Goal: Task Accomplishment & Management: Manage account settings

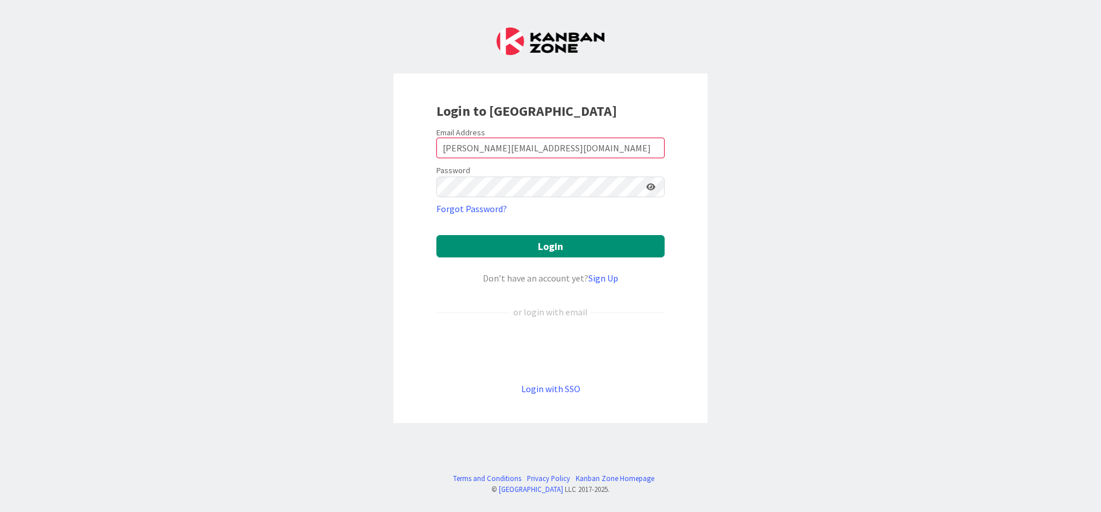
type input "[PERSON_NAME][EMAIL_ADDRESS][DOMAIN_NAME]"
click at [436, 235] on button "Login" at bounding box center [550, 246] width 228 height 22
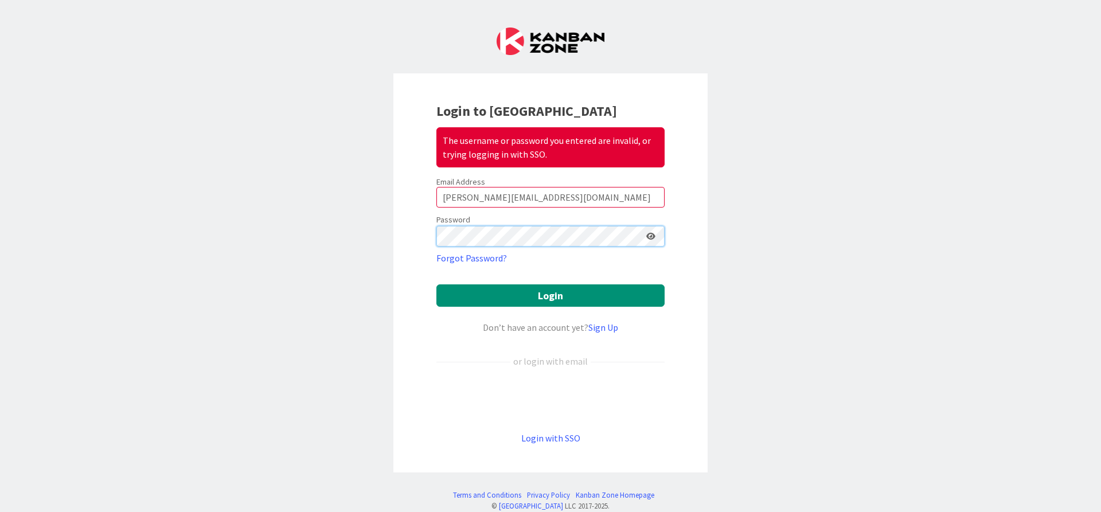
click at [436, 284] on button "Login" at bounding box center [550, 295] width 228 height 22
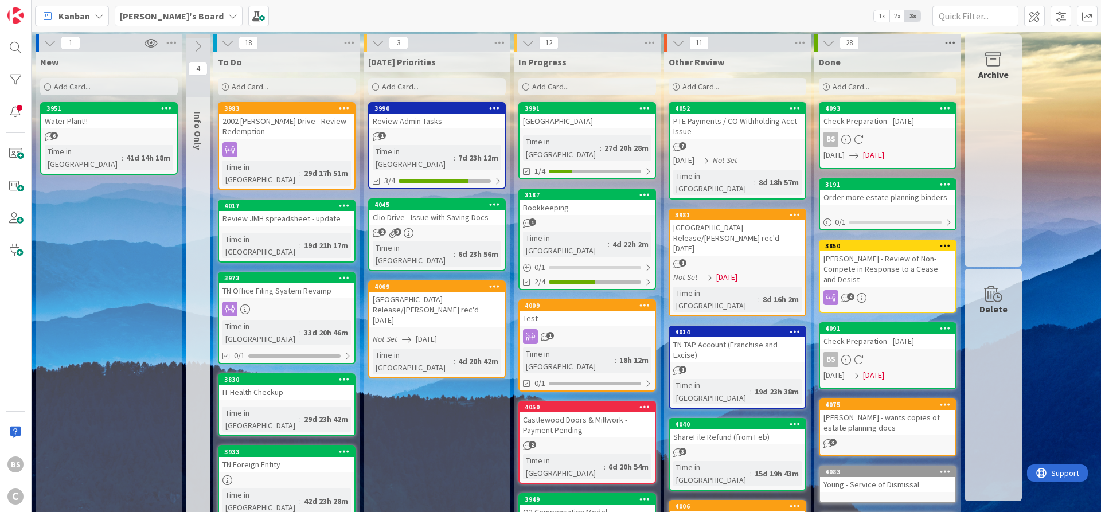
click at [951, 43] on icon at bounding box center [950, 42] width 15 height 17
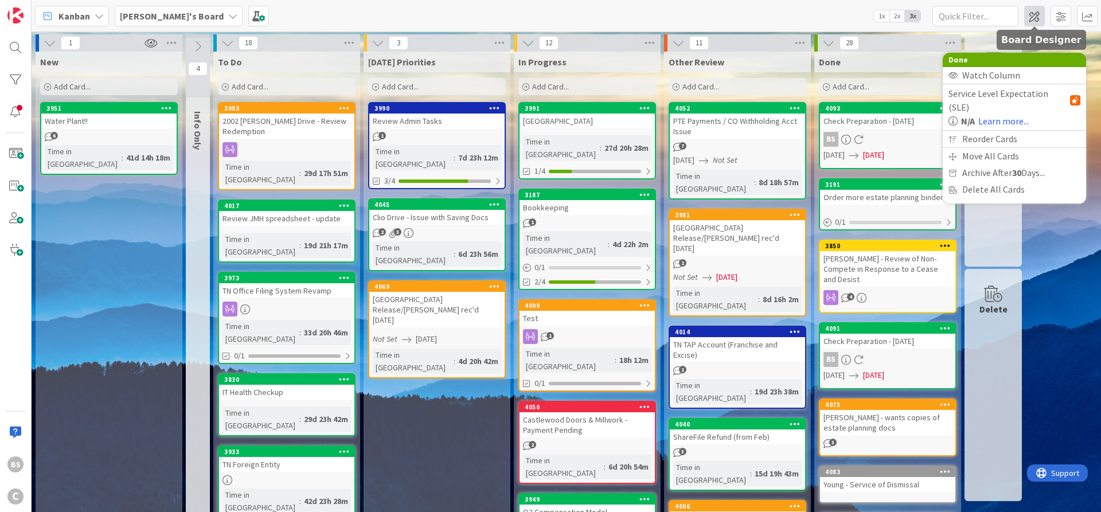
click at [1034, 19] on span at bounding box center [1034, 16] width 21 height 21
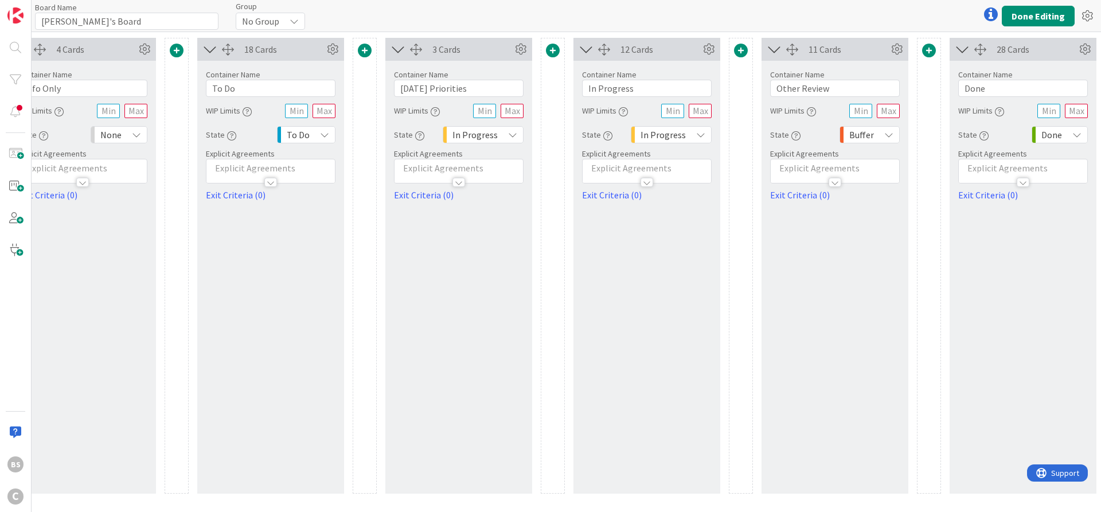
scroll to position [0, 283]
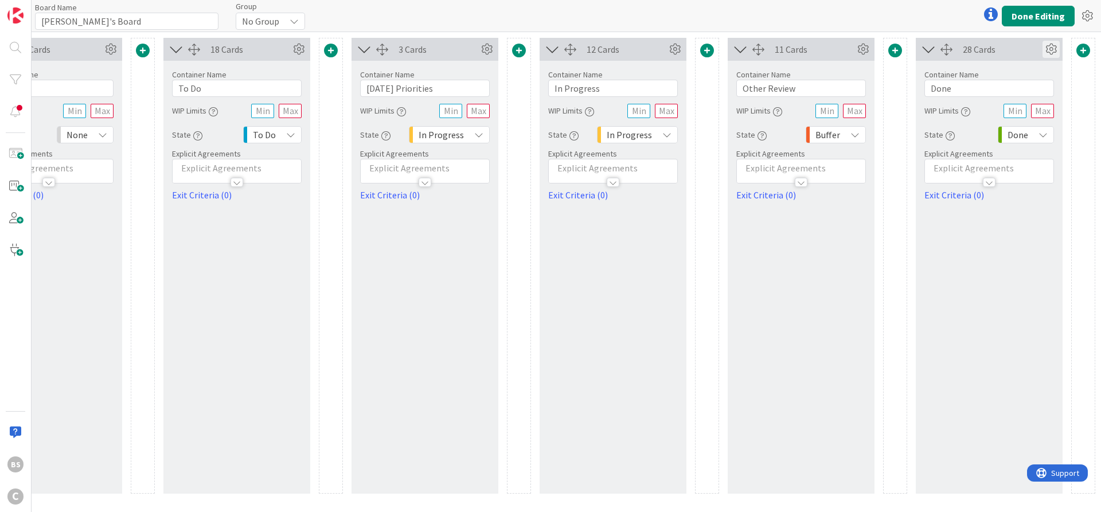
click at [1056, 46] on icon at bounding box center [1050, 49] width 17 height 17
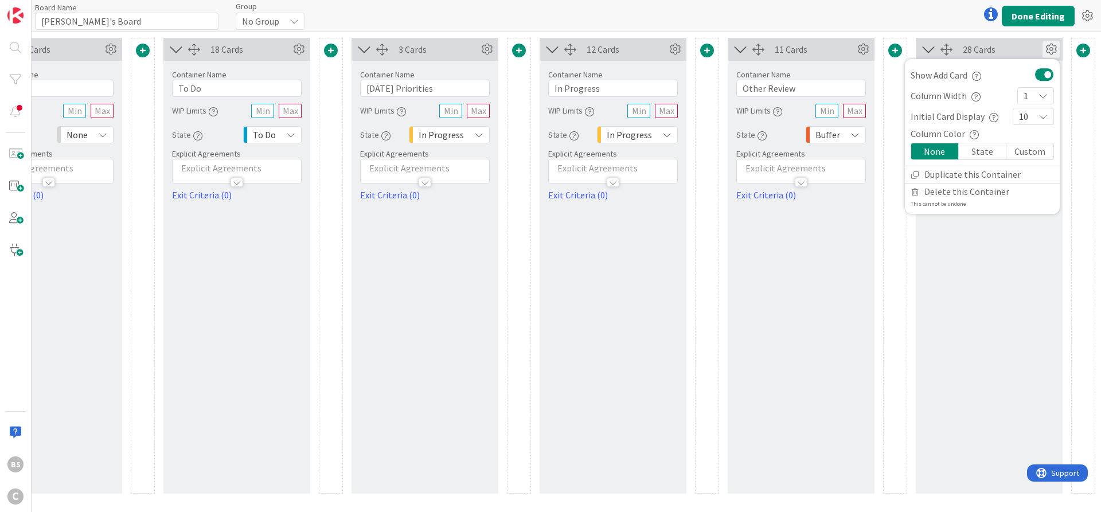
click at [970, 135] on icon "button" at bounding box center [974, 134] width 9 height 9
click at [987, 292] on div "28 Cards Show Add Card Column Width 1 Initial Card Display 10 Column Color Colu…" at bounding box center [989, 266] width 147 height 456
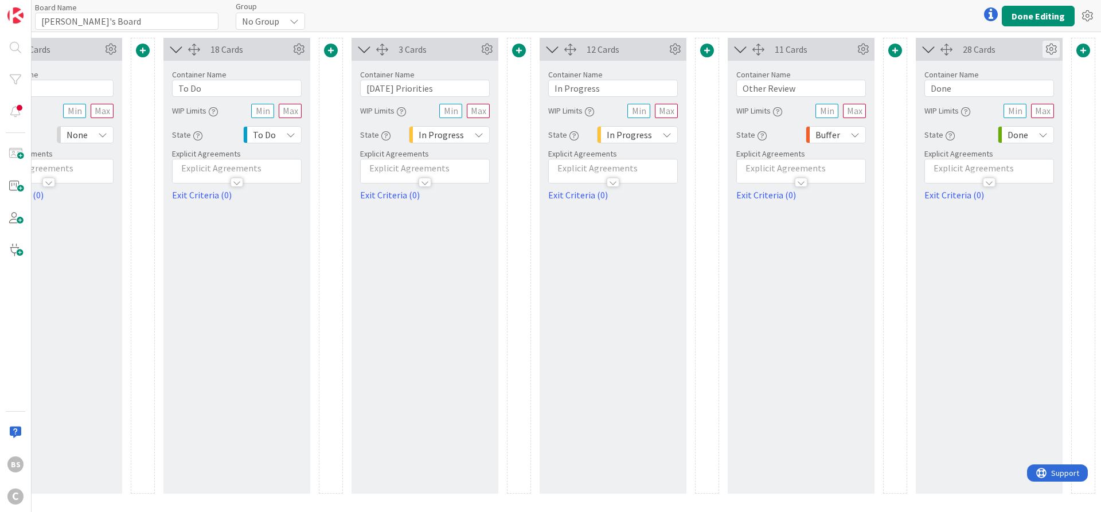
click at [1053, 50] on icon at bounding box center [1050, 49] width 17 height 17
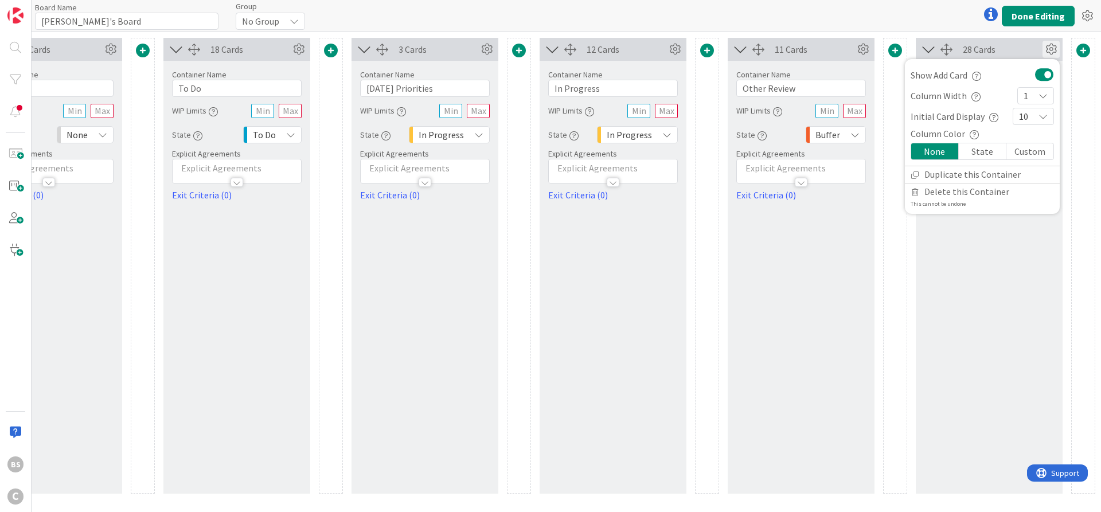
click at [988, 151] on div "State" at bounding box center [983, 151] width 48 height 16
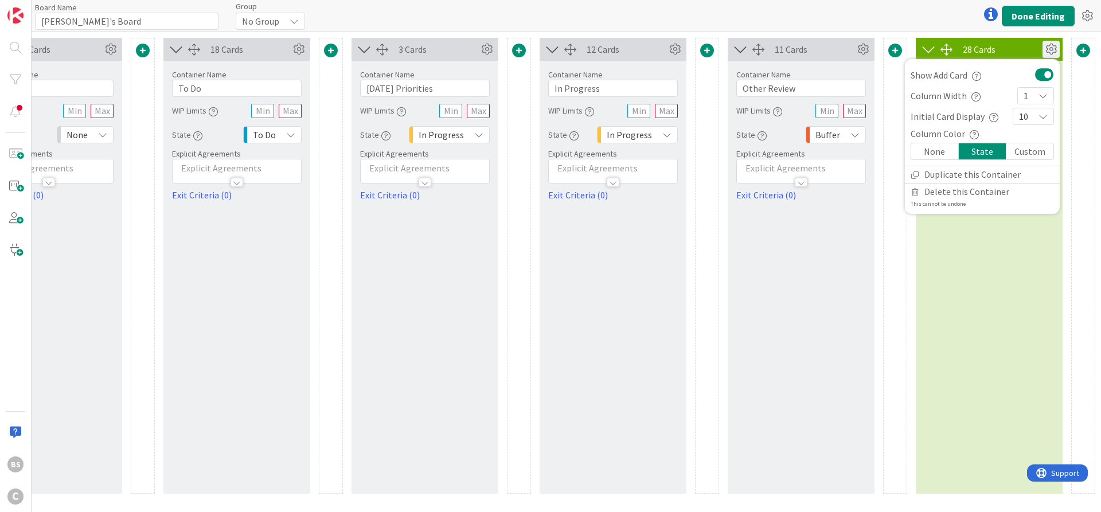
click at [988, 151] on div "State" at bounding box center [983, 151] width 48 height 16
click at [1030, 151] on div "Custom" at bounding box center [1029, 151] width 47 height 16
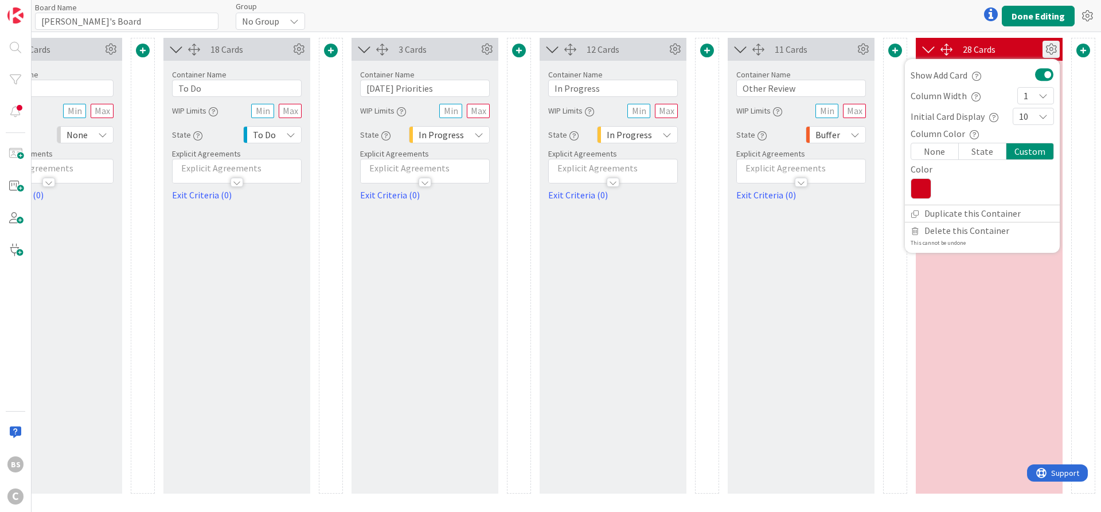
click at [917, 186] on icon at bounding box center [920, 188] width 21 height 21
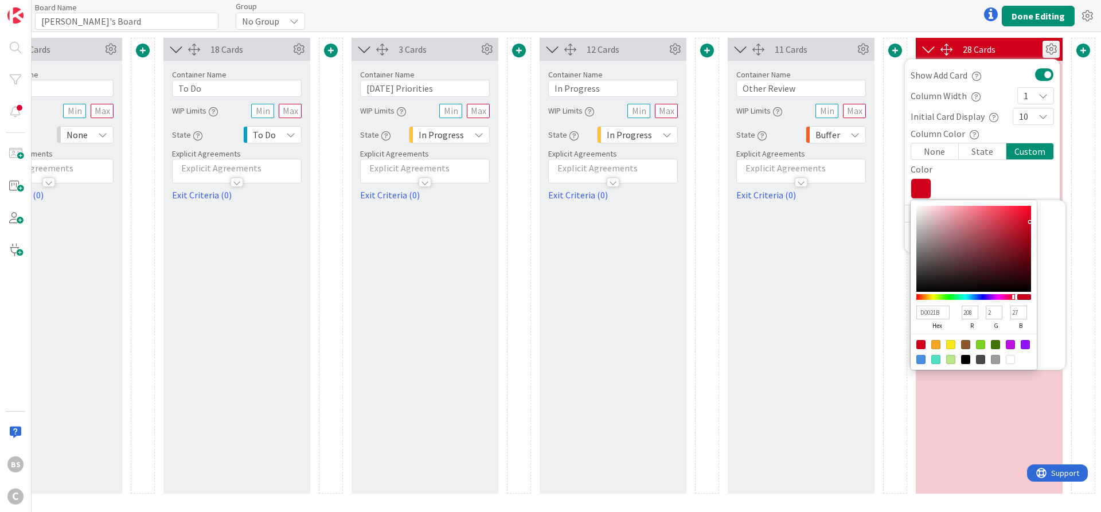
click at [995, 358] on div at bounding box center [995, 359] width 9 height 9
type input "9B9B9B"
type input "155"
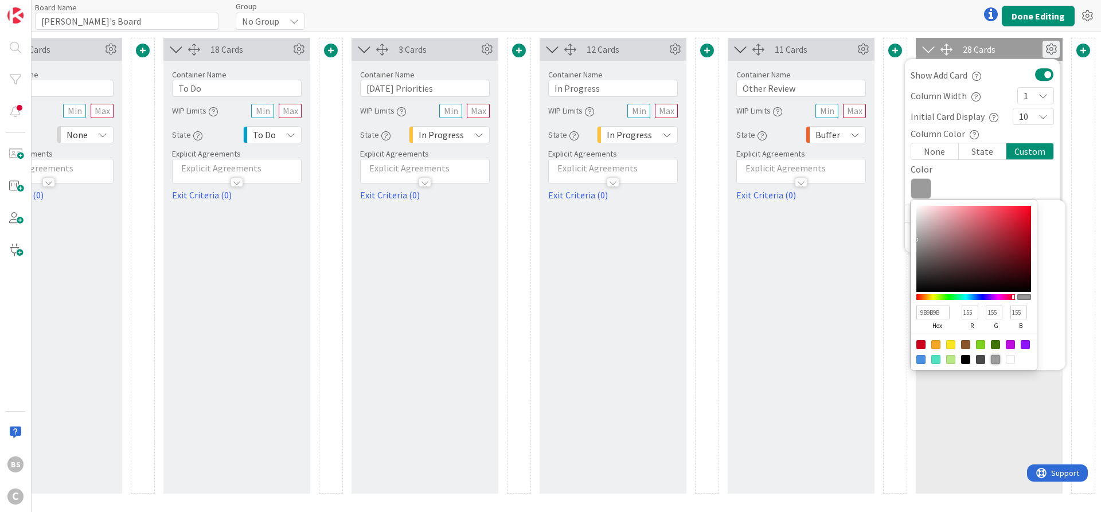
click at [994, 177] on div "Column Color Column Color Display a background color for the column that matche…" at bounding box center [982, 166] width 155 height 78
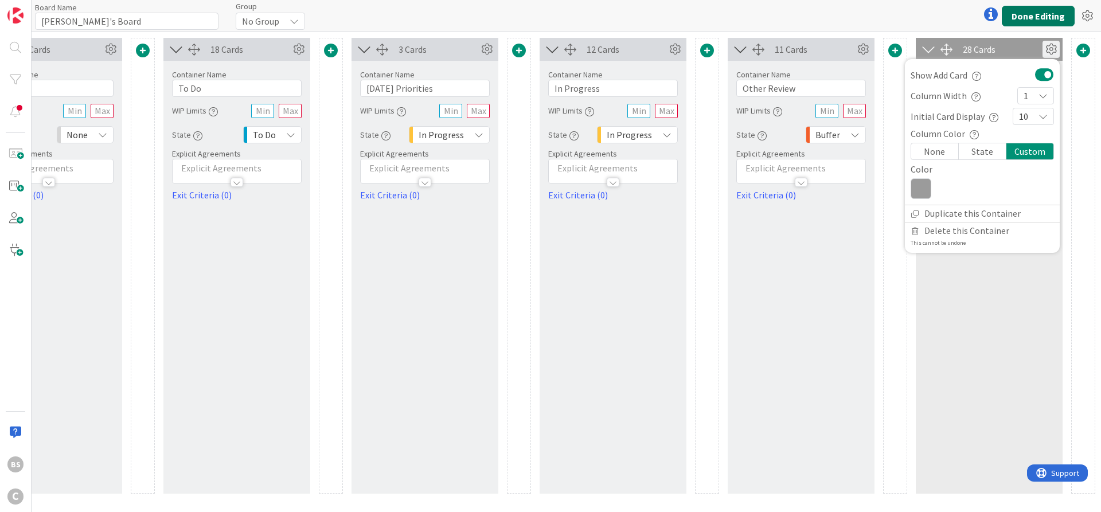
click at [1051, 18] on button "Done Editing" at bounding box center [1038, 16] width 73 height 21
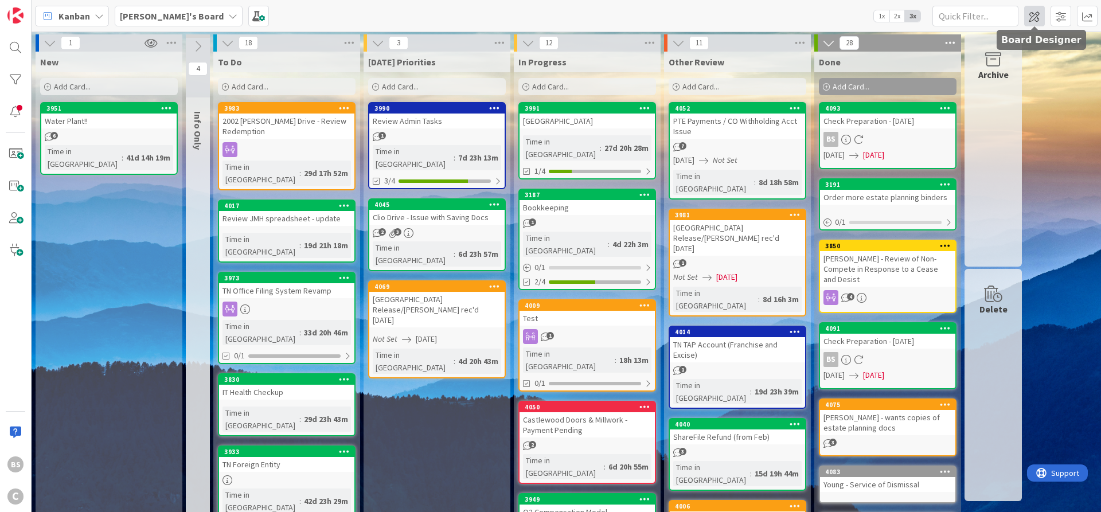
click at [1038, 18] on span at bounding box center [1034, 16] width 21 height 21
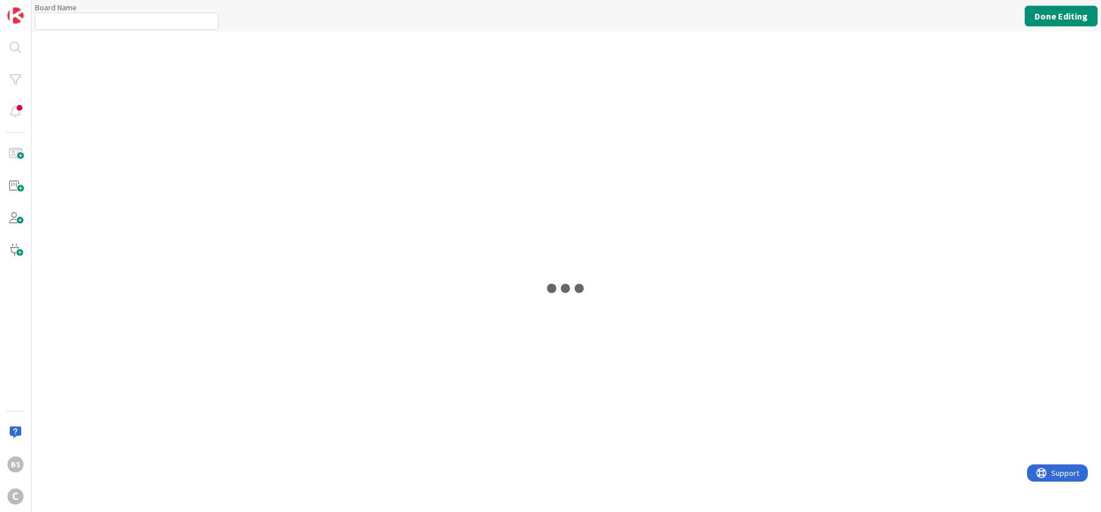
type input "[PERSON_NAME]'s Board"
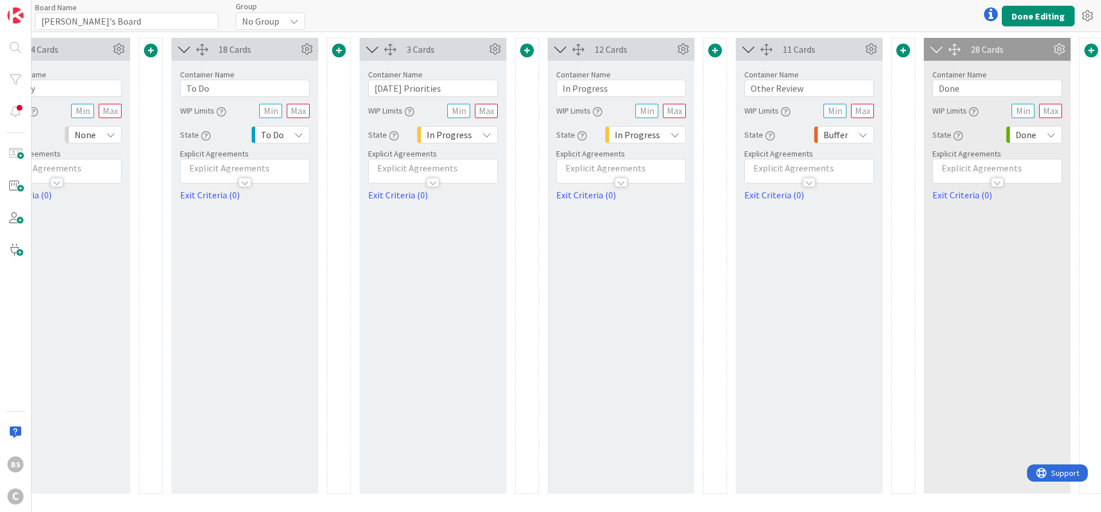
scroll to position [0, 283]
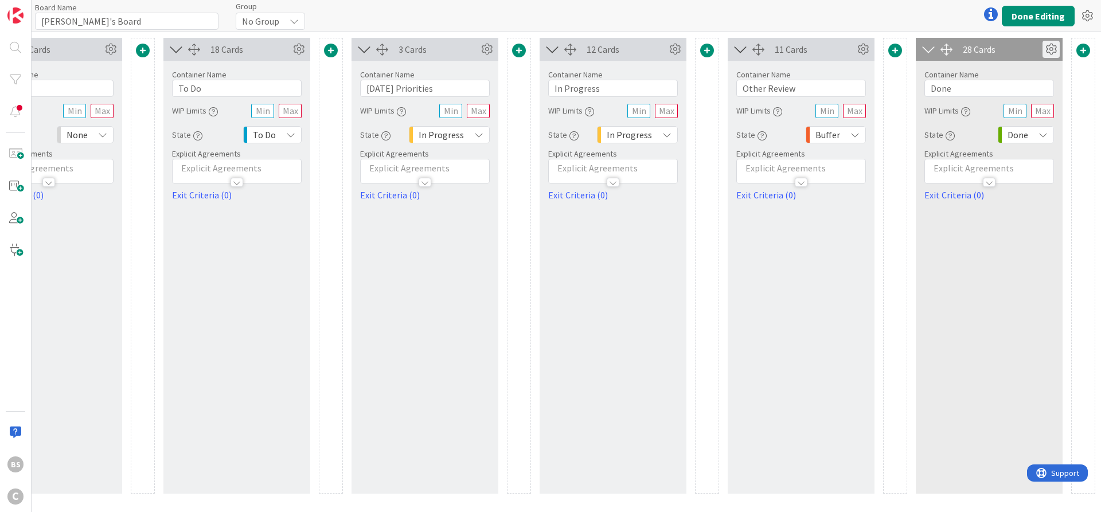
click at [1056, 54] on icon at bounding box center [1050, 49] width 17 height 17
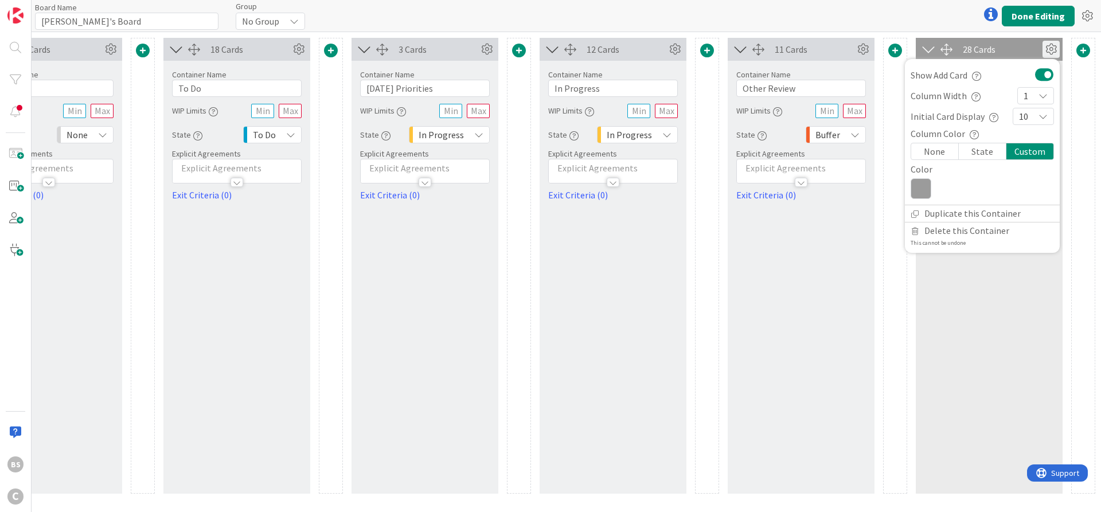
click at [1014, 150] on div "Custom" at bounding box center [1029, 151] width 47 height 16
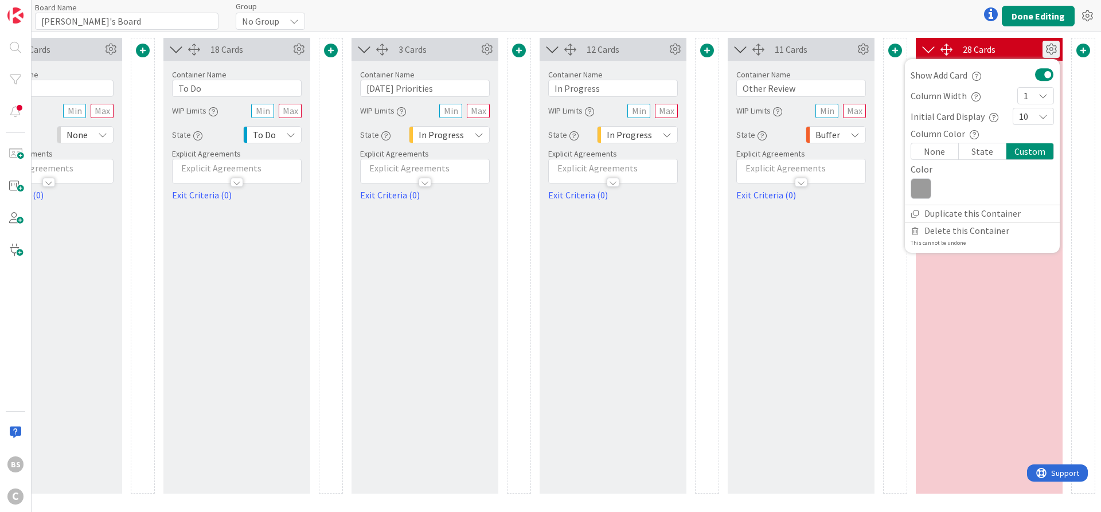
click at [923, 187] on icon at bounding box center [920, 188] width 21 height 21
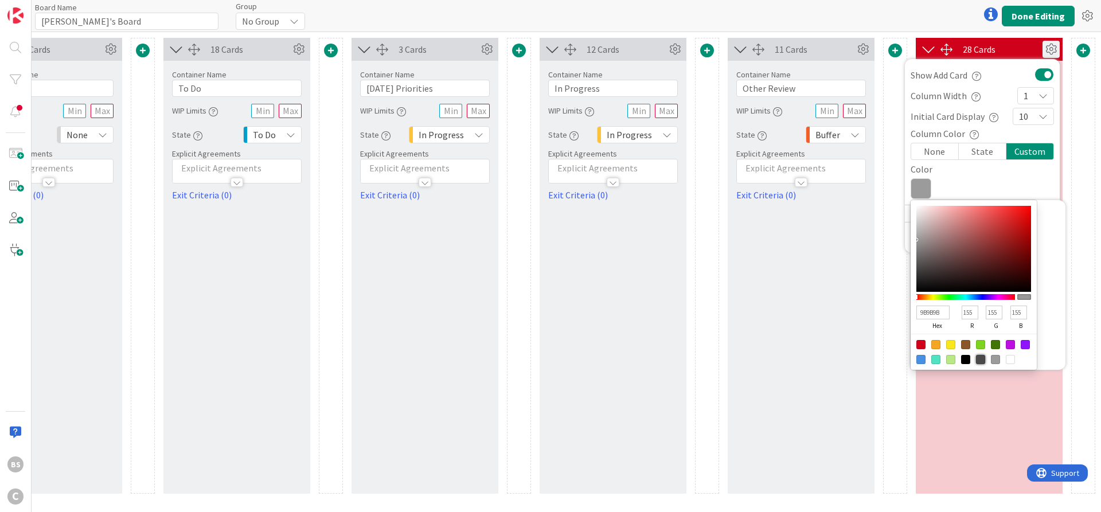
click at [981, 363] on div at bounding box center [980, 359] width 9 height 9
type input "4A4A4A"
type input "74"
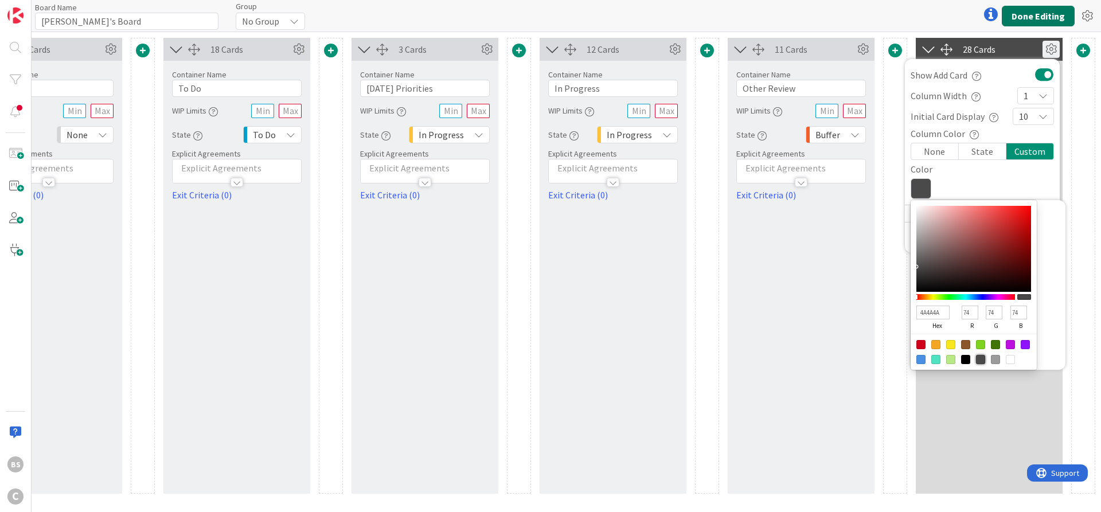
click at [1033, 13] on button "Done Editing" at bounding box center [1038, 16] width 73 height 21
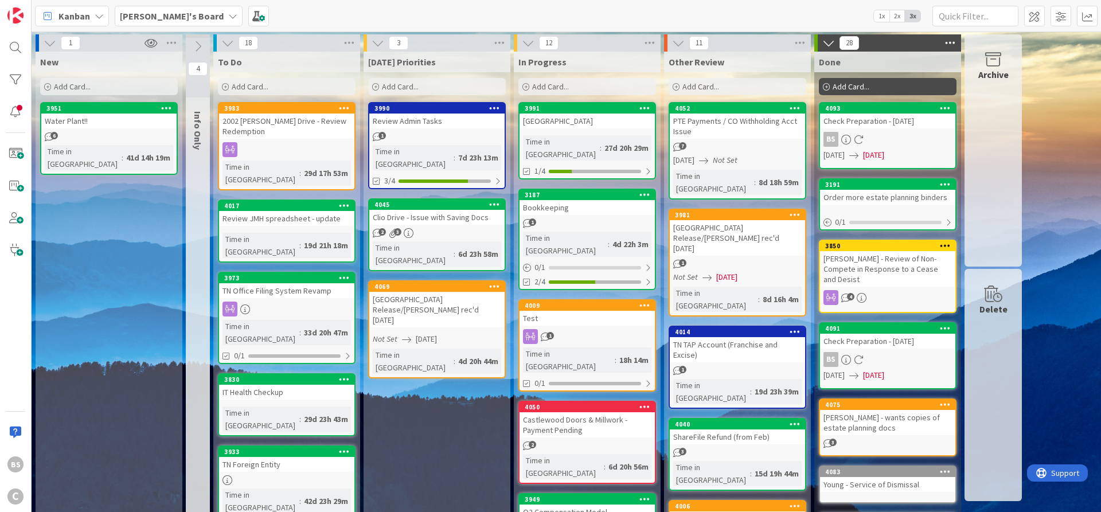
click at [954, 41] on icon at bounding box center [950, 42] width 15 height 17
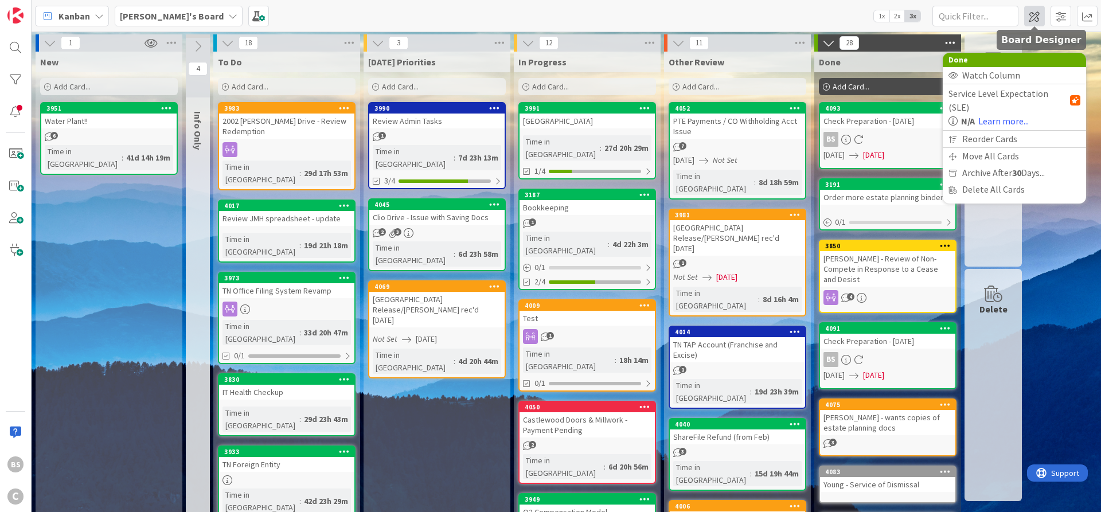
click at [1036, 14] on span at bounding box center [1034, 16] width 21 height 21
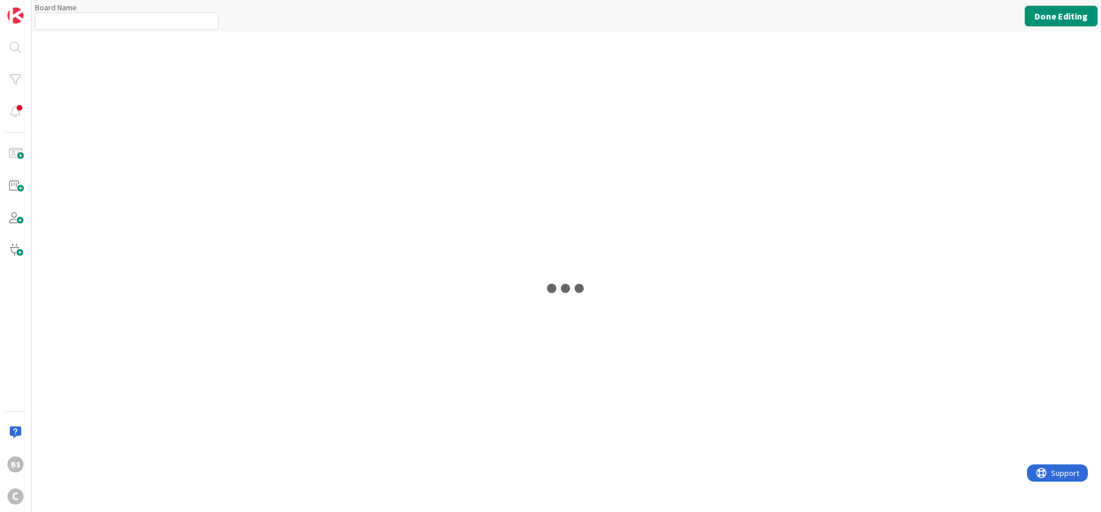
type input "[PERSON_NAME]'s Board"
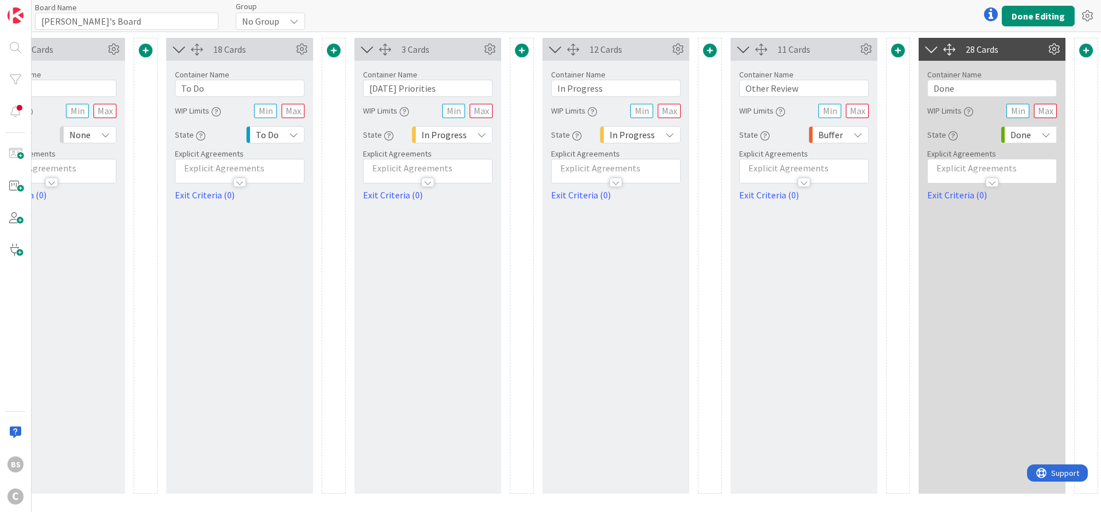
scroll to position [0, 283]
click at [1053, 46] on icon at bounding box center [1050, 49] width 17 height 17
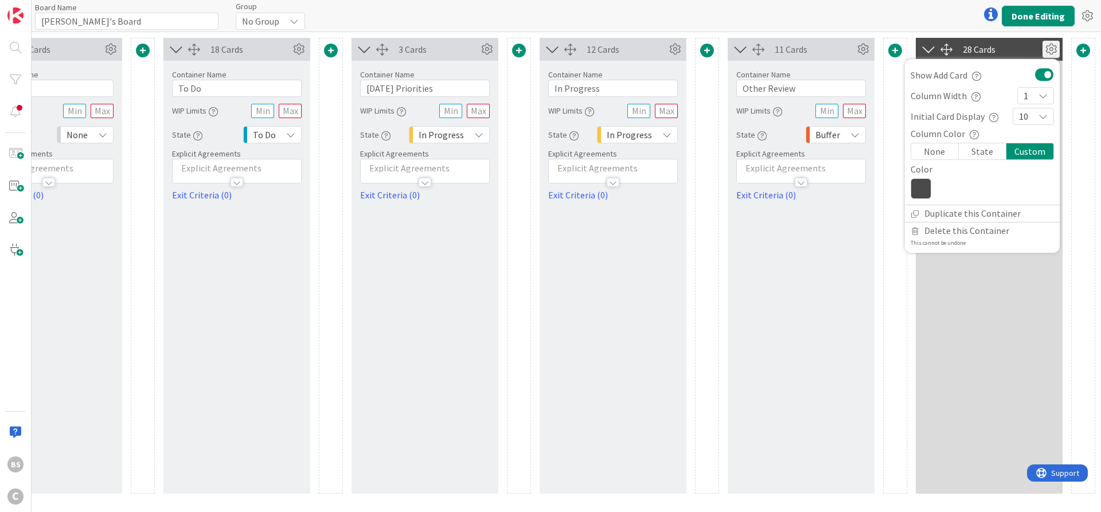
click at [924, 187] on icon at bounding box center [920, 188] width 21 height 21
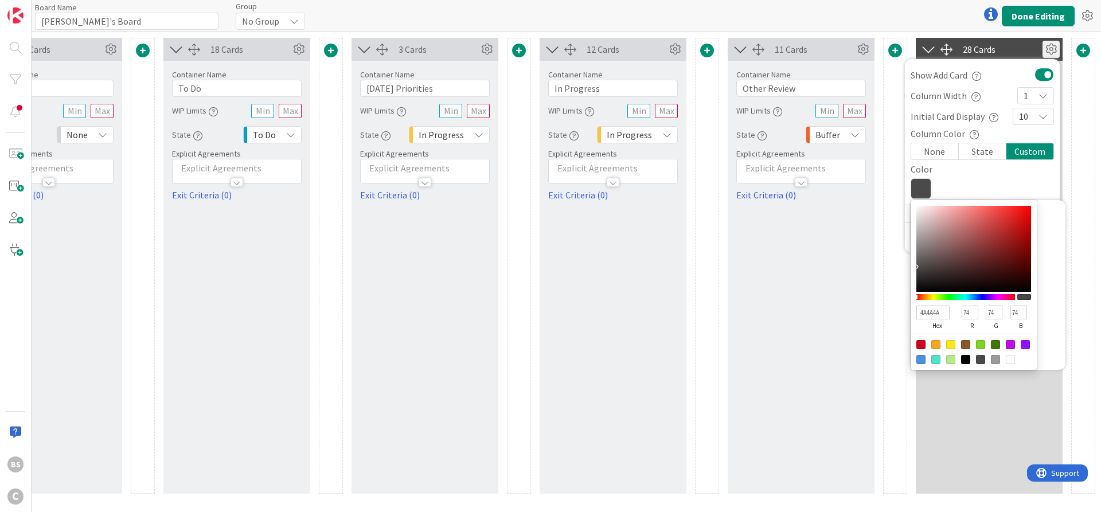
click at [994, 359] on div at bounding box center [995, 359] width 9 height 9
type input "9B9B9B"
type input "155"
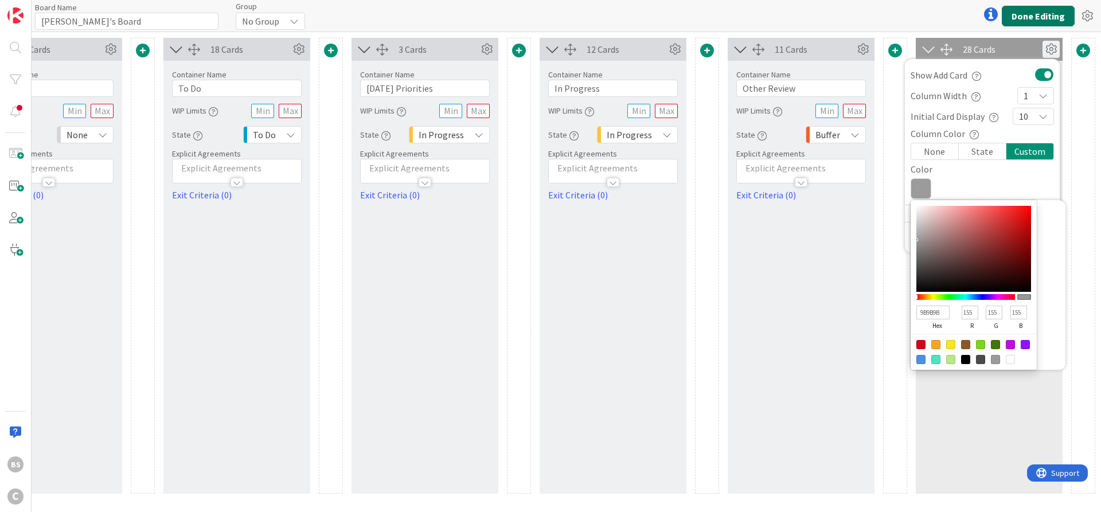
click at [1032, 17] on button "Done Editing" at bounding box center [1038, 16] width 73 height 21
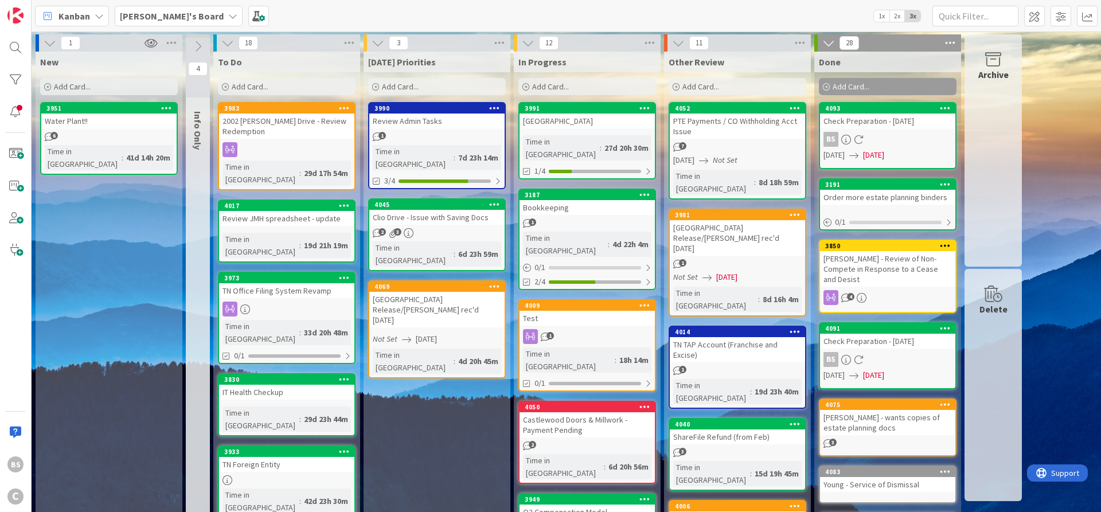
click at [376, 85] on icon at bounding box center [375, 87] width 7 height 7
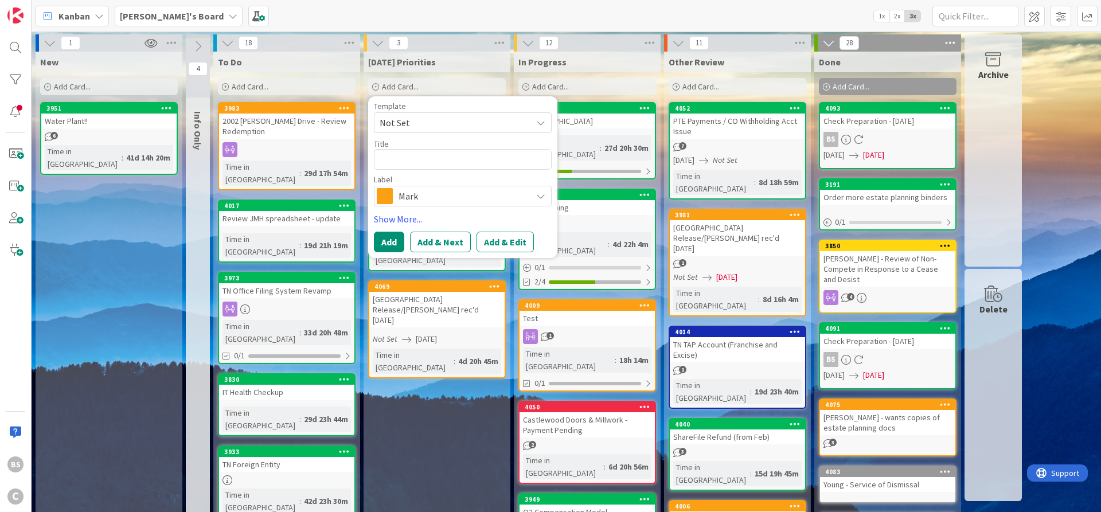
type textarea "x"
type textarea "L"
type textarea "x"
type textarea "Le"
type textarea "x"
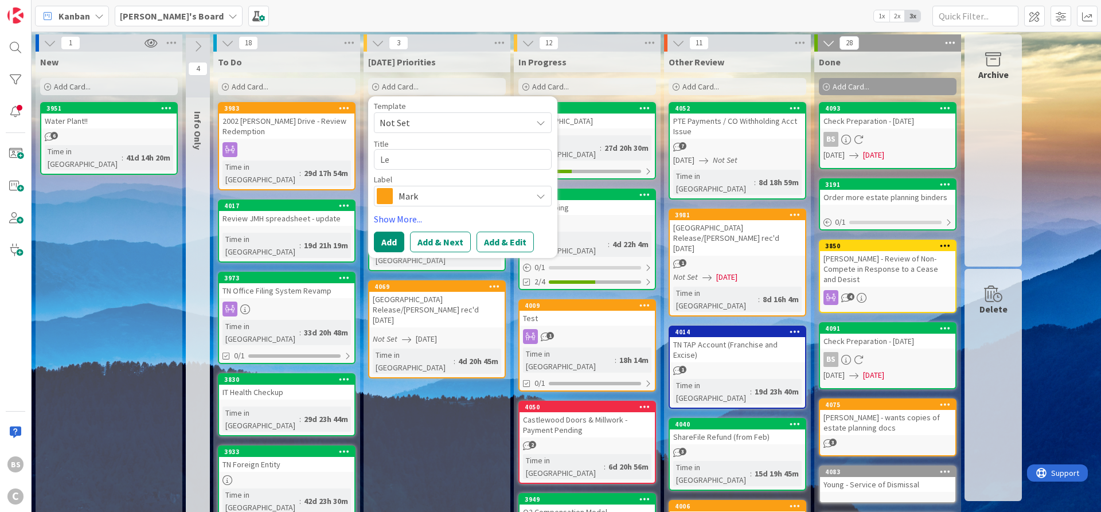
type textarea "Leg"
type textarea "x"
type textarea "Legh"
type textarea "x"
type textarea "Legha"
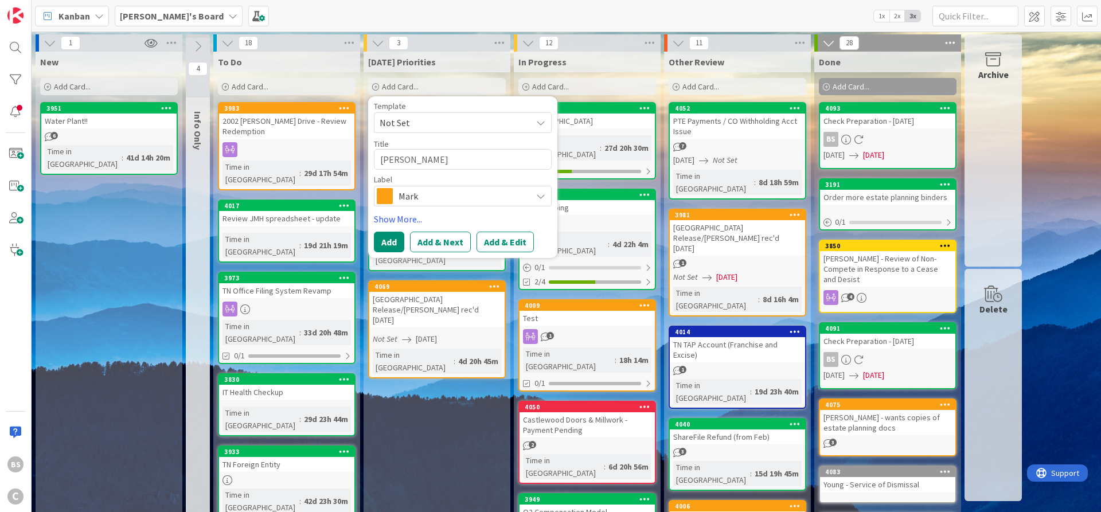
type textarea "x"
type textarea "Leghal"
type textarea "x"
type textarea "Leghal"
type textarea "x"
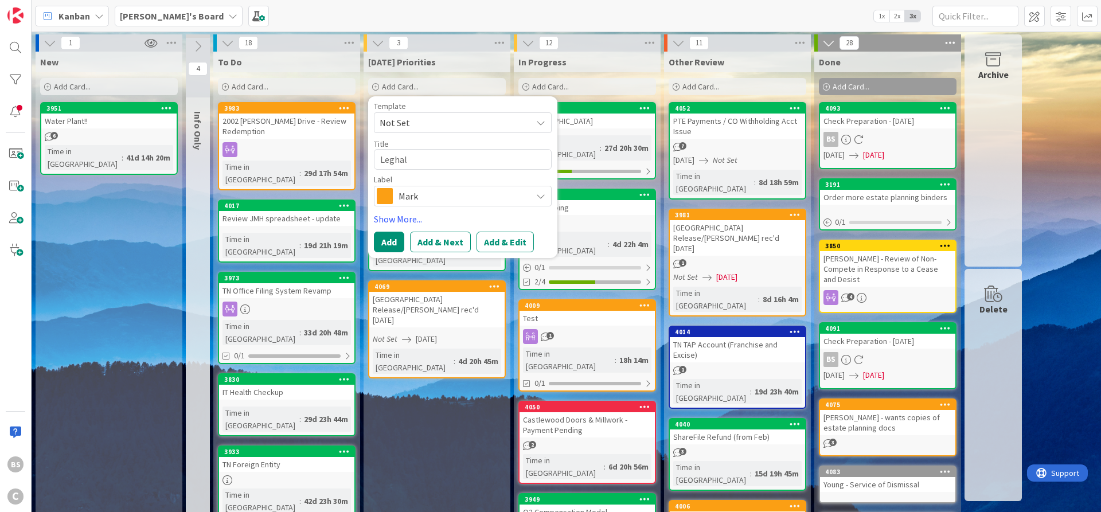
type textarea "Legha"
type textarea "x"
type textarea "Legh"
type textarea "x"
type textarea "Leg"
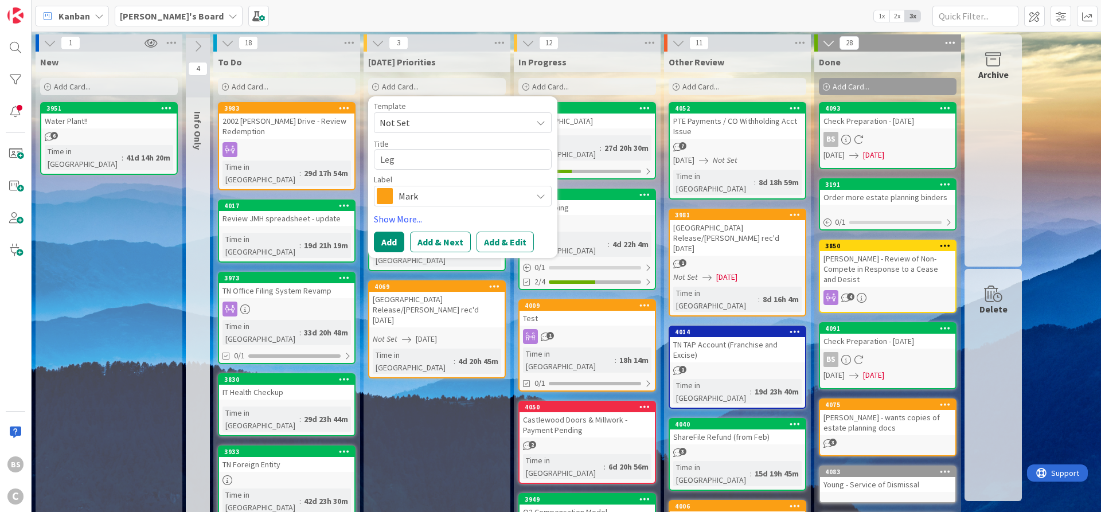
type textarea "x"
type textarea "Lega"
type textarea "x"
type textarea "Legal"
type textarea "x"
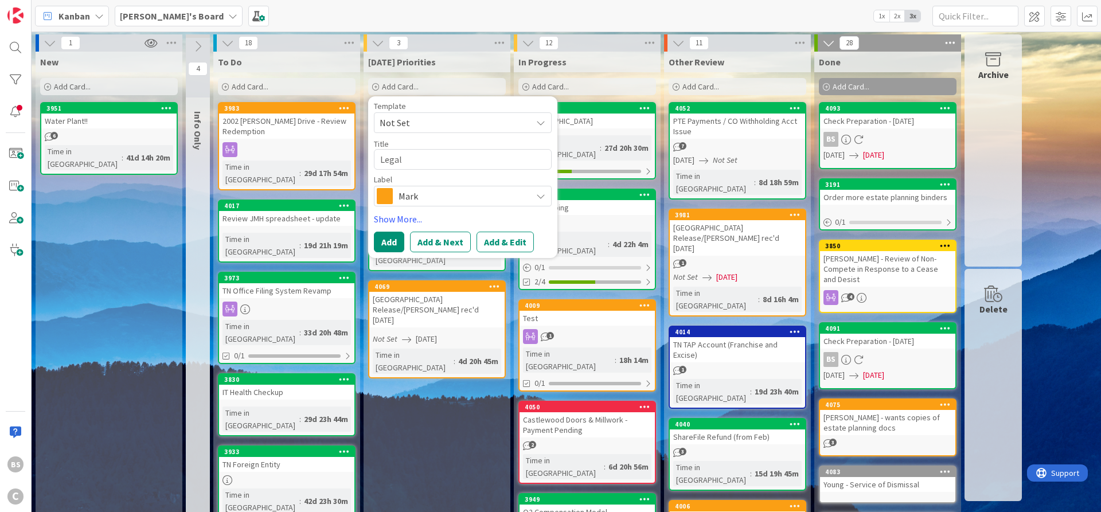
type textarea "Legal"
type textarea "x"
type textarea "Legal T"
type textarea "x"
type textarea "Legal Tr"
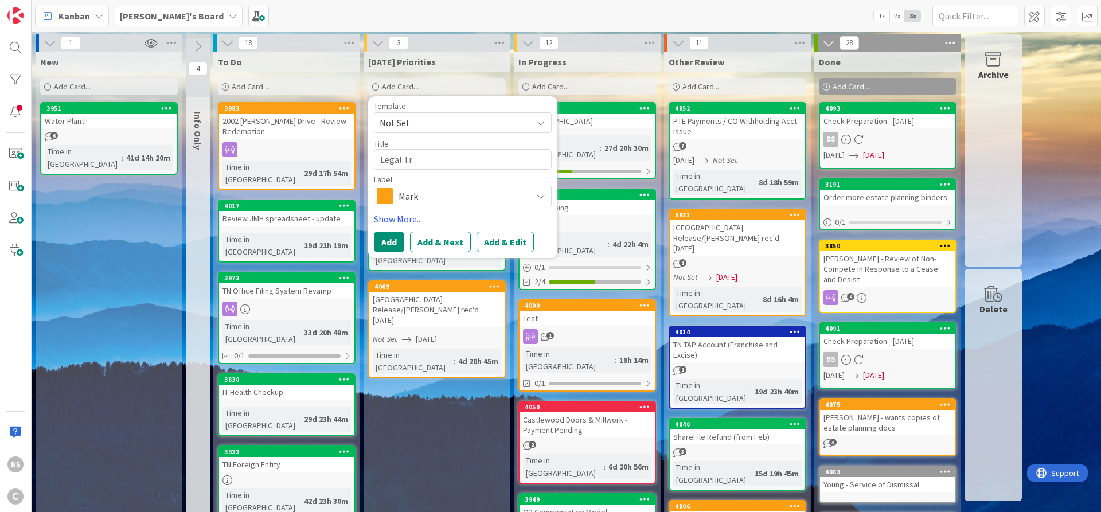
type textarea "x"
type textarea "Legal Tra"
type textarea "x"
type textarea "Legal Trac"
type textarea "x"
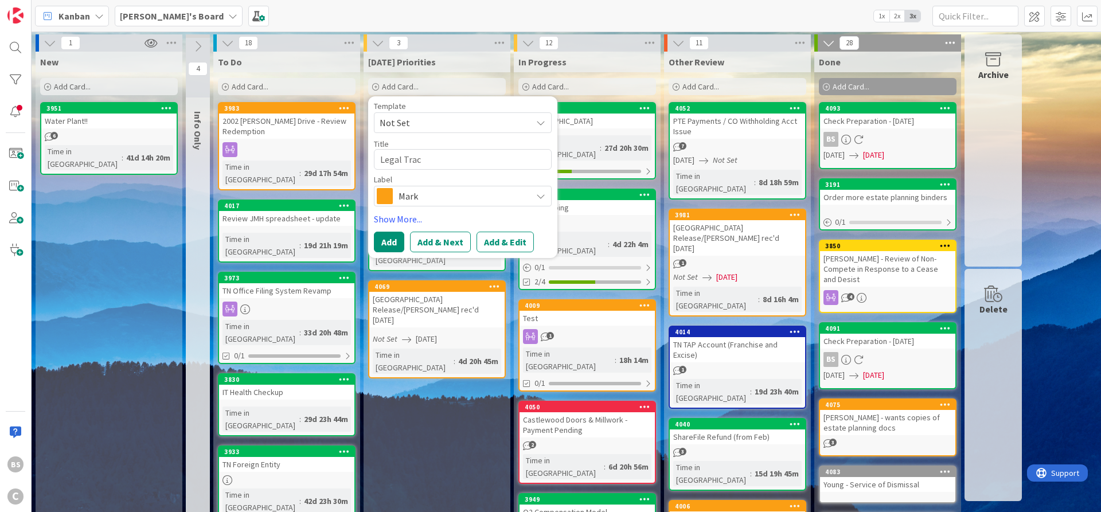
type textarea "Legal Track"
type textarea "x"
type textarea "Legal Tracke"
type textarea "x"
type textarea "Legal Tracker"
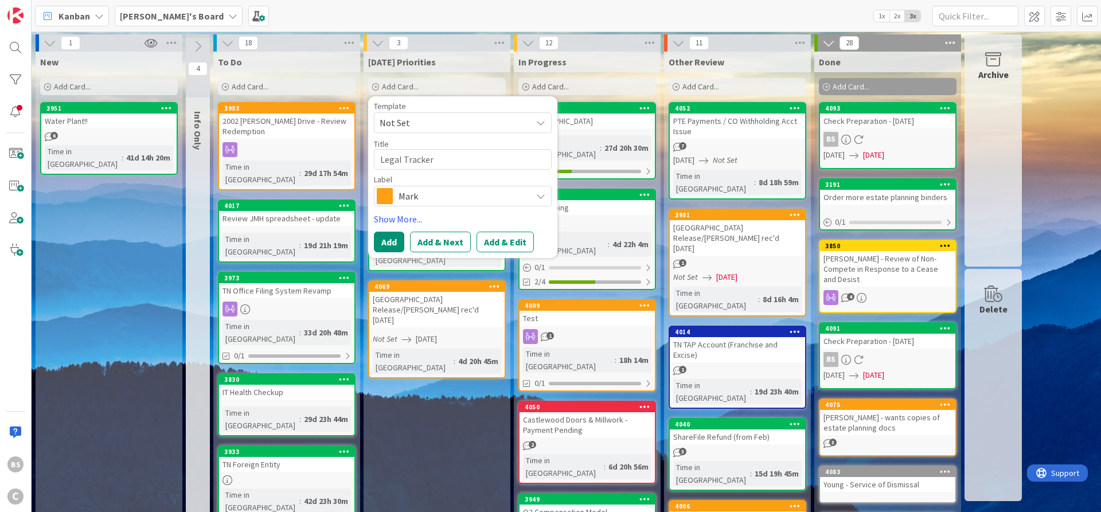
type textarea "x"
type textarea "Legal Tracker"
type textarea "x"
type textarea "Legal Tracker -"
type textarea "x"
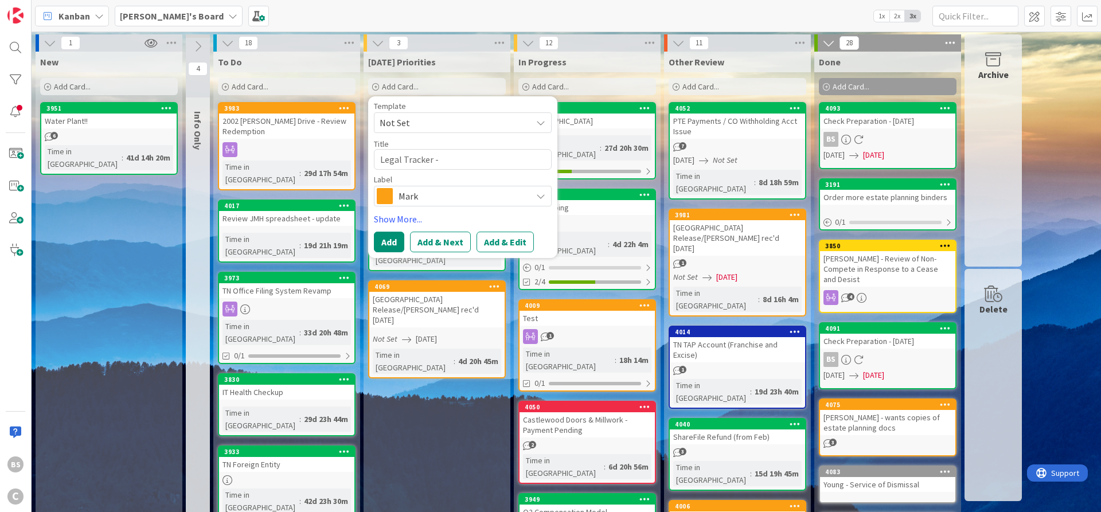
type textarea "Legal Tracker -"
type textarea "x"
type textarea "Legal Tracker - e"
type textarea "x"
type textarea "Legal Tracker - en"
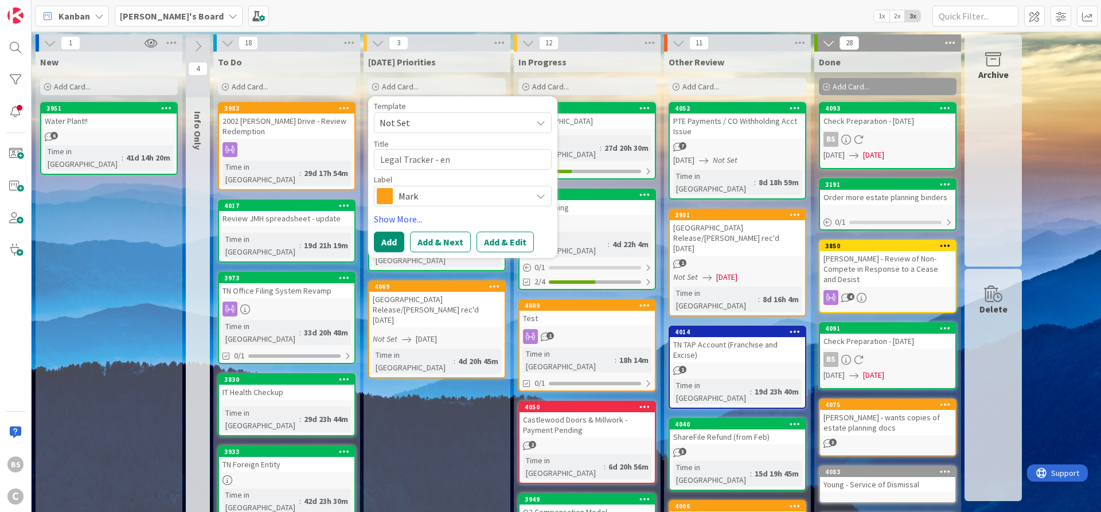
type textarea "x"
type textarea "Legal Tracker - ent"
type textarea "x"
type textarea "Legal Tracker - ente"
type textarea "x"
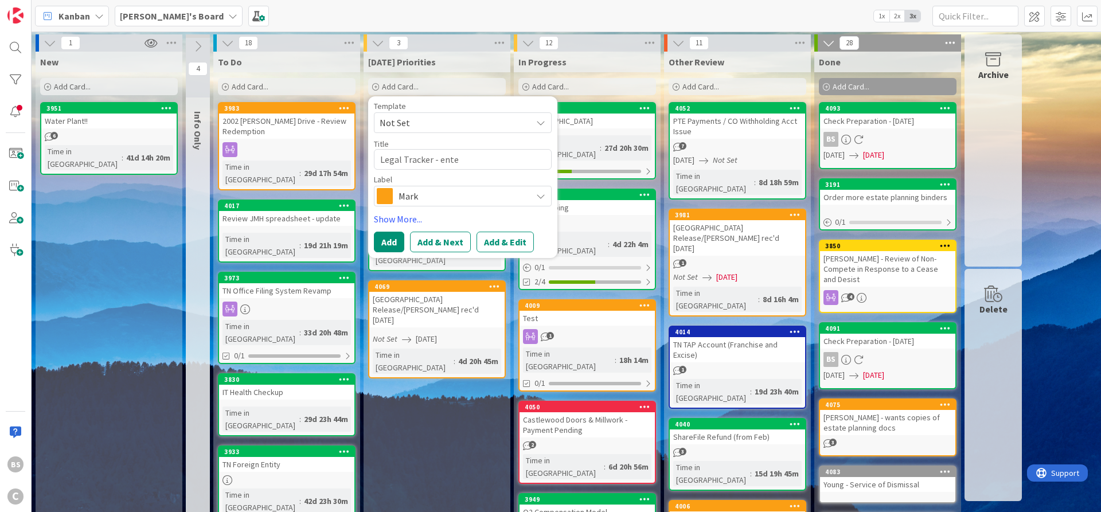
type textarea "Legal Tracker - enter"
type textarea "x"
type textarea "Legal Tracker - enter"
type textarea "x"
type textarea "Legal Tracker - enter n"
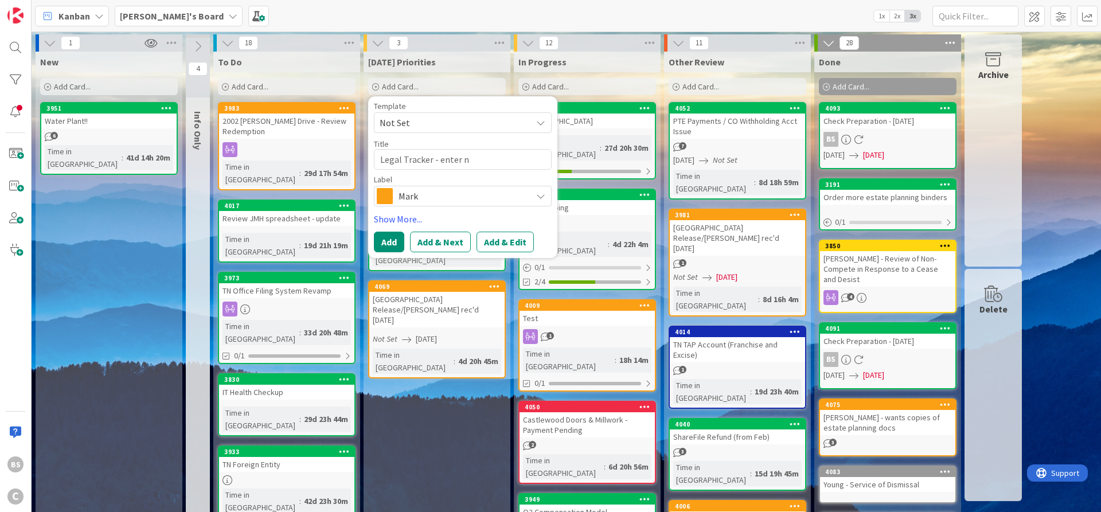
type textarea "x"
type textarea "Legal Tracker - enter ne"
type textarea "x"
type textarea "Legal Tracker - enter new"
type textarea "x"
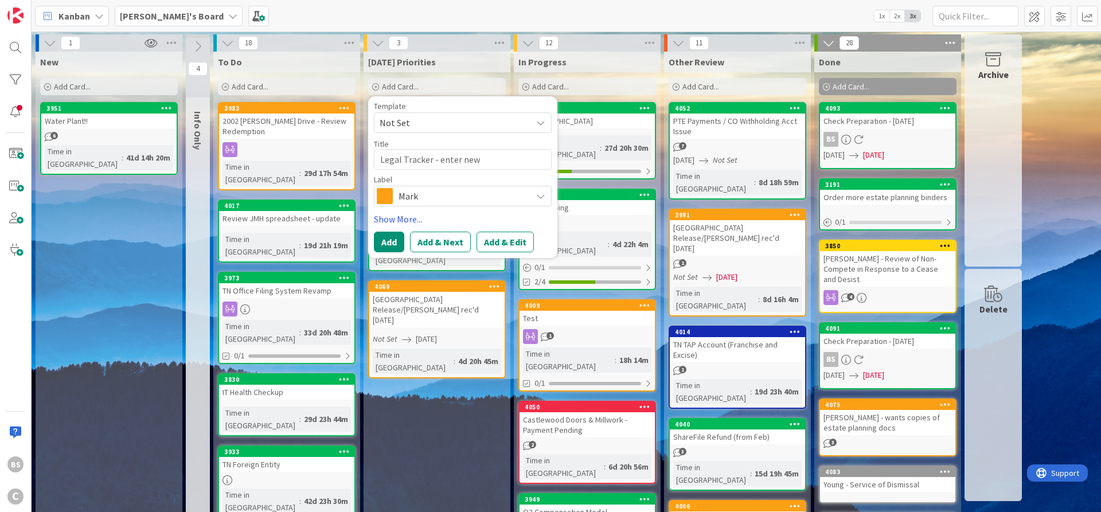
type textarea "Legal Tracker - enter new"
type textarea "x"
type textarea "Legal Tracker - enter new b"
type textarea "x"
type textarea "Legal Tracker - enter new bi"
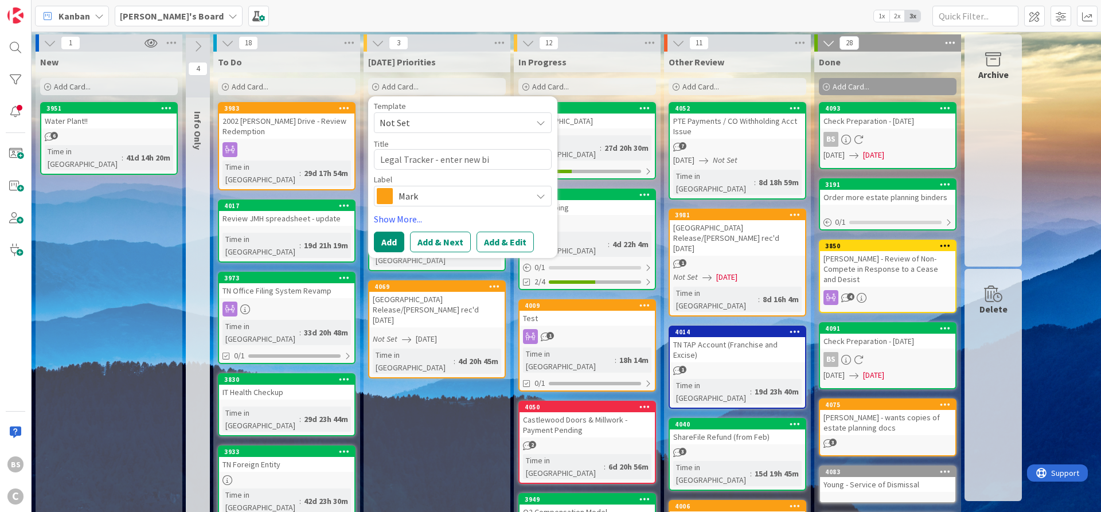
type textarea "x"
type textarea "Legal Tracker - enter new bil"
type textarea "x"
type textarea "Legal Tracker - enter new bill"
type textarea "x"
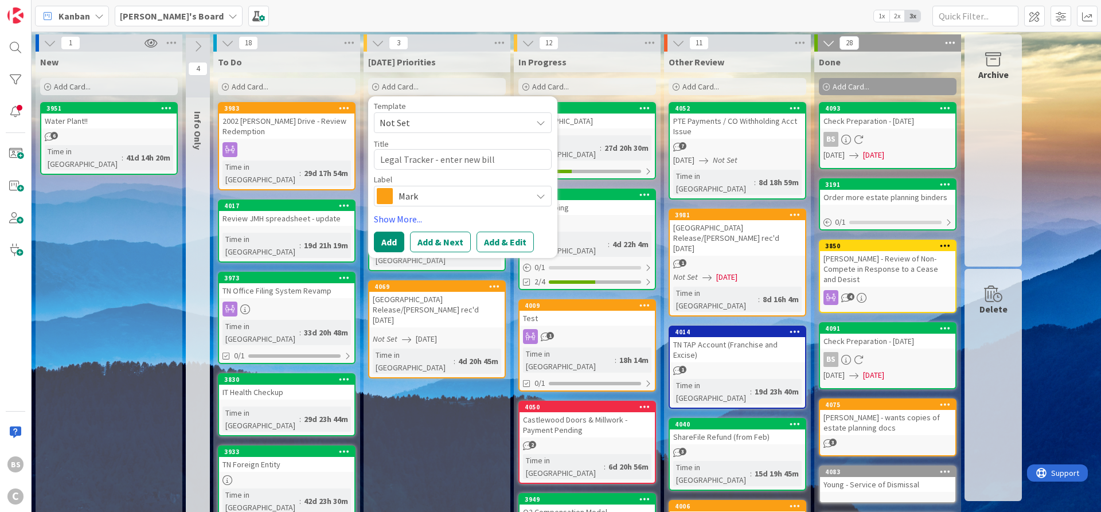
type textarea "Legal Tracker - enter new bill"
type textarea "x"
type textarea "Legal Tracker - enter new bill ("
type textarea "x"
type textarea "Legal Tracker - enter new bill (i"
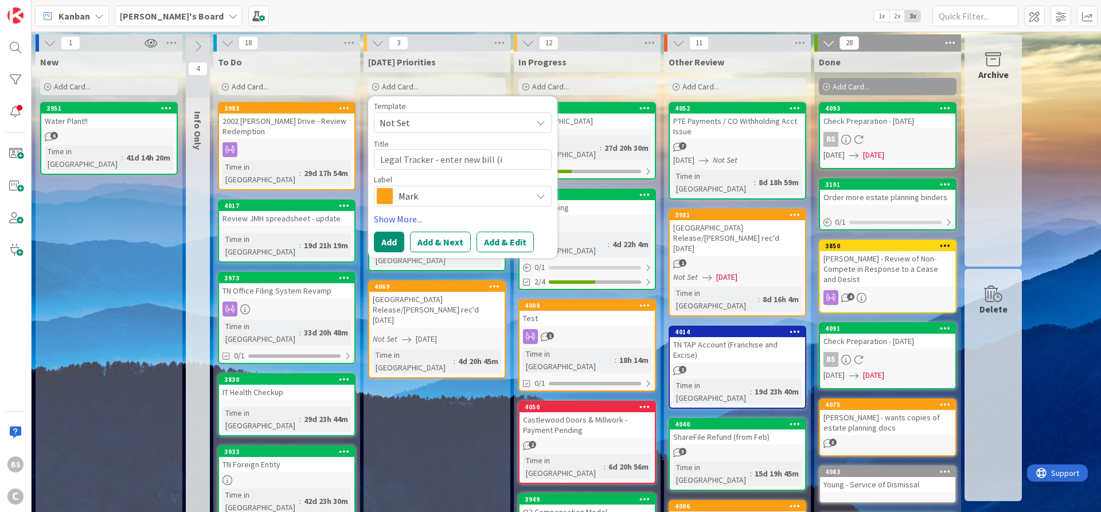
type textarea "x"
type textarea "Legal Tracker - enter new bill (if"
type textarea "x"
type textarea "Legal Tracker - enter new bill (if"
type textarea "x"
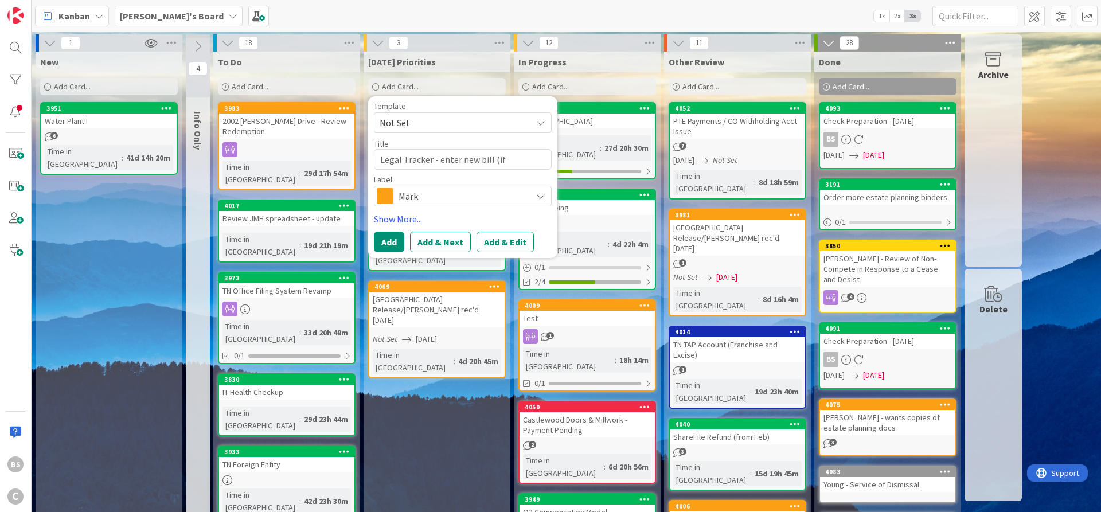
type textarea "Legal Tracker - enter new bill (if a"
type textarea "x"
type textarea "Legal Tracker - enter new bill (if an"
type textarea "x"
type textarea "Legal Tracker - enter new bill (if any"
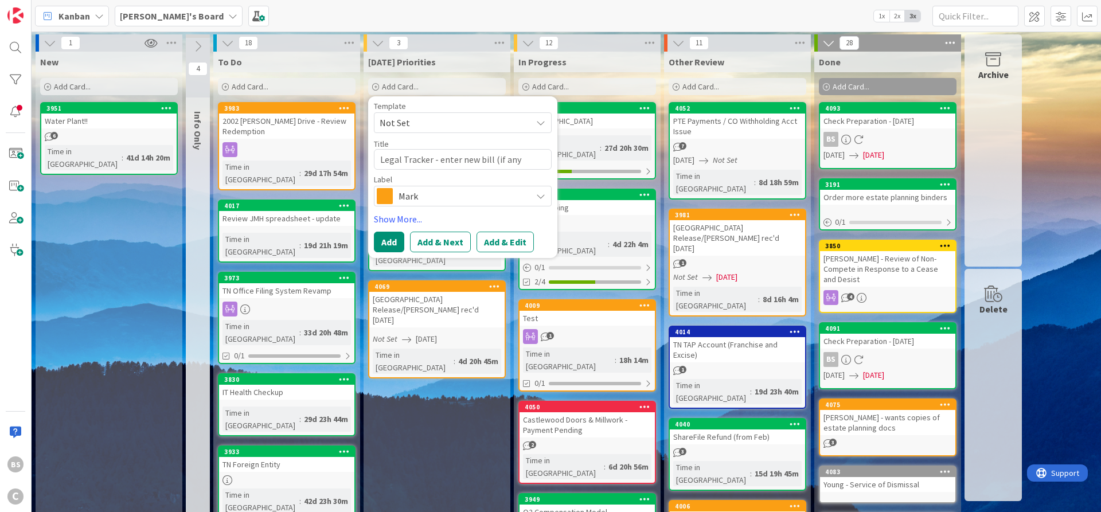
type textarea "x"
type textarea "Legal Tracker - enter new bill (if any)"
click at [400, 237] on button "Add" at bounding box center [389, 242] width 30 height 21
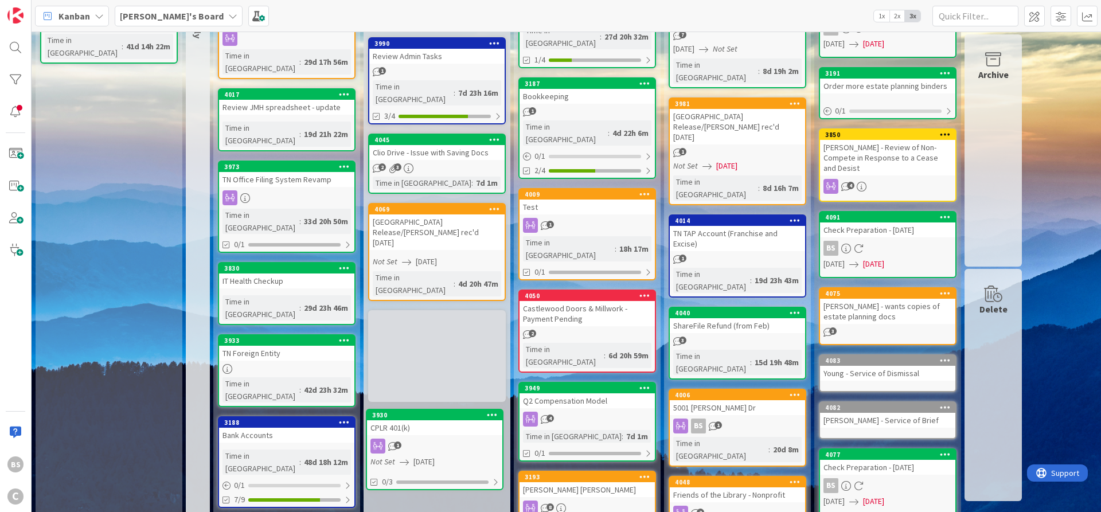
scroll to position [117, 0]
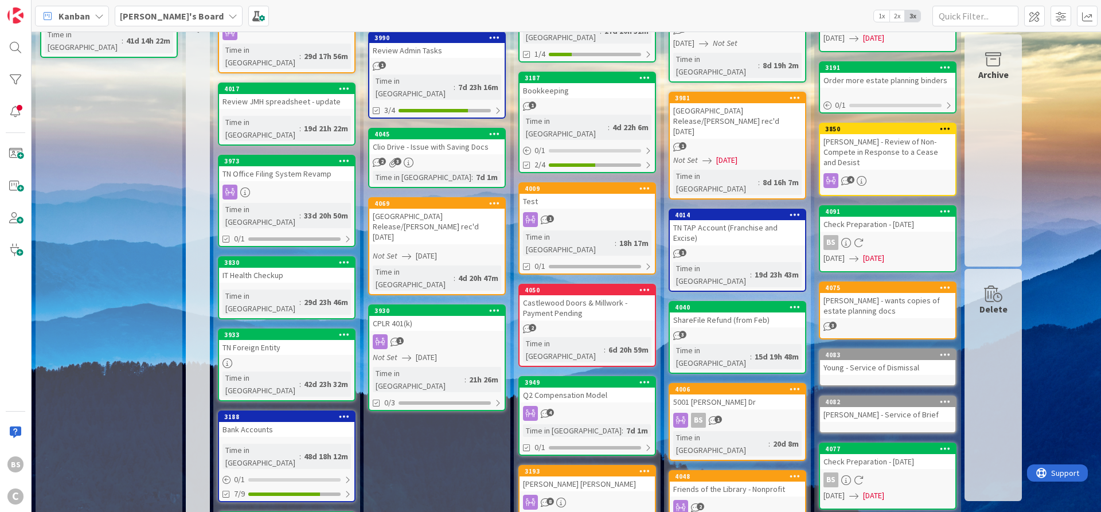
click at [430, 316] on div "CPLR 401(k)" at bounding box center [436, 323] width 135 height 15
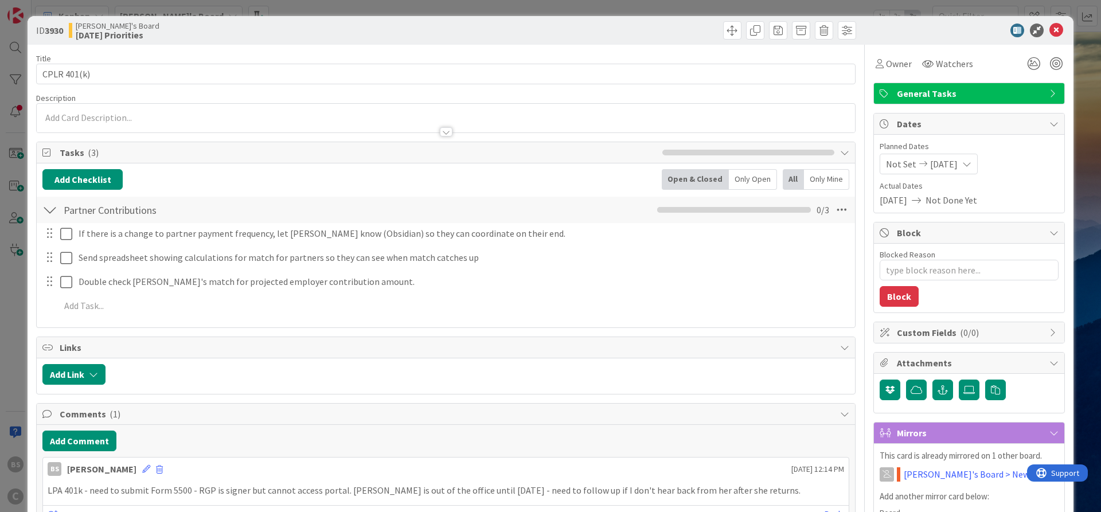
type textarea "x"
click at [74, 435] on button "Add Comment" at bounding box center [79, 441] width 74 height 21
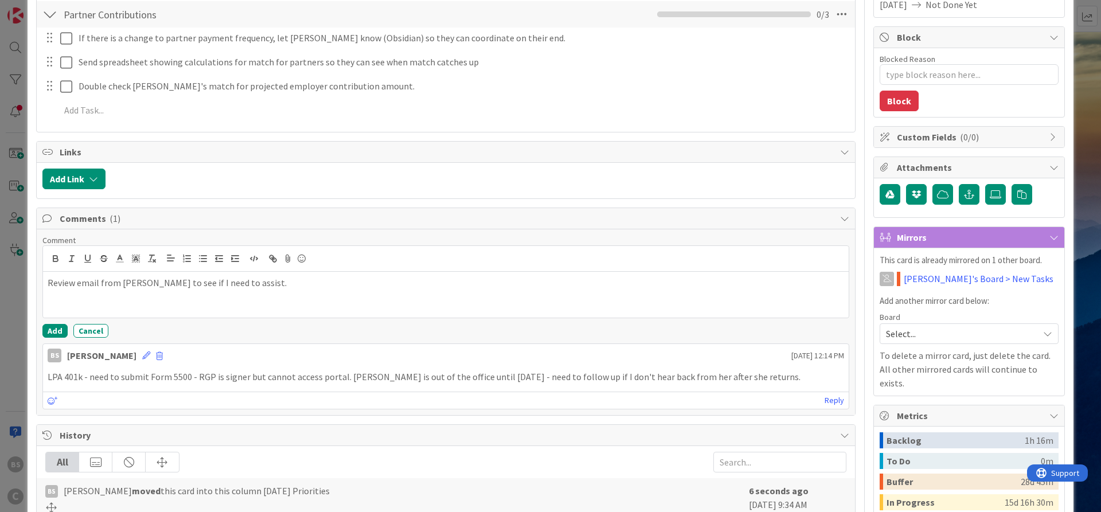
scroll to position [206, 0]
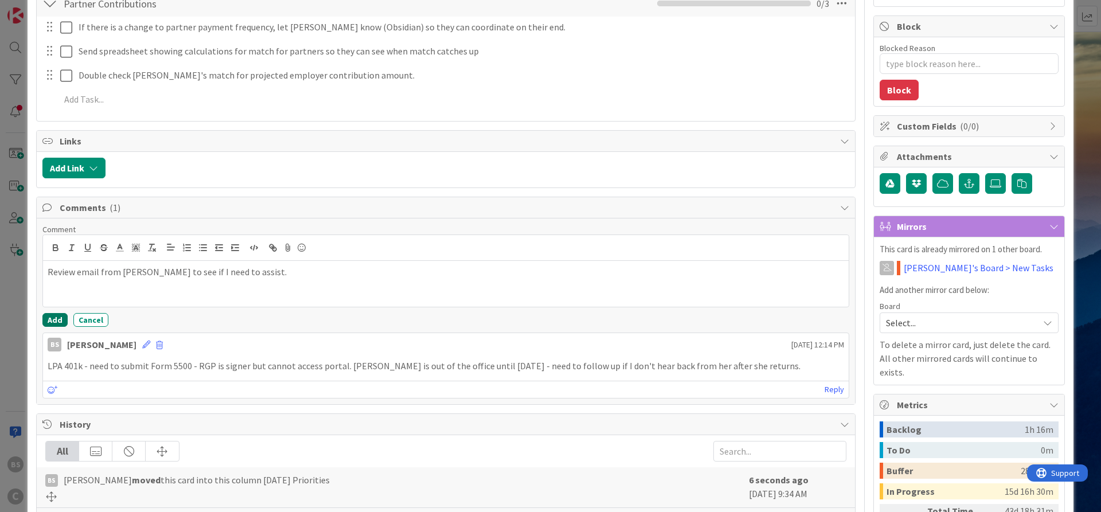
click at [51, 323] on button "Add" at bounding box center [54, 320] width 25 height 14
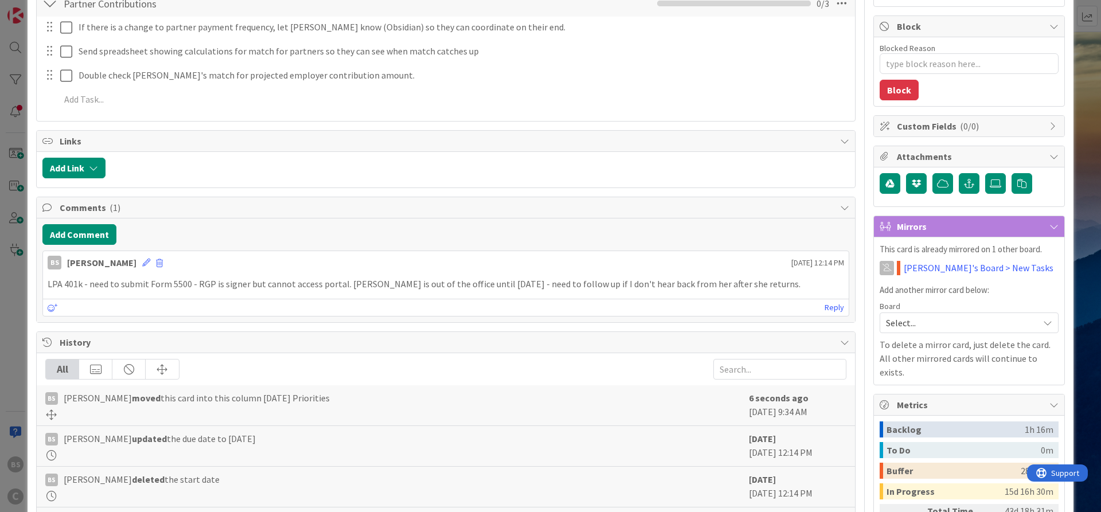
type textarea "x"
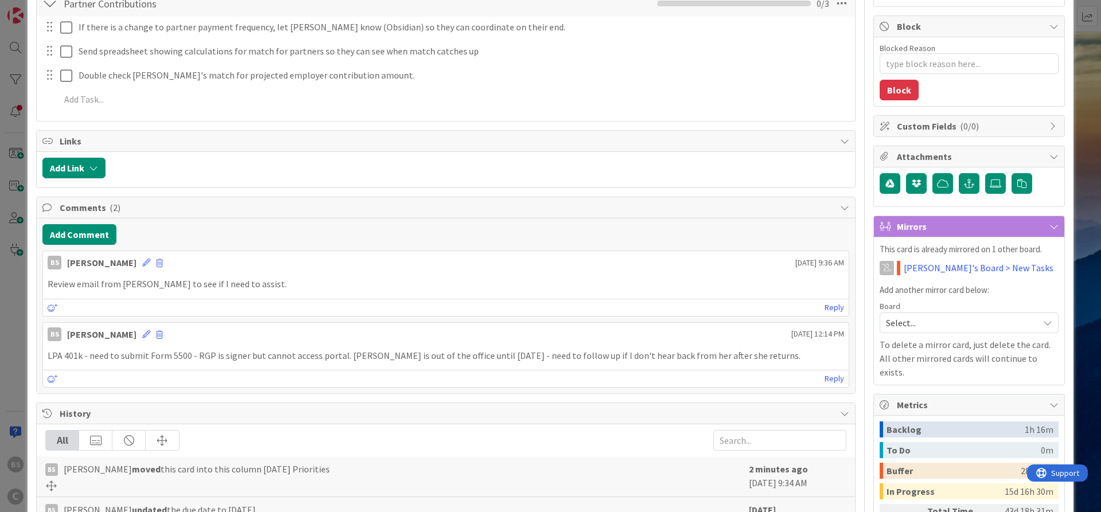
scroll to position [0, 0]
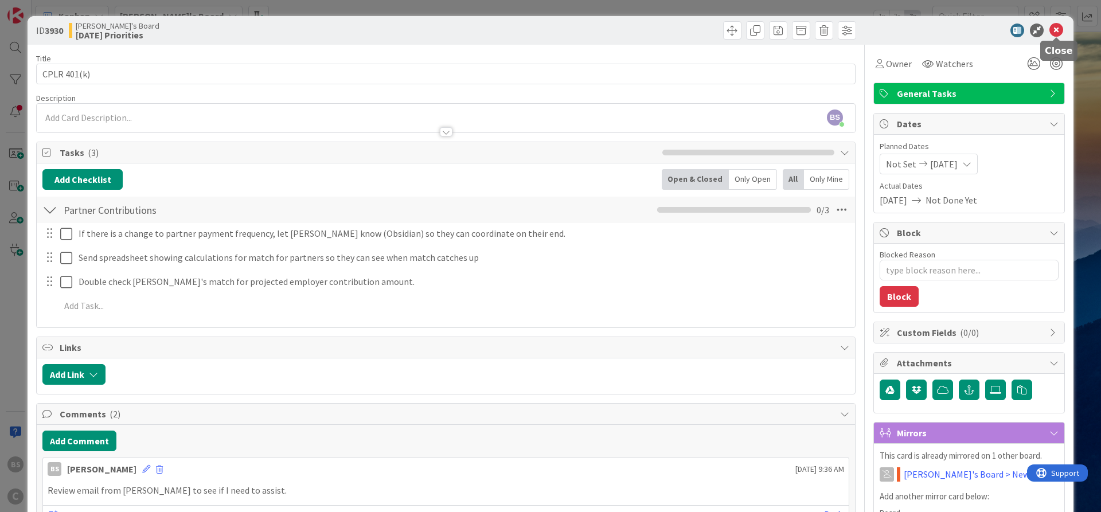
click at [1056, 30] on icon at bounding box center [1056, 31] width 14 height 14
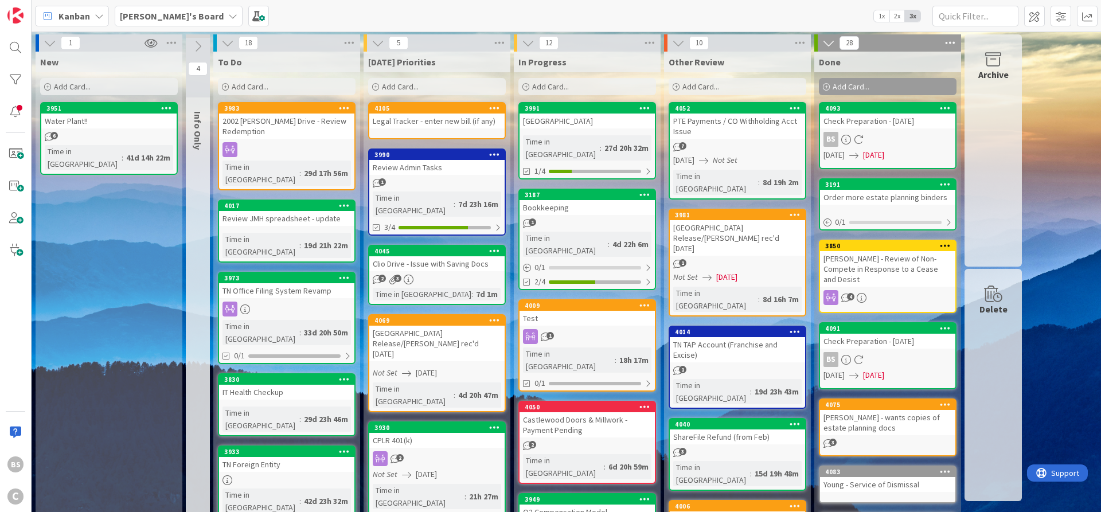
click at [149, 13] on b "[PERSON_NAME]'s Board" at bounding box center [172, 15] width 104 height 11
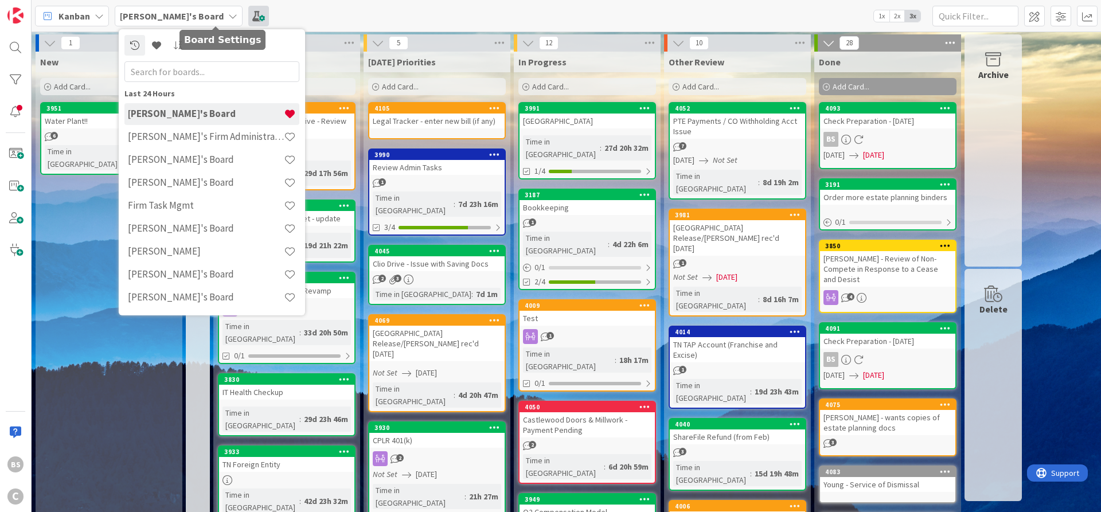
click at [248, 10] on span at bounding box center [258, 16] width 21 height 21
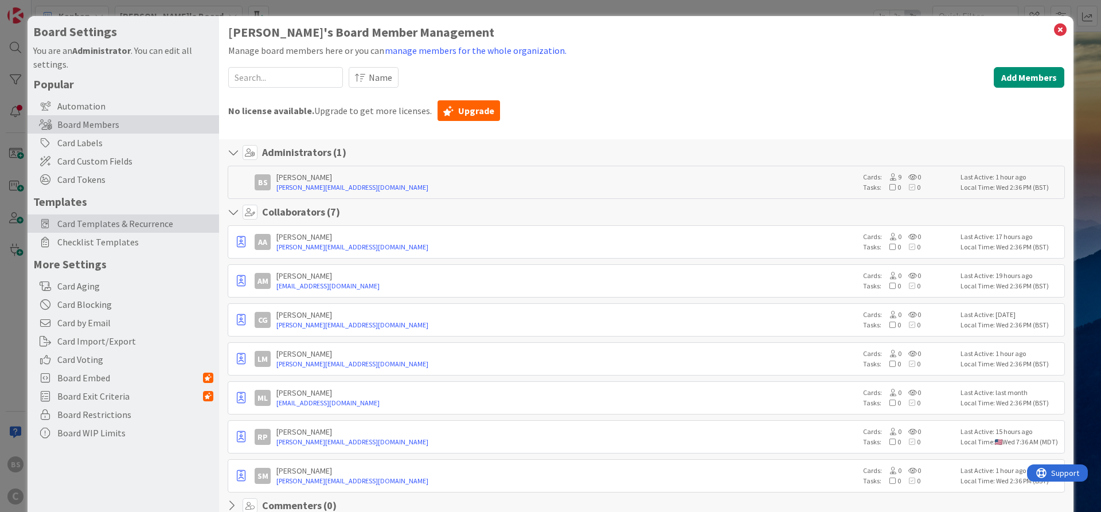
click at [97, 222] on span "Card Templates & Recurrence" at bounding box center [135, 224] width 156 height 14
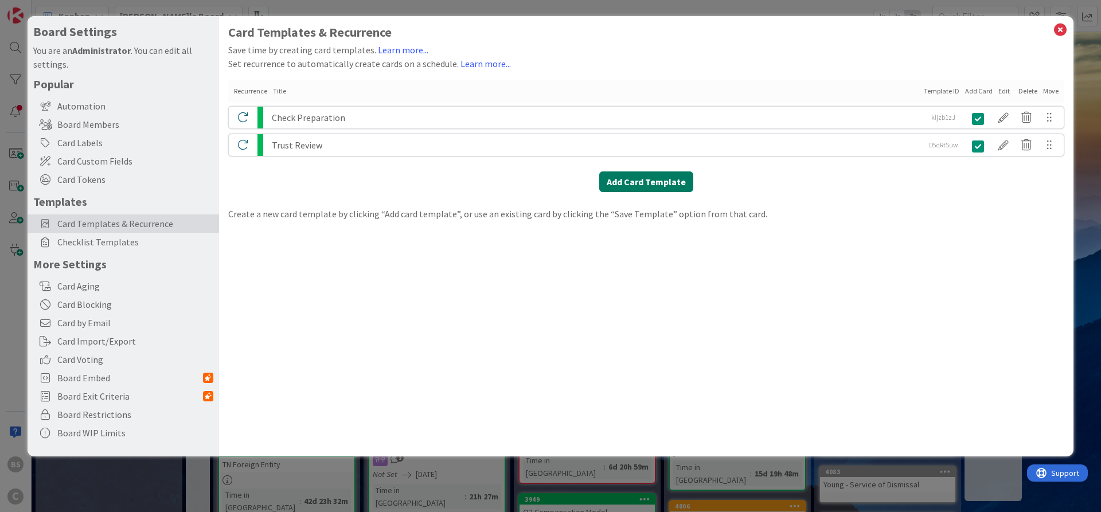
click at [657, 173] on button "Add Card Template" at bounding box center [646, 181] width 94 height 21
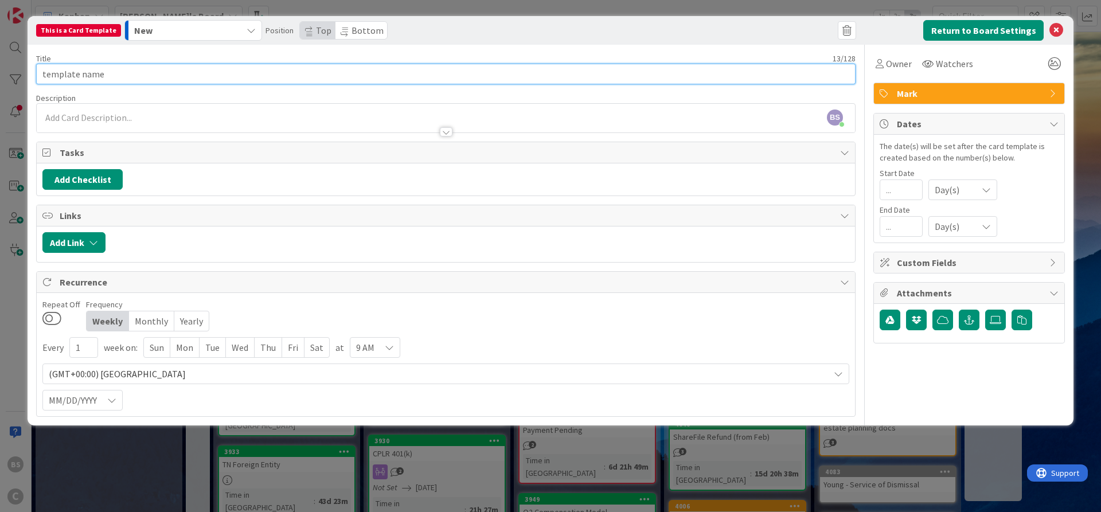
drag, startPoint x: 58, startPoint y: 71, endPoint x: 0, endPoint y: 79, distance: 58.5
click at [0, 79] on div "This is a Card Template New Position Top Bottom Return to Board Settings Title …" at bounding box center [550, 256] width 1101 height 512
type input "Legal Tracker - Submit invoices"
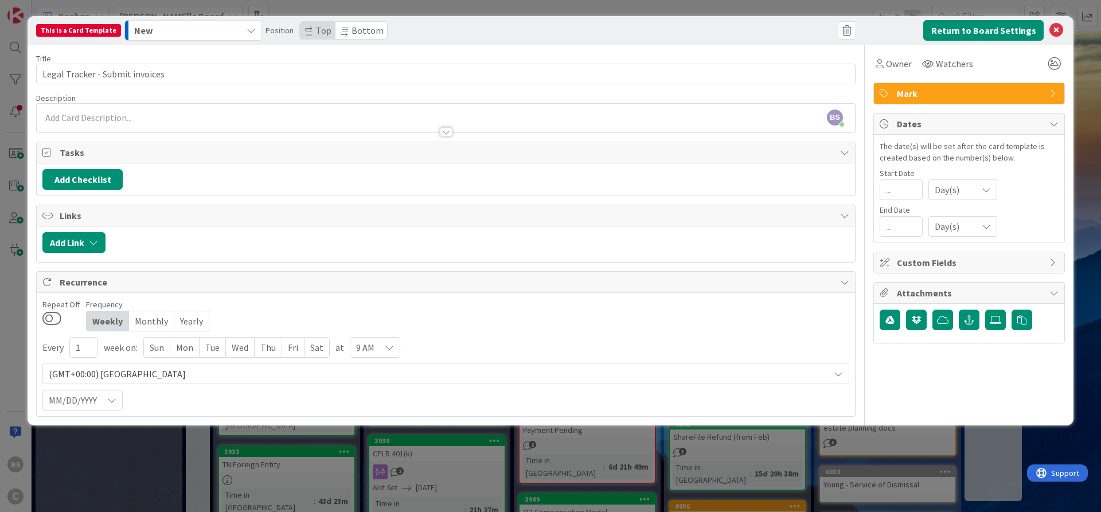
click at [114, 119] on div at bounding box center [446, 121] width 818 height 24
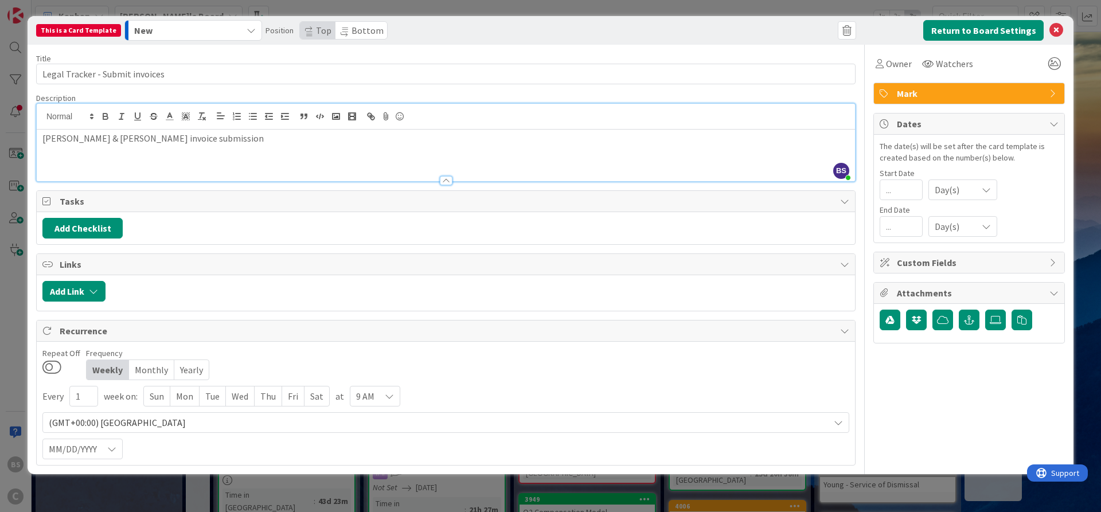
click at [145, 370] on div "Monthly" at bounding box center [151, 369] width 45 height 19
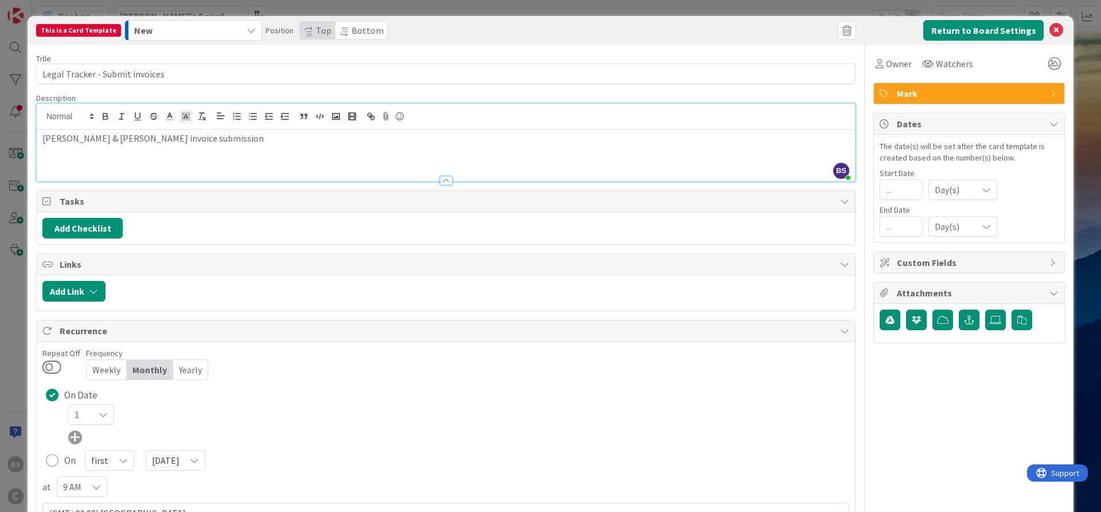
scroll to position [69, 0]
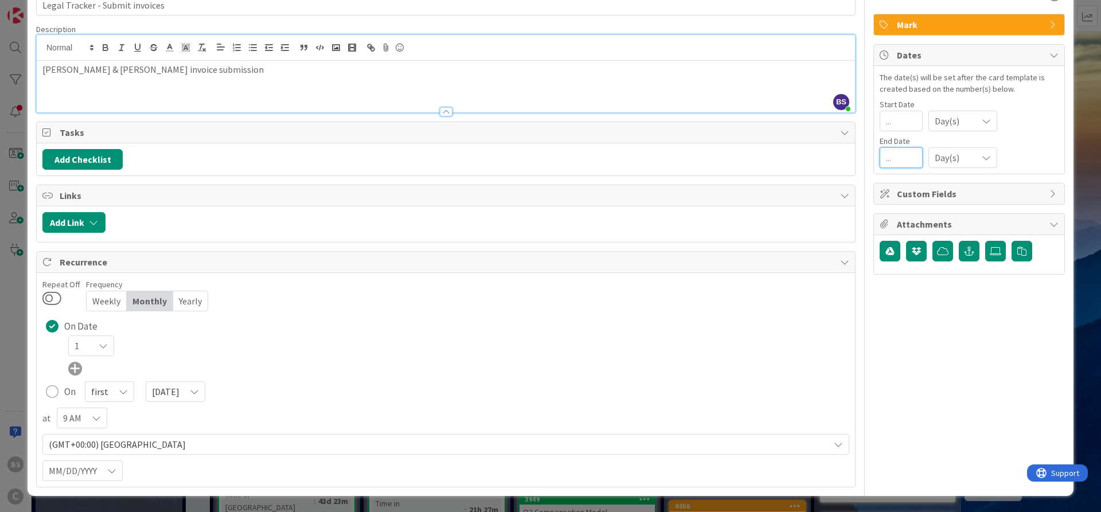
click at [900, 156] on input "number" at bounding box center [901, 157] width 43 height 21
click at [982, 126] on icon at bounding box center [986, 120] width 9 height 9
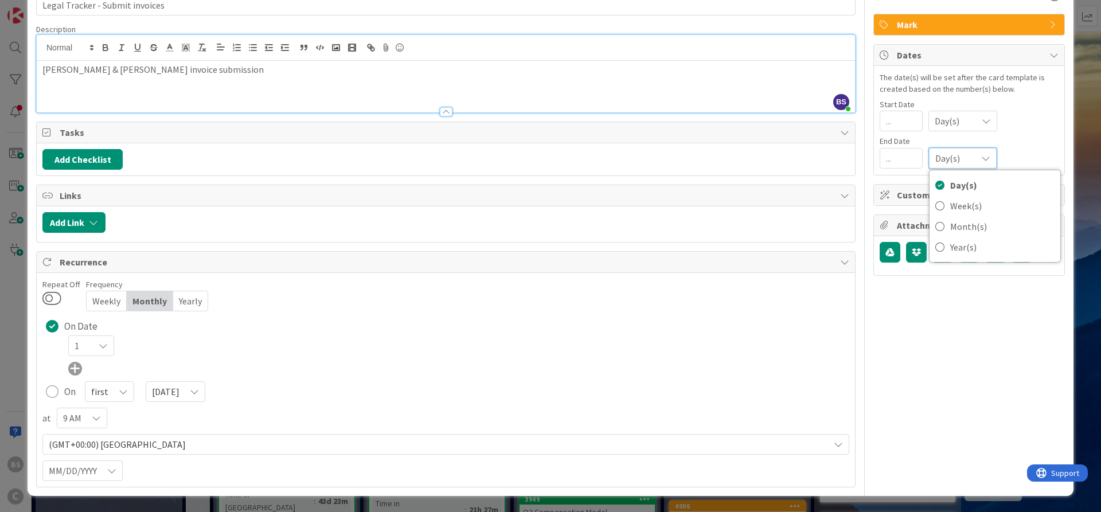
click at [982, 158] on icon at bounding box center [985, 158] width 9 height 9
click at [637, 401] on div "On first Sunday" at bounding box center [445, 391] width 807 height 21
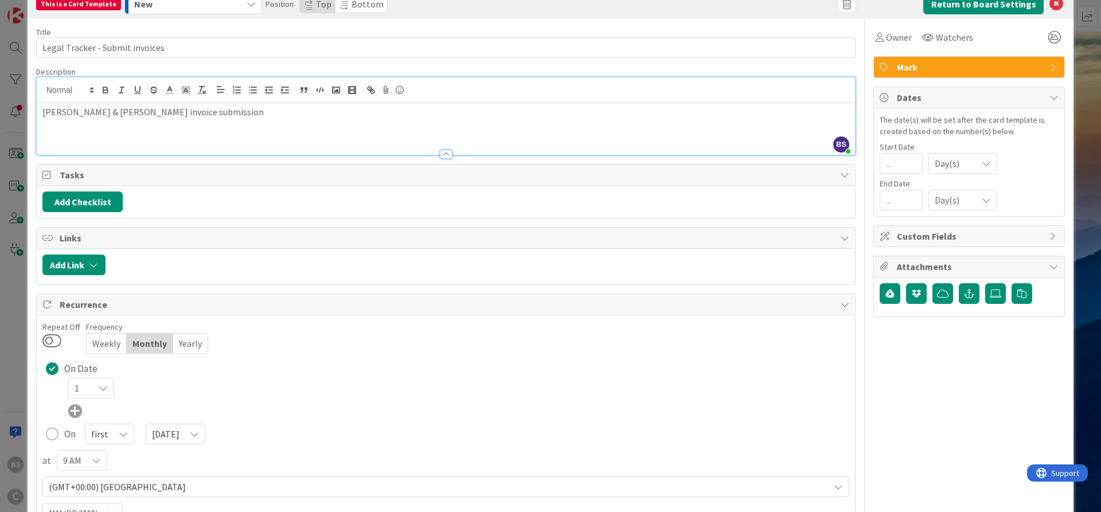
scroll to position [0, 0]
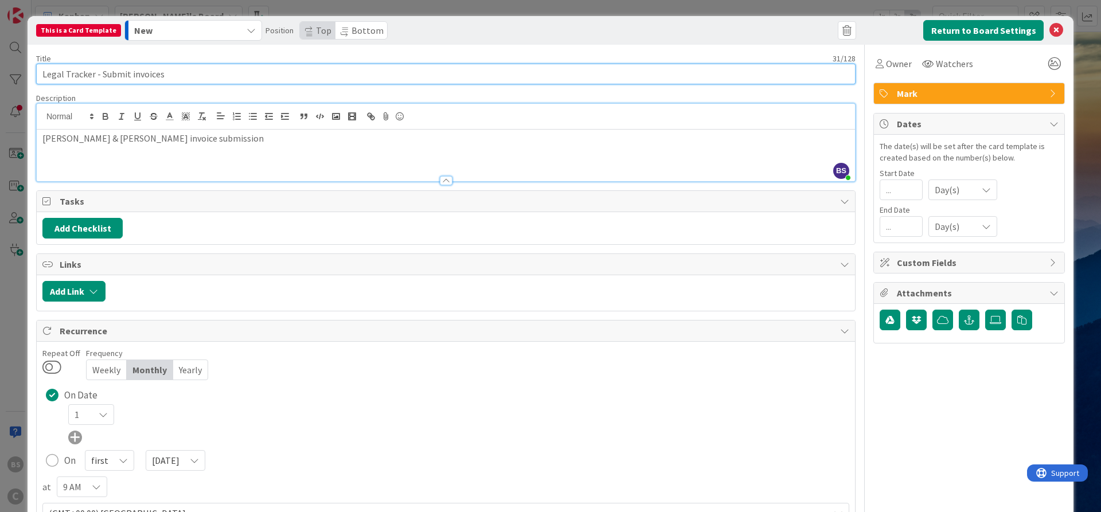
click at [178, 74] on input "Legal Tracker - Submit invoices" at bounding box center [445, 74] width 819 height 21
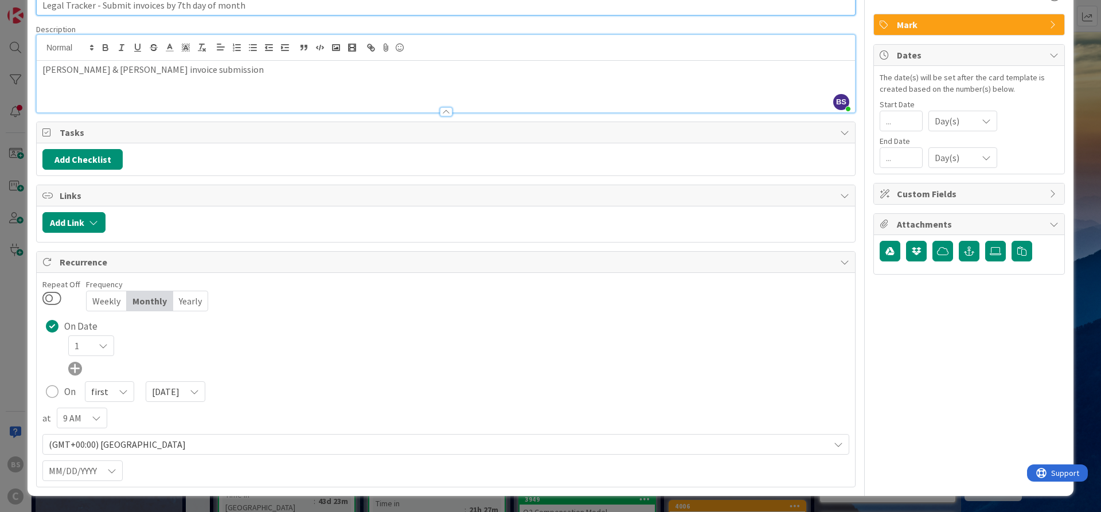
type input "Legal Tracker - Submit invoices by 7th day of month"
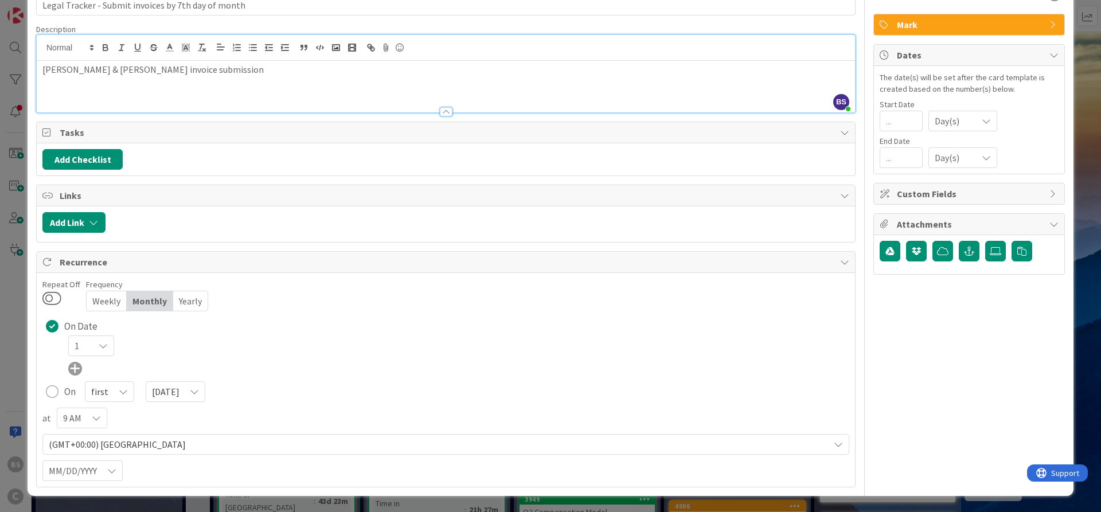
click at [108, 350] on icon at bounding box center [103, 345] width 9 height 9
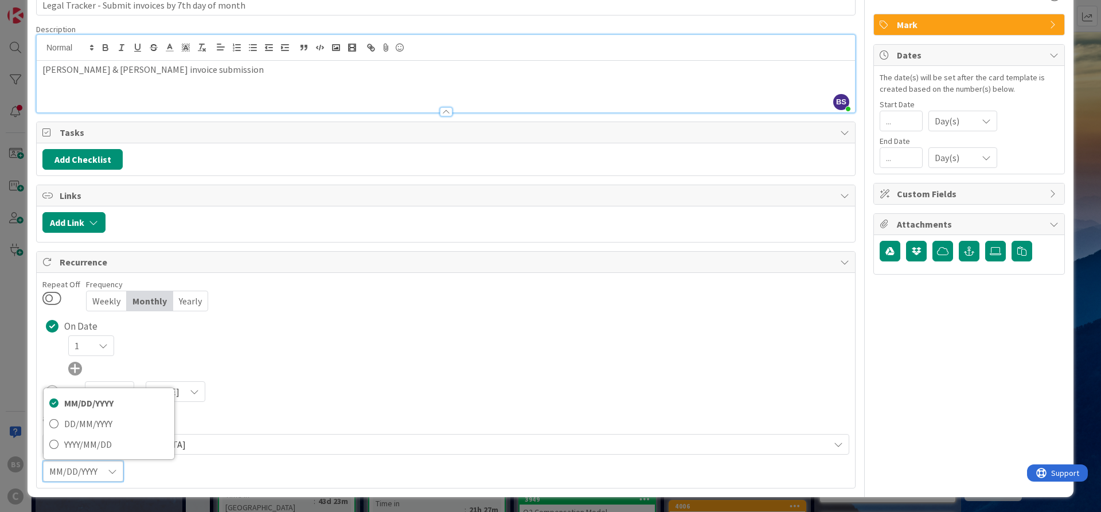
click at [428, 350] on div "1" at bounding box center [458, 345] width 781 height 21
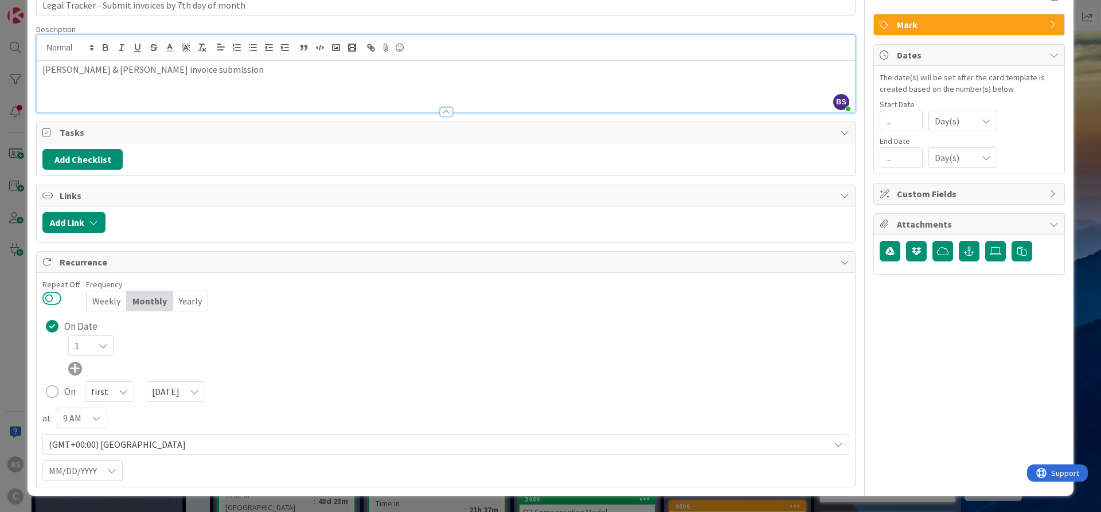
click at [45, 298] on button at bounding box center [51, 298] width 19 height 15
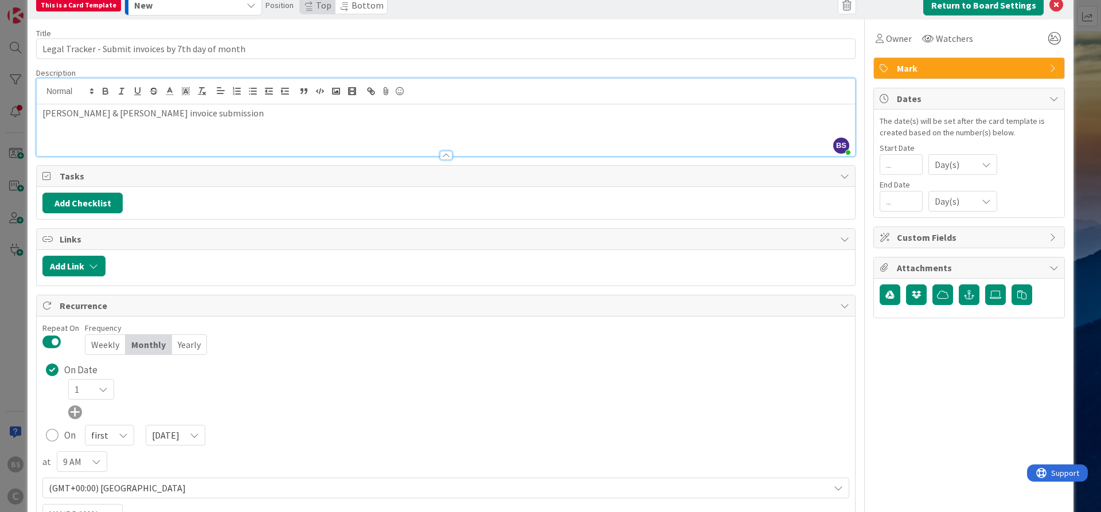
scroll to position [0, 0]
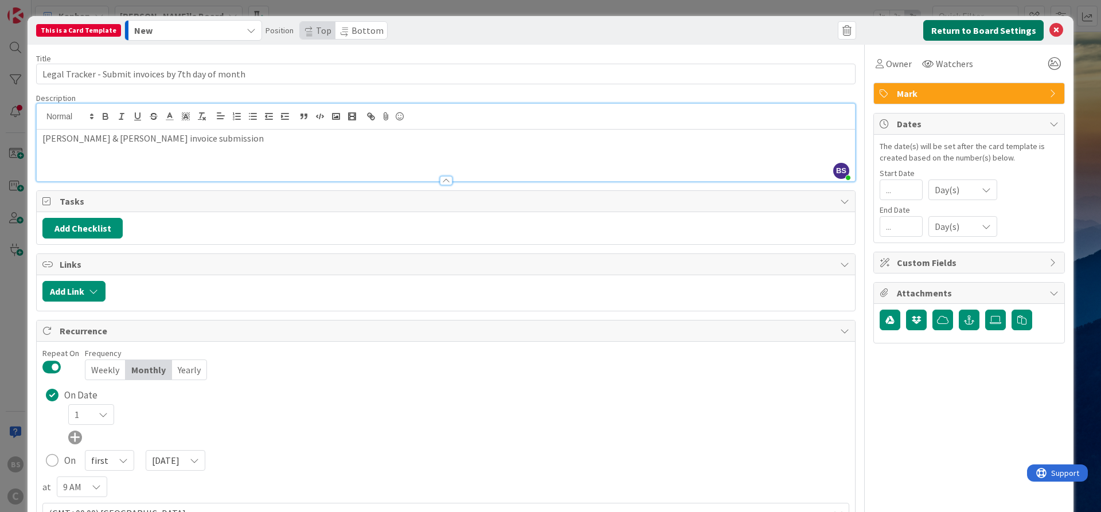
click at [996, 24] on button "Return to Board Settings" at bounding box center [983, 30] width 120 height 21
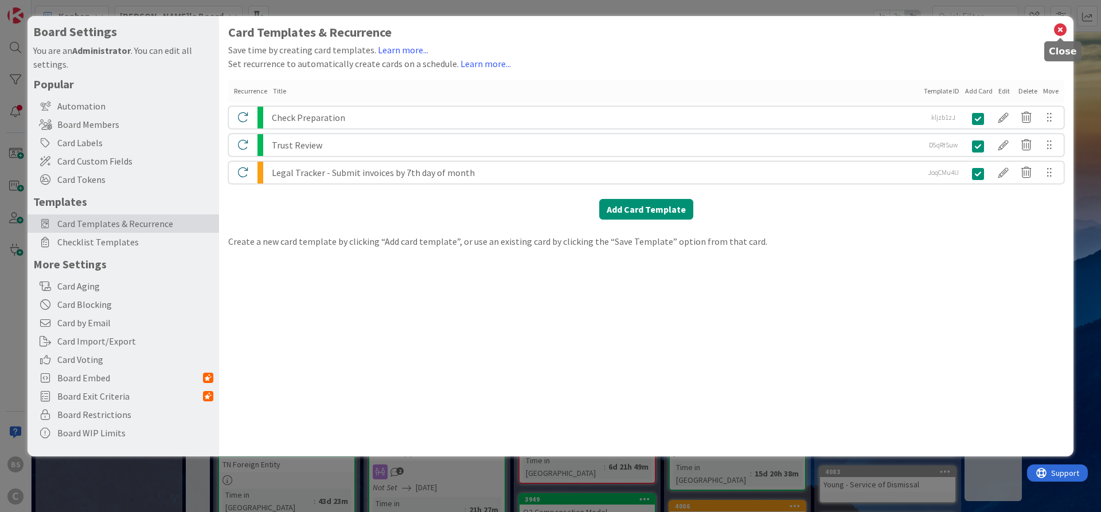
click at [1057, 27] on icon at bounding box center [1060, 30] width 15 height 16
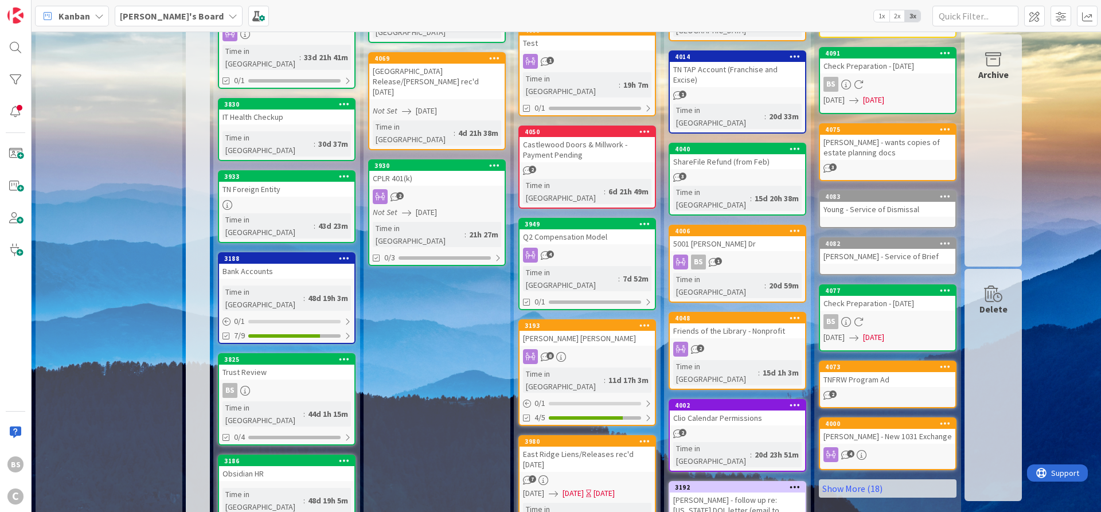
scroll to position [482, 0]
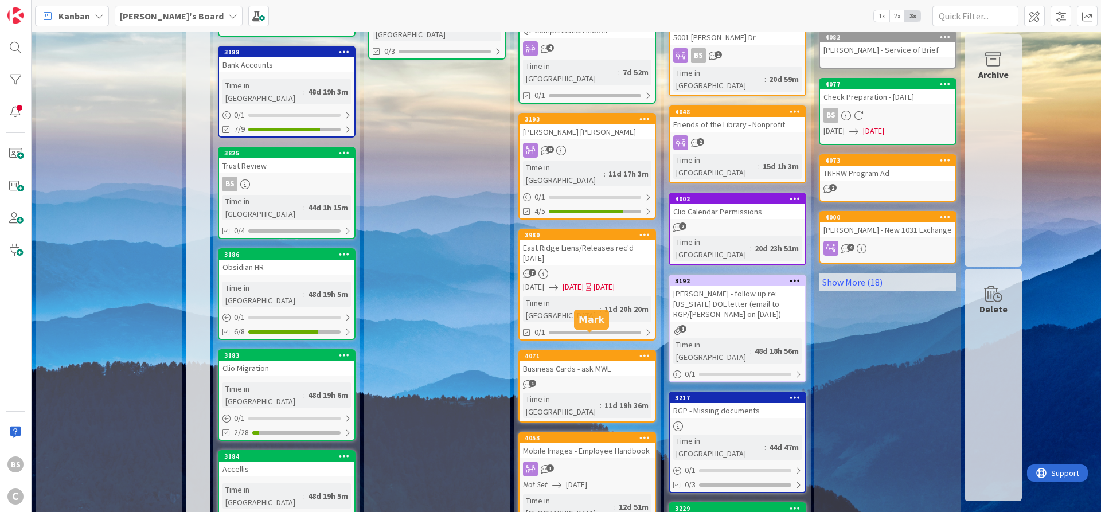
click at [591, 434] on div "4053" at bounding box center [590, 438] width 130 height 8
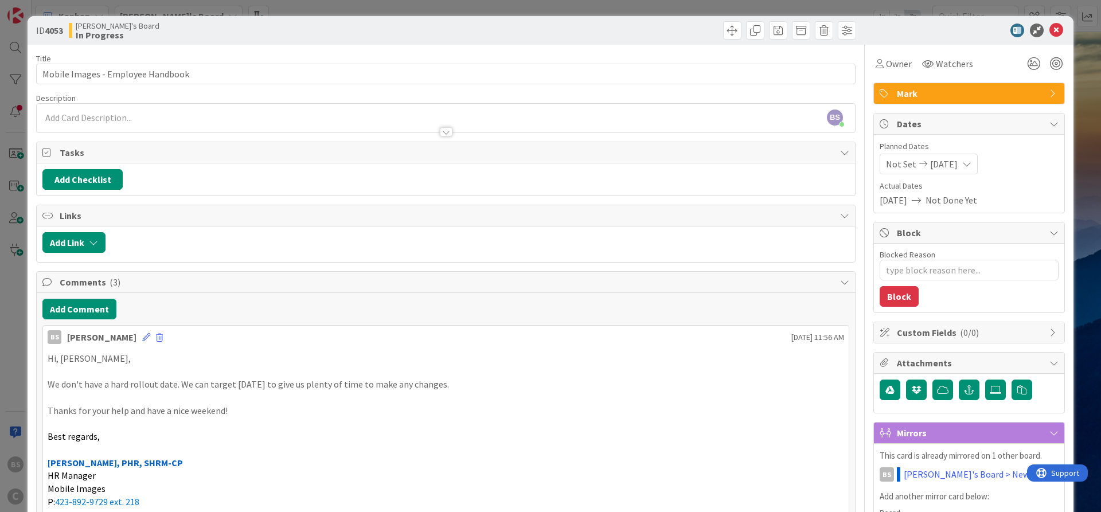
click at [912, 167] on span "Not Set" at bounding box center [901, 164] width 30 height 14
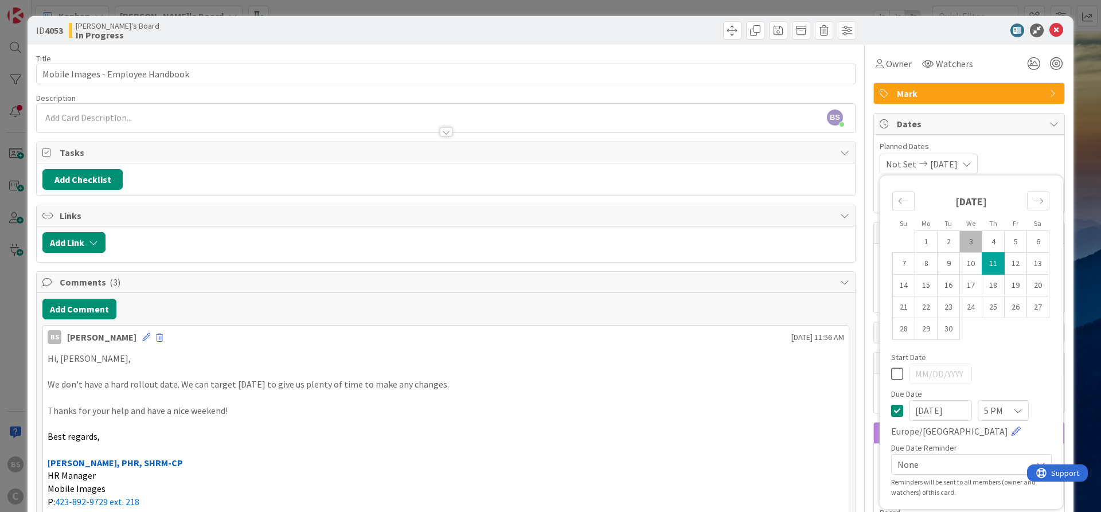
click at [1015, 150] on span "Planned Dates" at bounding box center [969, 146] width 179 height 12
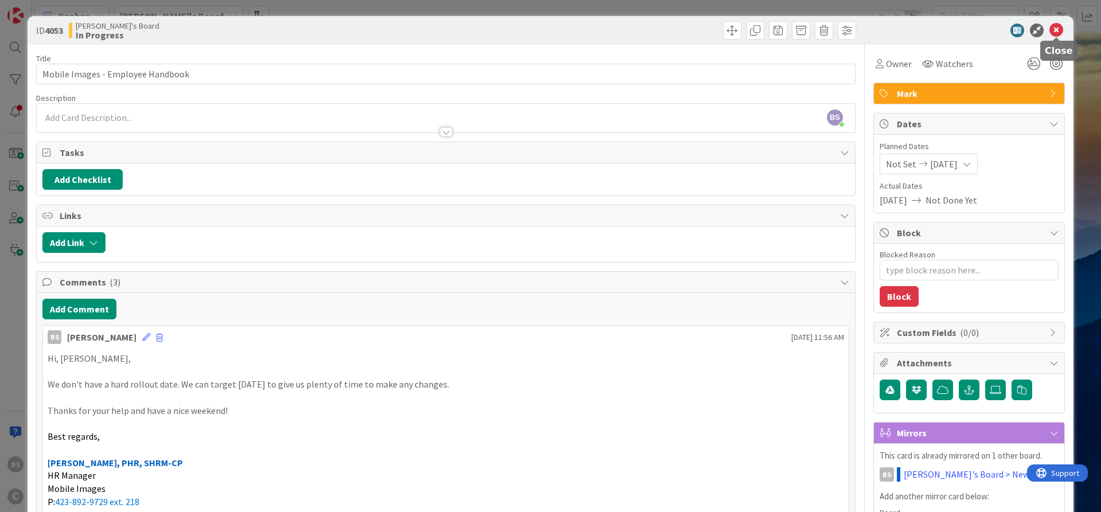
click at [1058, 31] on icon at bounding box center [1056, 31] width 14 height 14
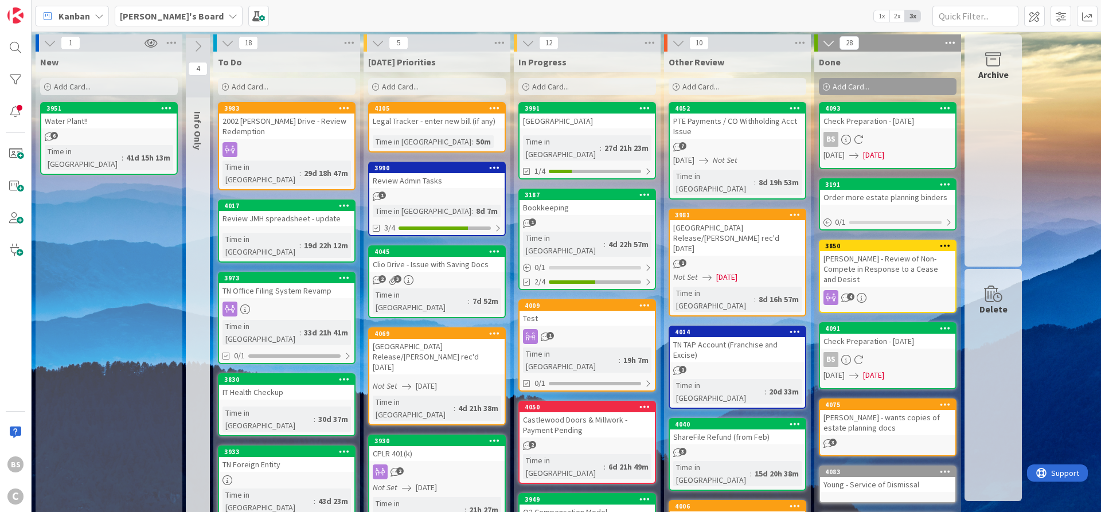
click at [733, 114] on div "PTE Payments / CO Withholding Acct Issue" at bounding box center [737, 126] width 135 height 25
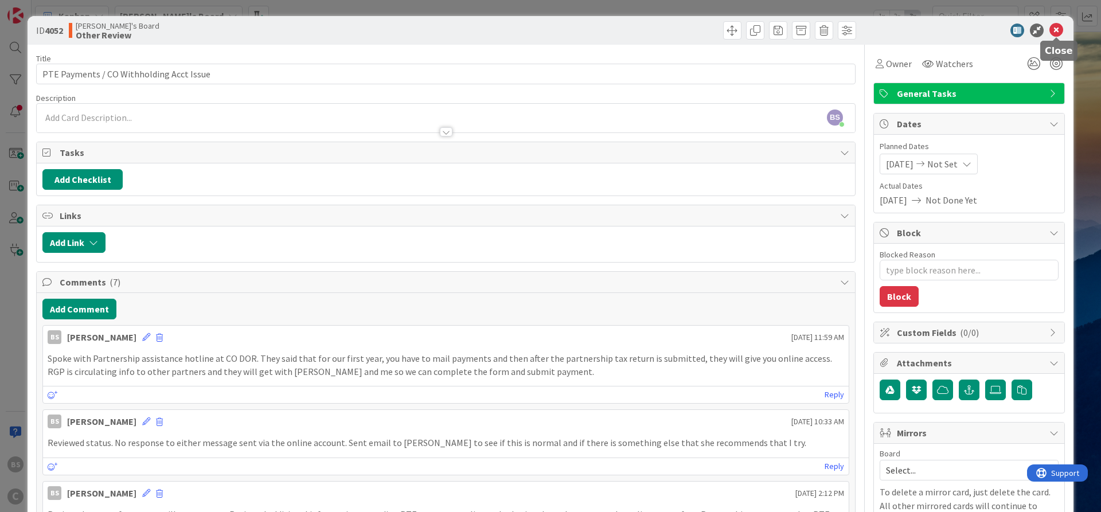
click at [1057, 31] on icon at bounding box center [1056, 31] width 14 height 14
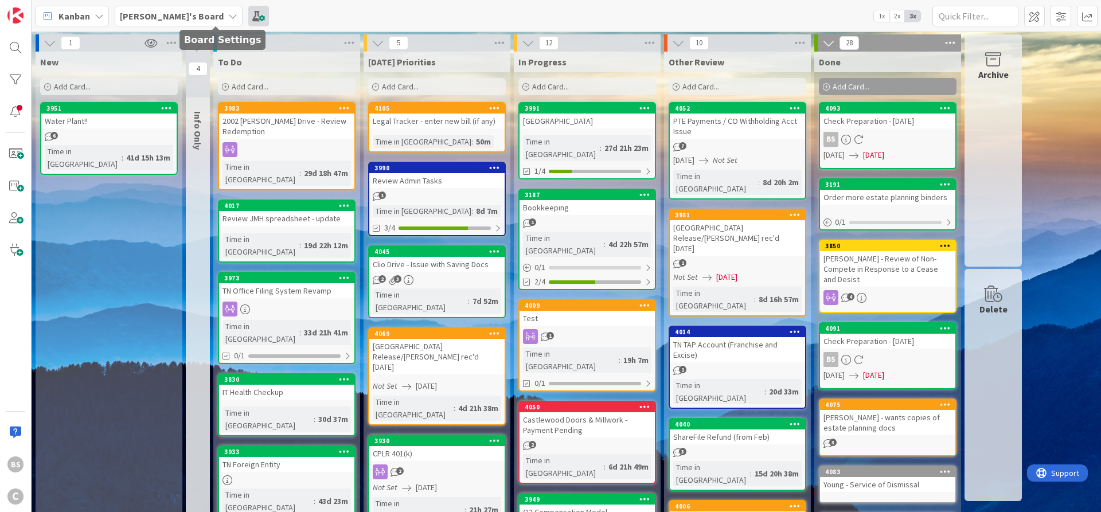
click at [248, 12] on span at bounding box center [258, 16] width 21 height 21
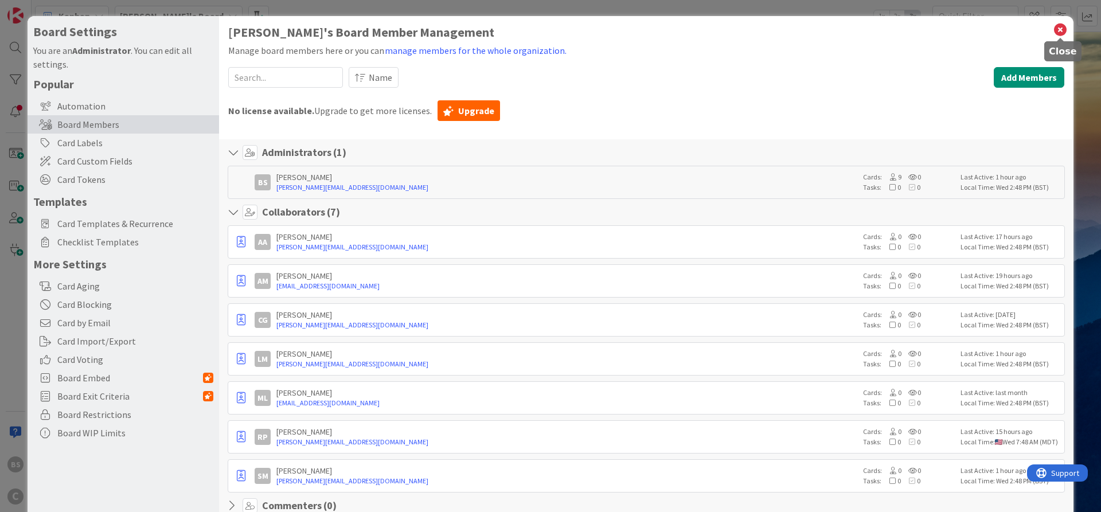
click at [1066, 32] on icon at bounding box center [1060, 30] width 15 height 16
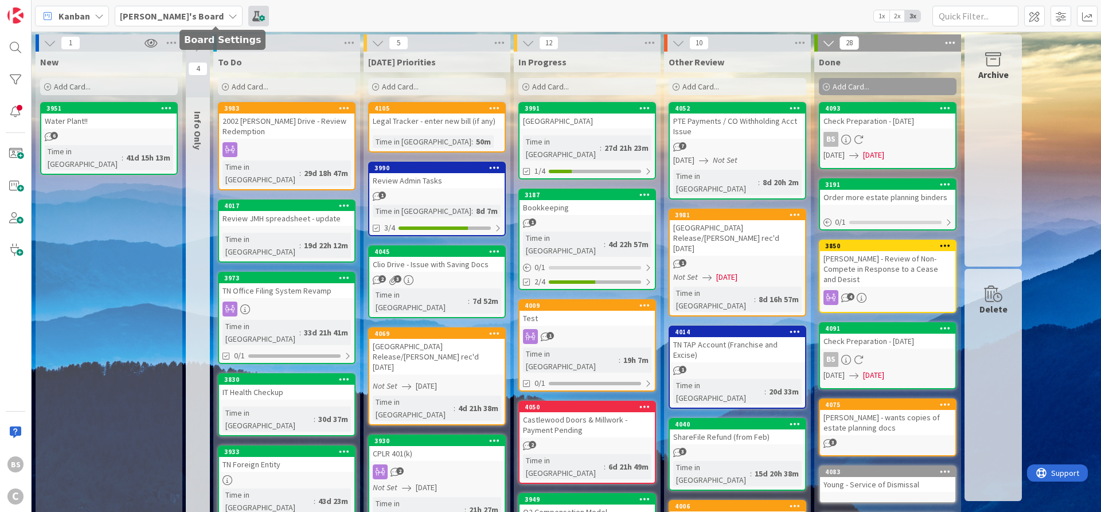
click at [248, 11] on span at bounding box center [258, 16] width 21 height 21
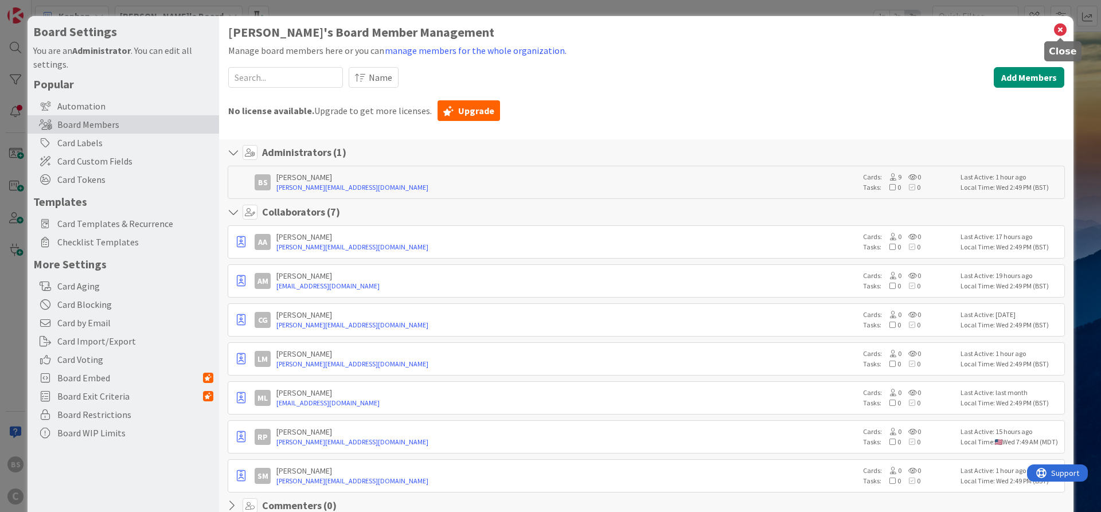
click at [1056, 32] on icon at bounding box center [1060, 30] width 15 height 16
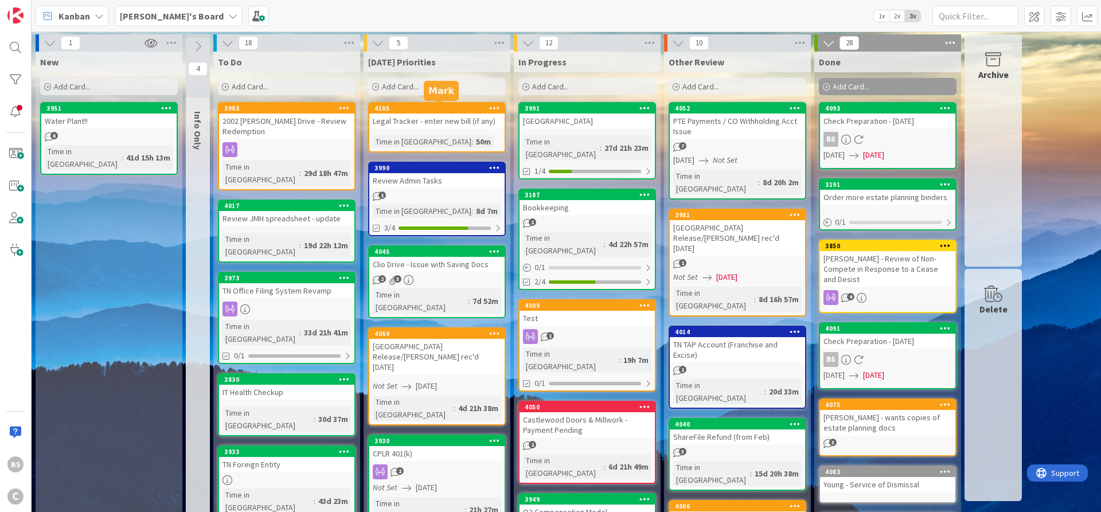
click at [403, 110] on div "4105" at bounding box center [439, 108] width 130 height 8
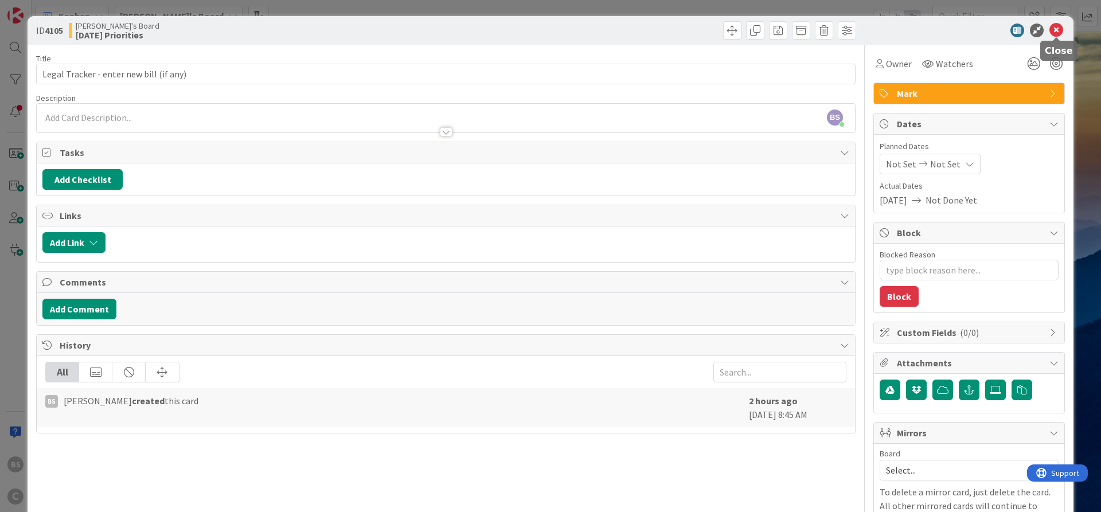
click at [1056, 28] on icon at bounding box center [1056, 31] width 14 height 14
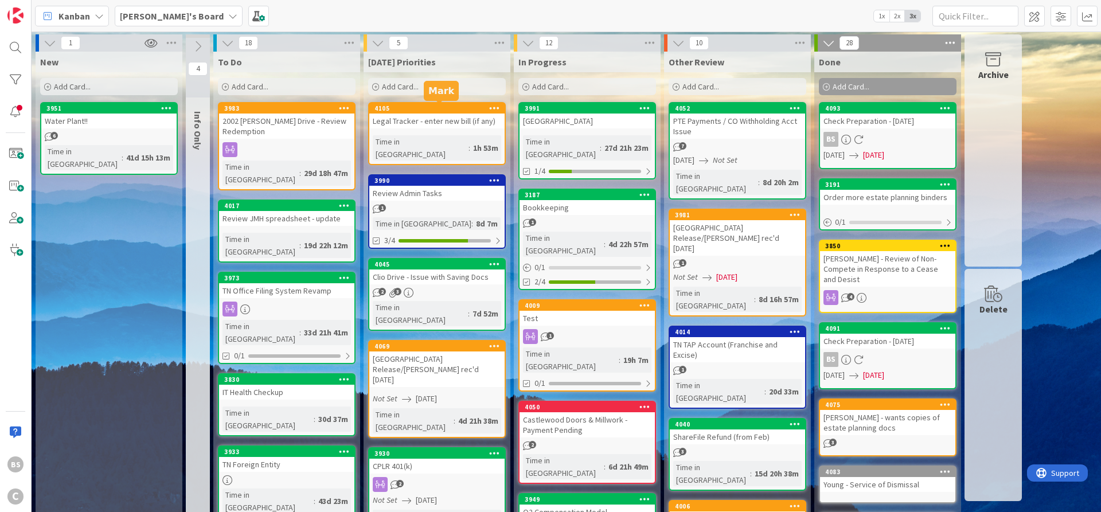
click at [448, 109] on div "4105" at bounding box center [439, 108] width 130 height 8
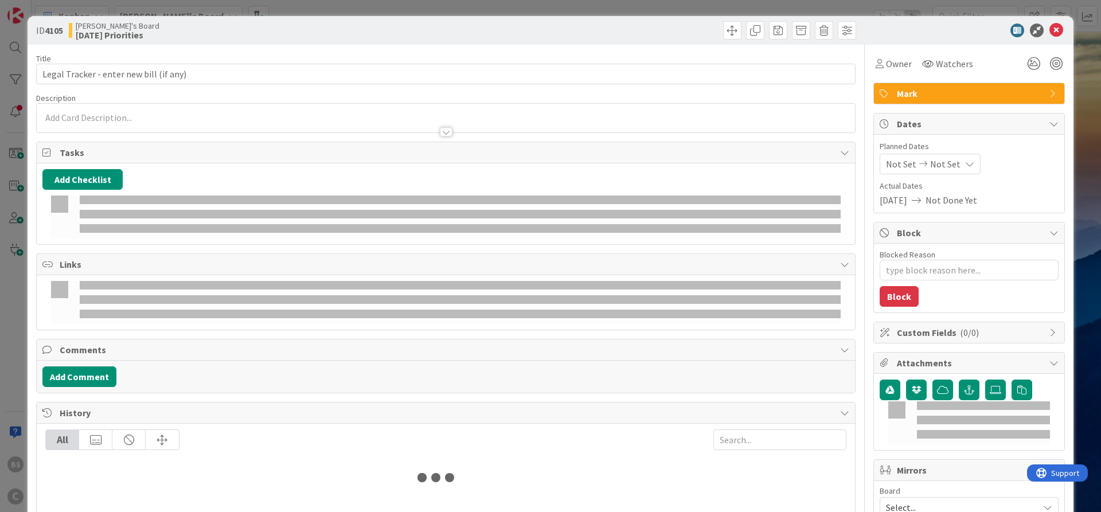
type textarea "x"
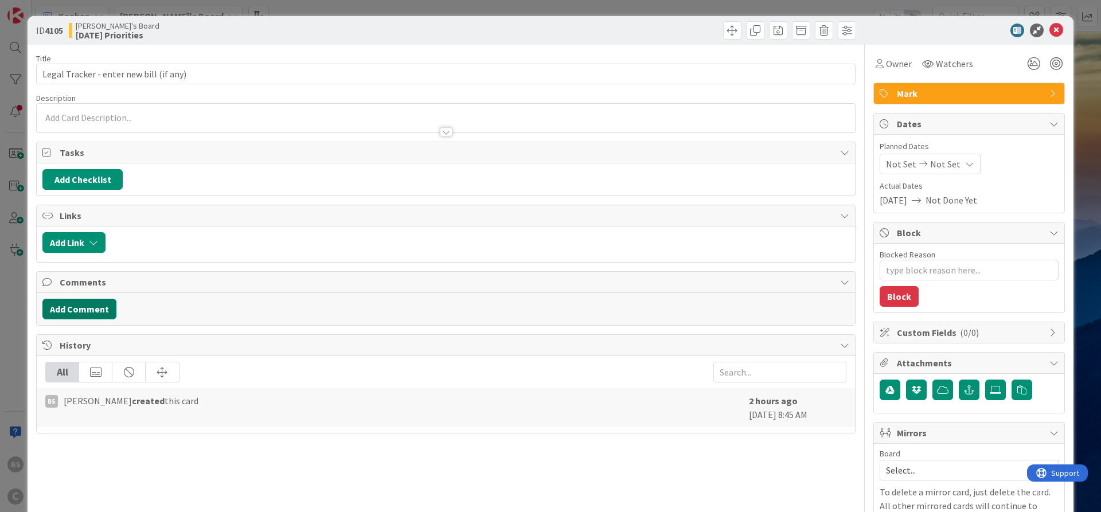
click at [88, 312] on button "Add Comment" at bounding box center [79, 309] width 74 height 21
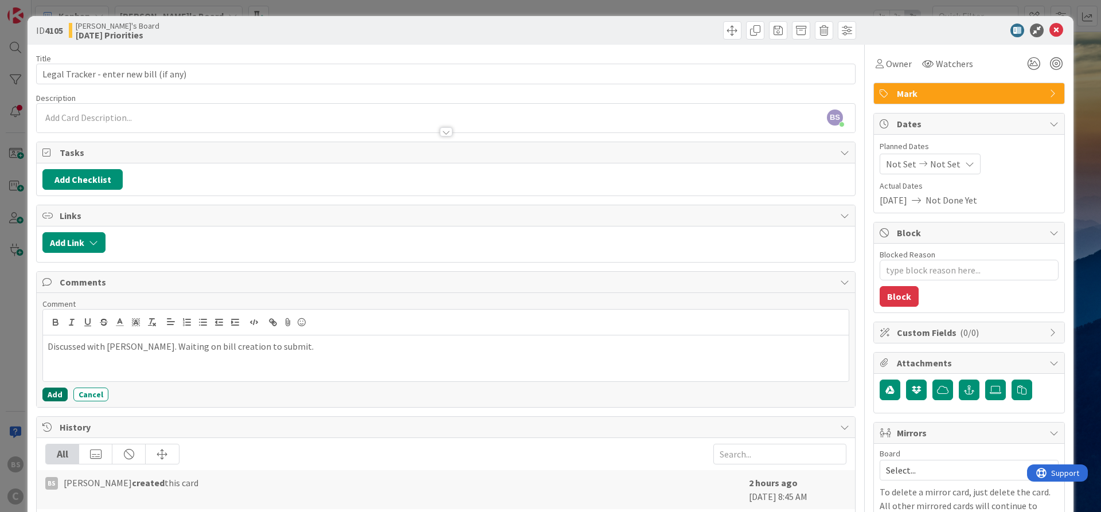
click at [52, 395] on button "Add" at bounding box center [54, 395] width 25 height 14
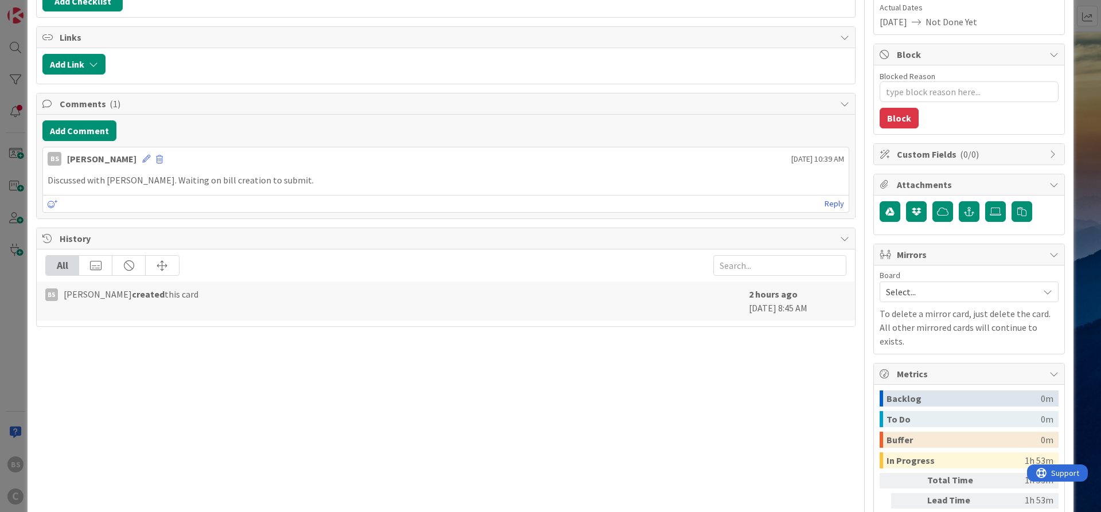
scroll to position [206, 0]
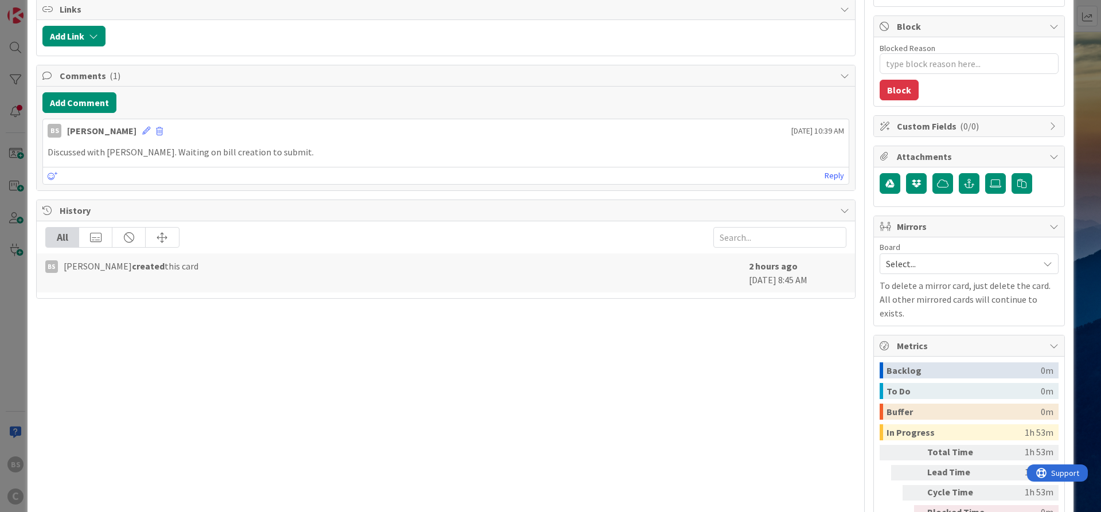
click at [938, 268] on span "Select..." at bounding box center [959, 264] width 147 height 16
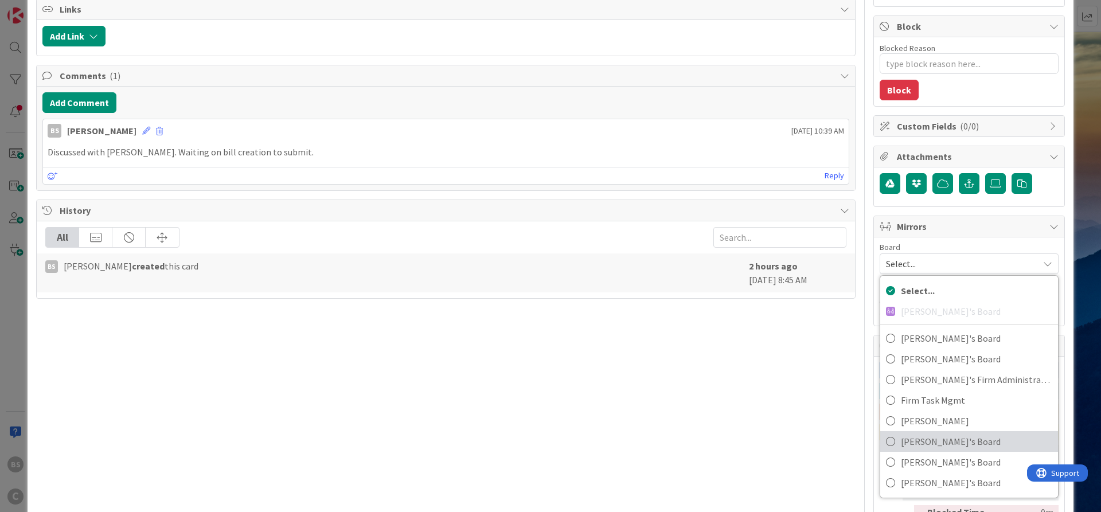
click at [921, 437] on span "[PERSON_NAME]'s Board" at bounding box center [976, 441] width 151 height 17
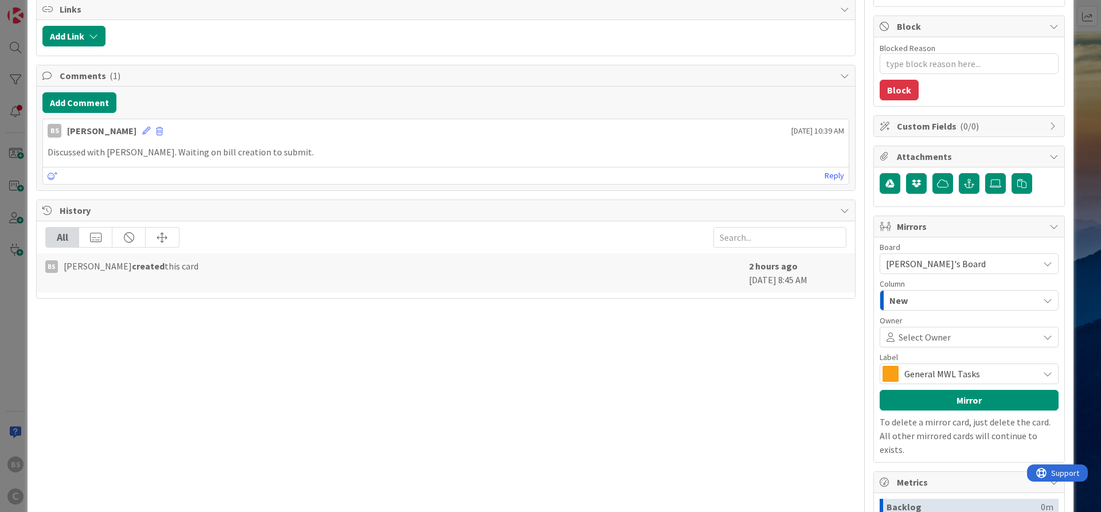
click at [952, 338] on span at bounding box center [993, 337] width 84 height 9
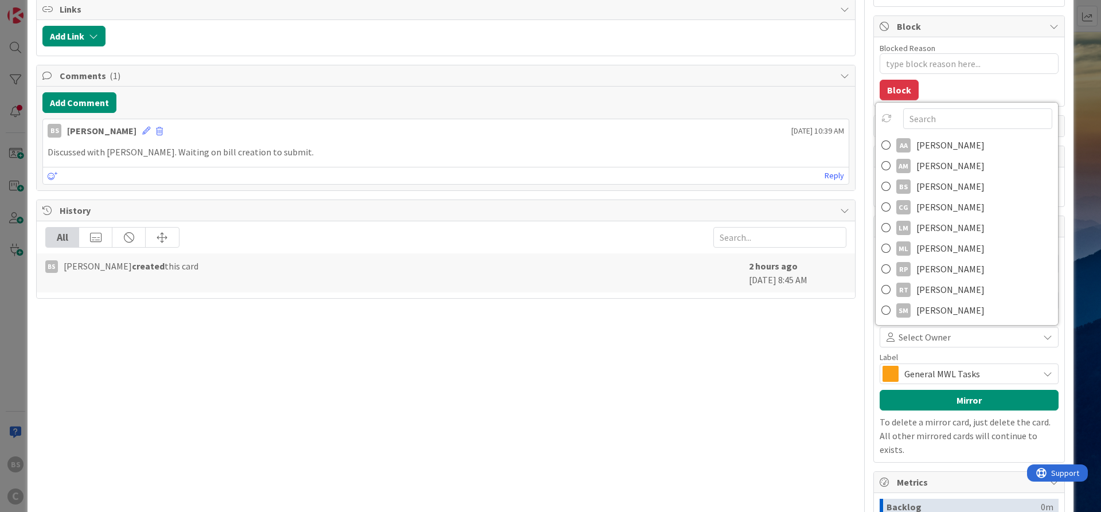
click at [952, 338] on span at bounding box center [993, 337] width 84 height 9
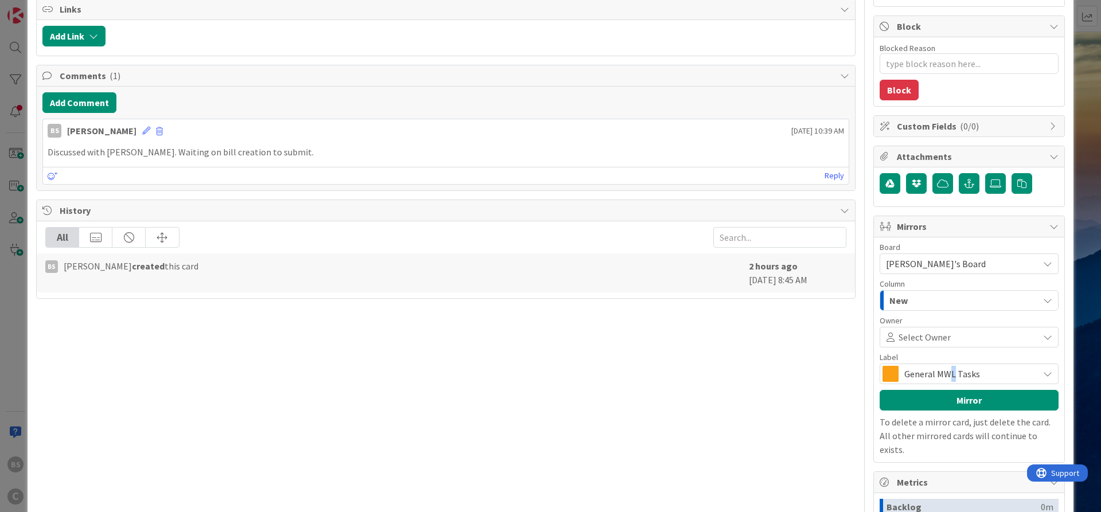
click at [952, 376] on span "General MWL Tasks" at bounding box center [968, 374] width 128 height 16
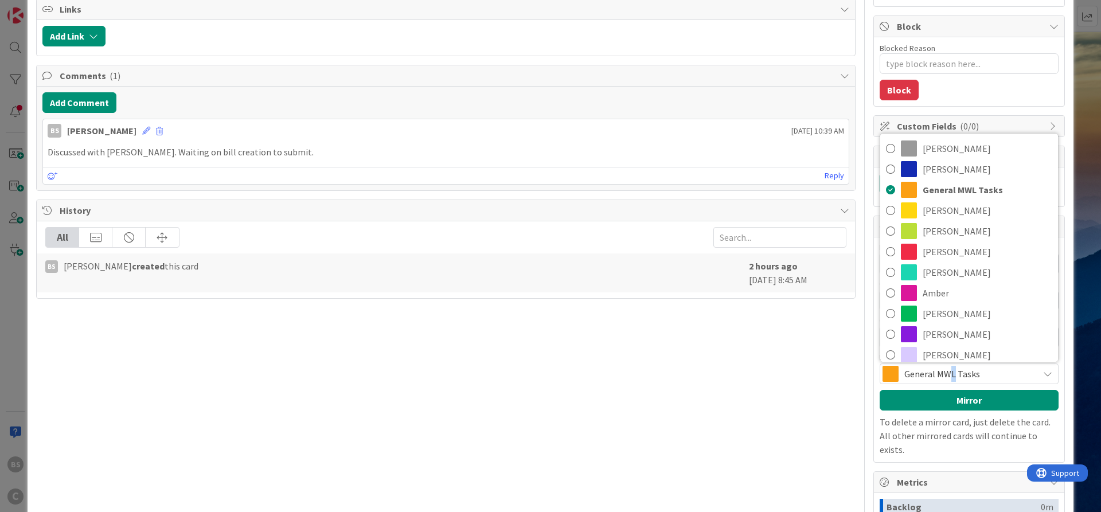
click at [952, 376] on span "General MWL Tasks" at bounding box center [968, 374] width 128 height 16
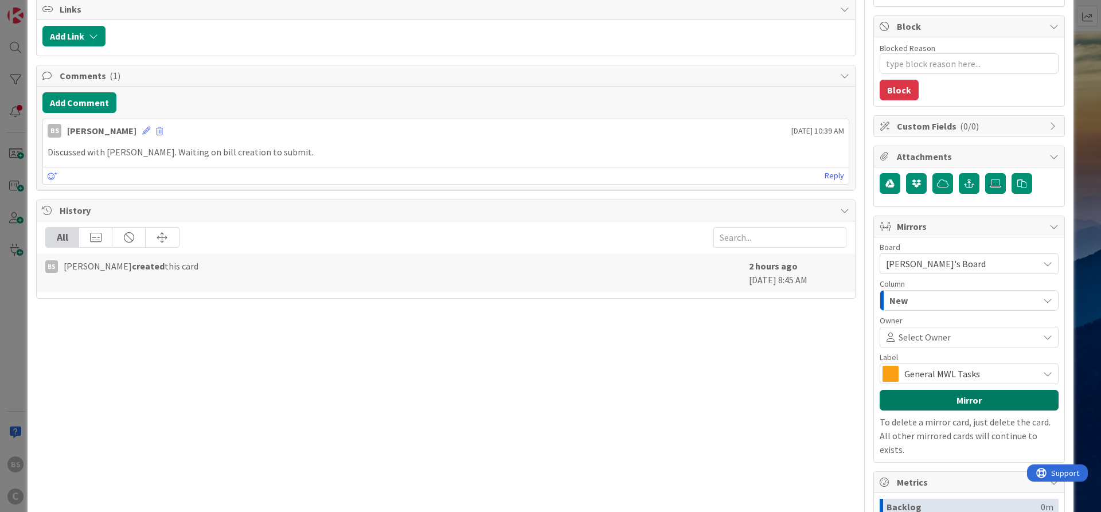
click at [934, 398] on button "Mirror" at bounding box center [969, 400] width 179 height 21
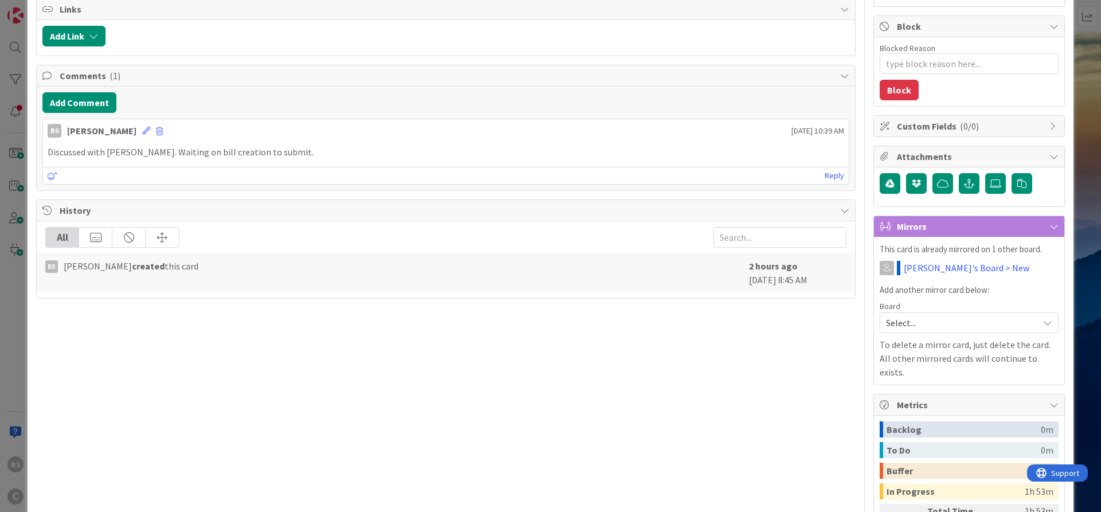
scroll to position [0, 0]
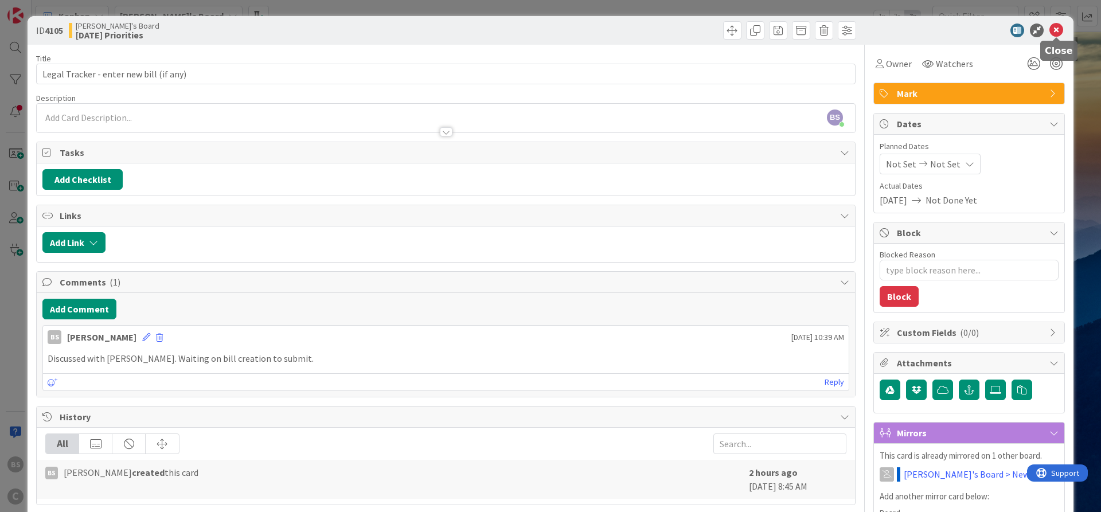
click at [1052, 32] on icon at bounding box center [1056, 31] width 14 height 14
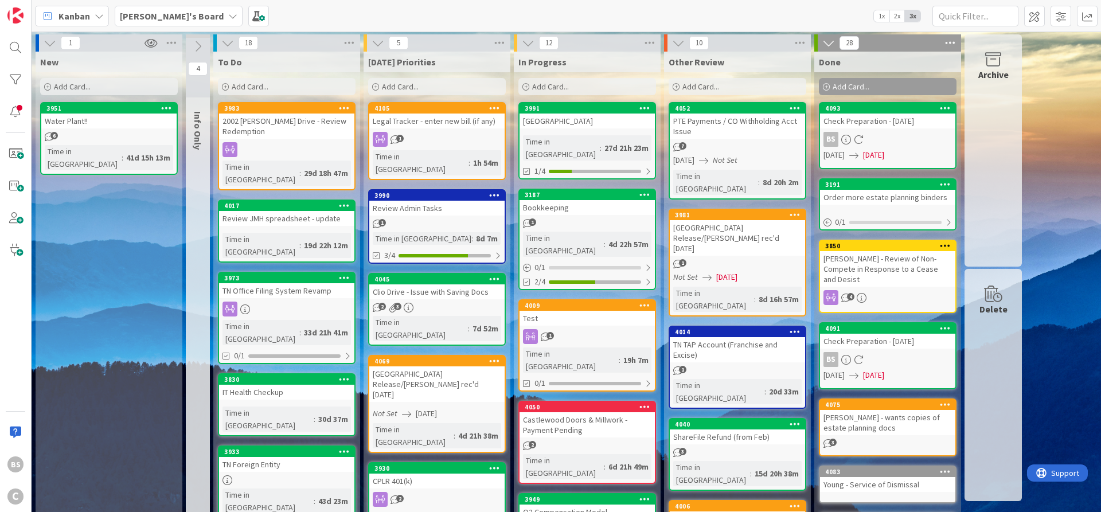
click at [434, 115] on div "Legal Tracker - enter new bill (if any)" at bounding box center [436, 121] width 135 height 15
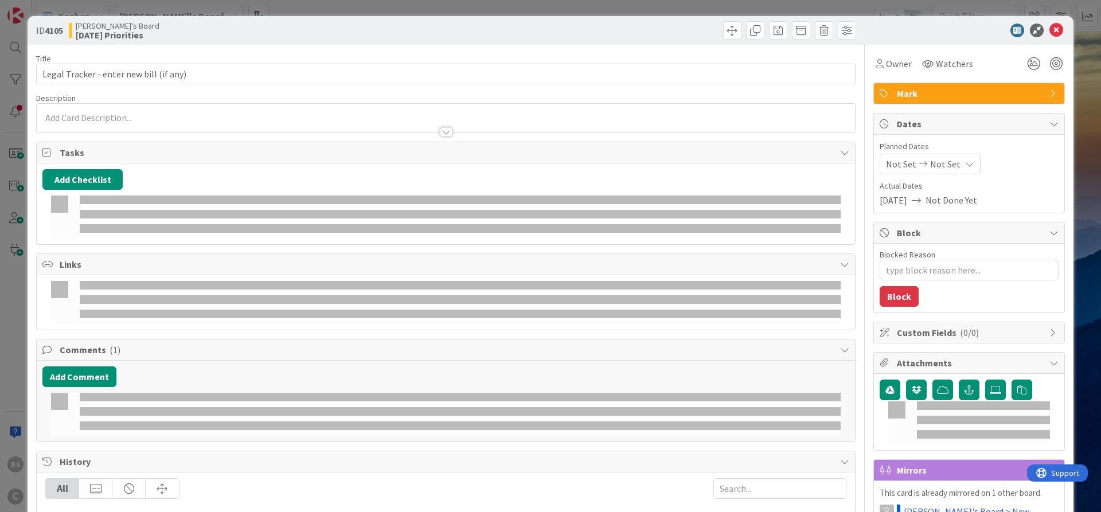
type textarea "x"
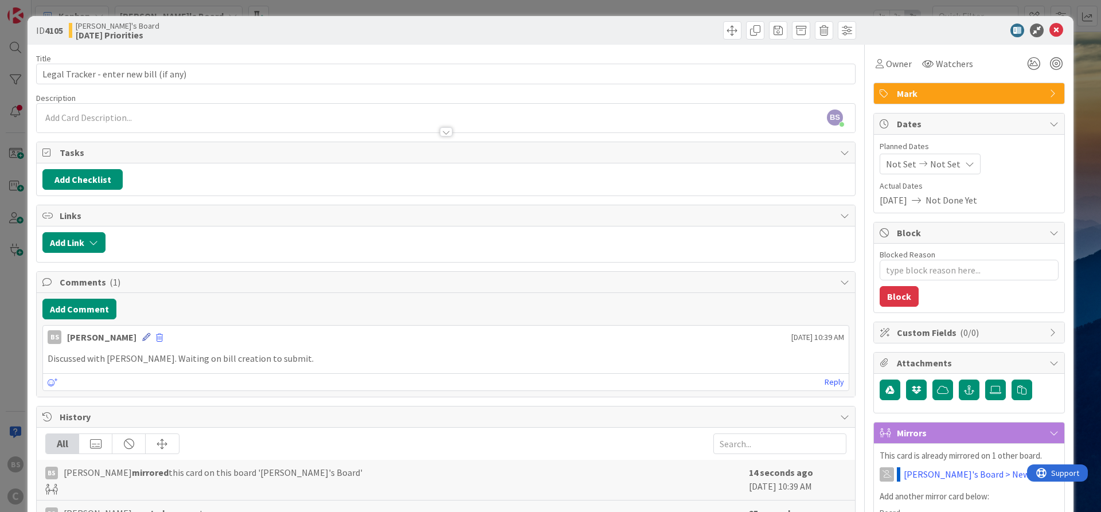
click at [142, 335] on icon at bounding box center [146, 337] width 8 height 8
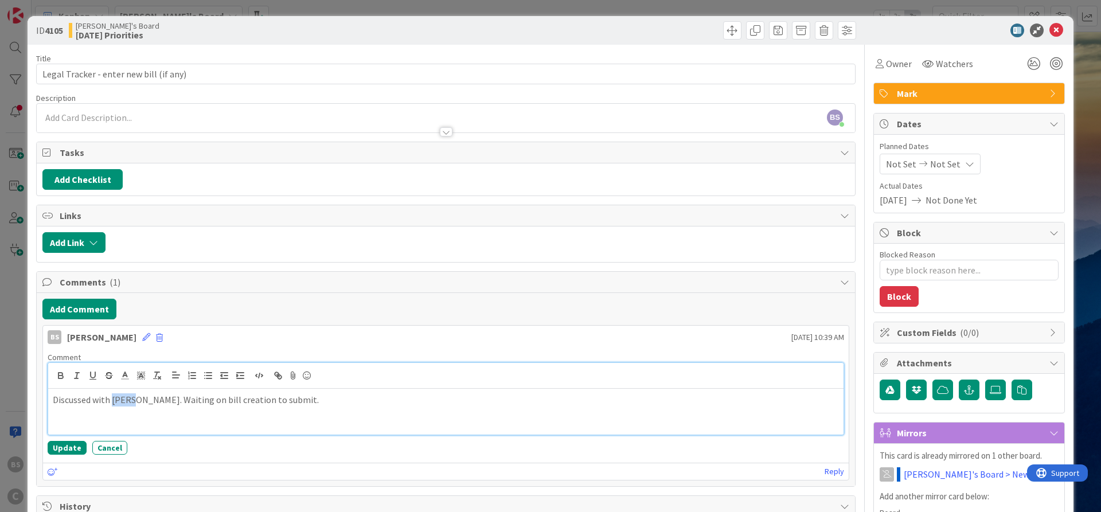
drag, startPoint x: 133, startPoint y: 401, endPoint x: 111, endPoint y: 398, distance: 21.9
click at [111, 398] on p "Discussed with Mark. Waiting on bill creation to submit." at bounding box center [446, 399] width 786 height 13
click at [71, 441] on button "Update" at bounding box center [67, 448] width 39 height 14
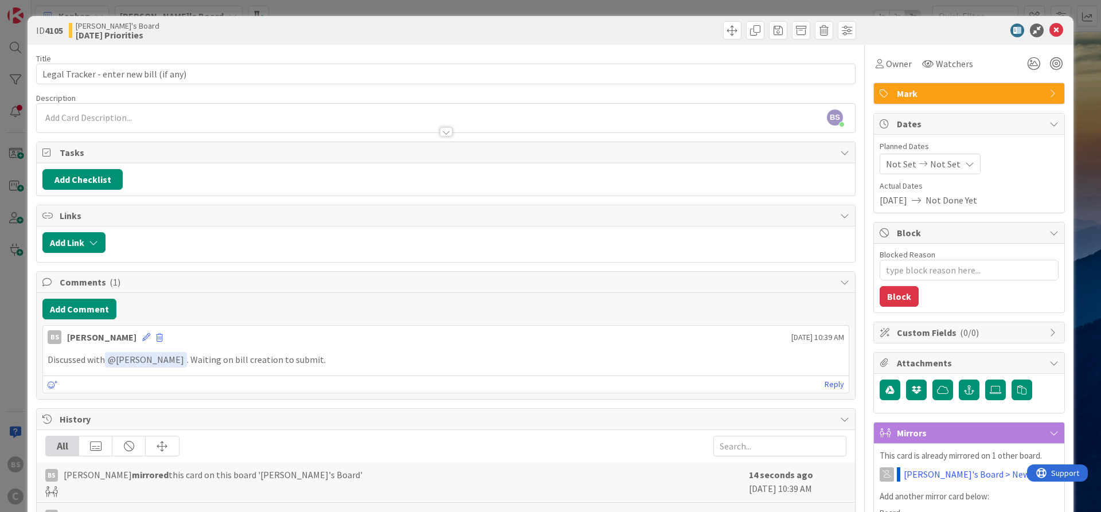
type textarea "x"
click at [927, 164] on icon at bounding box center [923, 164] width 14 height 8
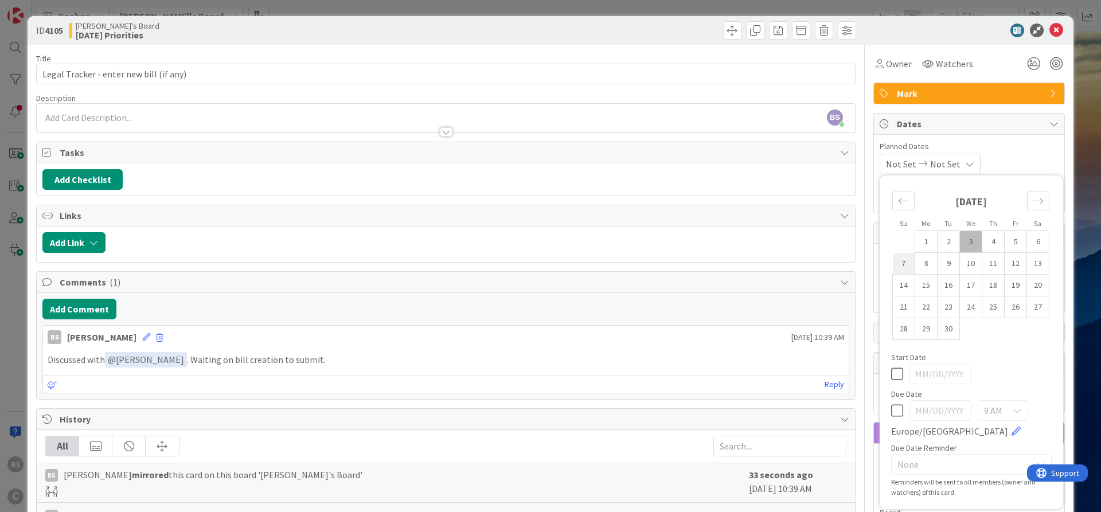
click at [898, 267] on td "7" at bounding box center [904, 264] width 22 height 22
type input "[DATE]"
type textarea "x"
drag, startPoint x: 898, startPoint y: 374, endPoint x: 897, endPoint y: 368, distance: 5.8
click at [898, 372] on icon at bounding box center [897, 374] width 12 height 14
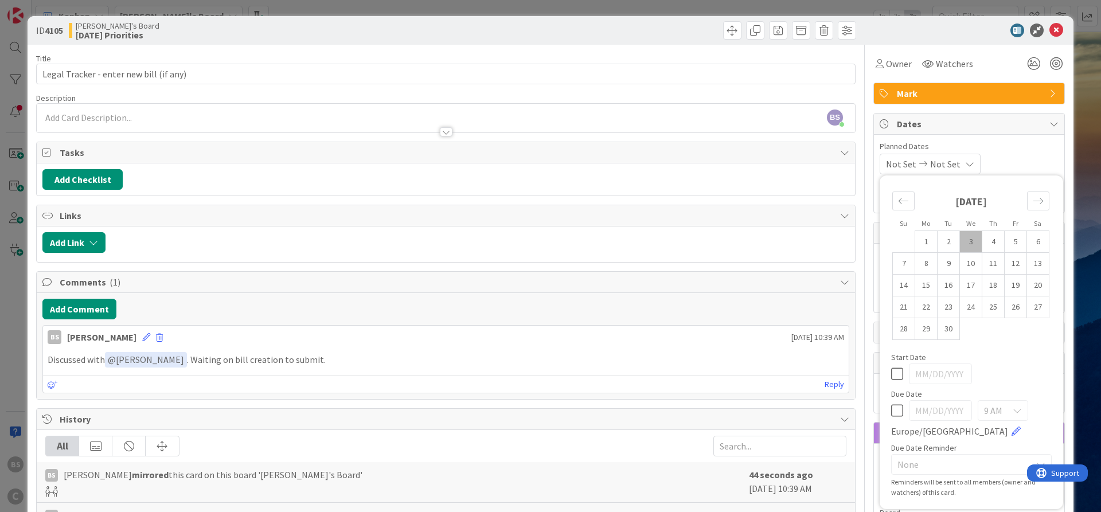
type textarea "x"
click at [898, 407] on icon at bounding box center [897, 411] width 12 height 14
type input "[DATE]"
type textarea "x"
click at [905, 264] on td "7" at bounding box center [904, 264] width 22 height 22
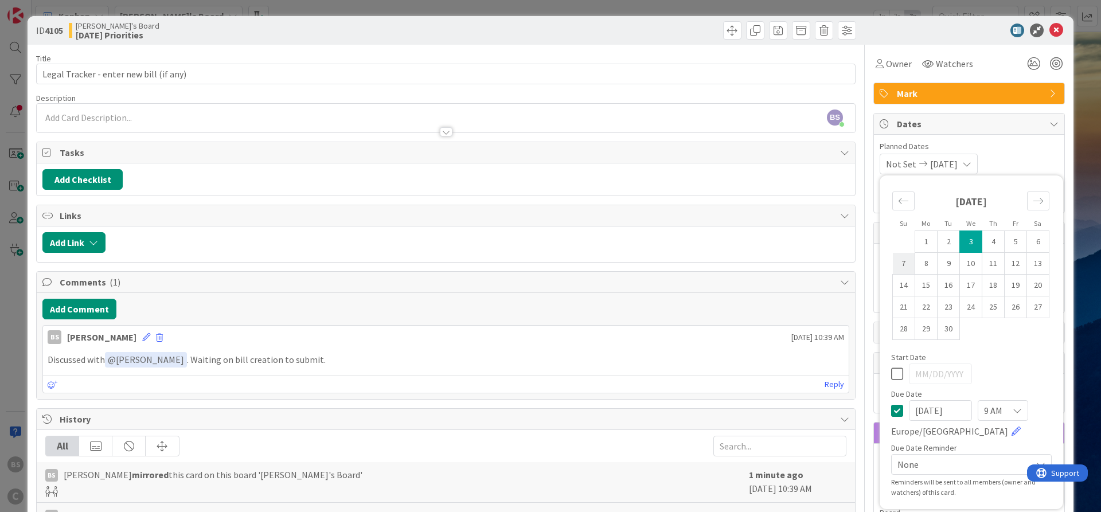
type input "[DATE]"
click at [969, 42] on div "ID 4105 Brooke's Board Today's Priorities" at bounding box center [551, 30] width 1046 height 29
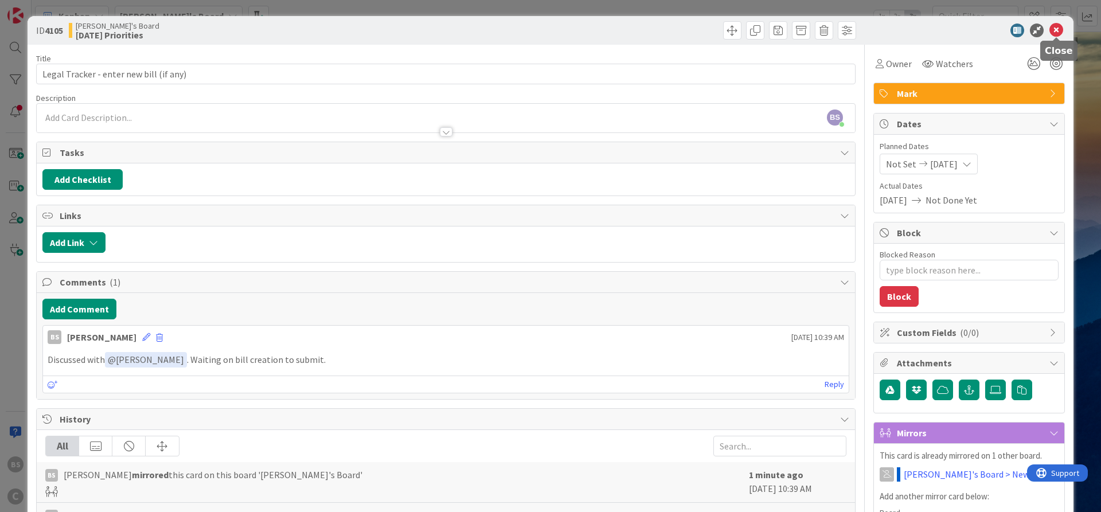
click at [1057, 31] on icon at bounding box center [1056, 31] width 14 height 14
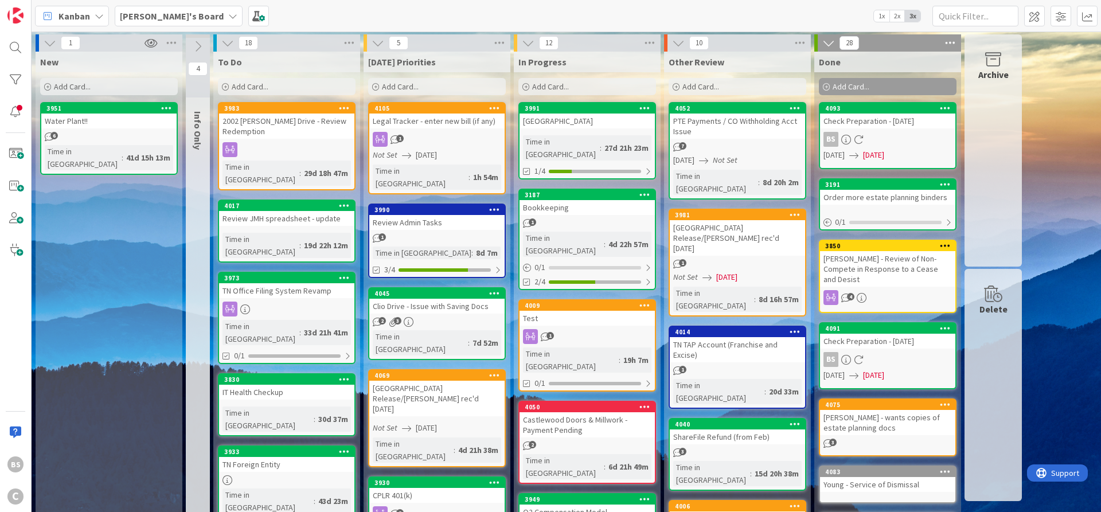
click at [877, 108] on div "4093" at bounding box center [890, 108] width 130 height 8
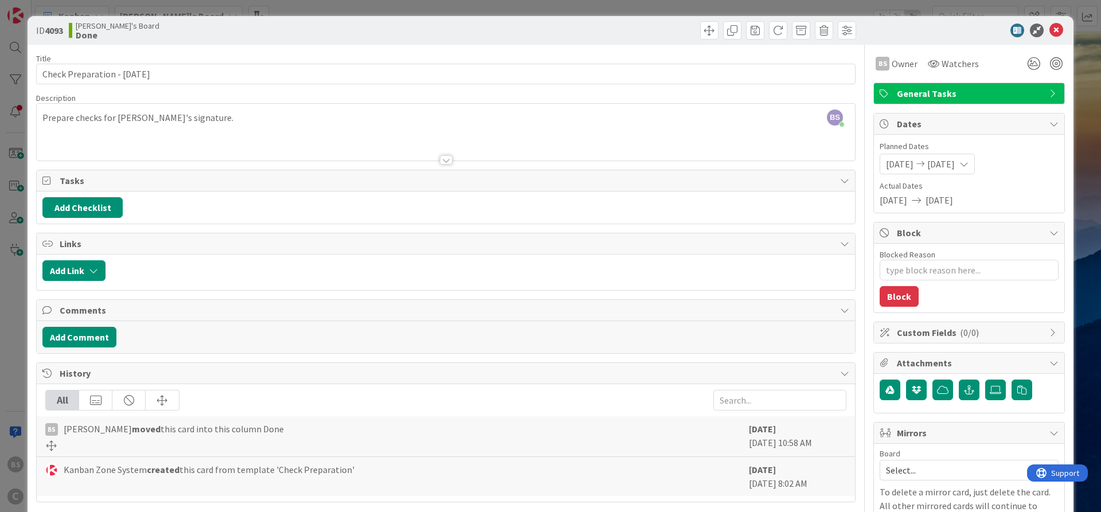
click at [1054, 28] on icon at bounding box center [1056, 31] width 14 height 14
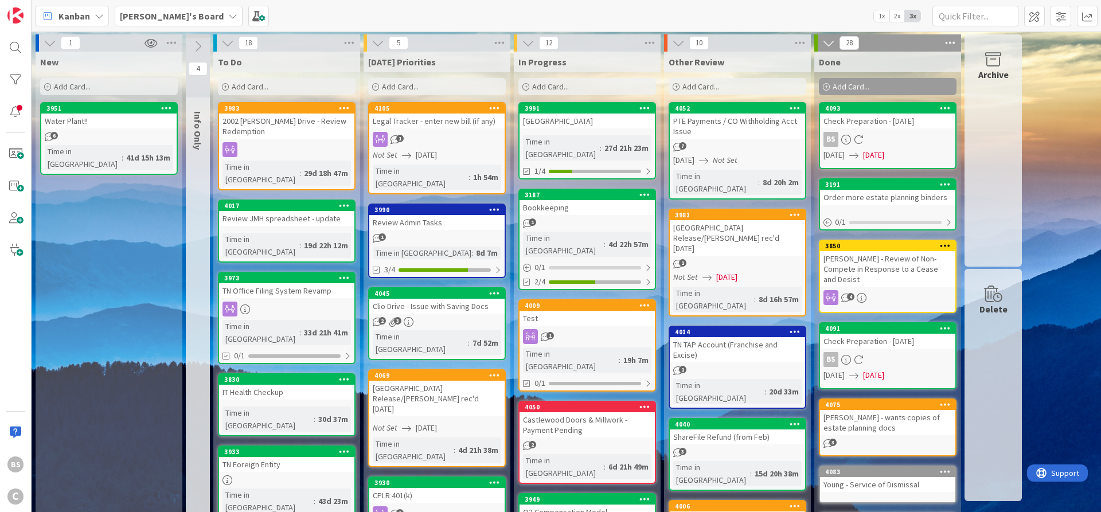
click at [147, 16] on b "[PERSON_NAME]'s Board" at bounding box center [172, 15] width 104 height 11
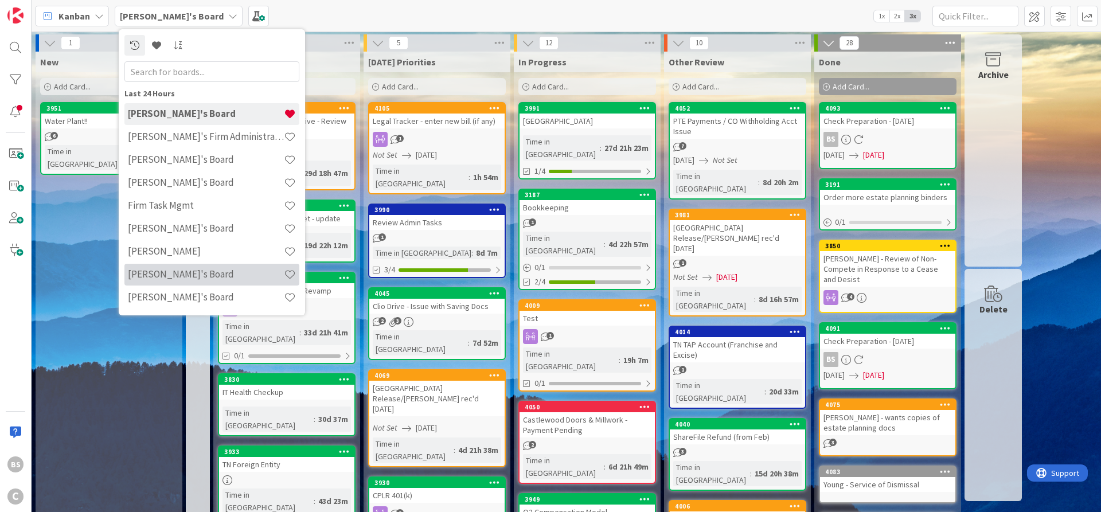
click at [164, 273] on h4 "[PERSON_NAME]'s Board" at bounding box center [206, 273] width 156 height 11
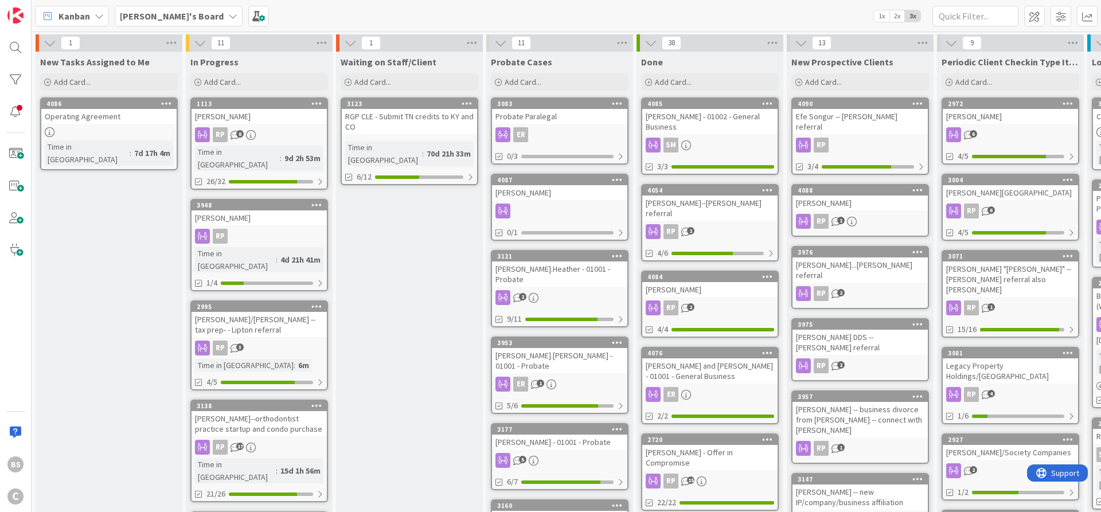
click at [137, 18] on b "[PERSON_NAME]'s Board" at bounding box center [172, 15] width 104 height 11
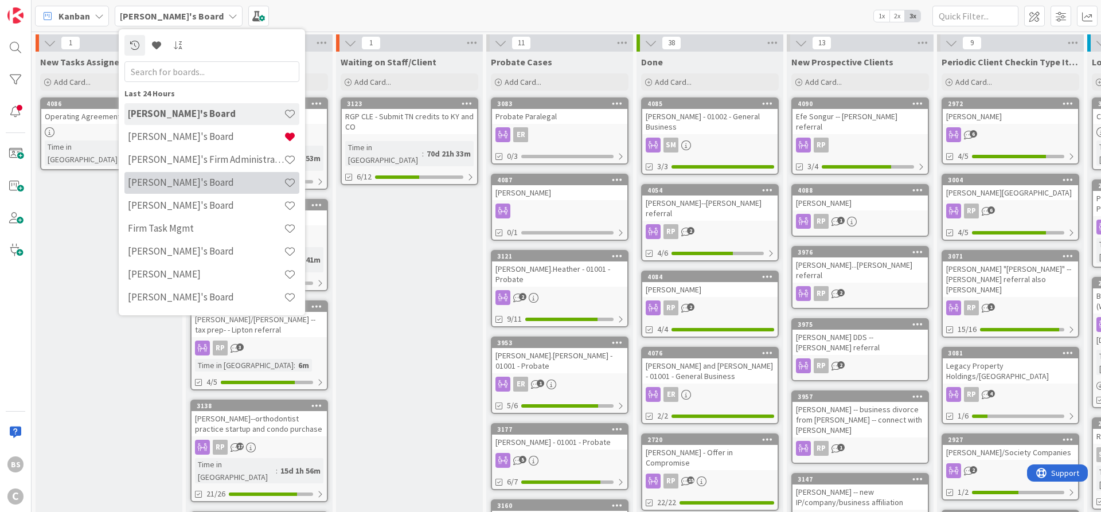
click at [179, 182] on h4 "[PERSON_NAME]'s Board" at bounding box center [206, 182] width 156 height 11
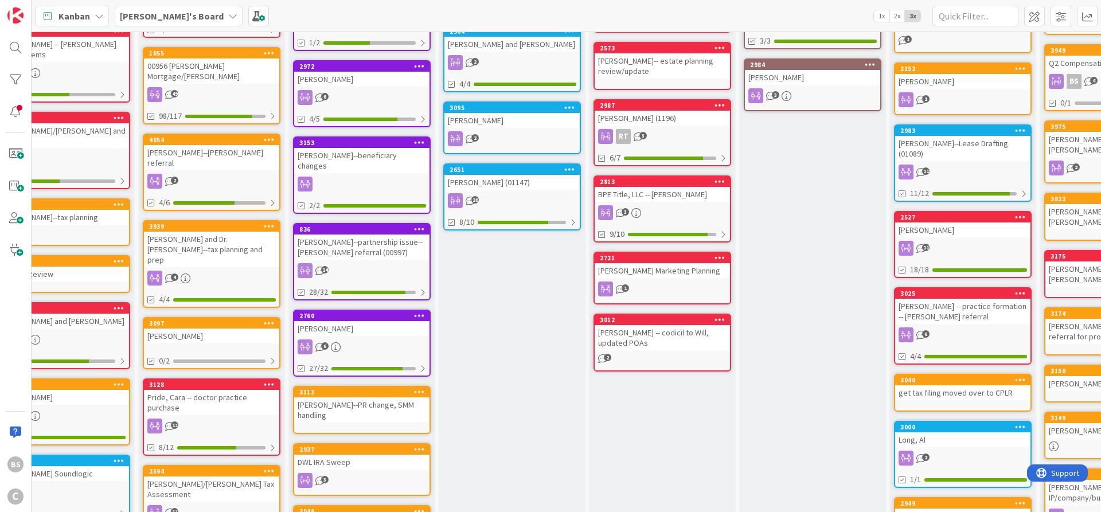
scroll to position [550, 0]
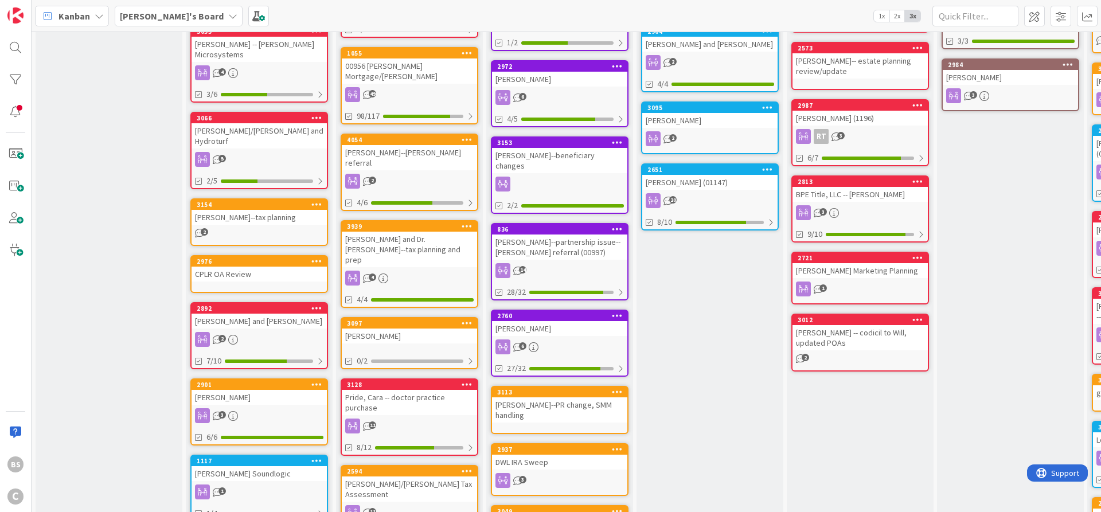
click at [155, 14] on b "[PERSON_NAME]'s Board" at bounding box center [172, 15] width 104 height 11
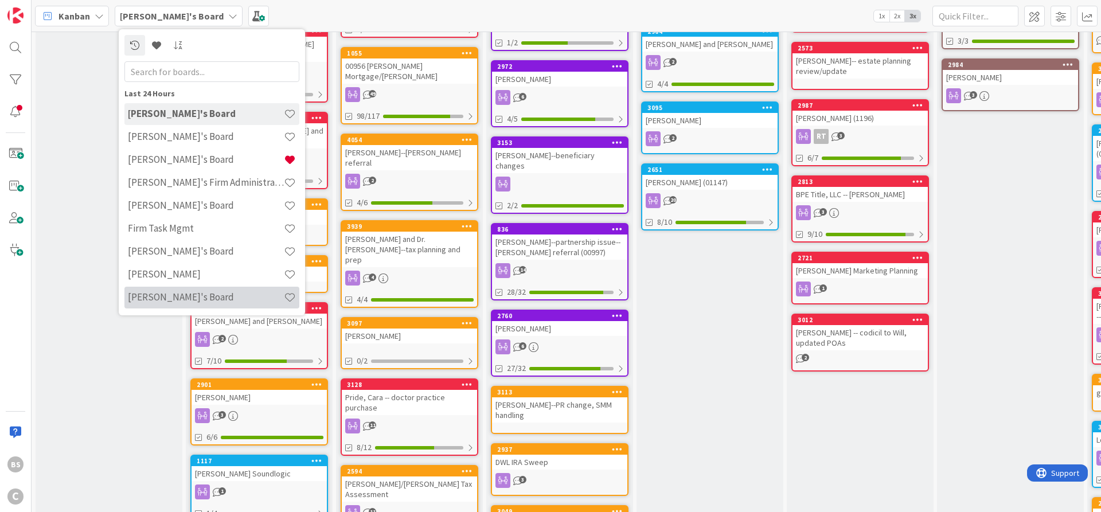
click at [178, 294] on h4 "[PERSON_NAME]'s Board" at bounding box center [206, 296] width 156 height 11
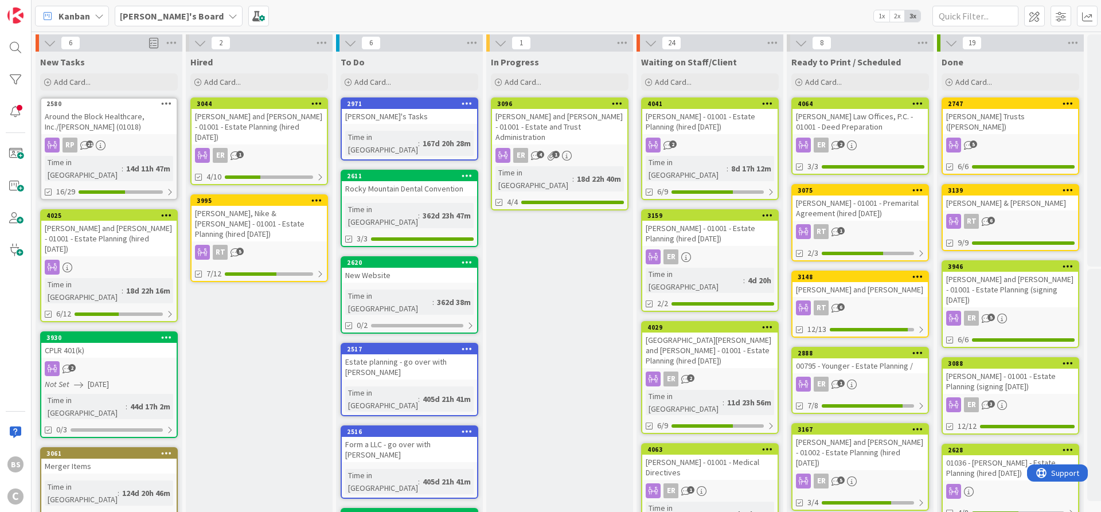
click at [141, 18] on b "[PERSON_NAME]'s Board" at bounding box center [172, 15] width 104 height 11
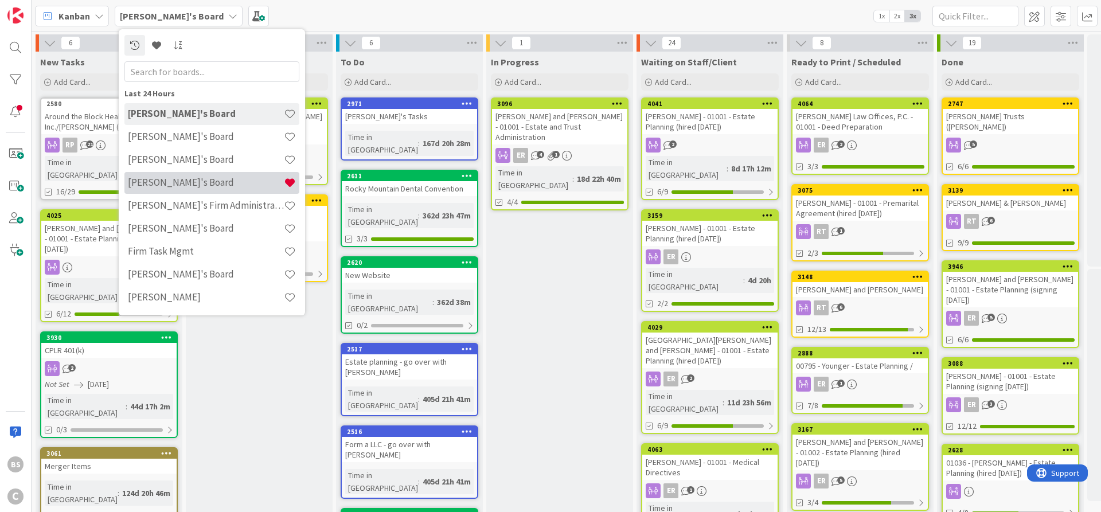
click at [161, 179] on h4 "[PERSON_NAME]'s Board" at bounding box center [206, 182] width 156 height 11
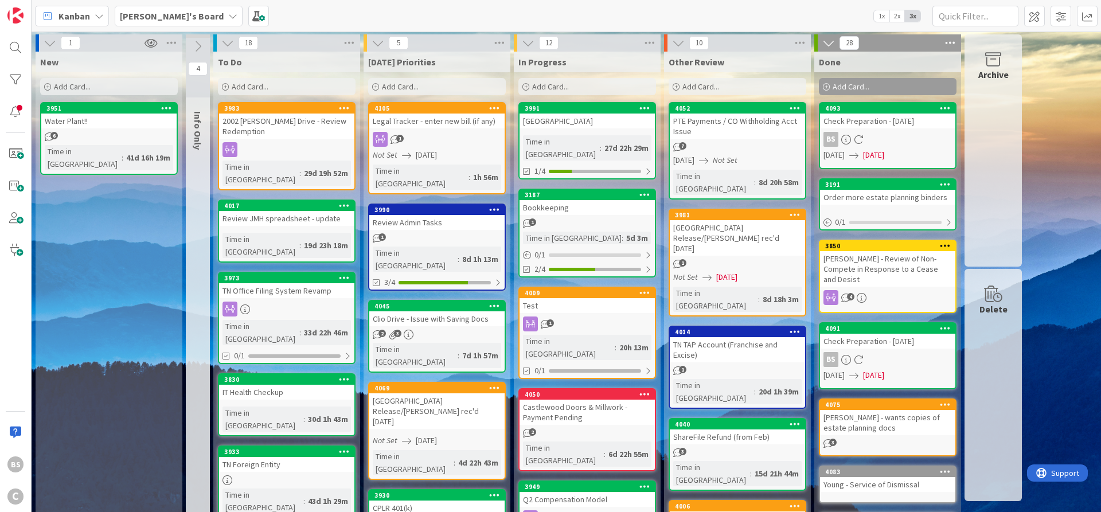
click at [153, 21] on b "[PERSON_NAME]'s Board" at bounding box center [172, 15] width 104 height 11
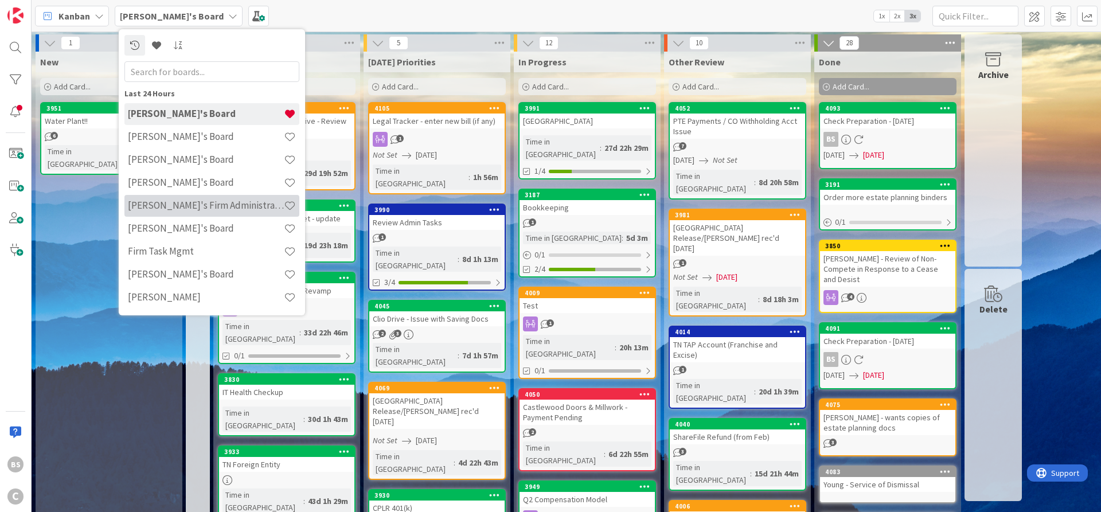
click at [150, 205] on h4 "[PERSON_NAME]'s Firm Administration Board" at bounding box center [206, 205] width 156 height 11
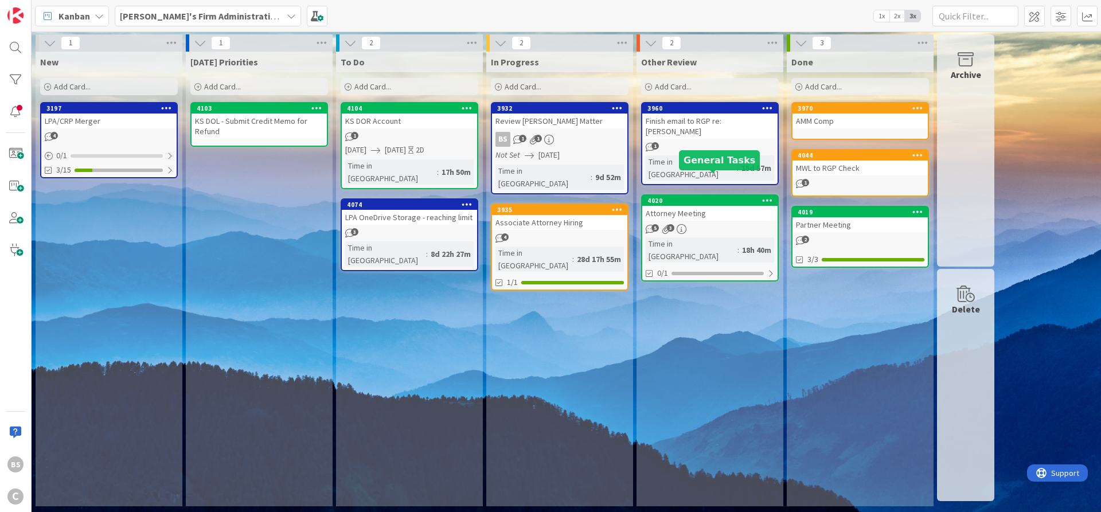
click at [676, 197] on div "4020" at bounding box center [712, 201] width 130 height 8
type textarea "x"
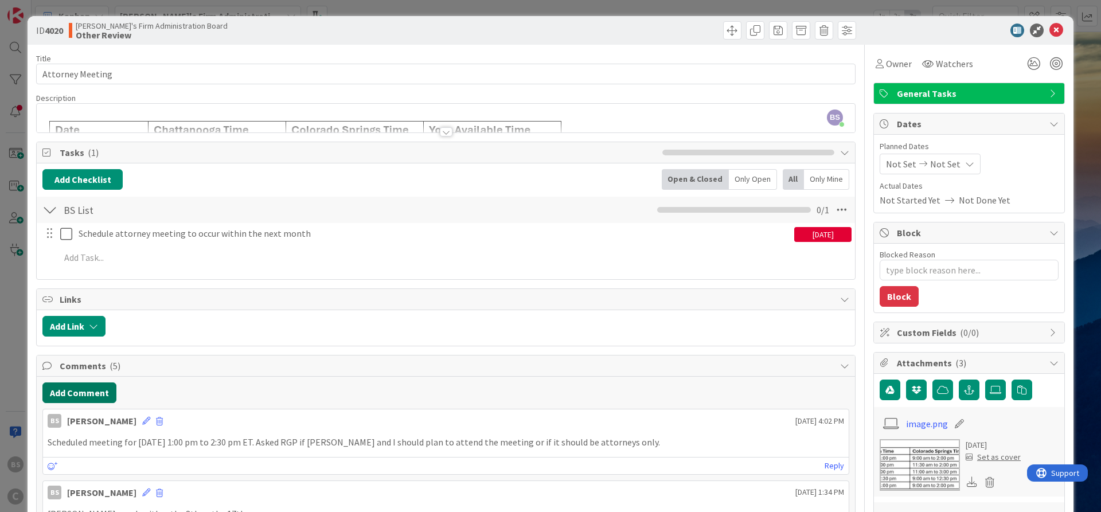
click at [92, 393] on button "Add Comment" at bounding box center [79, 392] width 74 height 21
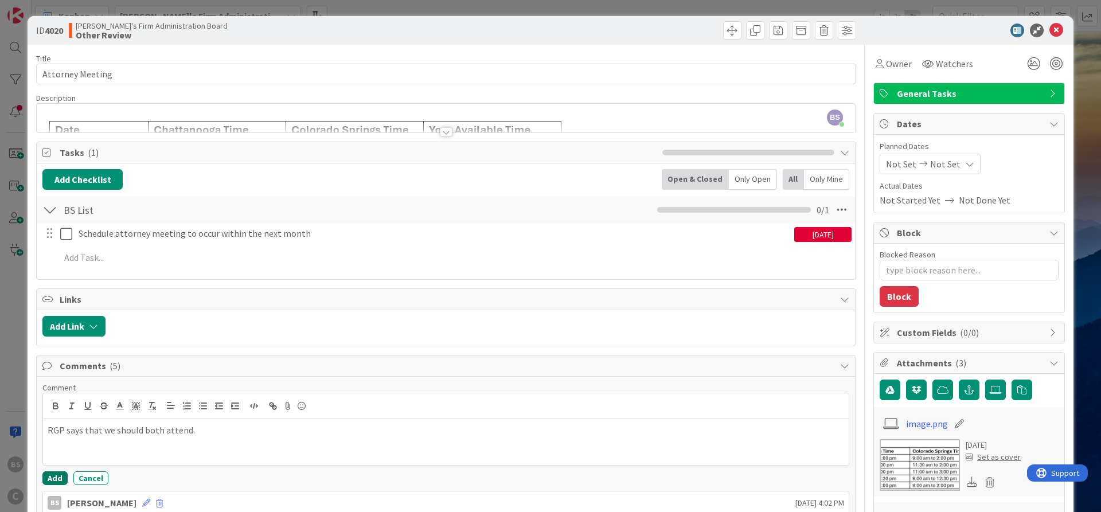
click at [53, 475] on button "Add" at bounding box center [54, 478] width 25 height 14
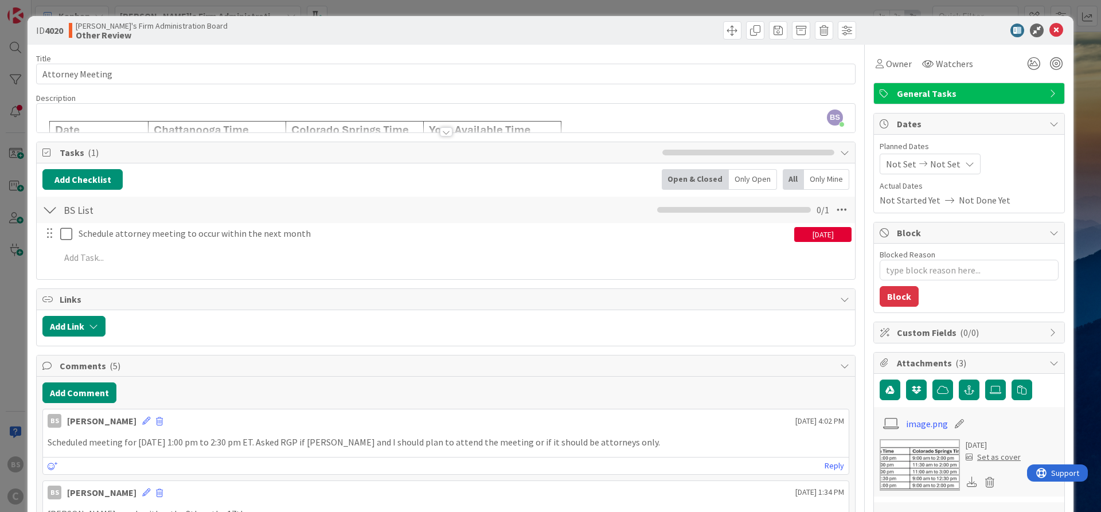
type textarea "x"
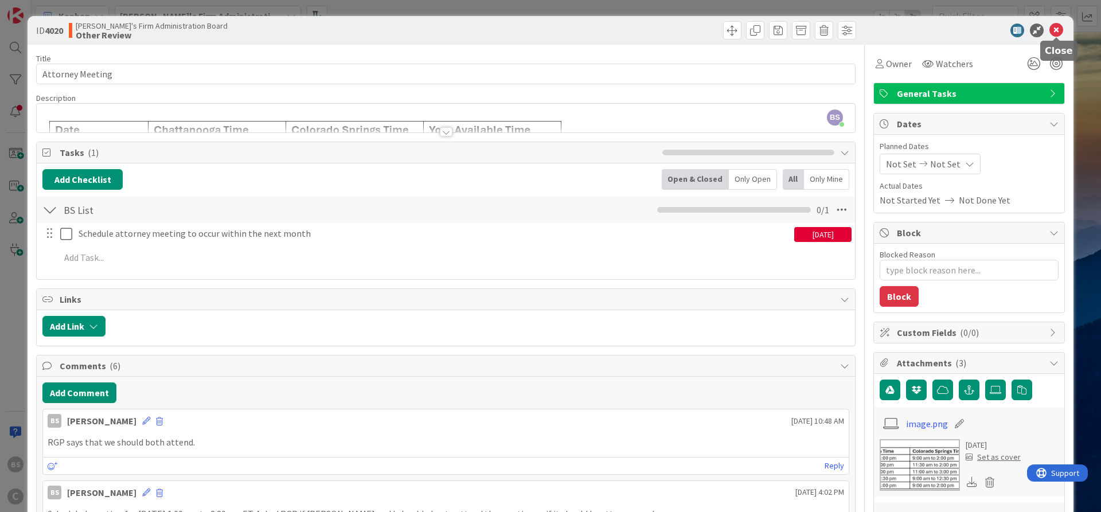
click at [1057, 26] on icon at bounding box center [1056, 31] width 14 height 14
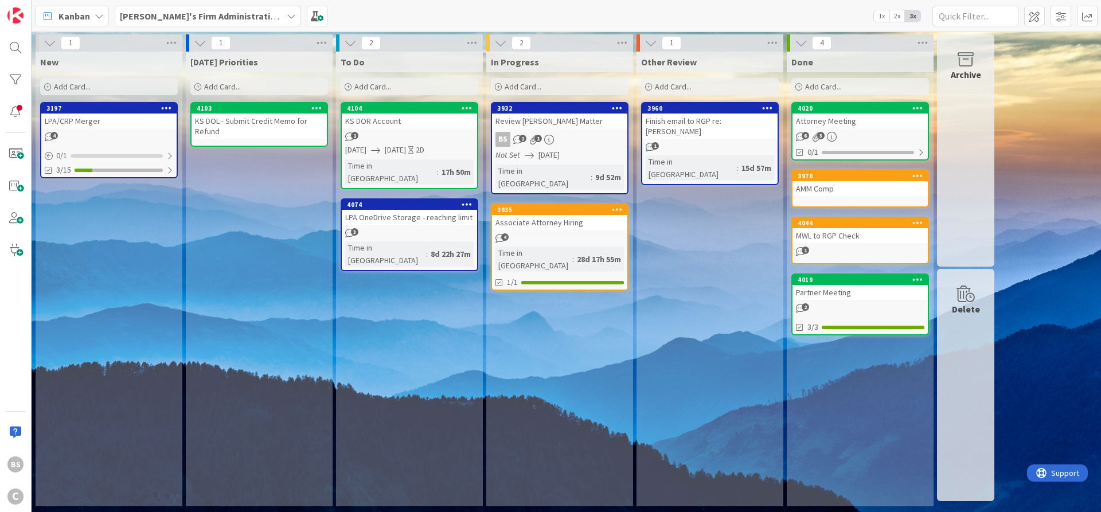
click at [239, 12] on b "[PERSON_NAME]'s Firm Administration Board" at bounding box center [214, 15] width 188 height 11
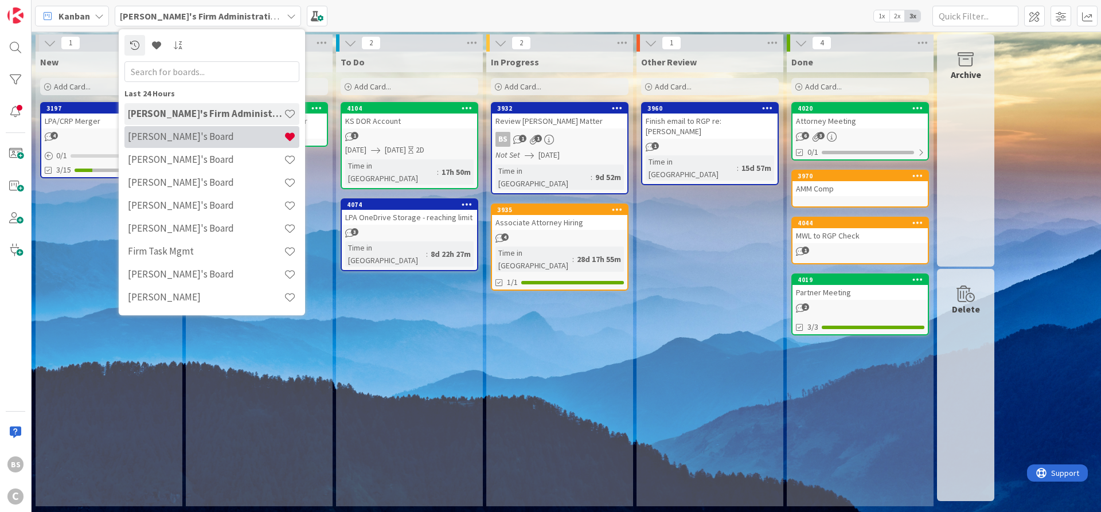
click at [154, 139] on h4 "[PERSON_NAME]'s Board" at bounding box center [206, 136] width 156 height 11
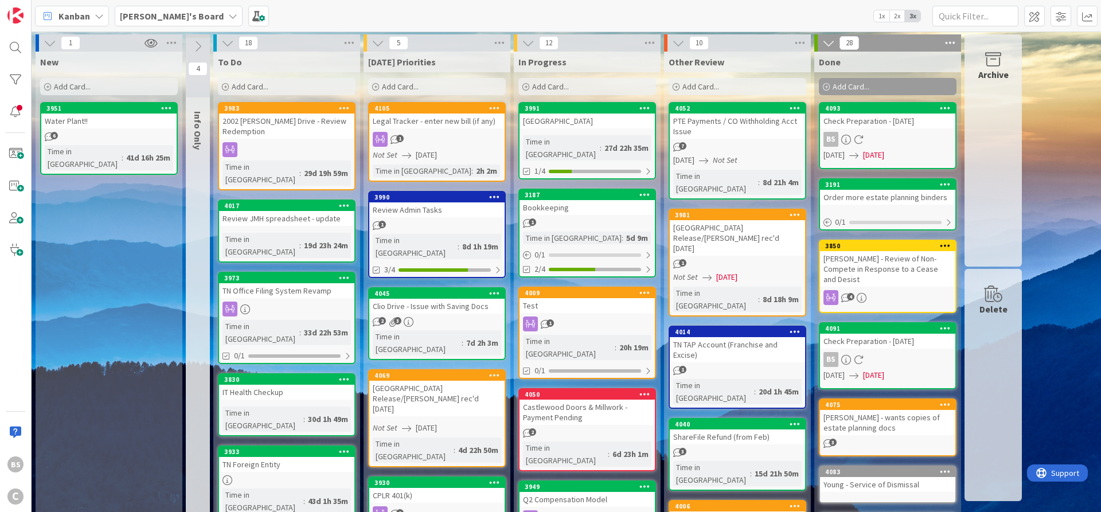
click at [128, 14] on b "[PERSON_NAME]'s Board" at bounding box center [172, 15] width 104 height 11
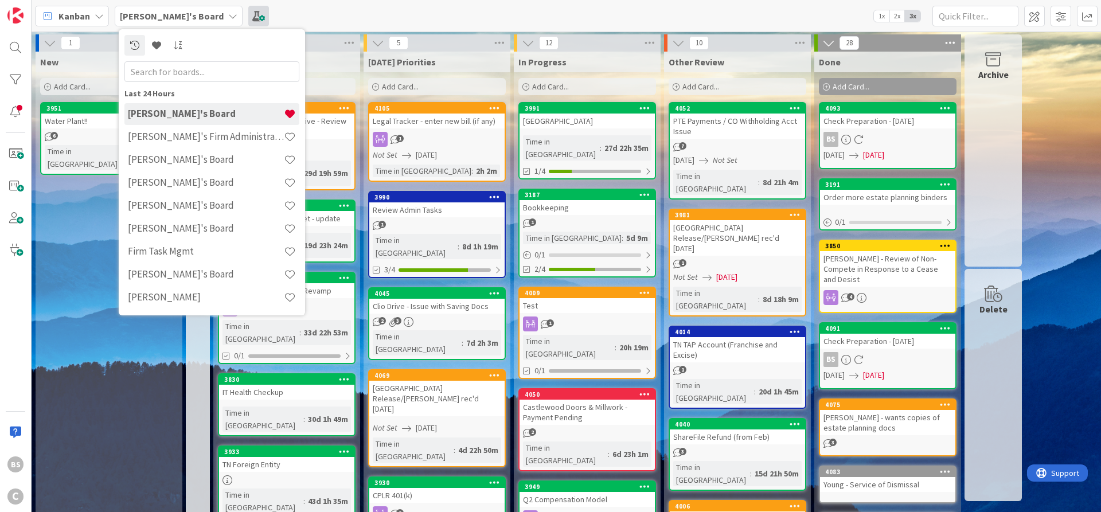
click at [248, 15] on span at bounding box center [258, 16] width 21 height 21
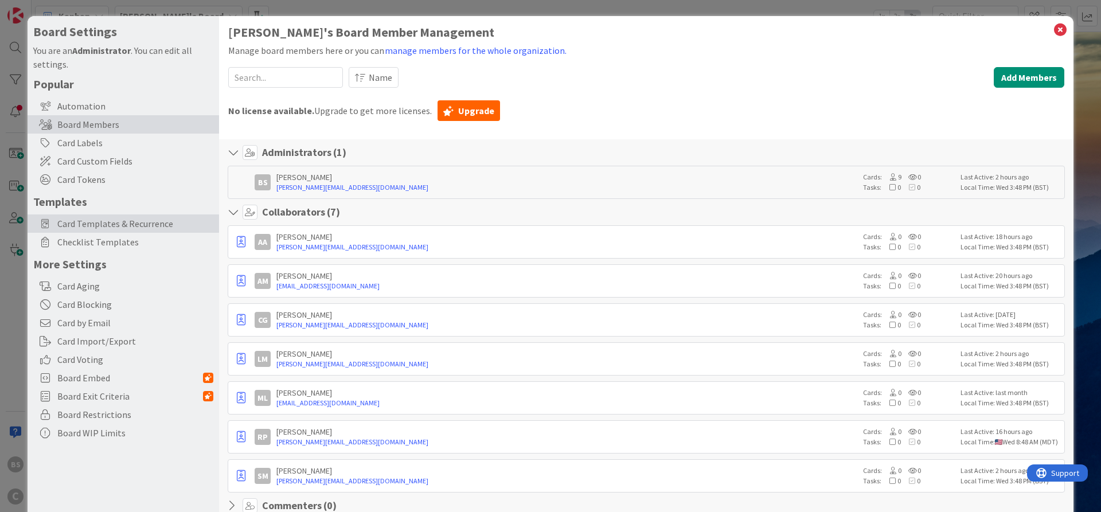
click at [97, 219] on span "Card Templates & Recurrence" at bounding box center [135, 224] width 156 height 14
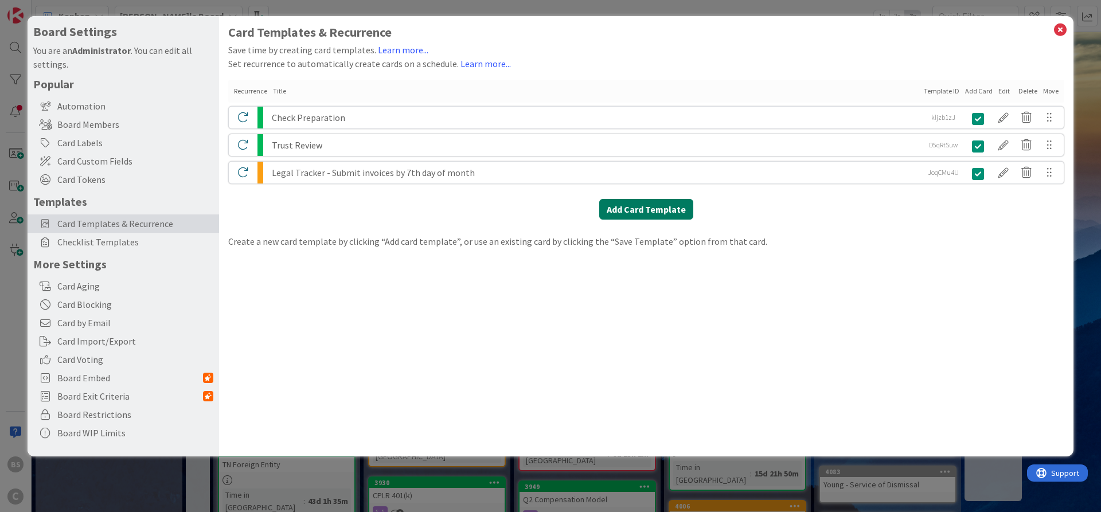
click at [657, 209] on button "Add Card Template" at bounding box center [646, 209] width 94 height 21
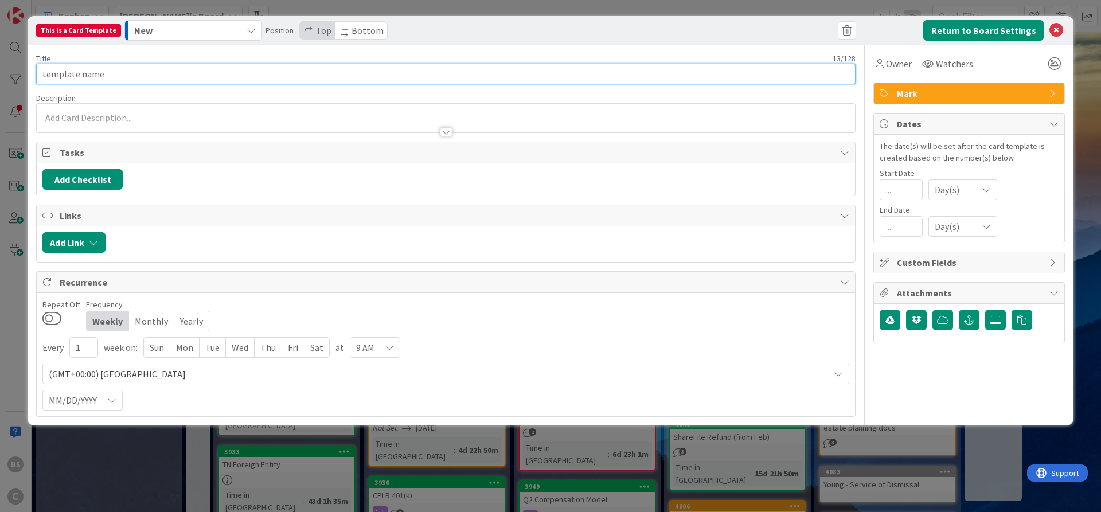
drag, startPoint x: 104, startPoint y: 75, endPoint x: 14, endPoint y: 72, distance: 90.1
click at [36, 72] on input "template name" at bounding box center [445, 74] width 819 height 21
type input "Monthly Partner Draws"
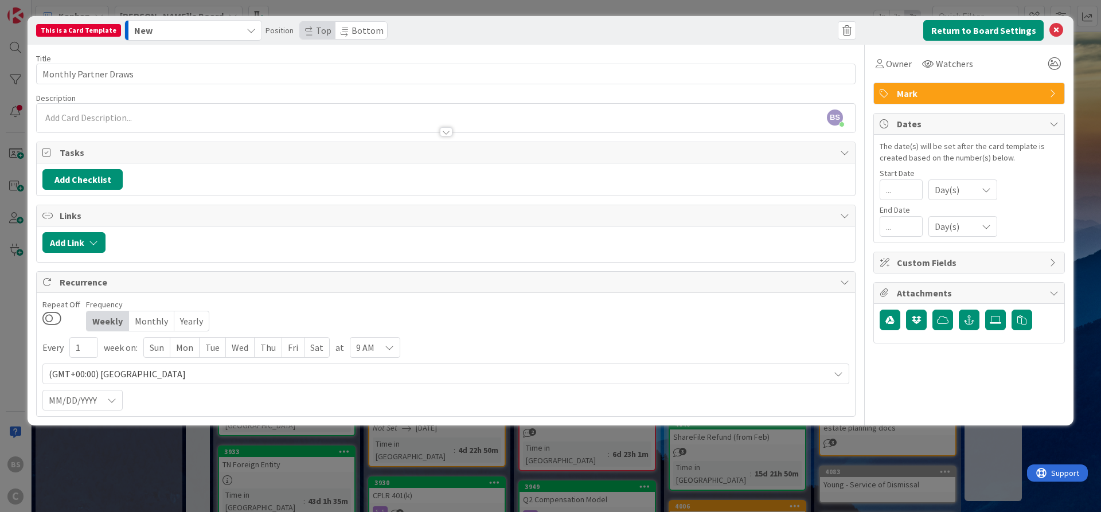
click at [143, 323] on div "Monthly" at bounding box center [151, 320] width 45 height 19
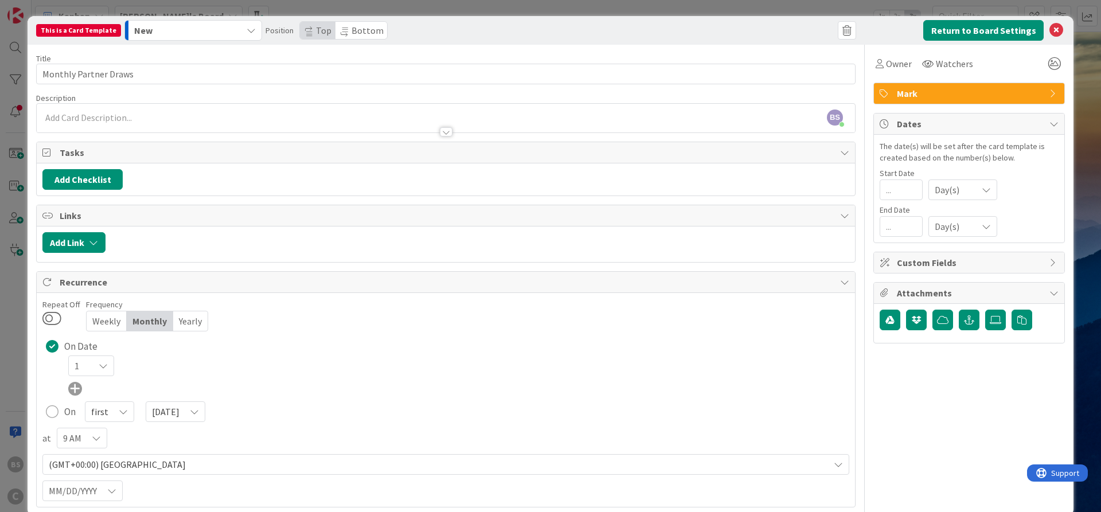
scroll to position [20, 0]
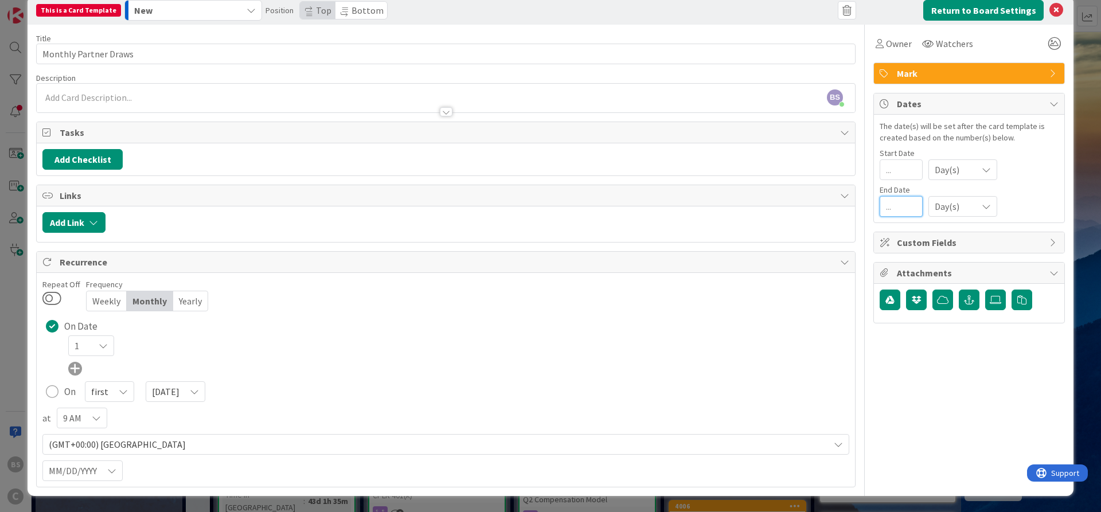
click at [898, 206] on input "number" at bounding box center [901, 206] width 43 height 21
type input "7"
click at [685, 353] on div "1" at bounding box center [458, 345] width 781 height 21
click at [897, 203] on input "7" at bounding box center [901, 206] width 43 height 21
click at [697, 359] on div "On Date 1" at bounding box center [445, 346] width 807 height 58
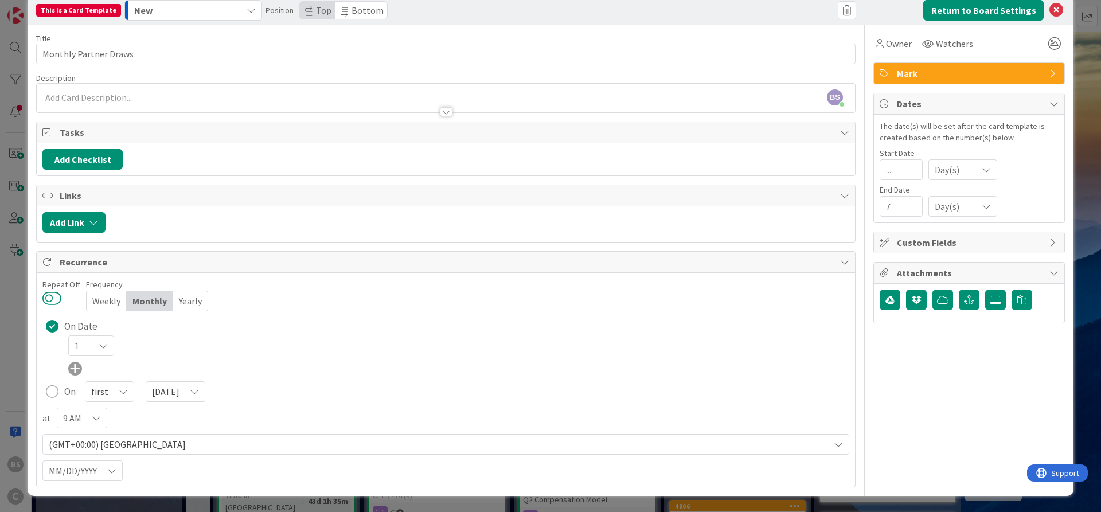
click at [46, 299] on button at bounding box center [51, 298] width 19 height 15
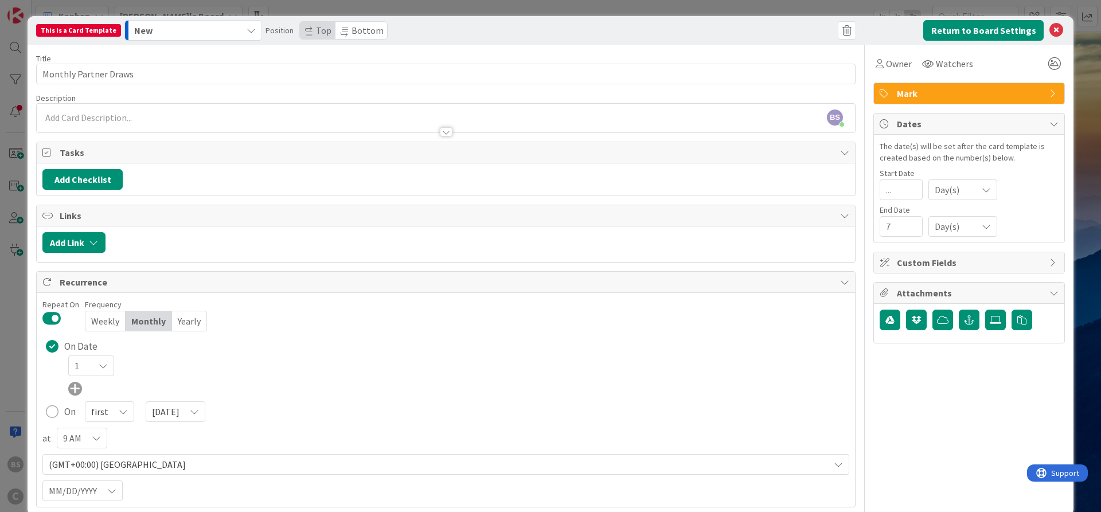
click at [486, 400] on div "On Date 1 On first Sunday" at bounding box center [445, 379] width 807 height 85
click at [970, 27] on button "Return to Board Settings" at bounding box center [983, 30] width 120 height 21
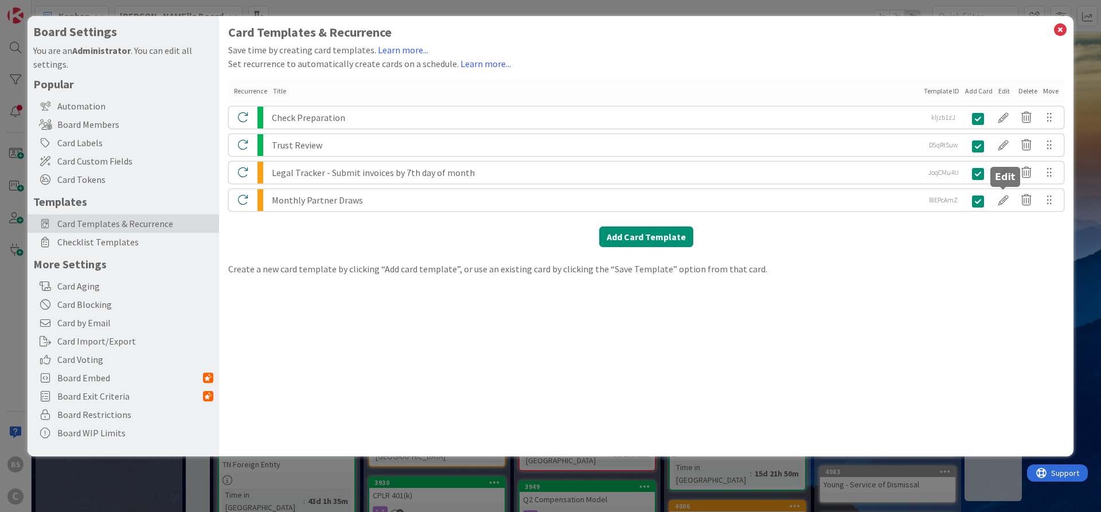
click at [1006, 197] on div at bounding box center [1003, 199] width 23 height 19
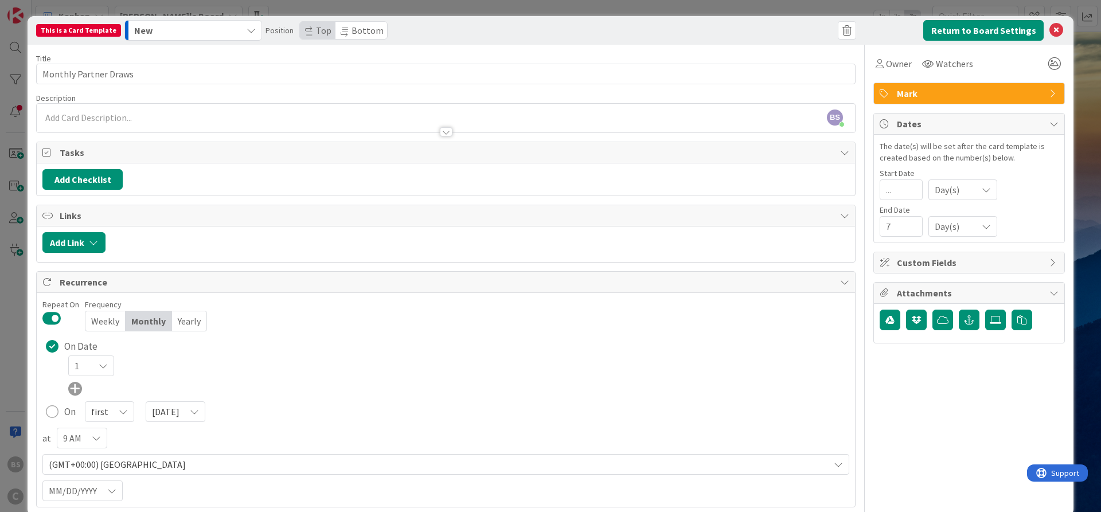
click at [918, 101] on div "Mark" at bounding box center [969, 93] width 190 height 21
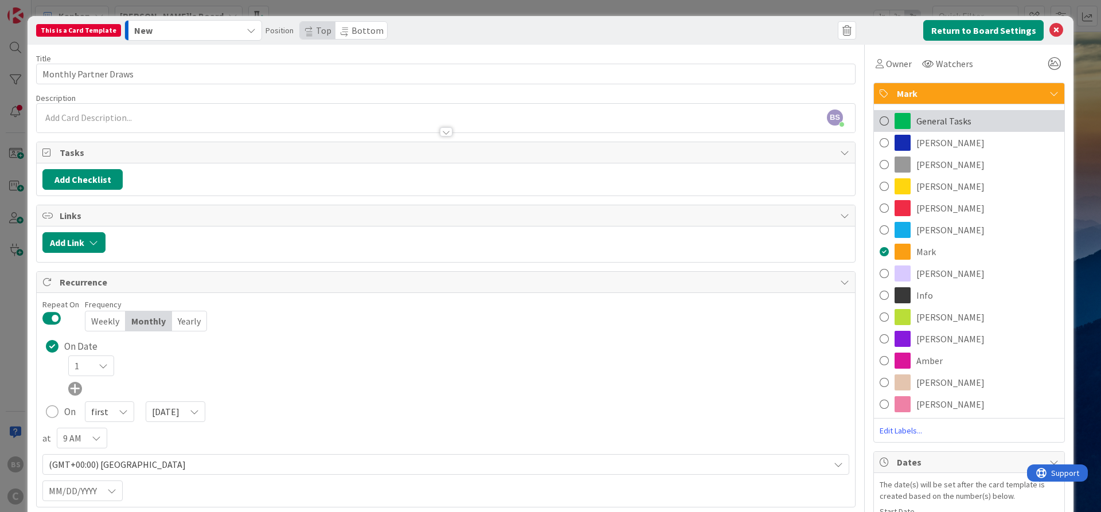
click at [929, 119] on span "General Tasks" at bounding box center [943, 121] width 55 height 14
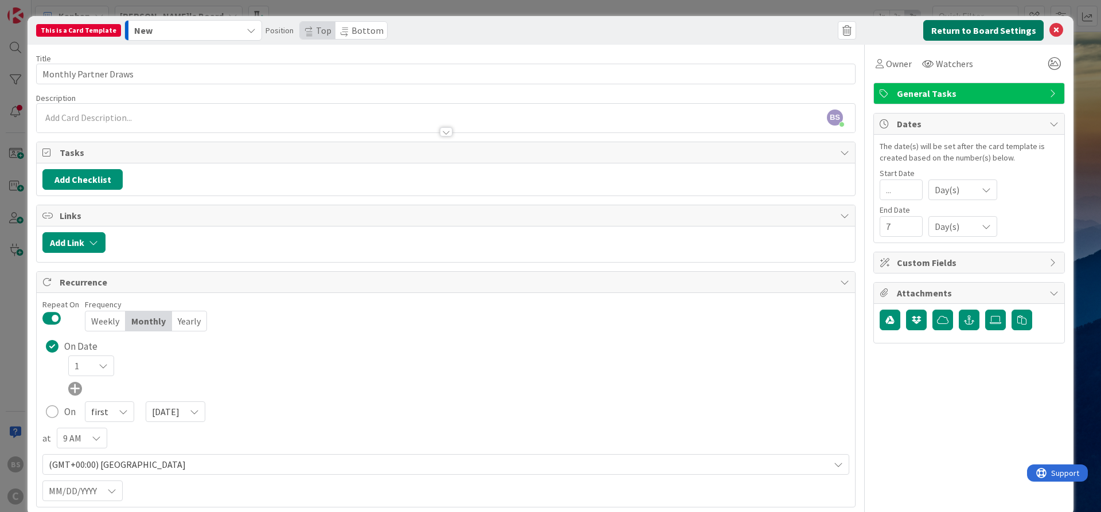
click at [993, 26] on button "Return to Board Settings" at bounding box center [983, 30] width 120 height 21
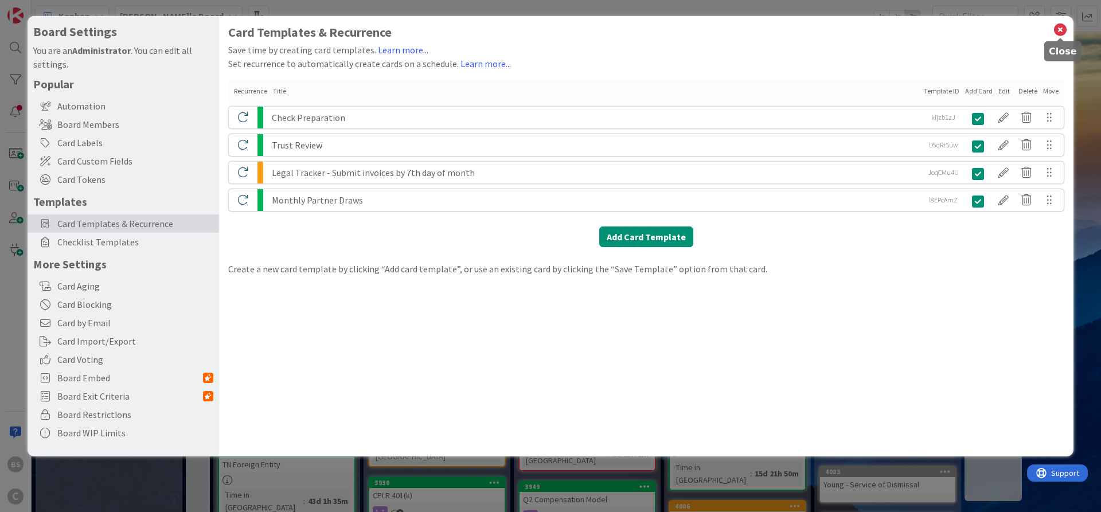
click at [1062, 25] on icon at bounding box center [1060, 30] width 15 height 16
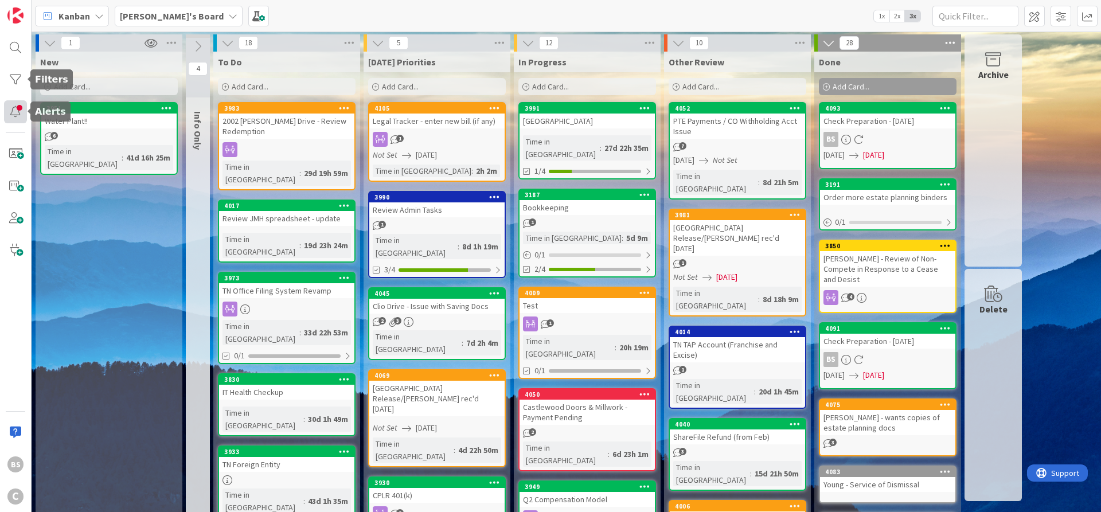
click at [15, 115] on div at bounding box center [15, 111] width 23 height 23
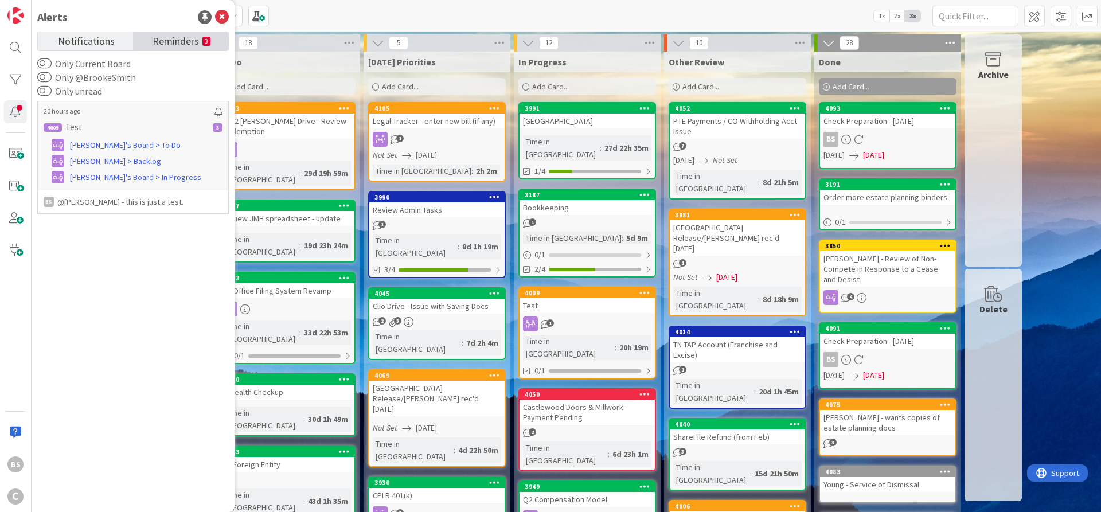
click at [169, 41] on span "Reminders" at bounding box center [176, 40] width 46 height 16
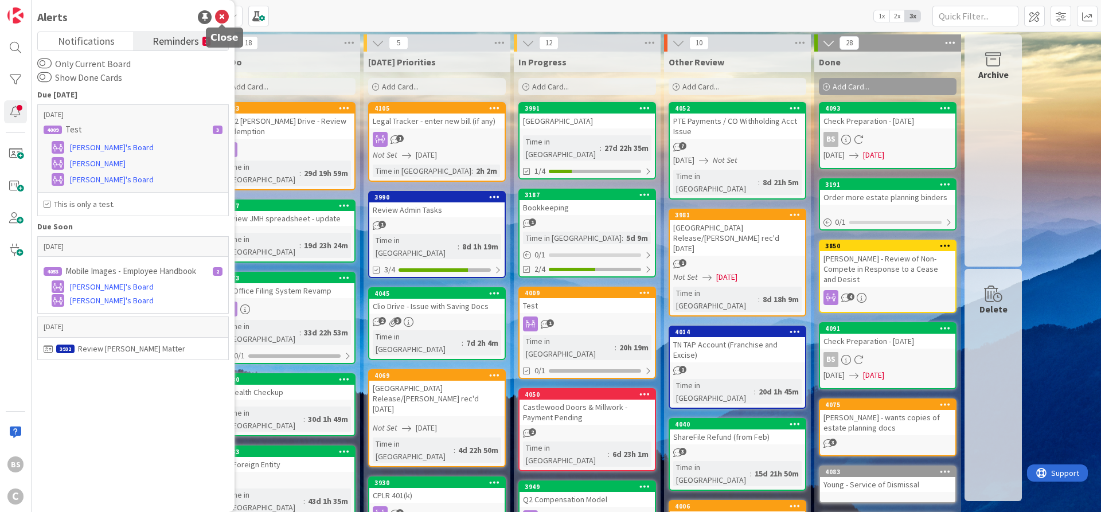
click at [226, 14] on icon at bounding box center [222, 17] width 14 height 14
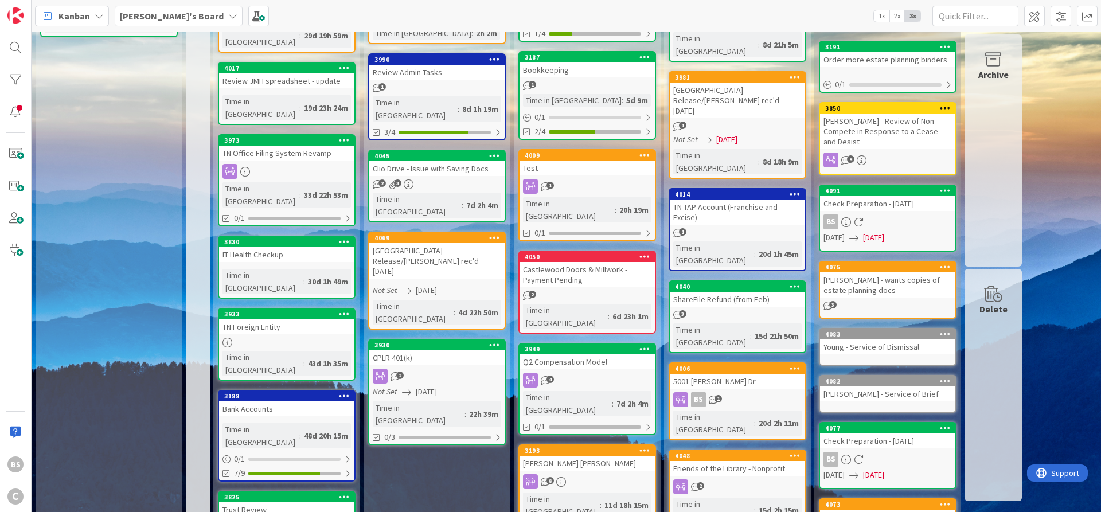
scroll to position [69, 0]
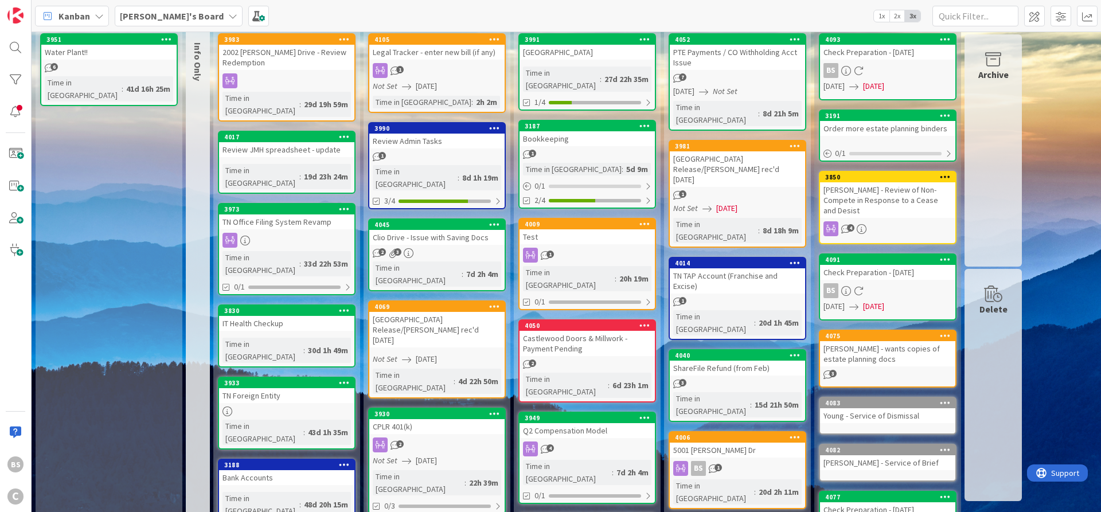
click at [157, 17] on b "[PERSON_NAME]'s Board" at bounding box center [172, 15] width 104 height 11
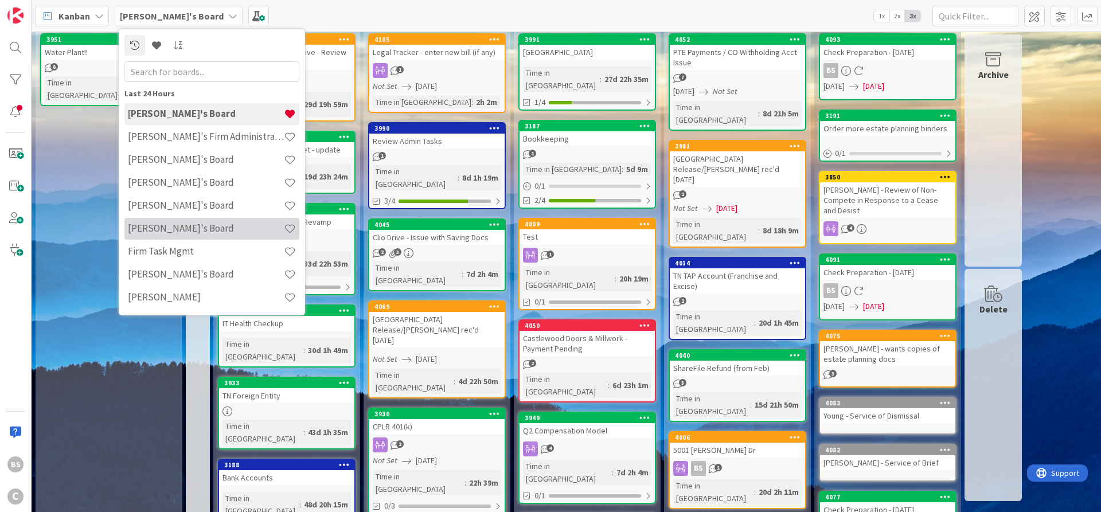
click at [164, 232] on h4 "[PERSON_NAME]'s Board" at bounding box center [206, 227] width 156 height 11
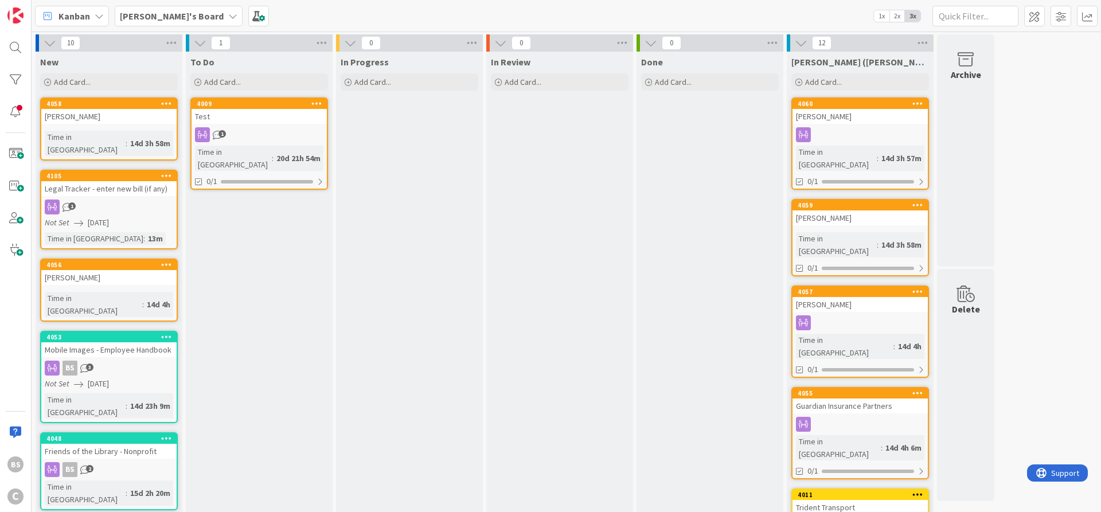
click at [239, 104] on div "4009" at bounding box center [262, 104] width 130 height 8
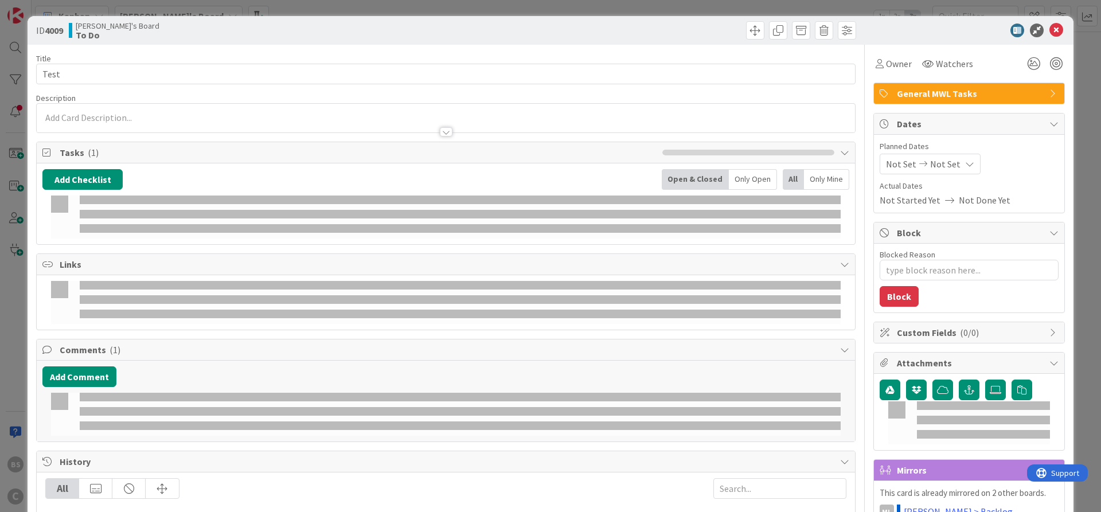
type textarea "x"
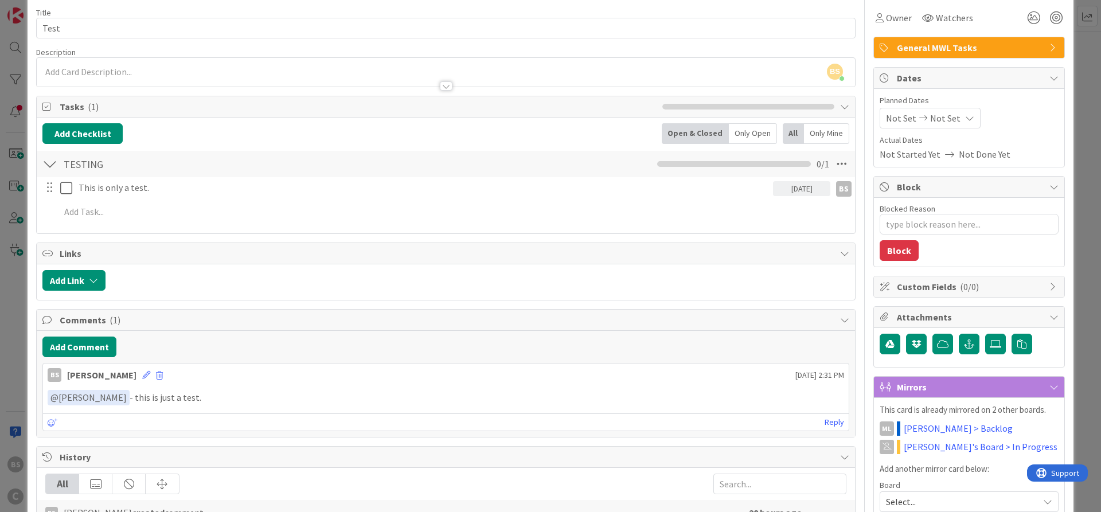
scroll to position [69, 0]
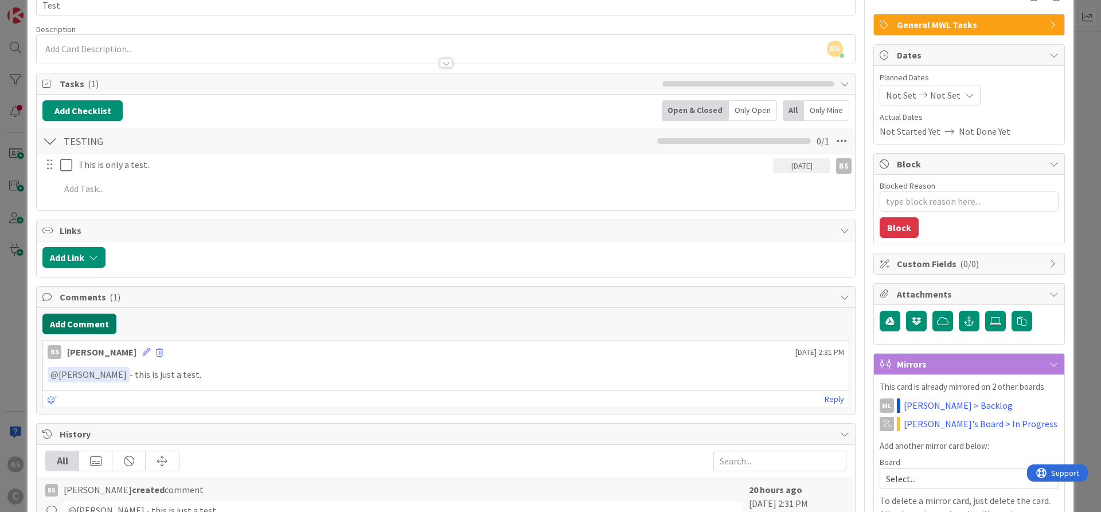
click at [80, 326] on button "Add Comment" at bounding box center [79, 324] width 74 height 21
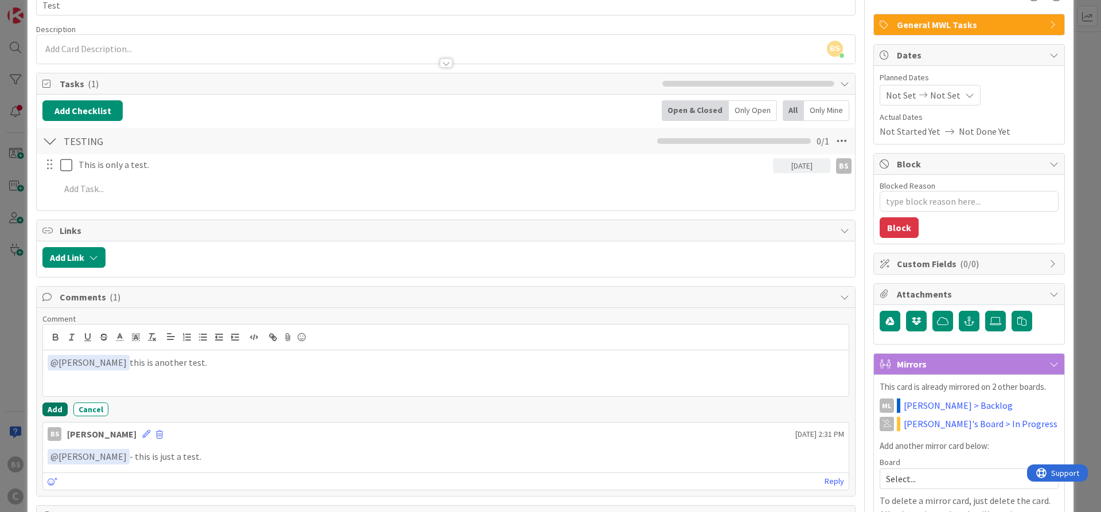
click at [52, 407] on button "Add" at bounding box center [54, 409] width 25 height 14
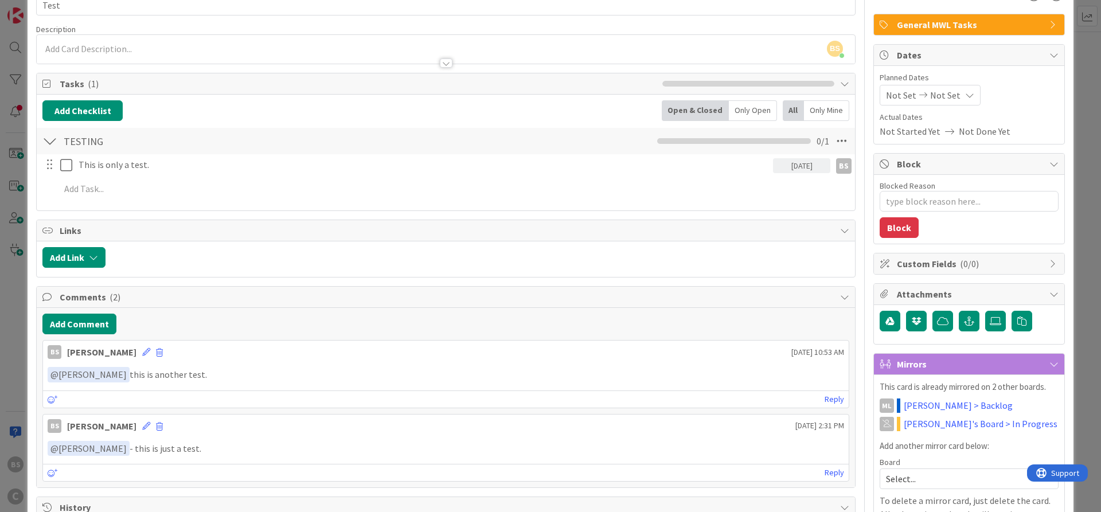
scroll to position [0, 0]
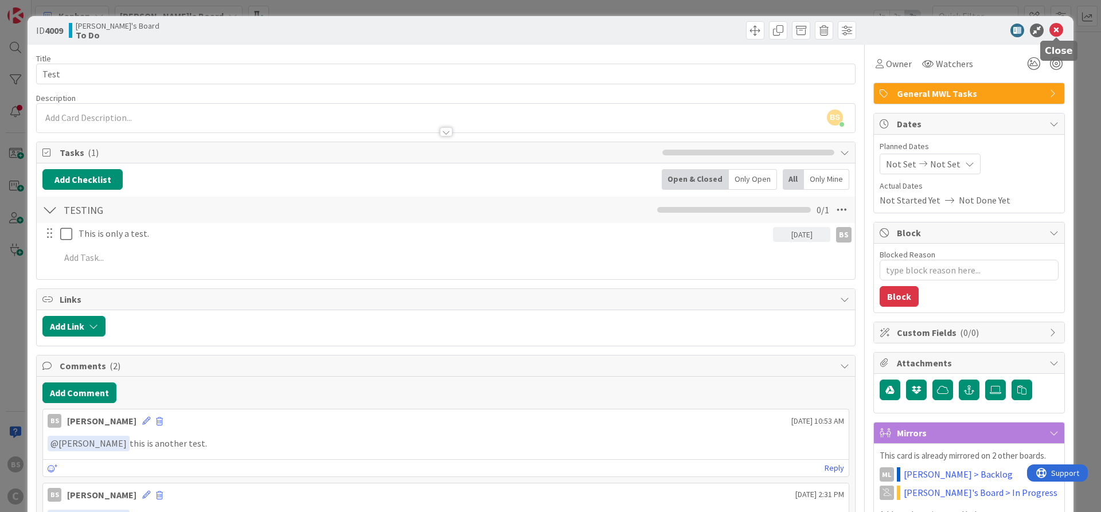
click at [1058, 30] on icon at bounding box center [1056, 31] width 14 height 14
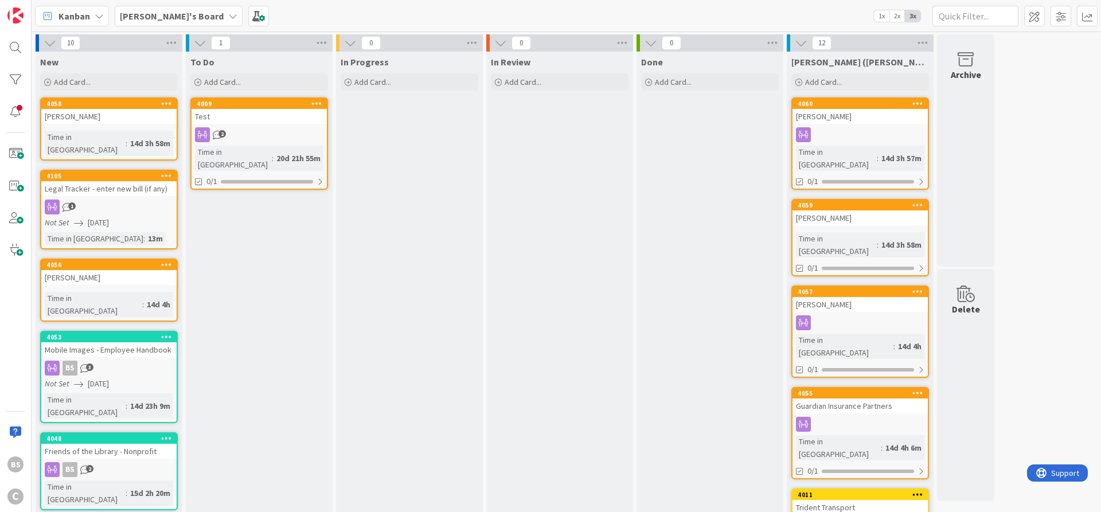
click at [151, 14] on b "[PERSON_NAME]'s Board" at bounding box center [172, 15] width 104 height 11
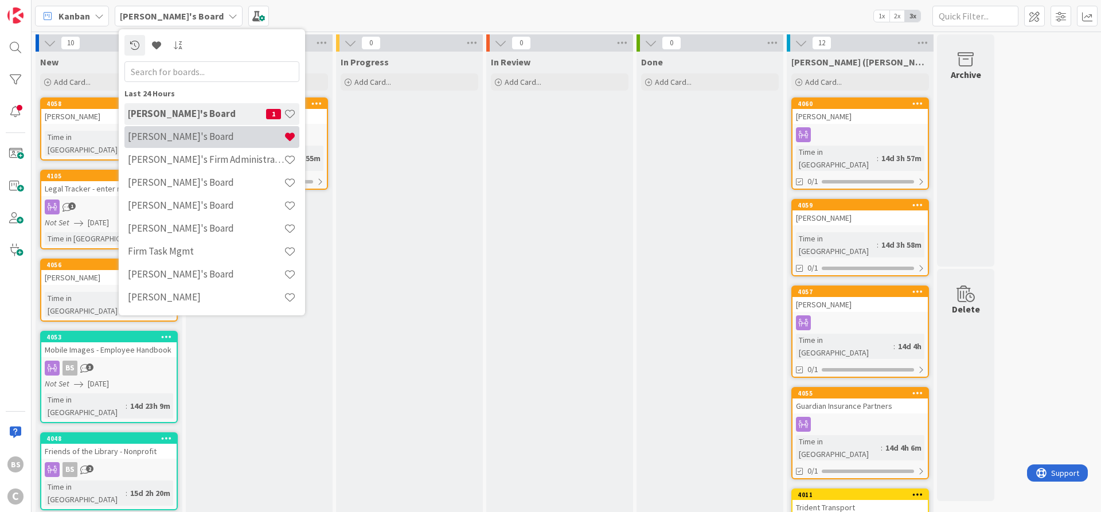
click at [146, 138] on h4 "[PERSON_NAME]'s Board" at bounding box center [206, 136] width 156 height 11
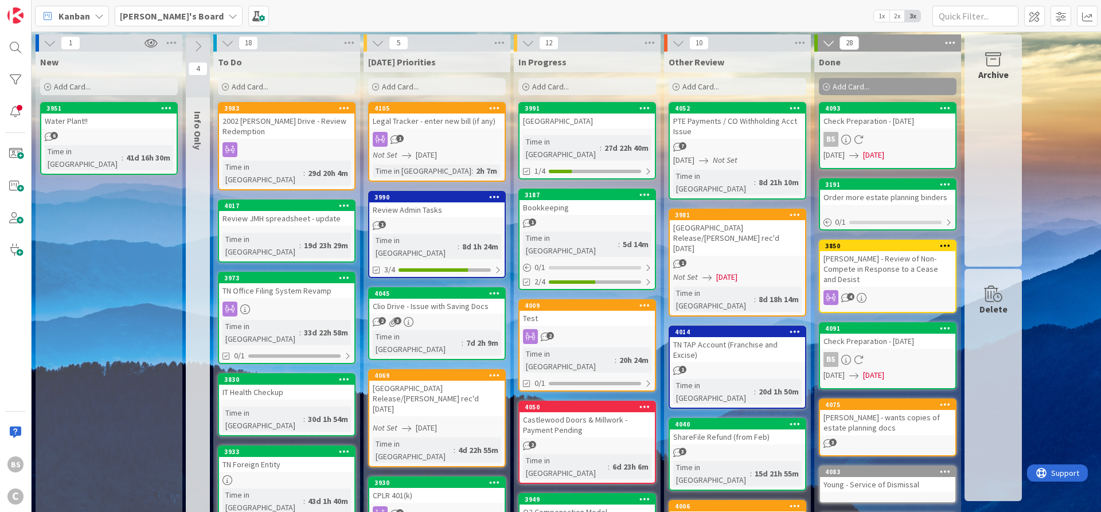
click at [165, 14] on b "[PERSON_NAME]'s Board" at bounding box center [172, 15] width 104 height 11
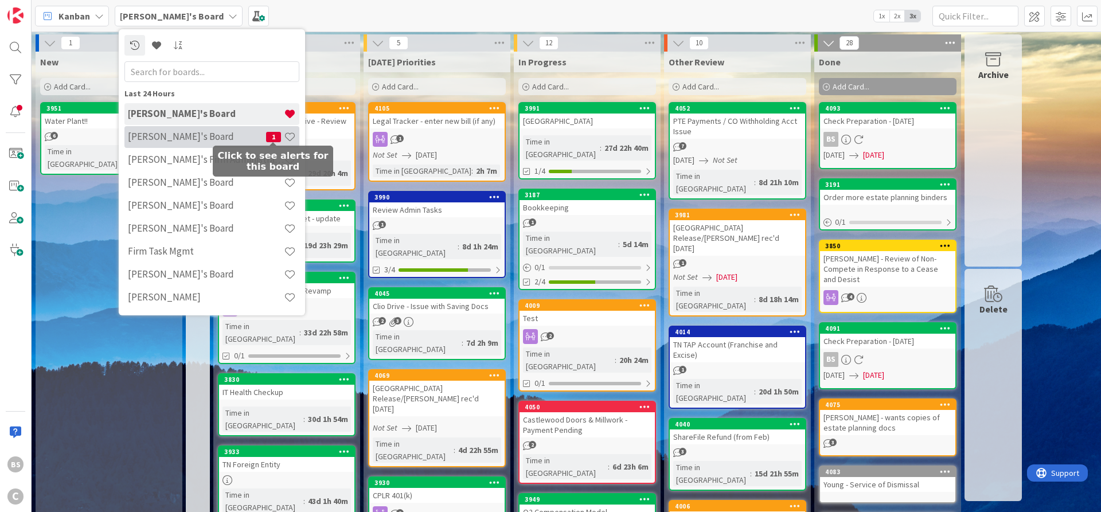
click at [268, 138] on span "1" at bounding box center [273, 137] width 15 height 10
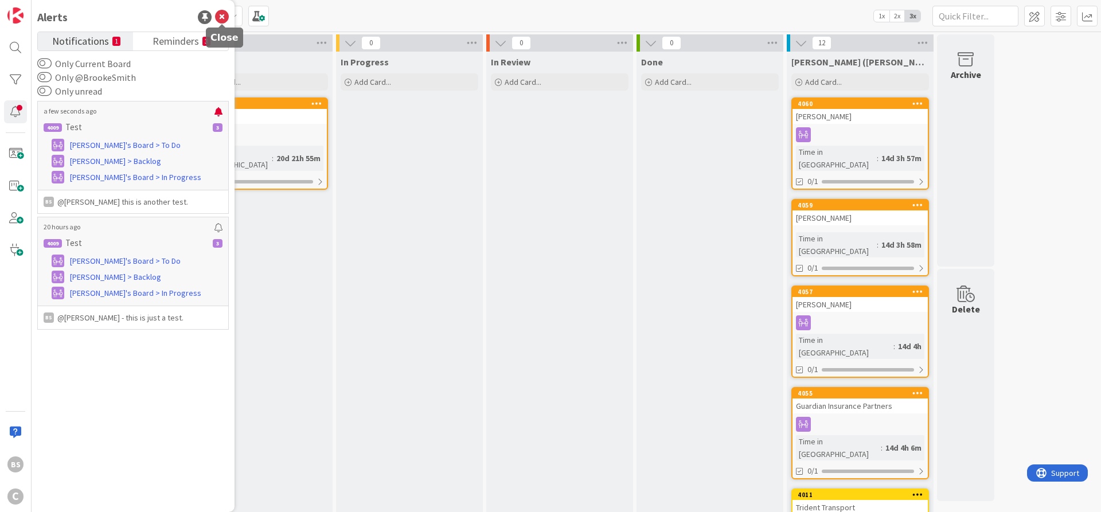
click at [225, 14] on icon at bounding box center [222, 17] width 14 height 14
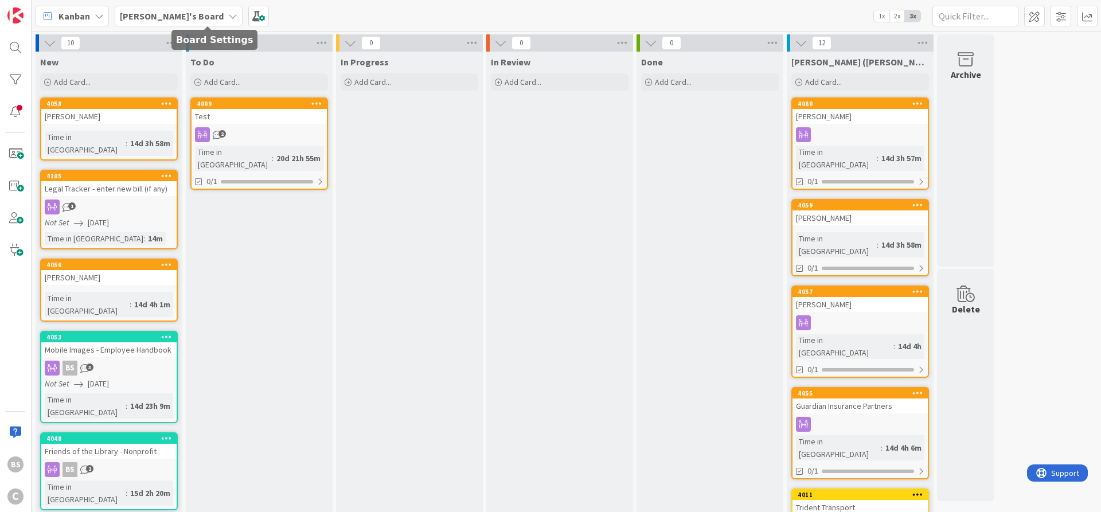
click at [165, 13] on b "[PERSON_NAME]'s Board" at bounding box center [172, 15] width 104 height 11
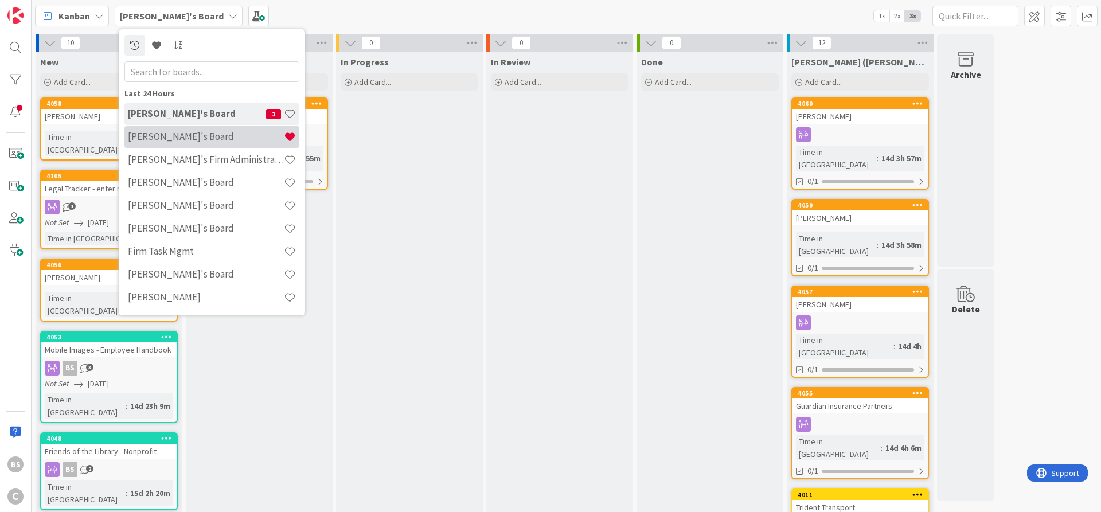
click at [163, 138] on h4 "[PERSON_NAME]'s Board" at bounding box center [206, 136] width 156 height 11
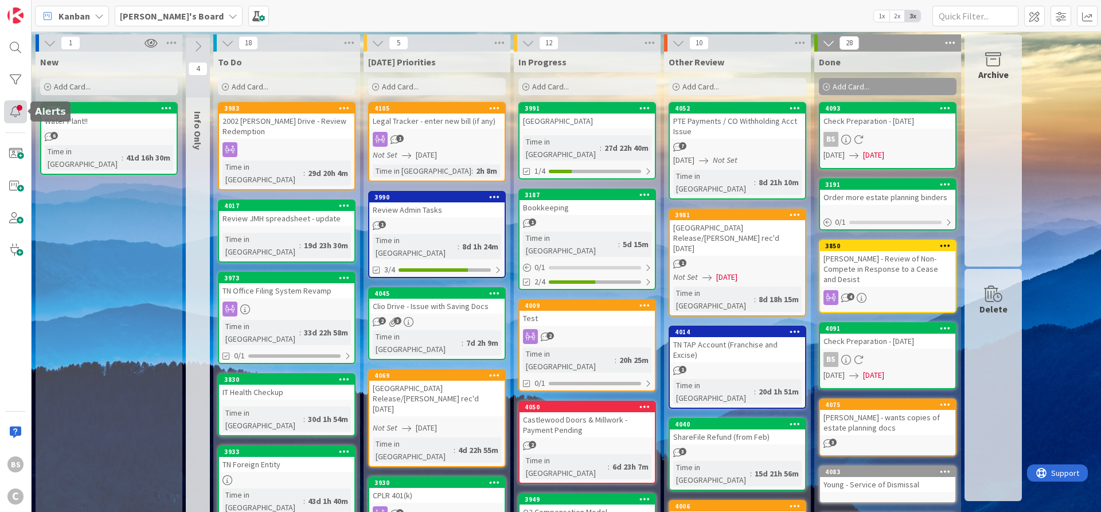
click at [22, 119] on div at bounding box center [15, 111] width 23 height 23
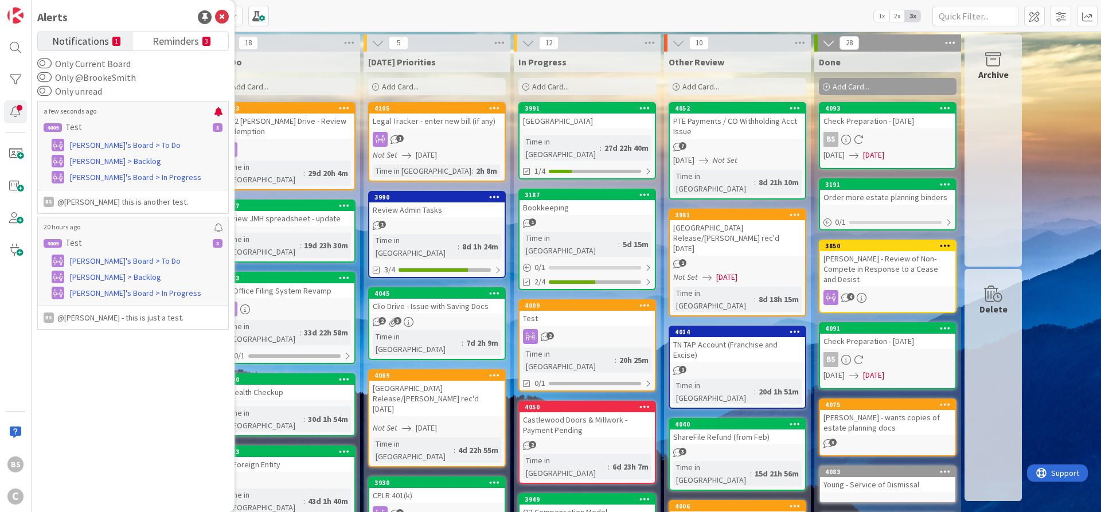
click at [314, 15] on div "Kanban Brooke's Board 1x 2x 3x" at bounding box center [566, 16] width 1069 height 32
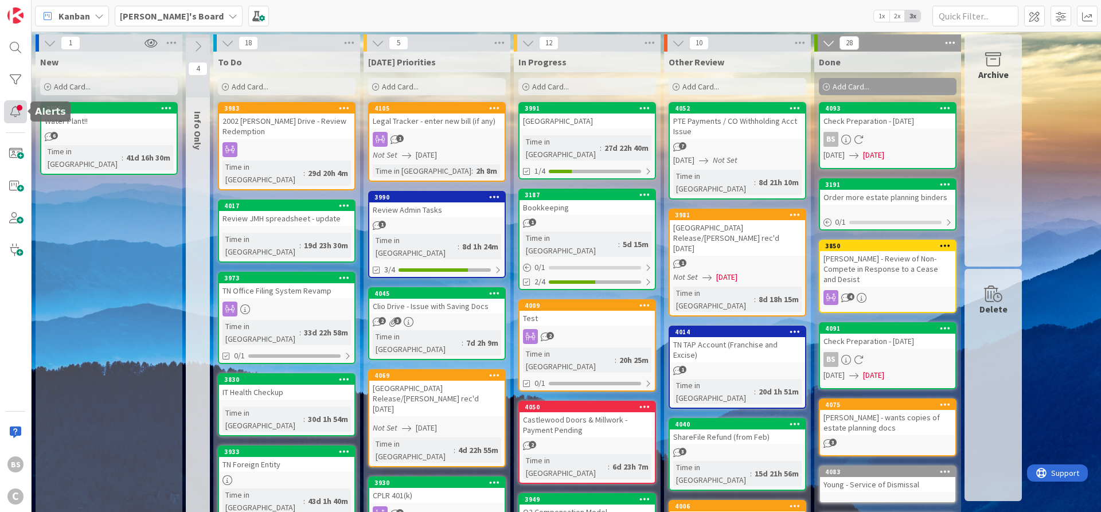
click at [13, 111] on div at bounding box center [15, 111] width 23 height 23
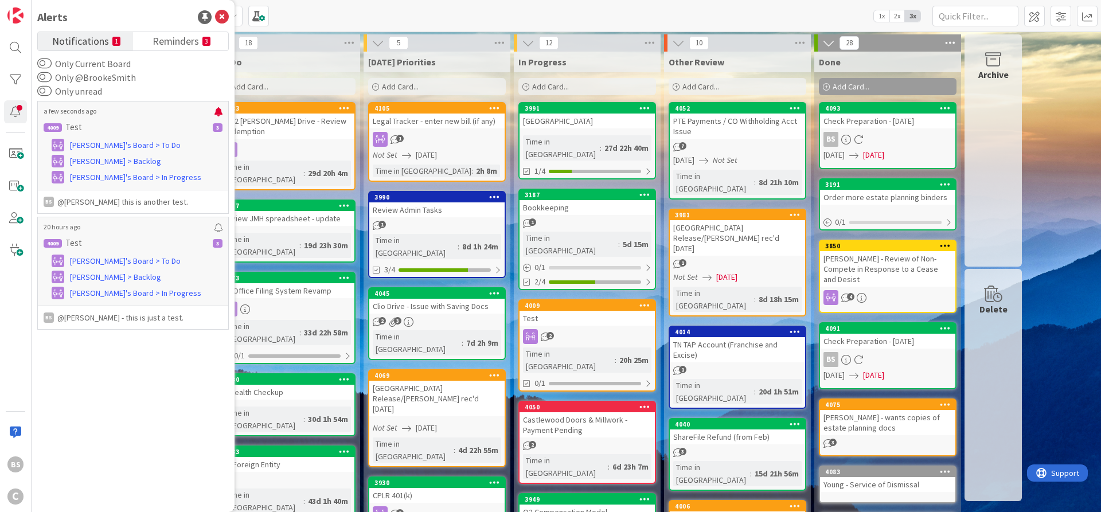
click at [296, 6] on div "Kanban Brooke's Board 1x 2x 3x" at bounding box center [566, 16] width 1069 height 32
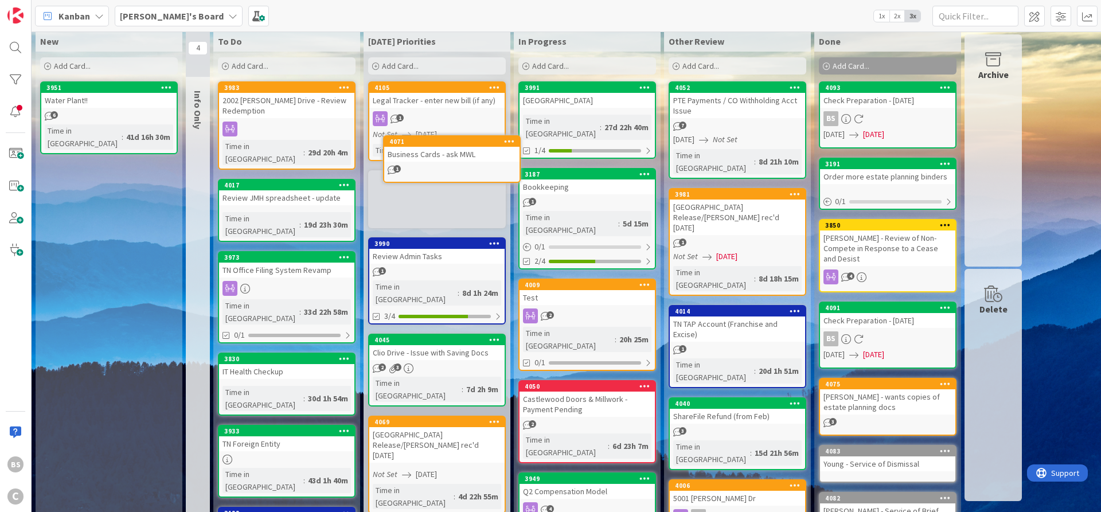
scroll to position [5, 0]
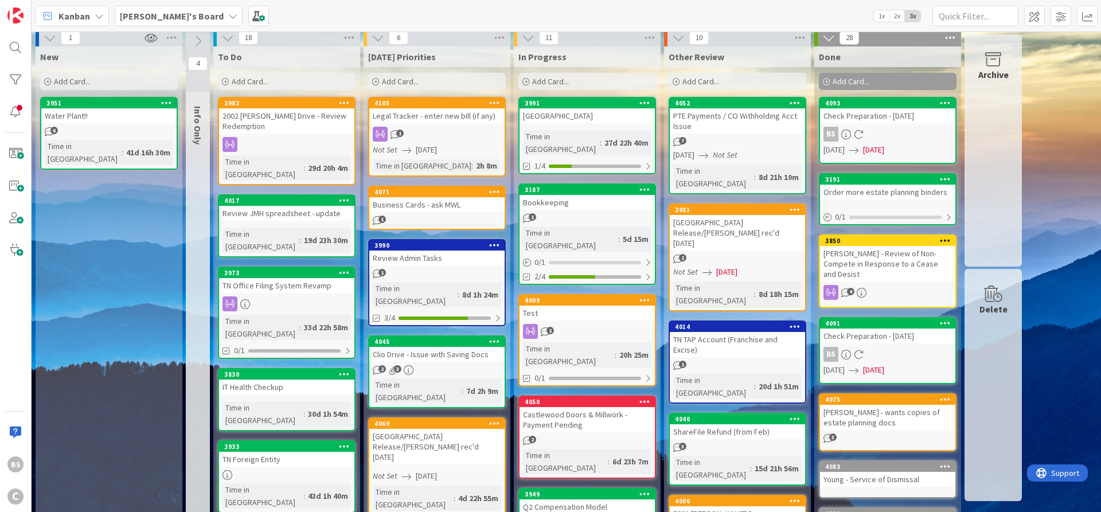
click at [424, 199] on div "Business Cards - ask MWL" at bounding box center [436, 204] width 135 height 15
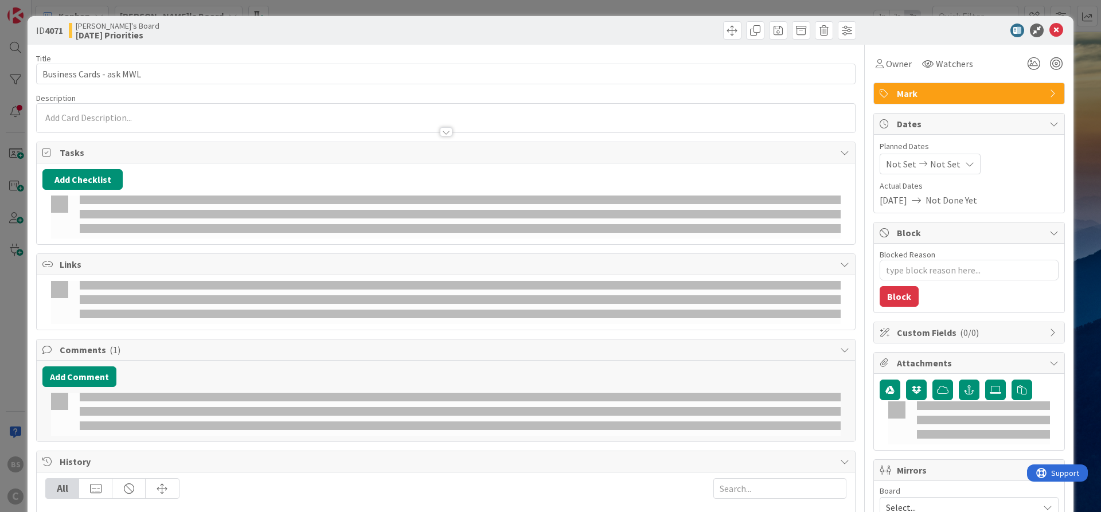
type textarea "x"
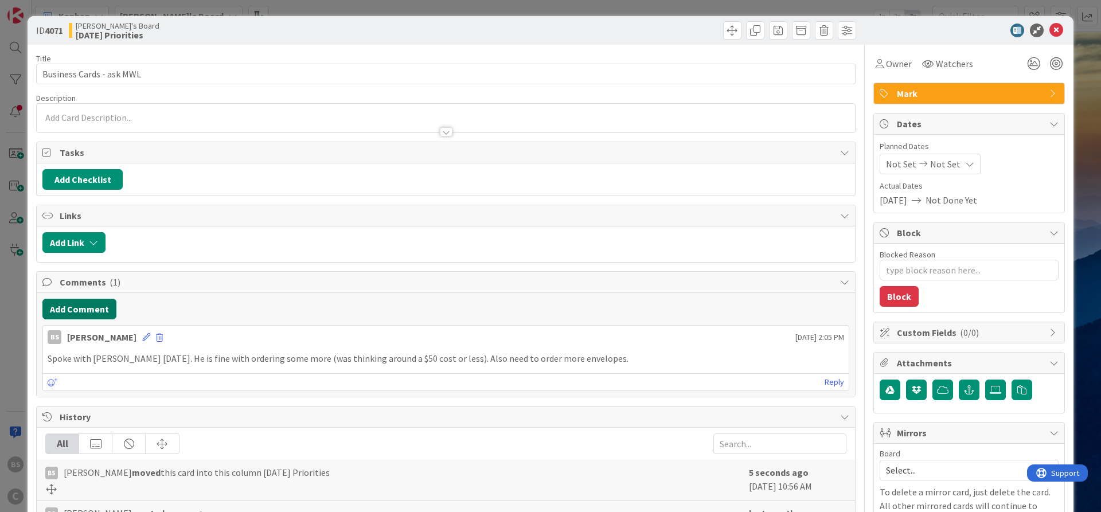
click at [83, 311] on button "Add Comment" at bounding box center [79, 309] width 74 height 21
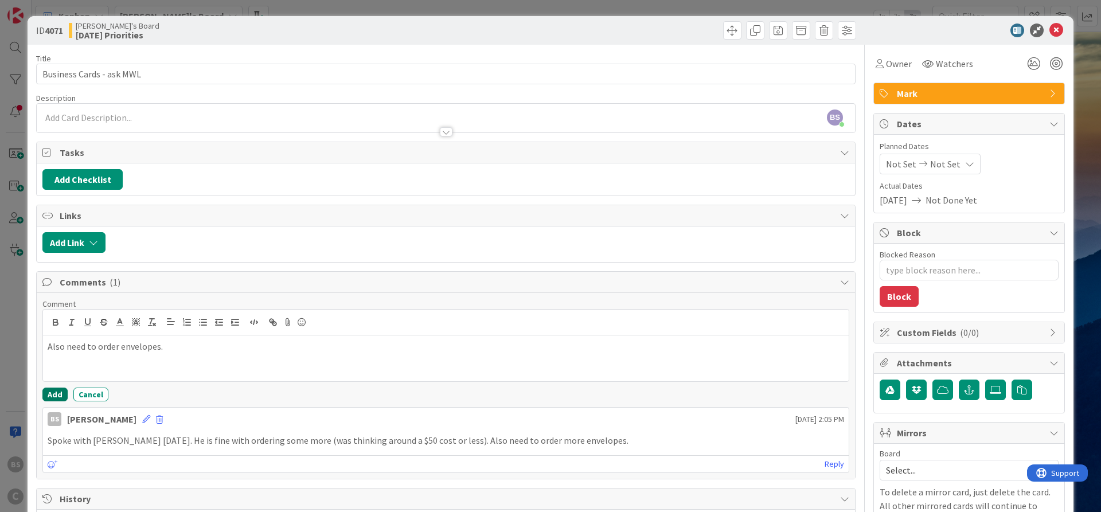
click at [60, 392] on button "Add" at bounding box center [54, 395] width 25 height 14
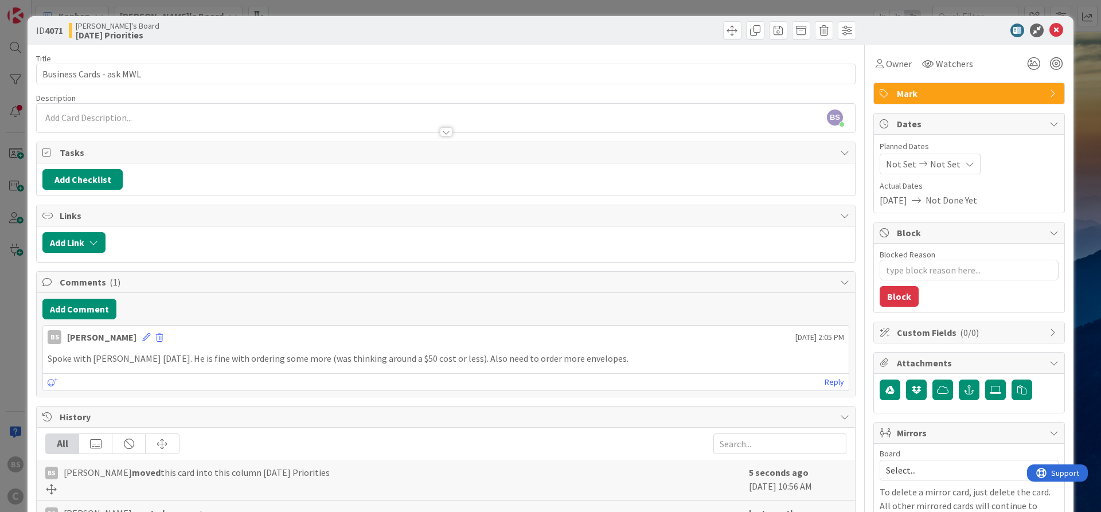
type textarea "x"
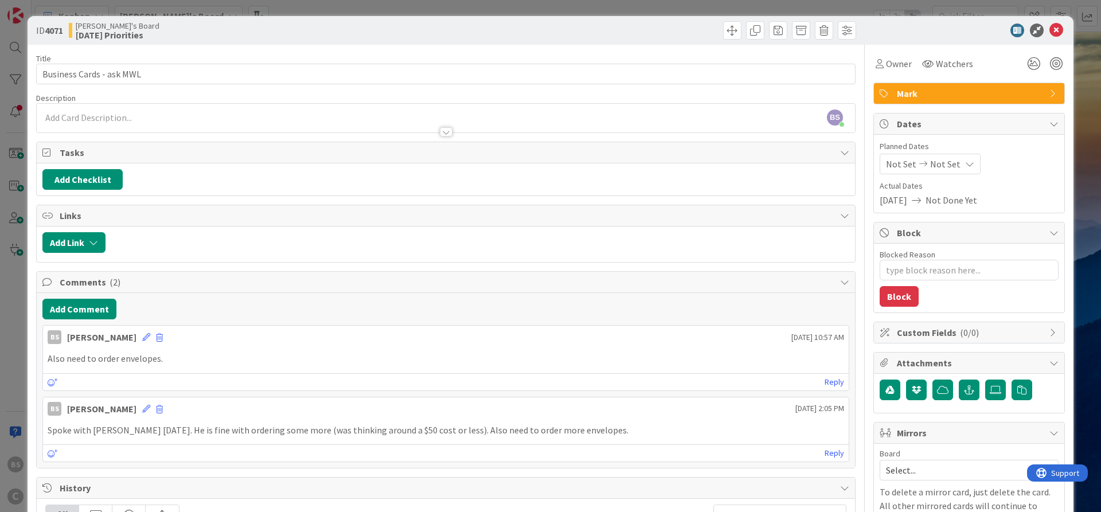
click at [1052, 29] on icon at bounding box center [1056, 31] width 14 height 14
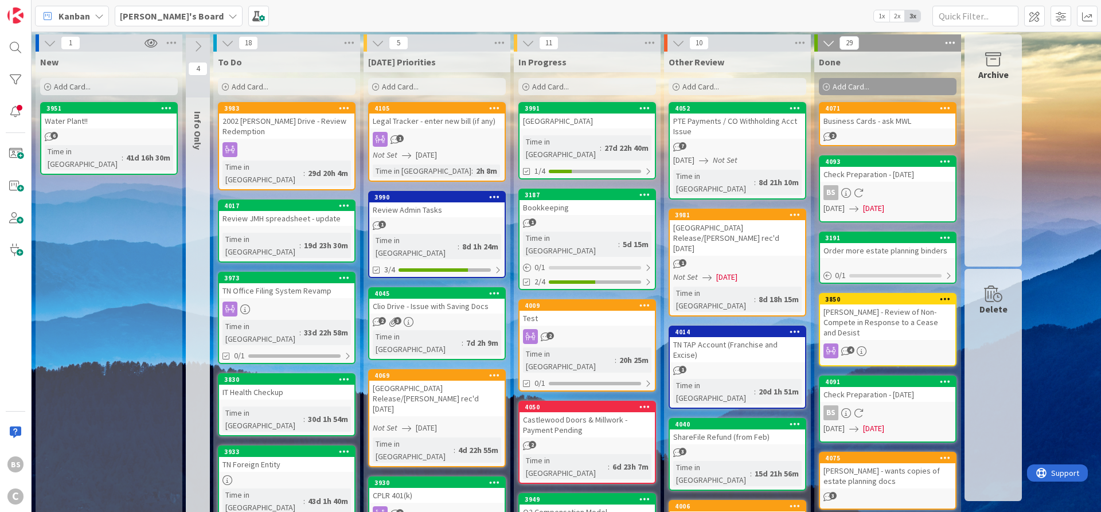
click at [389, 85] on span "Add Card..." at bounding box center [400, 86] width 37 height 10
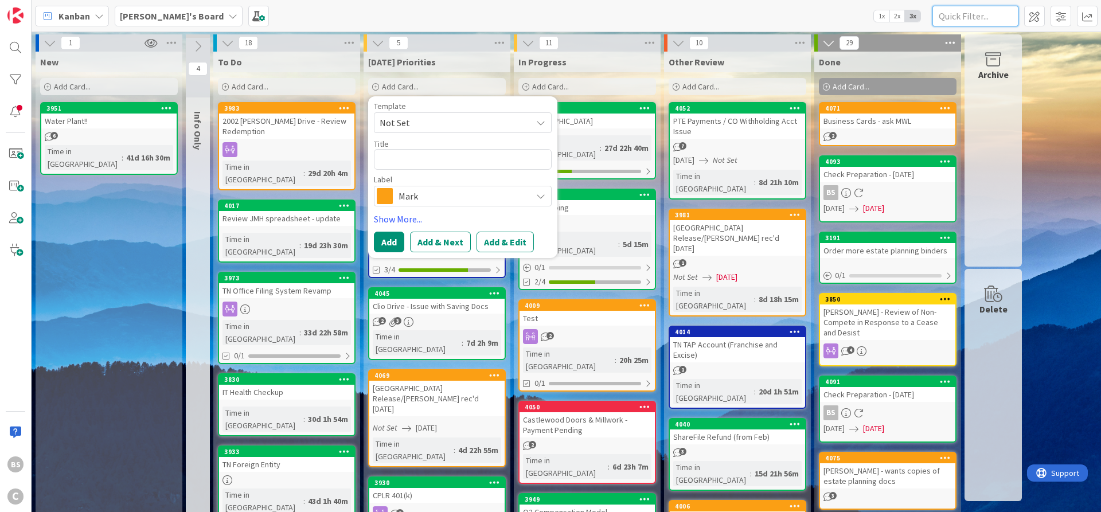
click at [957, 13] on input "text" at bounding box center [975, 16] width 86 height 21
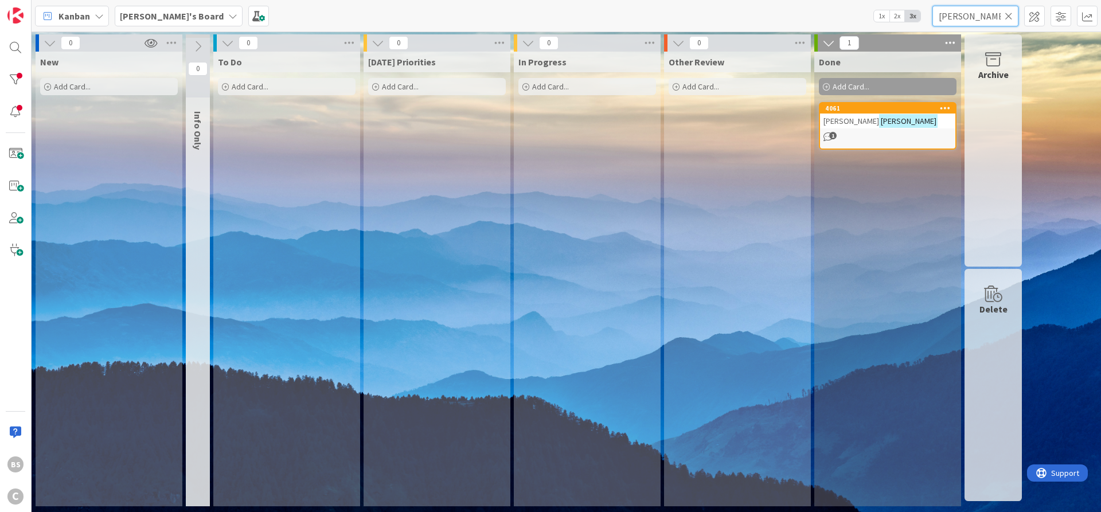
type input "grayson"
click at [859, 110] on div "4061" at bounding box center [890, 108] width 130 height 8
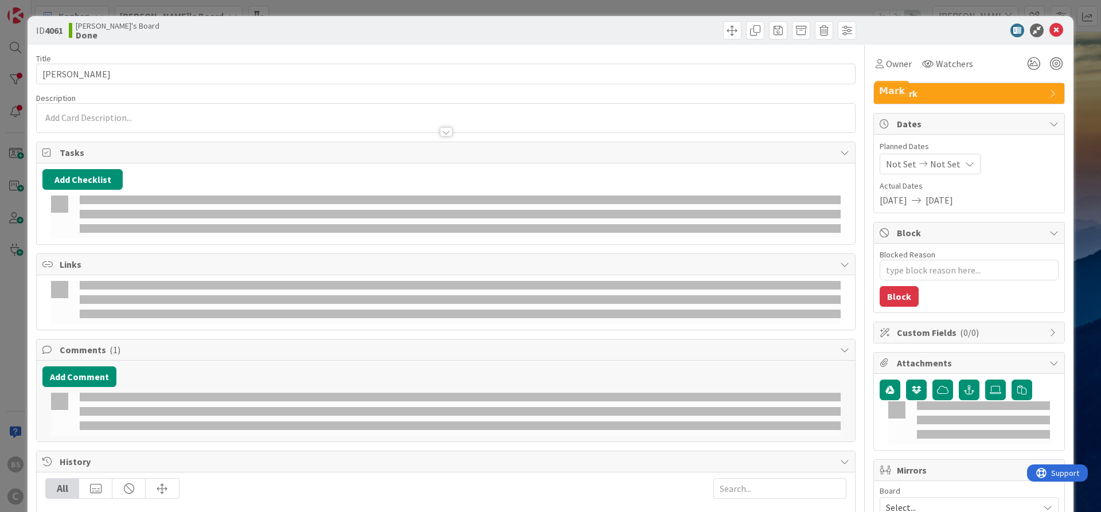
type textarea "x"
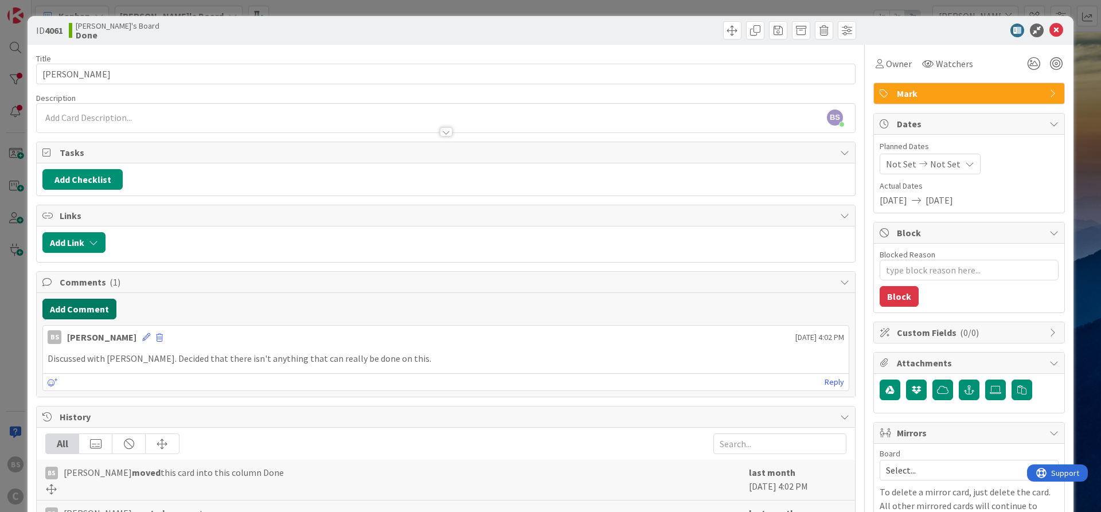
click at [71, 311] on button "Add Comment" at bounding box center [79, 309] width 74 height 21
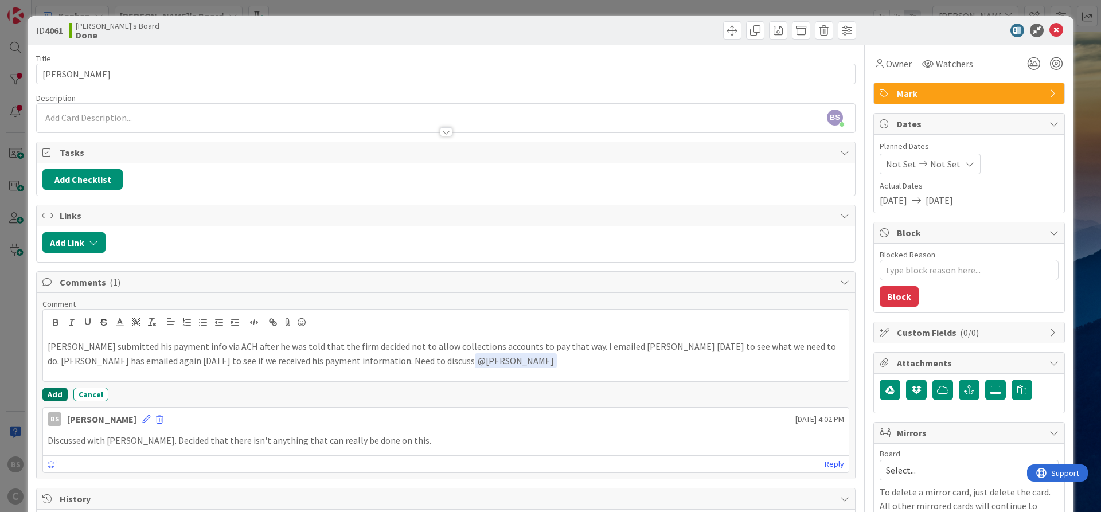
click at [56, 394] on button "Add" at bounding box center [54, 395] width 25 height 14
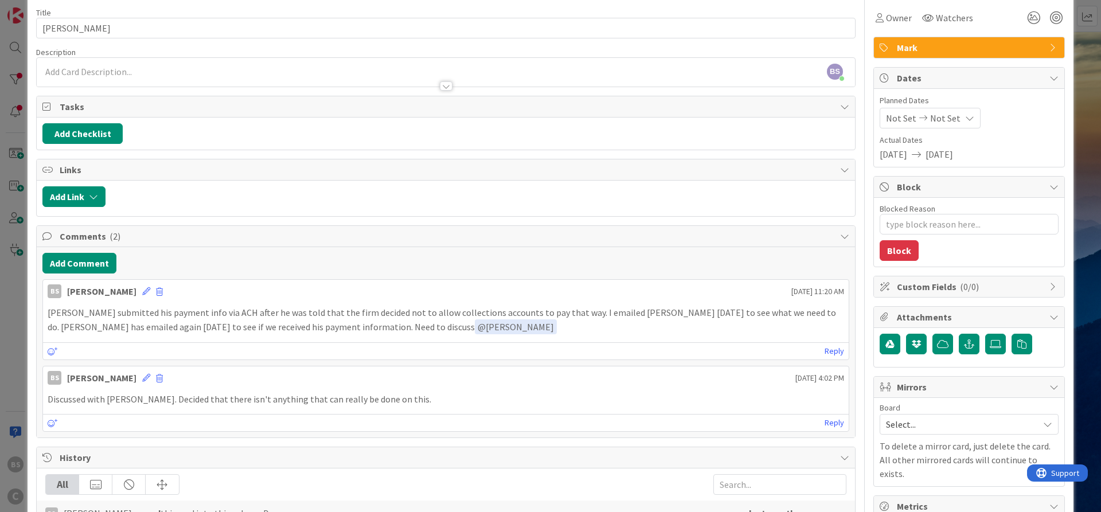
scroll to position [69, 0]
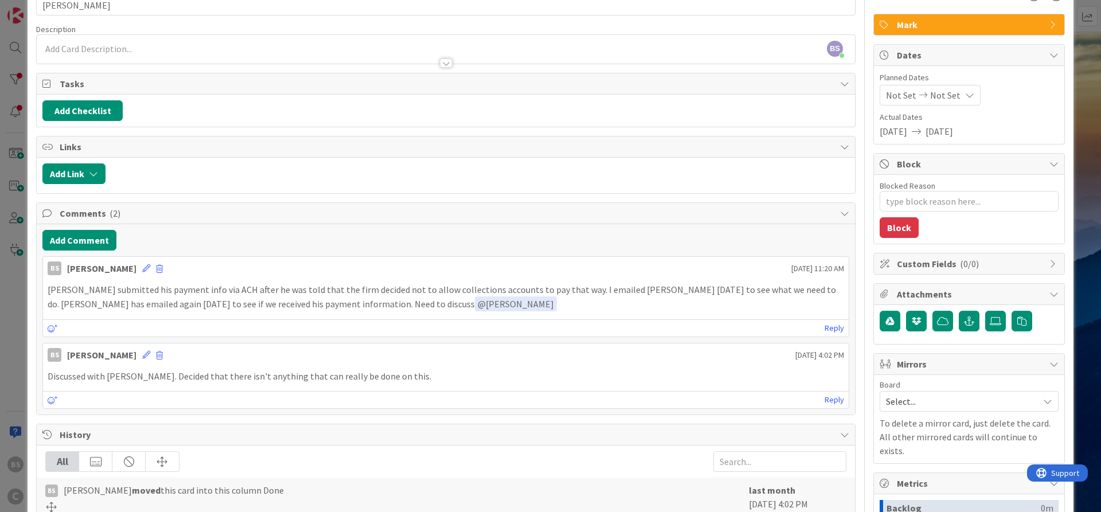
click at [930, 398] on span "Select..." at bounding box center [959, 401] width 147 height 16
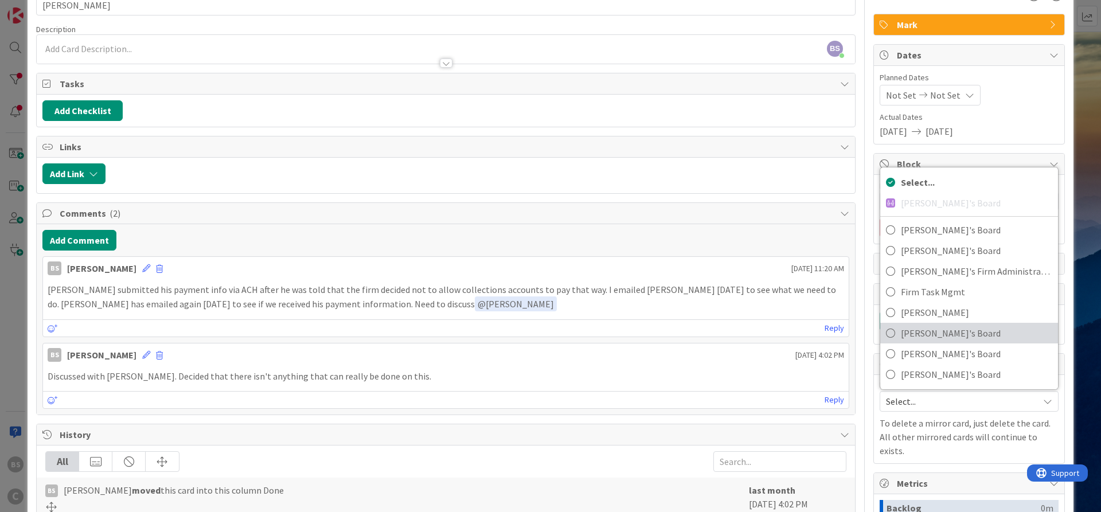
click at [931, 333] on span "[PERSON_NAME]'s Board" at bounding box center [976, 333] width 151 height 17
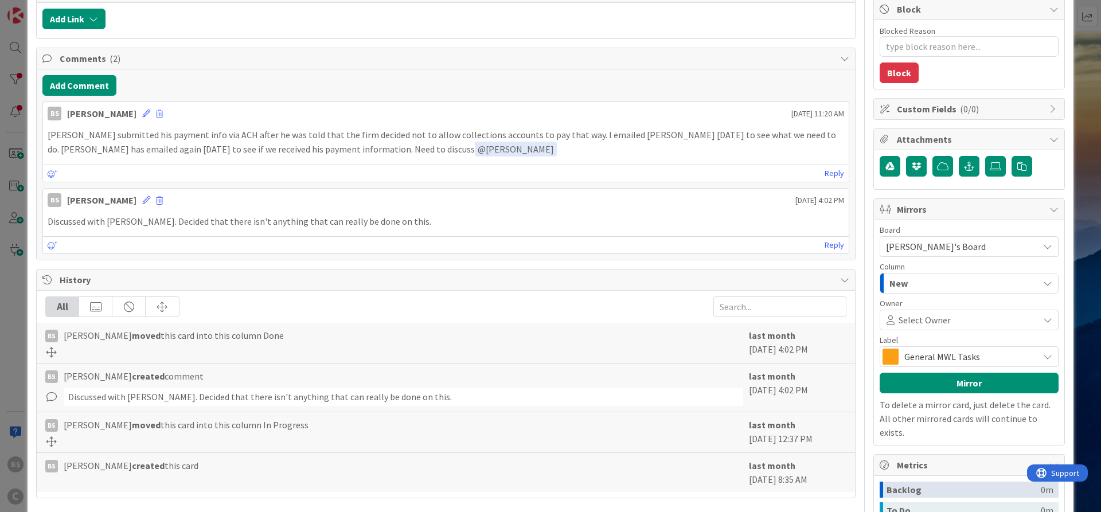
scroll to position [275, 0]
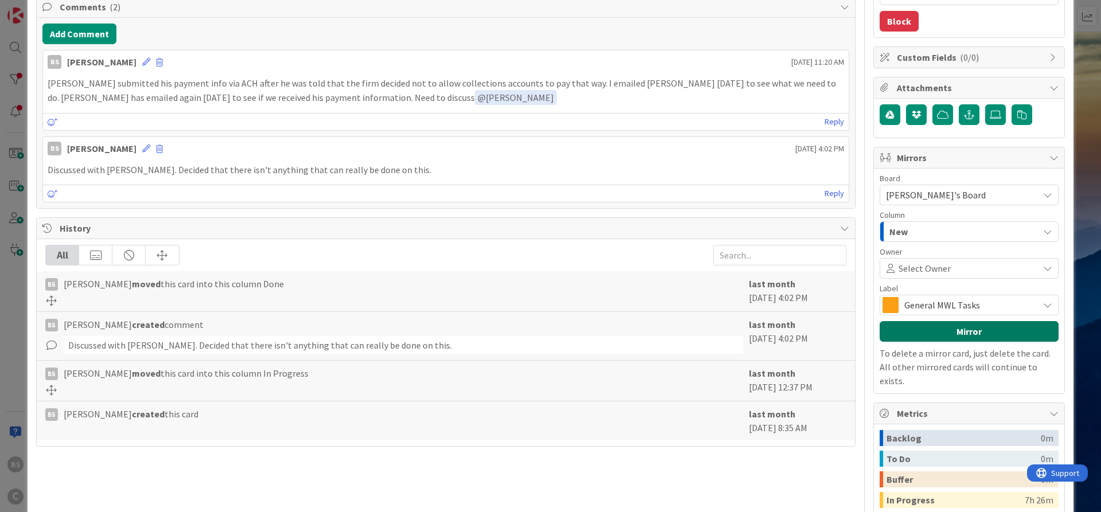
click at [929, 333] on button "Mirror" at bounding box center [969, 331] width 179 height 21
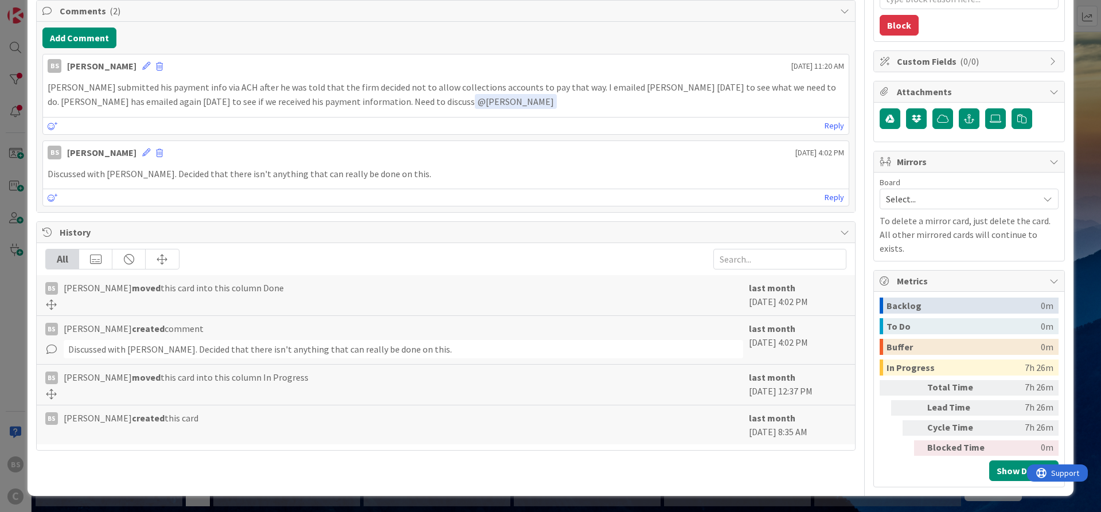
scroll to position [257, 0]
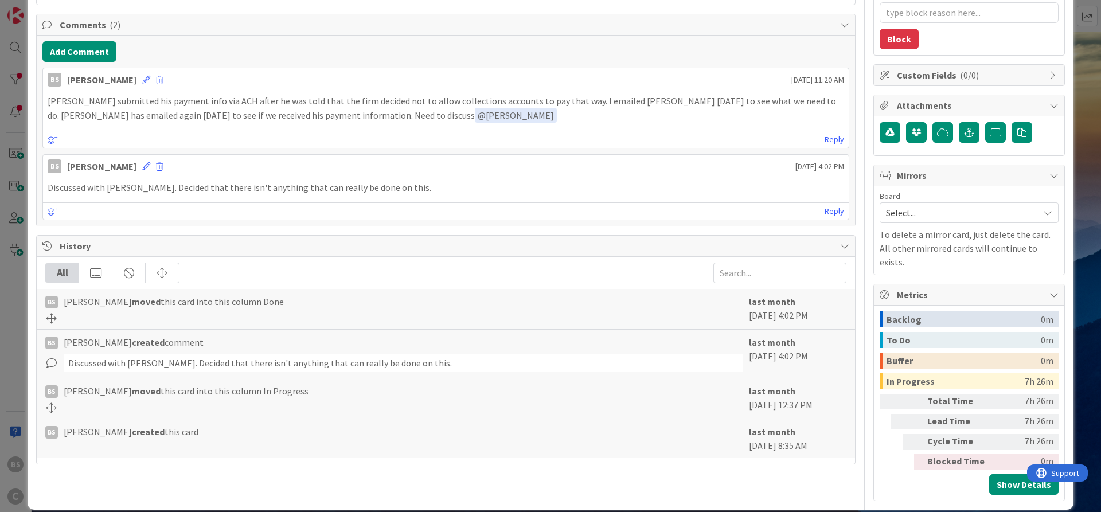
type textarea "x"
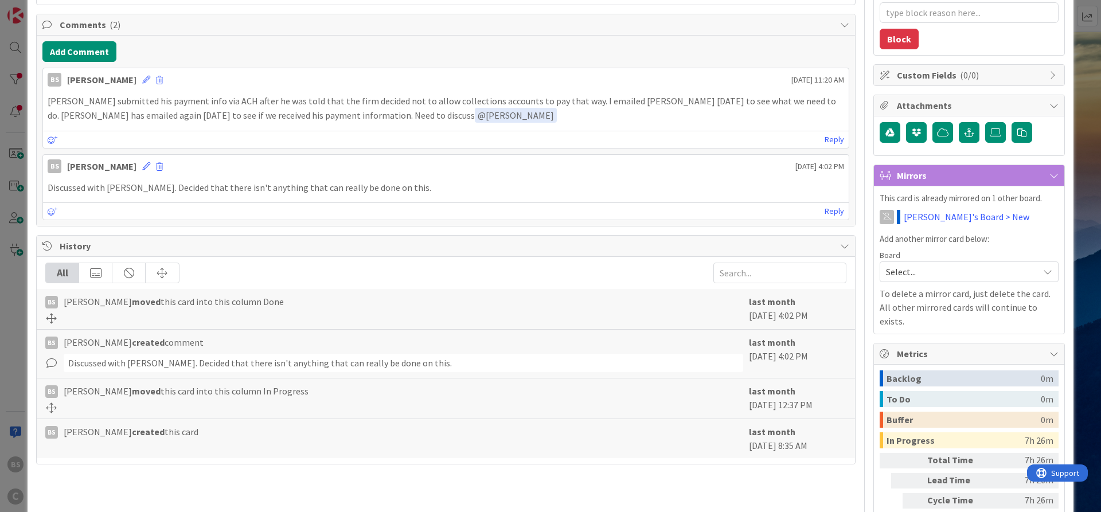
scroll to position [0, 0]
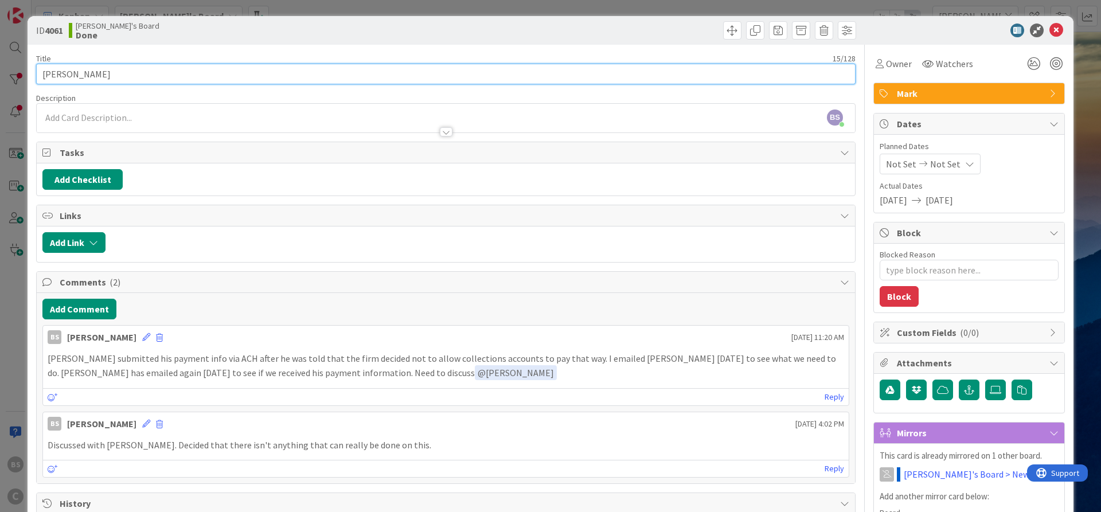
click at [155, 79] on input "Patrick Grayson" at bounding box center [445, 74] width 819 height 21
type input "[PERSON_NAME] - The Athletic Shop"
type textarea "x"
type input "[PERSON_NAME] - The Athletic Shop"
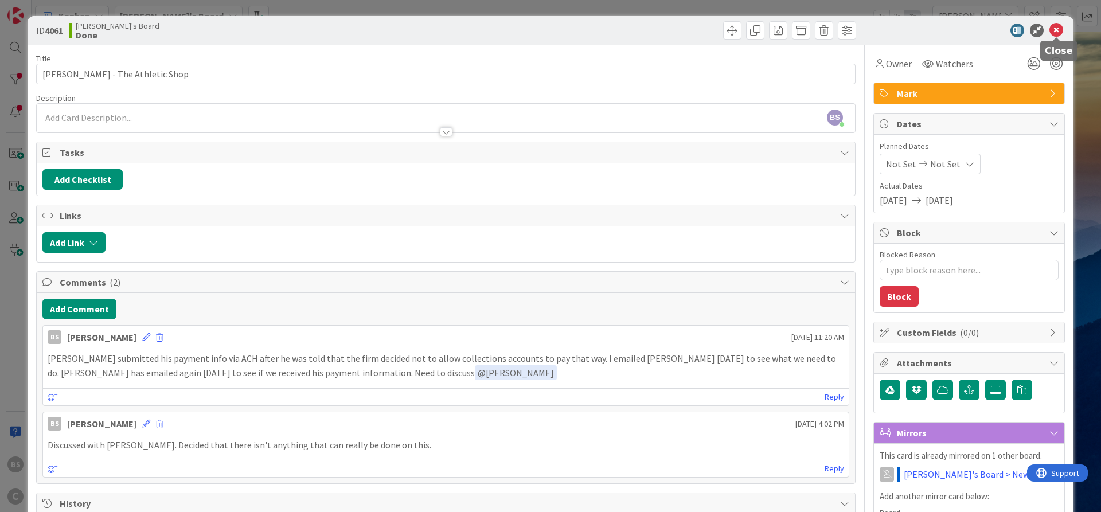
click at [1052, 30] on icon at bounding box center [1056, 31] width 14 height 14
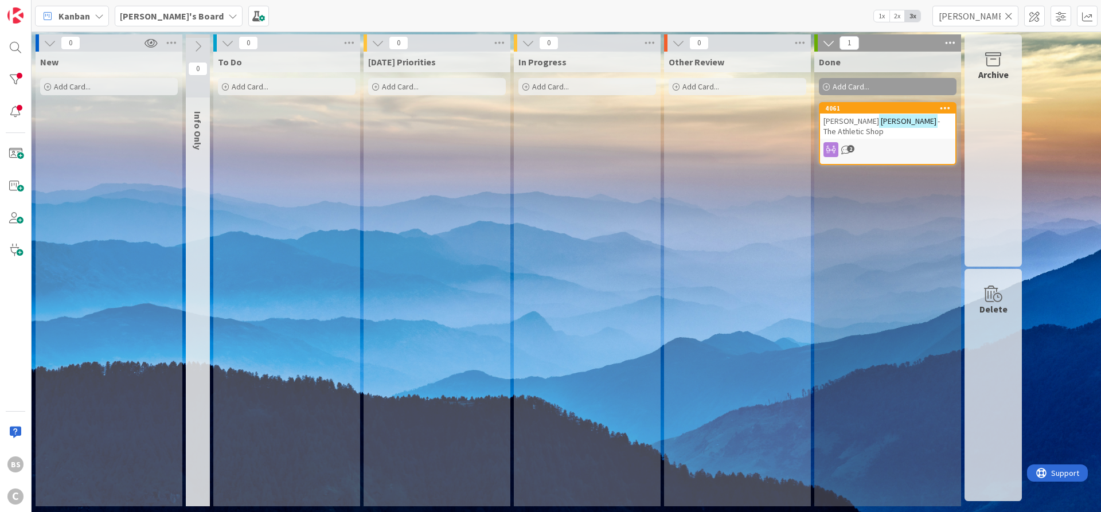
click at [1009, 17] on icon at bounding box center [1008, 16] width 8 height 10
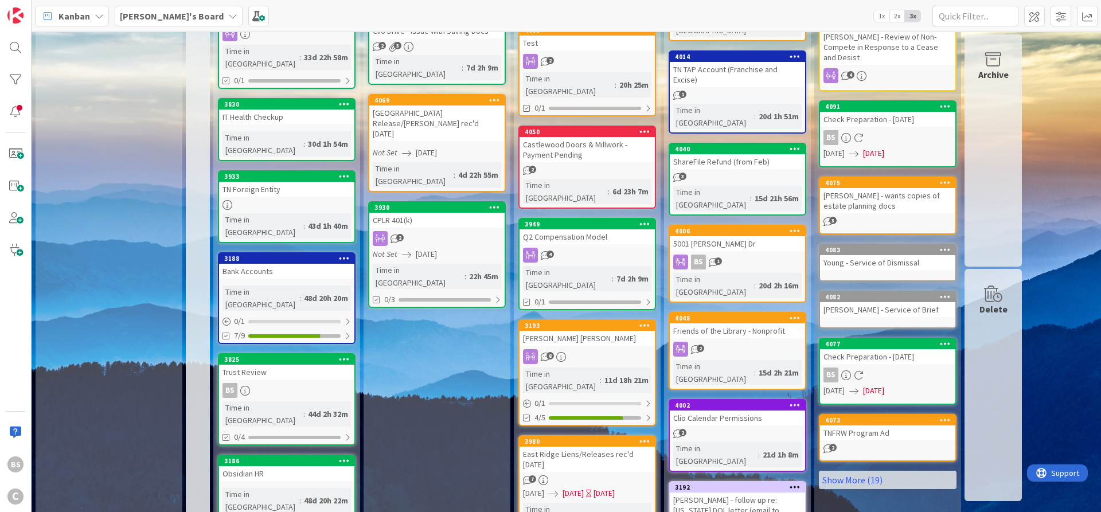
scroll to position [344, 0]
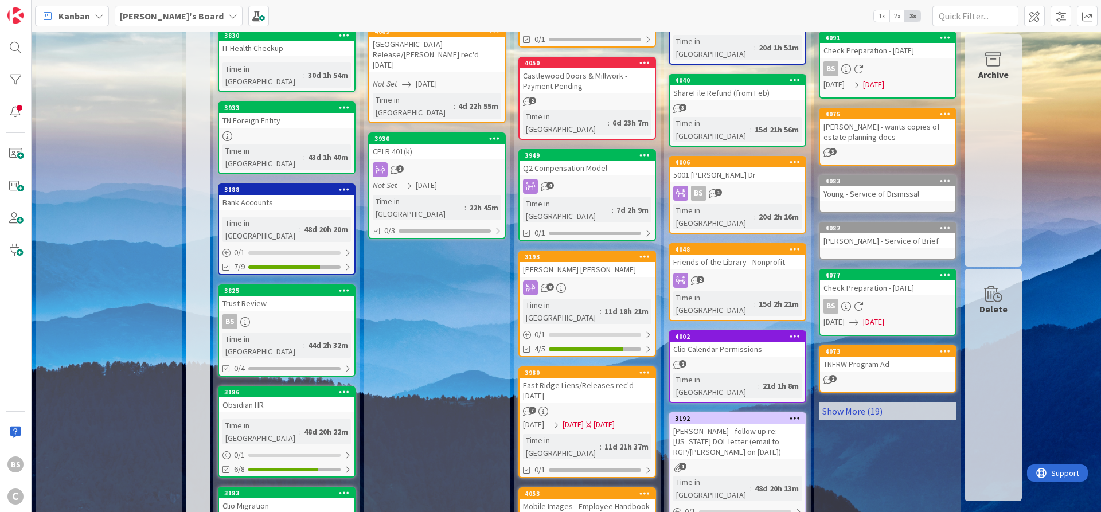
click at [871, 406] on link "Show More (19)" at bounding box center [888, 411] width 138 height 18
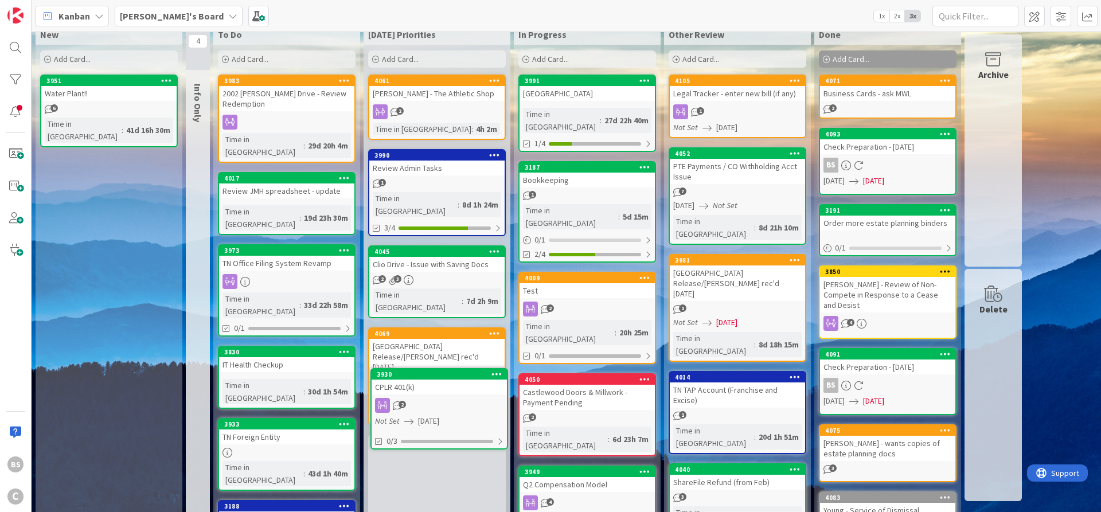
scroll to position [34, 0]
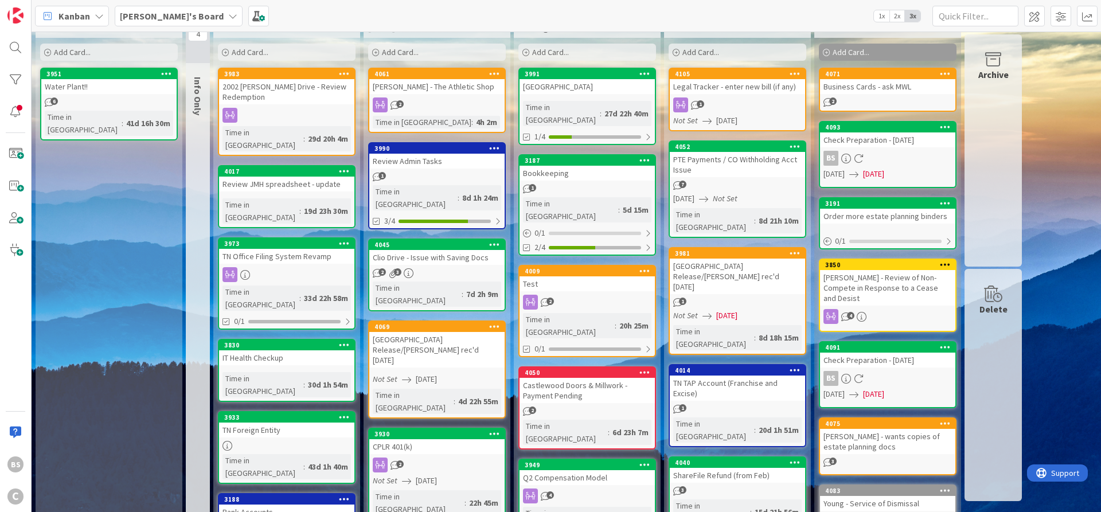
click at [433, 322] on div "4069" at bounding box center [436, 327] width 135 height 10
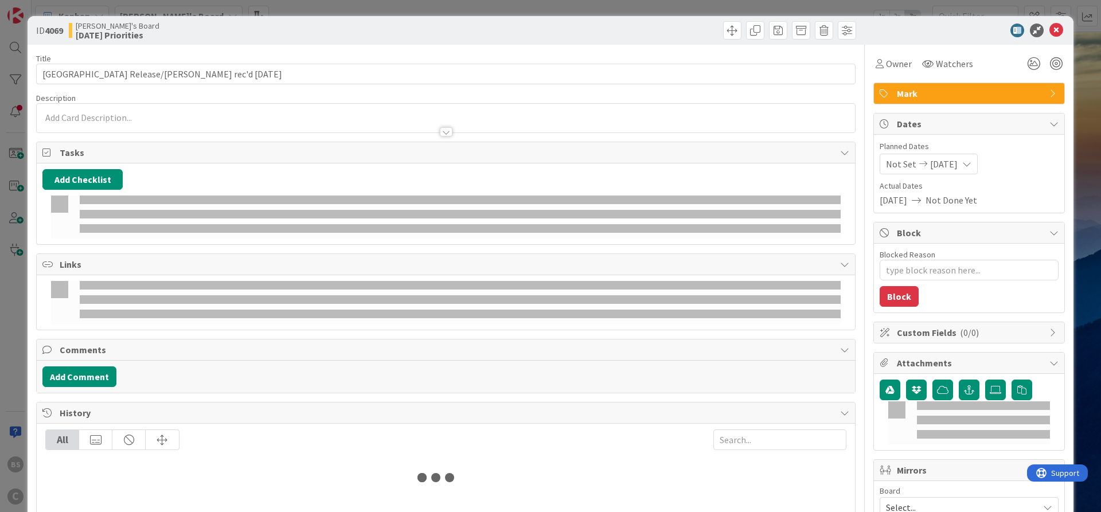
type textarea "x"
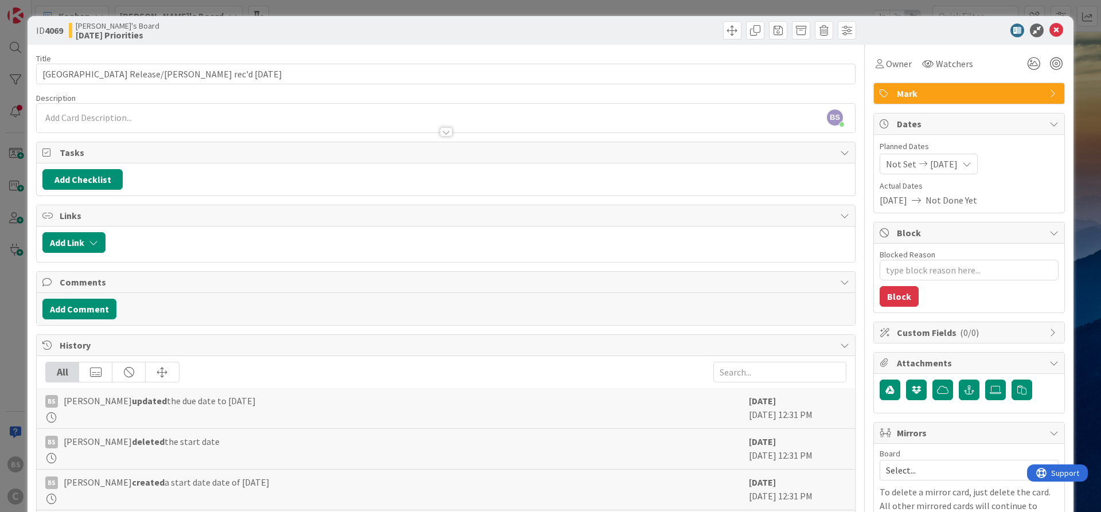
click at [1058, 25] on div "ID 4069 Brooke's Board Today's Priorities" at bounding box center [551, 30] width 1046 height 29
click at [1054, 25] on icon at bounding box center [1056, 31] width 14 height 14
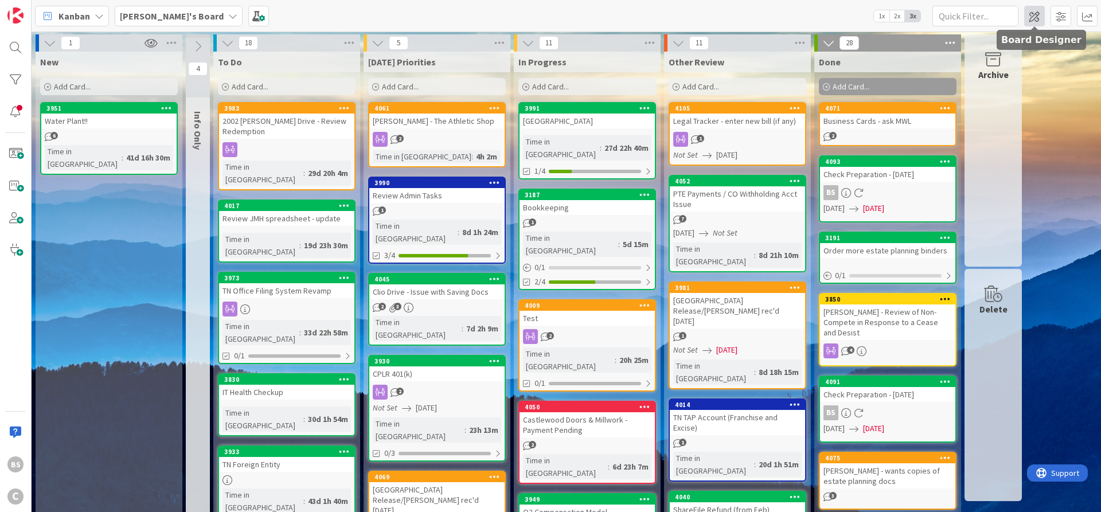
click at [1037, 21] on span at bounding box center [1034, 16] width 21 height 21
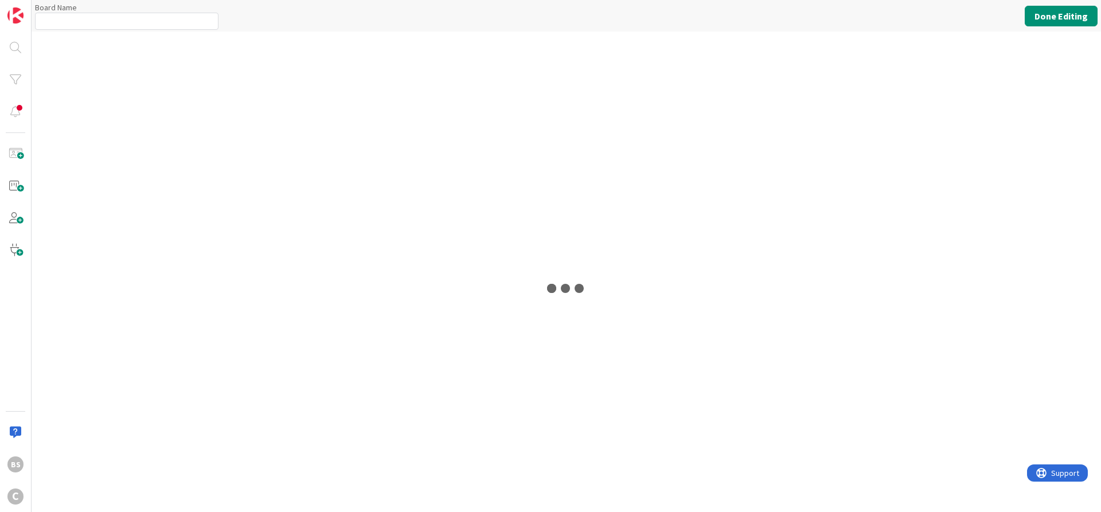
type input "[PERSON_NAME]'s Board"
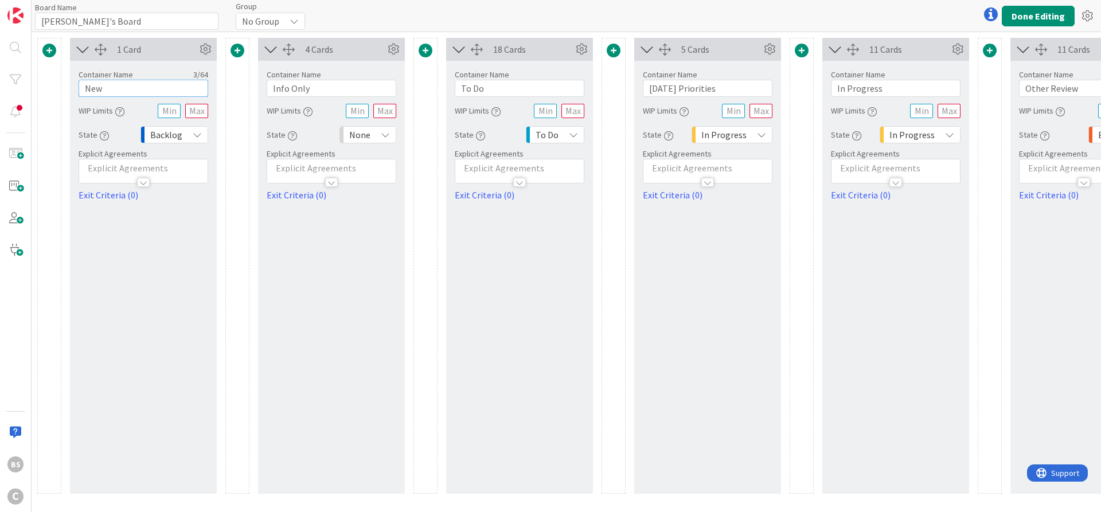
click at [118, 91] on input "New" at bounding box center [144, 88] width 130 height 17
click at [194, 132] on icon at bounding box center [197, 134] width 9 height 9
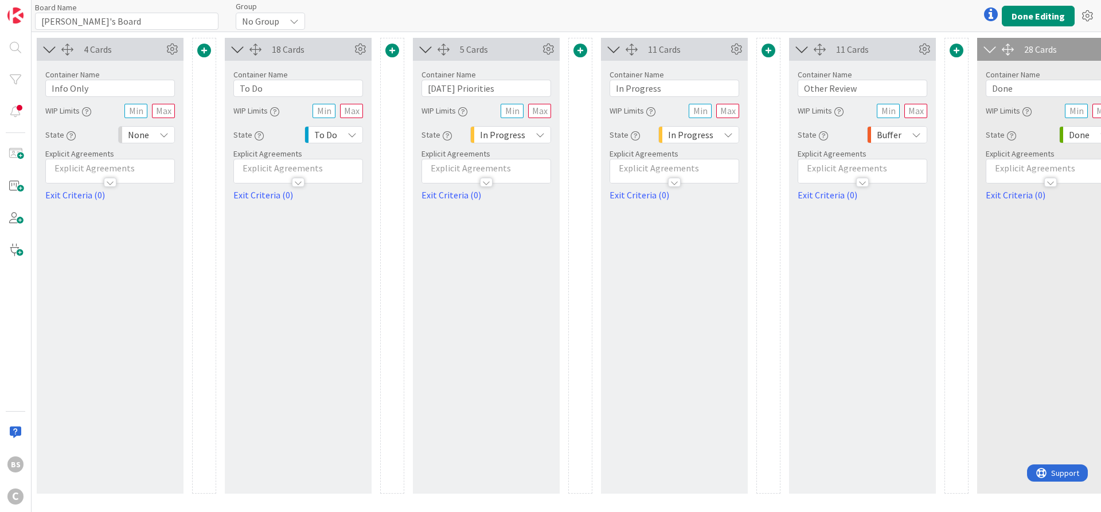
scroll to position [0, 283]
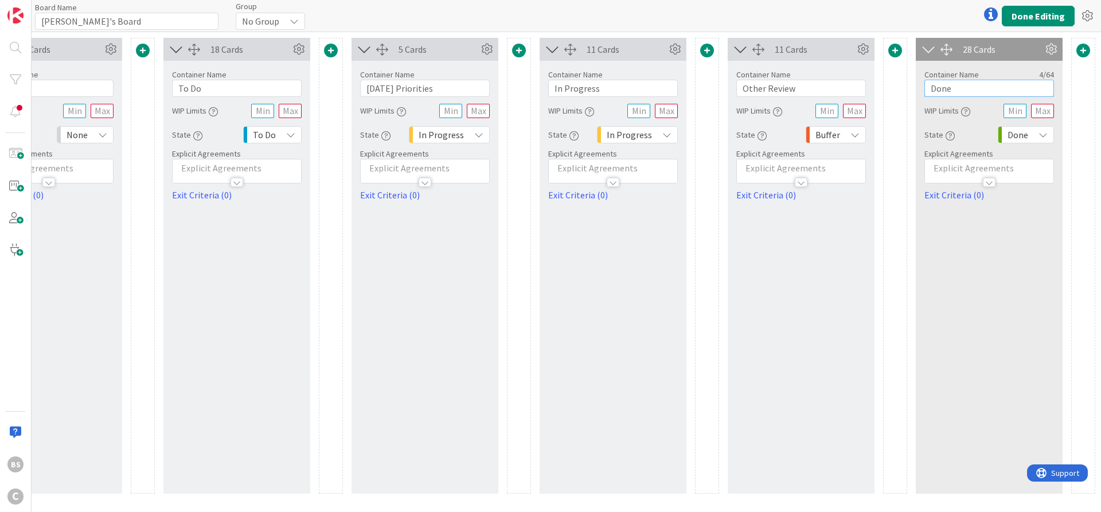
click at [960, 83] on input "Done" at bounding box center [989, 88] width 130 height 17
click at [333, 52] on span at bounding box center [331, 51] width 14 height 14
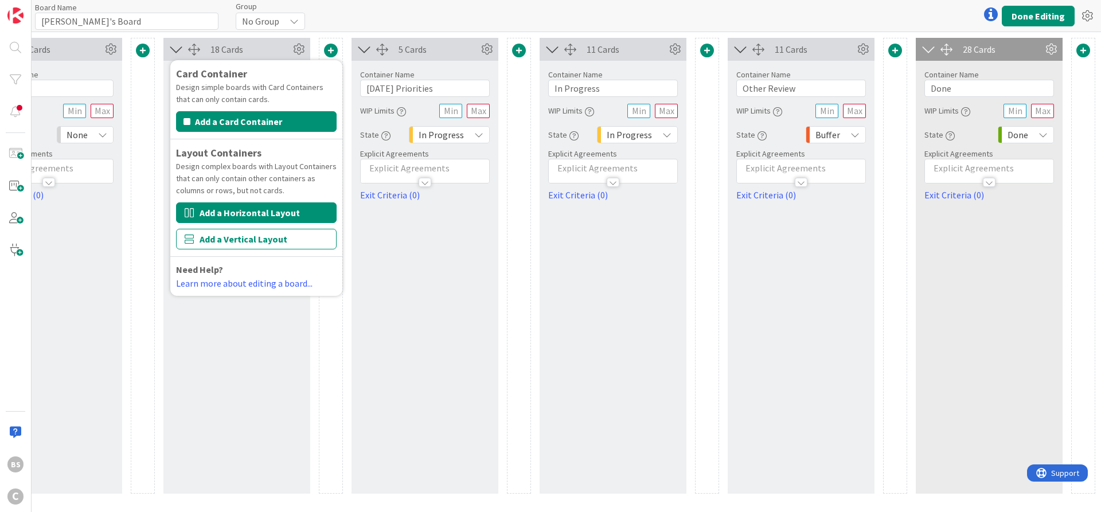
click at [260, 216] on button "Add a Horizontal Layout" at bounding box center [256, 212] width 161 height 21
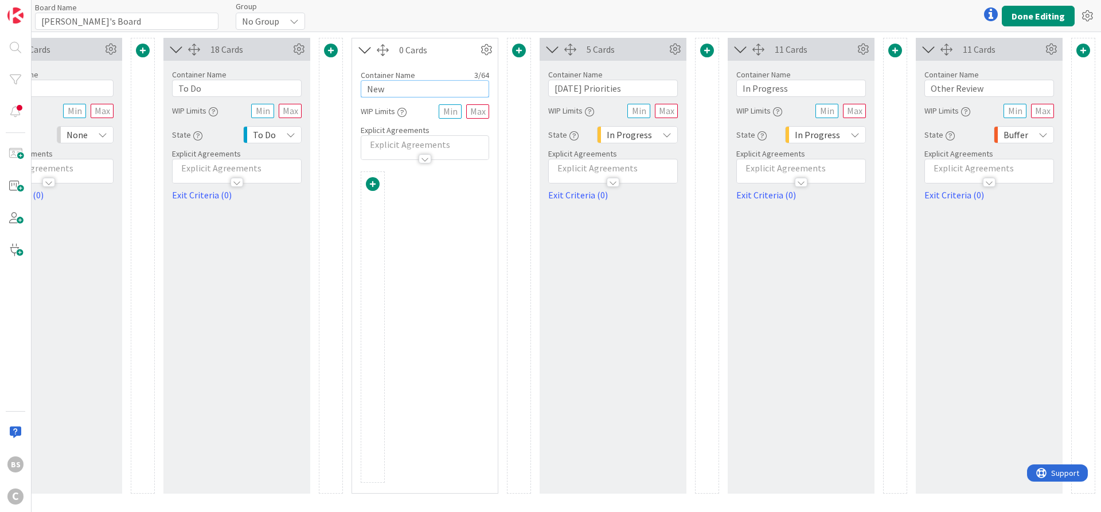
drag, startPoint x: 400, startPoint y: 91, endPoint x: 359, endPoint y: 91, distance: 40.7
click at [361, 91] on input "New" at bounding box center [425, 88] width 128 height 17
type input "Elmo"
click at [454, 245] on div at bounding box center [425, 326] width 128 height 311
click at [487, 45] on icon at bounding box center [486, 49] width 17 height 17
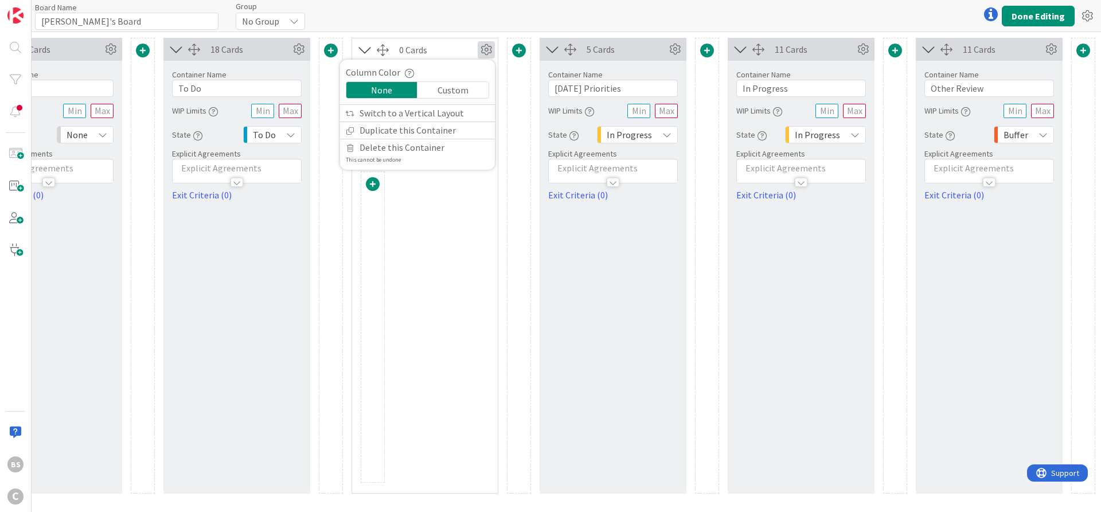
click at [635, 57] on div "5 Cards" at bounding box center [613, 49] width 147 height 23
click at [676, 45] on icon at bounding box center [674, 49] width 17 height 17
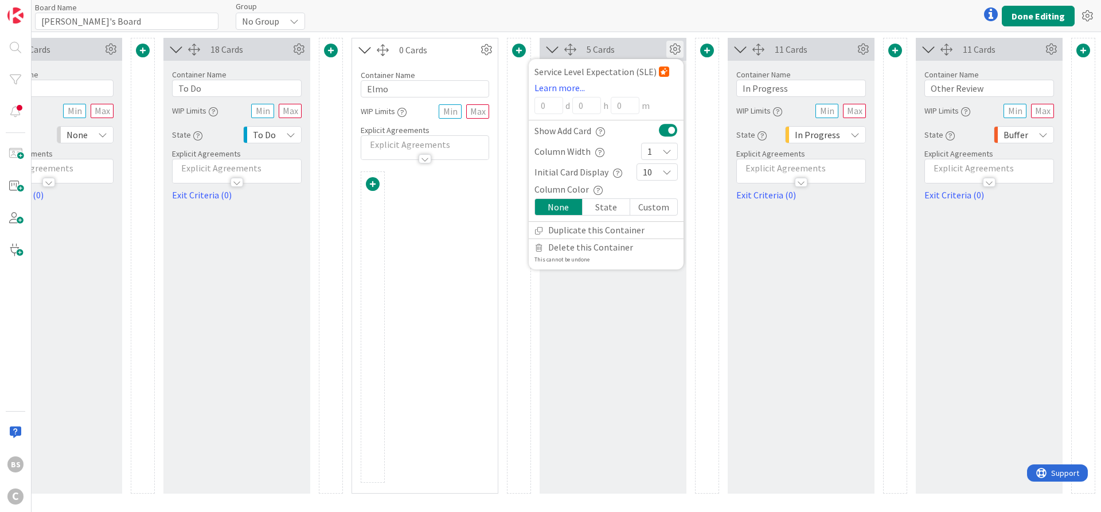
drag, startPoint x: 493, startPoint y: 241, endPoint x: 483, endPoint y: 228, distance: 16.4
click at [493, 240] on div at bounding box center [425, 332] width 146 height 322
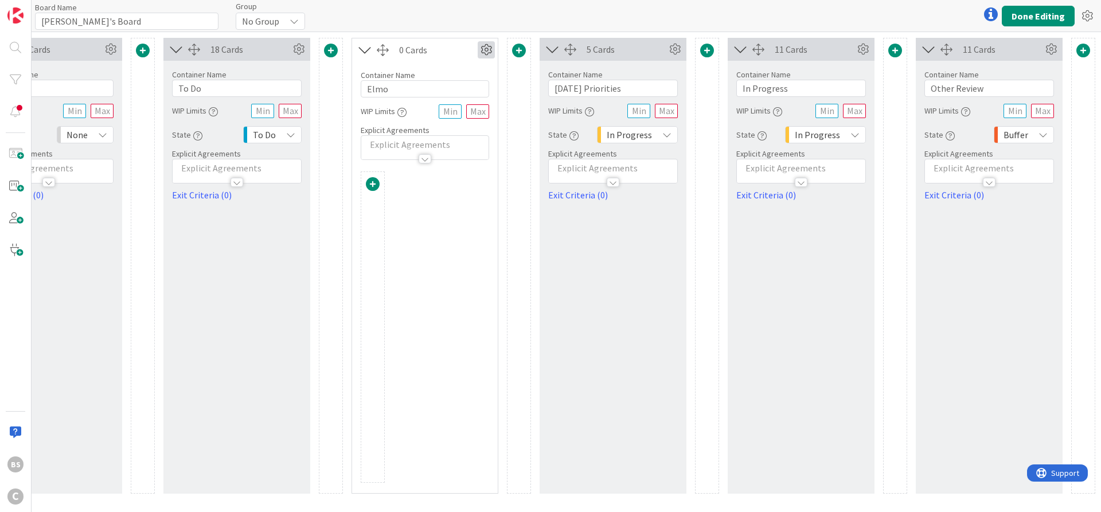
click at [490, 44] on icon at bounding box center [486, 49] width 17 height 17
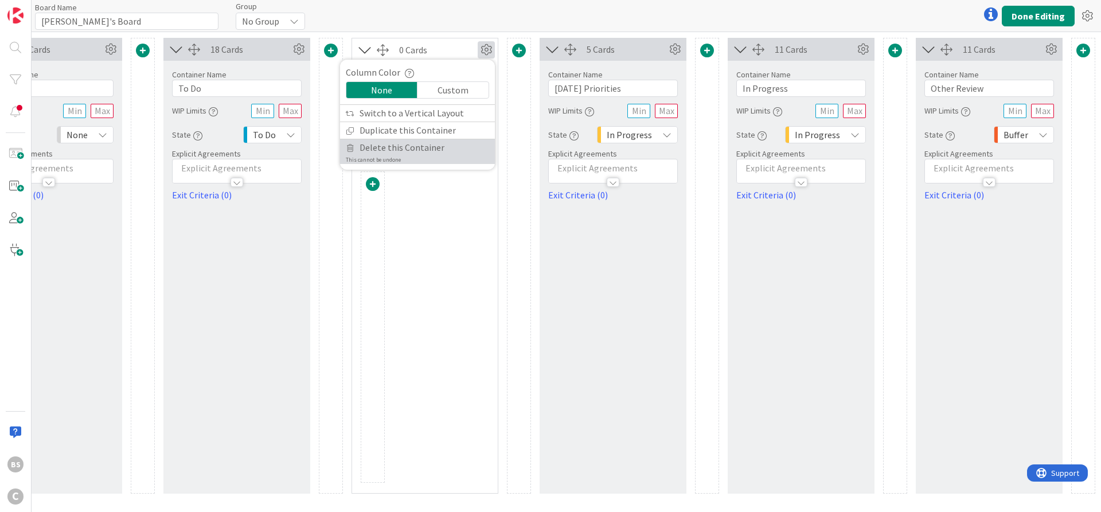
click at [402, 148] on span "Delete this Container" at bounding box center [401, 147] width 85 height 17
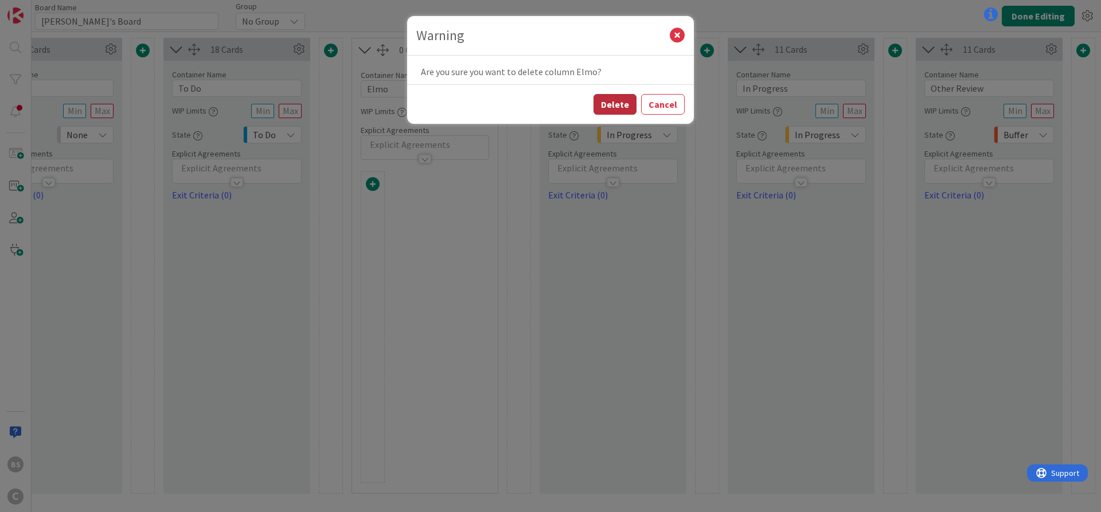
click at [614, 105] on button "Delete" at bounding box center [614, 104] width 43 height 21
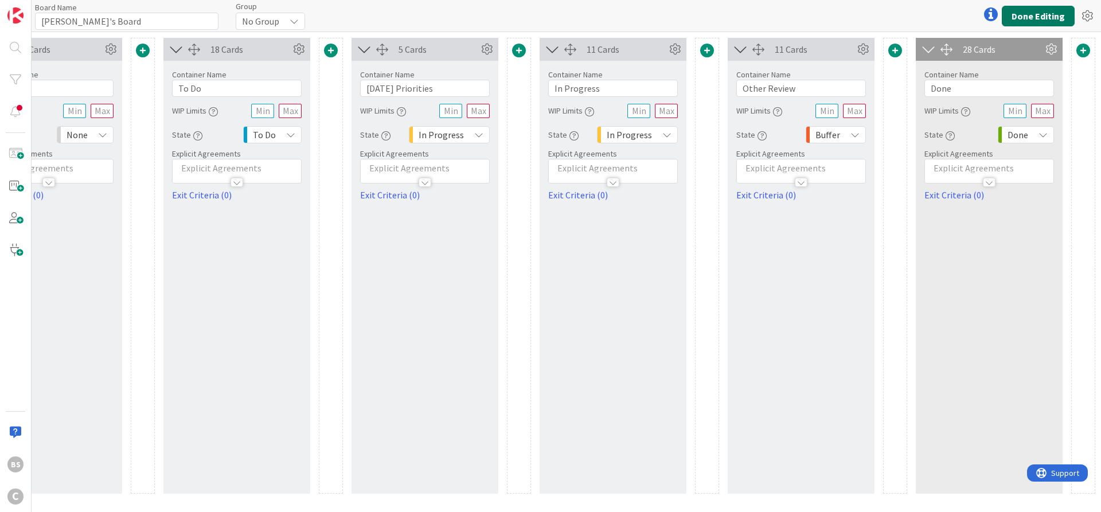
click at [1030, 15] on button "Done Editing" at bounding box center [1038, 16] width 73 height 21
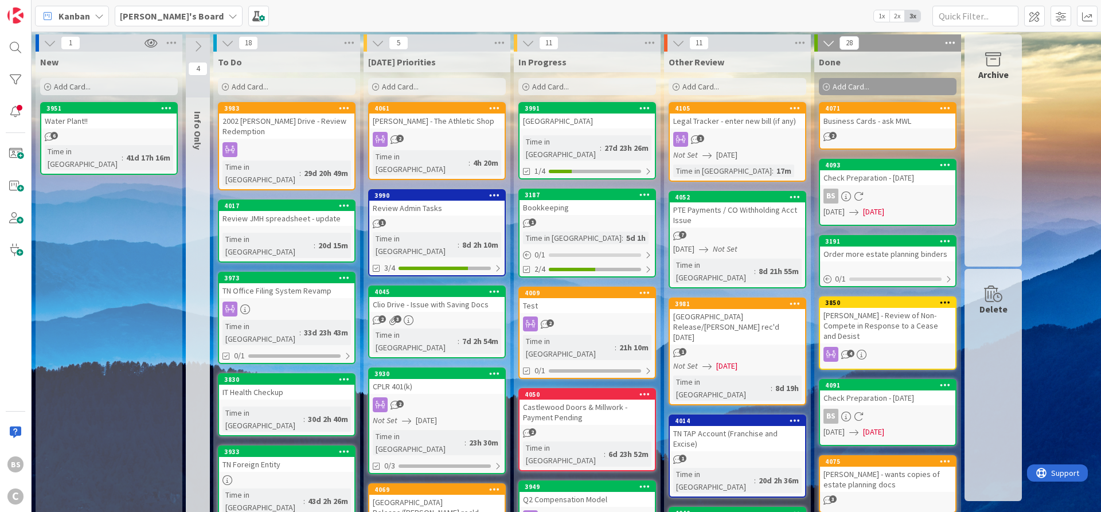
click at [157, 15] on b "[PERSON_NAME]'s Board" at bounding box center [172, 15] width 104 height 11
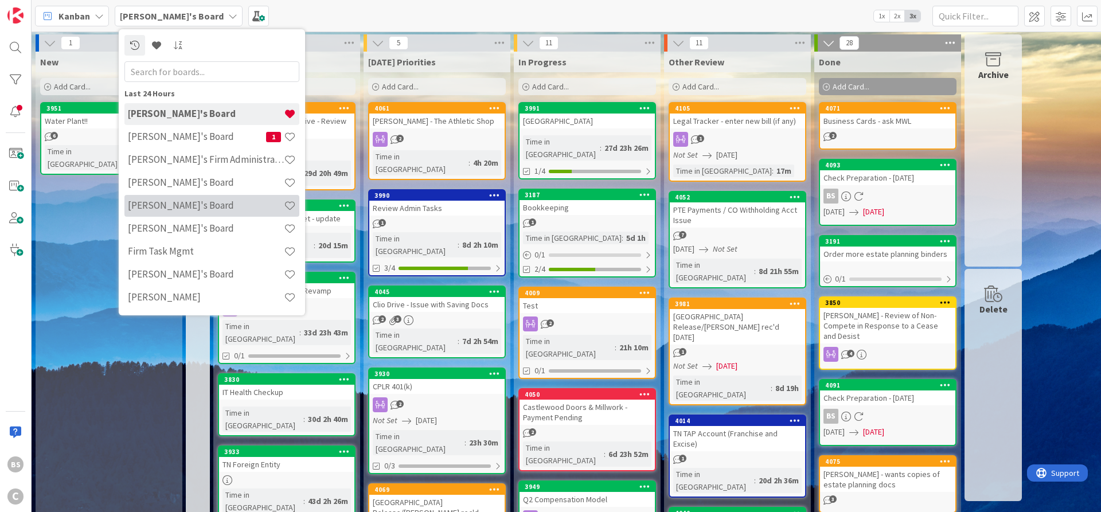
click at [171, 205] on h4 "[PERSON_NAME]'s Board" at bounding box center [206, 205] width 156 height 11
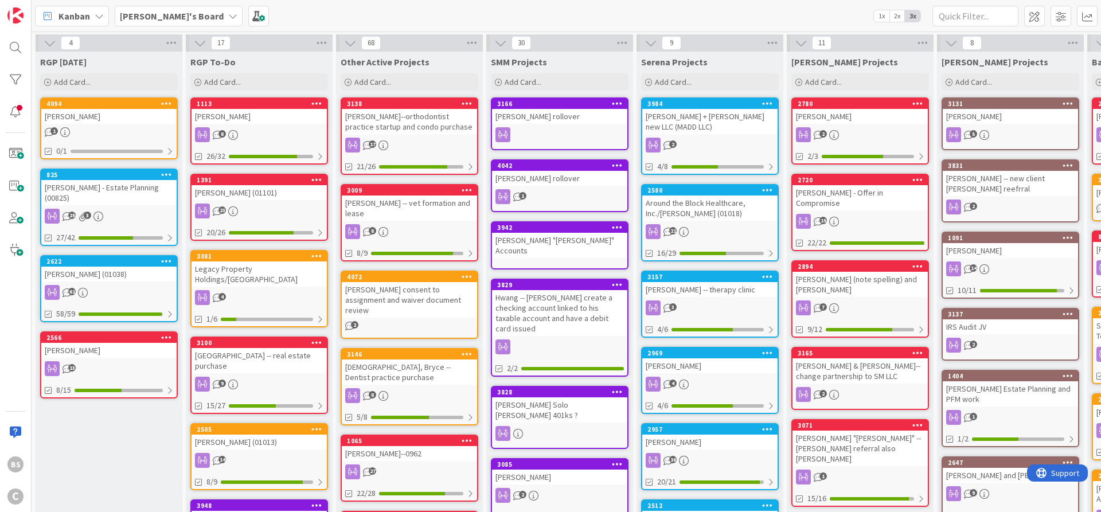
click at [148, 13] on b "[PERSON_NAME]'s Board" at bounding box center [172, 15] width 104 height 11
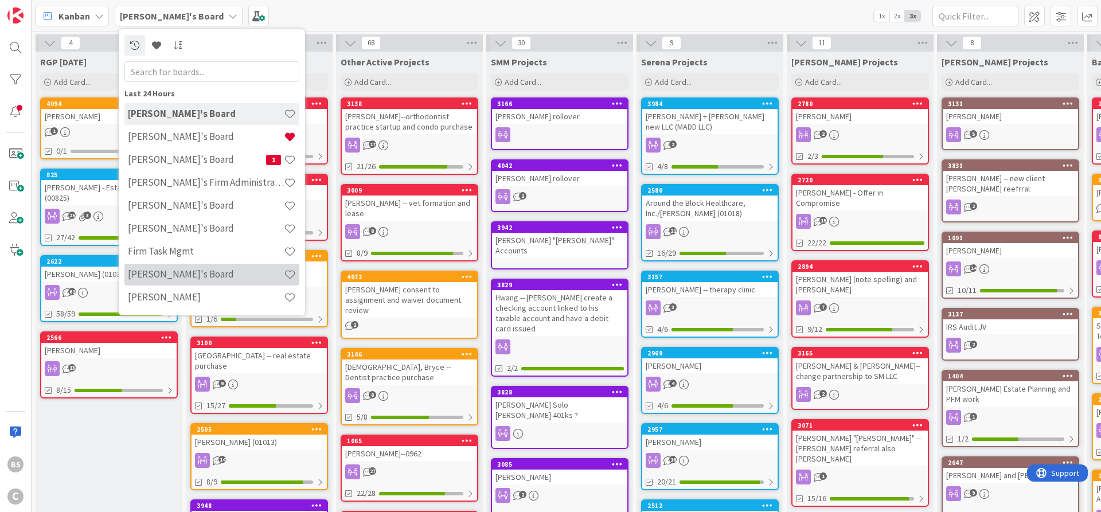
click at [154, 273] on h4 "[PERSON_NAME]'s Board" at bounding box center [206, 273] width 156 height 11
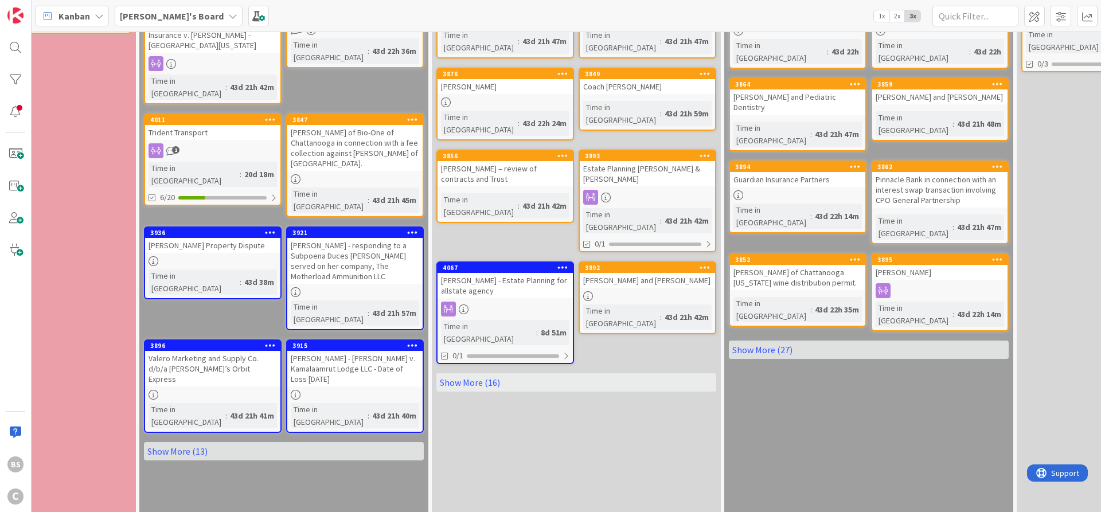
scroll to position [206, 197]
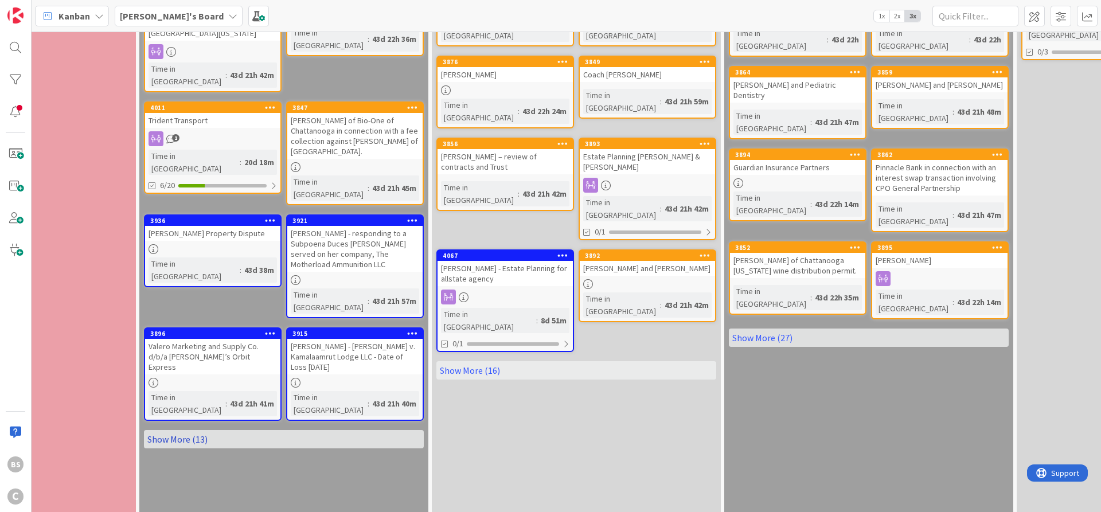
click at [322, 430] on link "Show More (13)" at bounding box center [284, 439] width 280 height 18
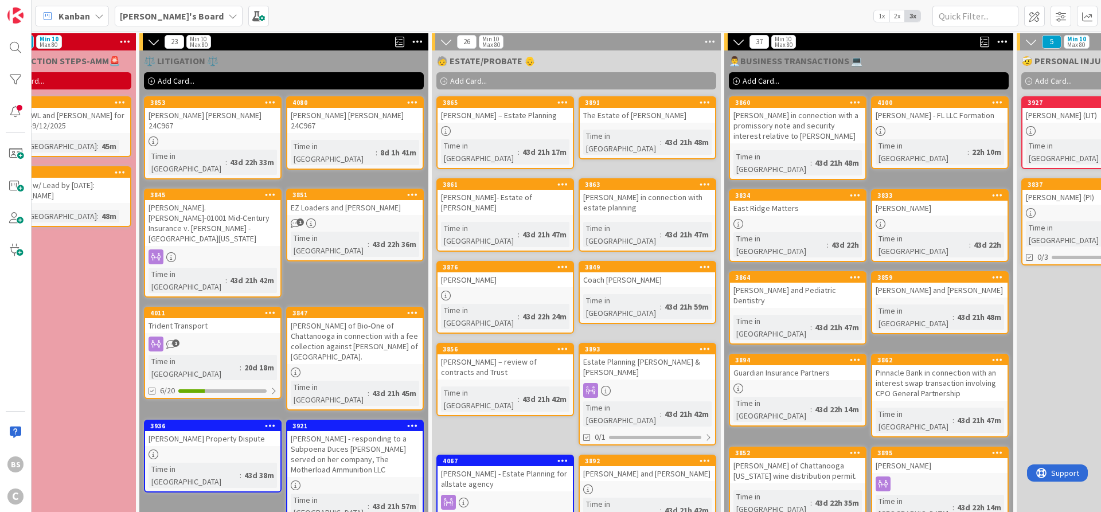
scroll to position [0, 197]
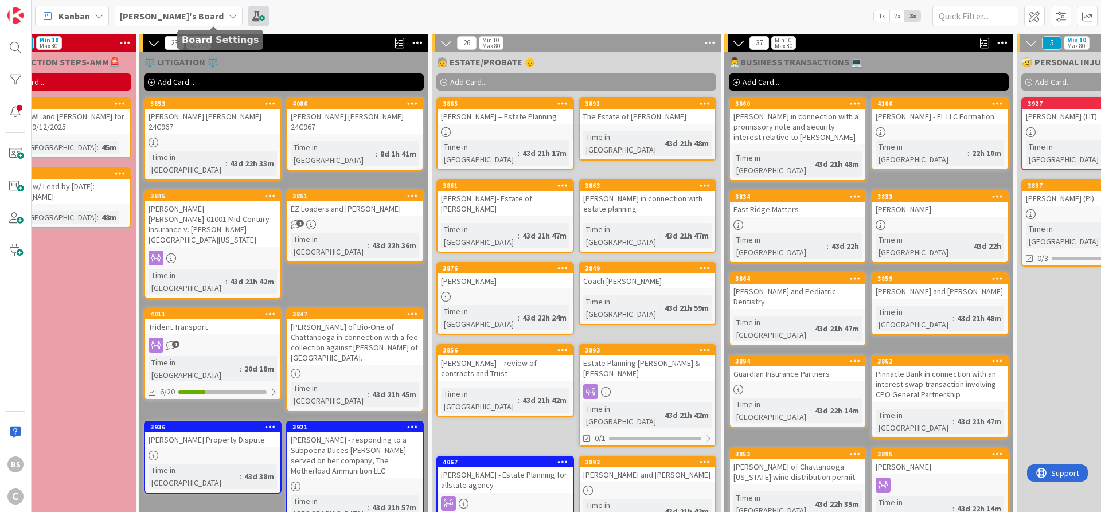
click at [248, 13] on span at bounding box center [258, 16] width 21 height 21
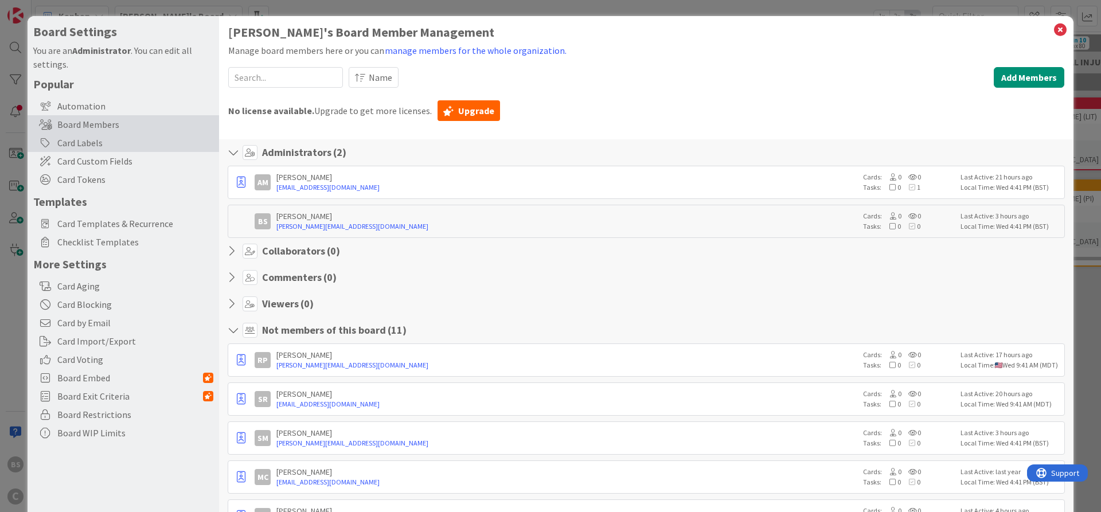
click at [77, 141] on div "Card Labels" at bounding box center [123, 143] width 191 height 18
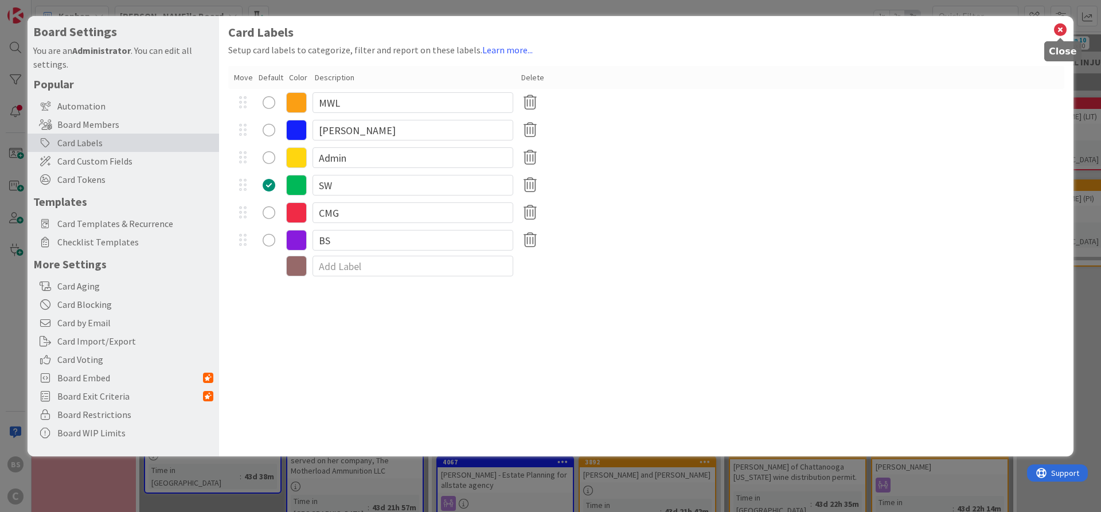
click at [1056, 29] on icon at bounding box center [1060, 30] width 15 height 16
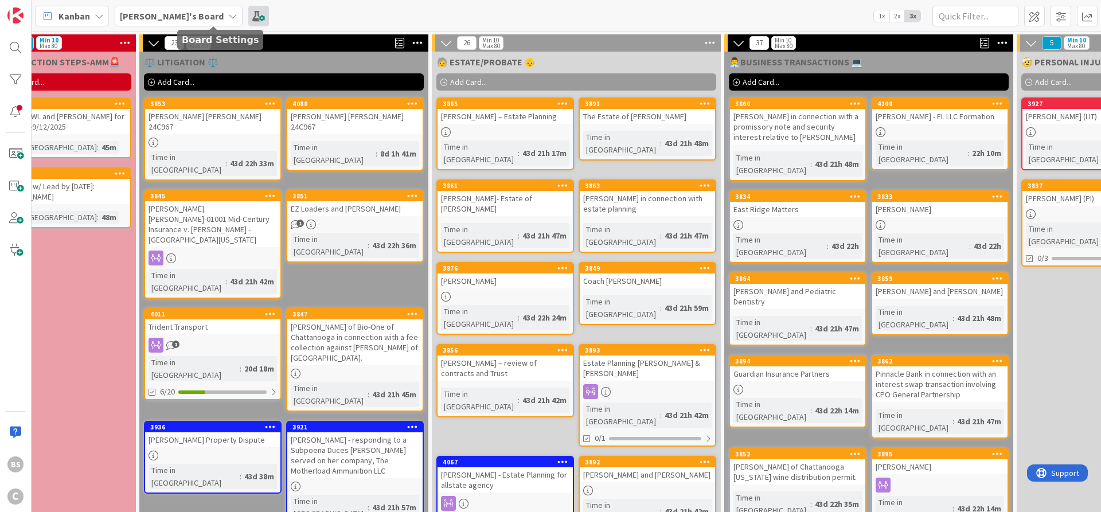
click at [248, 17] on span at bounding box center [258, 16] width 21 height 21
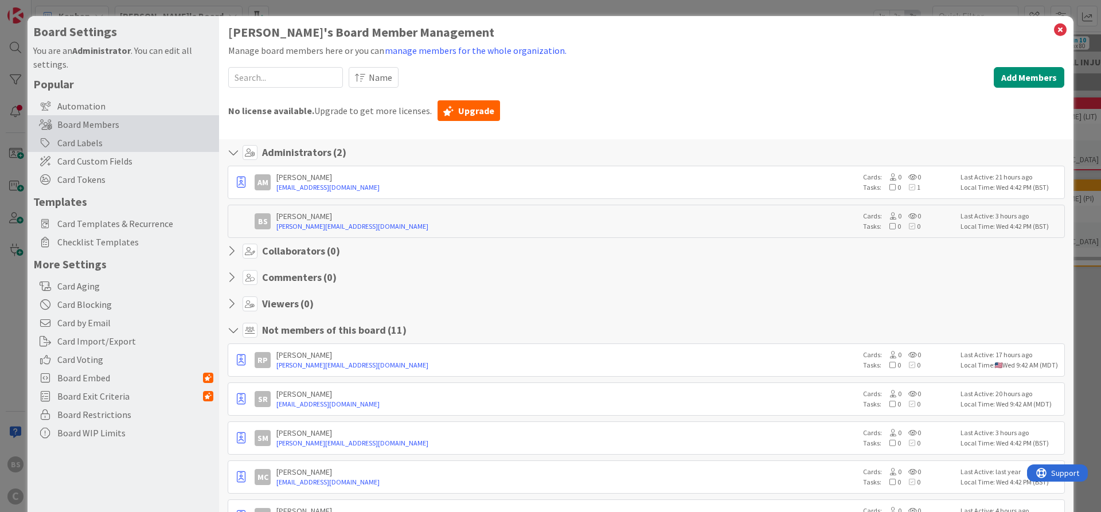
click at [91, 147] on div "Card Labels" at bounding box center [123, 143] width 191 height 18
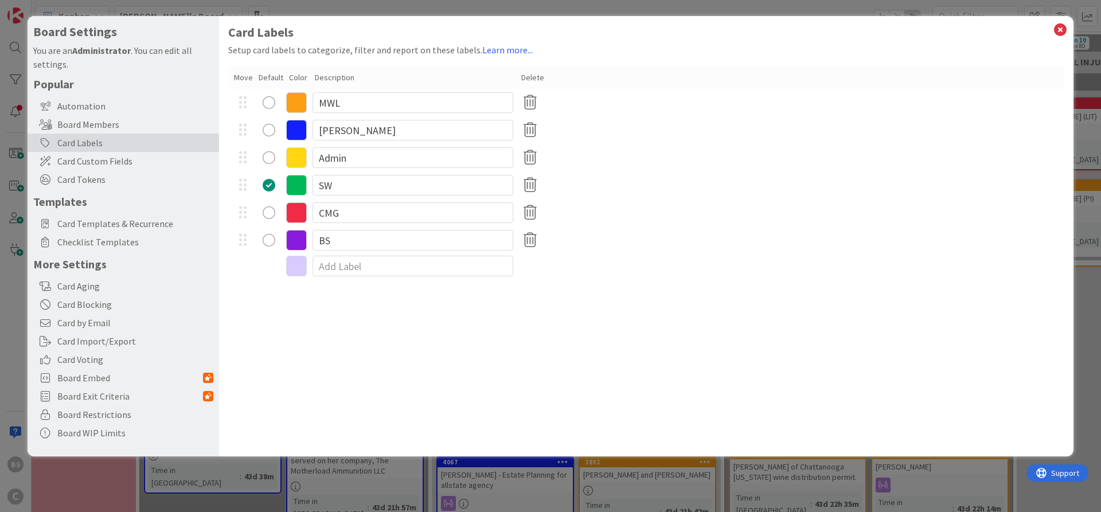
click at [298, 271] on icon at bounding box center [296, 266] width 21 height 21
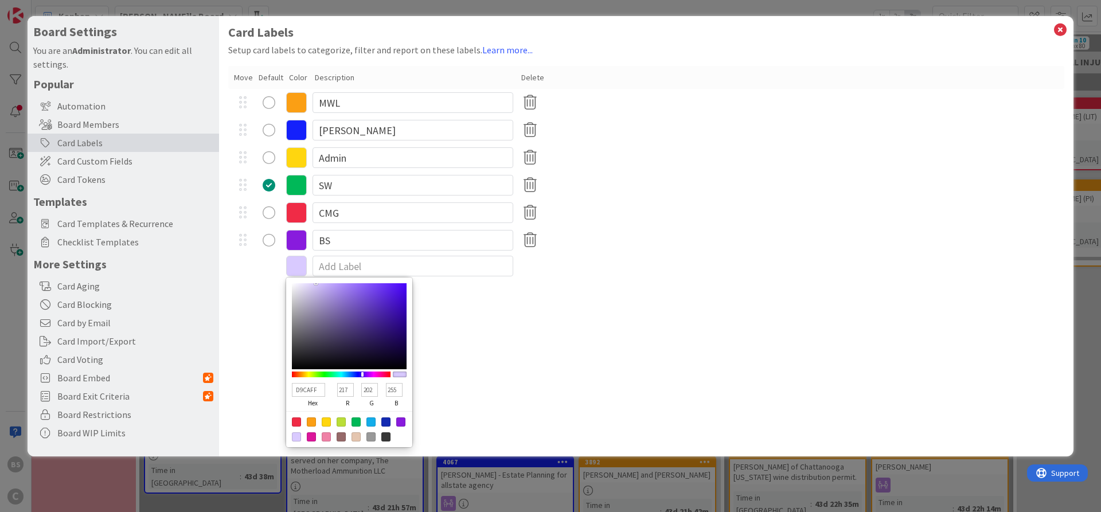
click at [312, 440] on div at bounding box center [311, 436] width 9 height 9
type input "DB169A"
type input "219"
type input "22"
type input "154"
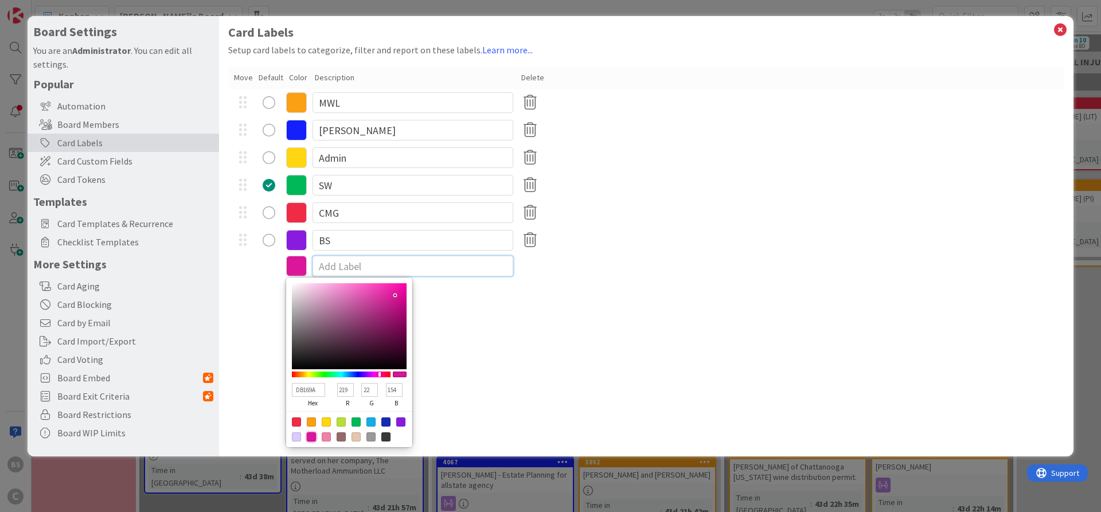
click at [335, 263] on input at bounding box center [412, 266] width 201 height 21
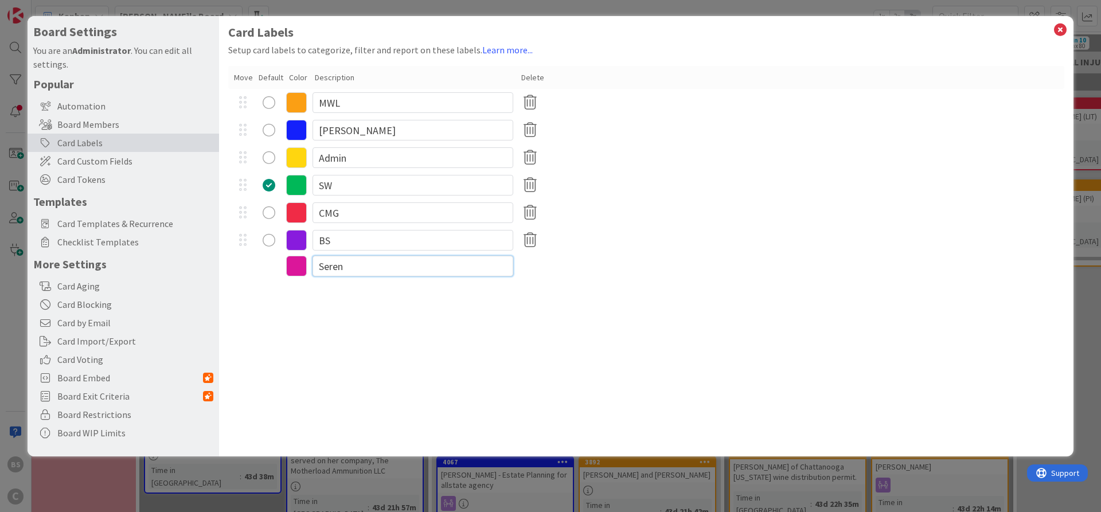
type input "Serena"
click at [1056, 33] on icon at bounding box center [1060, 30] width 15 height 16
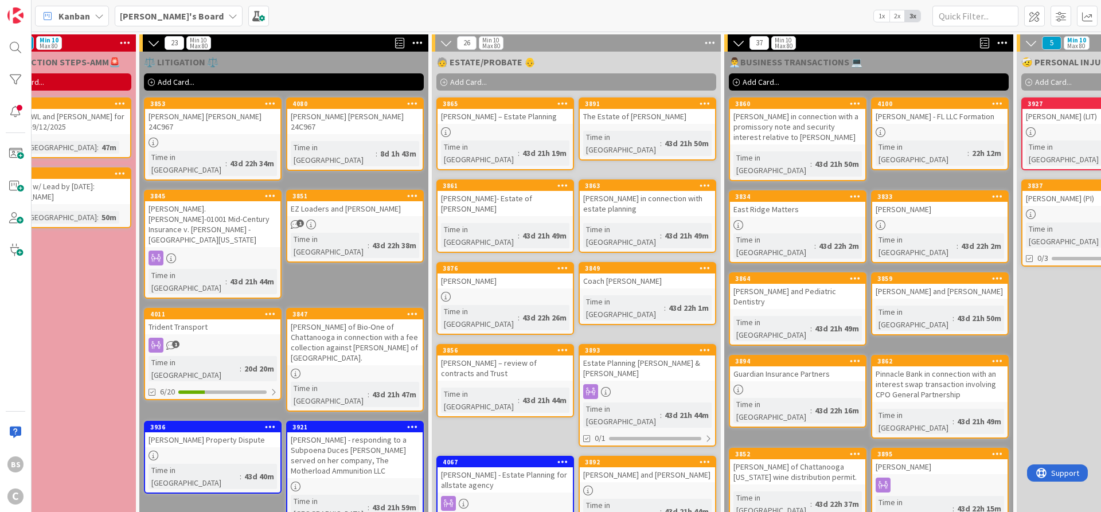
click at [445, 79] on icon at bounding box center [443, 82] width 7 height 7
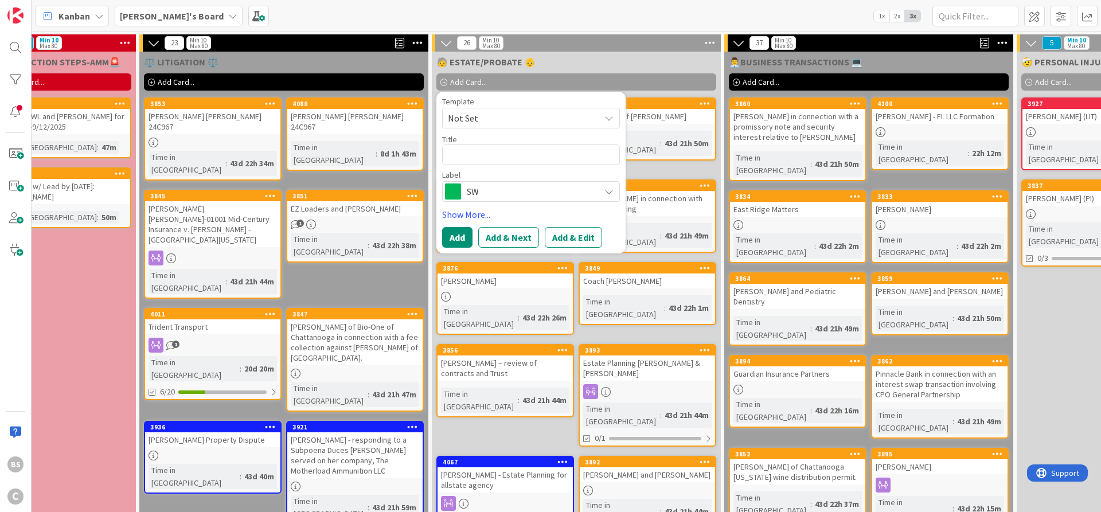
click at [486, 194] on span "SW" at bounding box center [530, 191] width 127 height 16
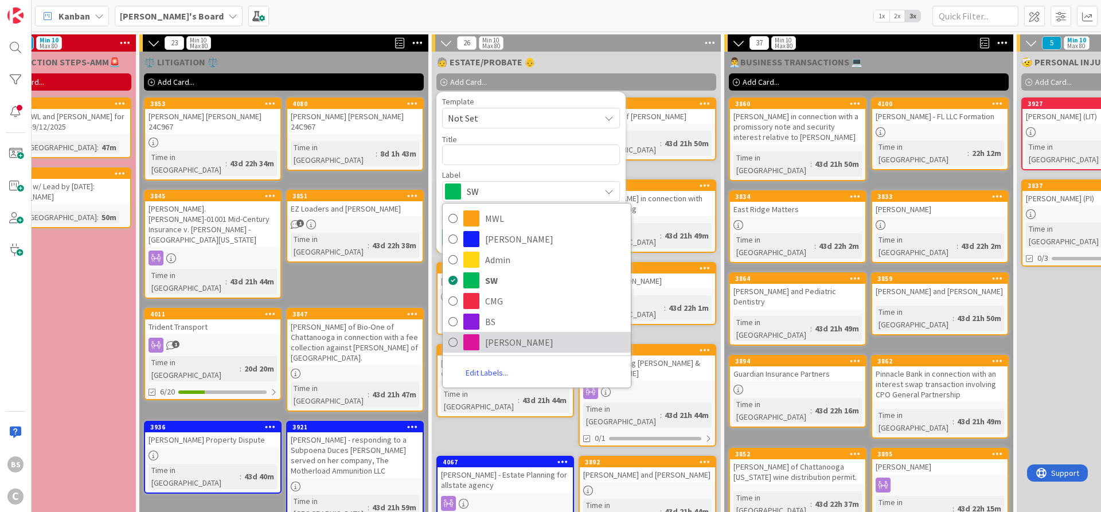
click at [507, 345] on span "Serena" at bounding box center [555, 342] width 140 height 17
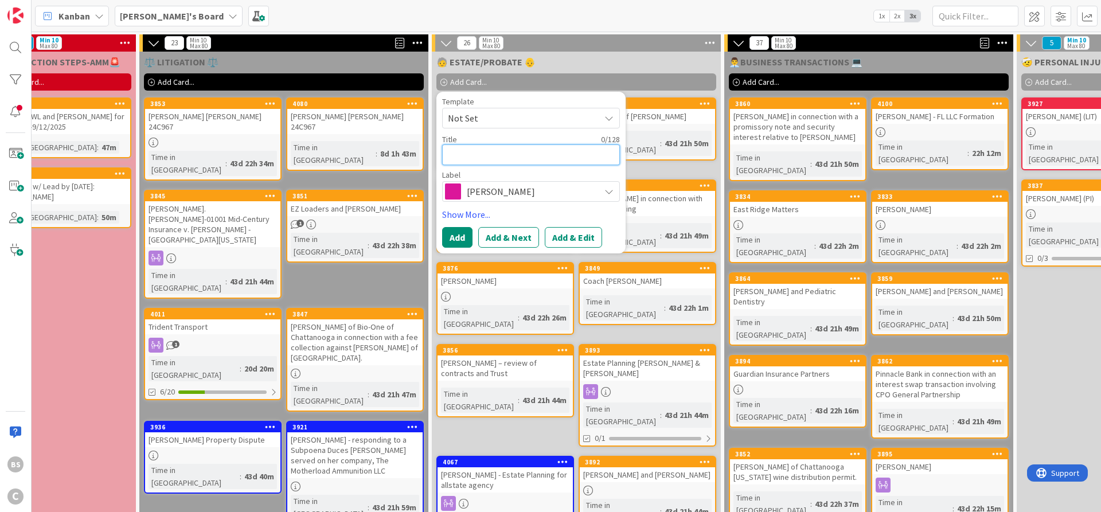
click at [464, 160] on textarea at bounding box center [531, 154] width 178 height 21
type textarea "x"
type textarea "T"
type textarea "x"
type textarea "TE"
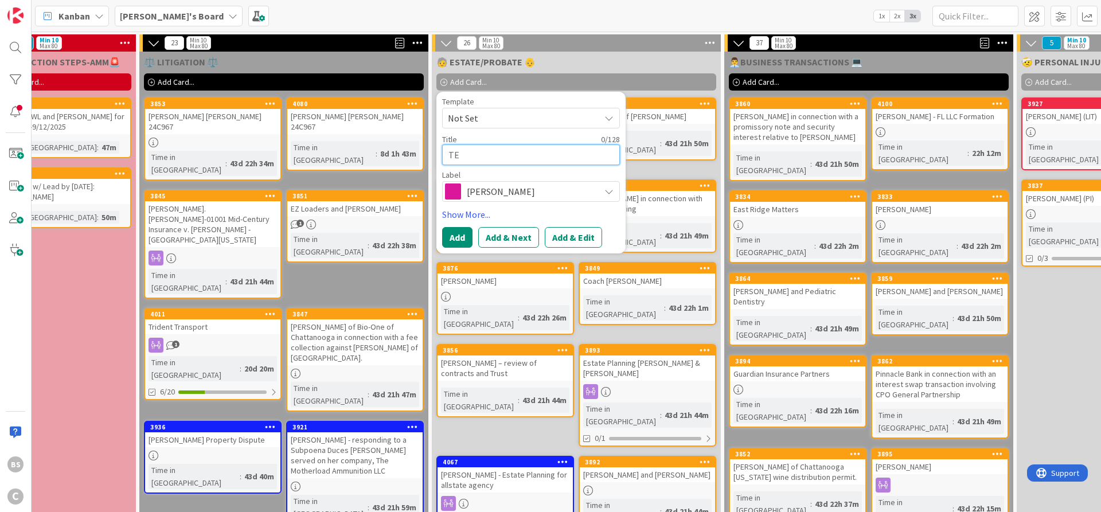
type textarea "x"
type textarea "TES"
type textarea "x"
type textarea "TEST"
type textarea "x"
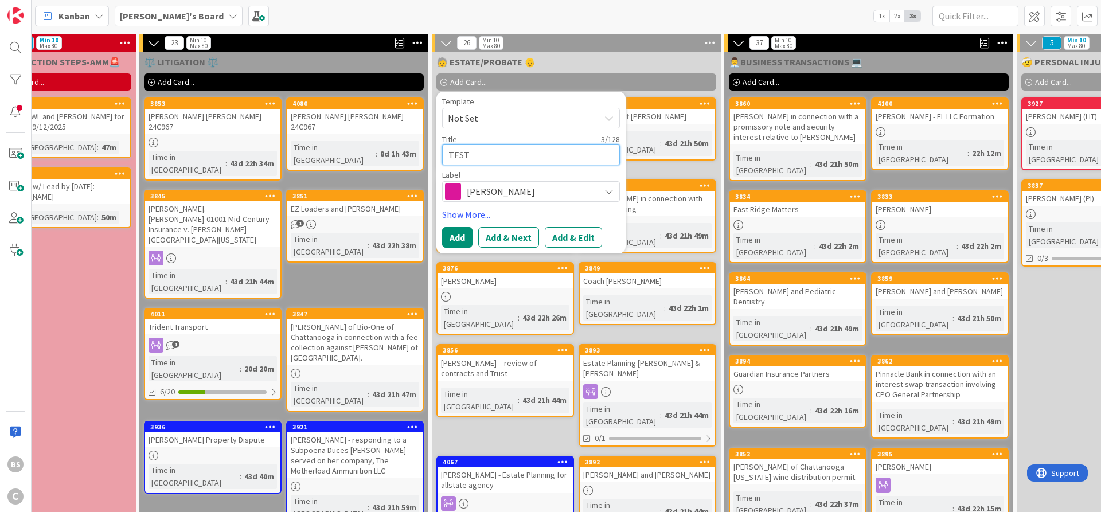
type textarea "TESTI"
type textarea "x"
type textarea "TESTIN"
type textarea "x"
type textarea "TESTING"
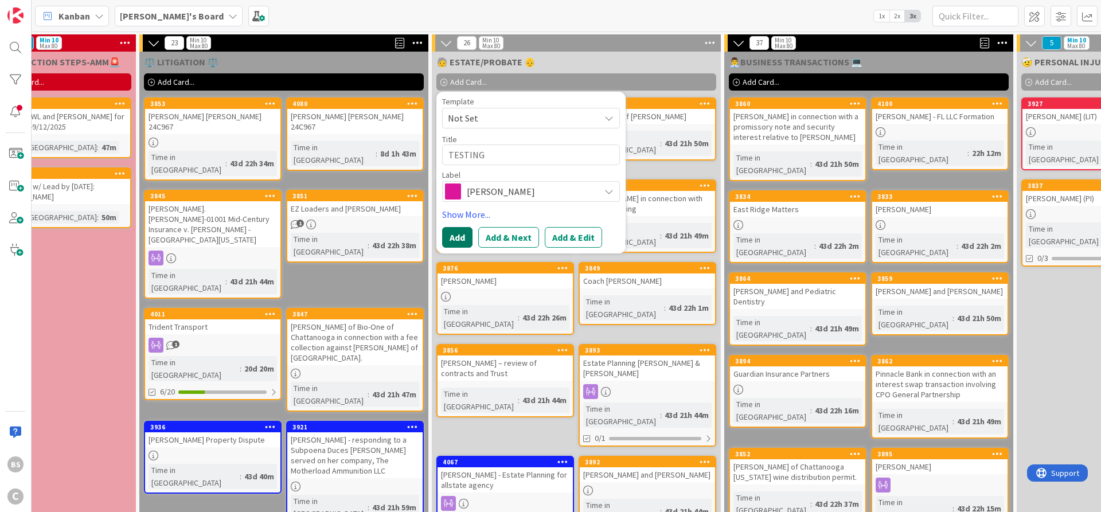
click at [451, 238] on button "Add" at bounding box center [457, 237] width 30 height 21
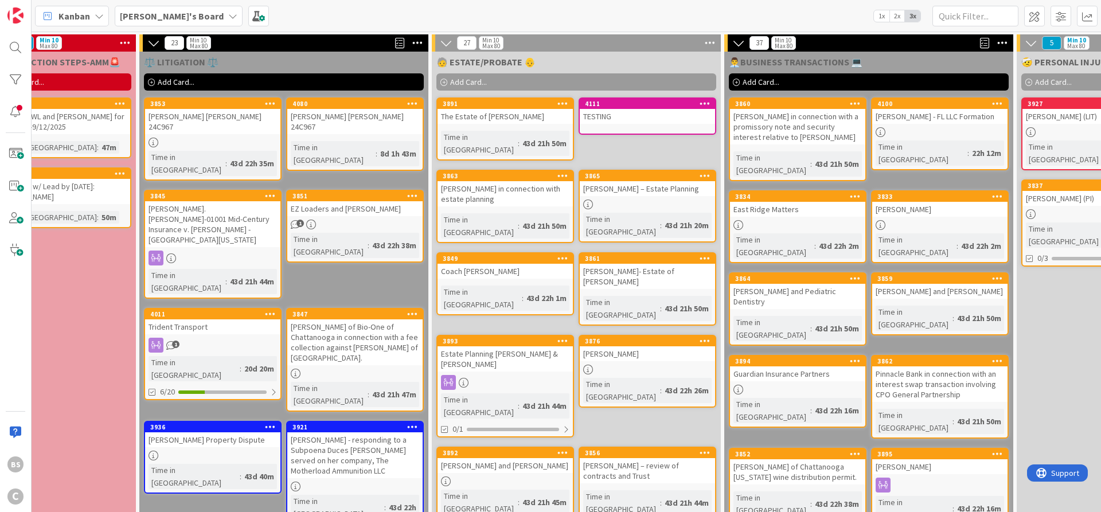
click at [179, 13] on div "[PERSON_NAME]'s Board" at bounding box center [179, 16] width 128 height 21
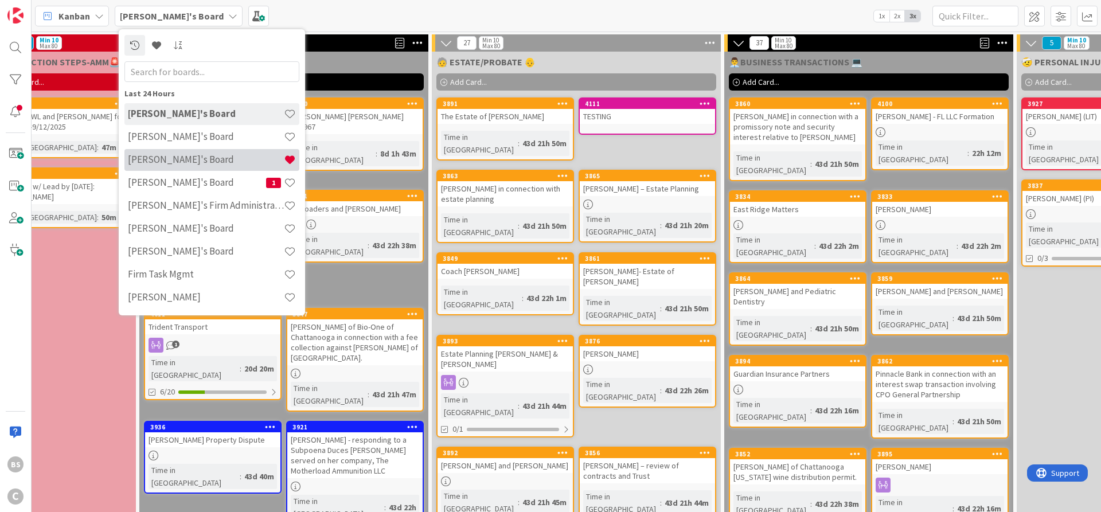
click at [170, 163] on h4 "[PERSON_NAME]'s Board" at bounding box center [206, 159] width 156 height 11
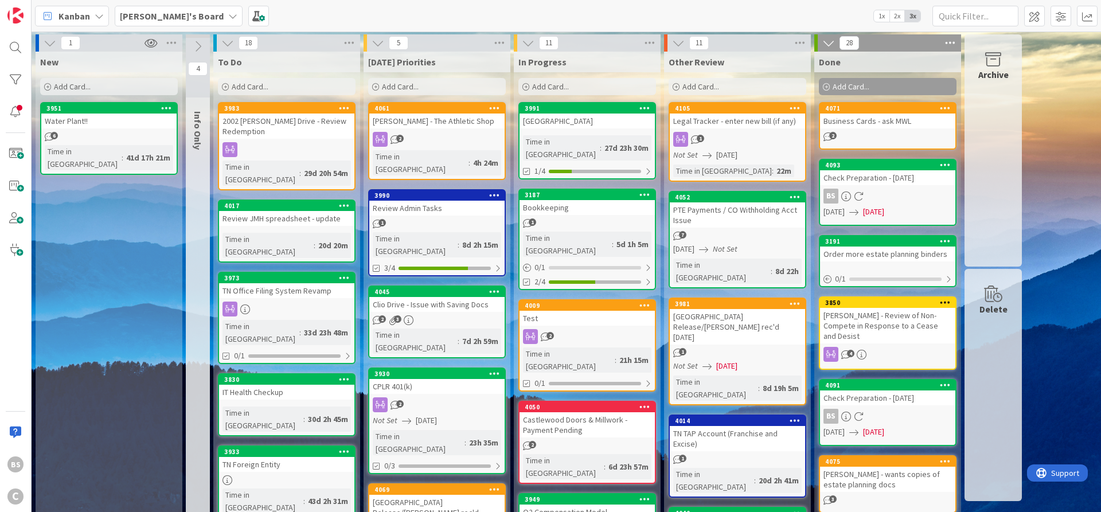
click at [199, 48] on icon at bounding box center [197, 46] width 13 height 13
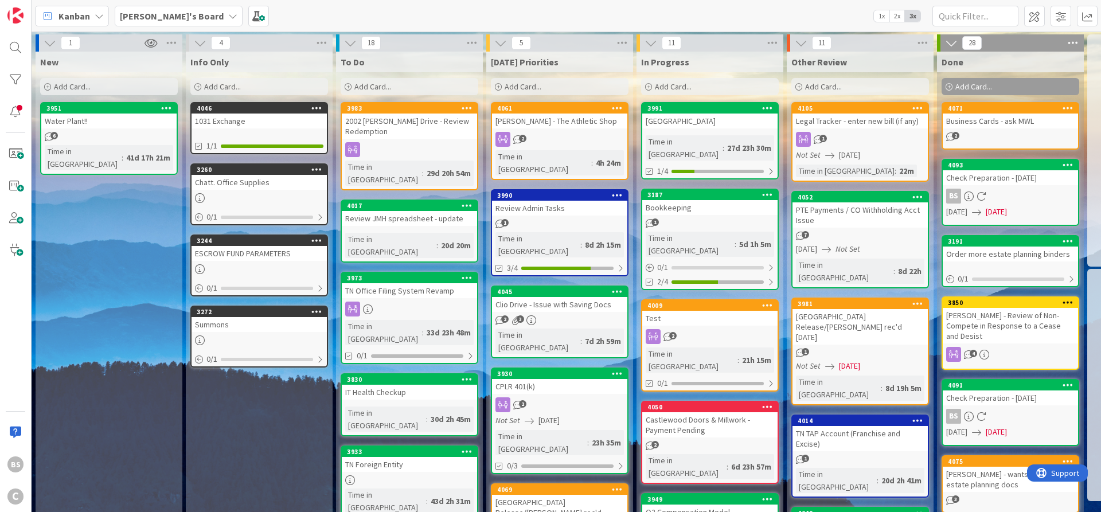
click at [196, 41] on icon at bounding box center [200, 43] width 13 height 13
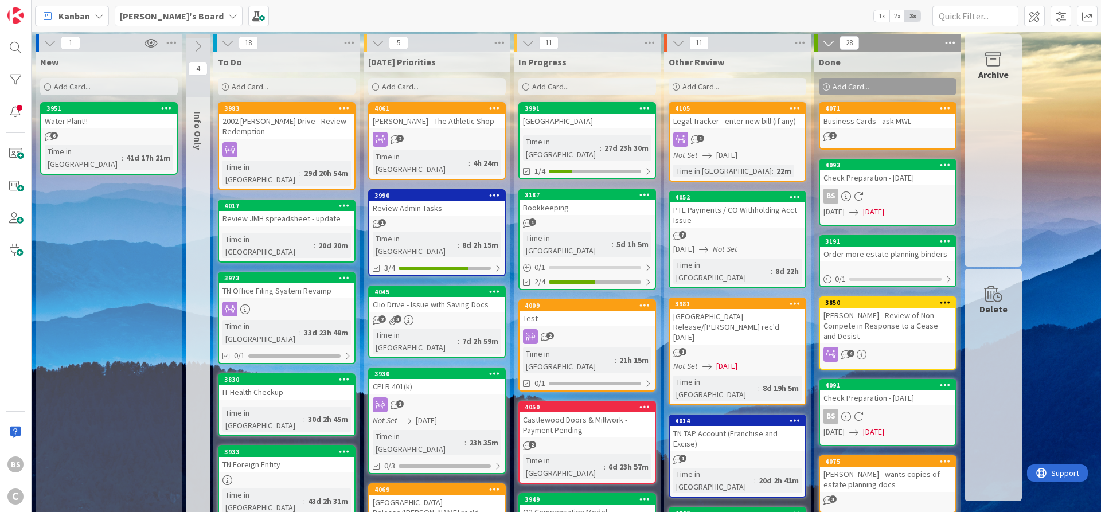
click at [157, 16] on b "[PERSON_NAME]'s Board" at bounding box center [172, 15] width 104 height 11
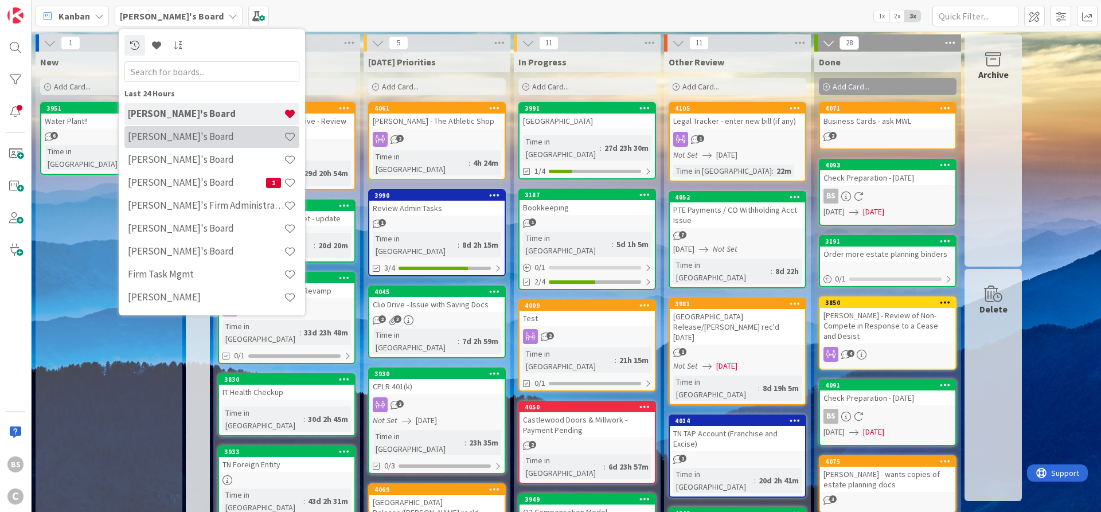
click at [178, 134] on h4 "[PERSON_NAME]'s Board" at bounding box center [206, 136] width 156 height 11
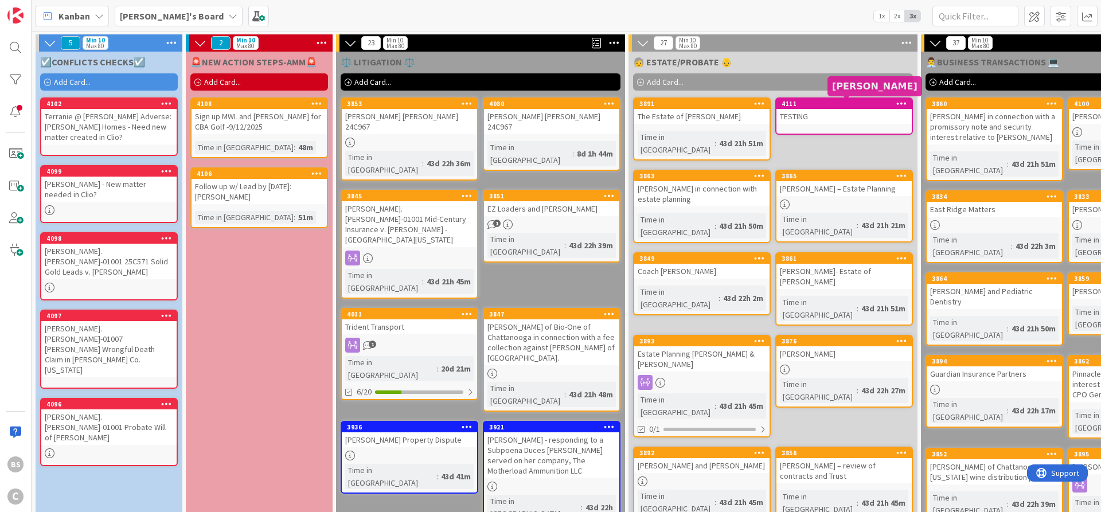
click at [842, 106] on div "4111" at bounding box center [846, 104] width 130 height 8
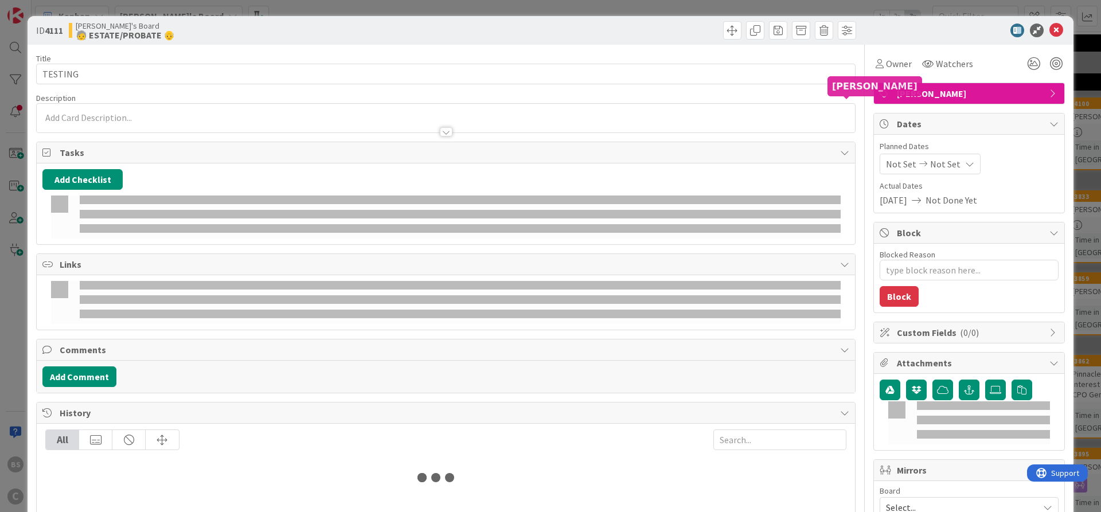
type textarea "x"
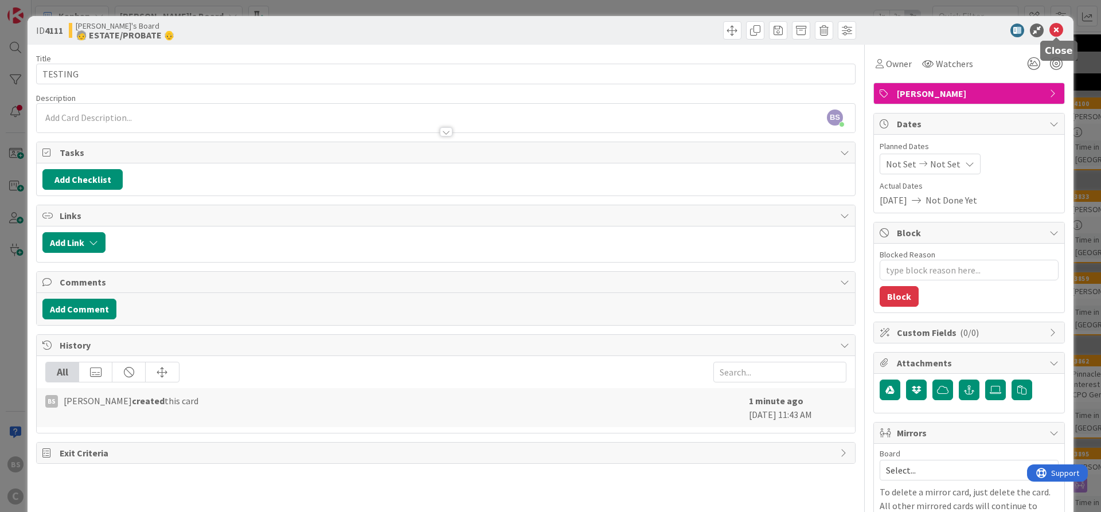
click at [1055, 28] on icon at bounding box center [1056, 31] width 14 height 14
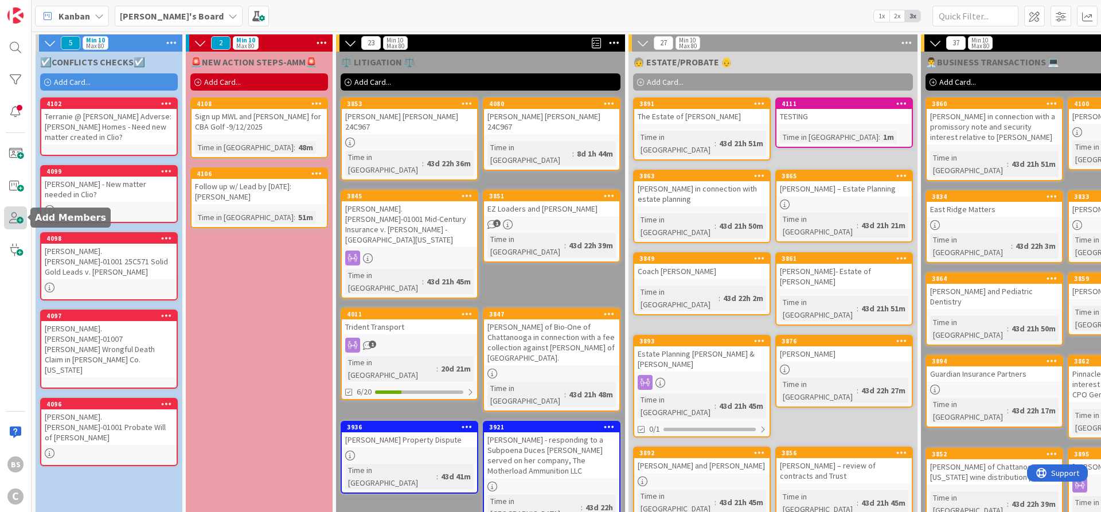
click at [15, 216] on span at bounding box center [15, 217] width 23 height 23
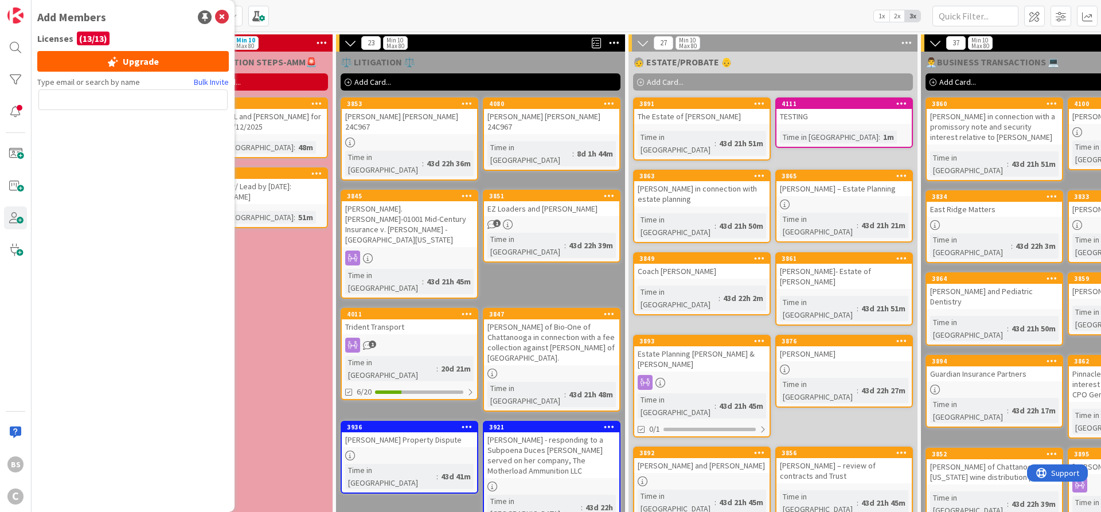
click at [88, 97] on input "text" at bounding box center [132, 99] width 189 height 21
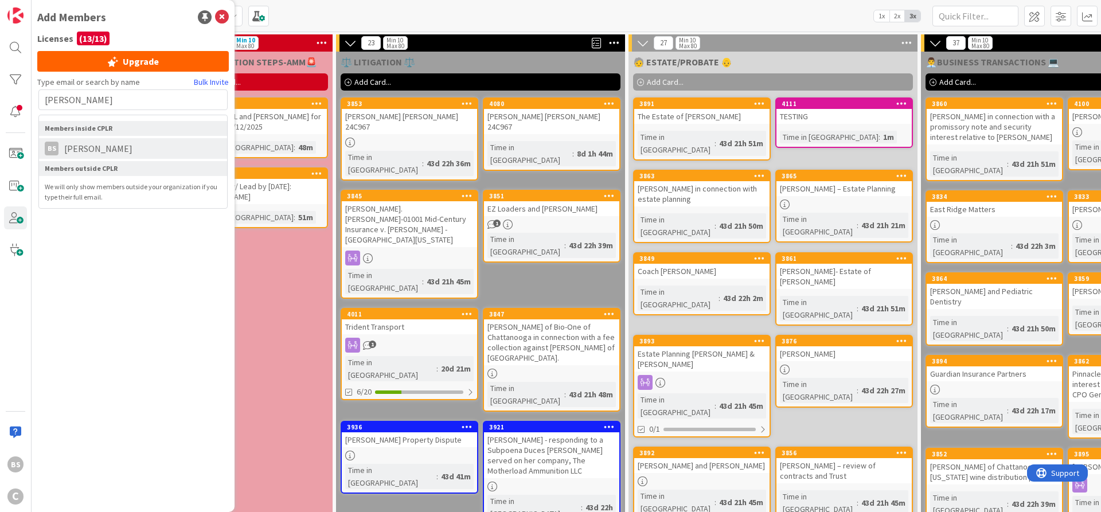
type input "brooke"
click at [116, 148] on span "[PERSON_NAME]" at bounding box center [98, 149] width 80 height 14
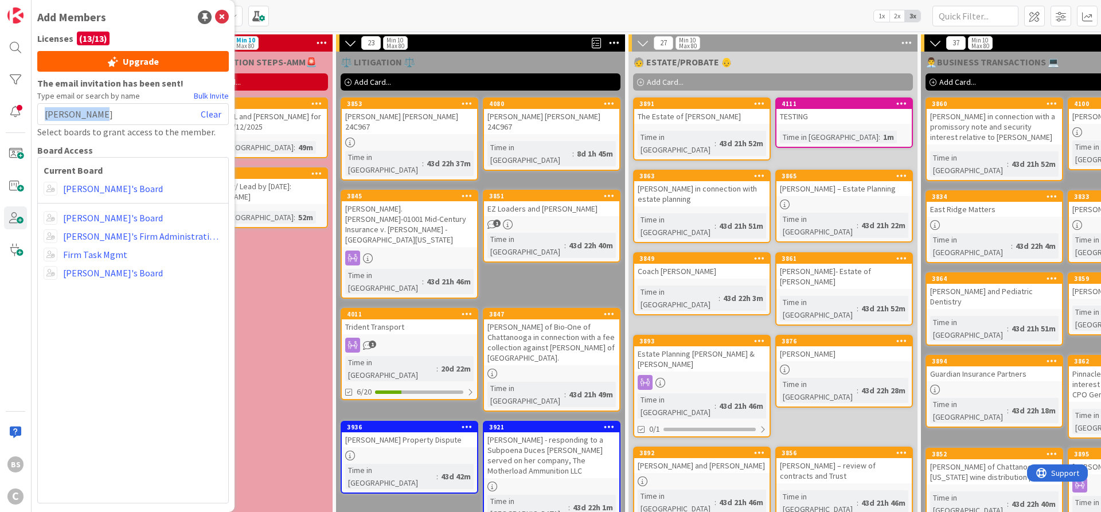
drag, startPoint x: 62, startPoint y: 117, endPoint x: 33, endPoint y: 115, distance: 28.7
click at [33, 115] on div "Add Members Licenses ( 13 / 13 ) Upgrade The email invitation has been sent! Ty…" at bounding box center [133, 256] width 203 height 512
drag, startPoint x: 156, startPoint y: 114, endPoint x: 122, endPoint y: 107, distance: 35.0
click at [155, 114] on div "Brooke Smith Clear" at bounding box center [132, 114] width 191 height 22
drag, startPoint x: 75, startPoint y: 105, endPoint x: 34, endPoint y: 106, distance: 40.7
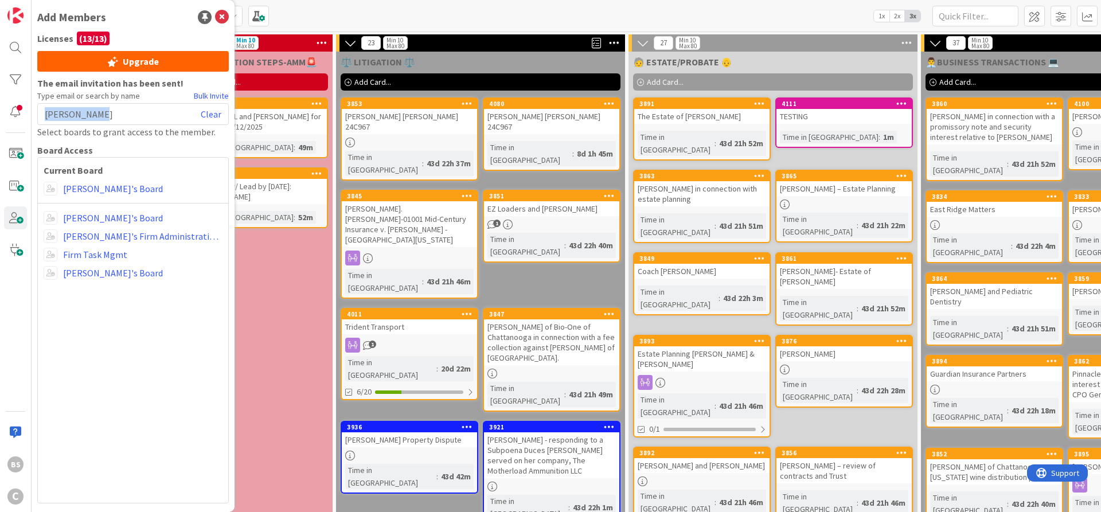
click at [34, 106] on div "Add Members Licenses ( 13 / 13 ) Upgrade The email invitation has been sent! Ty…" at bounding box center [133, 256] width 203 height 512
click at [218, 110] on link "Clear" at bounding box center [211, 114] width 21 height 14
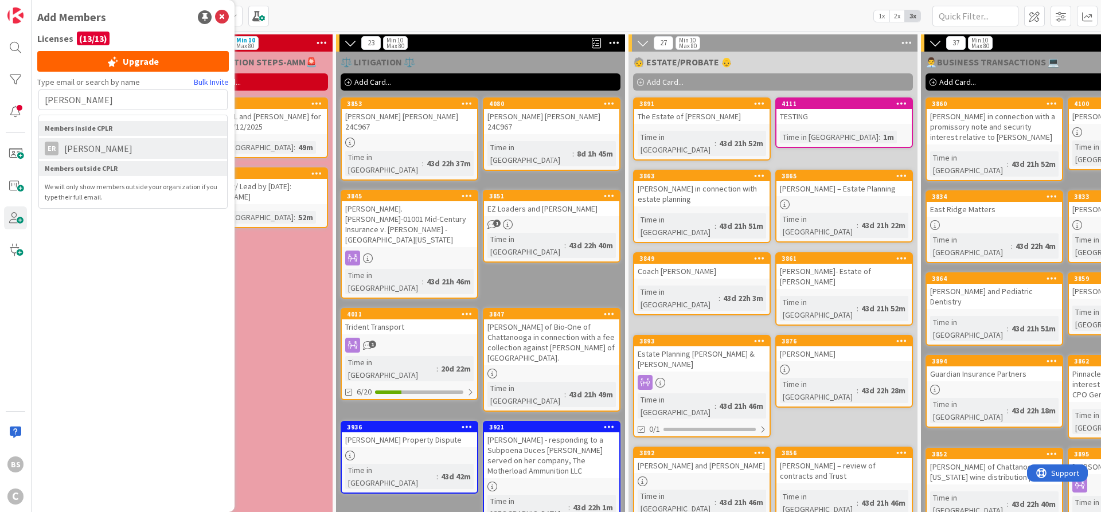
type input "ethan"
click at [110, 148] on span "Ethan Rector" at bounding box center [98, 149] width 80 height 14
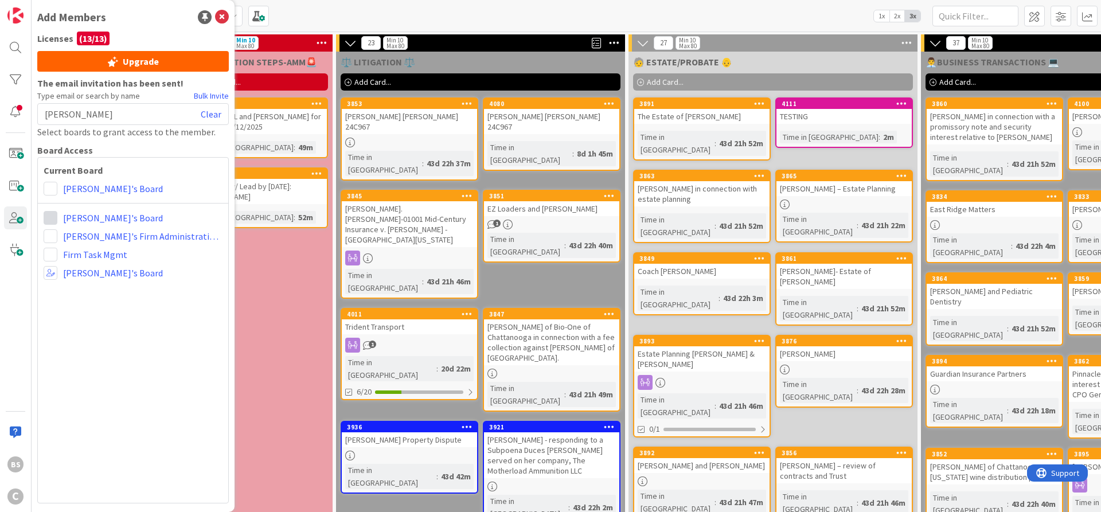
click at [50, 220] on span at bounding box center [51, 218] width 14 height 14
click at [136, 344] on div "Current Board Amber's Board Administrator Collaborator Commenter Viewer Brooke'…" at bounding box center [132, 330] width 191 height 346
click at [167, 316] on div "Current Board Amber's Board Administrator Collaborator Commenter Viewer Brooke'…" at bounding box center [132, 330] width 191 height 346
click at [214, 114] on link "Clear" at bounding box center [211, 114] width 21 height 14
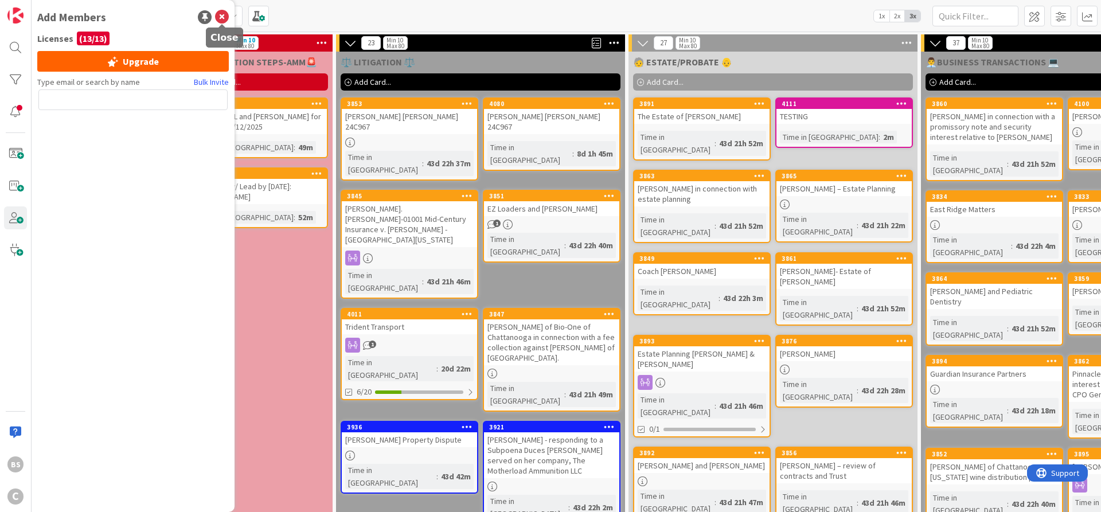
click at [222, 17] on icon at bounding box center [222, 17] width 14 height 14
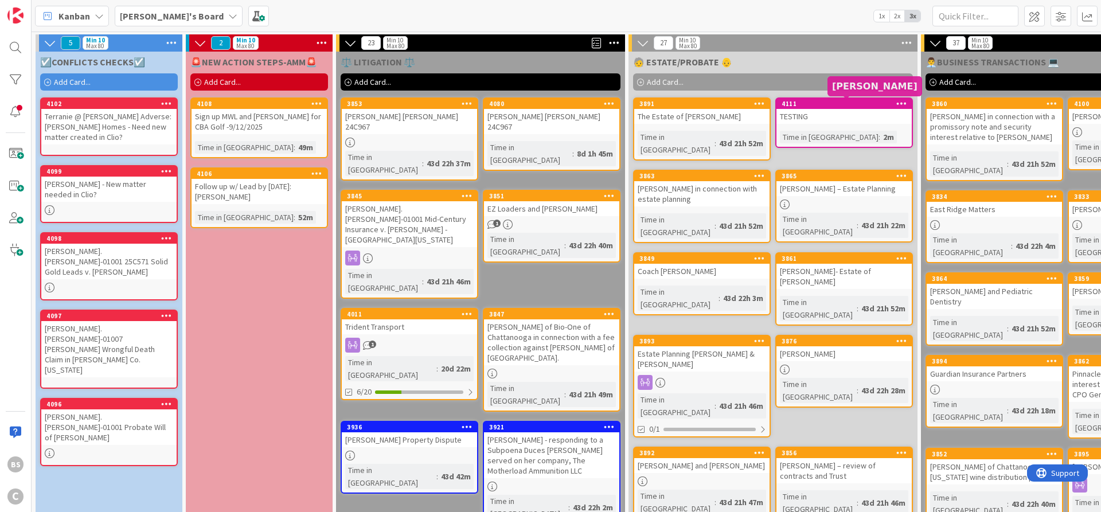
click at [827, 105] on div "4111" at bounding box center [846, 104] width 130 height 8
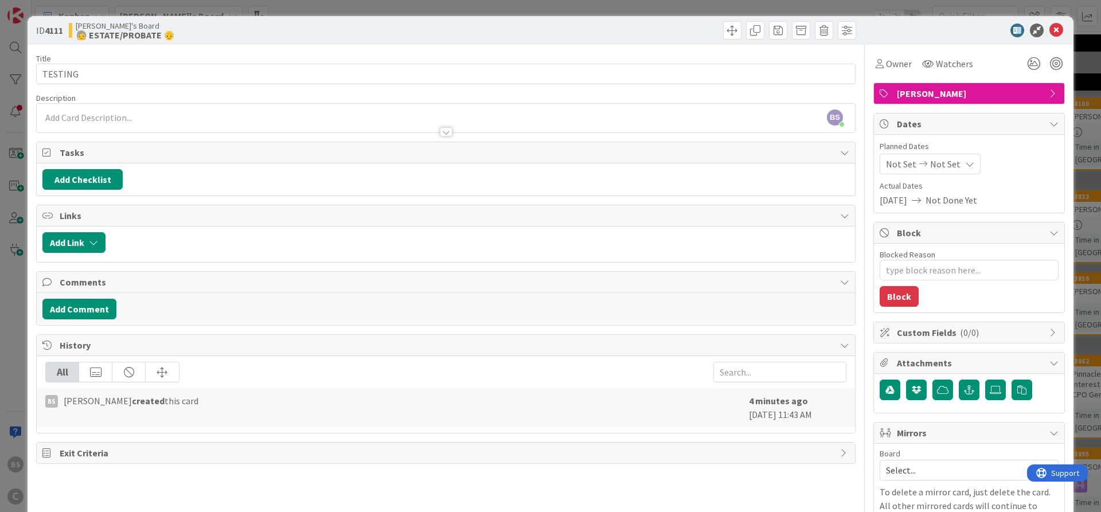
click at [1057, 32] on icon at bounding box center [1056, 31] width 14 height 14
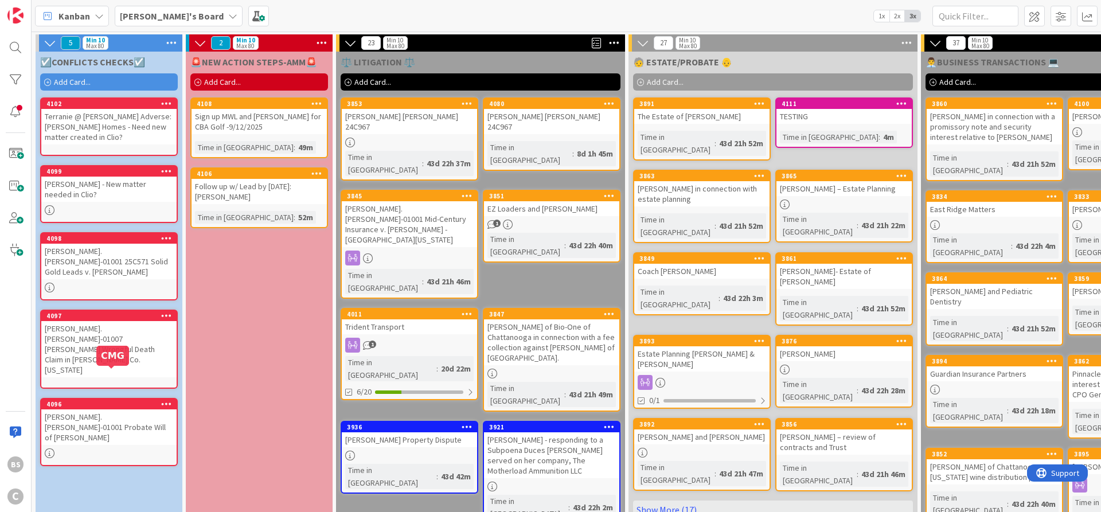
click at [114, 400] on div "4096" at bounding box center [111, 404] width 130 height 8
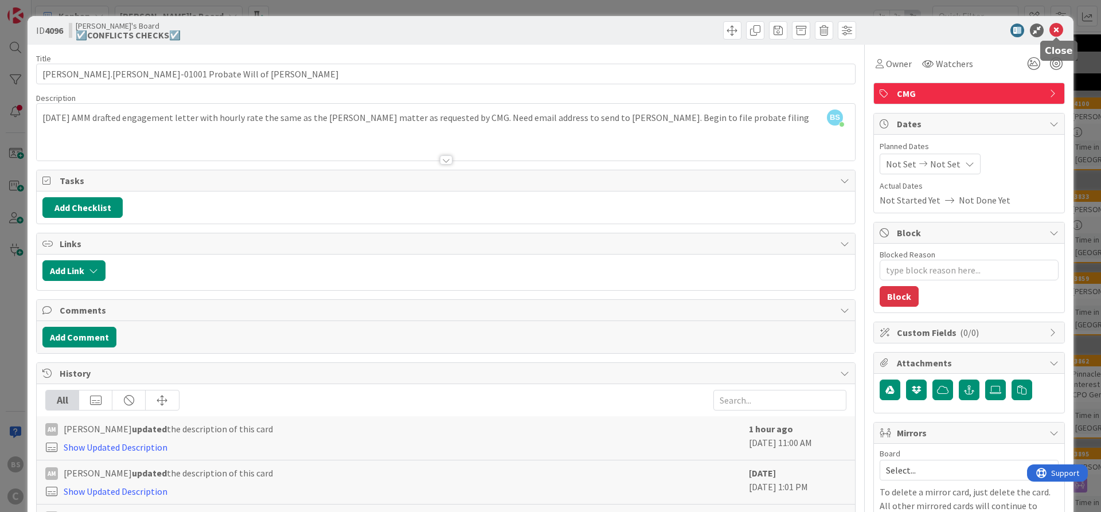
click at [1057, 30] on icon at bounding box center [1056, 31] width 14 height 14
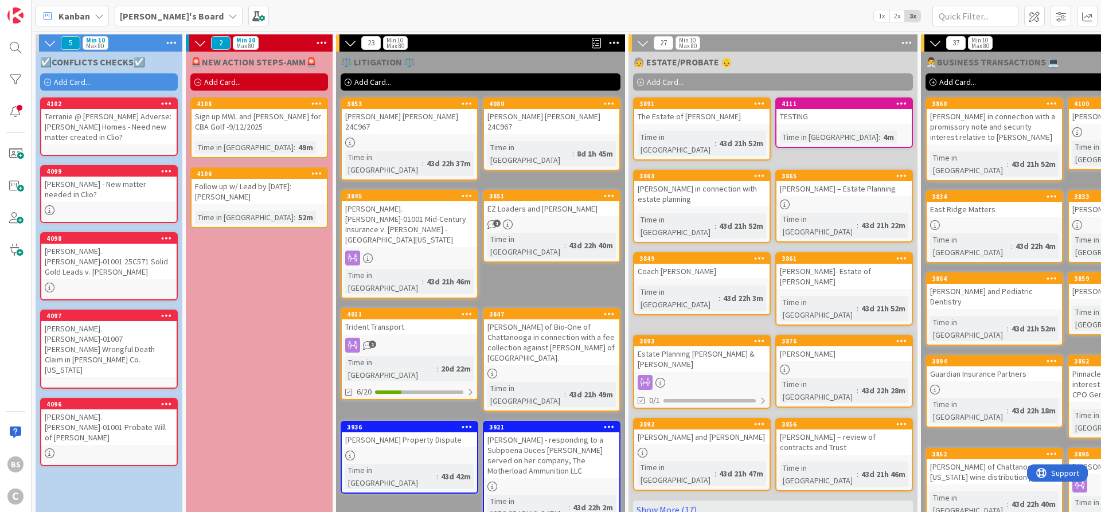
click at [104, 179] on div "[PERSON_NAME] - New matter needed in Clio?" at bounding box center [108, 189] width 135 height 25
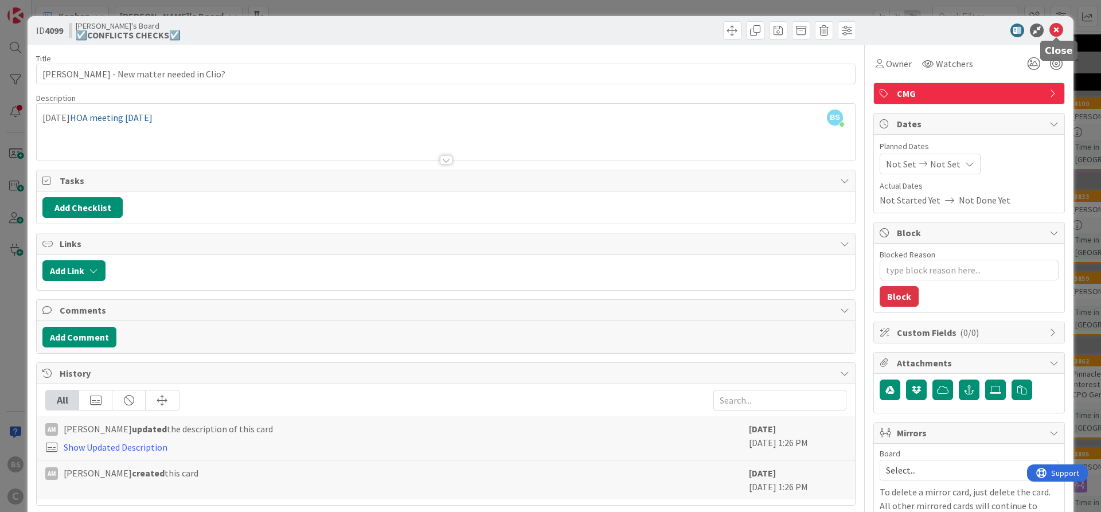
click at [1057, 26] on icon at bounding box center [1056, 31] width 14 height 14
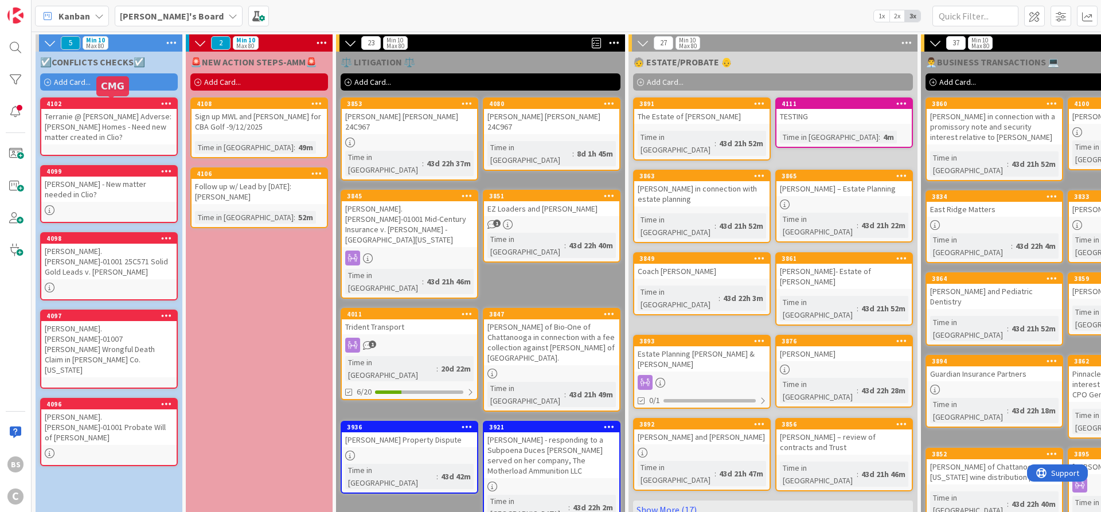
click at [97, 105] on div "4102" at bounding box center [111, 104] width 130 height 8
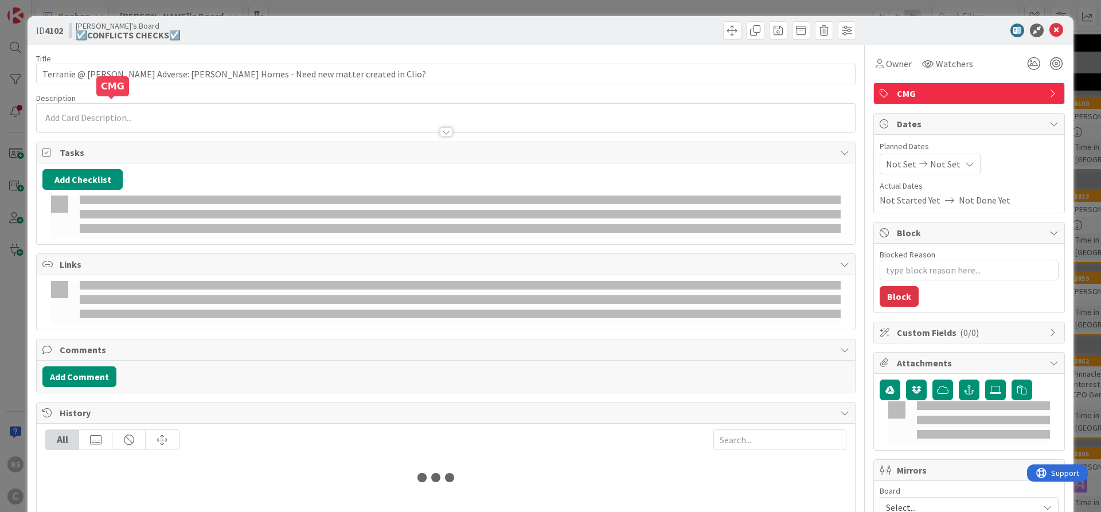
type textarea "x"
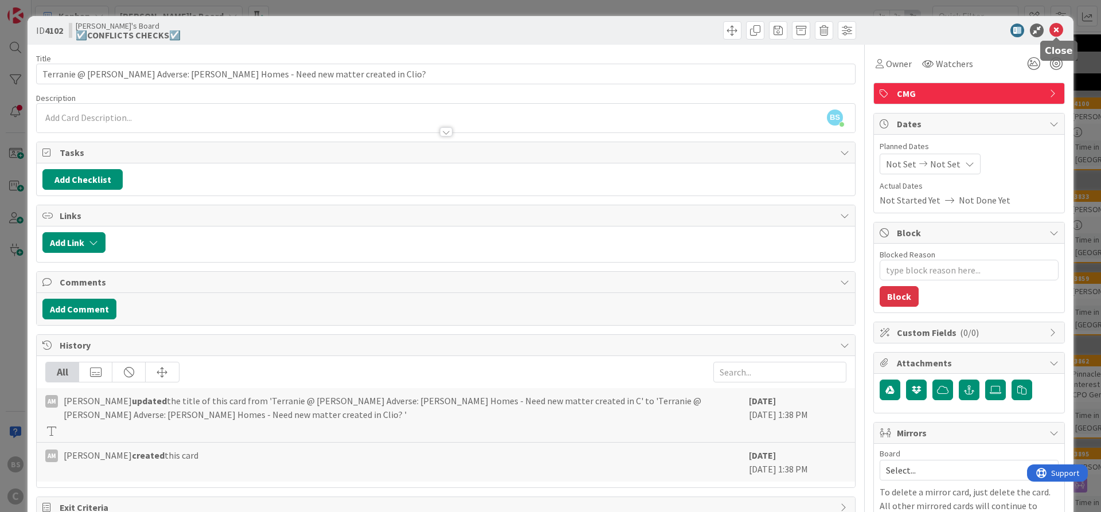
click at [1058, 32] on icon at bounding box center [1056, 31] width 14 height 14
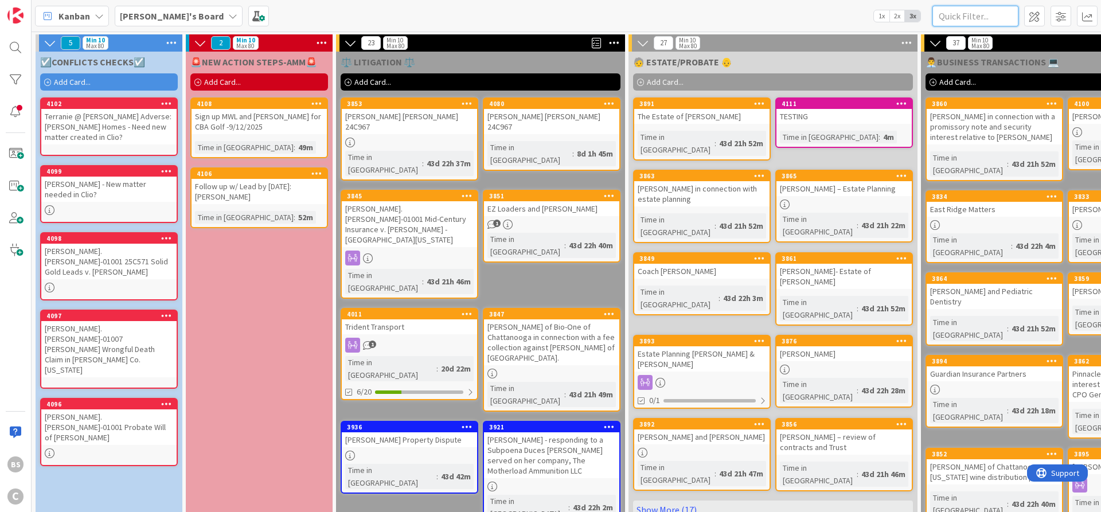
click at [976, 10] on input "text" at bounding box center [975, 16] width 86 height 21
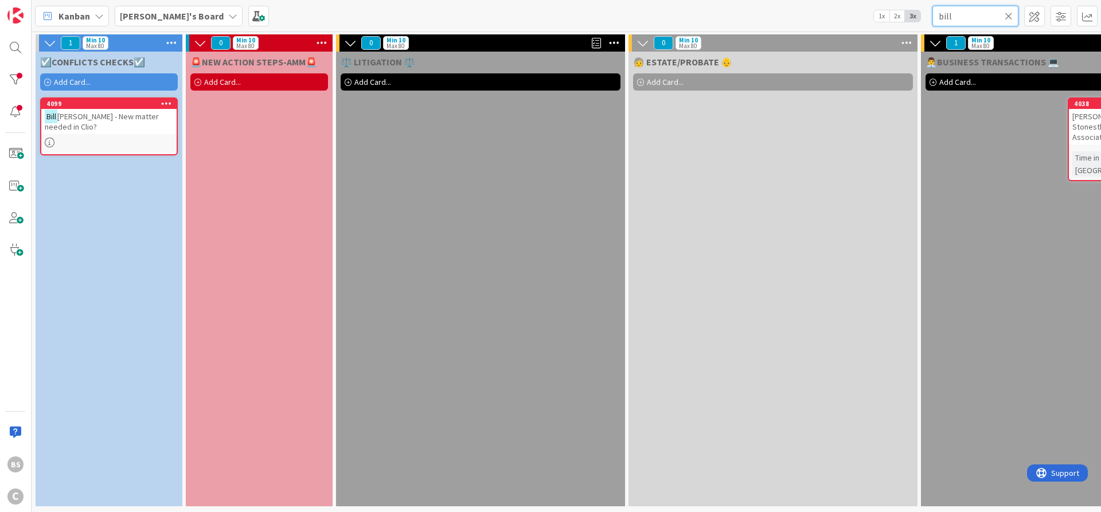
type input "bill"
click at [1006, 11] on icon at bounding box center [1008, 16] width 8 height 10
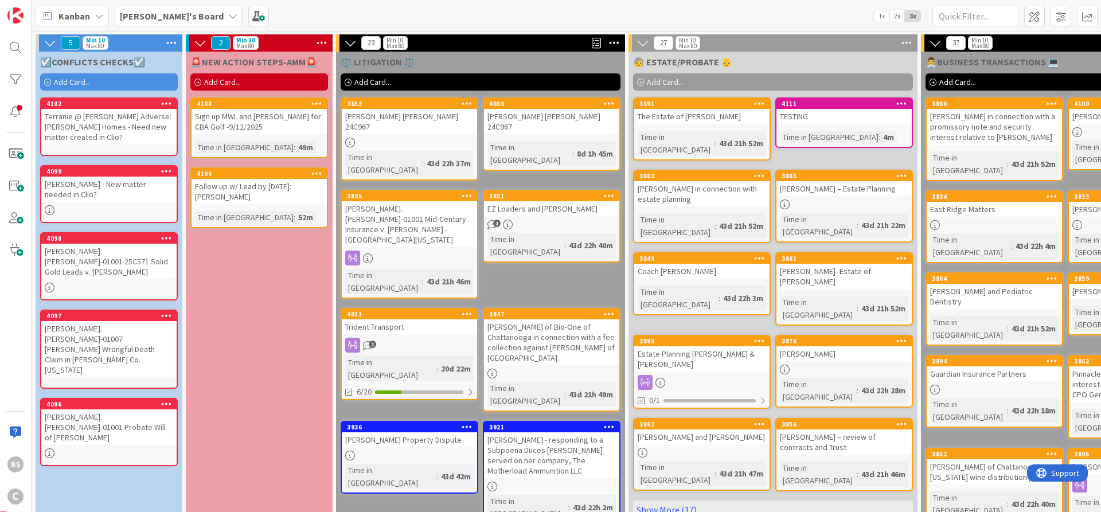
click at [98, 173] on div "4099" at bounding box center [111, 171] width 130 height 8
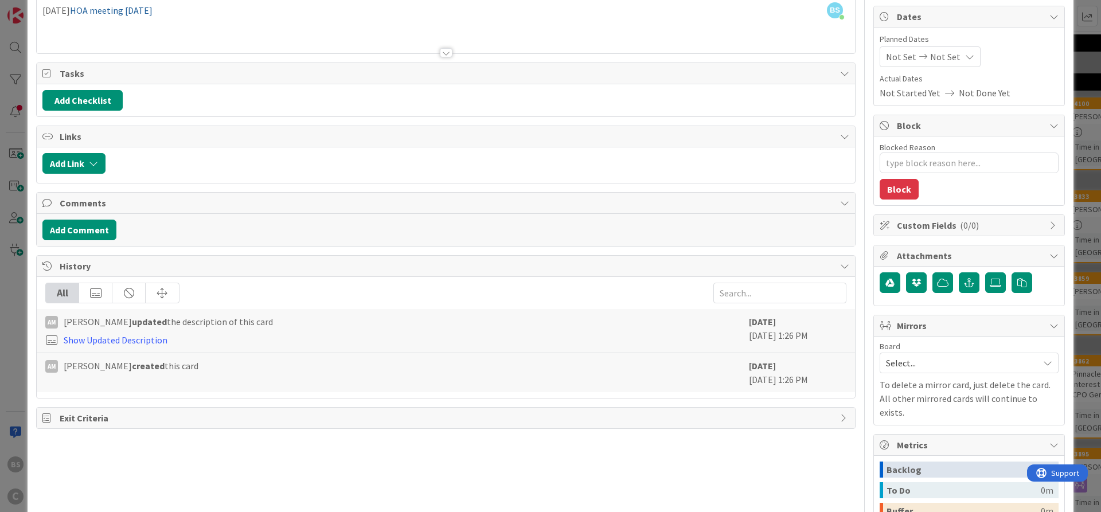
scroll to position [206, 0]
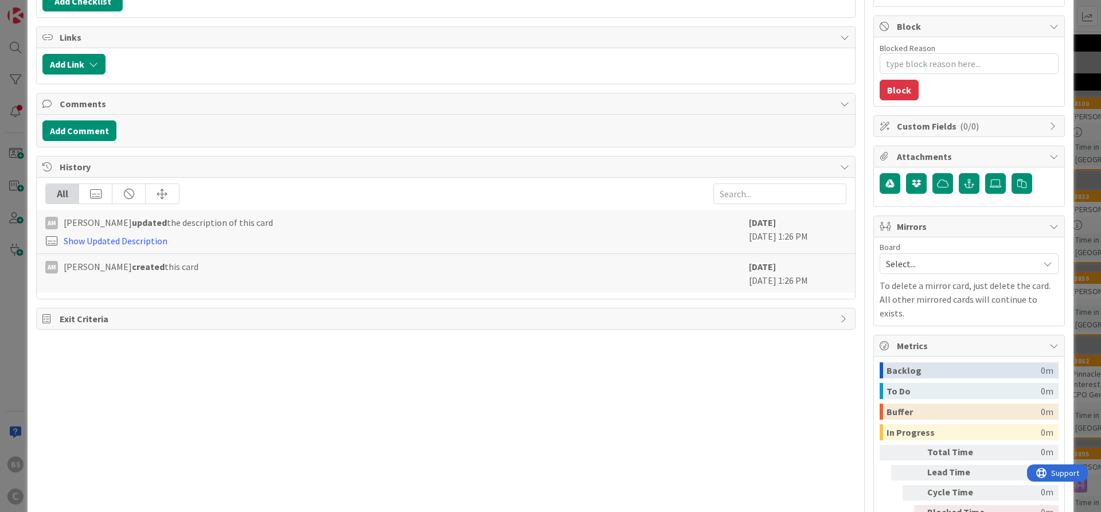
click at [1011, 256] on span "Select..." at bounding box center [959, 264] width 147 height 16
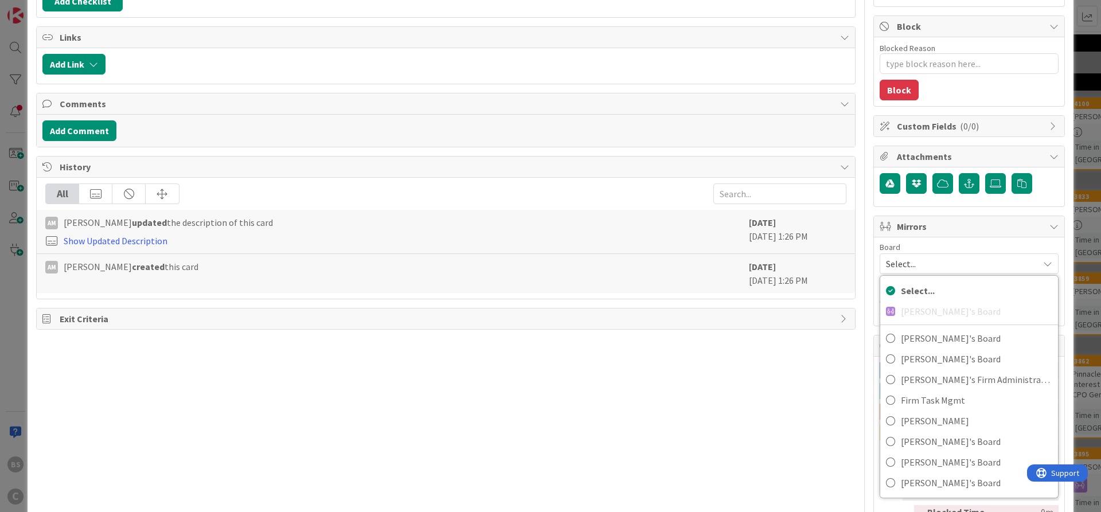
click at [714, 401] on div "Title 40 / 128 Bill Shein - New matter needed in Clio? Description BS Brooke Sm…" at bounding box center [445, 195] width 819 height 714
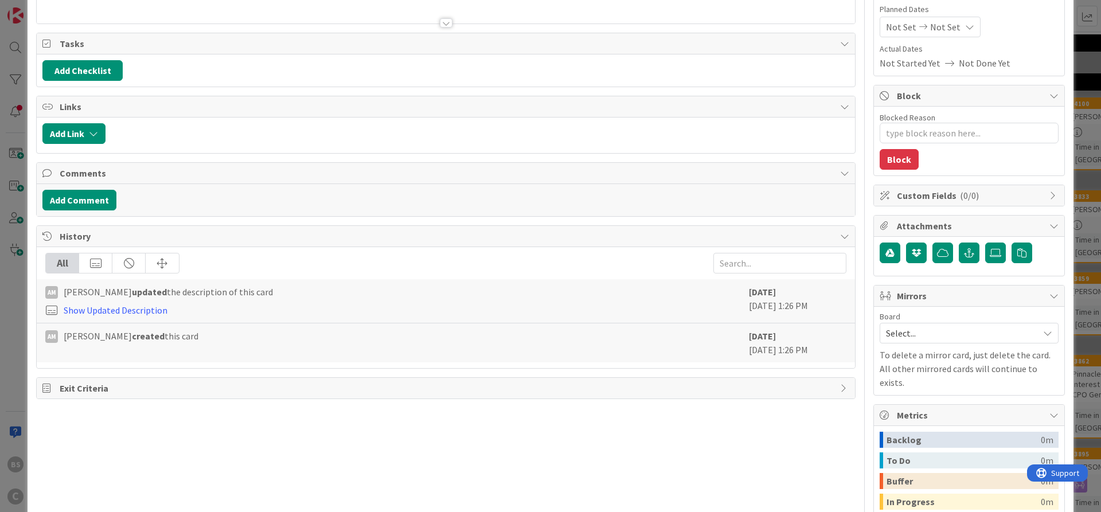
scroll to position [138, 0]
click at [939, 333] on span "Select..." at bounding box center [959, 333] width 147 height 16
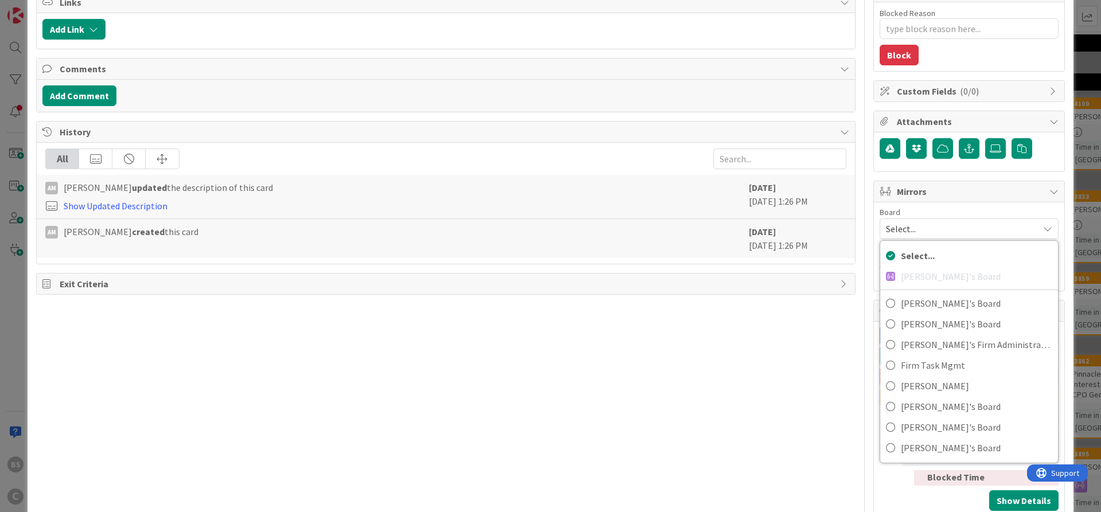
scroll to position [257, 0]
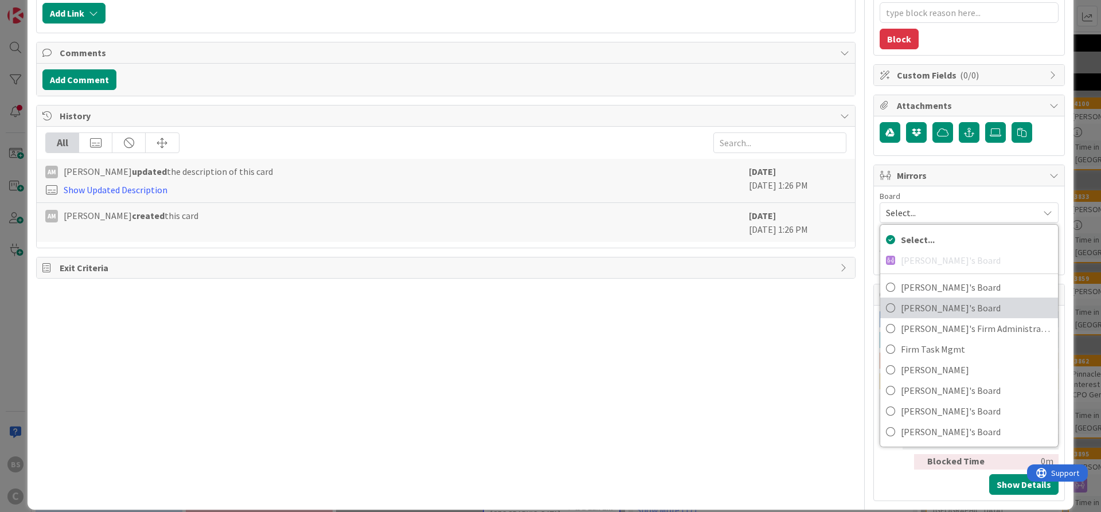
click at [929, 305] on span "[PERSON_NAME]'s Board" at bounding box center [976, 307] width 151 height 17
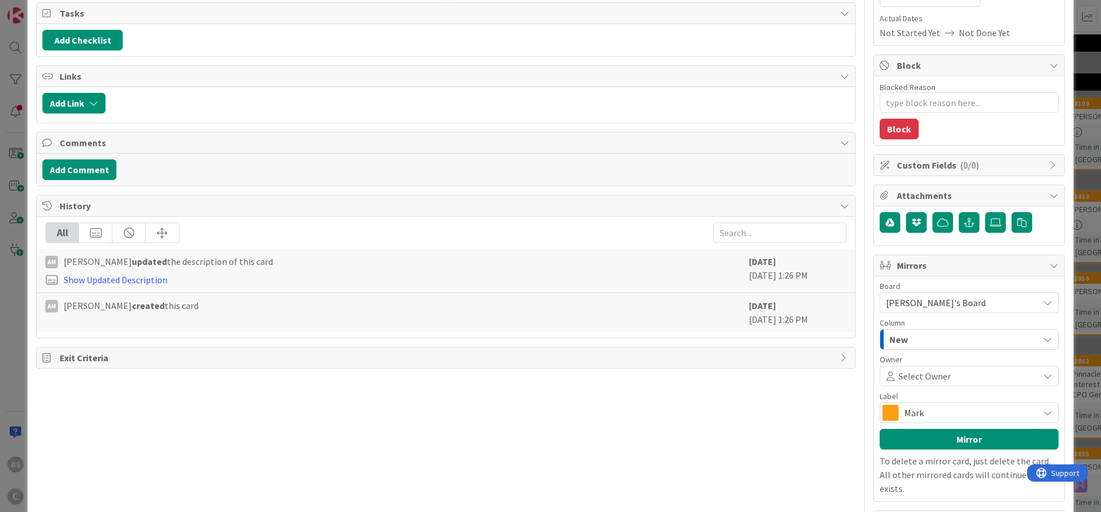
scroll to position [189, 0]
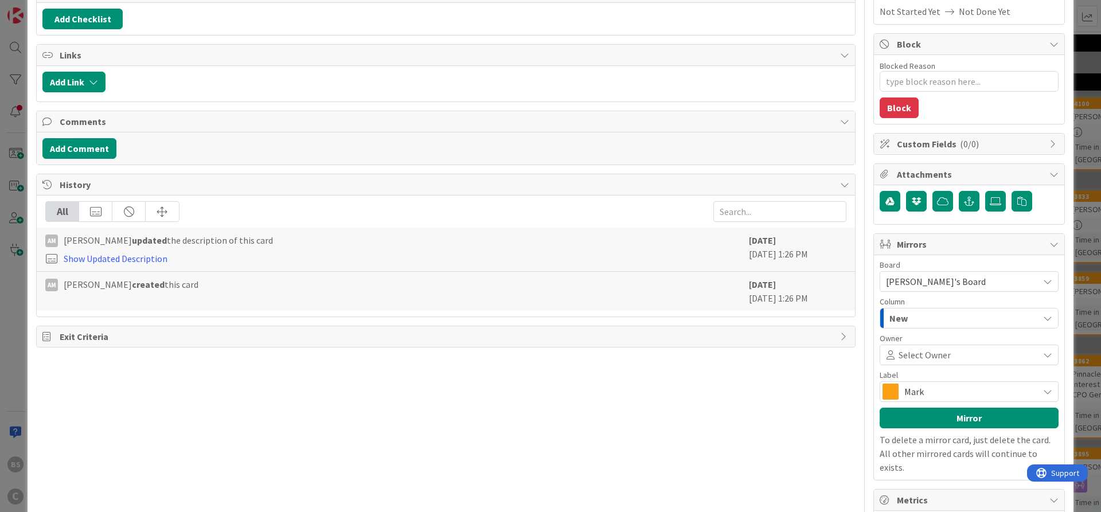
click at [993, 316] on div "New" at bounding box center [962, 318] width 152 height 18
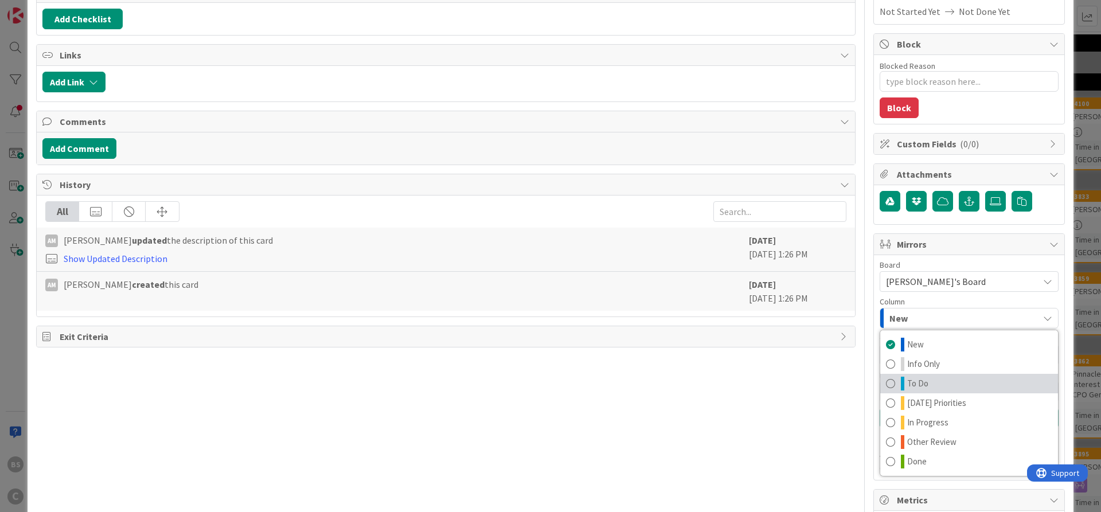
click at [920, 384] on span "To Do" at bounding box center [917, 384] width 21 height 14
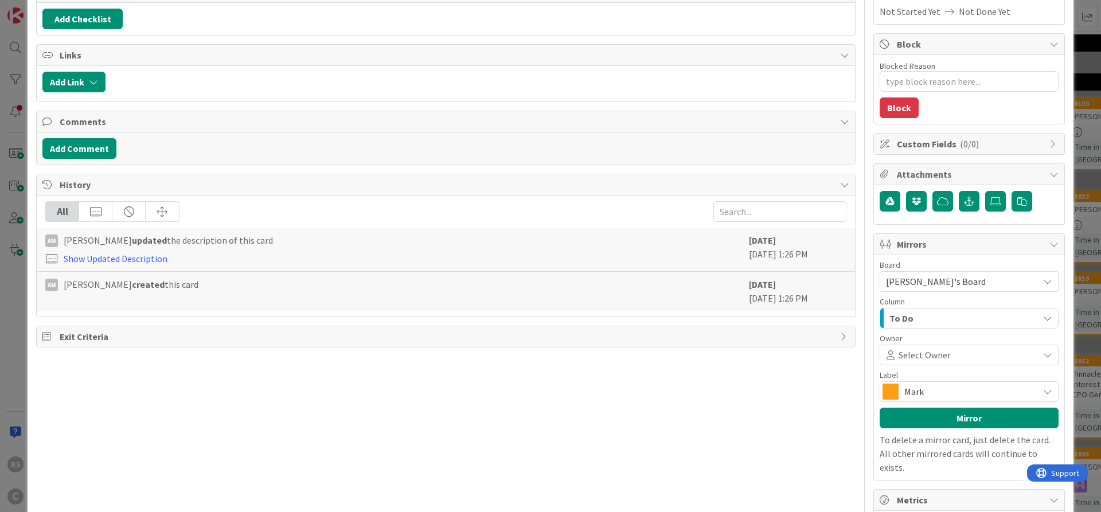
click at [929, 390] on span "Mark" at bounding box center [968, 392] width 128 height 16
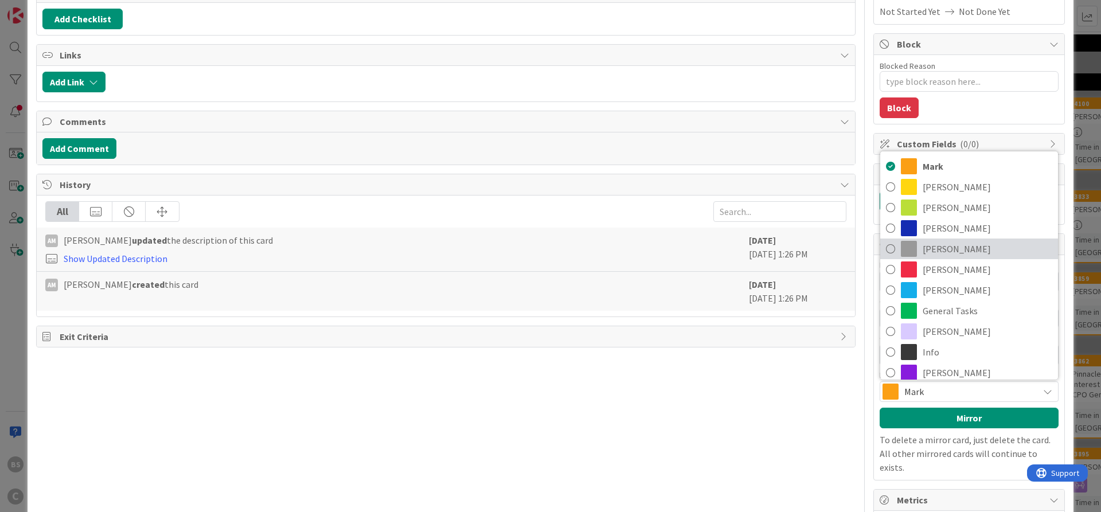
click at [922, 251] on link "Chris" at bounding box center [969, 249] width 178 height 21
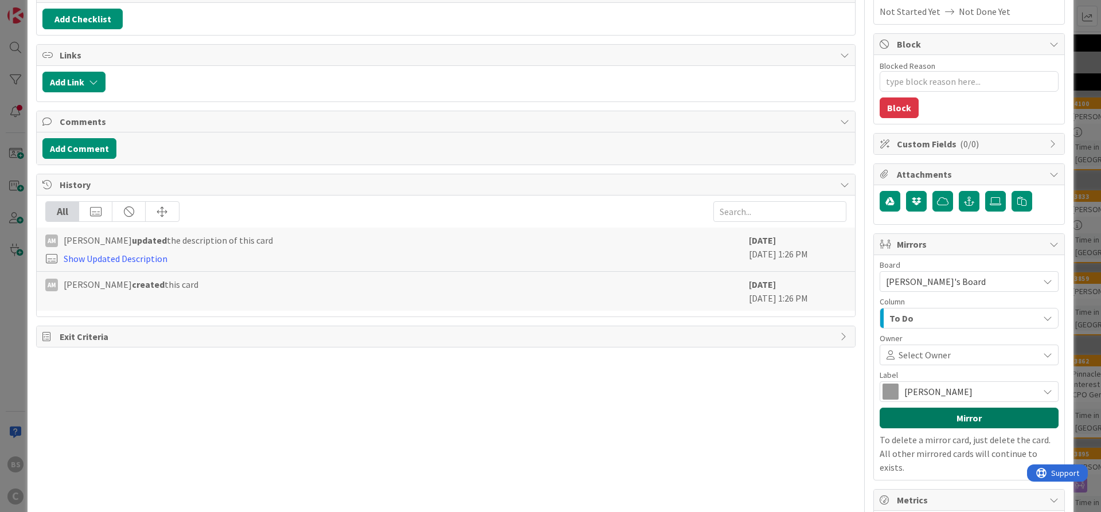
click at [935, 419] on button "Mirror" at bounding box center [969, 418] width 179 height 21
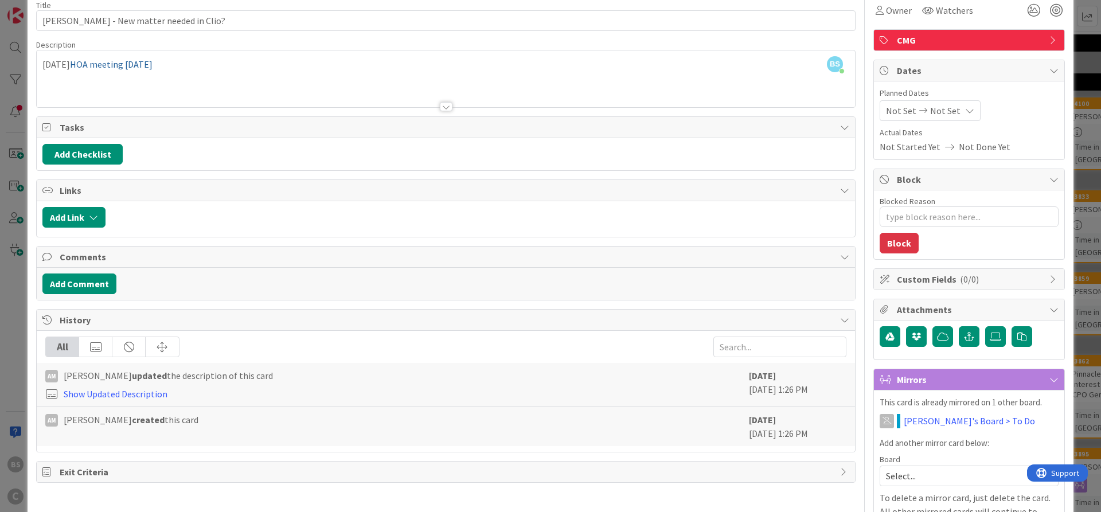
scroll to position [51, 0]
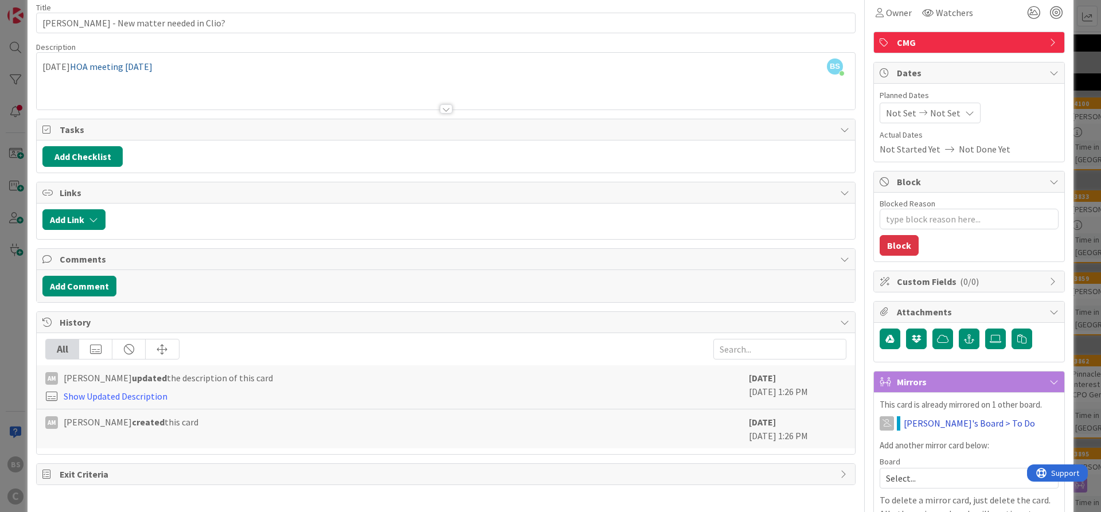
click at [927, 427] on link "Brooke's Board > To Do" at bounding box center [969, 423] width 131 height 14
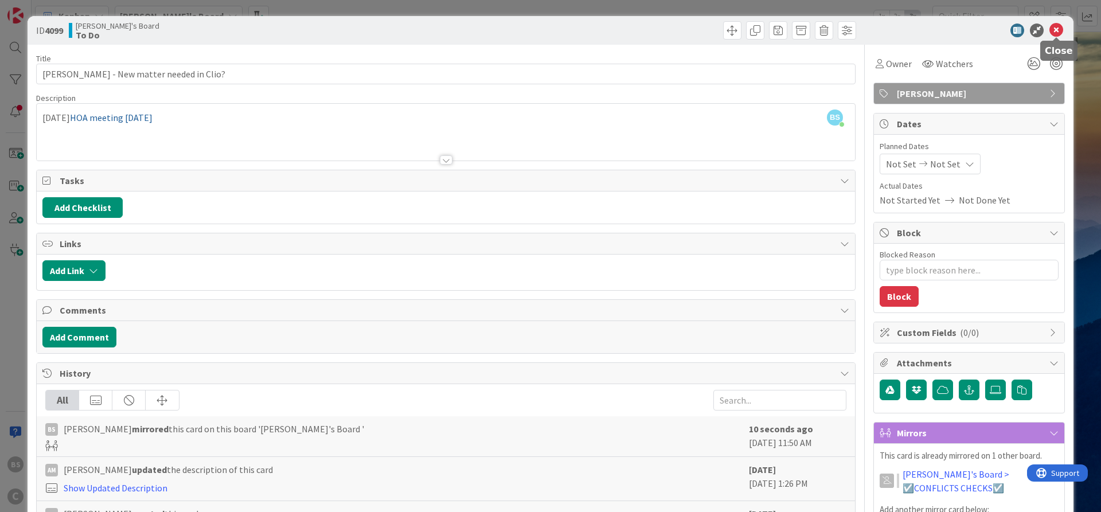
click at [1060, 25] on icon at bounding box center [1056, 31] width 14 height 14
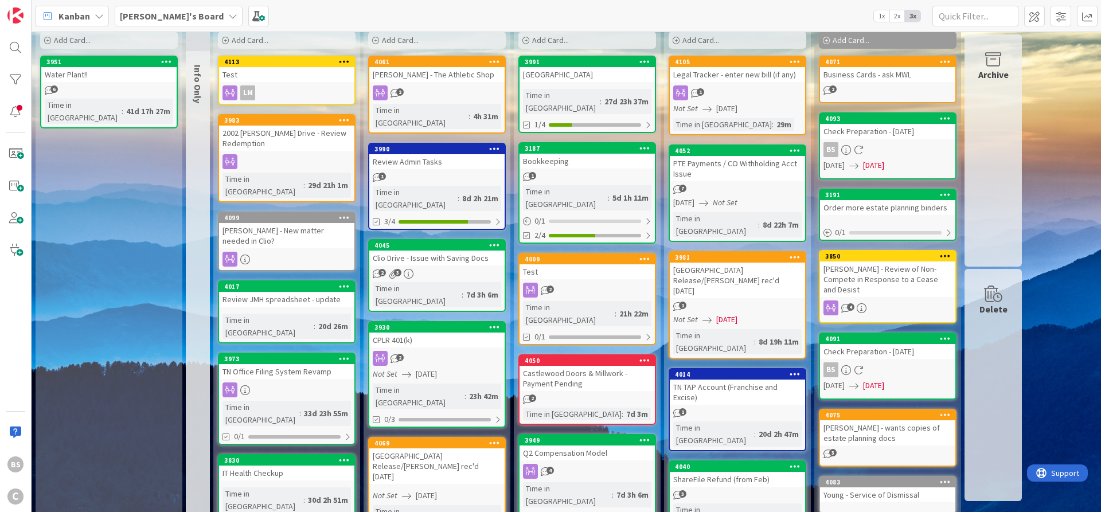
scroll to position [69, 0]
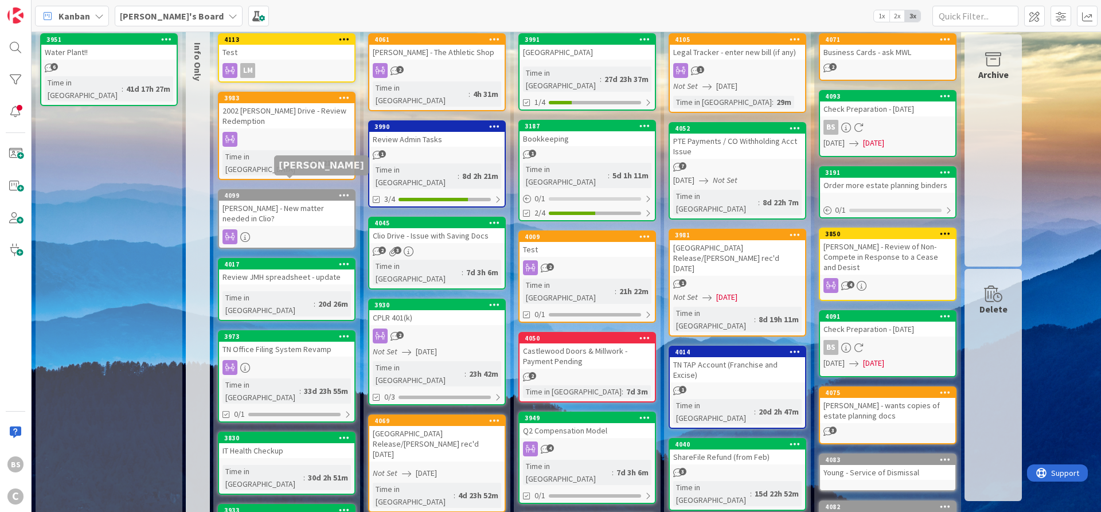
click at [279, 191] on div "4099" at bounding box center [289, 195] width 130 height 8
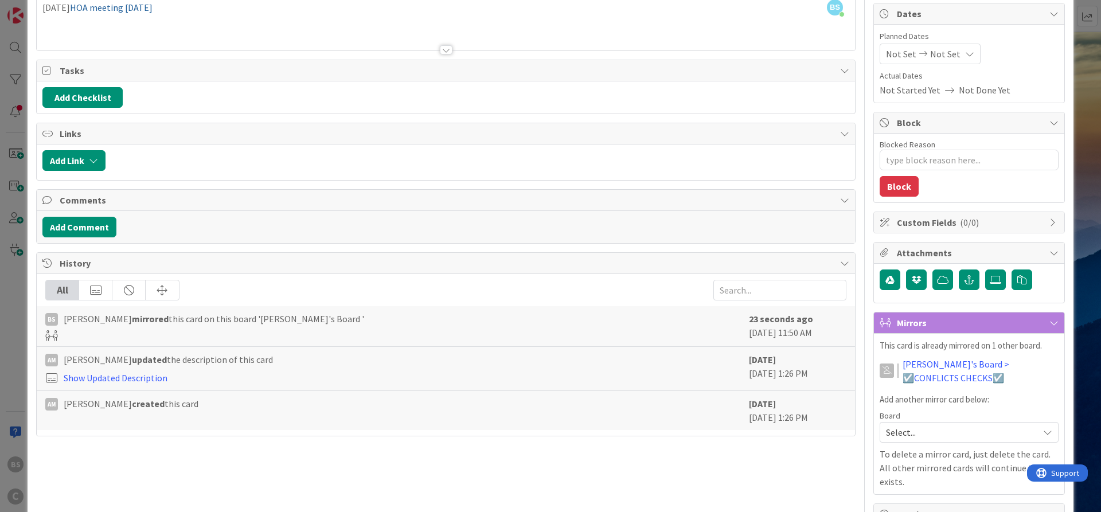
scroll to position [206, 0]
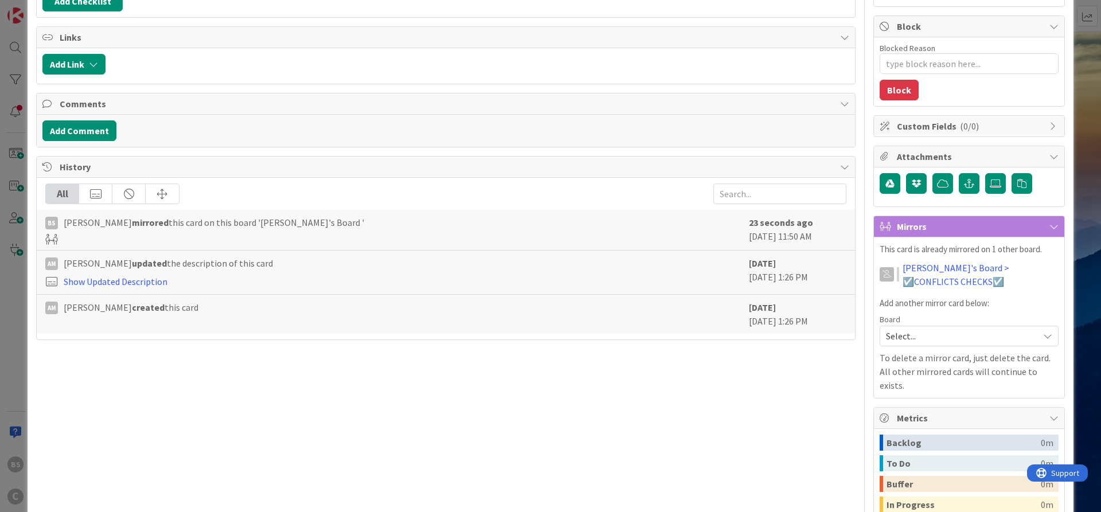
click at [910, 331] on span "Select..." at bounding box center [959, 336] width 147 height 16
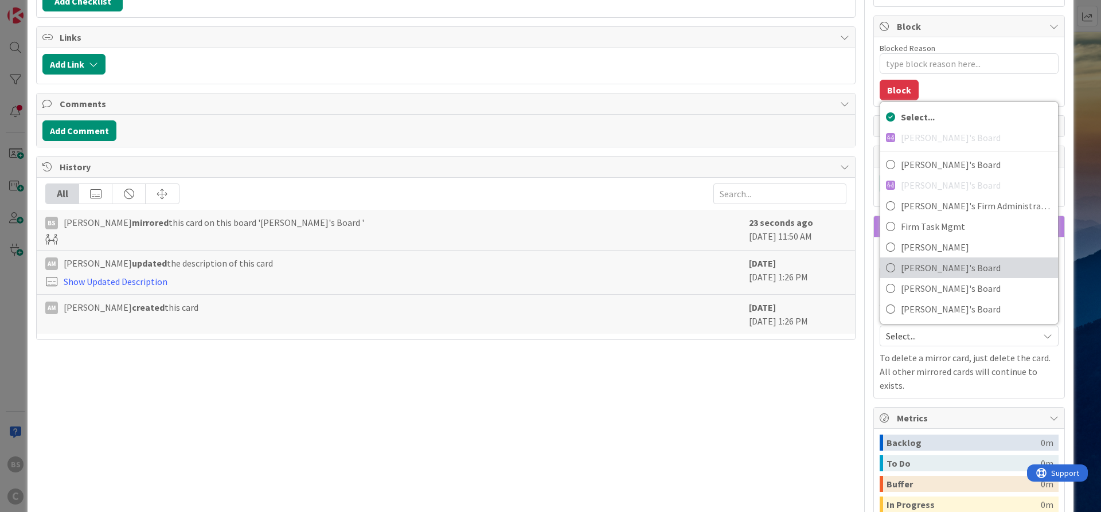
click at [918, 271] on span "[PERSON_NAME]'s Board" at bounding box center [976, 267] width 151 height 17
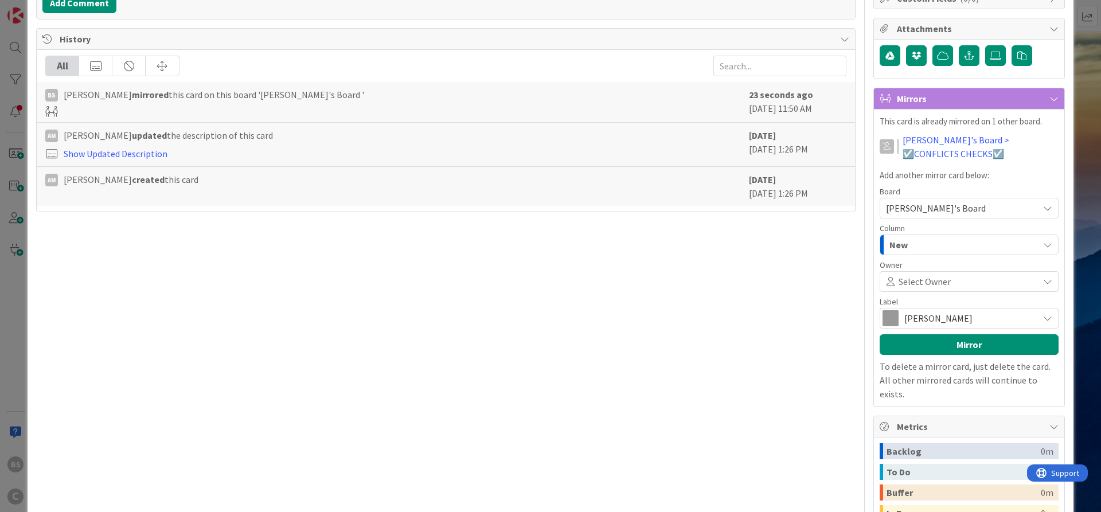
scroll to position [344, 0]
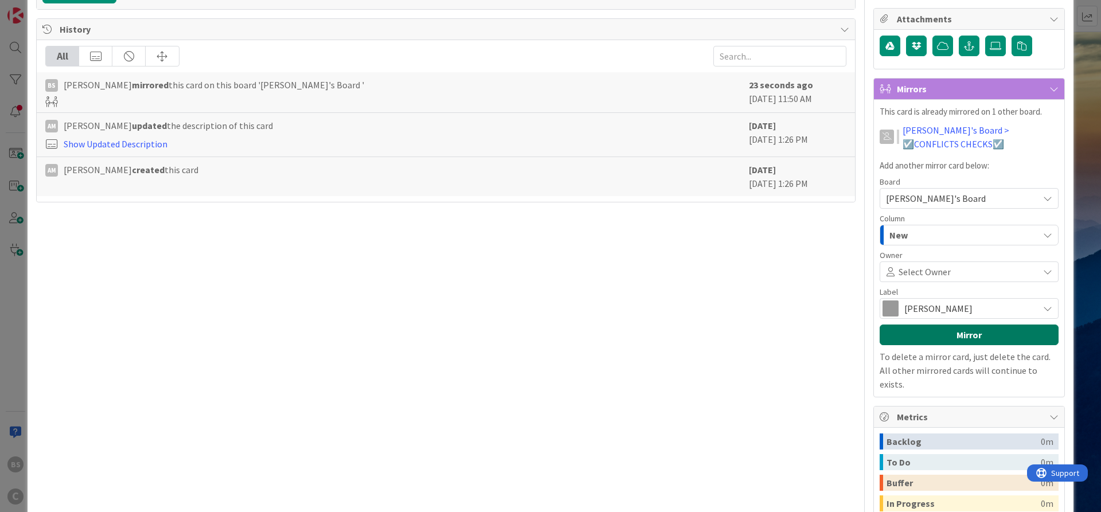
click at [932, 334] on button "Mirror" at bounding box center [969, 335] width 179 height 21
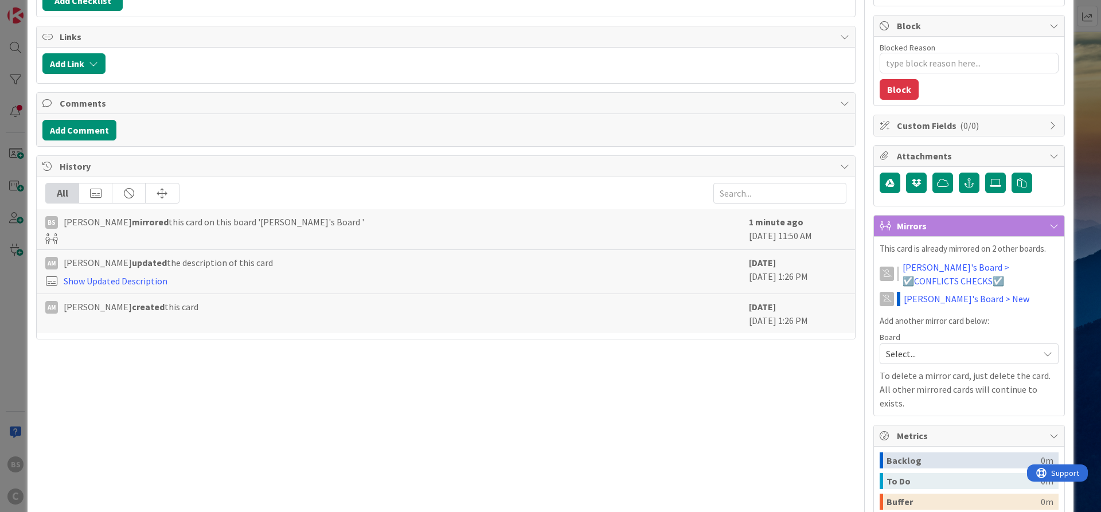
scroll to position [192, 0]
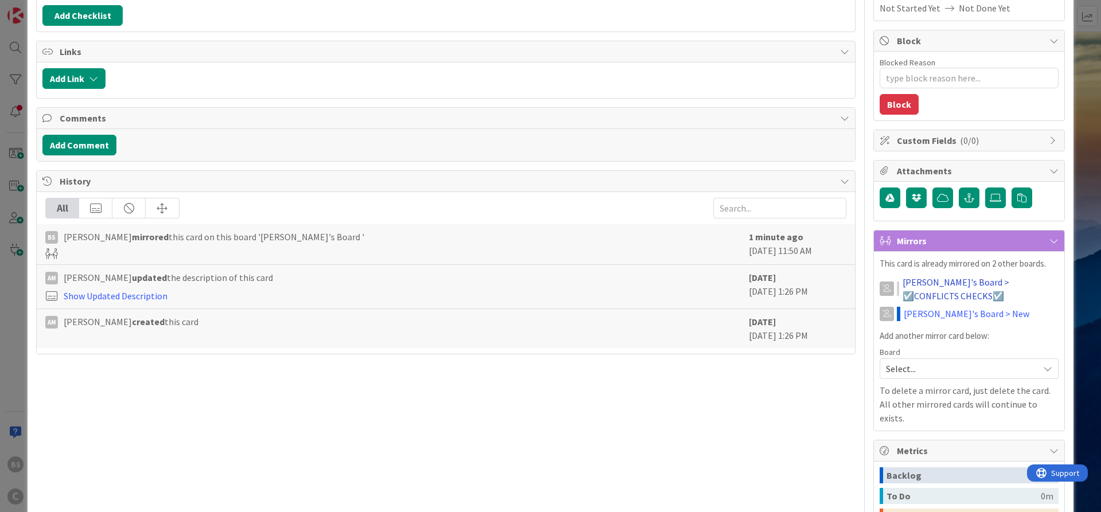
click at [930, 295] on link "Amber's Board > ☑️CONFLICTS CHECKS☑️" at bounding box center [980, 289] width 156 height 28
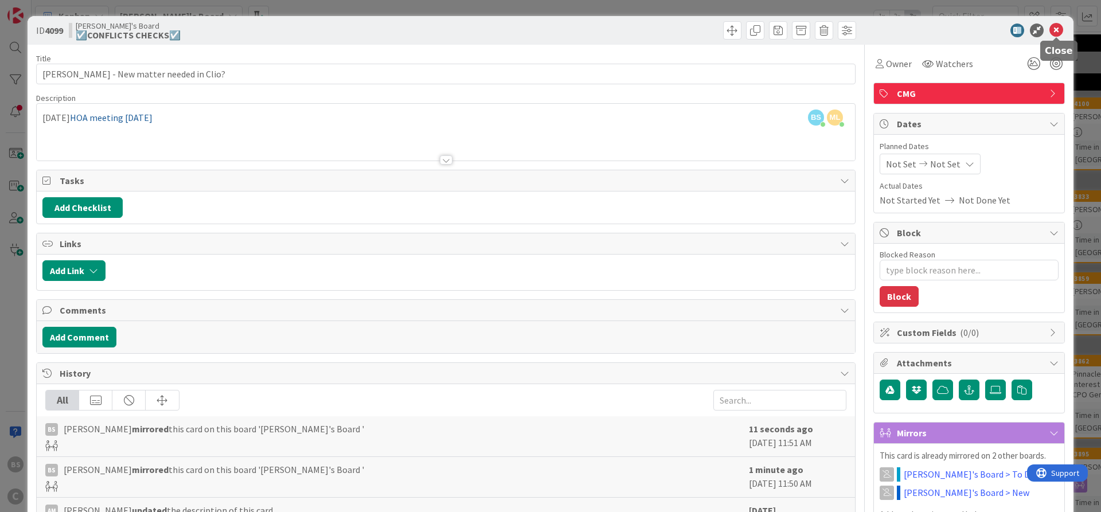
click at [1052, 31] on icon at bounding box center [1056, 31] width 14 height 14
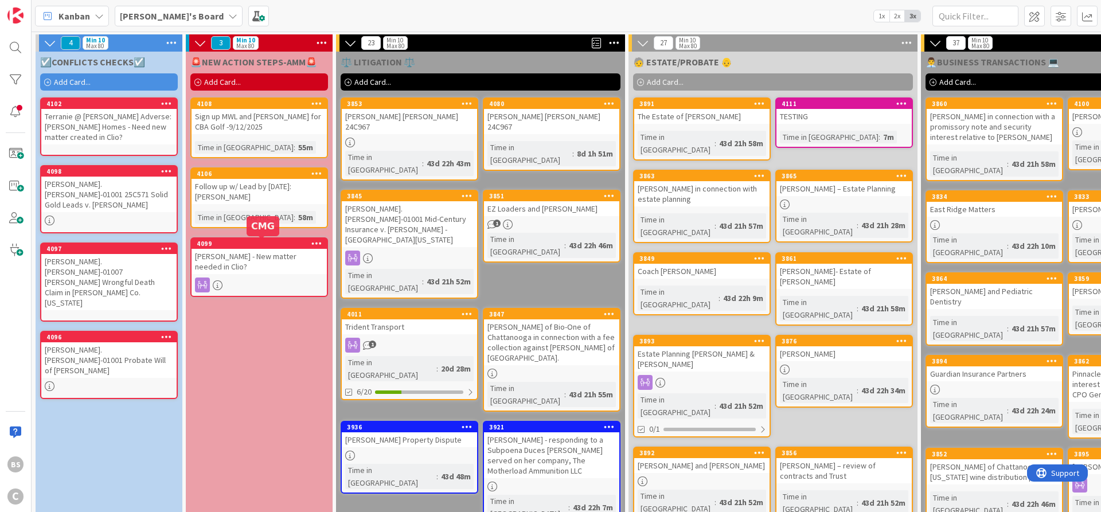
click at [252, 247] on div "4099" at bounding box center [262, 244] width 130 height 8
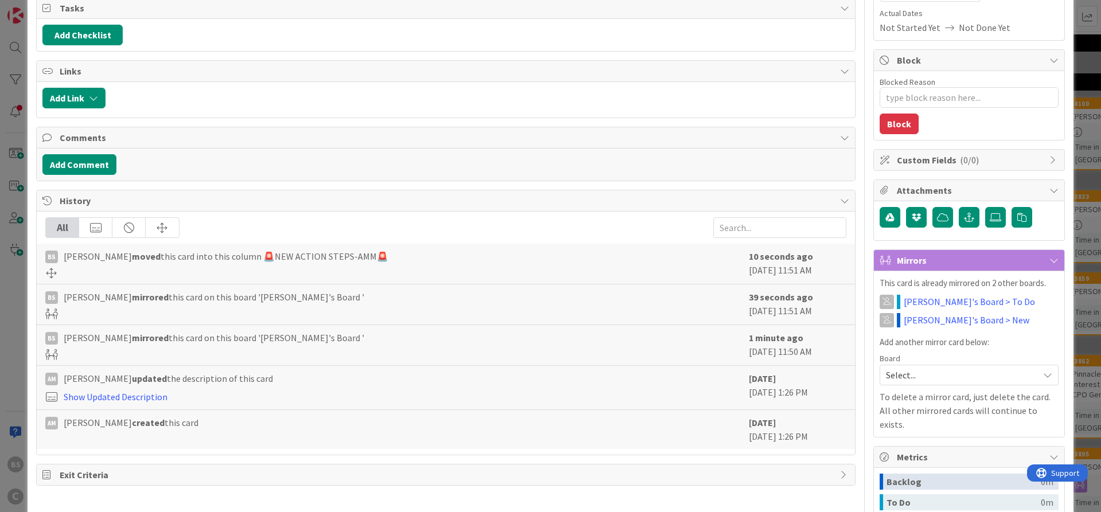
scroll to position [206, 0]
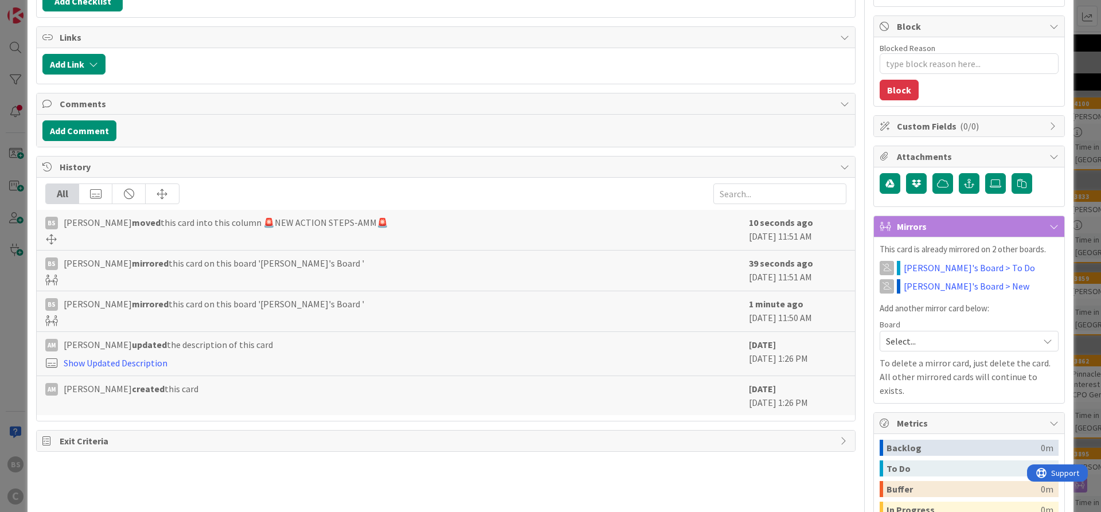
click at [946, 344] on span "Select..." at bounding box center [959, 341] width 147 height 16
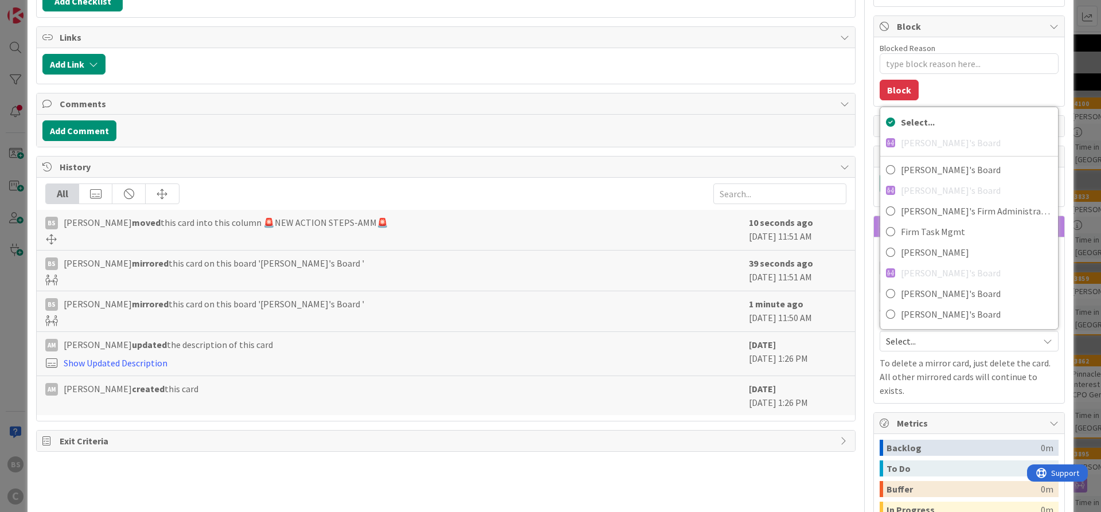
click at [534, 357] on div "Show Updated Description" at bounding box center [394, 363] width 698 height 14
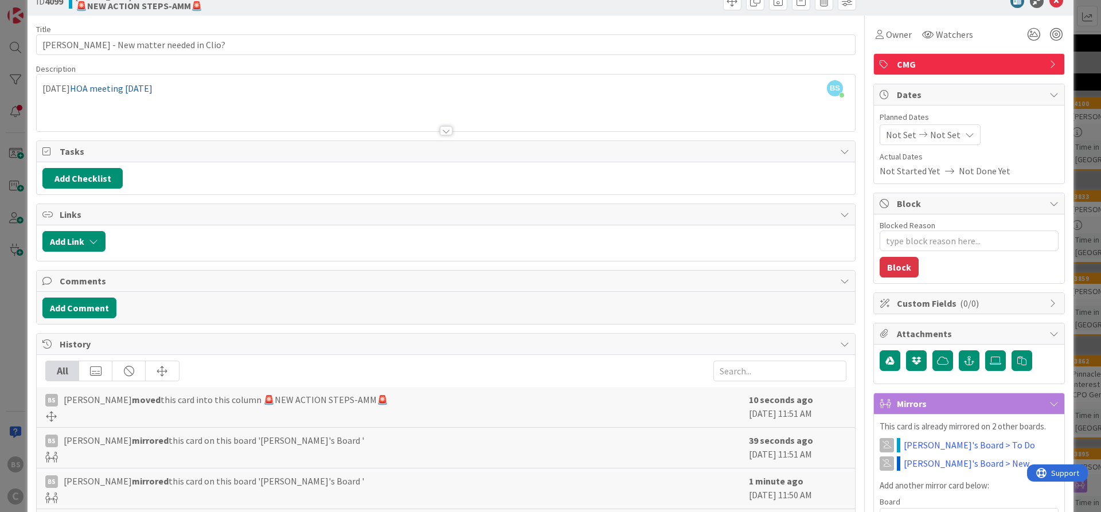
scroll to position [0, 0]
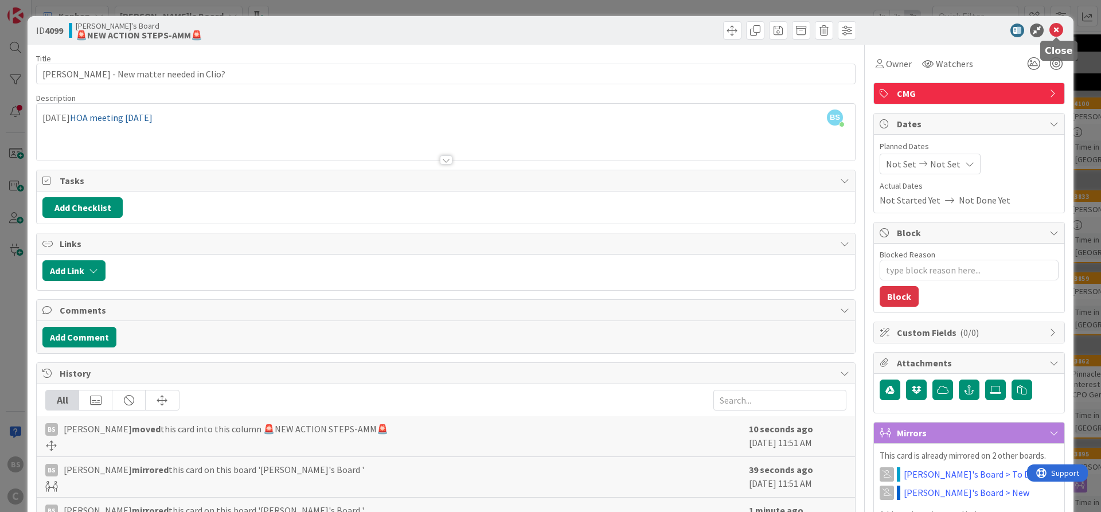
click at [1058, 28] on icon at bounding box center [1056, 31] width 14 height 14
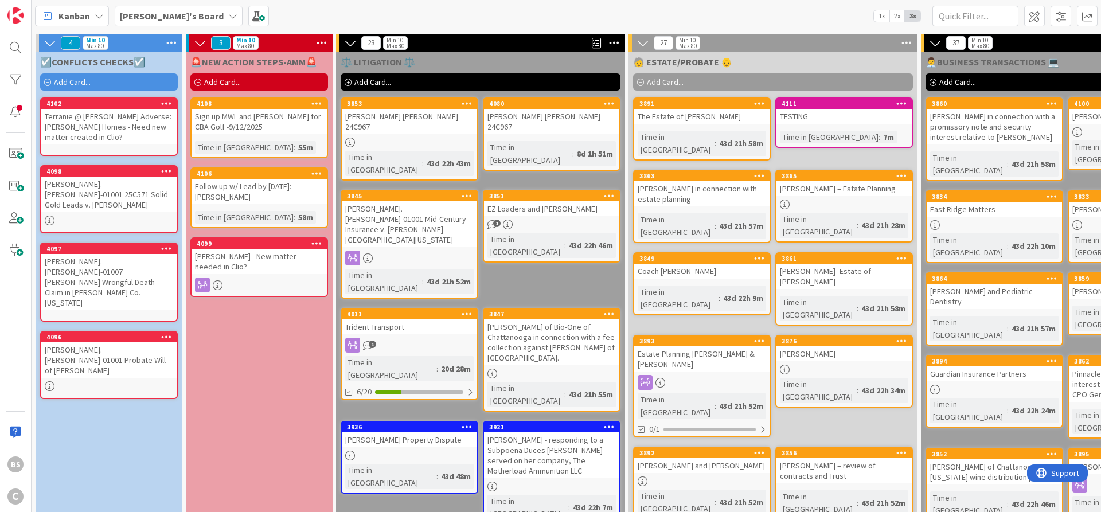
click at [258, 374] on div "🚨NEW ACTION STEPS-AMM🚨 Add Card... 4108 Sign up MWL and Stiles for CBA Golf -9/…" at bounding box center [259, 431] width 147 height 759
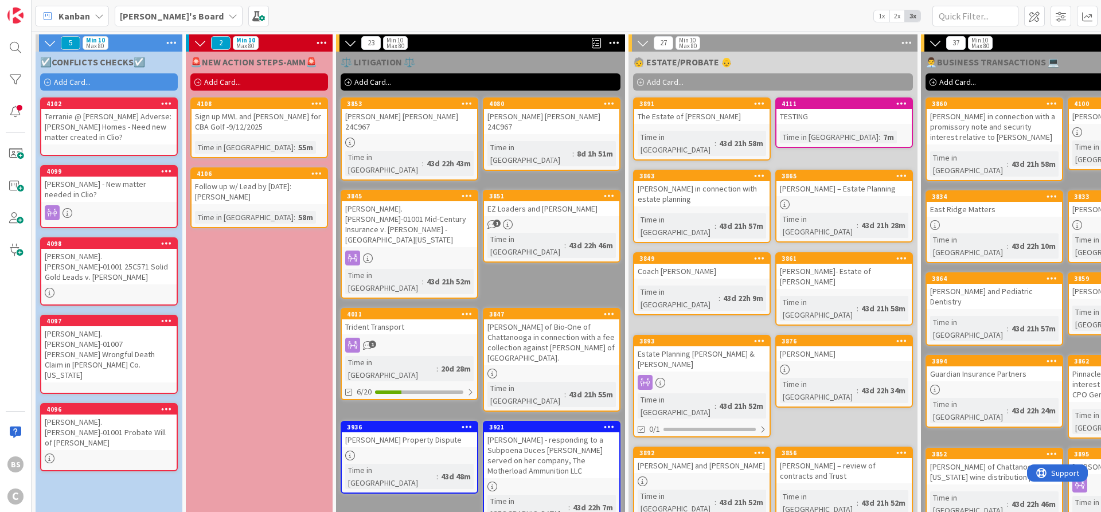
click at [150, 17] on b "[PERSON_NAME]'s Board" at bounding box center [172, 15] width 104 height 11
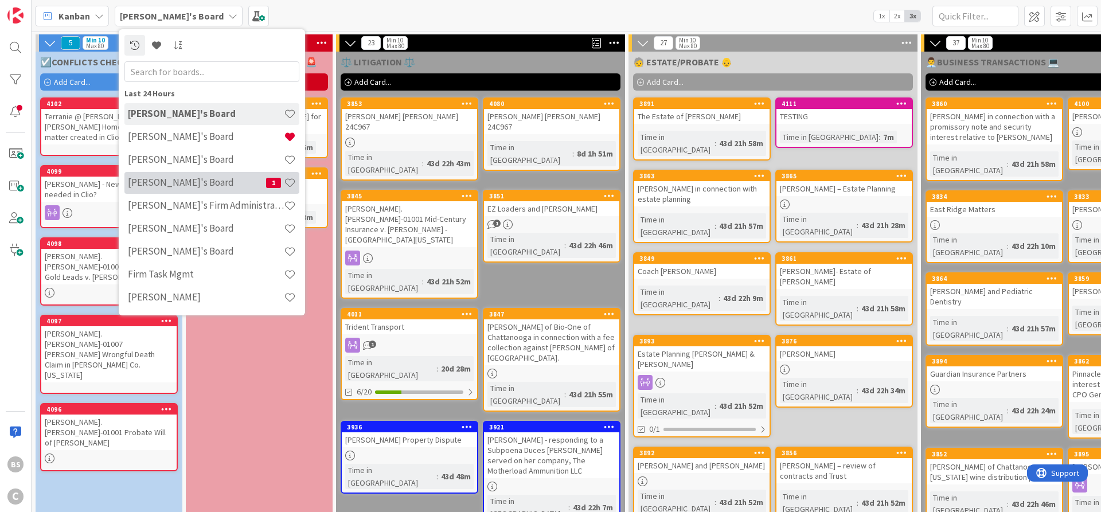
click at [165, 184] on h4 "[PERSON_NAME]'s Board" at bounding box center [197, 182] width 138 height 11
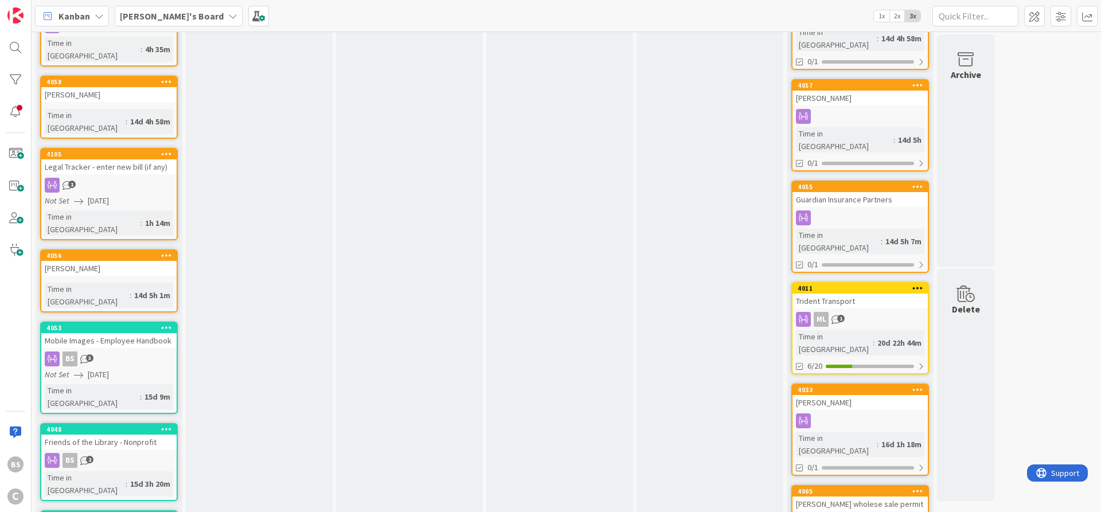
scroll to position [275, 0]
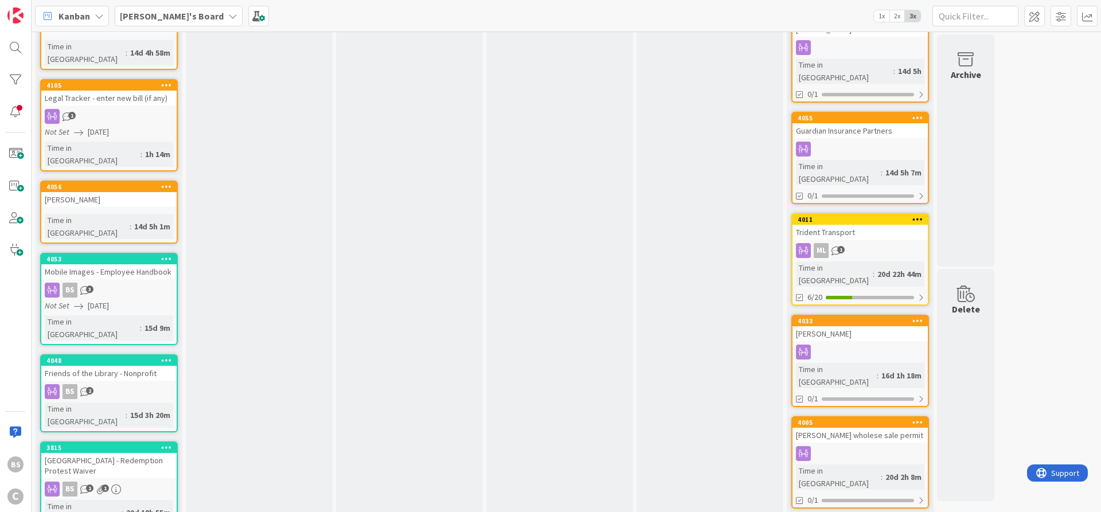
click at [857, 225] on div "Trident Transport" at bounding box center [859, 232] width 135 height 15
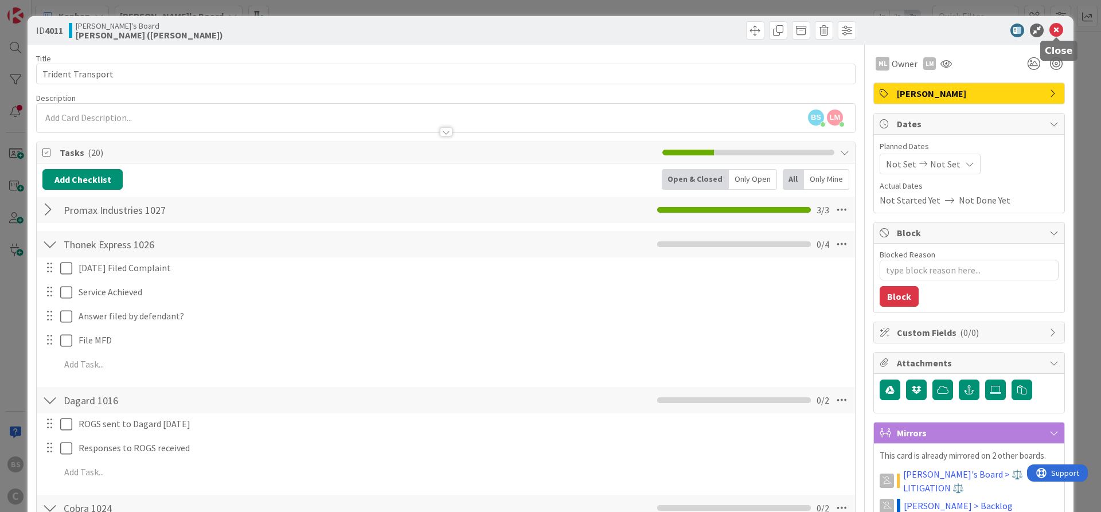
click at [1052, 32] on icon at bounding box center [1056, 31] width 14 height 14
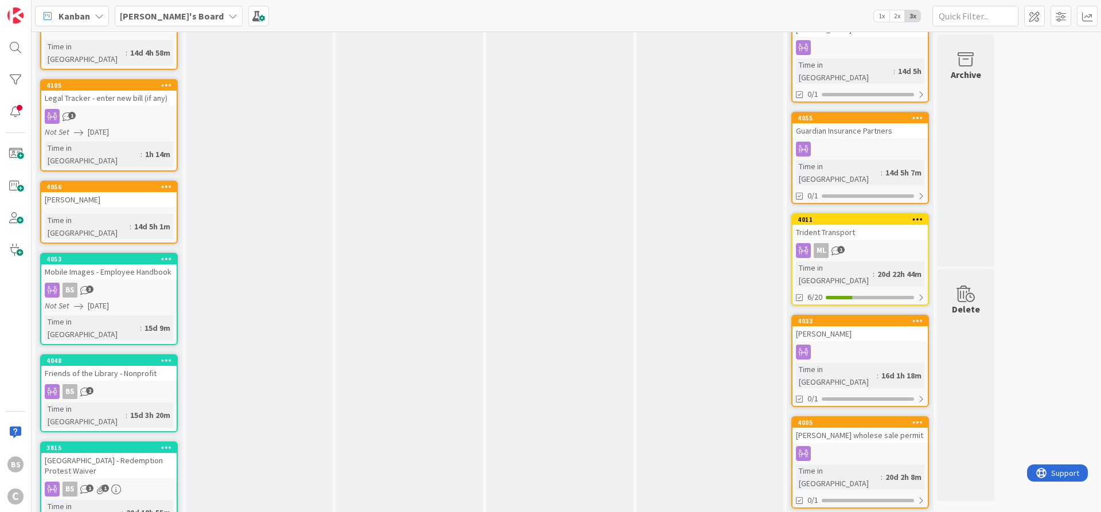
click at [534, 204] on div "In Review Add Card..." at bounding box center [559, 306] width 147 height 1061
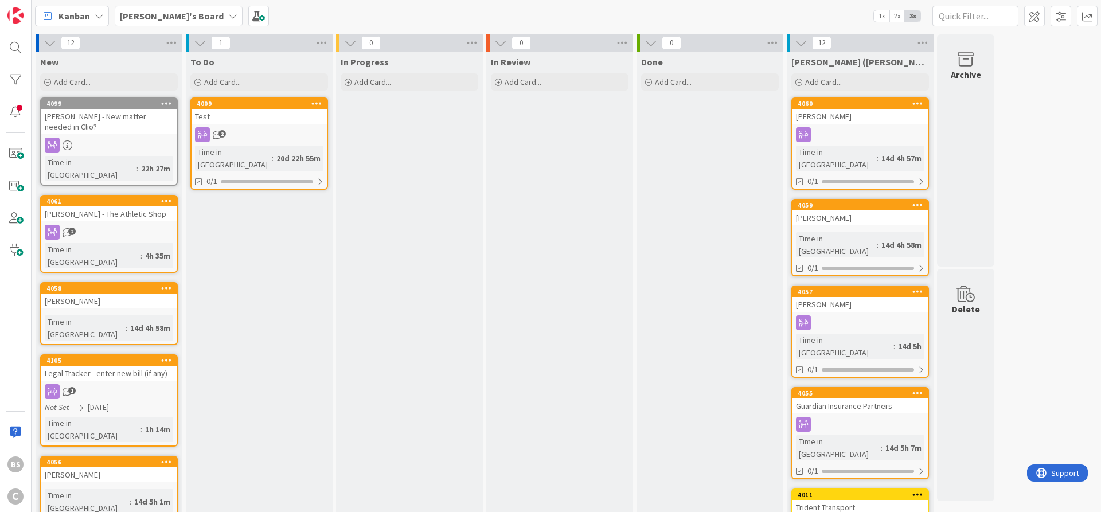
click at [156, 17] on b "[PERSON_NAME]'s Board" at bounding box center [172, 15] width 104 height 11
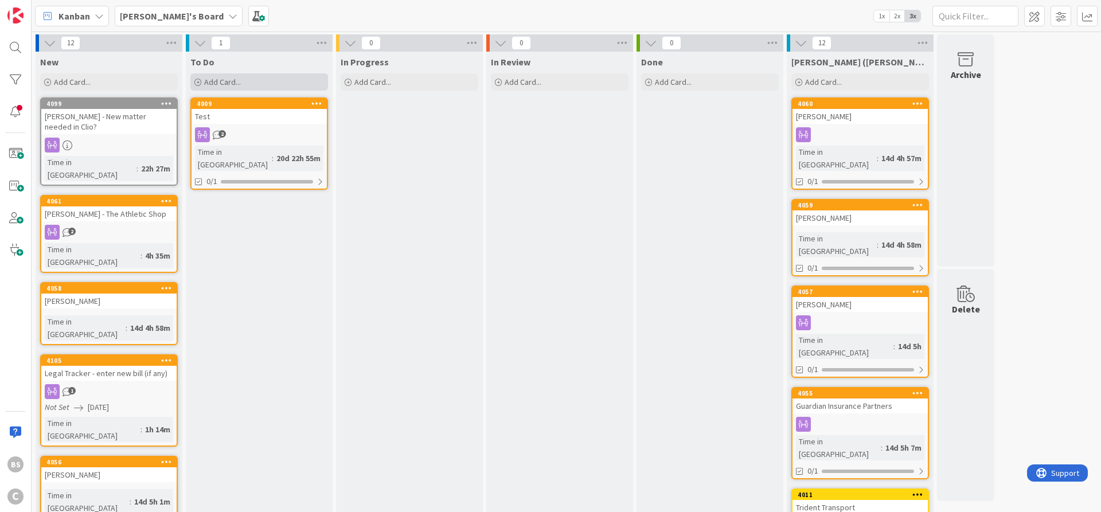
click at [263, 76] on div "Add Card..." at bounding box center [259, 81] width 138 height 17
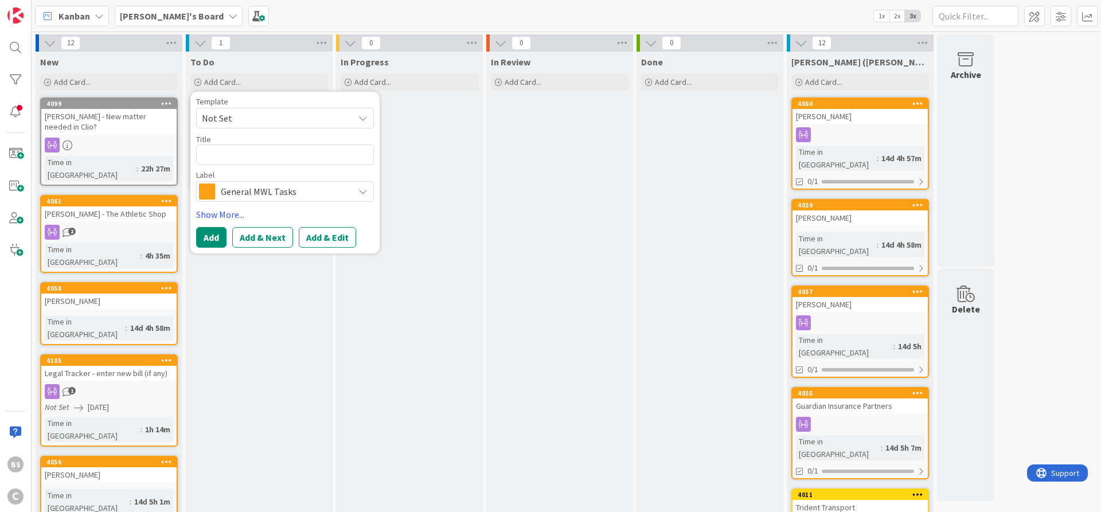
type textarea "x"
type textarea "T"
type textarea "x"
type textarea "TE"
type textarea "x"
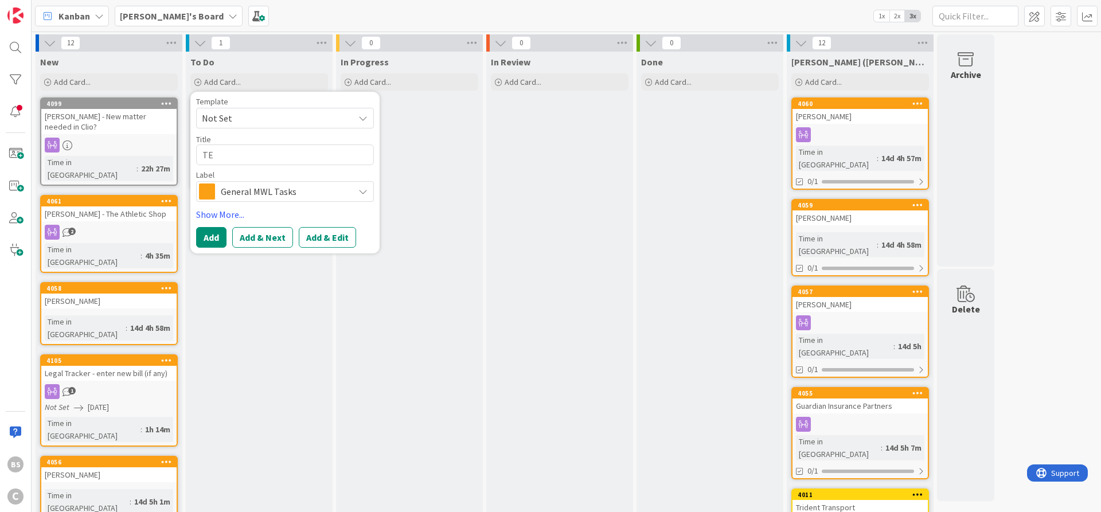
type textarea "TES"
type textarea "x"
type textarea "TEST"
type textarea "x"
type textarea "TEST"
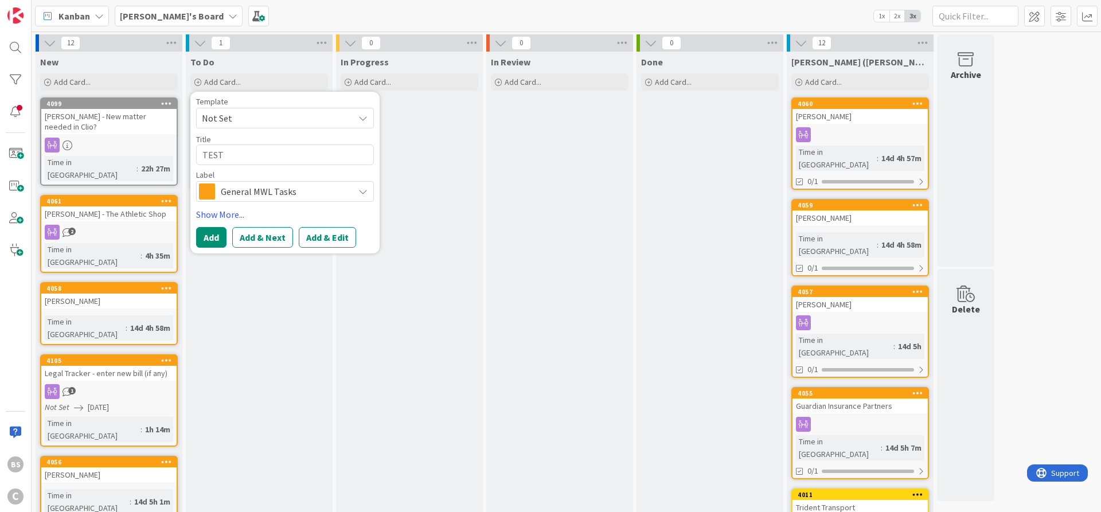
type textarea "x"
type textarea "TEST C"
type textarea "x"
type textarea "TEST Cl"
type textarea "x"
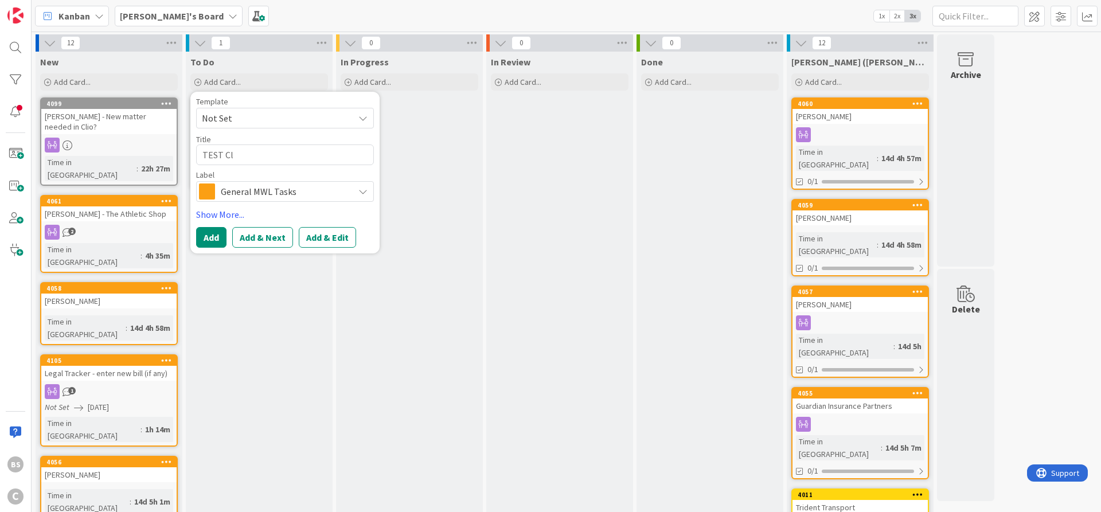
type textarea "TEST Cli"
type textarea "x"
type textarea "TEST Clie"
type textarea "x"
type textarea "TEST Clien"
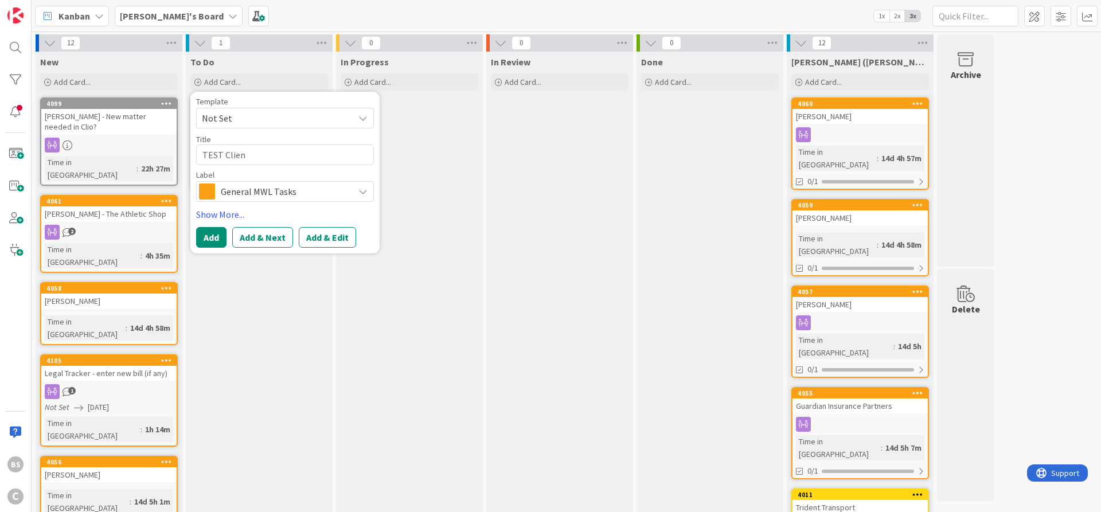
type textarea "x"
type textarea "TEST Client"
click at [334, 240] on button "Add & Edit" at bounding box center [327, 237] width 57 height 21
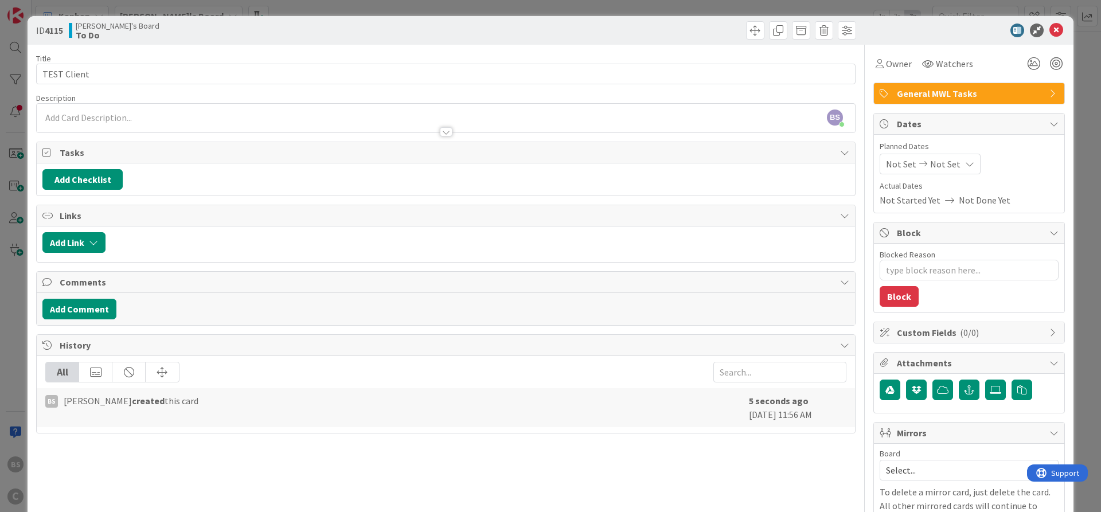
scroll to position [206, 0]
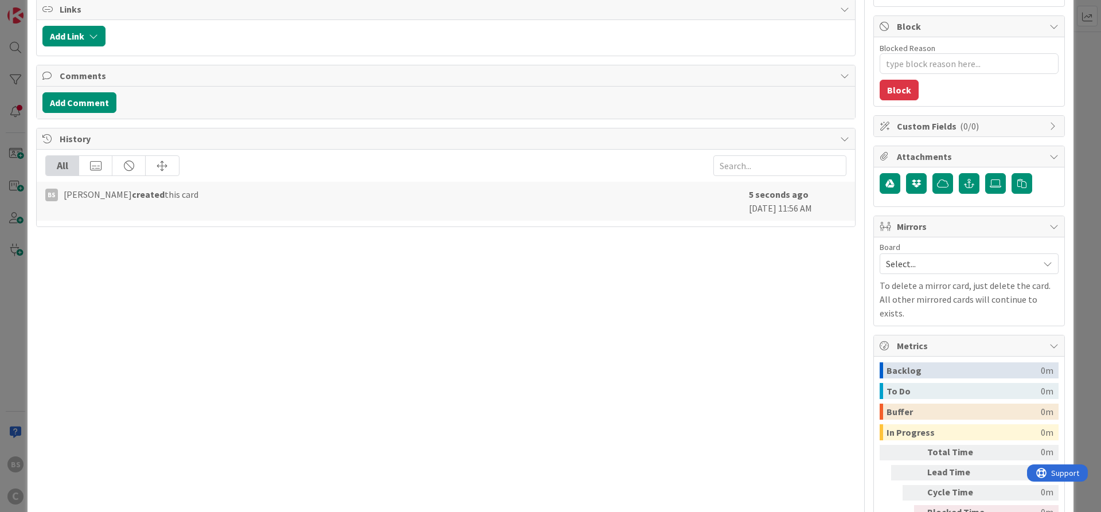
click at [948, 260] on span "Select..." at bounding box center [959, 264] width 147 height 16
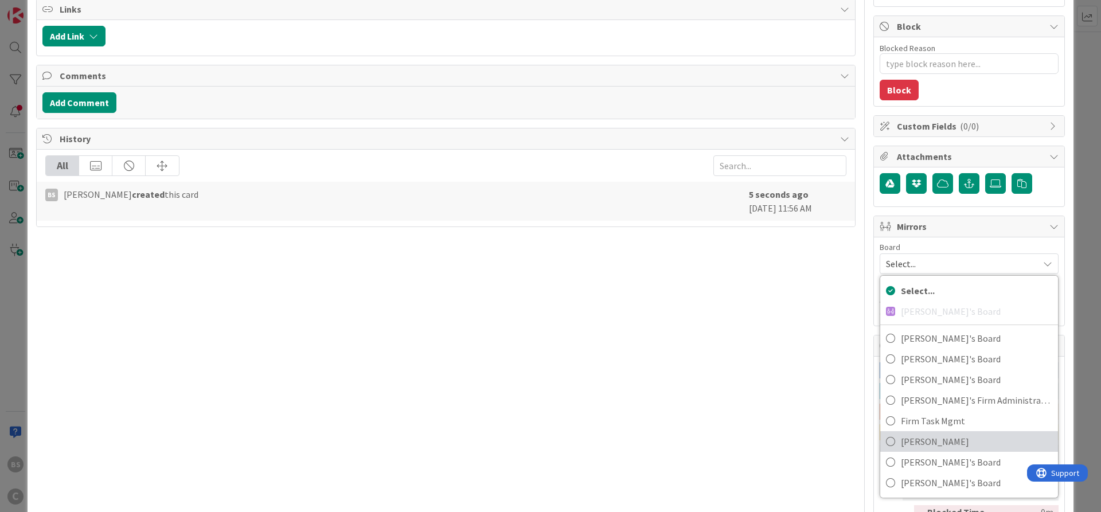
click at [949, 438] on span "[PERSON_NAME]" at bounding box center [976, 441] width 151 height 17
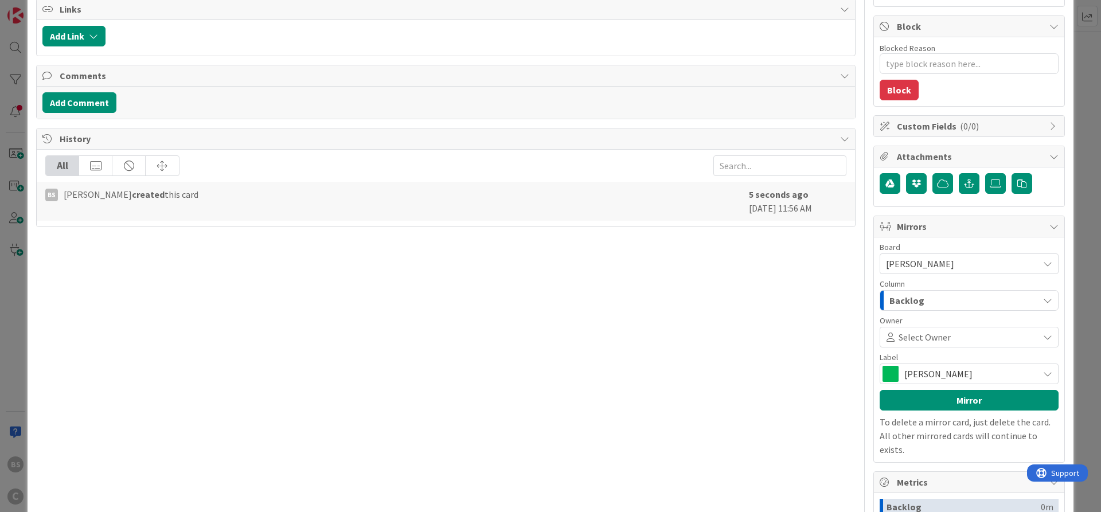
click at [931, 304] on div "Backlog" at bounding box center [962, 300] width 152 height 18
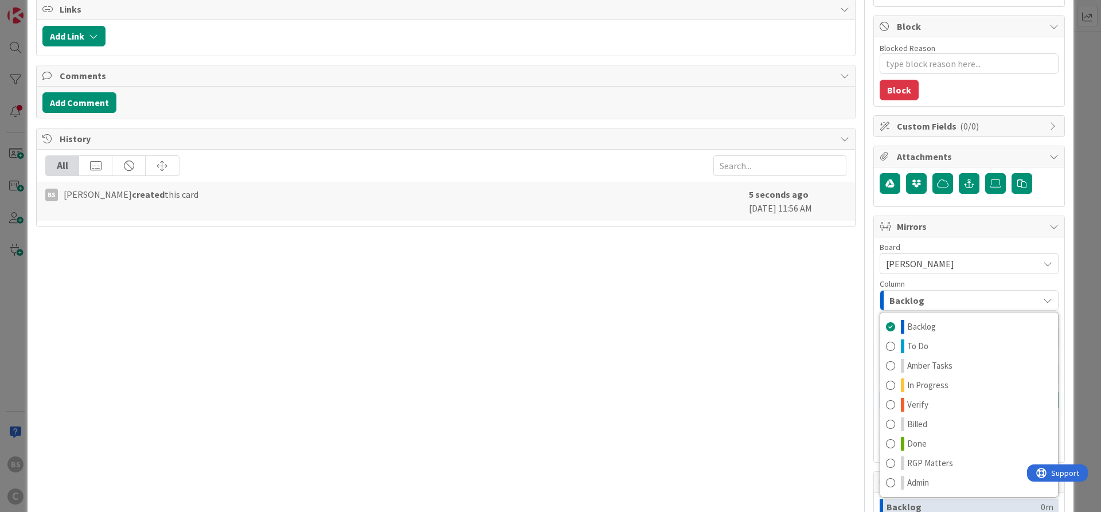
click at [931, 304] on div "Backlog" at bounding box center [962, 300] width 152 height 18
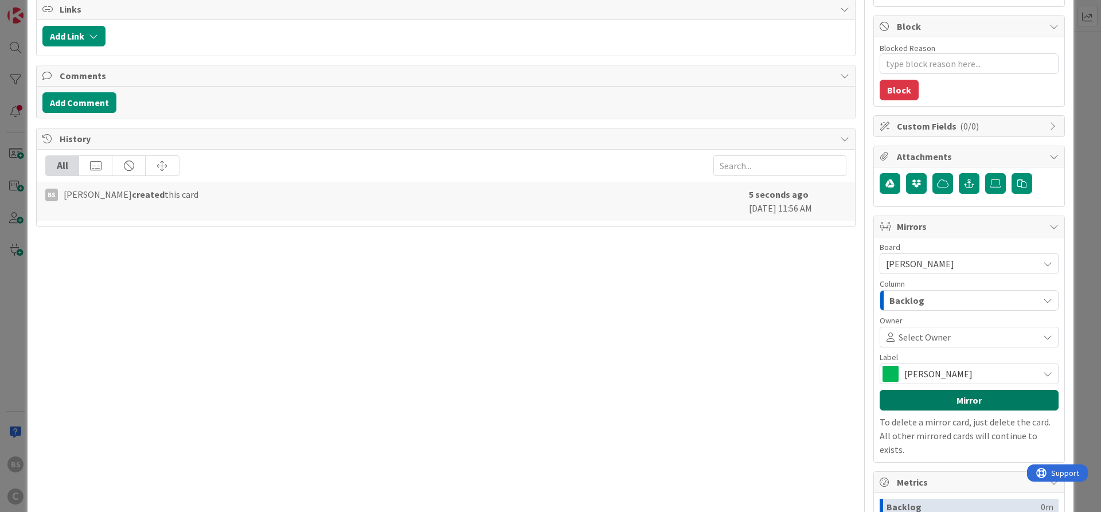
click at [936, 401] on button "Mirror" at bounding box center [969, 400] width 179 height 21
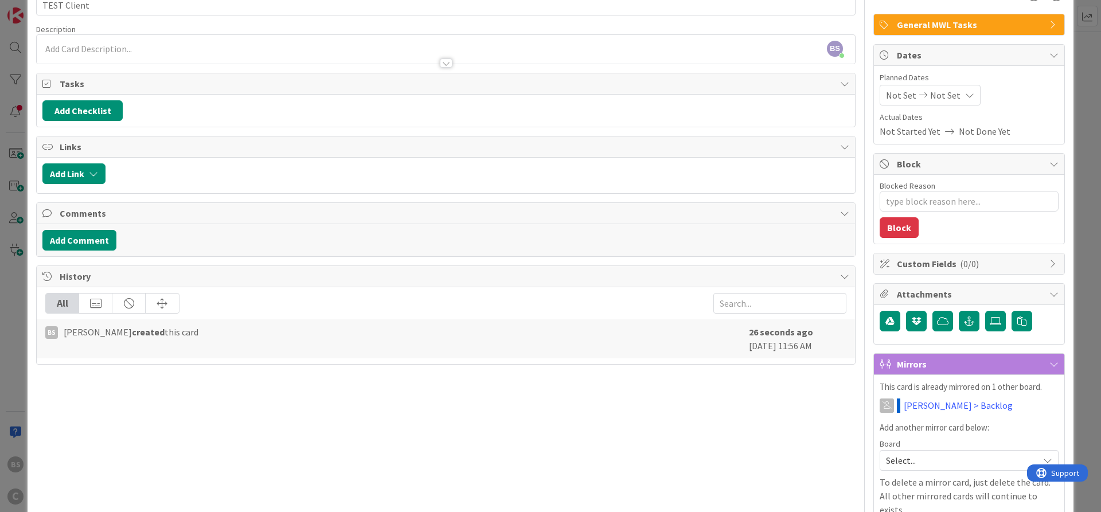
scroll to position [0, 0]
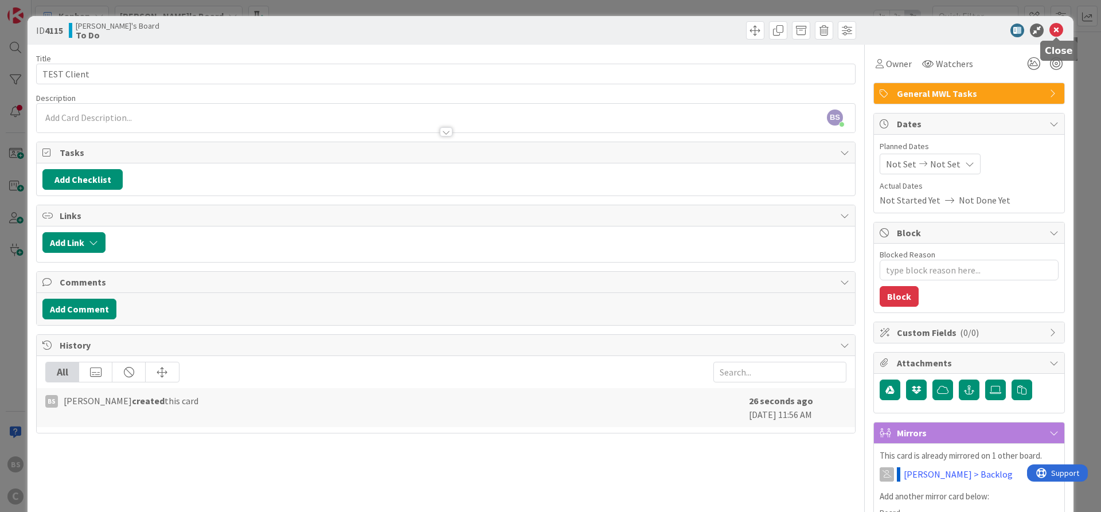
click at [1057, 26] on icon at bounding box center [1056, 31] width 14 height 14
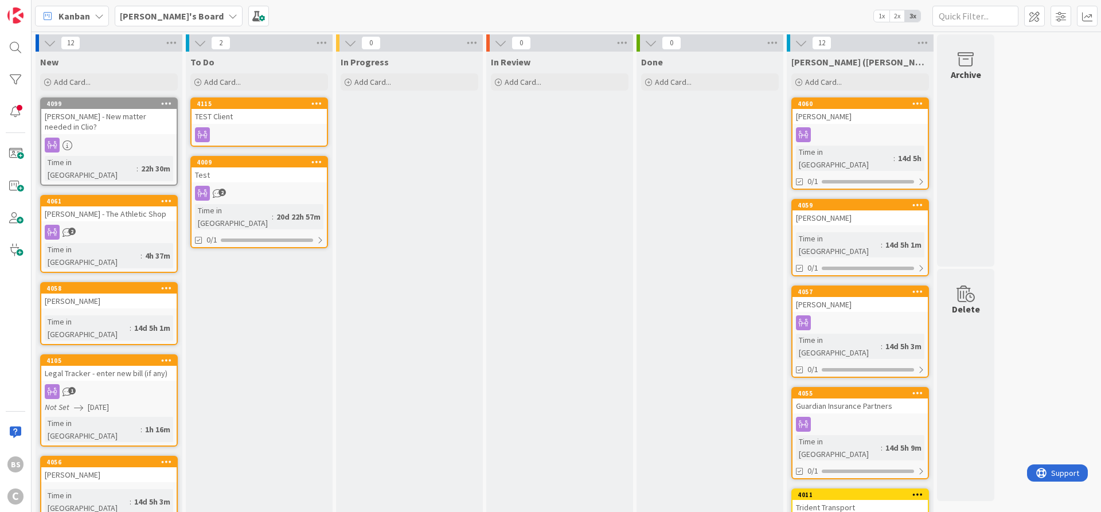
click at [146, 13] on b "[PERSON_NAME]'s Board" at bounding box center [172, 15] width 104 height 11
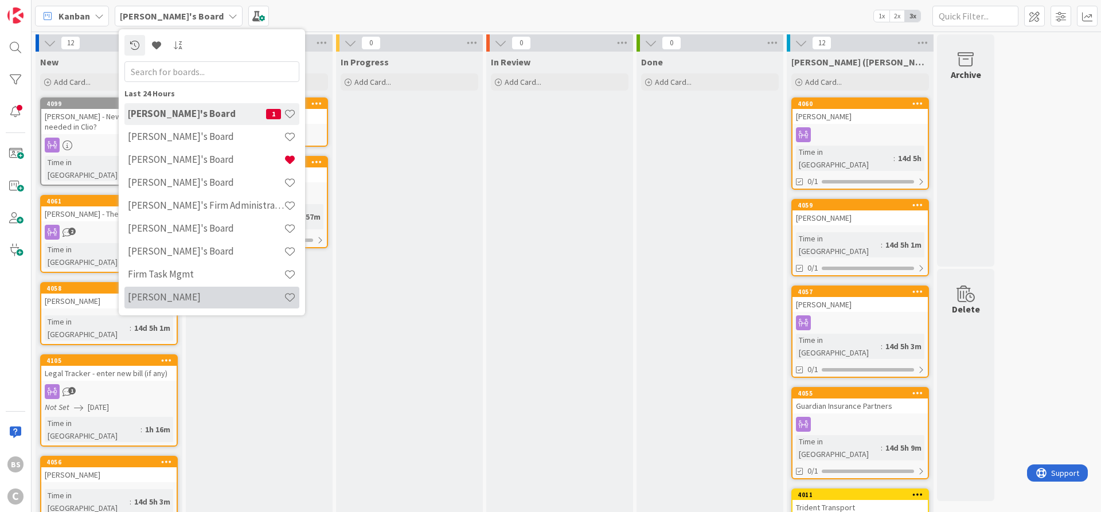
click at [167, 294] on h4 "[PERSON_NAME]" at bounding box center [206, 296] width 156 height 11
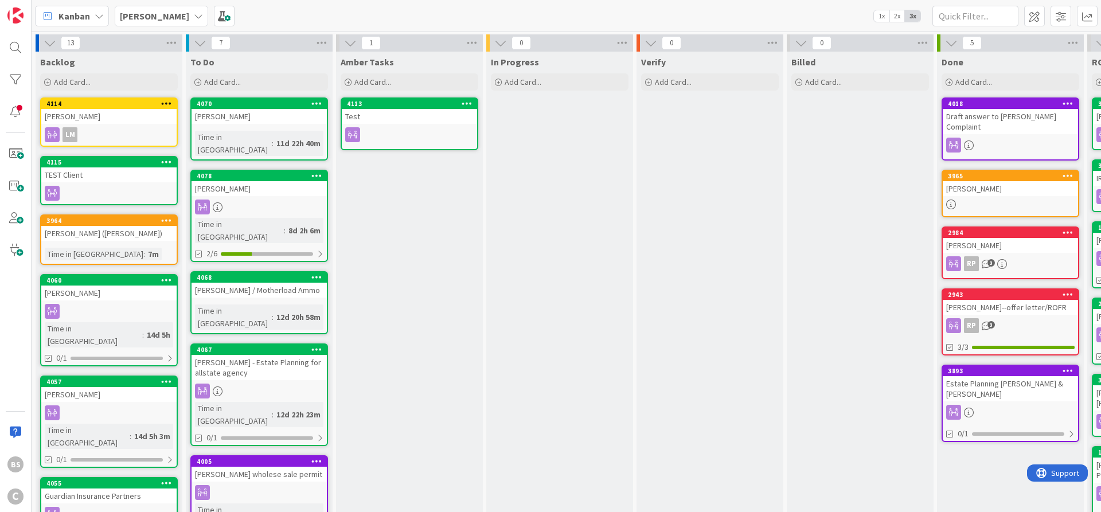
click at [91, 151] on div "Backlog Add Card... 4114 Mark Cutler LM 4115 TEST Client 3964 William Kerhaniwi…" at bounding box center [109, 510] width 147 height 917
click at [89, 164] on div "4115" at bounding box center [111, 162] width 130 height 8
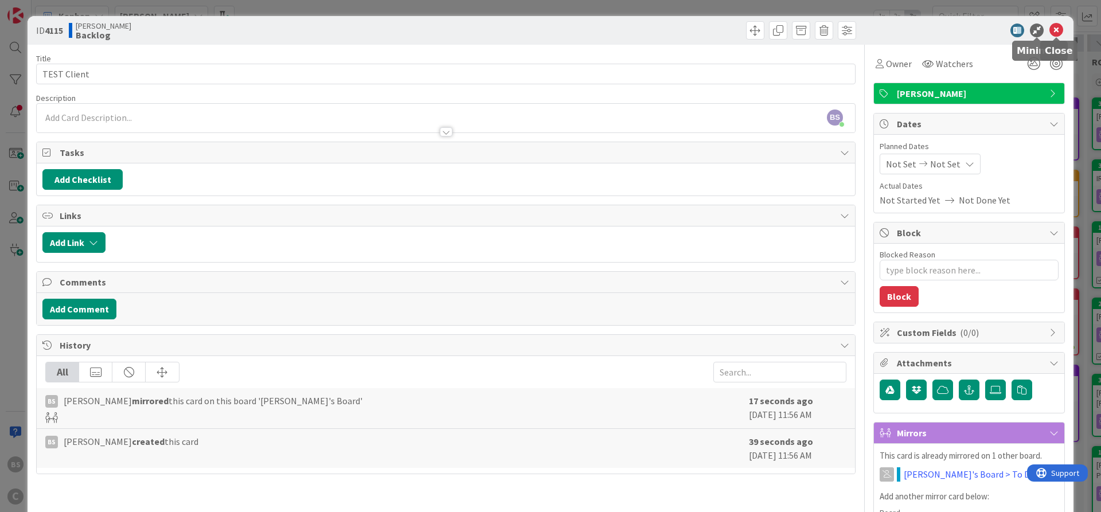
click at [1057, 25] on icon at bounding box center [1056, 31] width 14 height 14
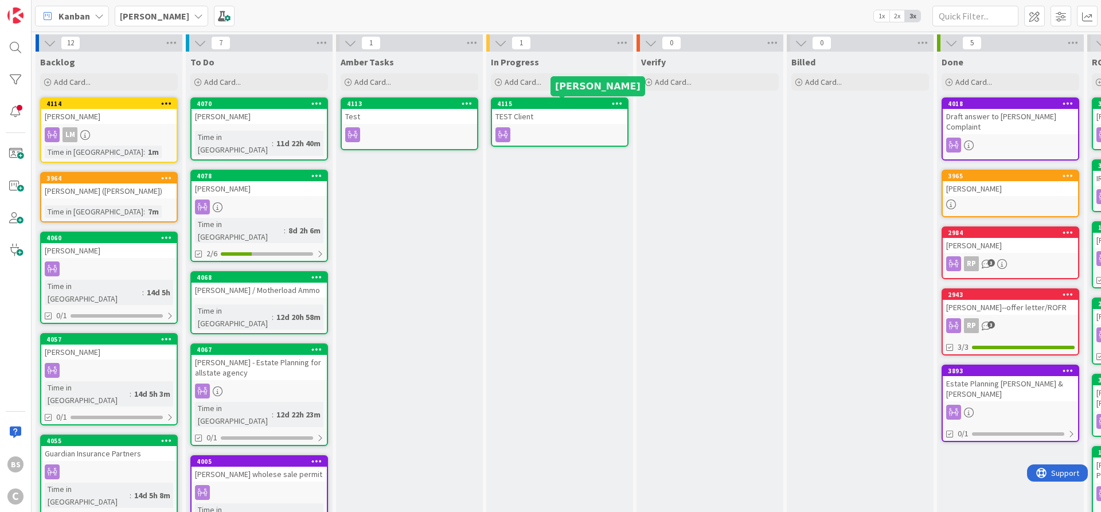
click at [521, 105] on div "4115" at bounding box center [562, 104] width 130 height 8
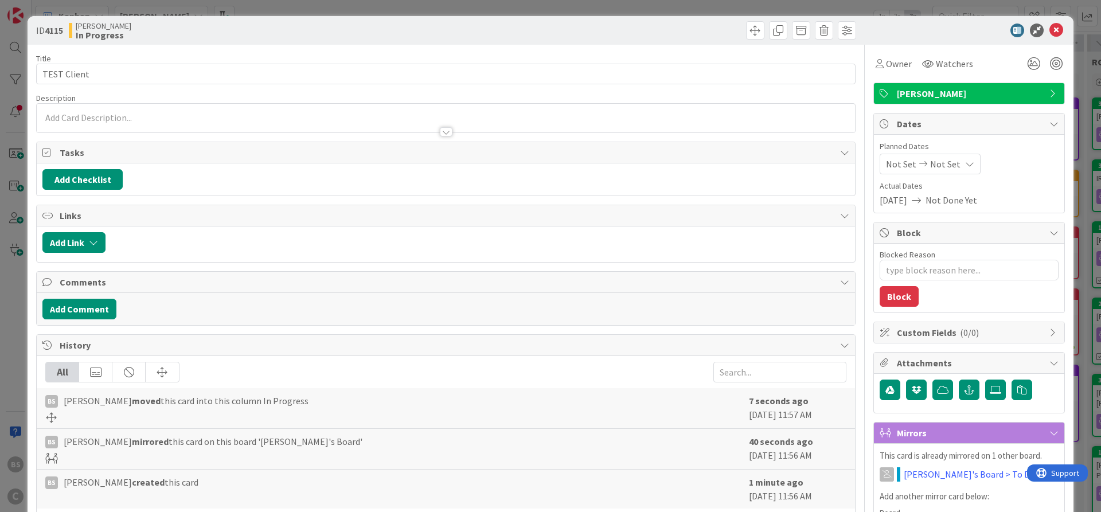
type textarea "x"
click at [75, 306] on button "Add Comment" at bounding box center [79, 309] width 74 height 21
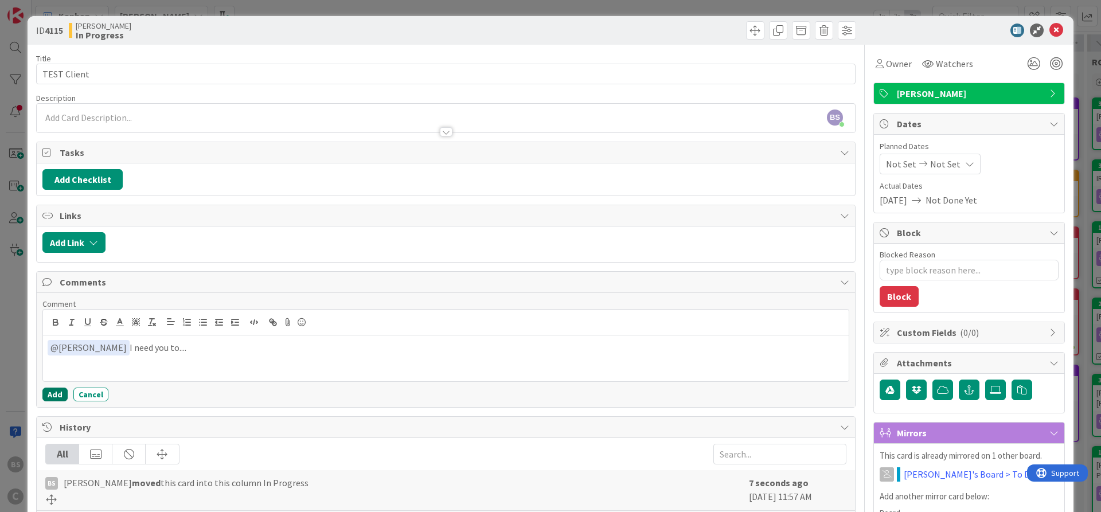
click at [51, 393] on button "Add" at bounding box center [54, 395] width 25 height 14
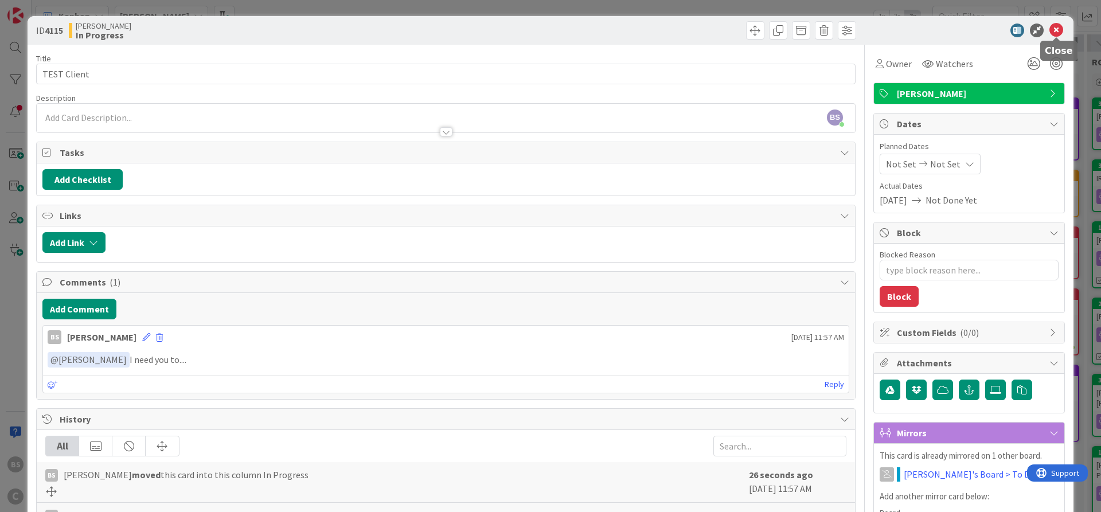
click at [1054, 28] on icon at bounding box center [1056, 31] width 14 height 14
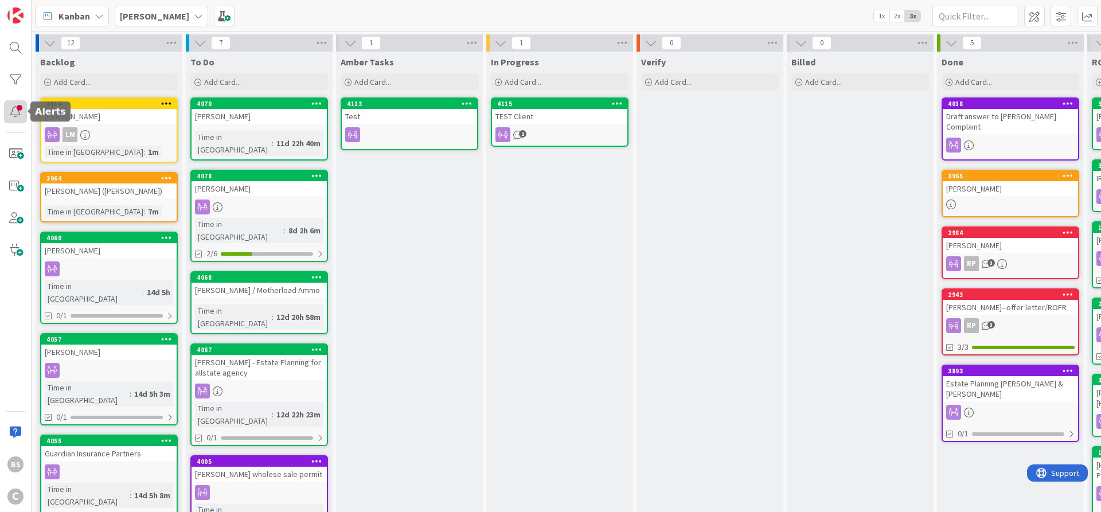
click at [18, 111] on div at bounding box center [15, 111] width 23 height 23
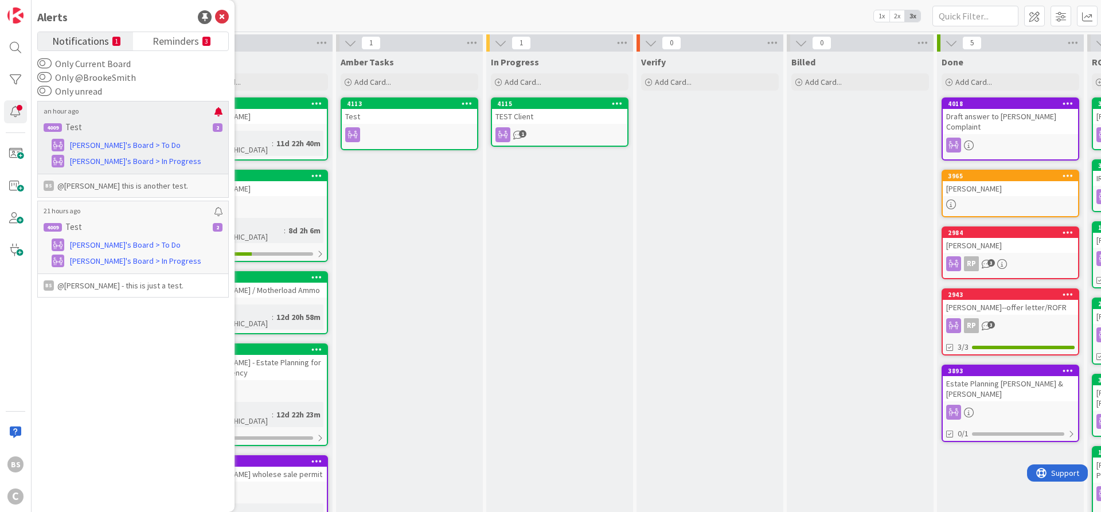
click at [145, 128] on h6 "4009 Test 2" at bounding box center [133, 127] width 186 height 17
click at [100, 162] on span "Brooke's Board > In Progress" at bounding box center [135, 161] width 131 height 12
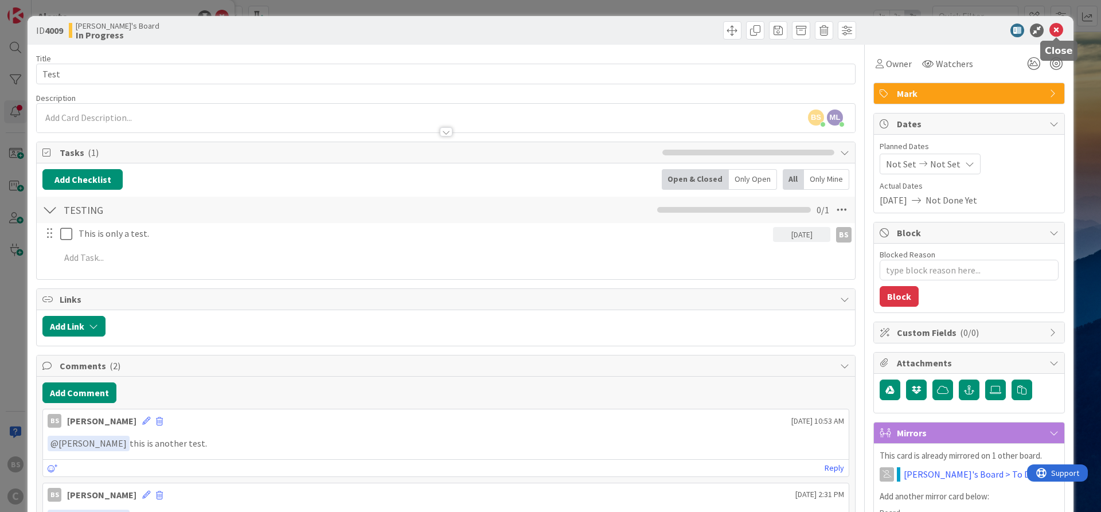
click at [1057, 29] on icon at bounding box center [1056, 31] width 14 height 14
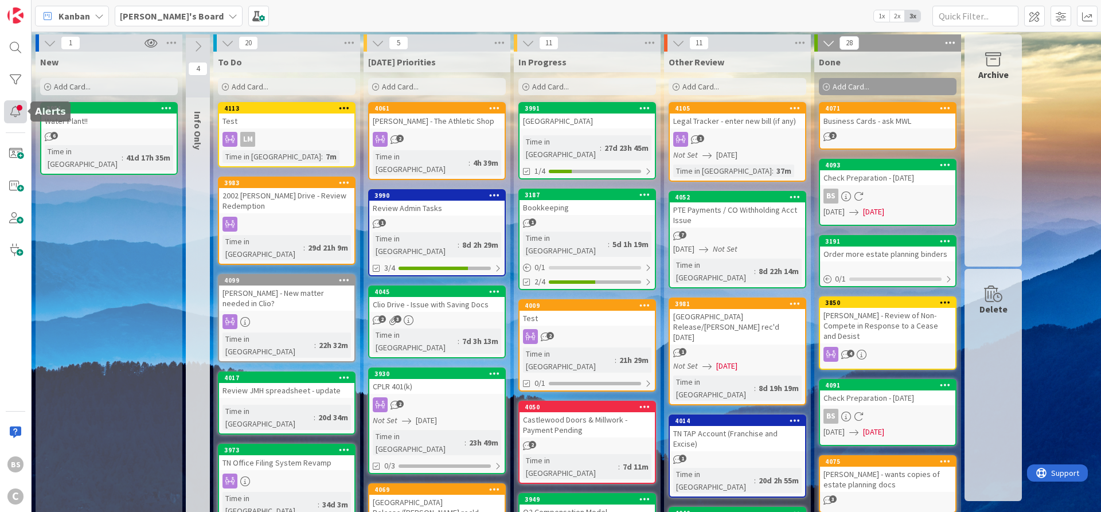
click at [15, 114] on div at bounding box center [15, 111] width 23 height 23
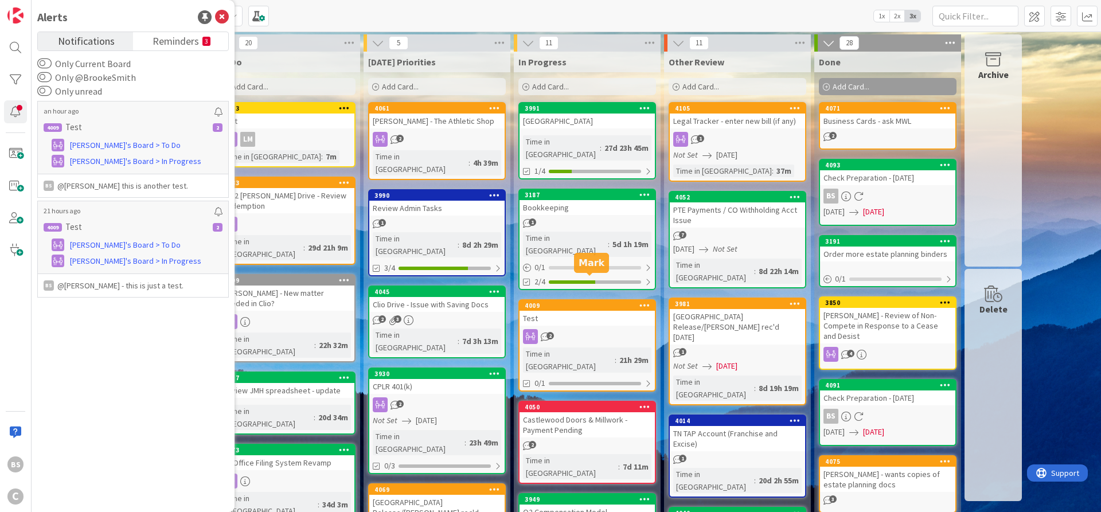
click at [586, 302] on div "4009" at bounding box center [590, 306] width 130 height 8
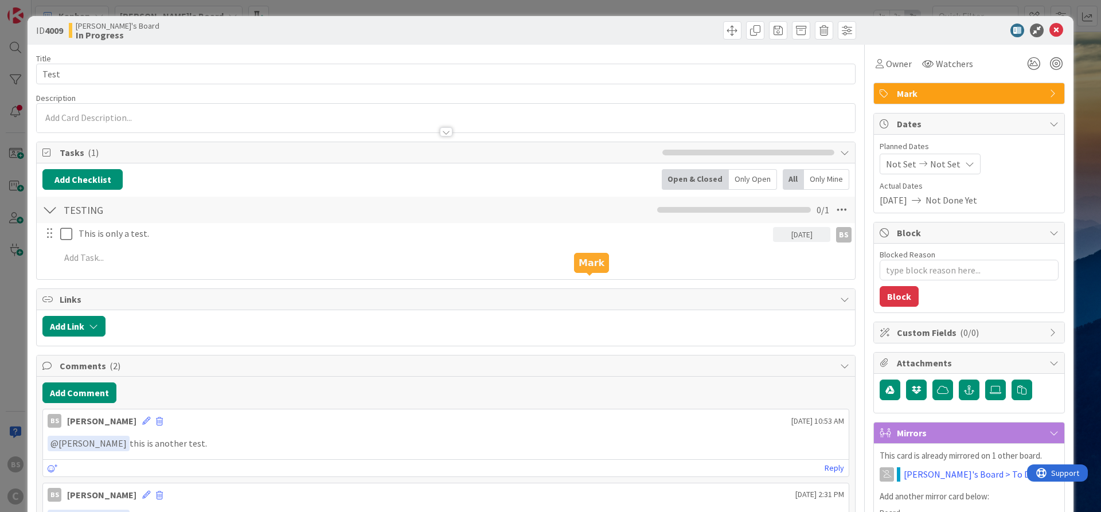
type textarea "x"
click at [73, 181] on button "Add Checklist" at bounding box center [82, 179] width 80 height 21
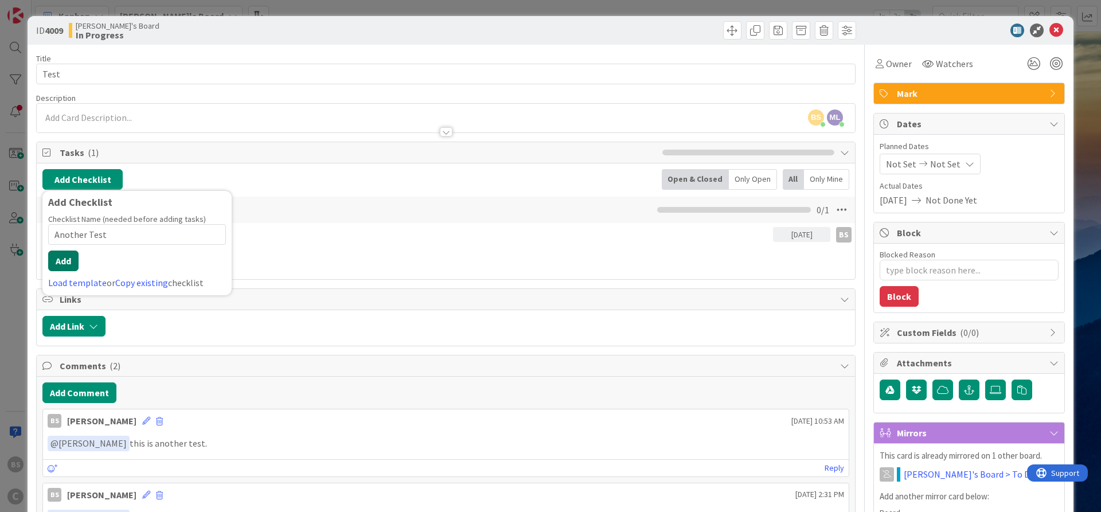
type input "Another Test"
click at [71, 260] on button "Add" at bounding box center [63, 261] width 30 height 21
type textarea "x"
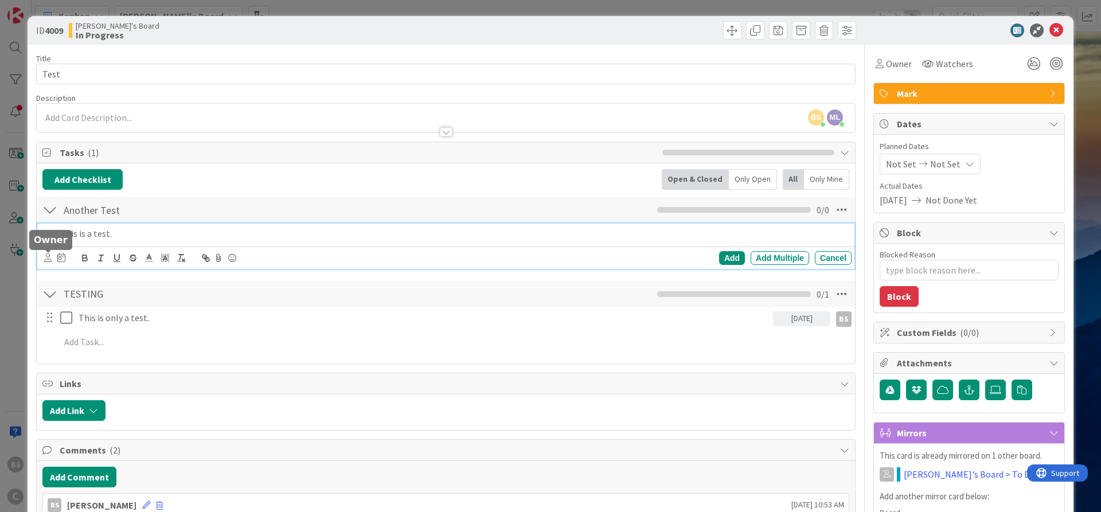
click at [46, 254] on icon at bounding box center [47, 257] width 7 height 9
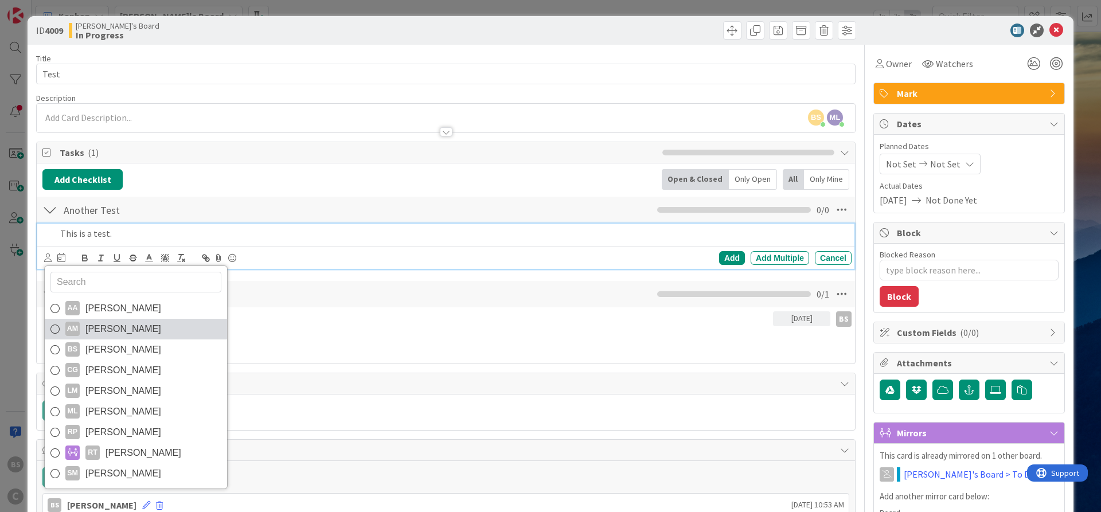
click at [120, 330] on span "Amber McGhee" at bounding box center [123, 328] width 76 height 17
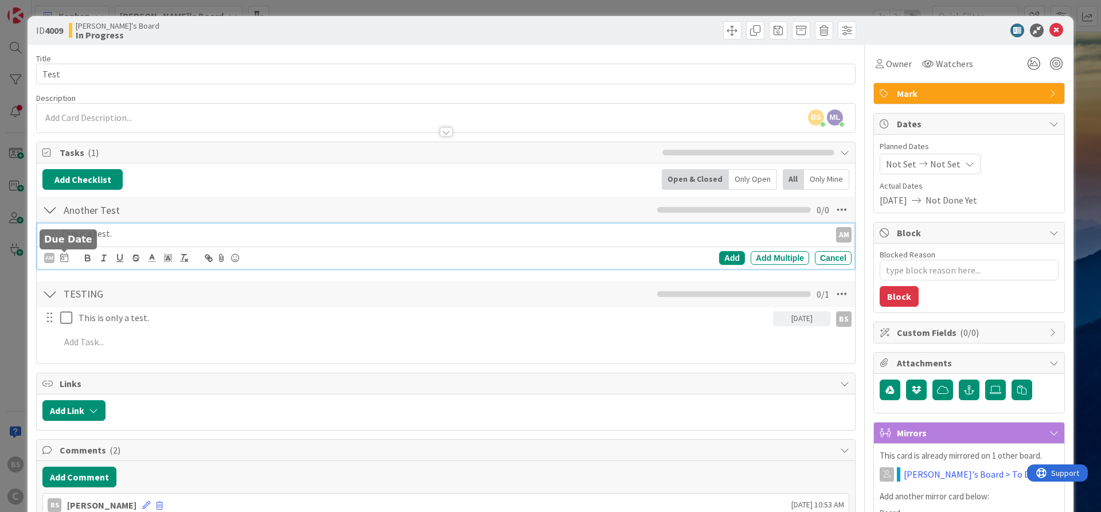
click at [65, 259] on icon at bounding box center [64, 257] width 8 height 9
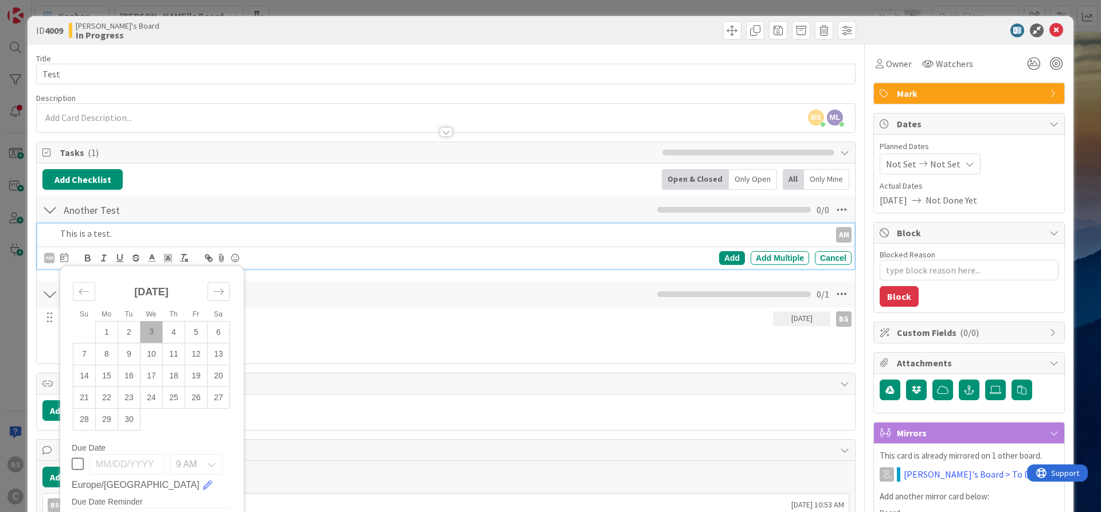
click at [151, 330] on td "3" at bounding box center [151, 332] width 22 height 22
click at [730, 256] on div "Add" at bounding box center [732, 258] width 26 height 14
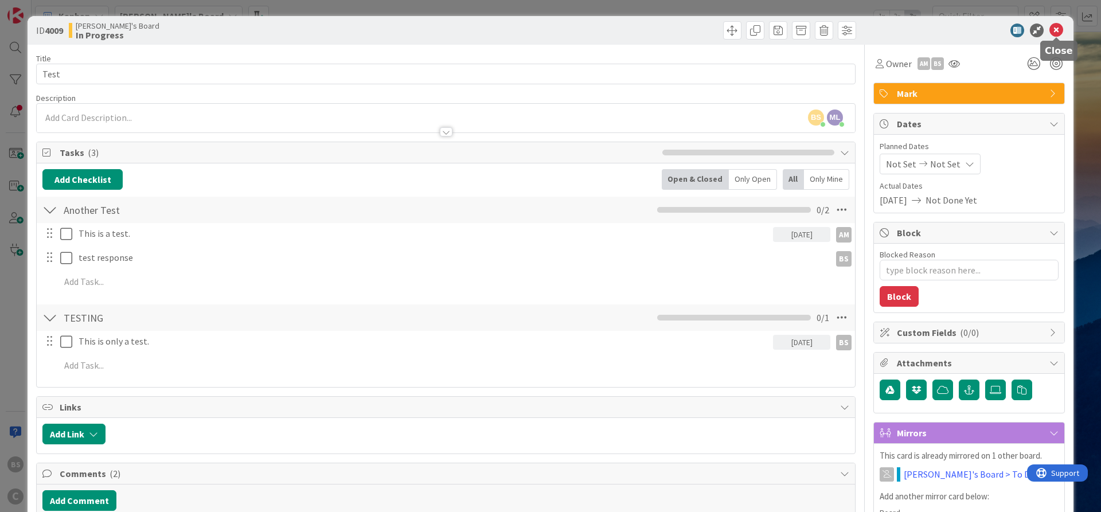
click at [1052, 28] on icon at bounding box center [1056, 31] width 14 height 14
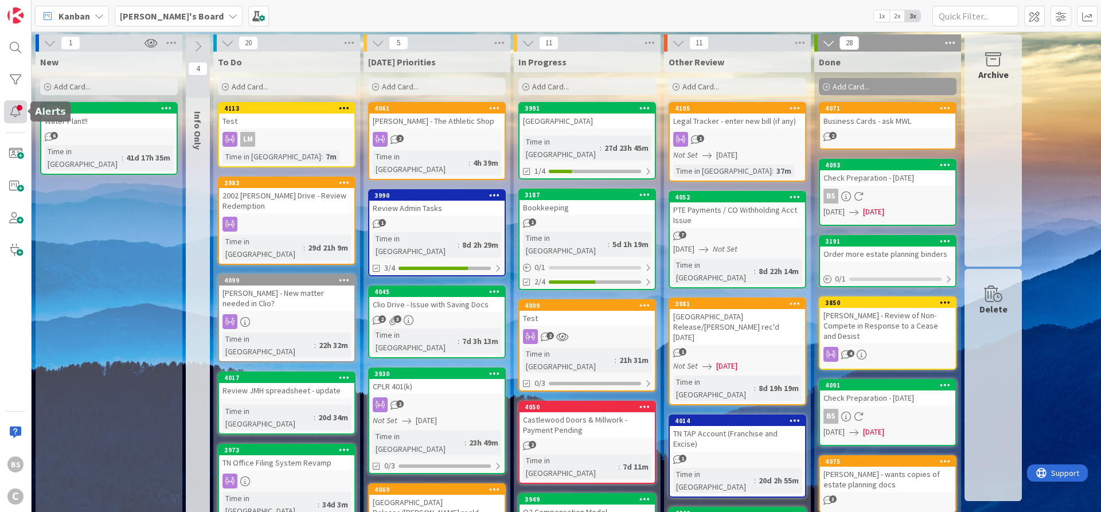
click at [12, 114] on div at bounding box center [15, 111] width 23 height 23
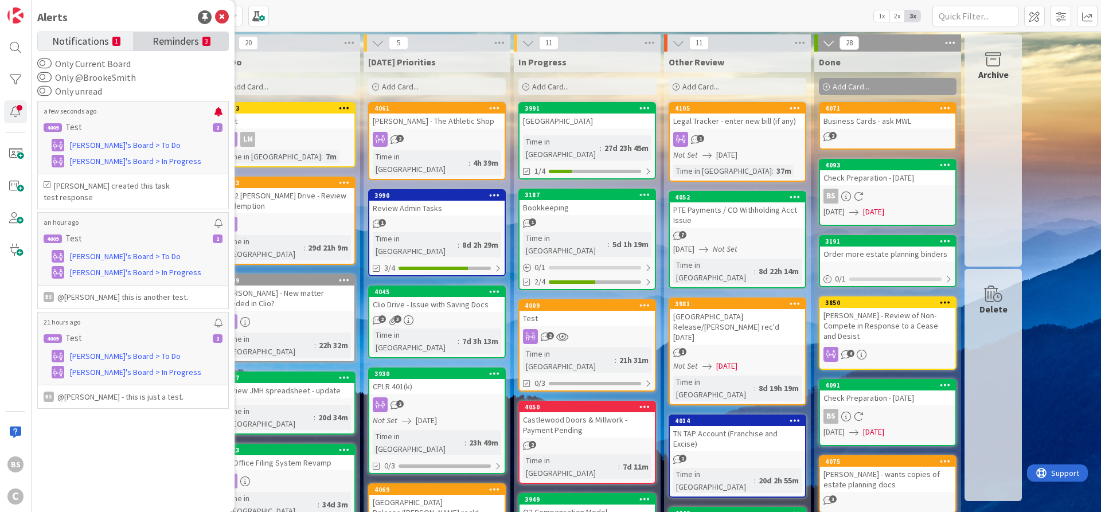
click at [174, 36] on span "Reminders" at bounding box center [176, 40] width 46 height 16
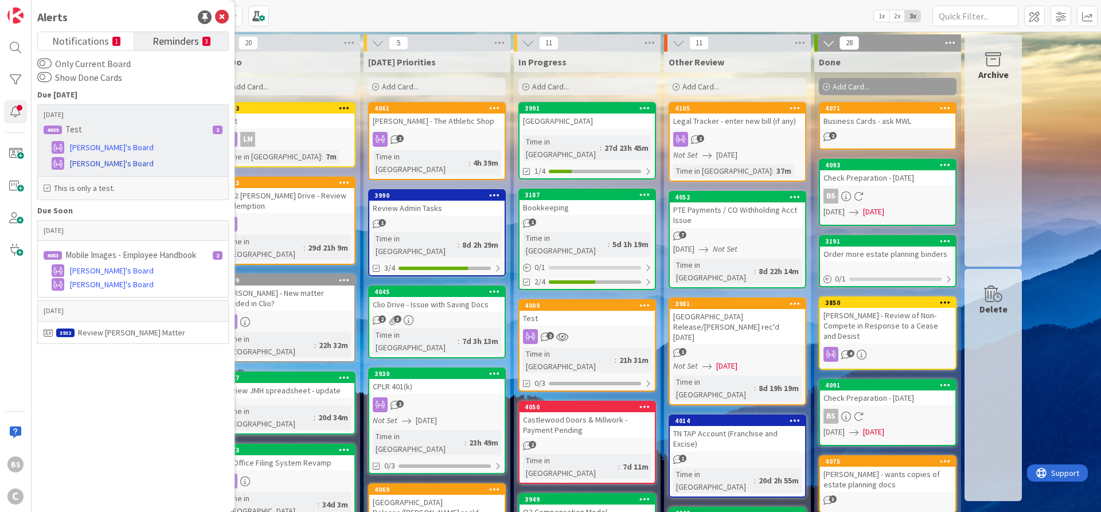
click at [95, 164] on span "[PERSON_NAME]'s Board" at bounding box center [112, 164] width 84 height 12
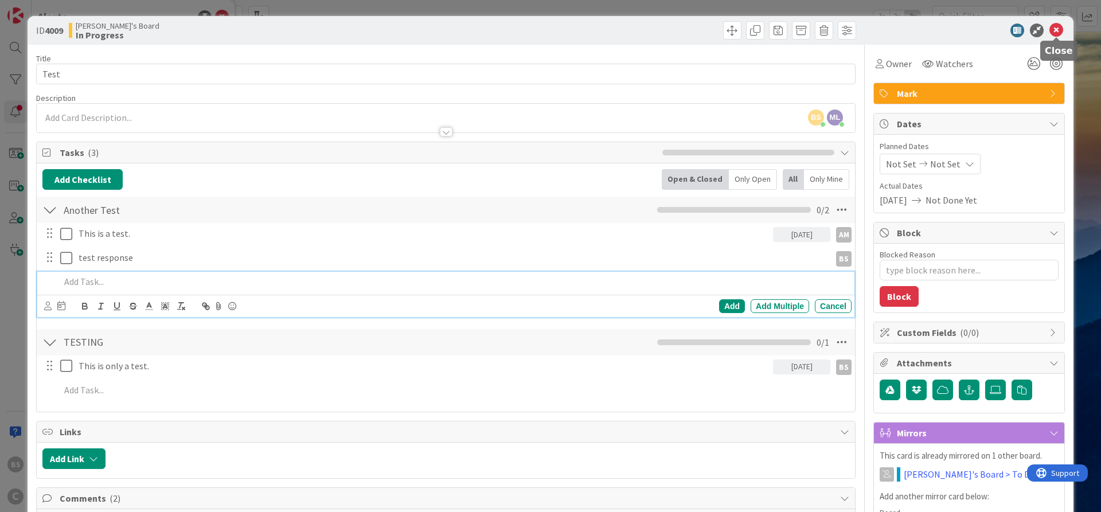
click at [1057, 25] on icon at bounding box center [1056, 31] width 14 height 14
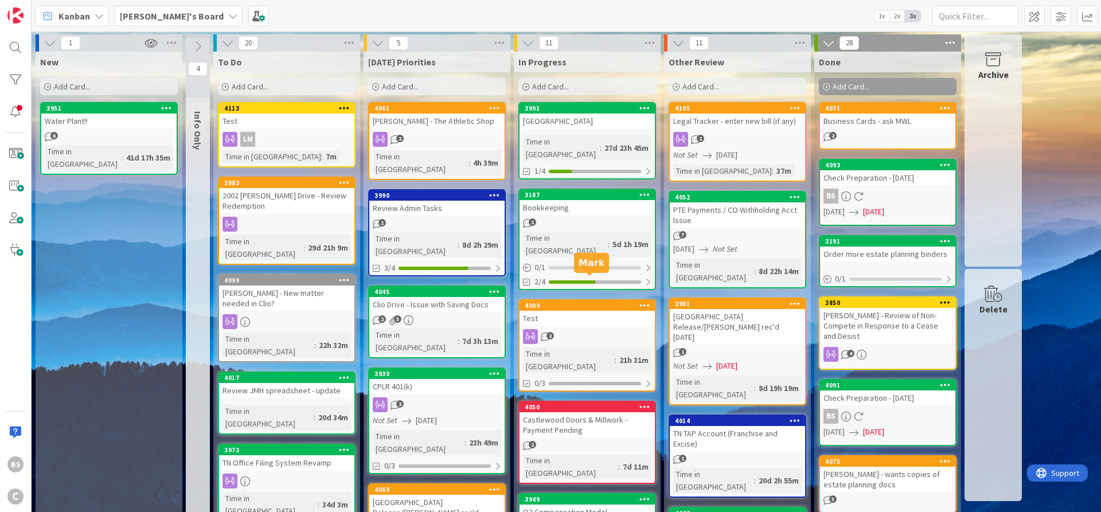
click at [548, 302] on div "4009" at bounding box center [590, 306] width 130 height 8
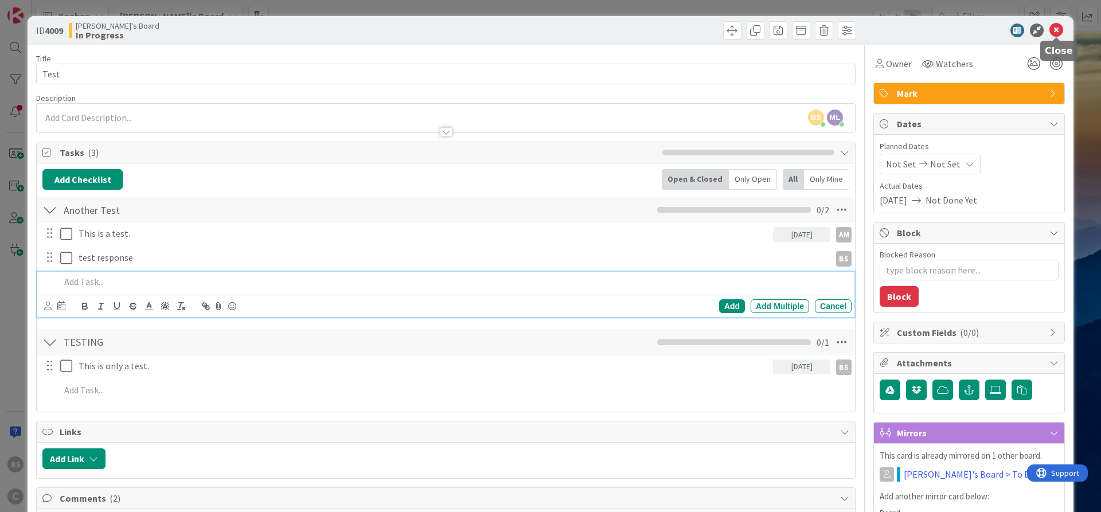
click at [1054, 29] on icon at bounding box center [1056, 31] width 14 height 14
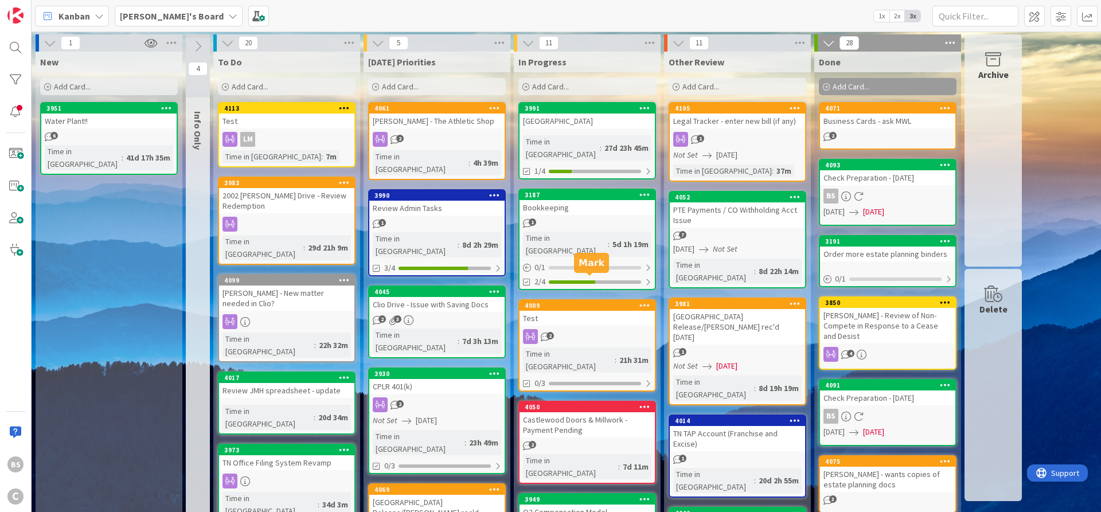
click at [556, 302] on div "4009" at bounding box center [590, 306] width 130 height 8
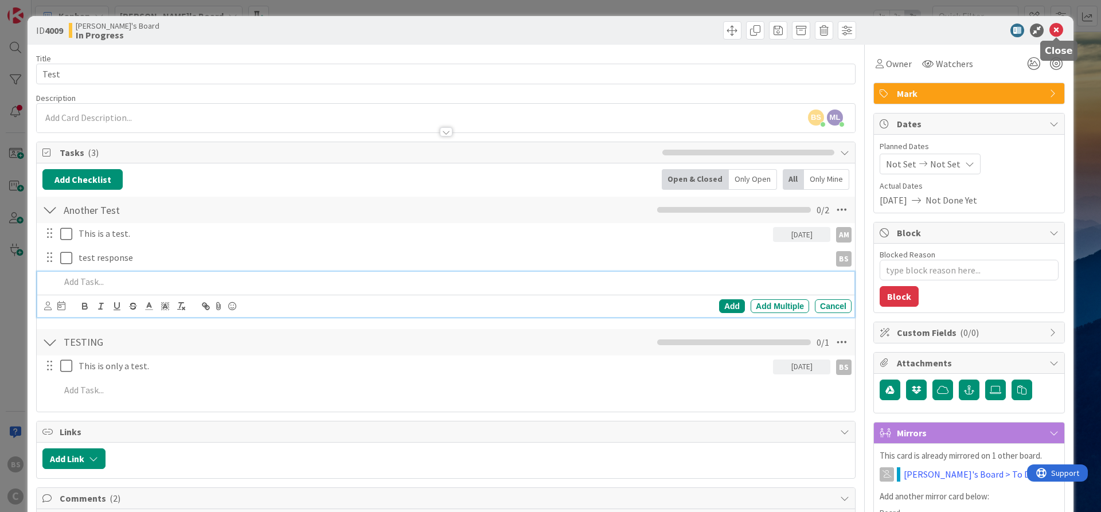
click at [1056, 28] on icon at bounding box center [1056, 31] width 14 height 14
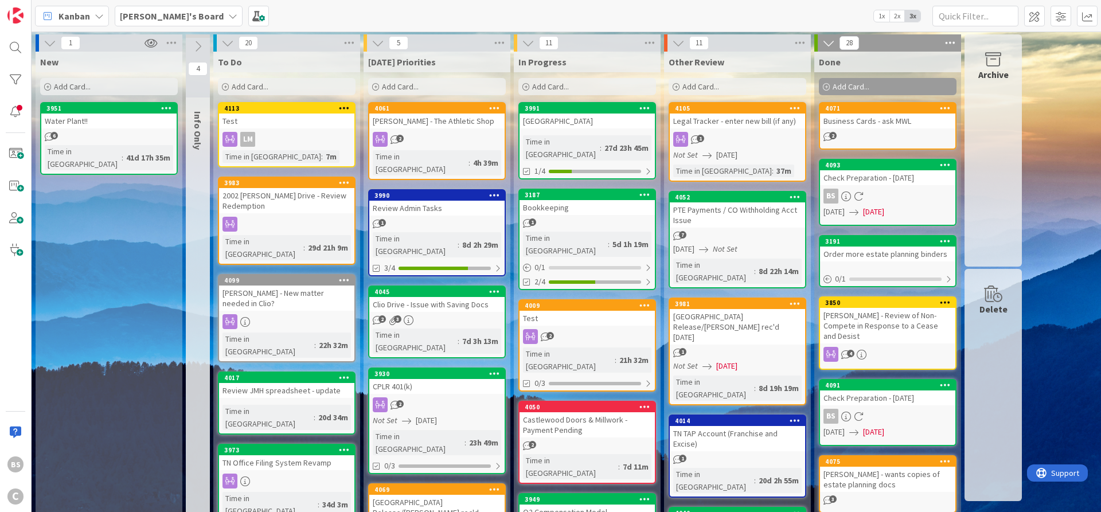
click at [161, 16] on b "[PERSON_NAME]'s Board" at bounding box center [172, 15] width 104 height 11
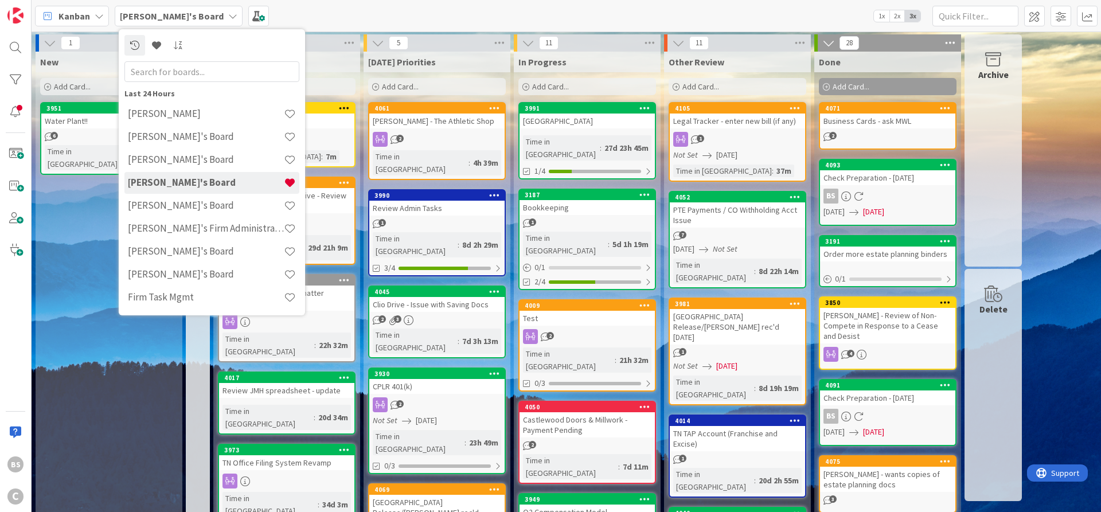
click at [319, 14] on div "Kanban Brooke's Board Last 24 Hours Lee Mangum Mark's Board Amber's Board Brook…" at bounding box center [566, 16] width 1069 height 32
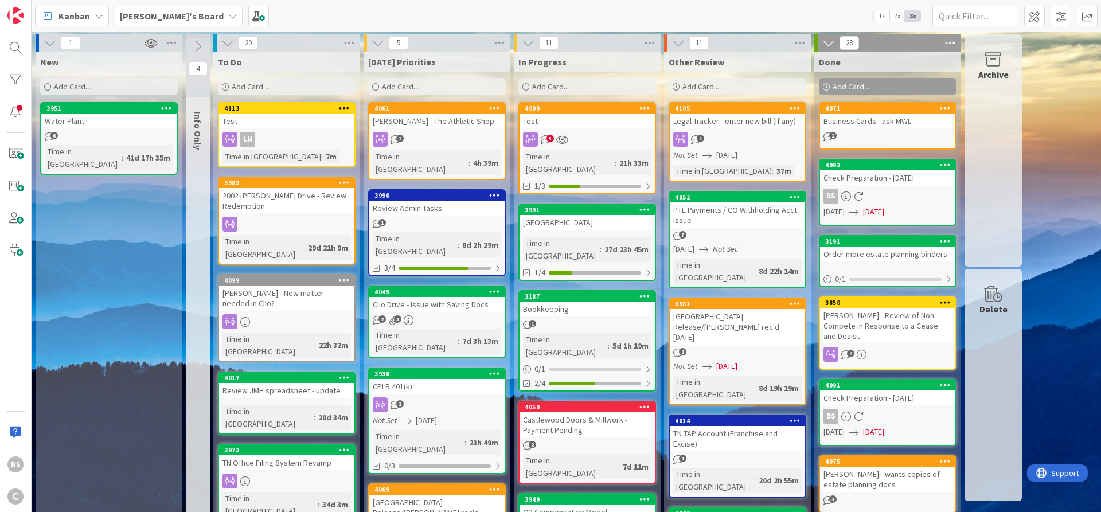
click at [137, 12] on b "[PERSON_NAME]'s Board" at bounding box center [172, 15] width 104 height 11
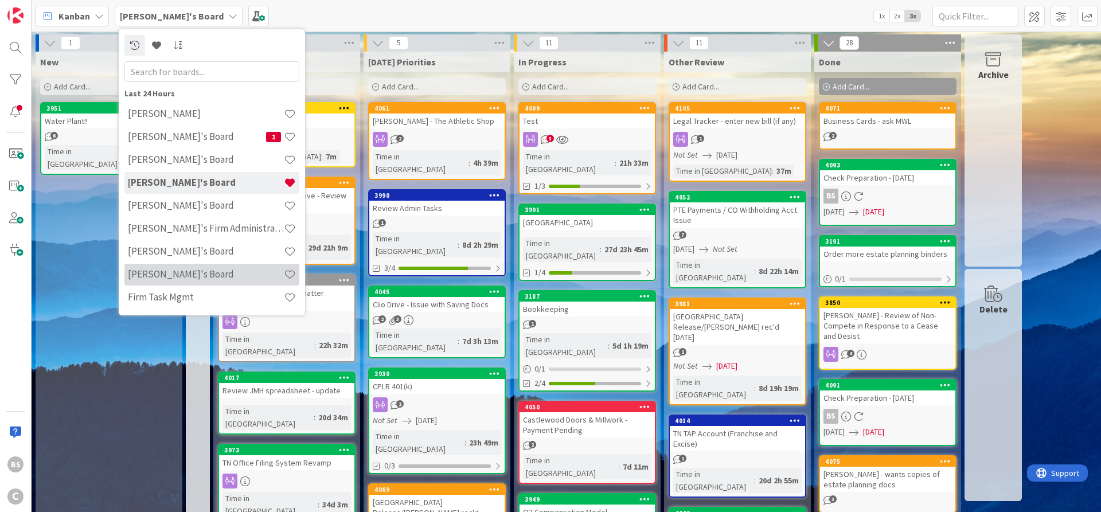
click at [161, 270] on h4 "[PERSON_NAME]'s Board" at bounding box center [206, 273] width 156 height 11
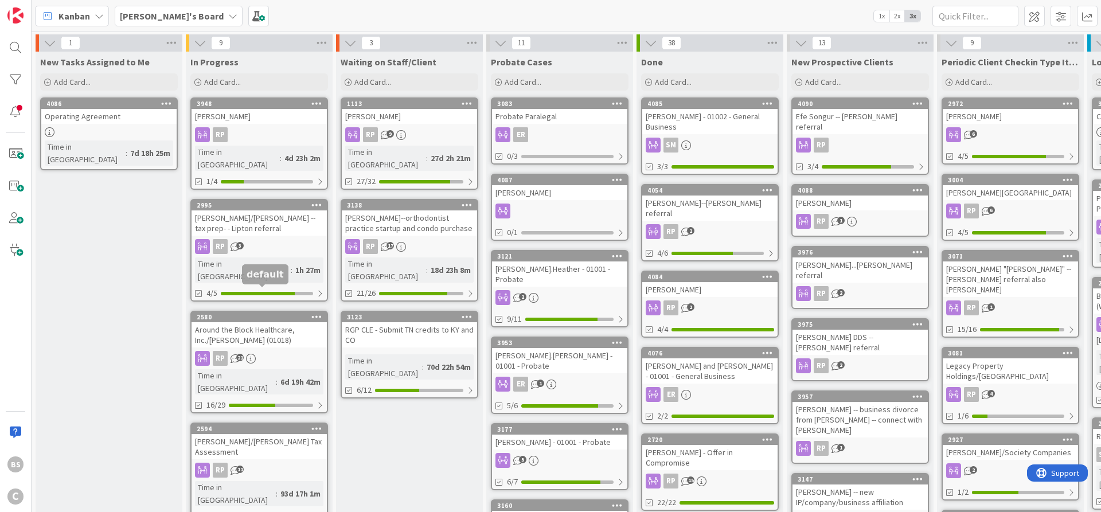
click at [266, 313] on div "2580" at bounding box center [262, 317] width 130 height 8
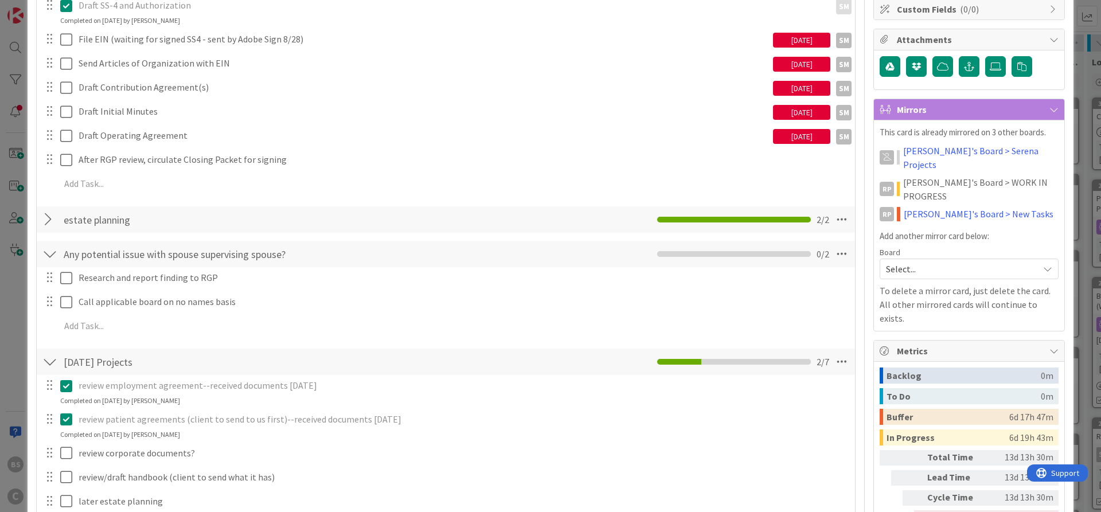
scroll to position [344, 0]
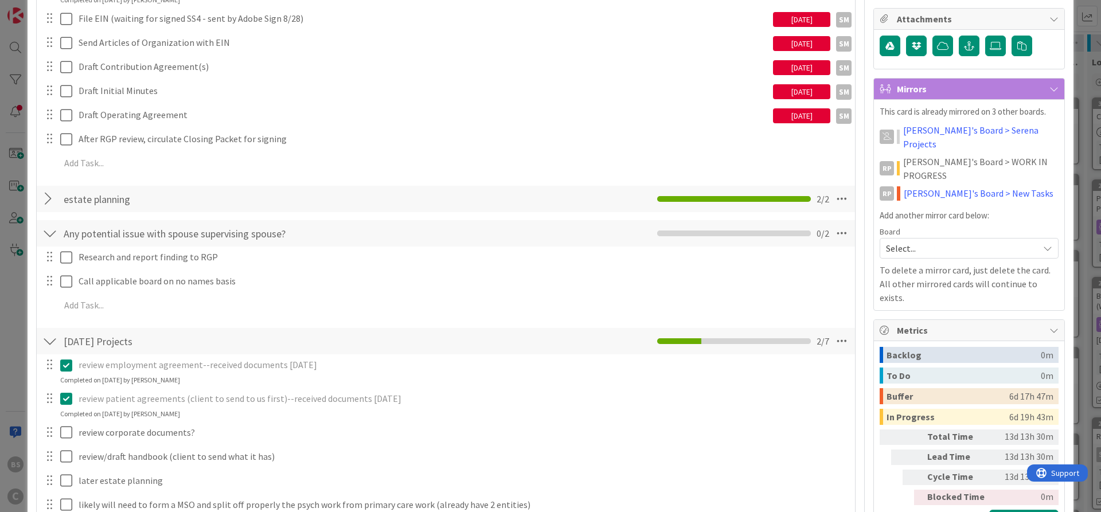
click at [48, 200] on div at bounding box center [49, 199] width 15 height 21
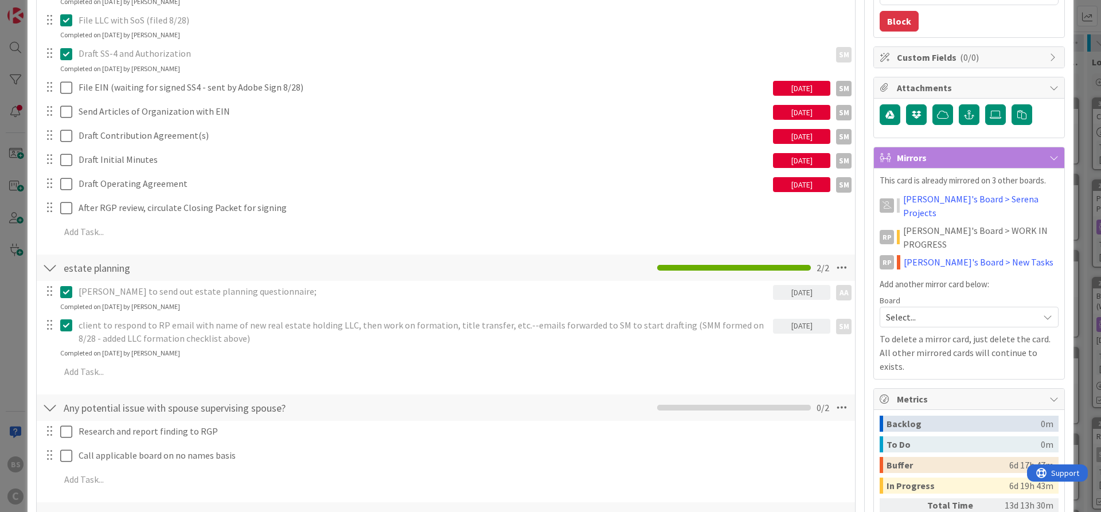
scroll to position [0, 0]
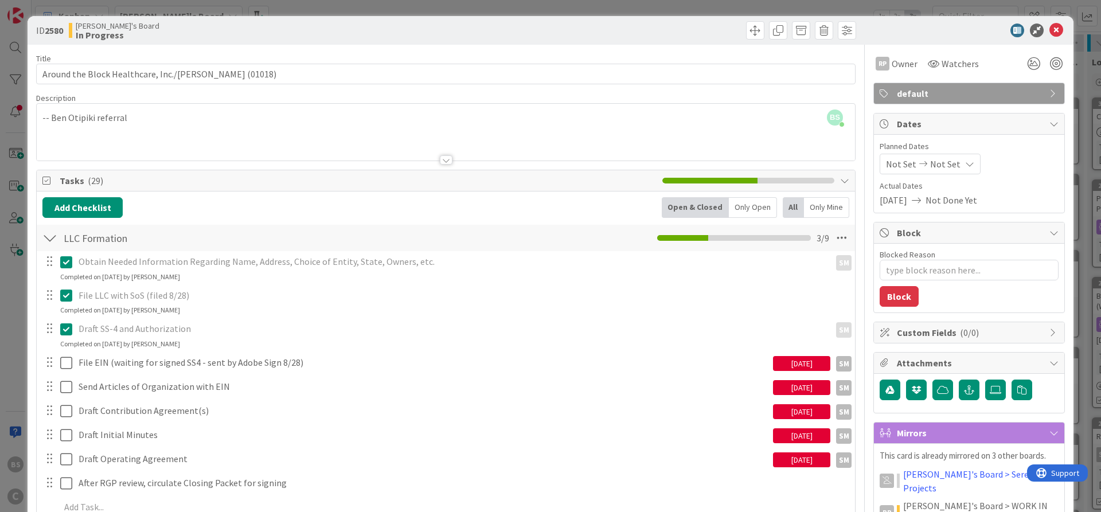
drag, startPoint x: 533, startPoint y: 343, endPoint x: 454, endPoint y: 312, distance: 85.3
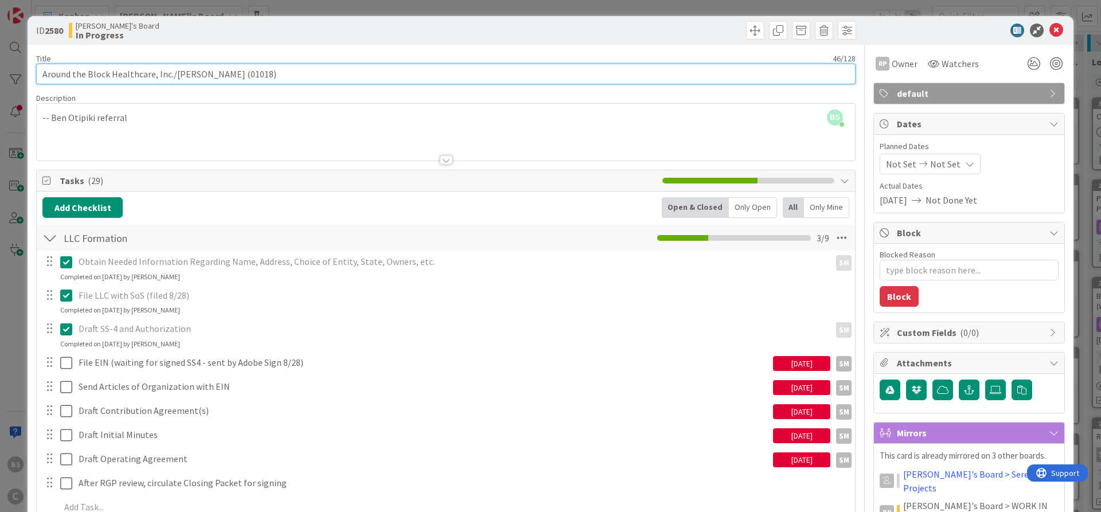
click at [544, 80] on input "Around the Block Healthcare, Inc./Mehl (01018)" at bounding box center [445, 74] width 819 height 21
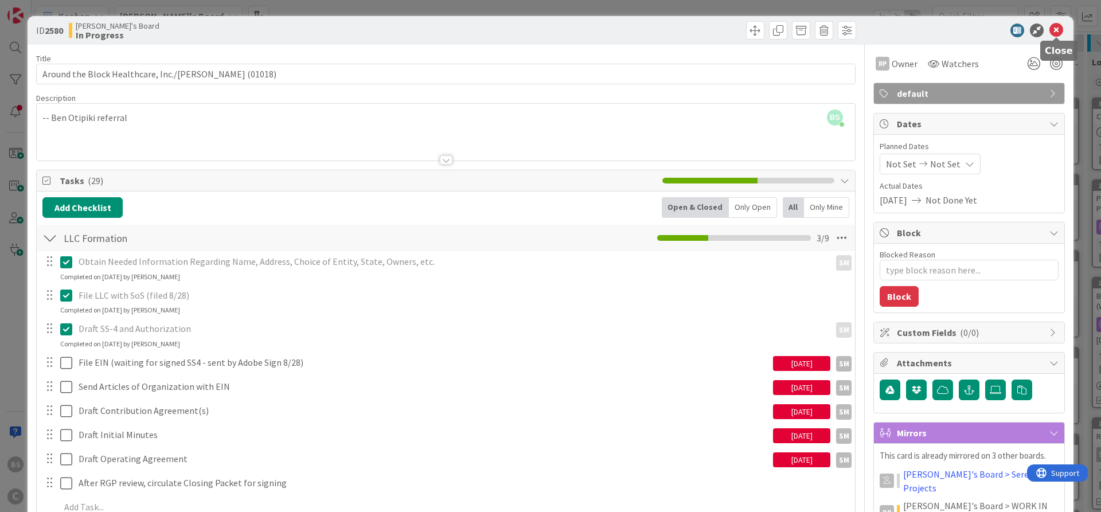
click at [1057, 29] on icon at bounding box center [1056, 31] width 14 height 14
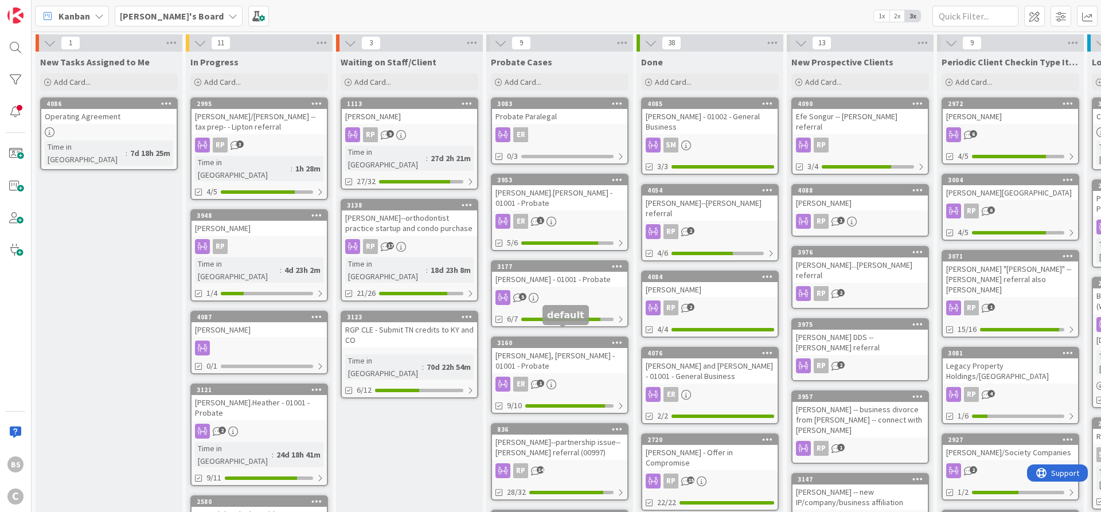
click at [553, 339] on div "3160" at bounding box center [562, 343] width 130 height 8
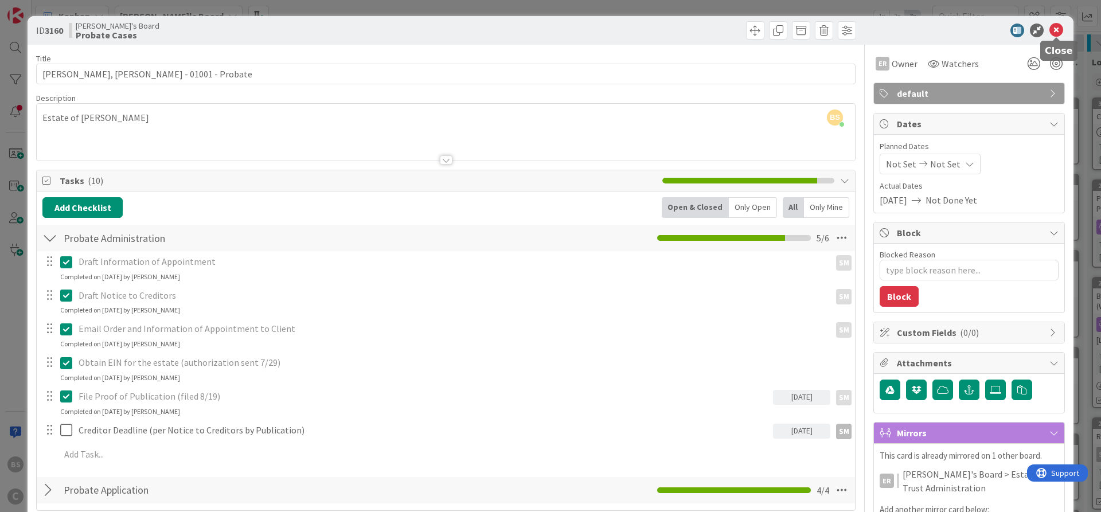
click at [1053, 30] on icon at bounding box center [1056, 31] width 14 height 14
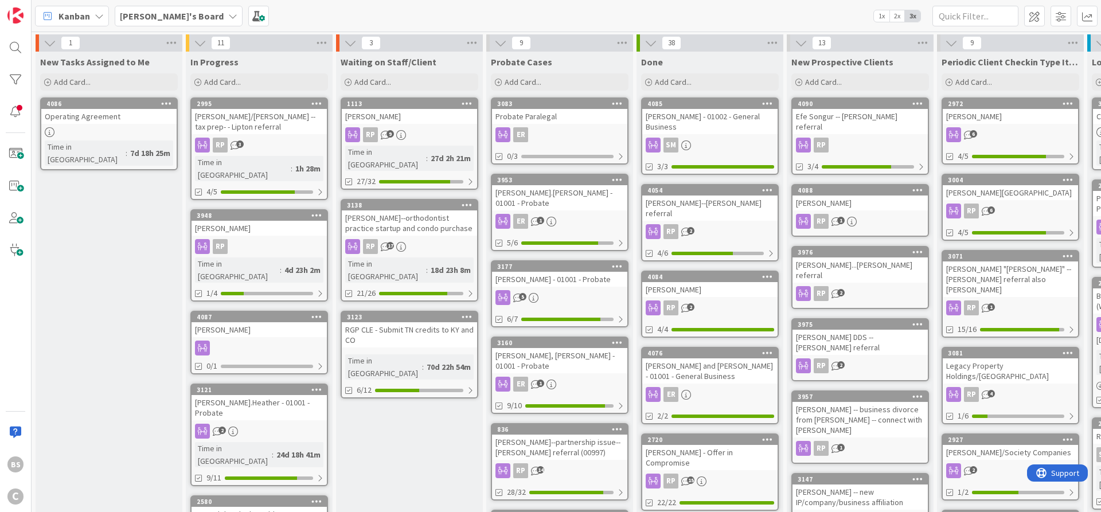
click at [154, 7] on div "[PERSON_NAME]'s Board" at bounding box center [179, 16] width 128 height 21
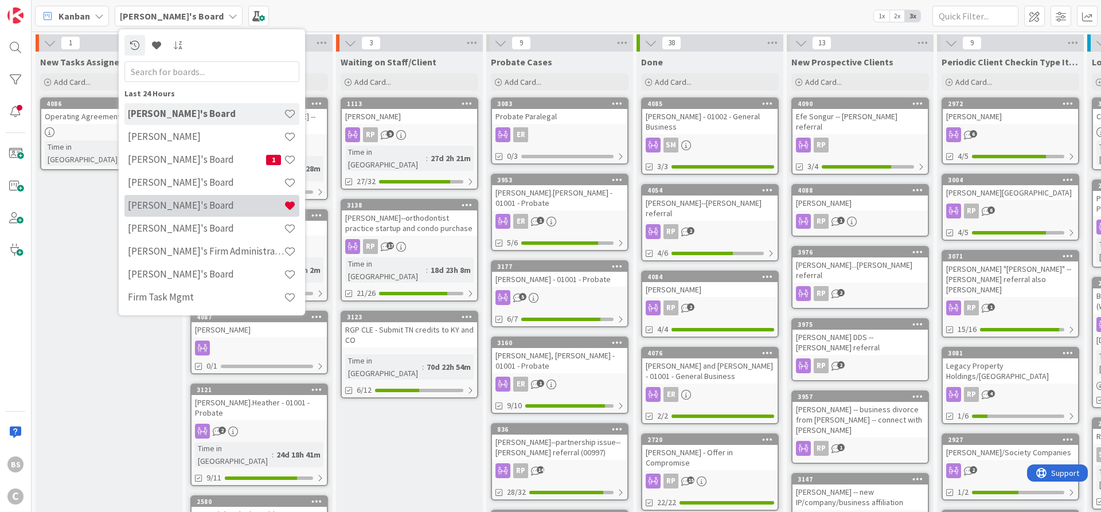
click at [164, 198] on div "[PERSON_NAME]'s Board" at bounding box center [211, 206] width 175 height 22
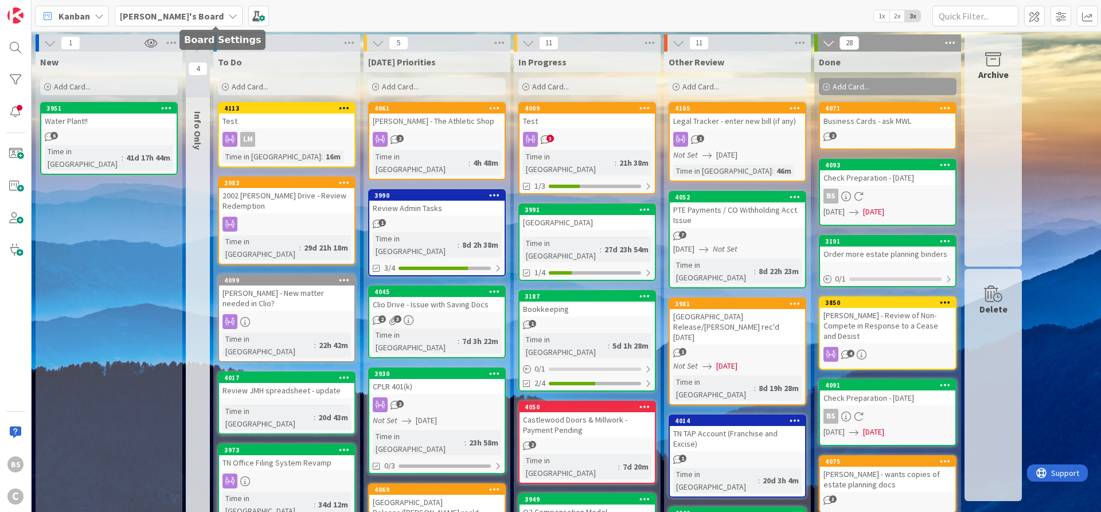
click at [158, 7] on div "[PERSON_NAME]'s Board" at bounding box center [179, 16] width 128 height 21
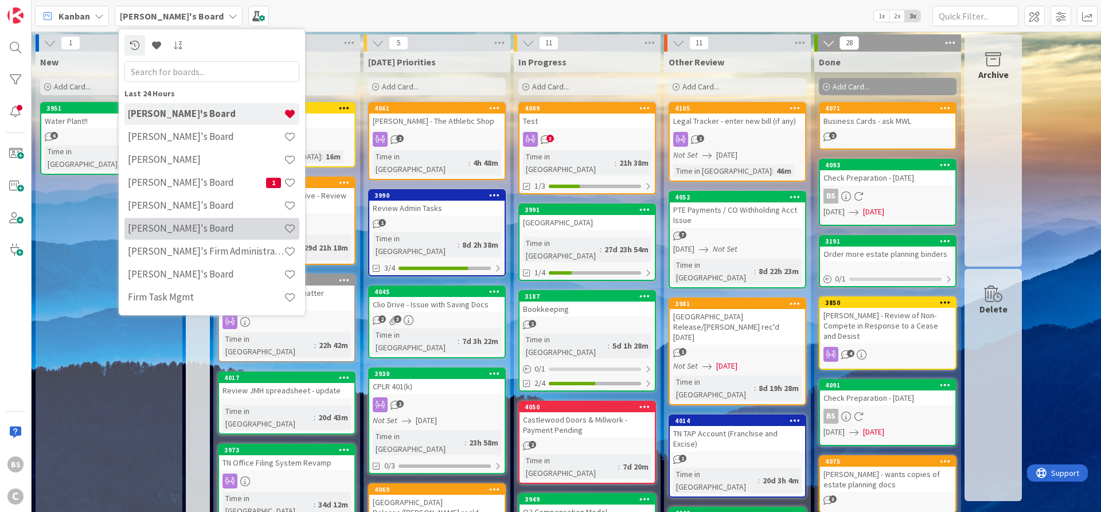
click at [166, 228] on h4 "[PERSON_NAME]'s Board" at bounding box center [206, 227] width 156 height 11
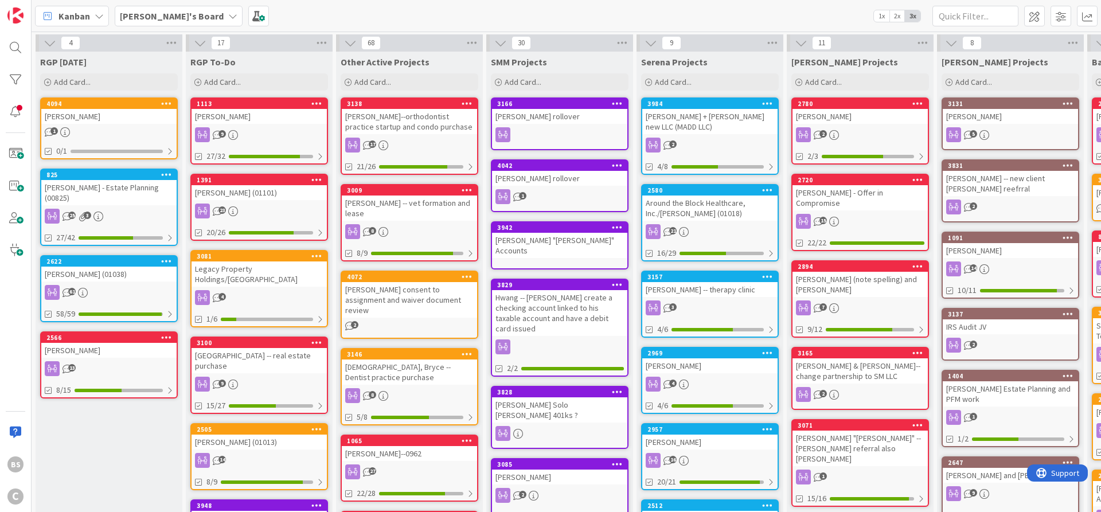
click at [139, 15] on b "[PERSON_NAME]'s Board" at bounding box center [172, 15] width 104 height 11
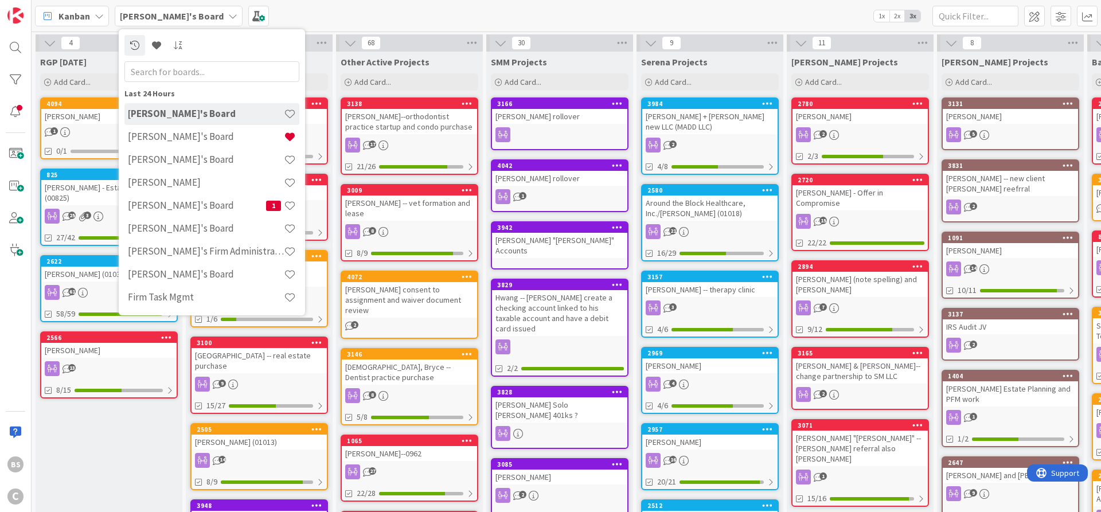
click at [158, 140] on h4 "[PERSON_NAME]'s Board" at bounding box center [206, 136] width 156 height 11
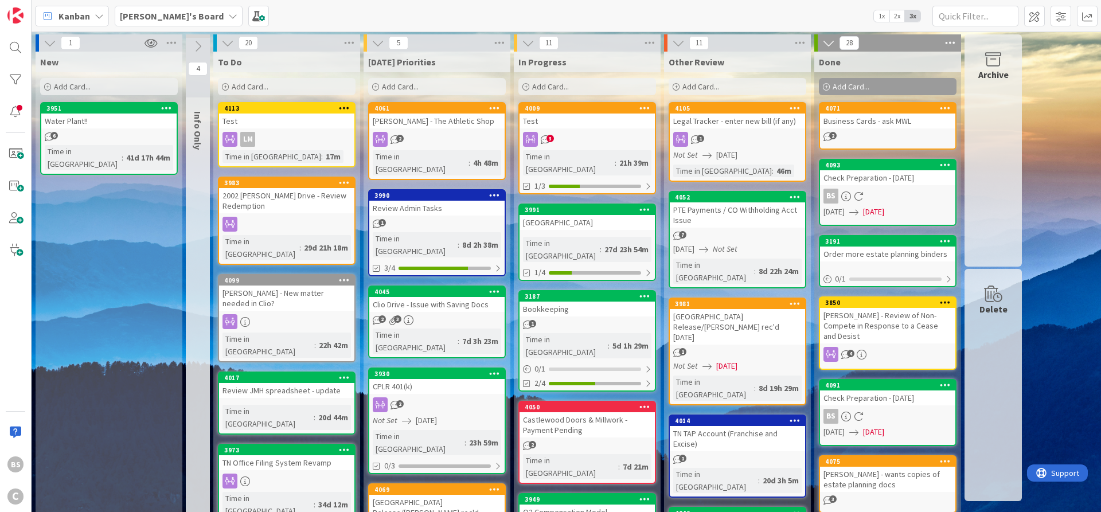
click at [577, 110] on div "4009" at bounding box center [590, 108] width 130 height 8
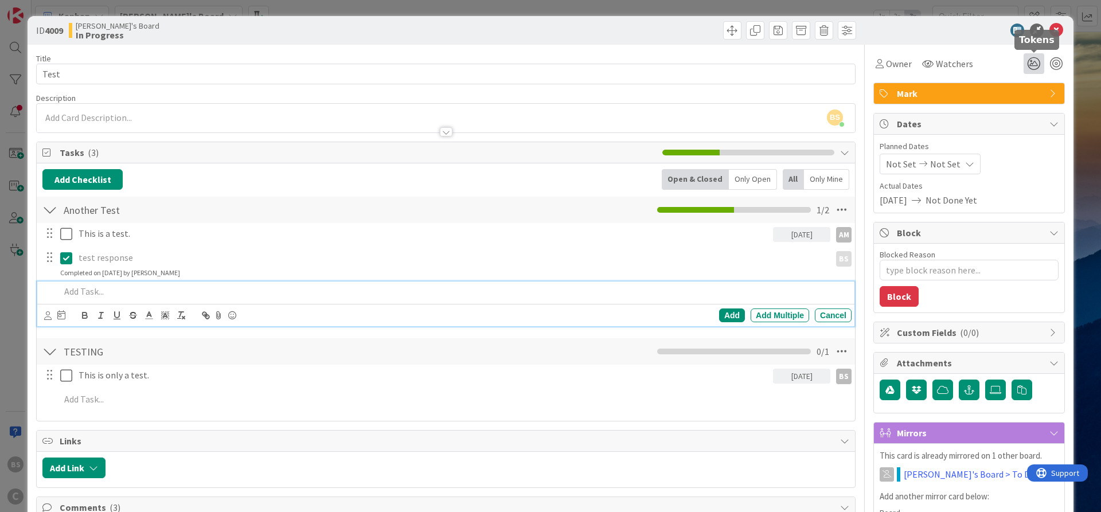
click at [1036, 61] on icon at bounding box center [1033, 63] width 21 height 21
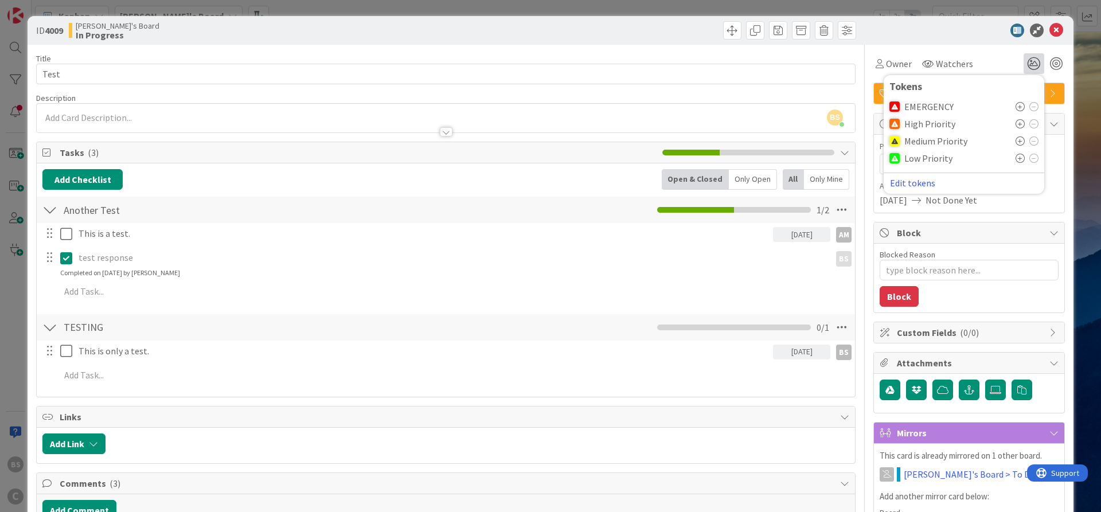
click at [1018, 108] on icon at bounding box center [1019, 106] width 9 height 9
click at [951, 36] on div at bounding box center [963, 31] width 203 height 14
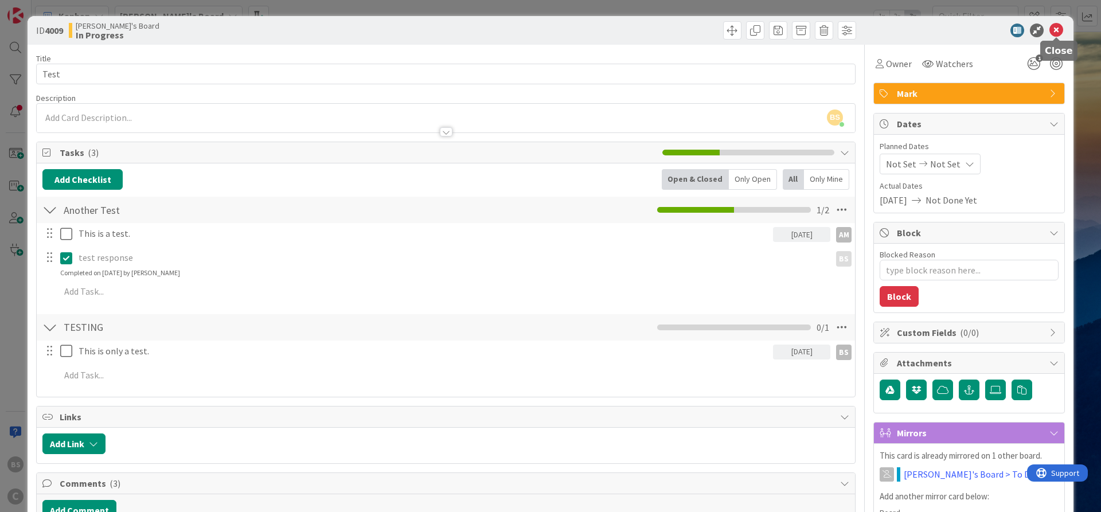
click at [1056, 32] on icon at bounding box center [1056, 31] width 14 height 14
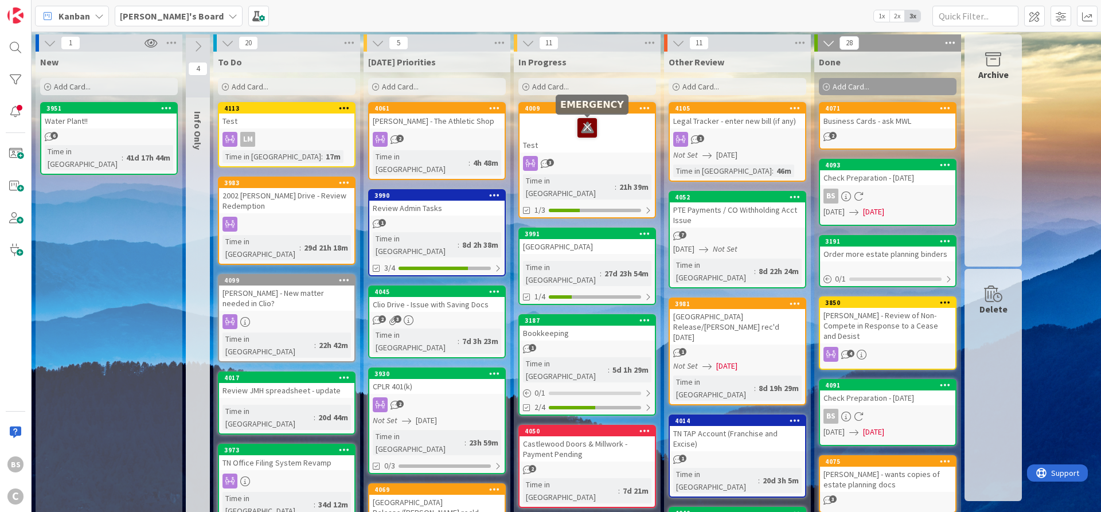
click at [584, 127] on icon at bounding box center [586, 127] width 19 height 18
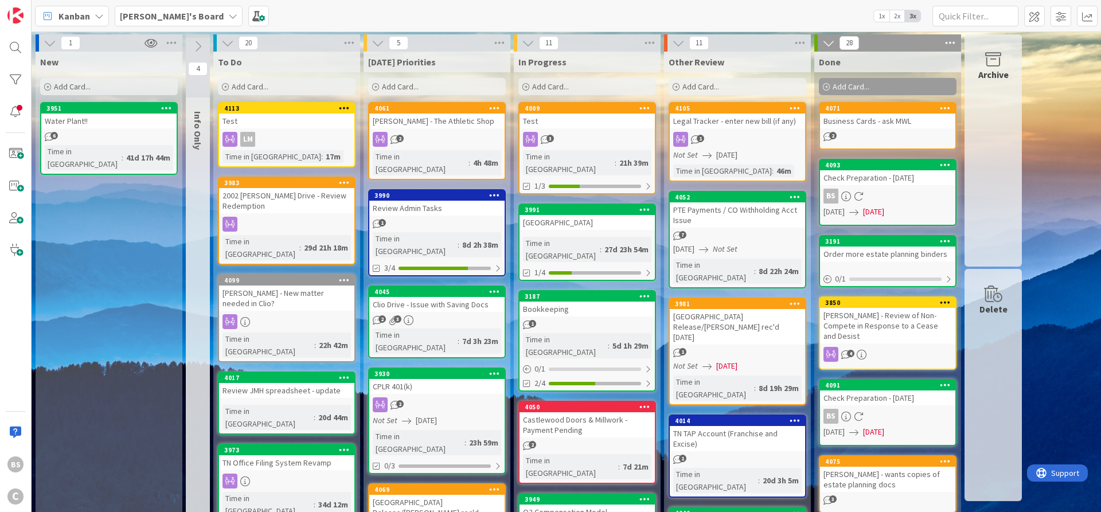
click at [171, 12] on b "[PERSON_NAME]'s Board" at bounding box center [172, 15] width 104 height 11
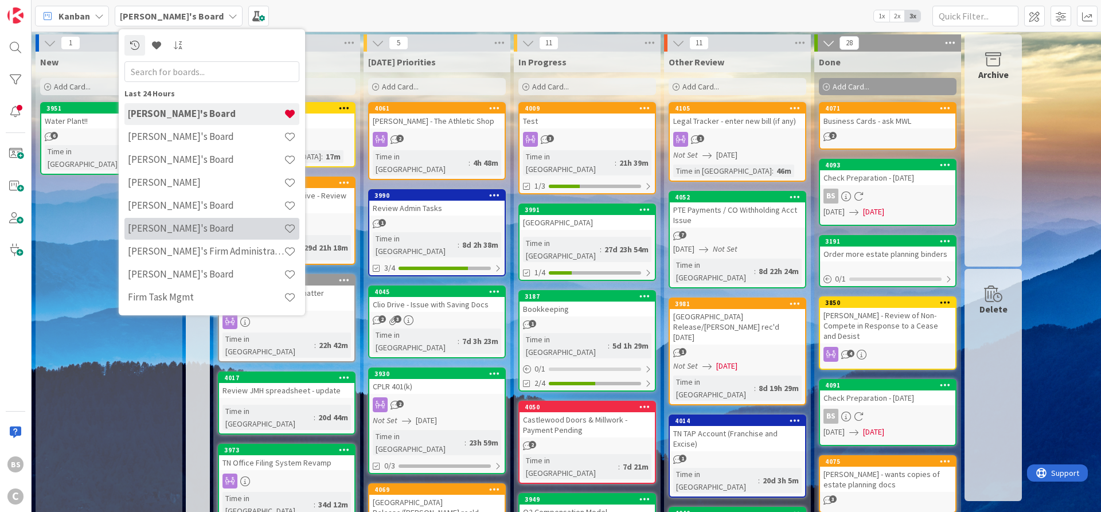
click at [172, 228] on h4 "[PERSON_NAME]'s Board" at bounding box center [206, 227] width 156 height 11
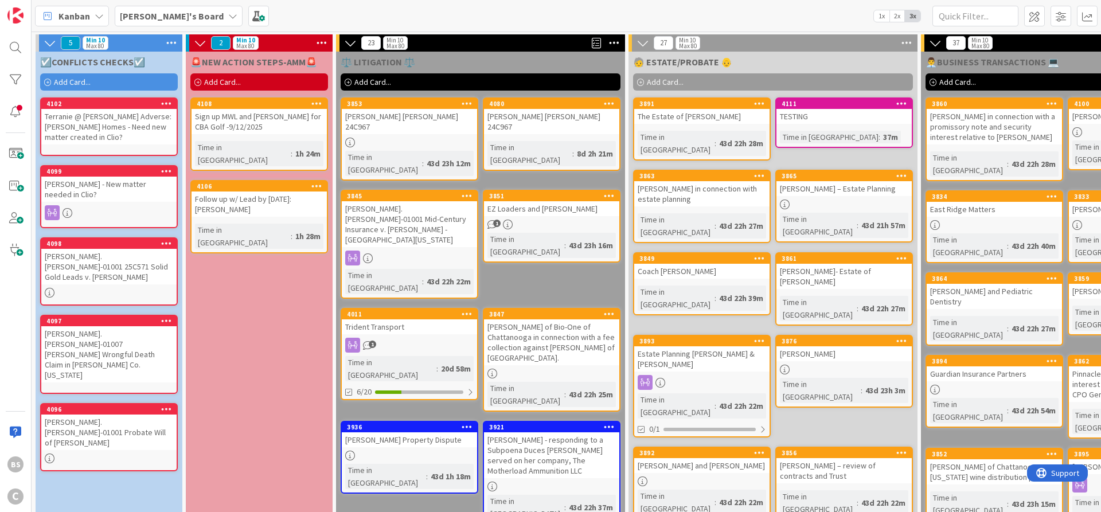
click at [900, 102] on icon at bounding box center [901, 103] width 11 height 8
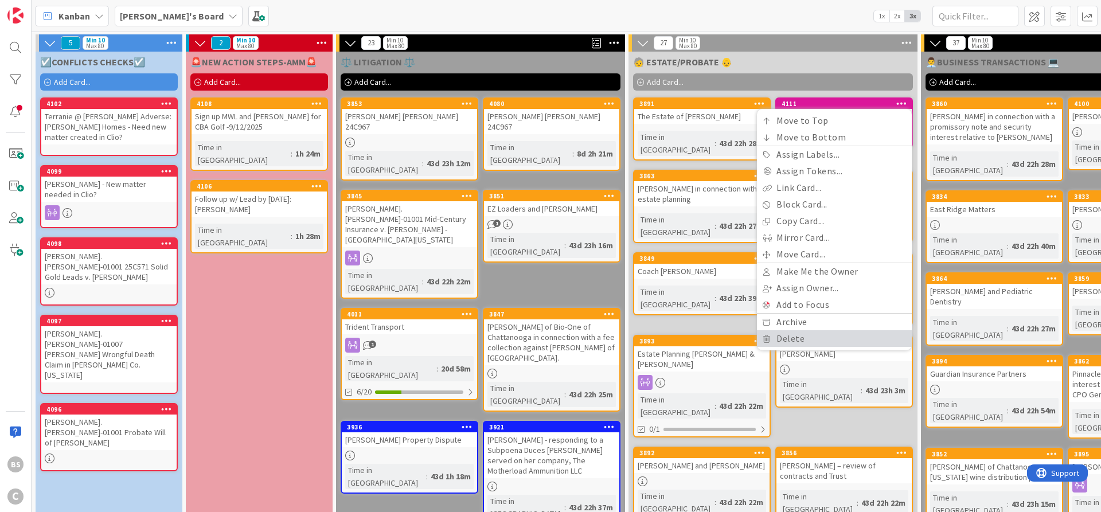
click at [812, 338] on link "Delete" at bounding box center [834, 338] width 155 height 17
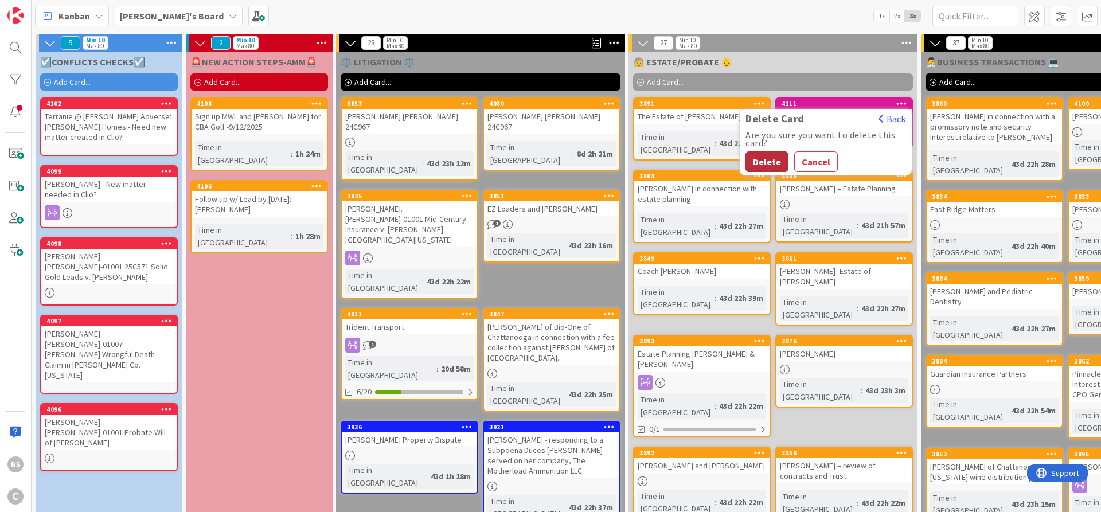
click at [771, 164] on button "Delete" at bounding box center [766, 161] width 43 height 21
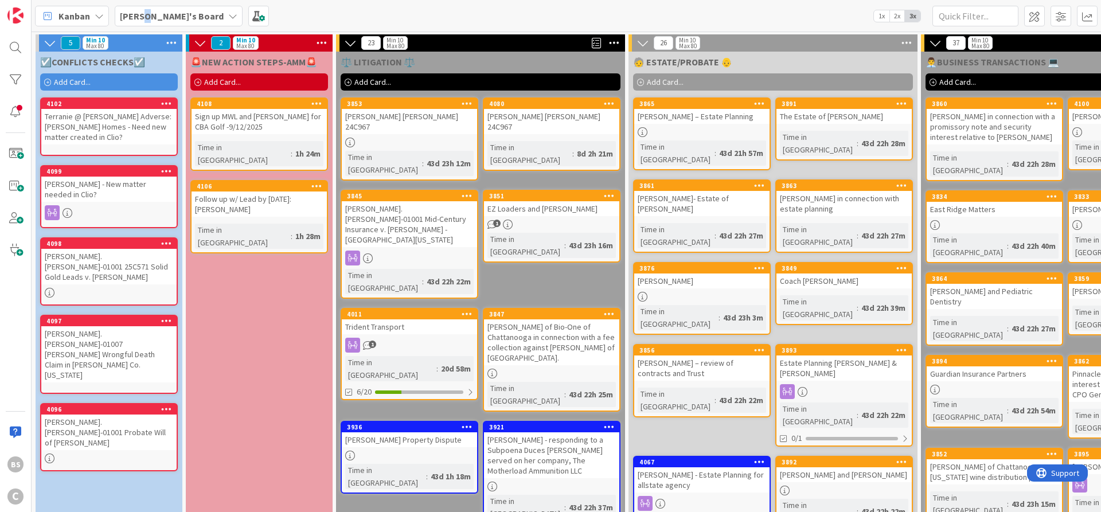
click at [147, 12] on b "[PERSON_NAME]'s Board" at bounding box center [172, 15] width 104 height 11
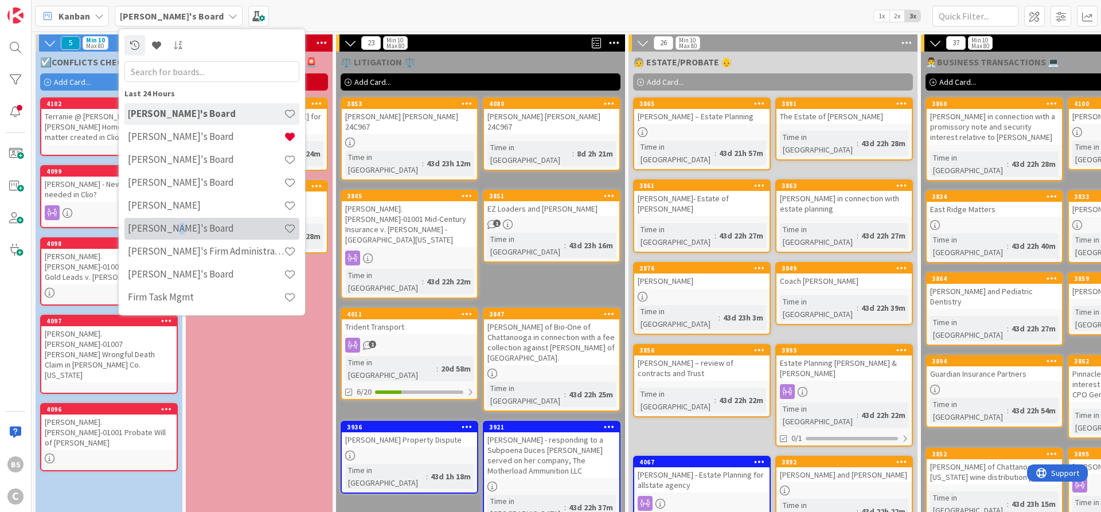
click at [169, 231] on h4 "[PERSON_NAME]'s Board" at bounding box center [206, 227] width 156 height 11
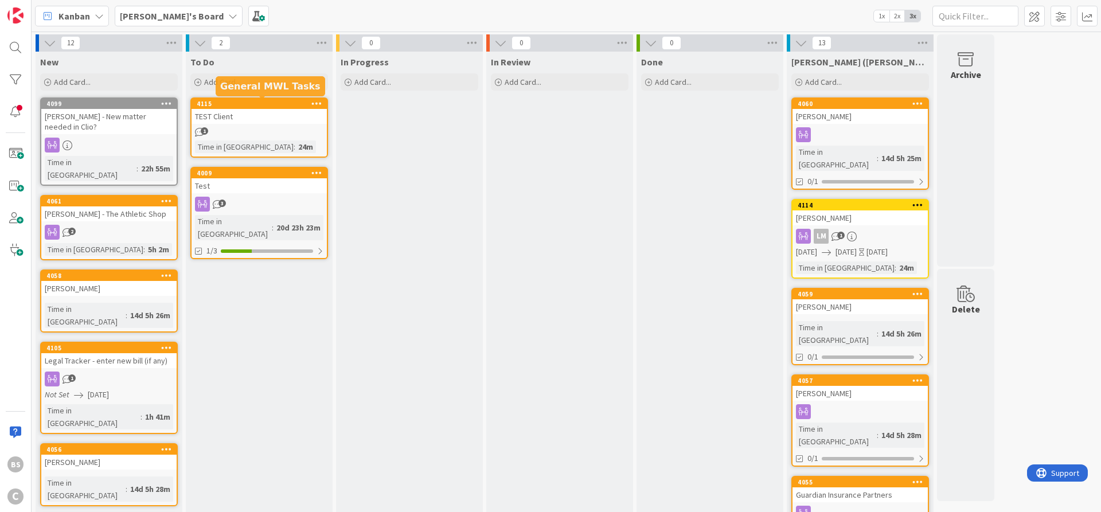
click at [226, 103] on div "4115" at bounding box center [262, 104] width 130 height 8
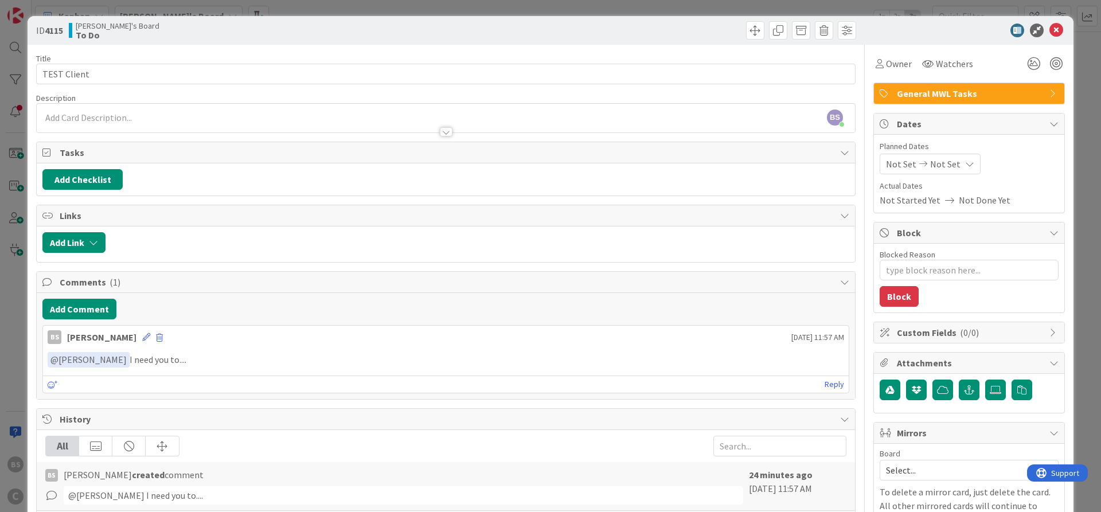
click at [1056, 23] on div "ID 4115 Mark's Board To Do" at bounding box center [551, 30] width 1046 height 29
click at [1056, 32] on icon at bounding box center [1056, 31] width 14 height 14
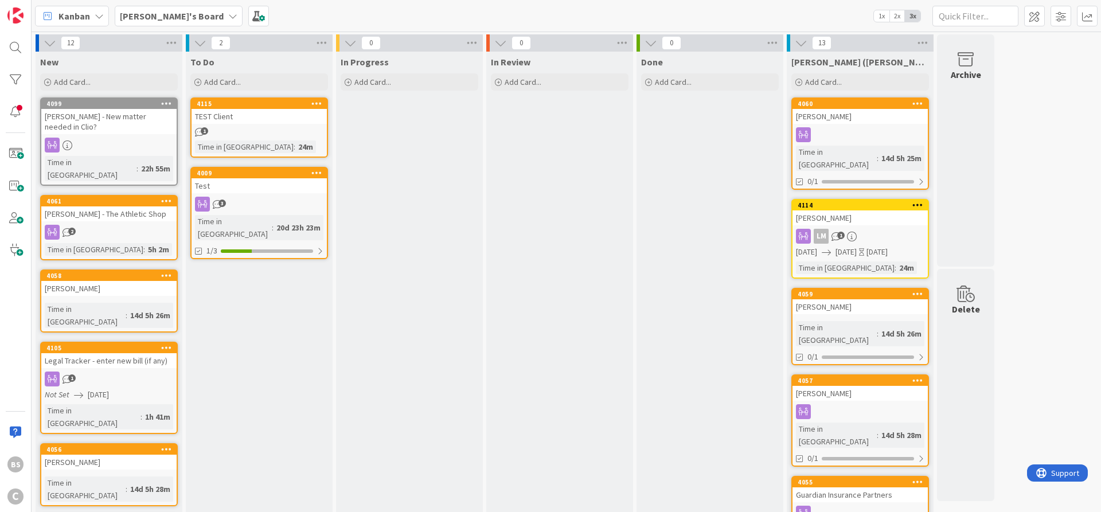
click at [313, 104] on icon at bounding box center [316, 103] width 11 height 8
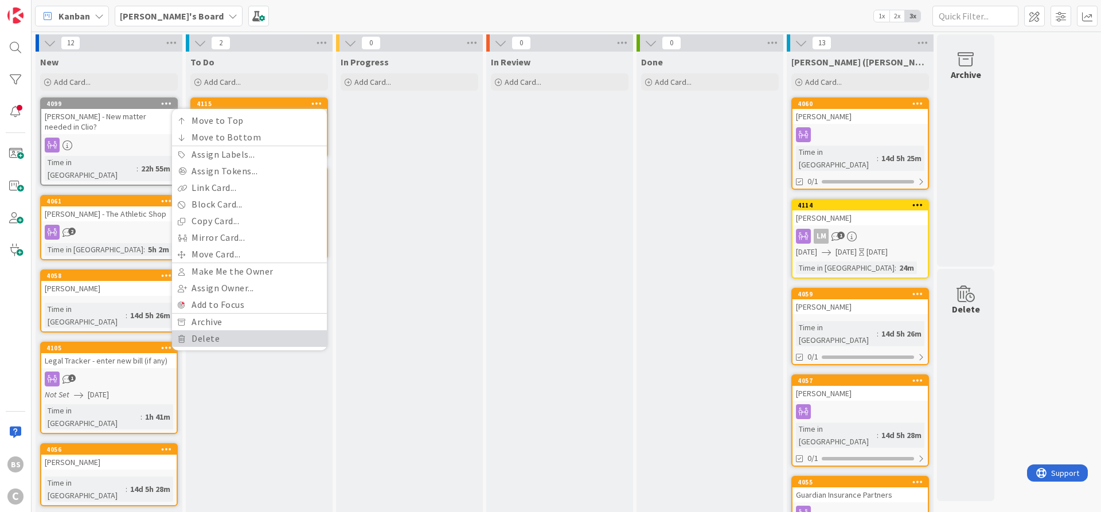
click at [229, 343] on link "Delete" at bounding box center [249, 338] width 155 height 17
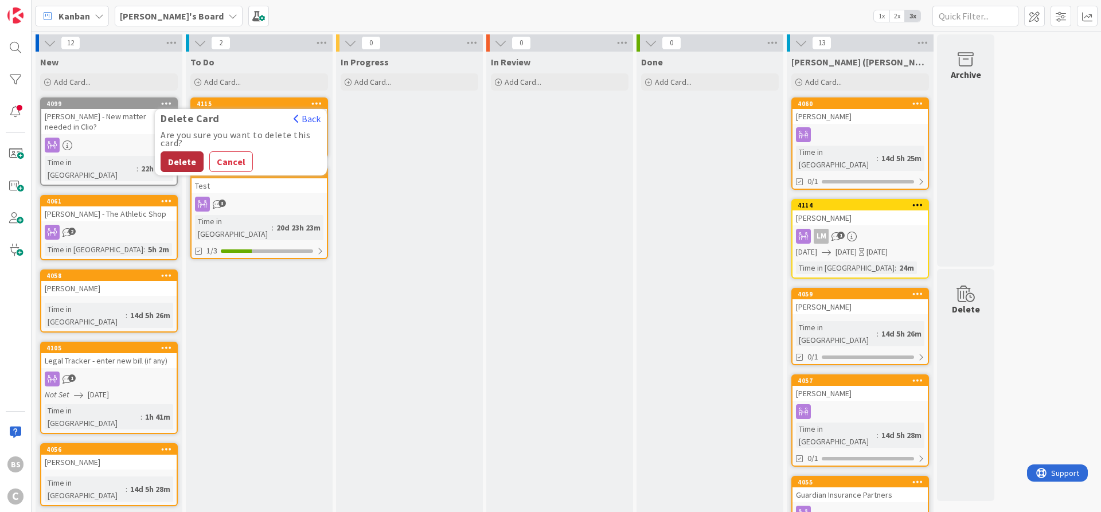
click at [183, 162] on button "Delete" at bounding box center [182, 161] width 43 height 21
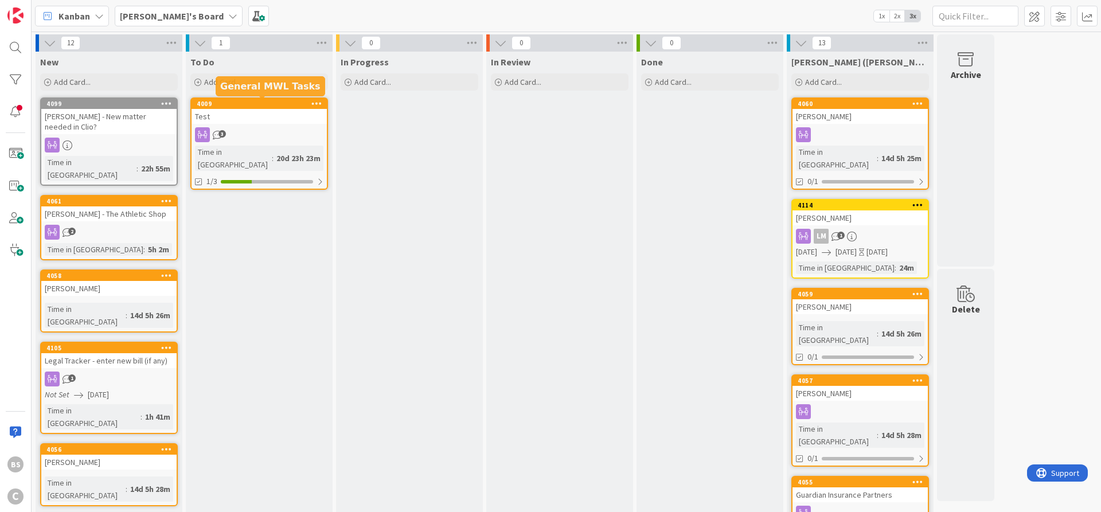
click at [280, 103] on div "4009" at bounding box center [262, 104] width 130 height 8
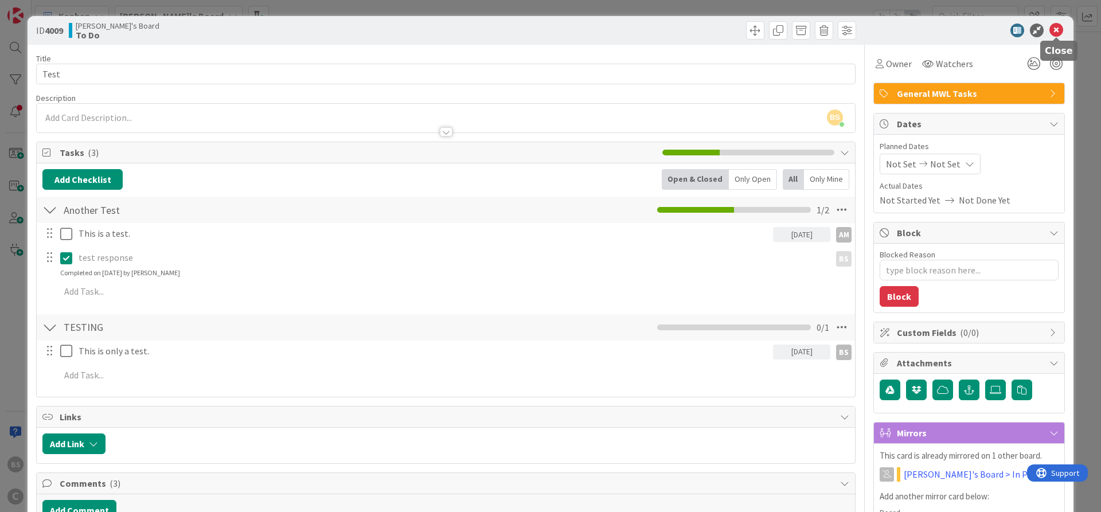
click at [1056, 28] on icon at bounding box center [1056, 31] width 14 height 14
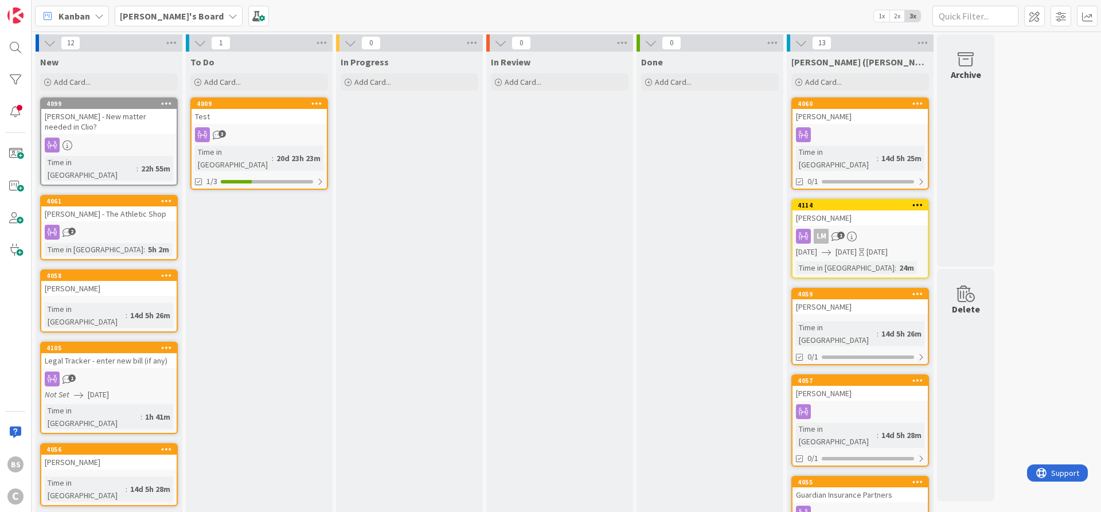
click at [318, 103] on icon at bounding box center [316, 103] width 11 height 8
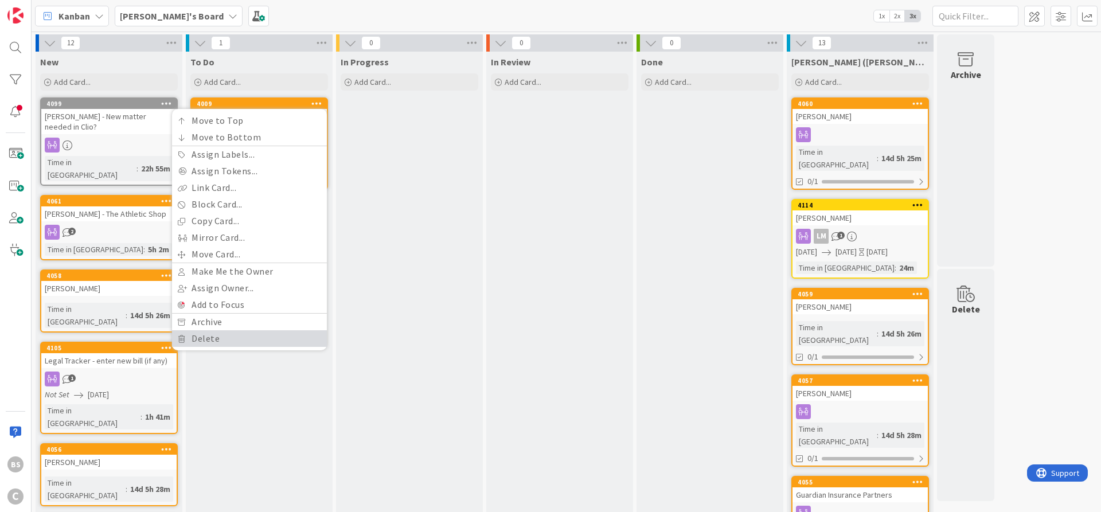
click at [217, 339] on link "Delete" at bounding box center [249, 338] width 155 height 17
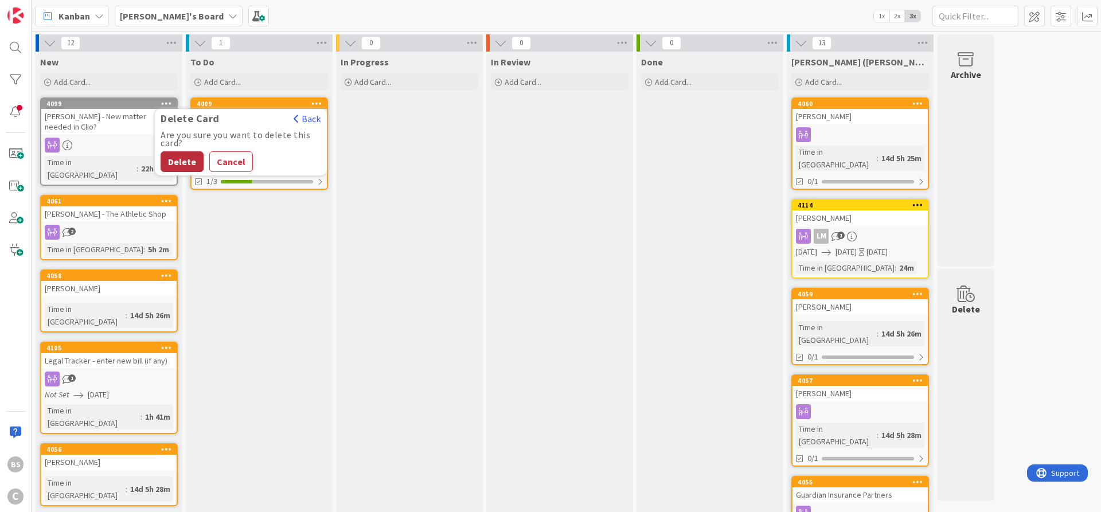
click at [193, 160] on button "Delete" at bounding box center [182, 161] width 43 height 21
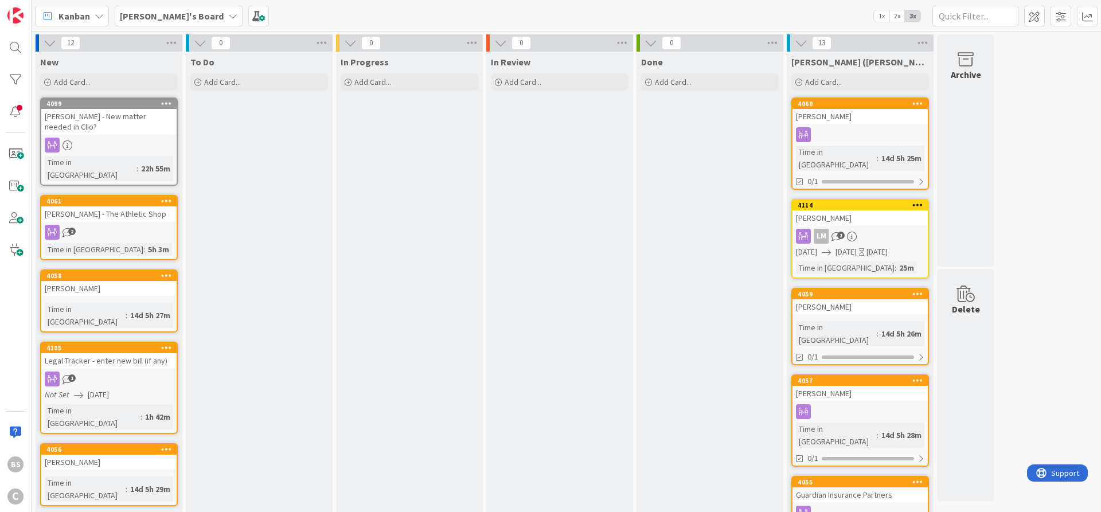
click at [155, 14] on b "[PERSON_NAME]'s Board" at bounding box center [172, 15] width 104 height 11
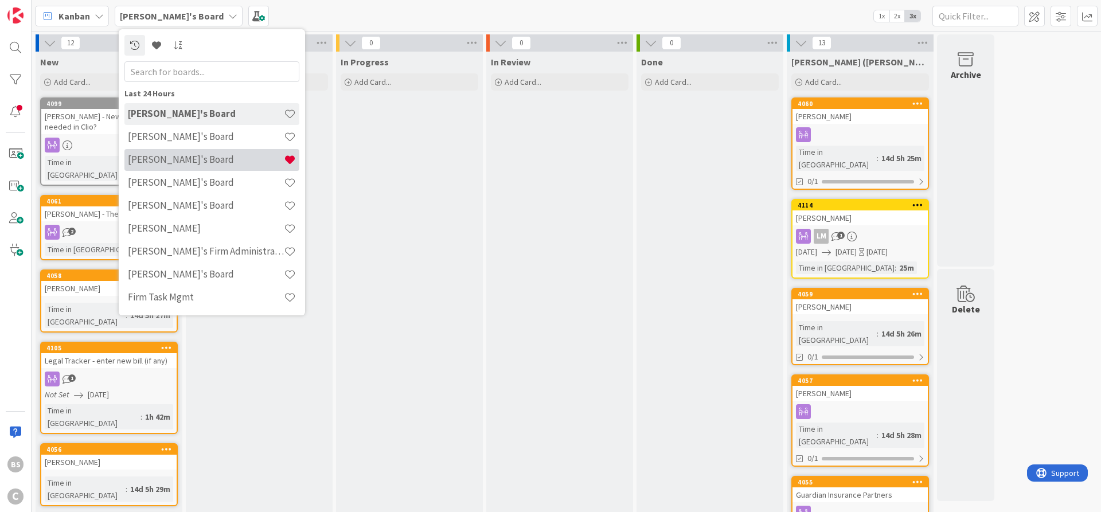
click at [189, 157] on h4 "[PERSON_NAME]'s Board" at bounding box center [206, 159] width 156 height 11
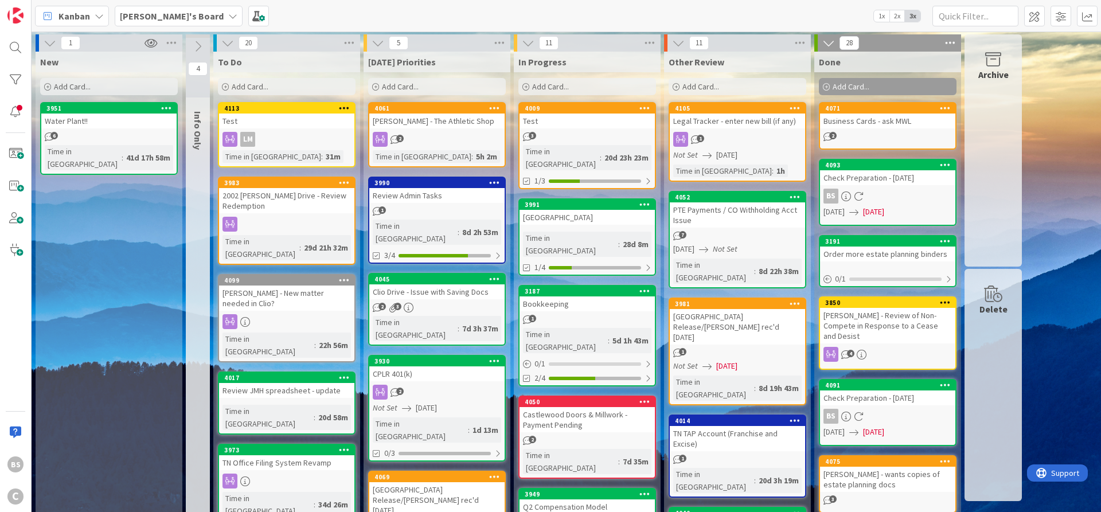
click at [567, 115] on div "Test" at bounding box center [586, 121] width 135 height 15
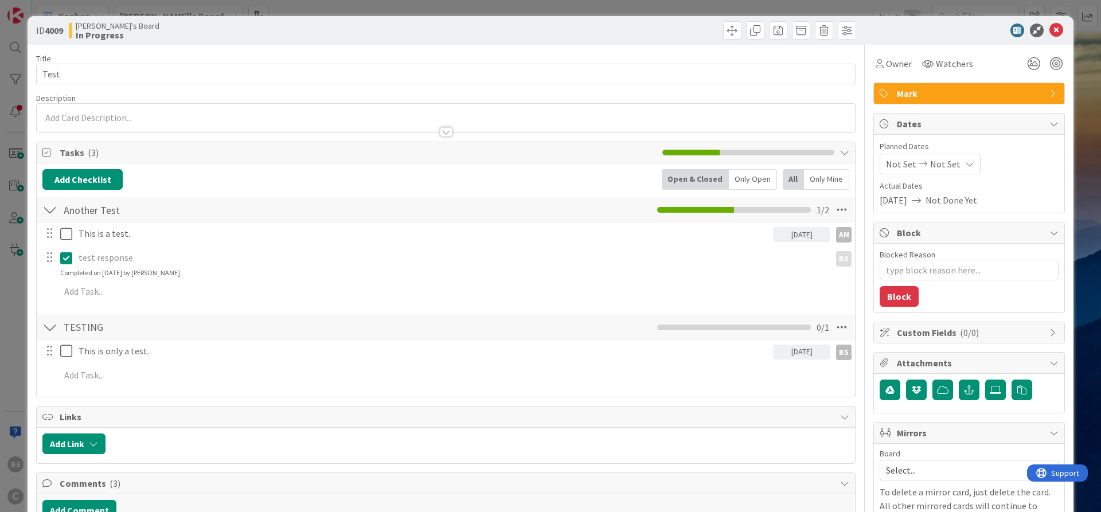
type textarea "x"
click at [1054, 30] on icon at bounding box center [1056, 31] width 14 height 14
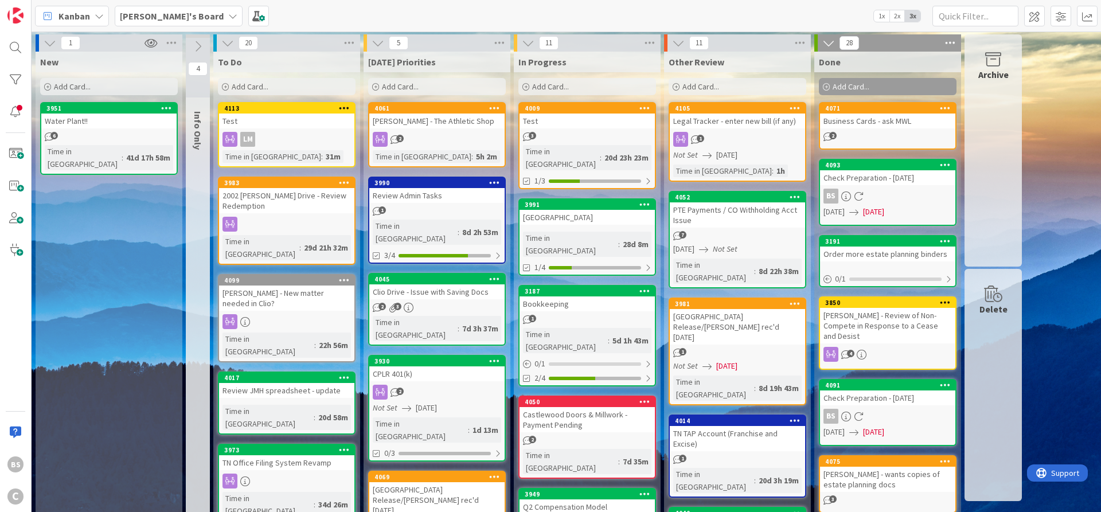
click at [646, 108] on icon at bounding box center [644, 108] width 11 height 8
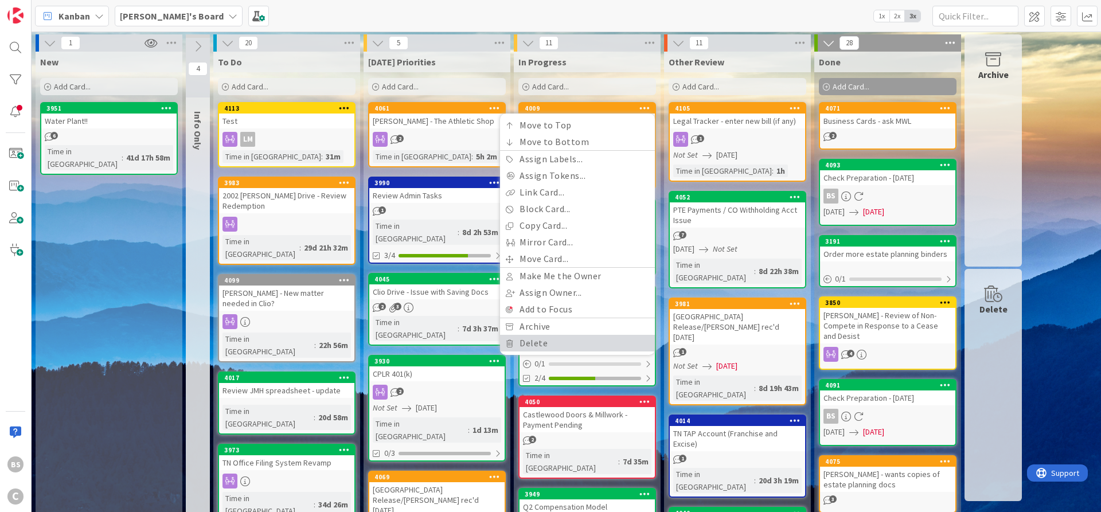
click at [540, 341] on link "Delete" at bounding box center [577, 343] width 155 height 17
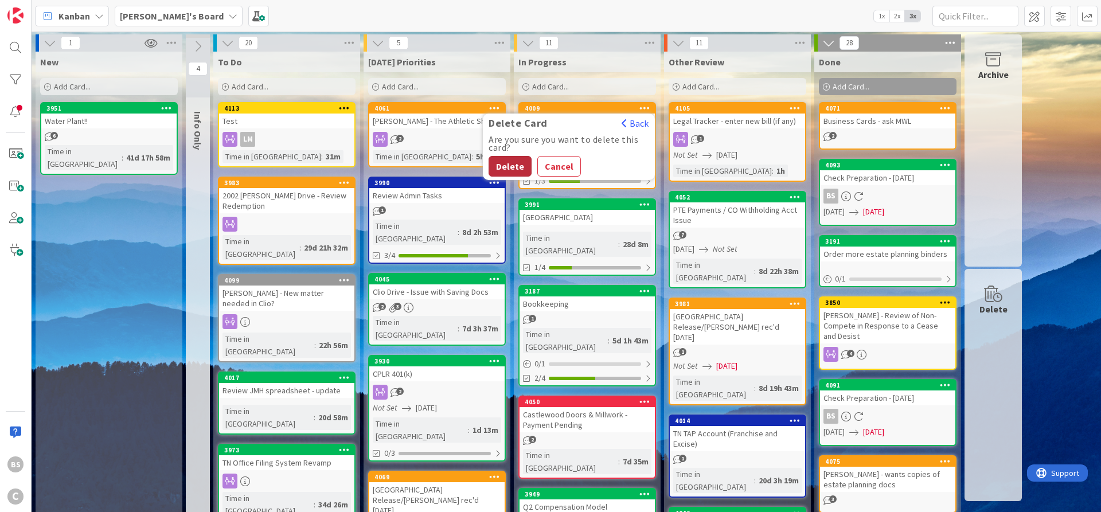
click at [502, 166] on button "Delete" at bounding box center [509, 166] width 43 height 21
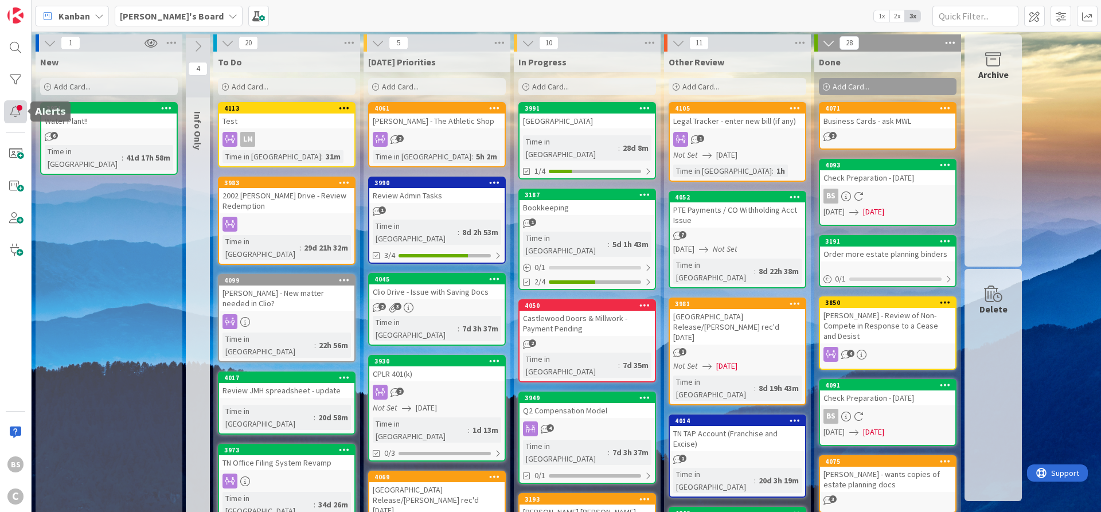
click at [24, 103] on div at bounding box center [15, 111] width 23 height 23
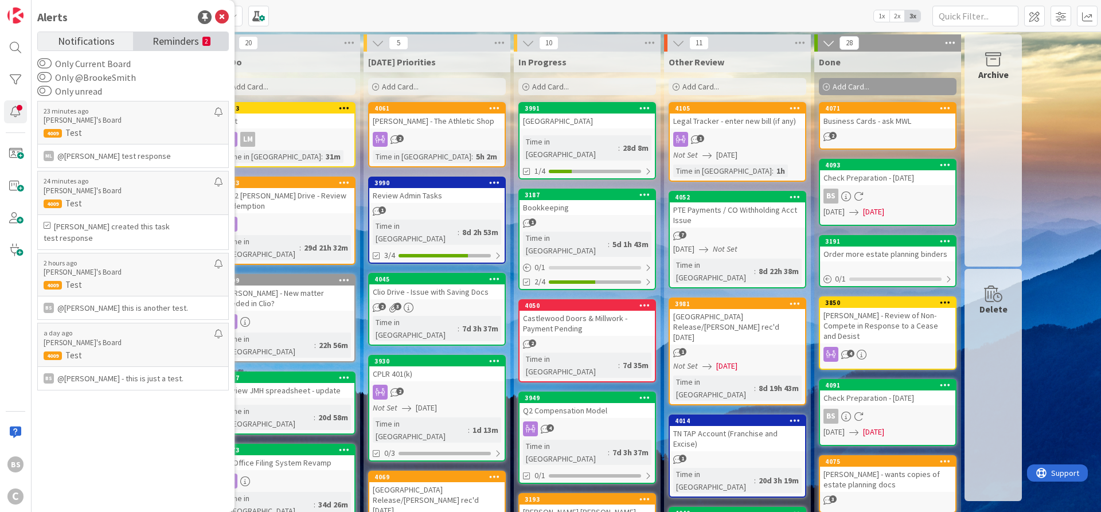
click at [183, 44] on span "Reminders" at bounding box center [176, 40] width 46 height 16
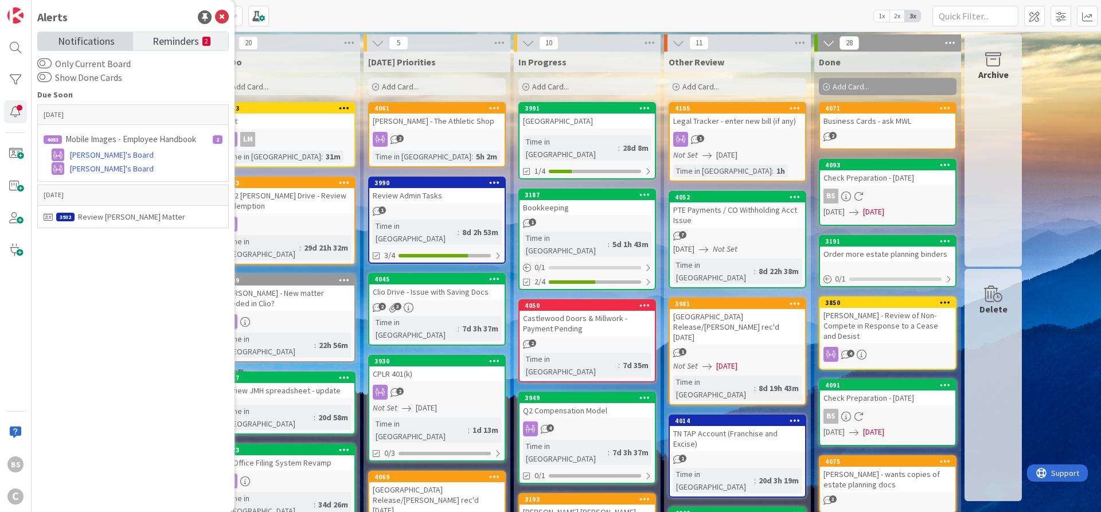
click at [66, 43] on span "Notifications" at bounding box center [86, 40] width 57 height 16
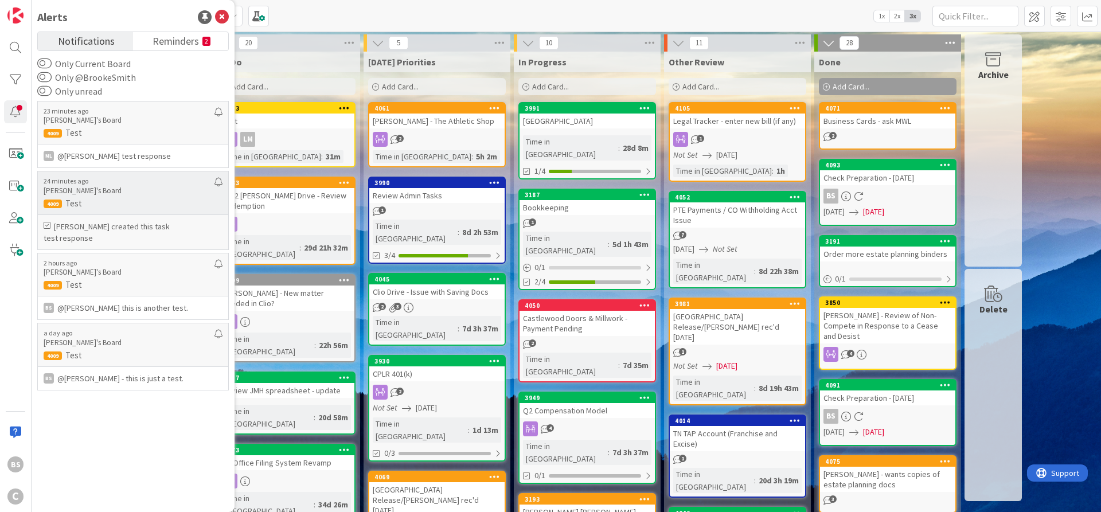
click at [161, 233] on p "test response" at bounding box center [133, 237] width 179 height 11
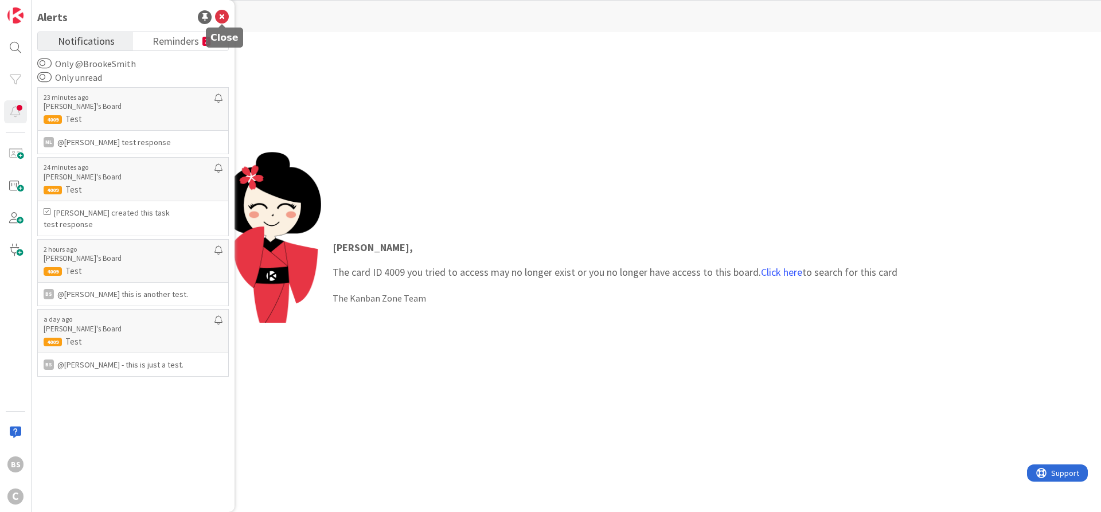
click at [225, 17] on icon at bounding box center [222, 17] width 14 height 14
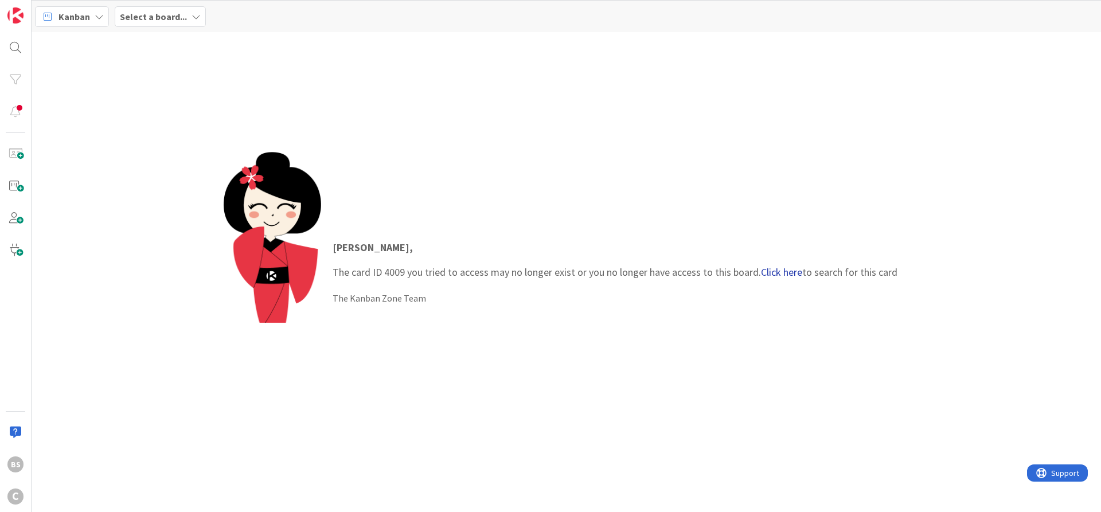
click at [787, 273] on link "Click here" at bounding box center [781, 271] width 41 height 13
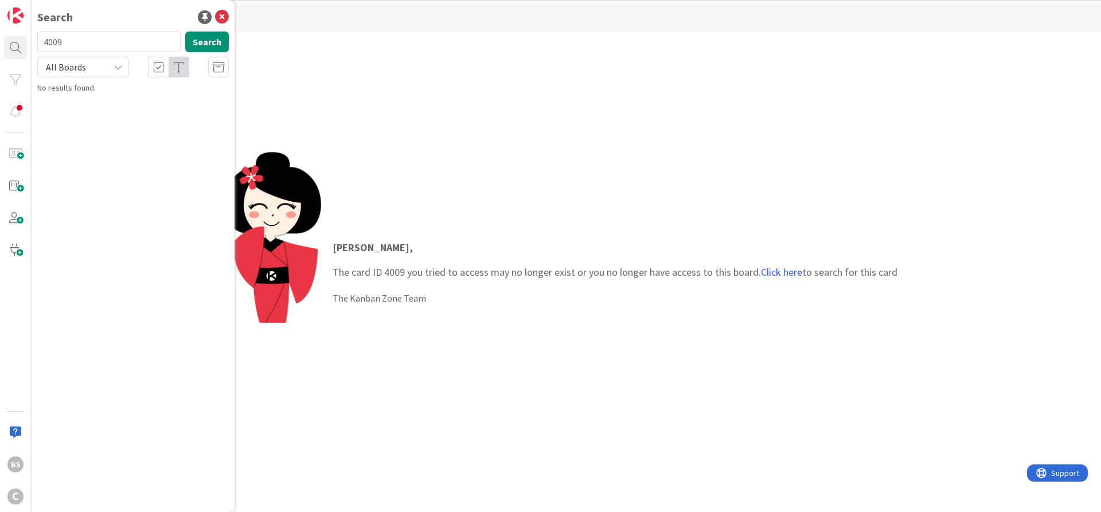
click at [221, 15] on icon at bounding box center [222, 17] width 14 height 14
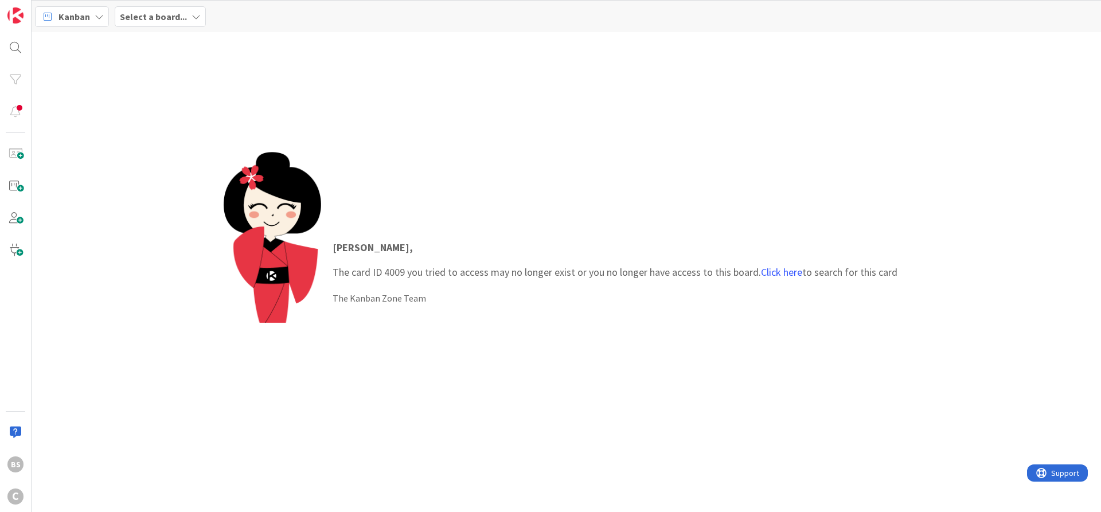
click at [157, 10] on span "Select a board..." at bounding box center [153, 17] width 67 height 14
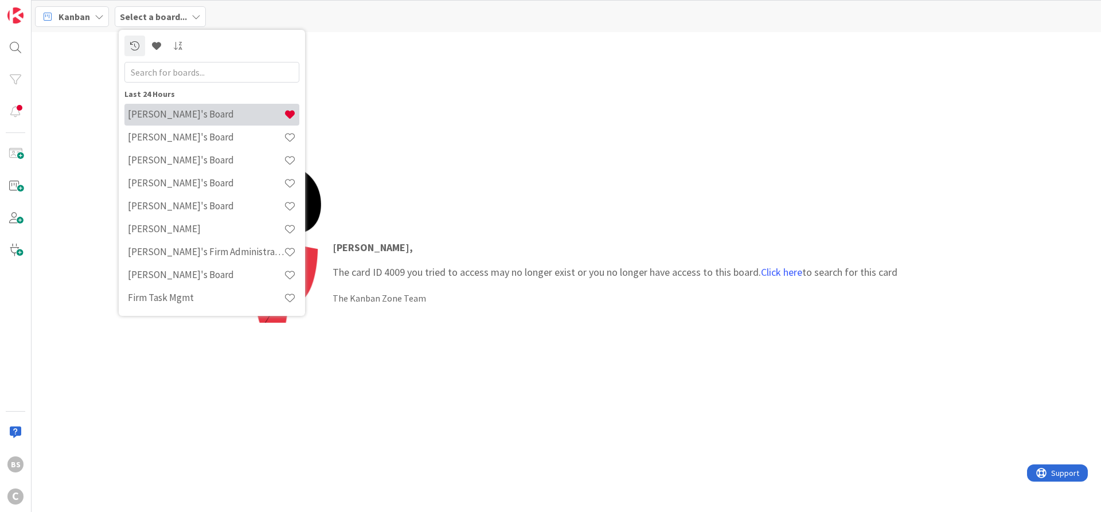
click at [169, 115] on h4 "[PERSON_NAME]'s Board" at bounding box center [206, 113] width 156 height 11
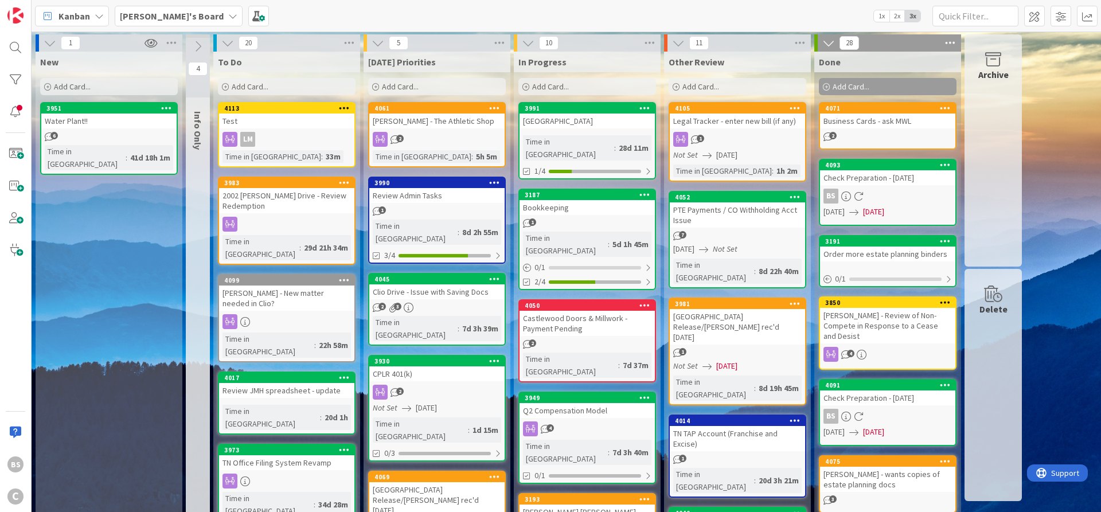
click at [150, 13] on b "[PERSON_NAME]'s Board" at bounding box center [172, 15] width 104 height 11
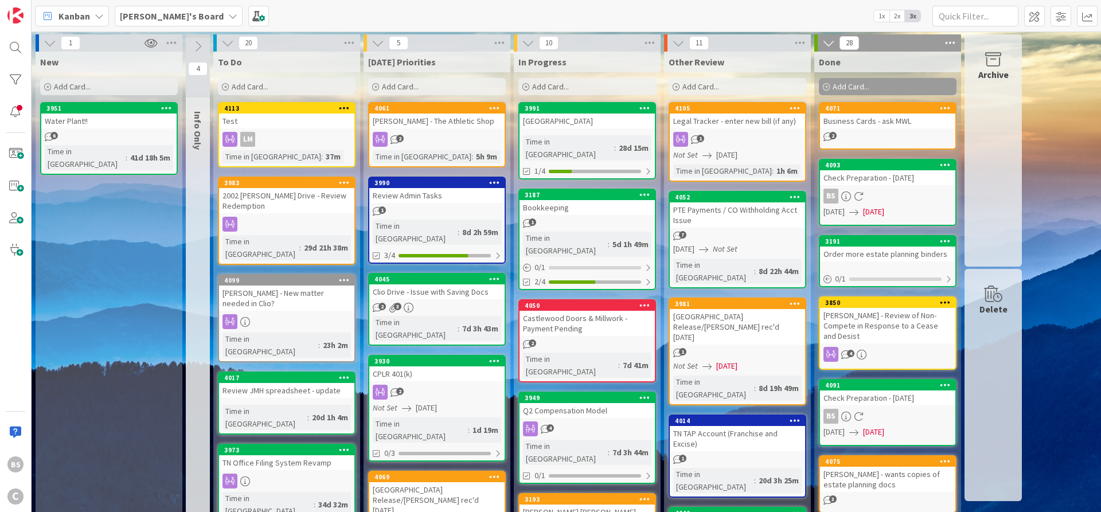
click at [172, 17] on b "[PERSON_NAME]'s Board" at bounding box center [172, 15] width 104 height 11
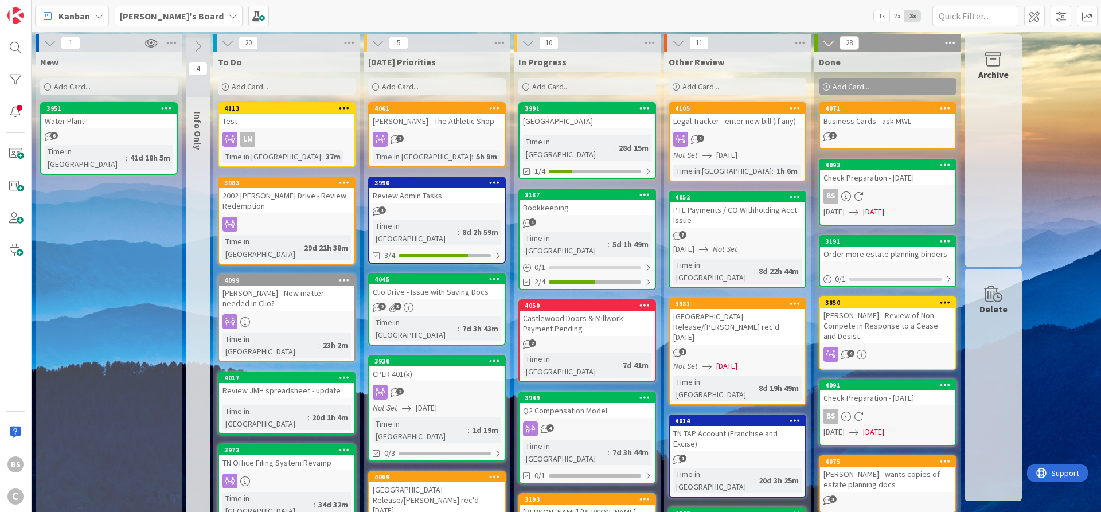
click at [132, 18] on b "[PERSON_NAME]'s Board" at bounding box center [172, 15] width 104 height 11
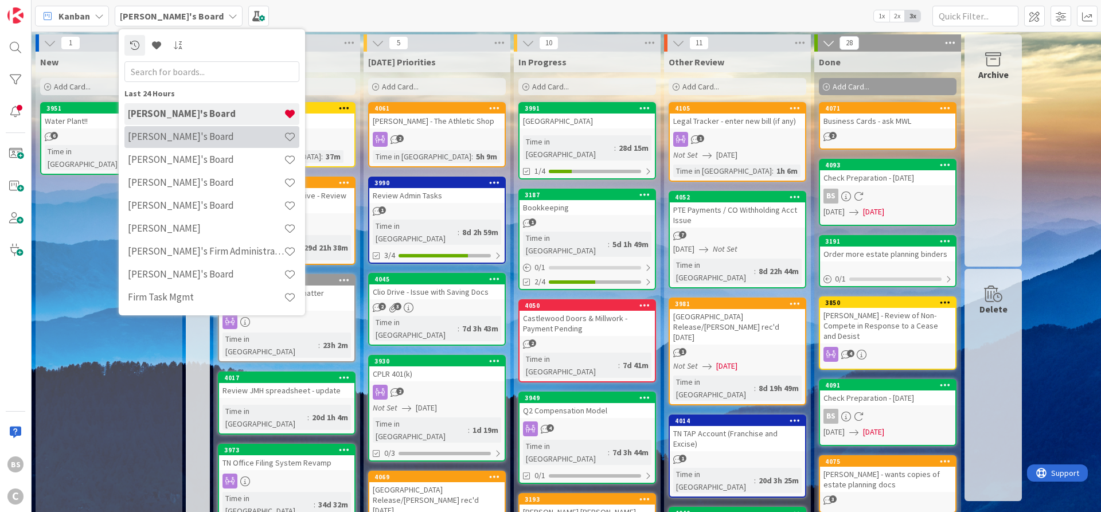
click at [177, 136] on h4 "[PERSON_NAME]'s Board" at bounding box center [206, 136] width 156 height 11
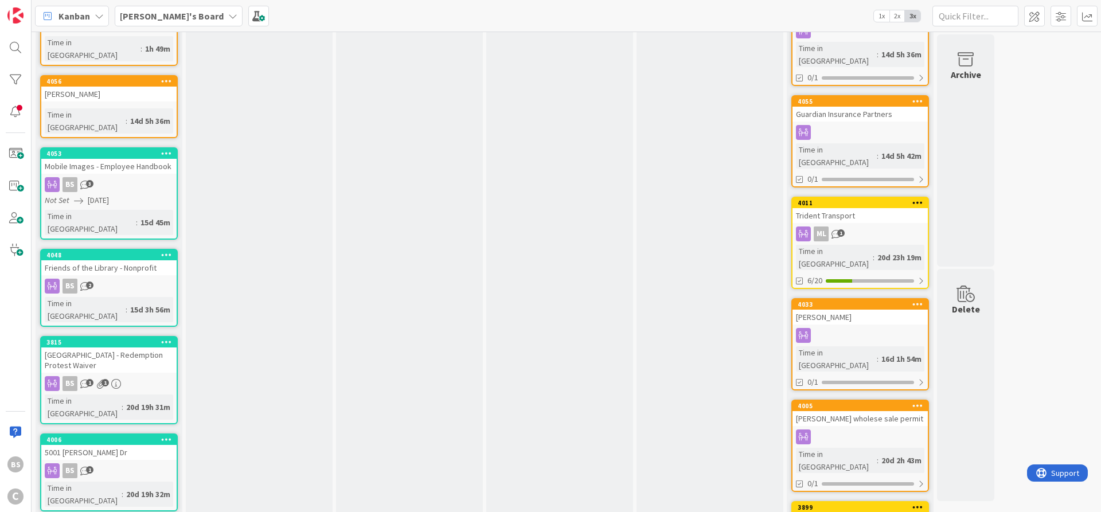
scroll to position [464, 0]
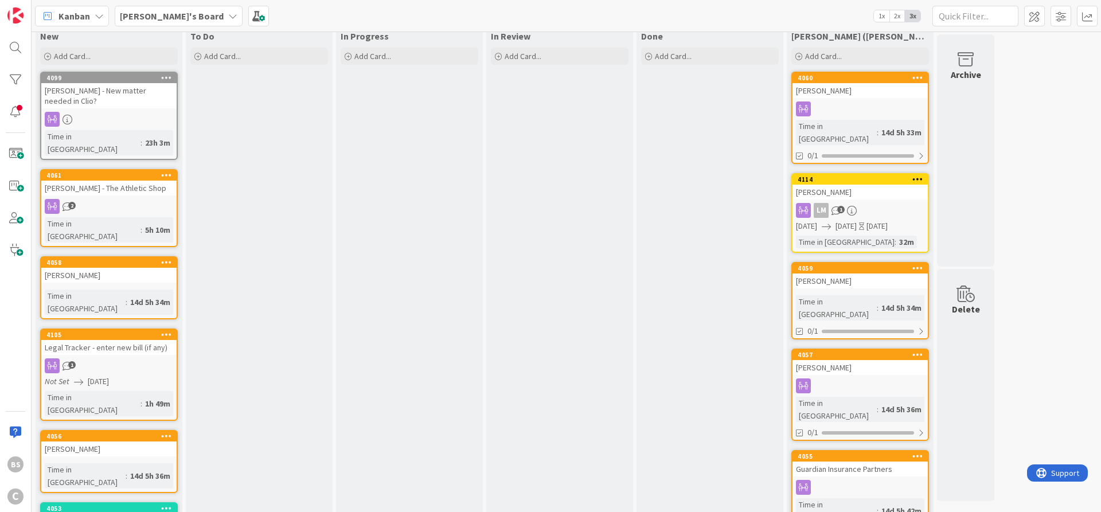
scroll to position [0, 0]
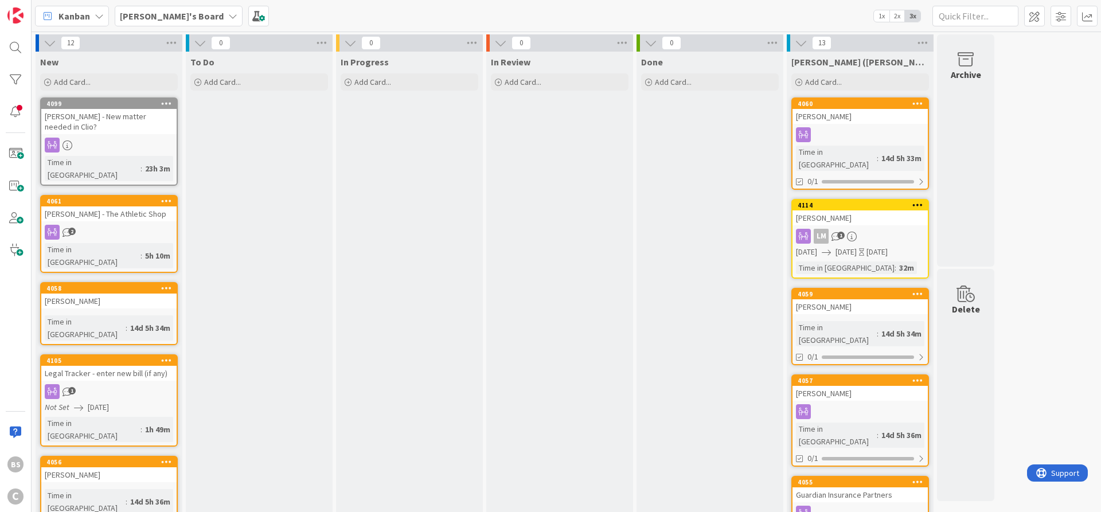
click at [151, 15] on b "[PERSON_NAME]'s Board" at bounding box center [172, 15] width 104 height 11
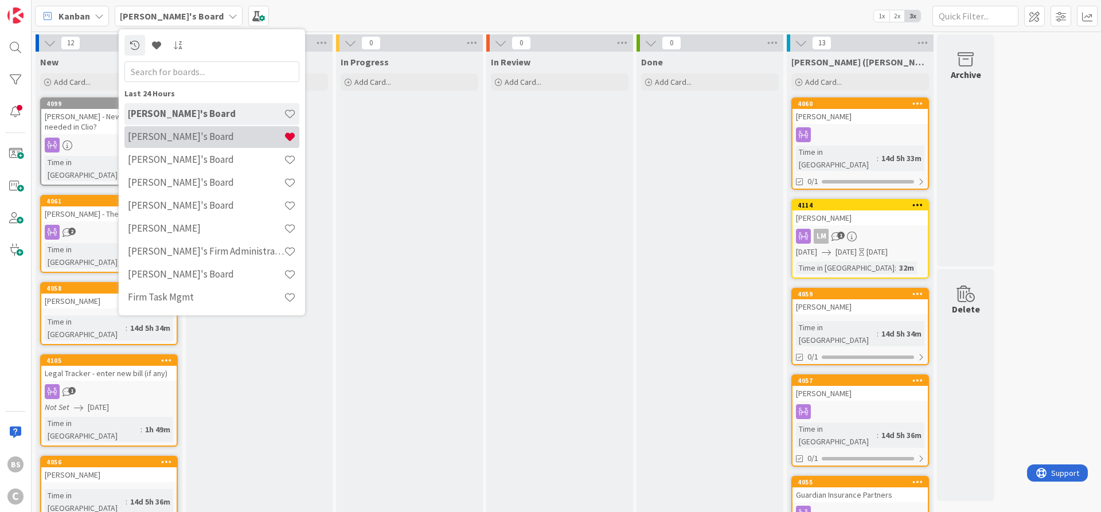
click at [162, 140] on h4 "[PERSON_NAME]'s Board" at bounding box center [206, 136] width 156 height 11
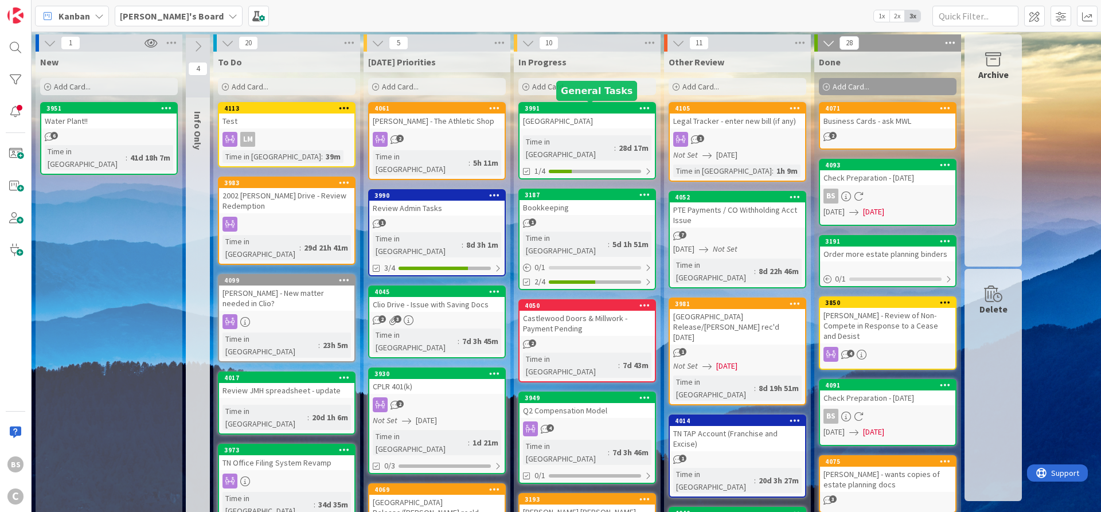
click at [570, 107] on div "3991" at bounding box center [590, 108] width 130 height 8
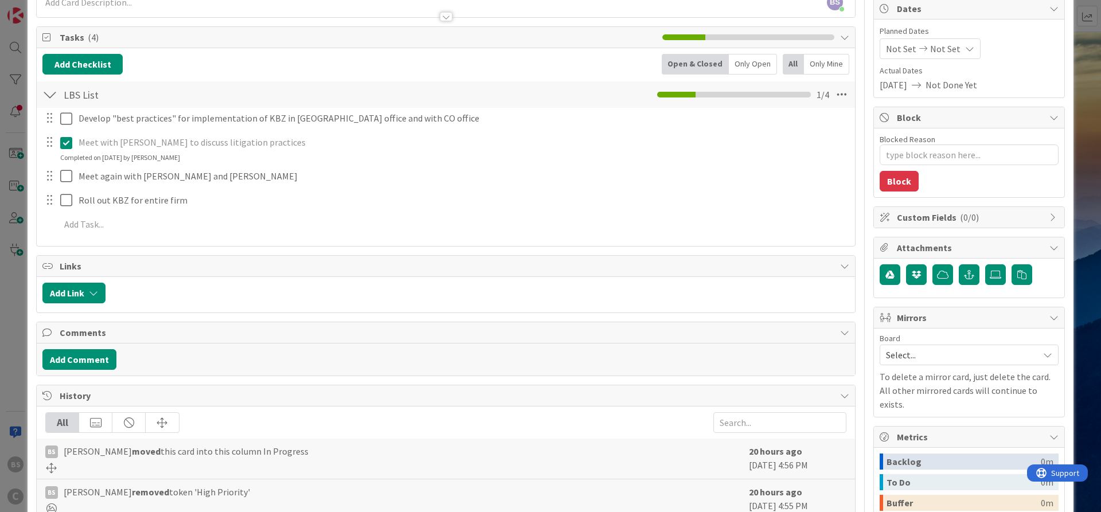
scroll to position [69, 0]
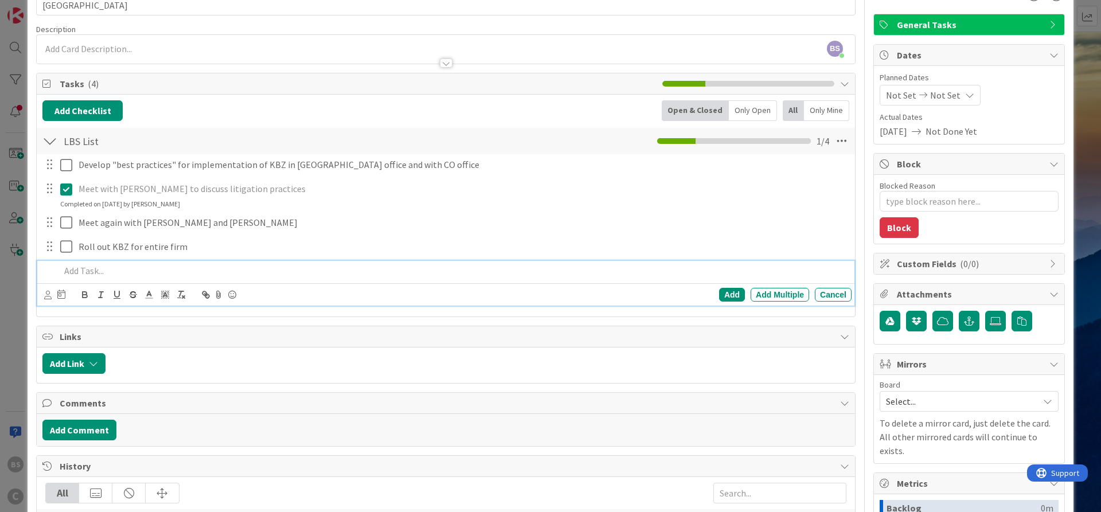
type textarea "x"
click at [100, 273] on p at bounding box center [453, 270] width 787 height 13
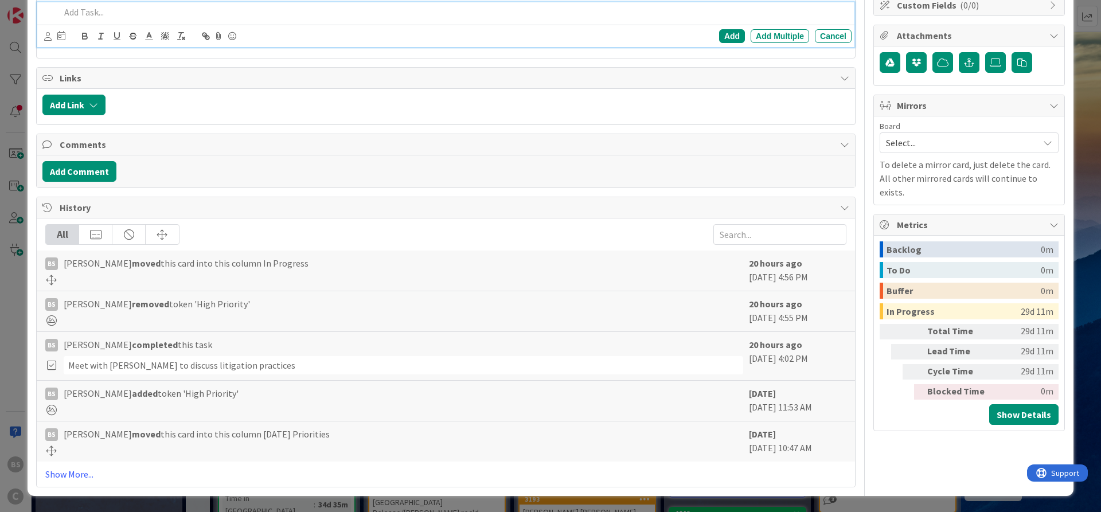
scroll to position [0, 0]
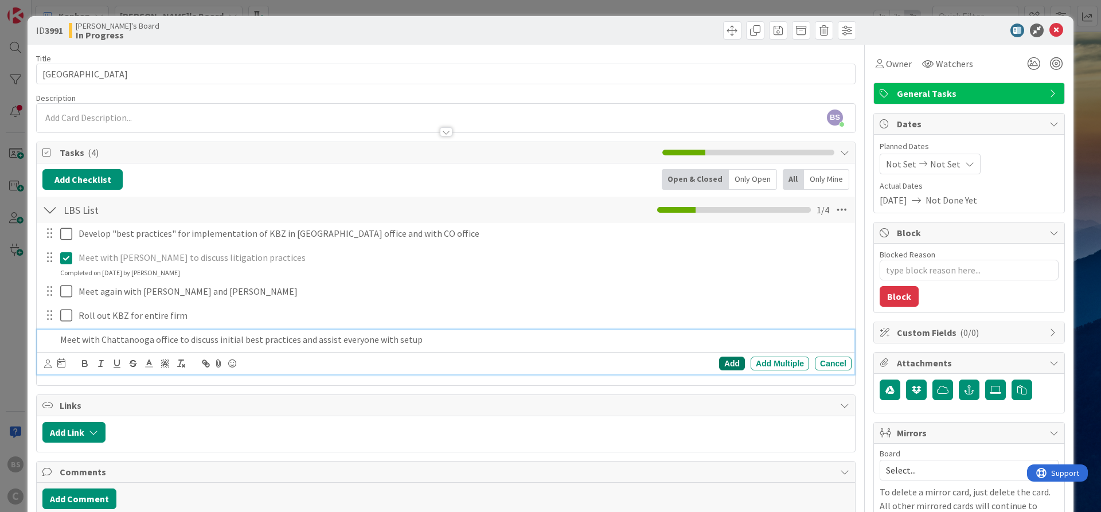
click at [734, 360] on div "Add" at bounding box center [732, 364] width 26 height 14
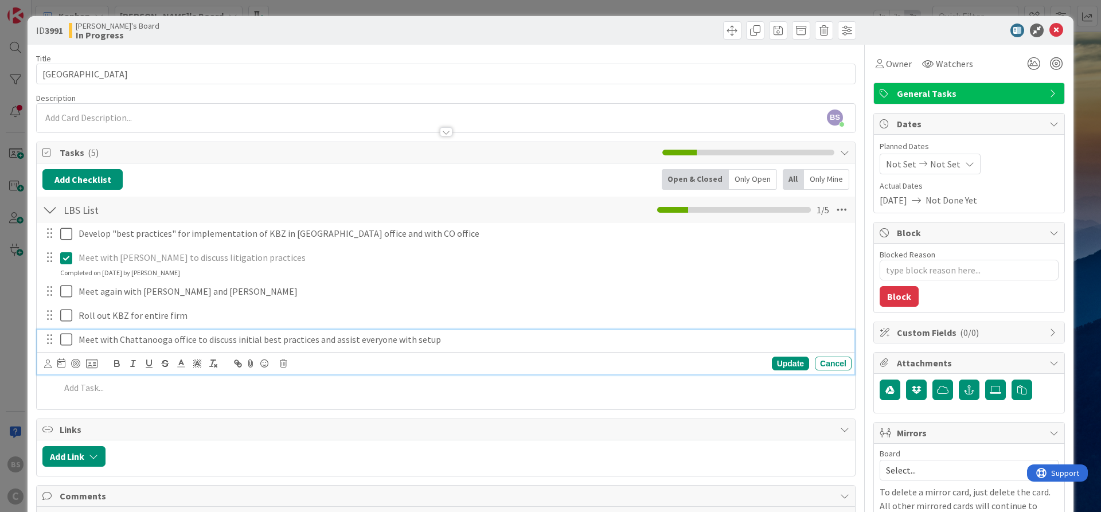
click at [65, 341] on icon at bounding box center [66, 340] width 12 height 14
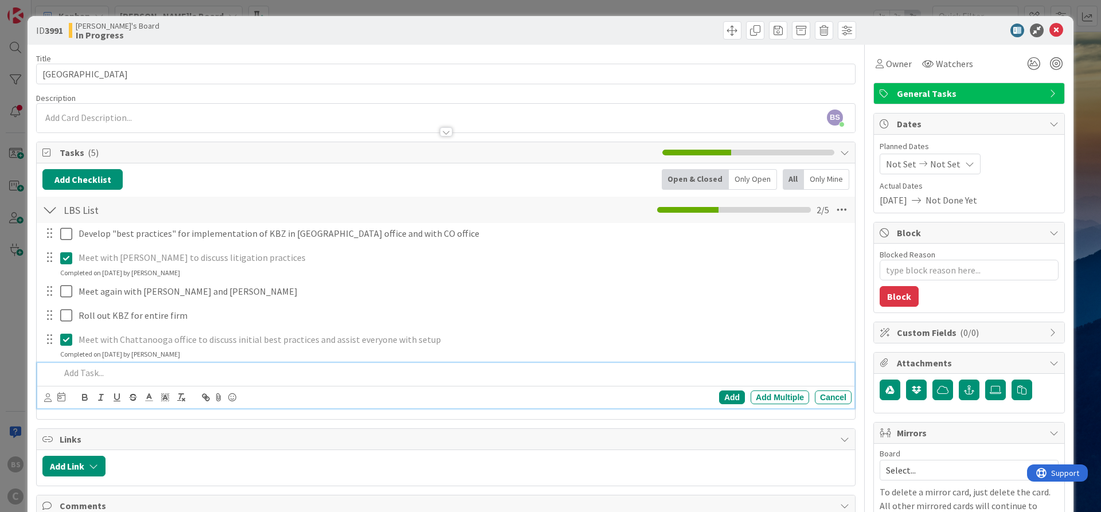
click at [91, 374] on p at bounding box center [453, 372] width 787 height 13
click at [733, 395] on div "Add" at bounding box center [732, 397] width 26 height 14
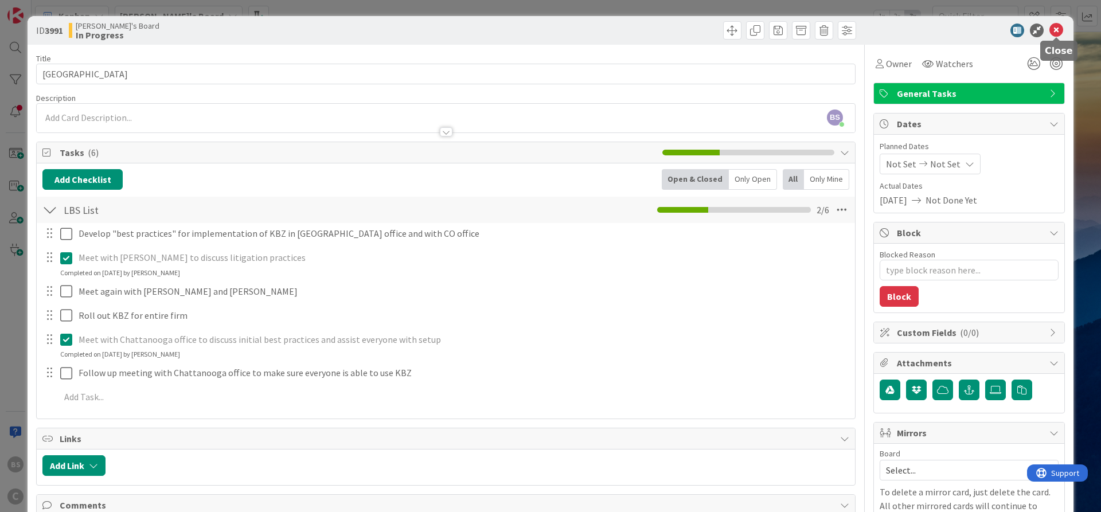
click at [1056, 28] on icon at bounding box center [1056, 31] width 14 height 14
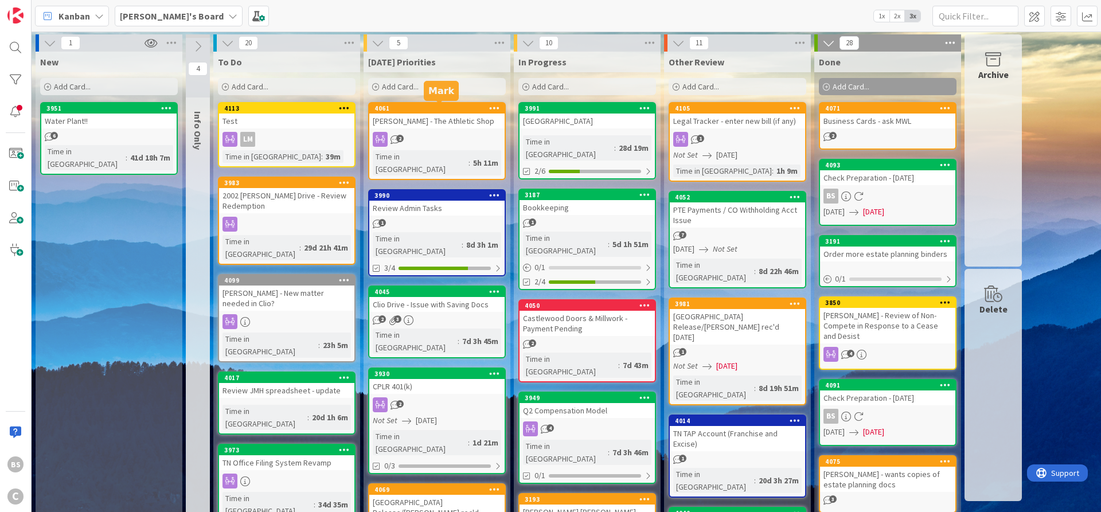
click at [431, 111] on div "4061" at bounding box center [439, 108] width 130 height 8
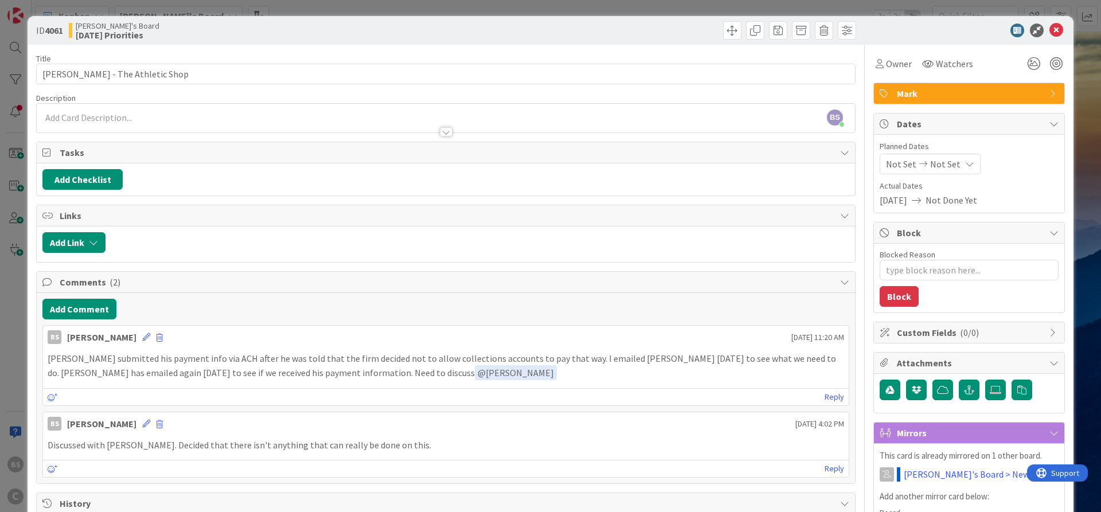
click at [1057, 26] on icon at bounding box center [1056, 31] width 14 height 14
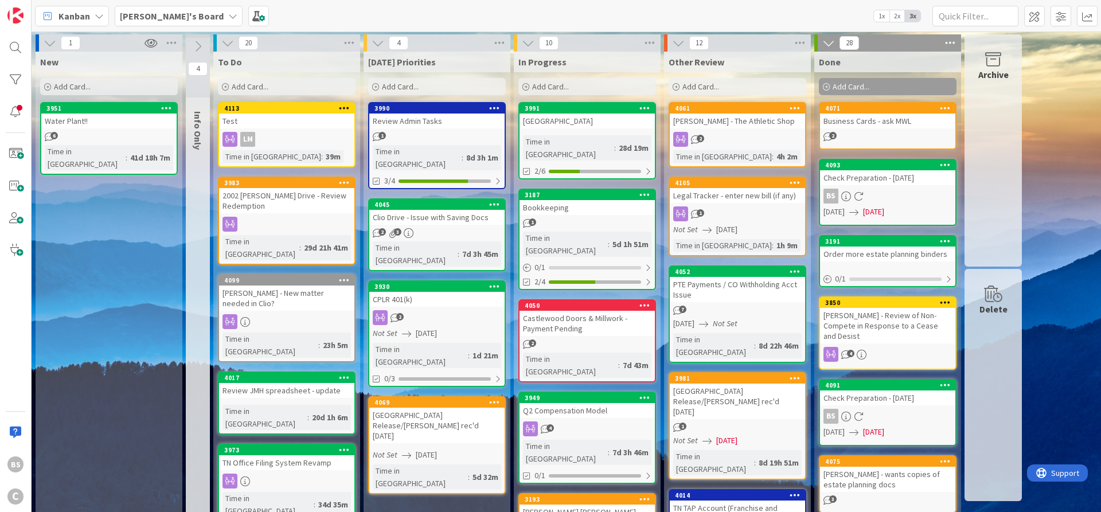
click at [112, 111] on div "3951" at bounding box center [111, 108] width 130 height 8
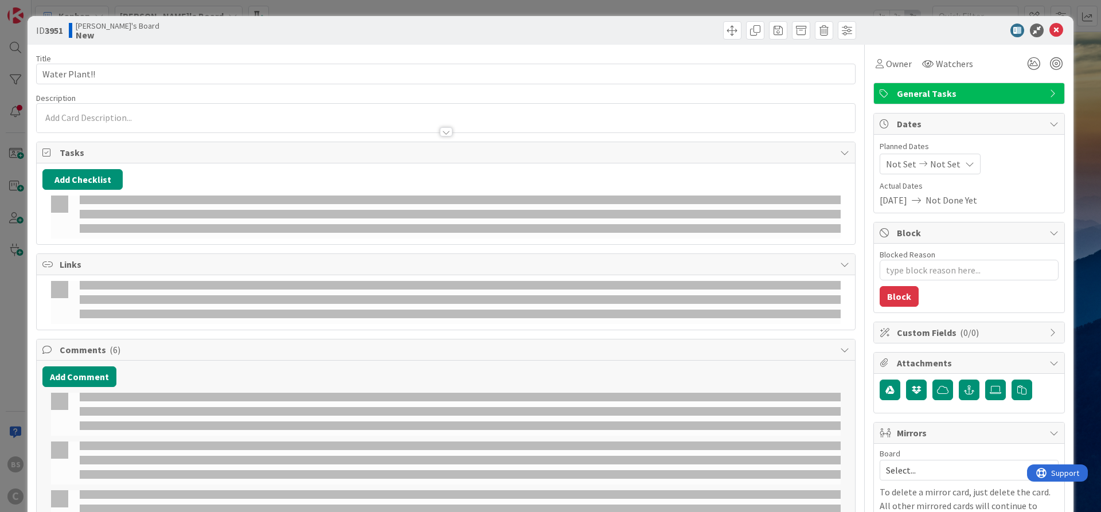
type textarea "x"
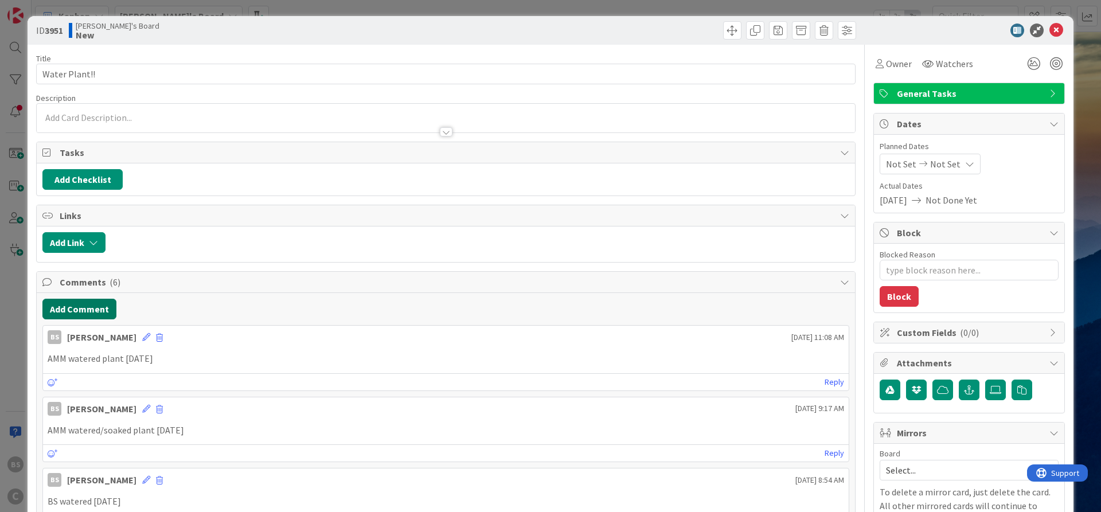
click at [59, 300] on button "Add Comment" at bounding box center [79, 309] width 74 height 21
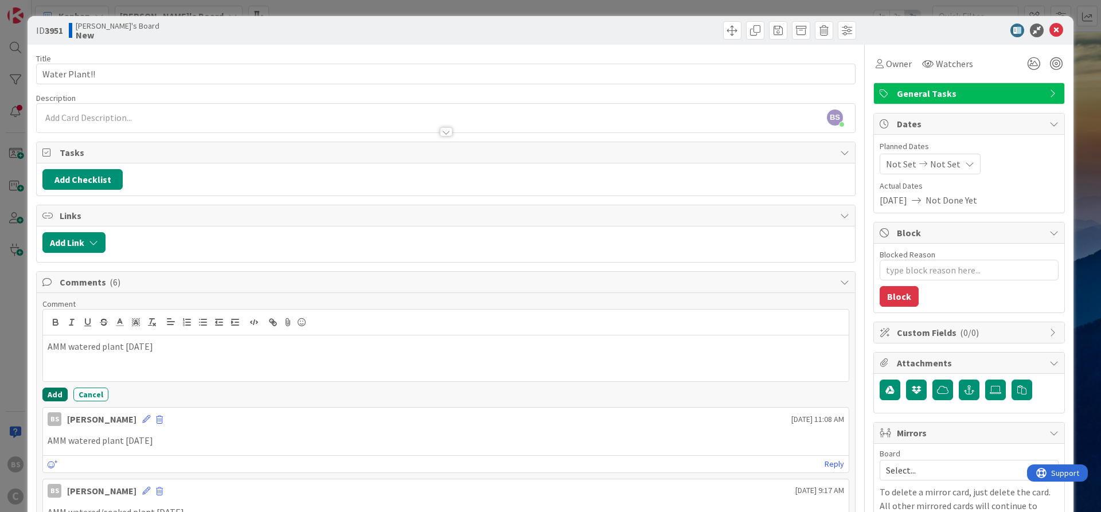
click at [53, 393] on button "Add" at bounding box center [54, 395] width 25 height 14
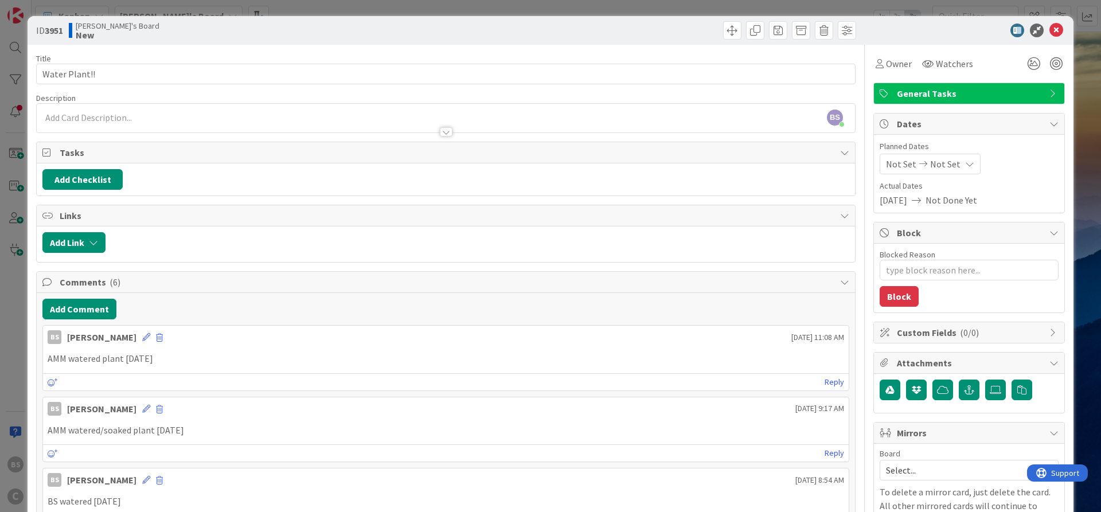
type textarea "x"
click at [1057, 30] on icon at bounding box center [1056, 31] width 14 height 14
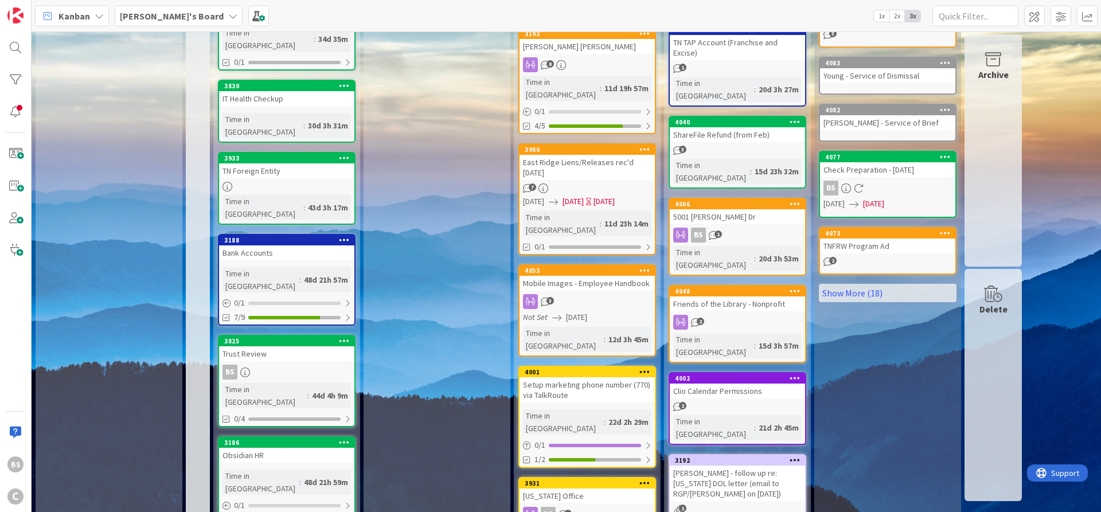
scroll to position [523, 0]
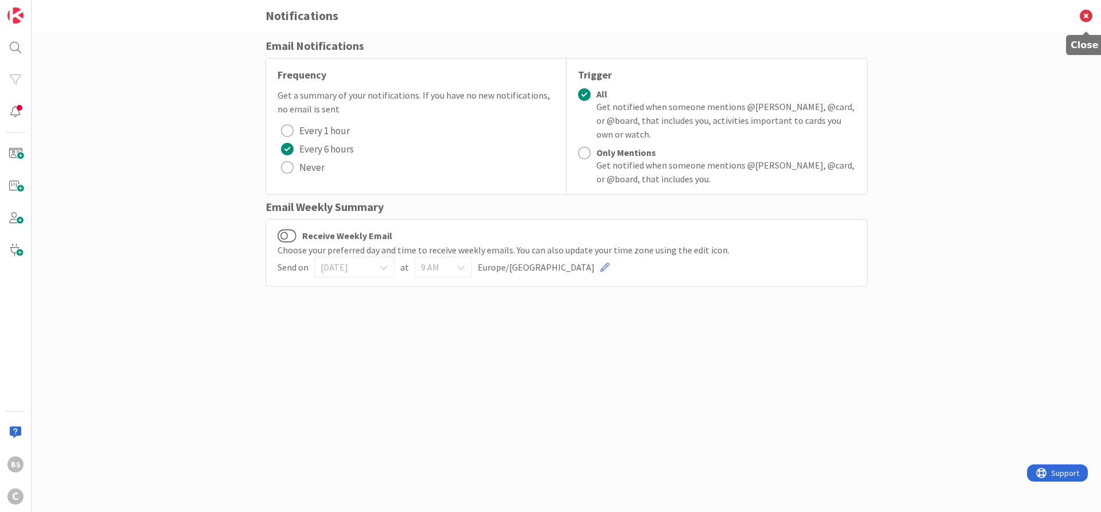
click at [1084, 14] on icon at bounding box center [1086, 16] width 30 height 32
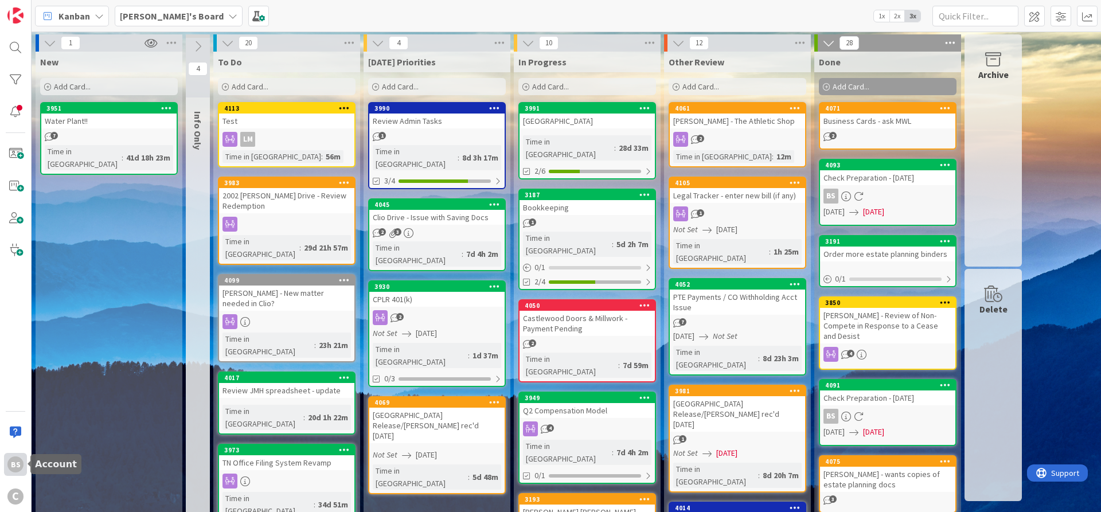
click at [18, 465] on div "BS" at bounding box center [15, 464] width 16 height 16
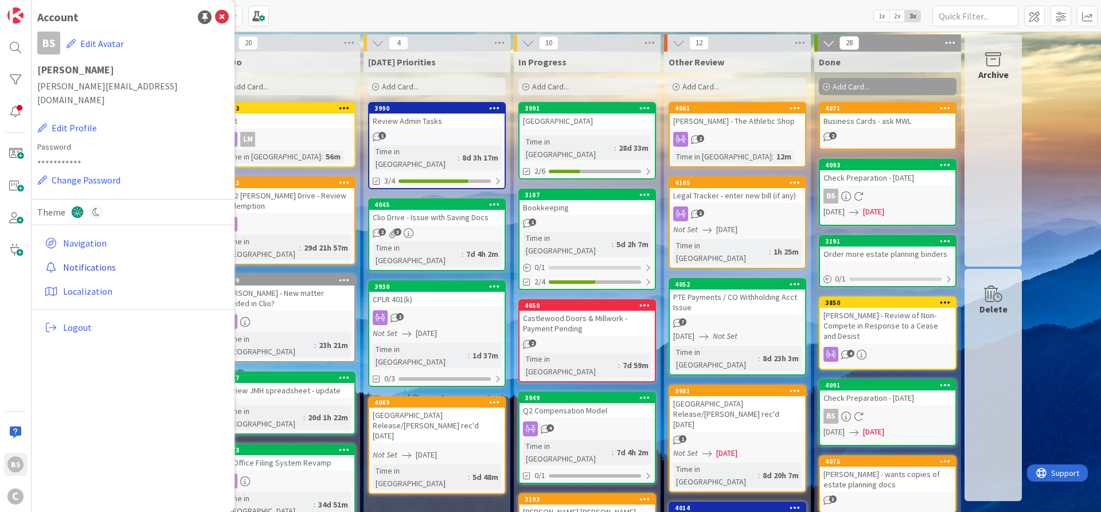
click at [93, 257] on link "Notifications" at bounding box center [134, 267] width 189 height 21
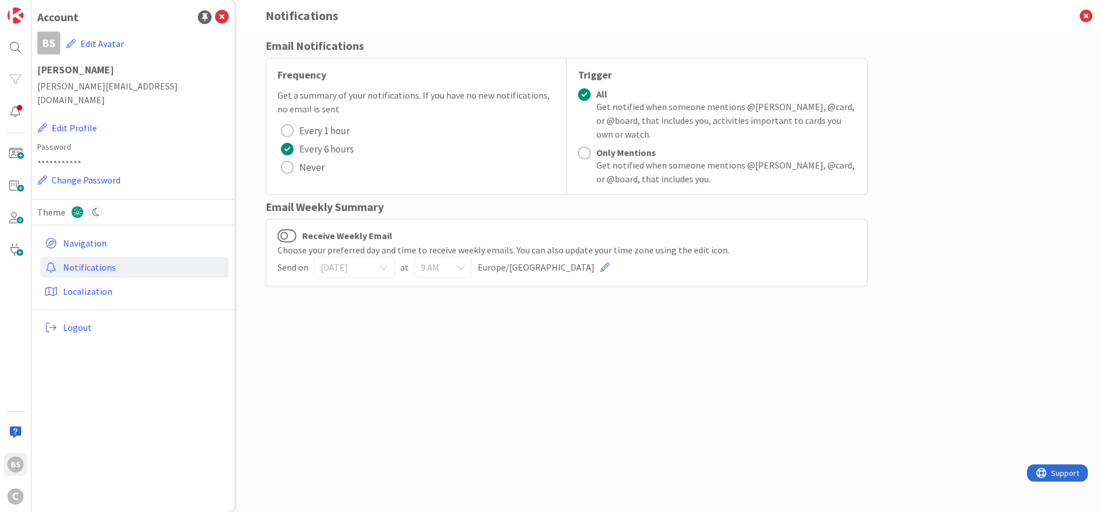
click at [282, 131] on div "radio" at bounding box center [287, 130] width 13 height 13
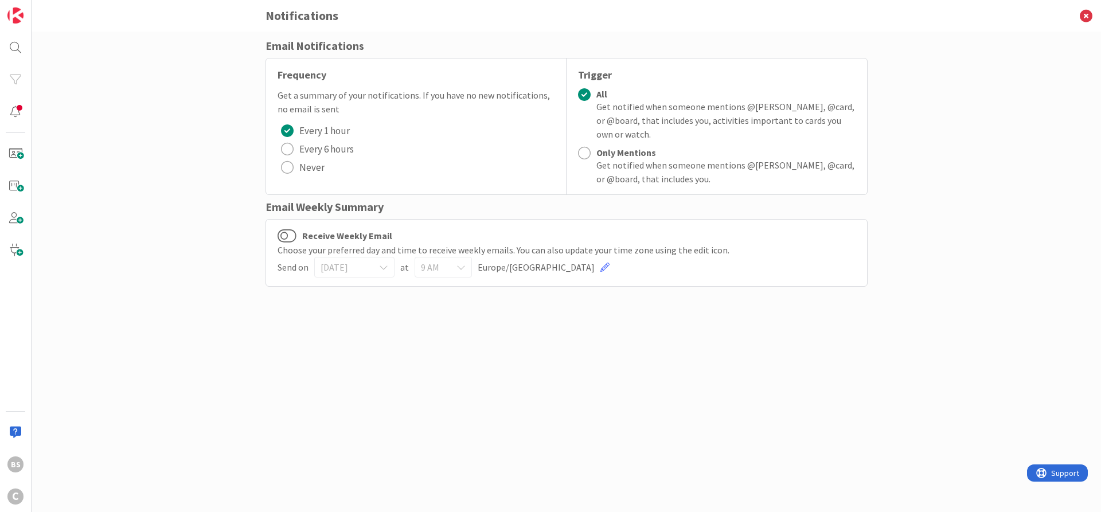
click at [583, 153] on div at bounding box center [584, 153] width 13 height 13
click at [788, 333] on div "Email Notifications Frequency Get a summary of your notifications. If you have …" at bounding box center [566, 260] width 602 height 446
click at [1086, 17] on icon at bounding box center [1086, 16] width 30 height 32
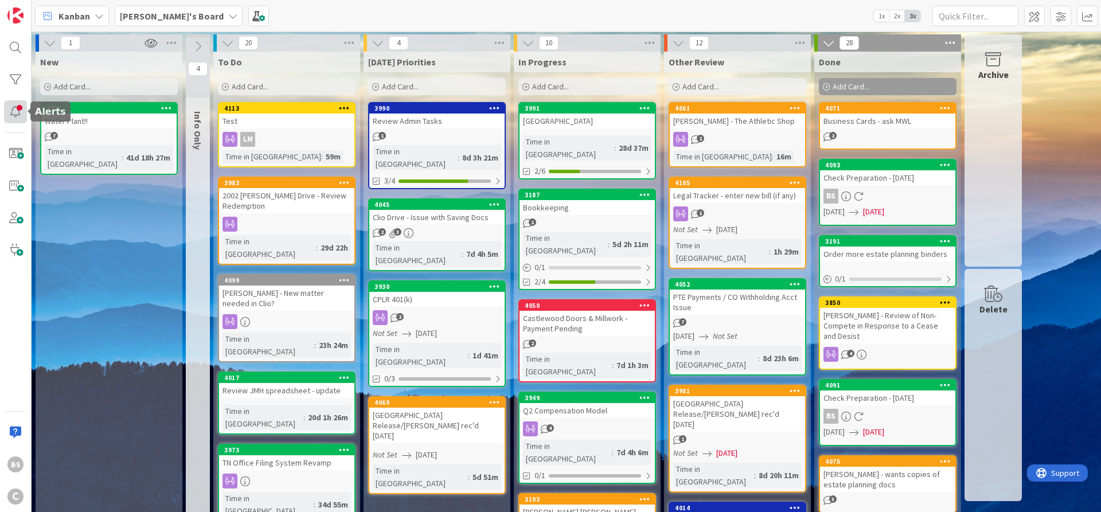
click at [14, 117] on div at bounding box center [15, 111] width 23 height 23
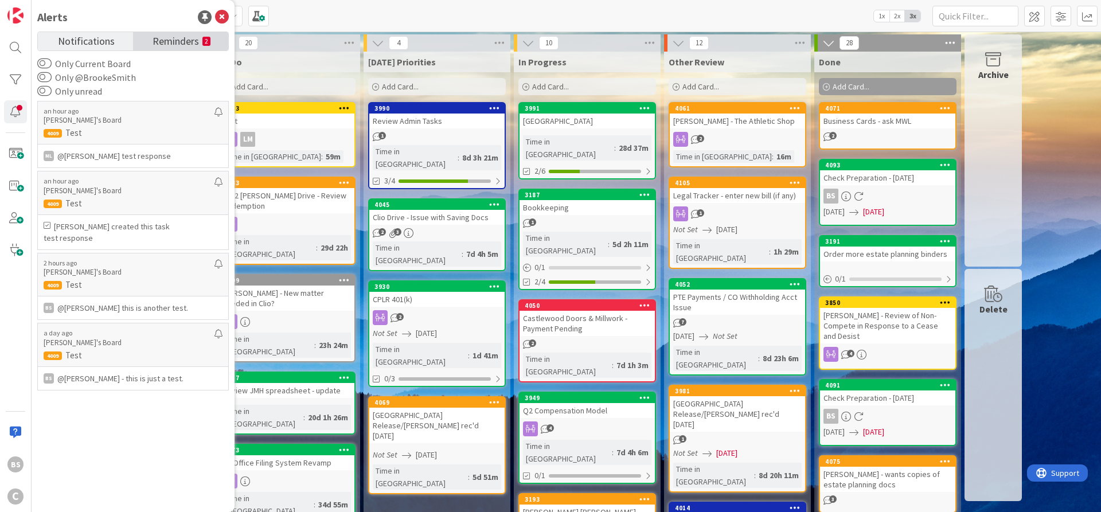
click at [166, 38] on span "Reminders" at bounding box center [176, 40] width 46 height 16
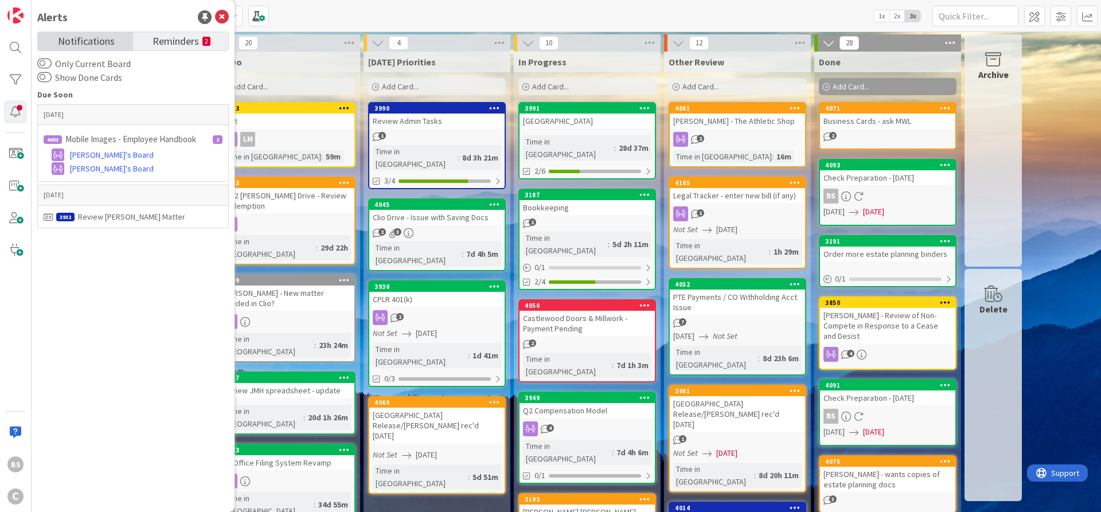
click at [97, 38] on span "Notifications" at bounding box center [86, 40] width 57 height 16
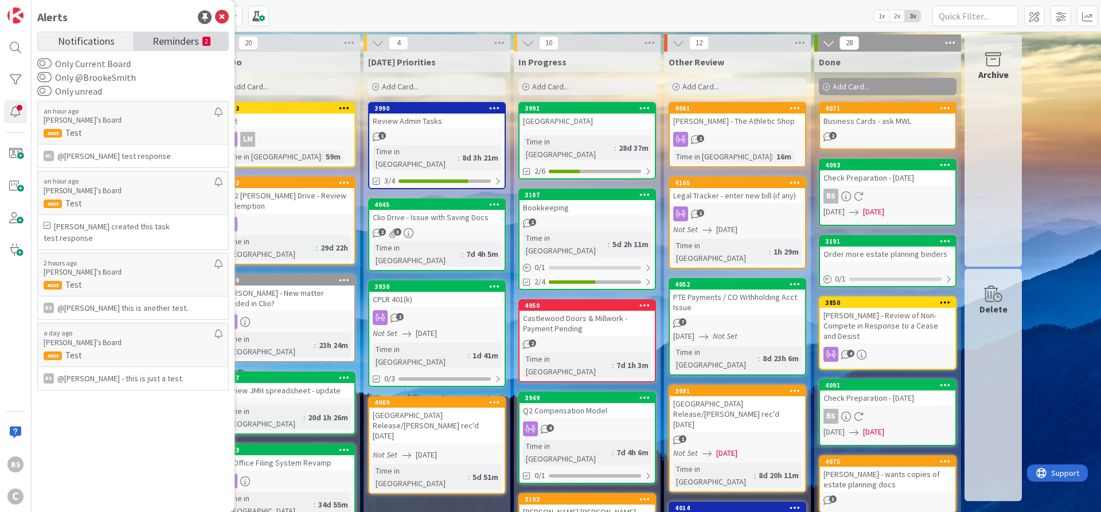
click at [169, 37] on span "Reminders" at bounding box center [176, 40] width 46 height 16
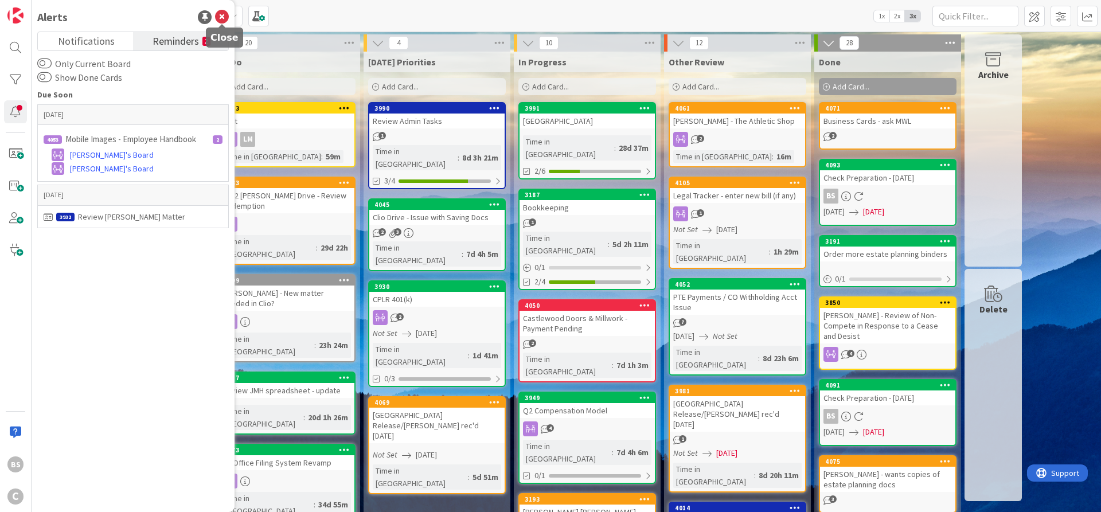
click at [224, 19] on icon at bounding box center [222, 17] width 14 height 14
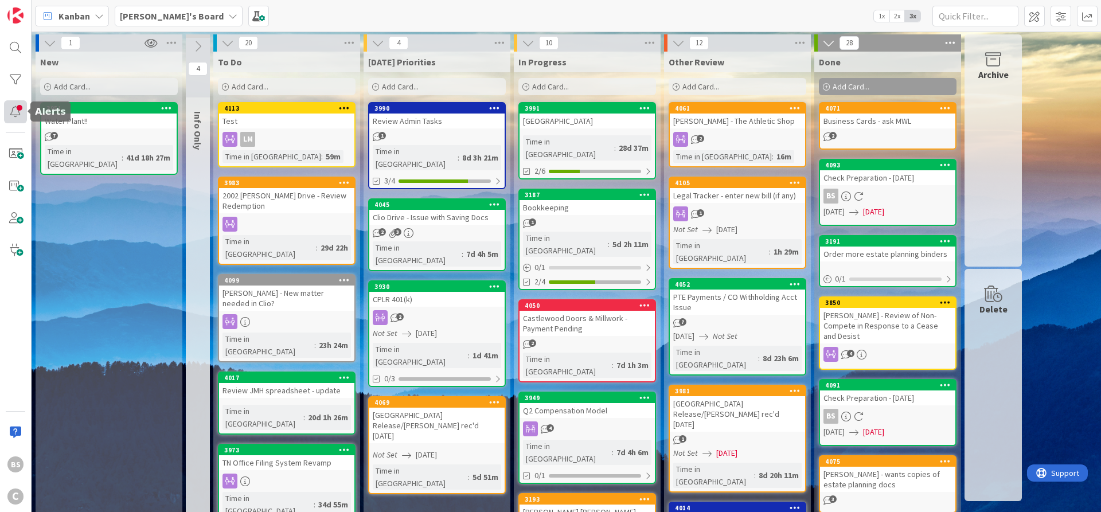
click at [16, 110] on div at bounding box center [15, 111] width 23 height 23
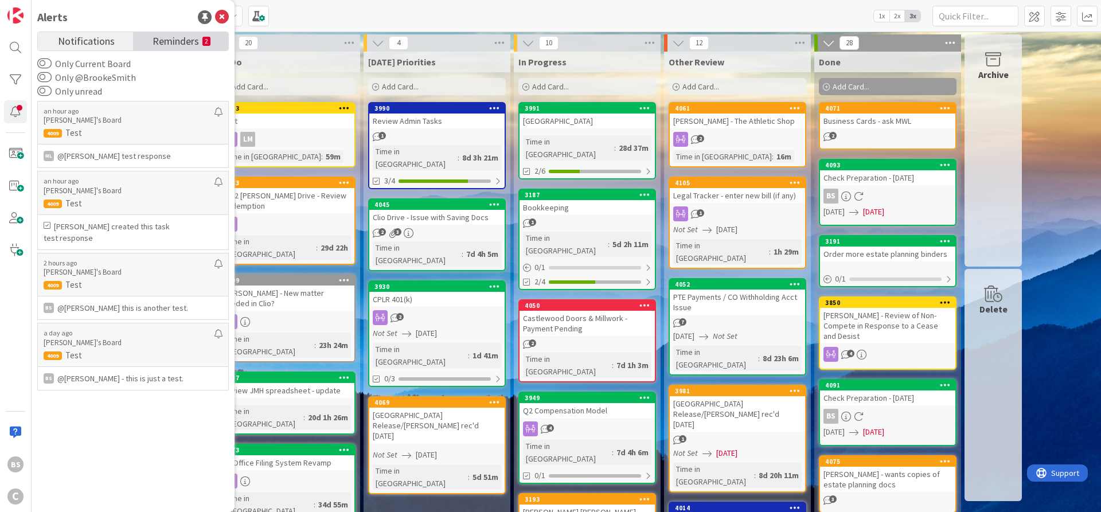
click at [162, 38] on span "Reminders" at bounding box center [176, 40] width 46 height 16
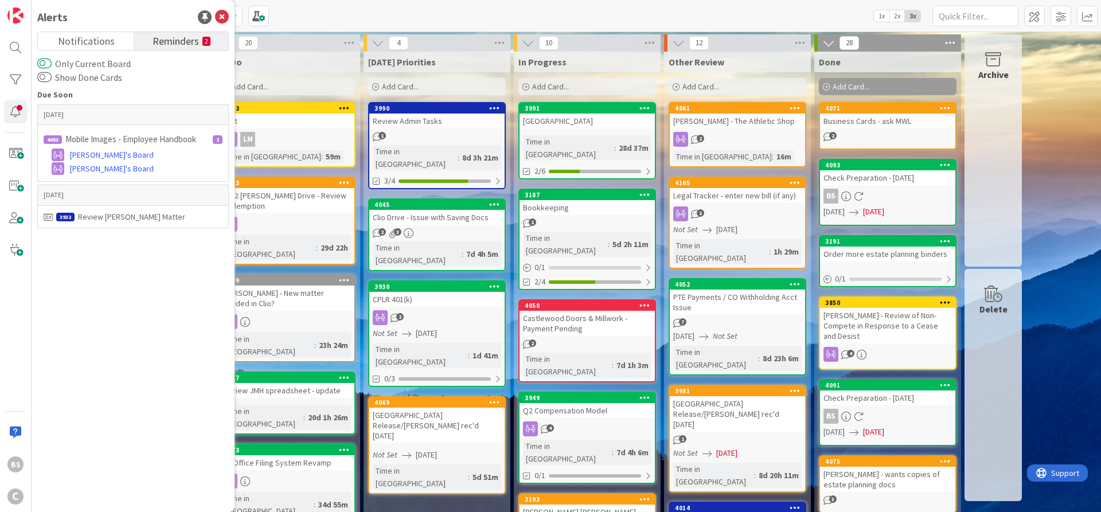
click at [45, 62] on button "Only Current Board" at bounding box center [44, 63] width 14 height 11
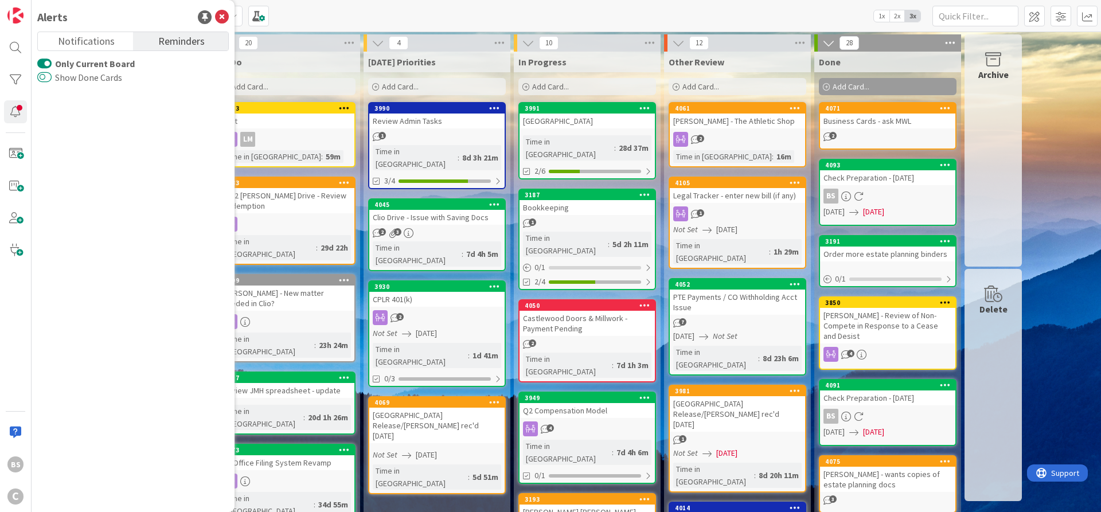
click at [45, 77] on button "Show Done Cards" at bounding box center [44, 77] width 14 height 11
click at [45, 76] on button "Show Done Cards" at bounding box center [44, 77] width 14 height 11
click at [47, 61] on button "Only Current Board" at bounding box center [44, 63] width 14 height 11
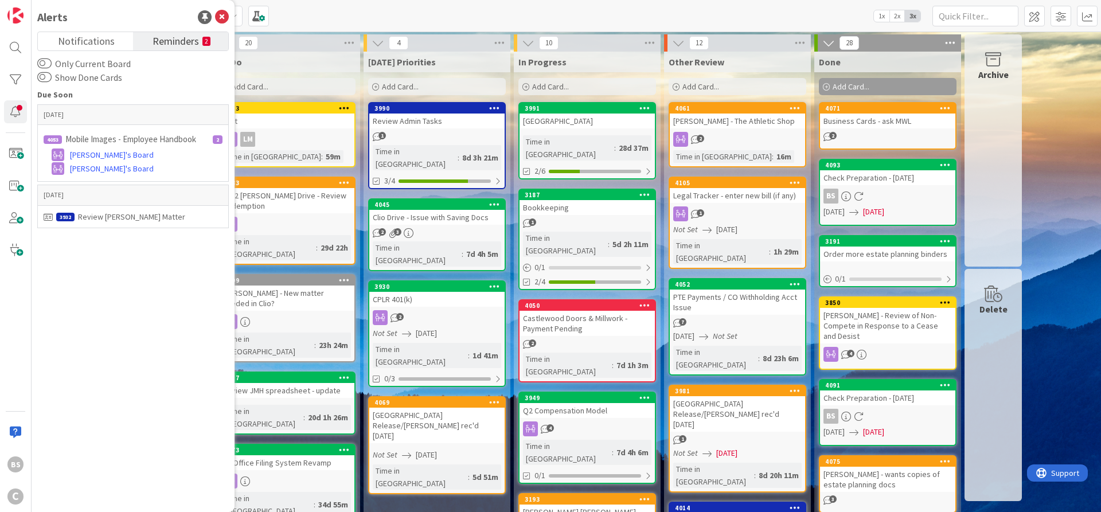
click at [219, 17] on icon at bounding box center [222, 17] width 14 height 14
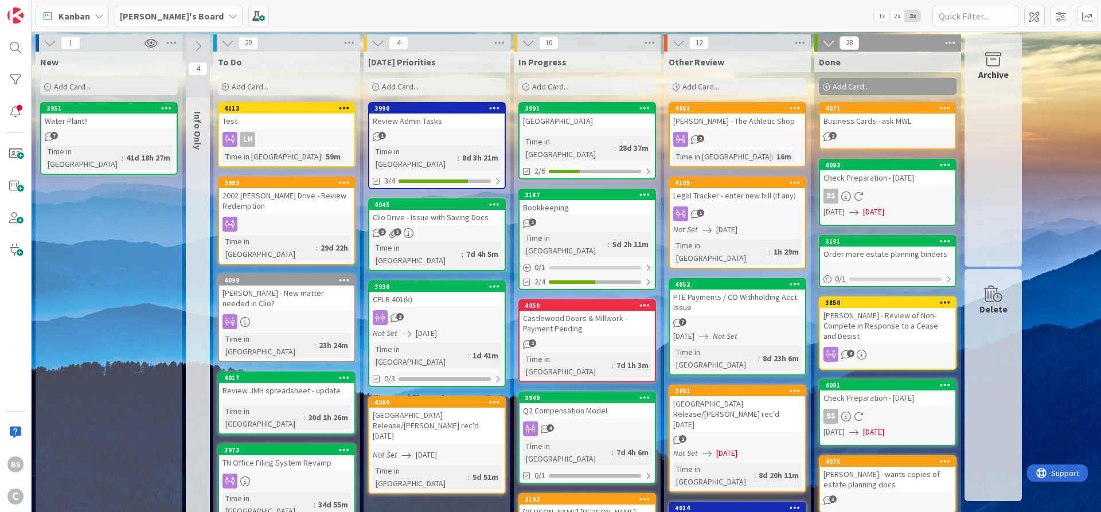
click at [433, 283] on div "3930" at bounding box center [439, 287] width 130 height 8
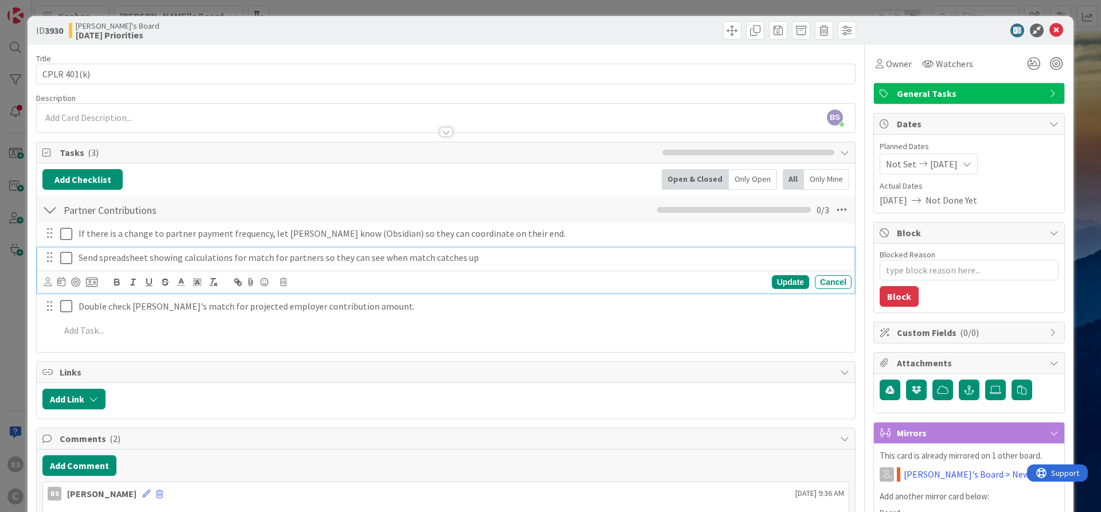
click at [69, 261] on icon at bounding box center [66, 258] width 12 height 14
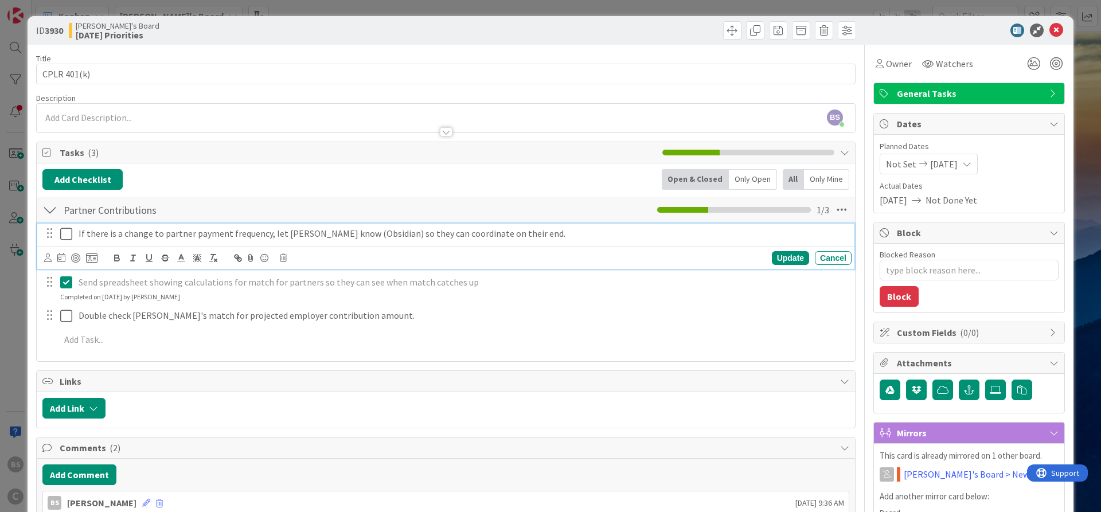
click at [62, 234] on icon at bounding box center [66, 234] width 12 height 14
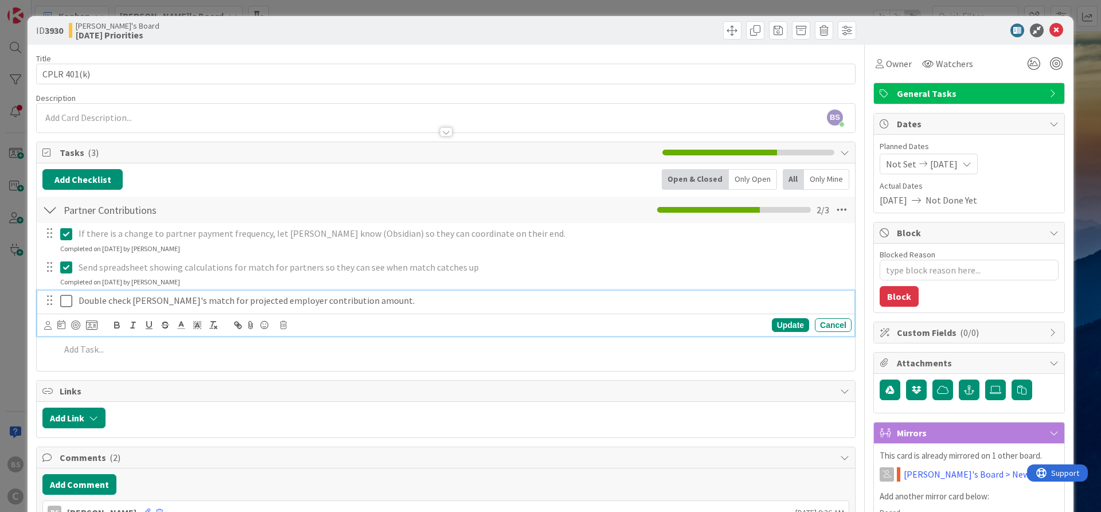
click at [65, 303] on icon at bounding box center [66, 301] width 12 height 14
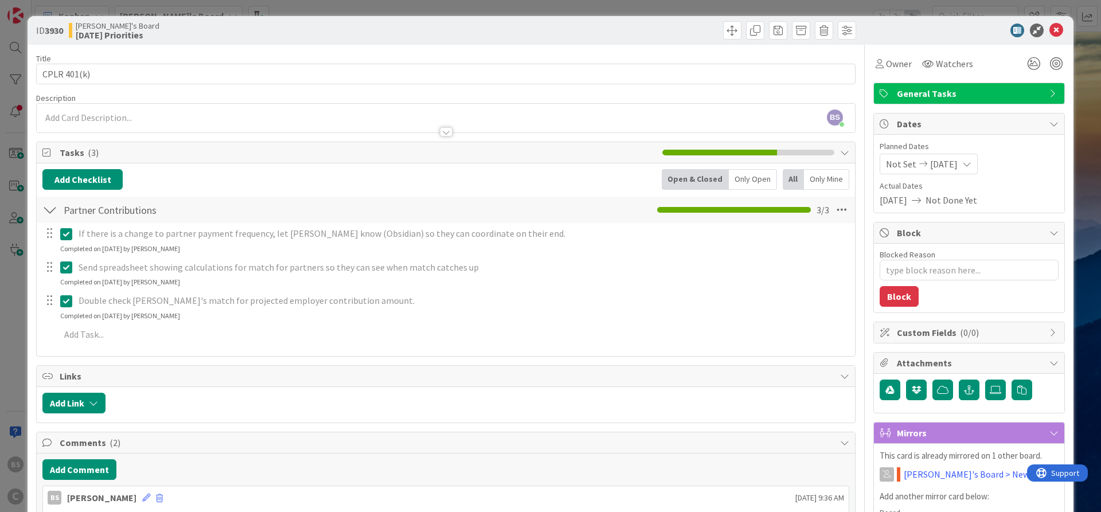
type textarea "x"
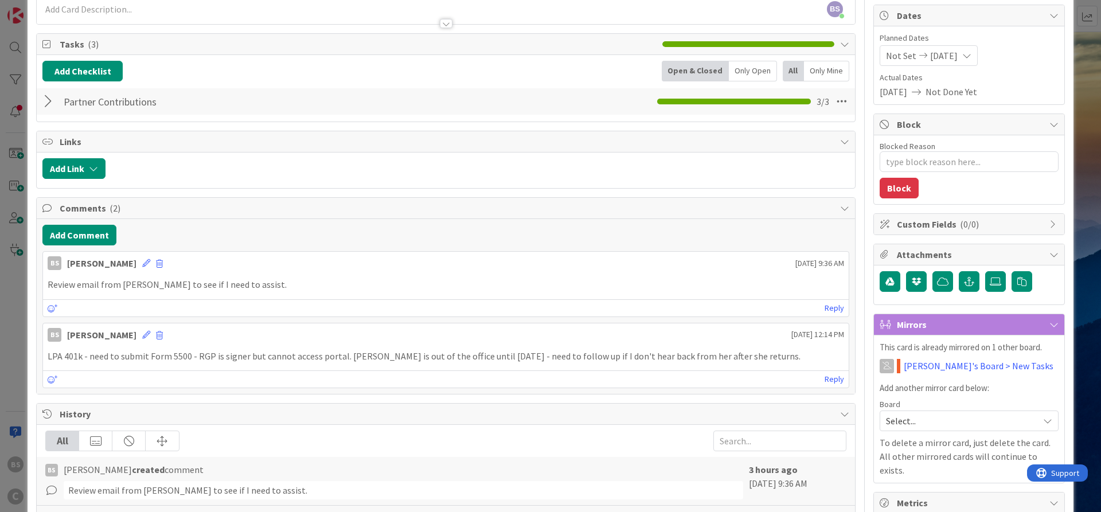
scroll to position [138, 0]
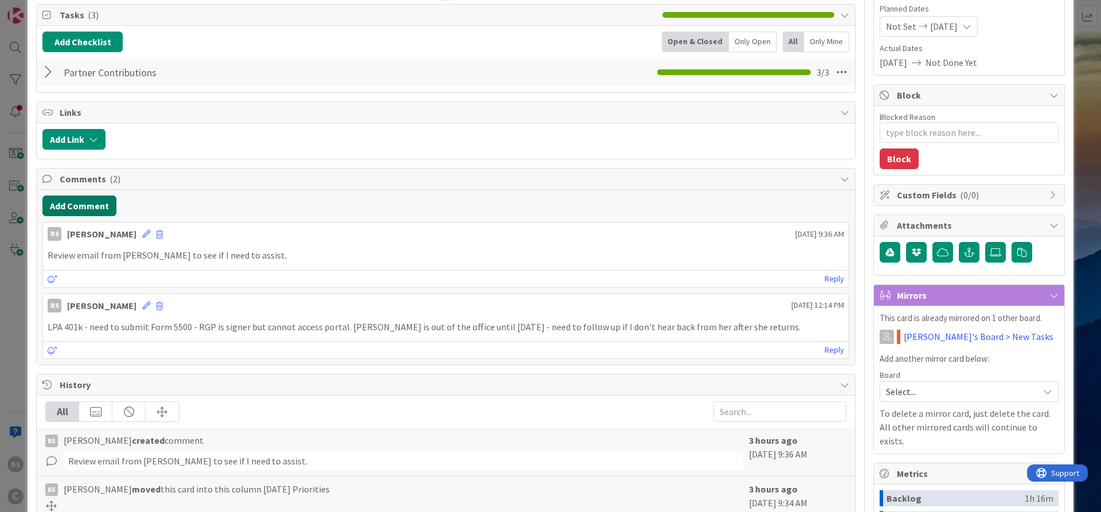
click at [72, 209] on button "Add Comment" at bounding box center [79, 206] width 74 height 21
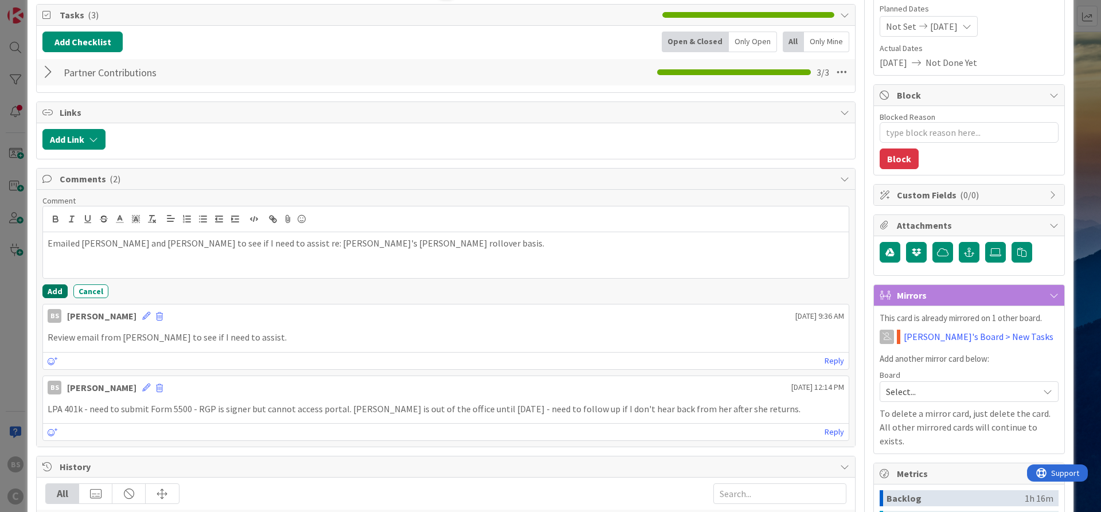
click at [52, 288] on button "Add" at bounding box center [54, 291] width 25 height 14
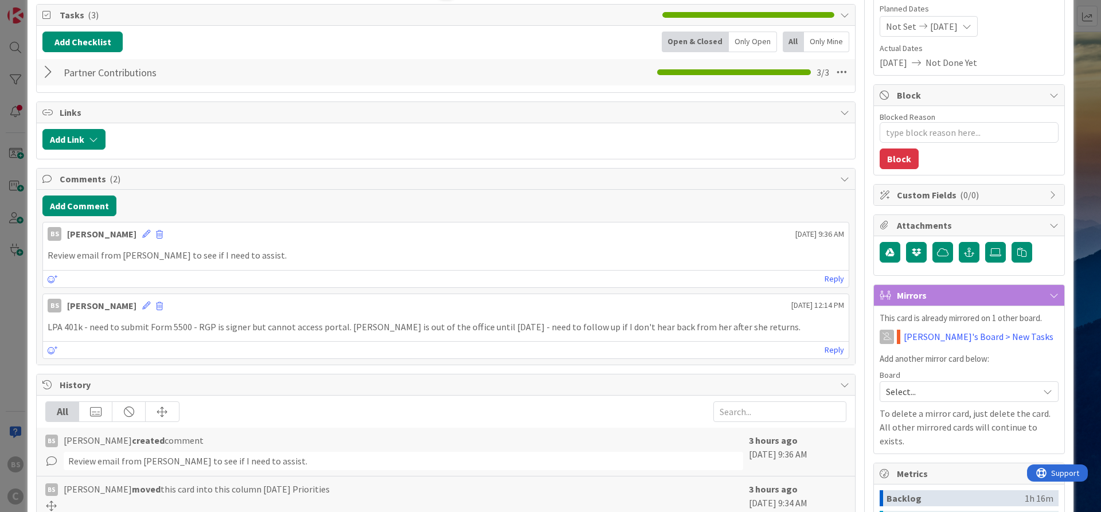
type textarea "x"
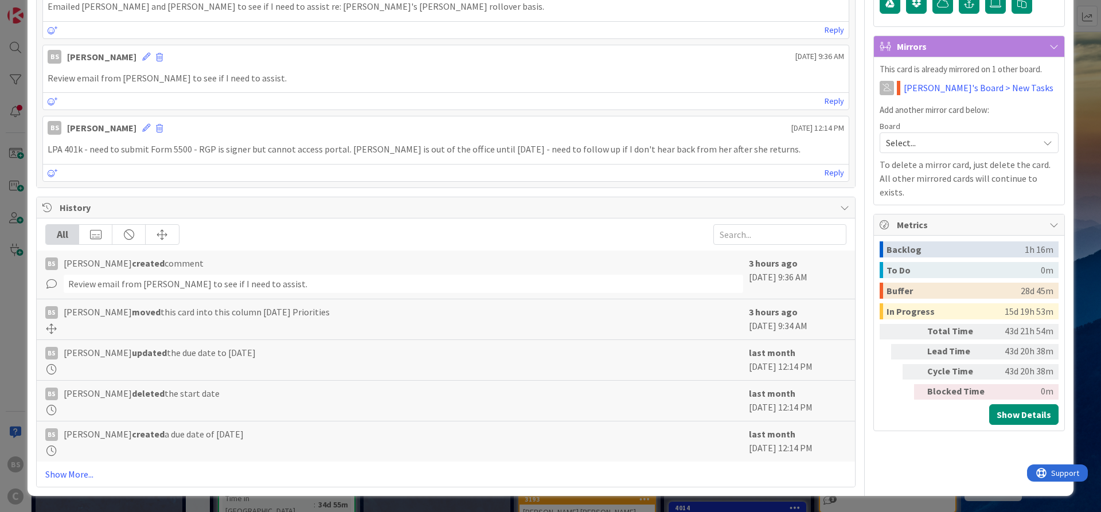
scroll to position [0, 0]
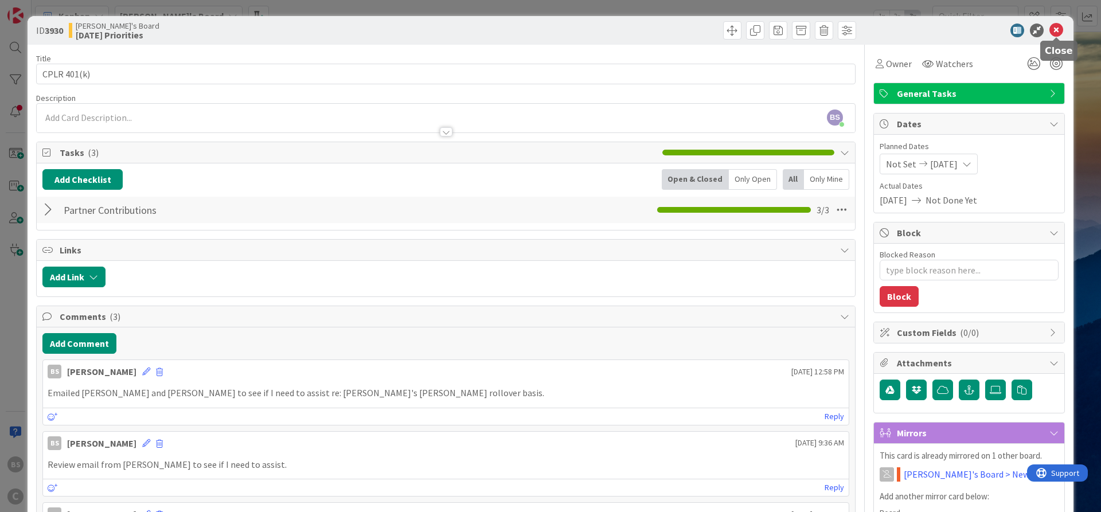
click at [1059, 24] on icon at bounding box center [1056, 31] width 14 height 14
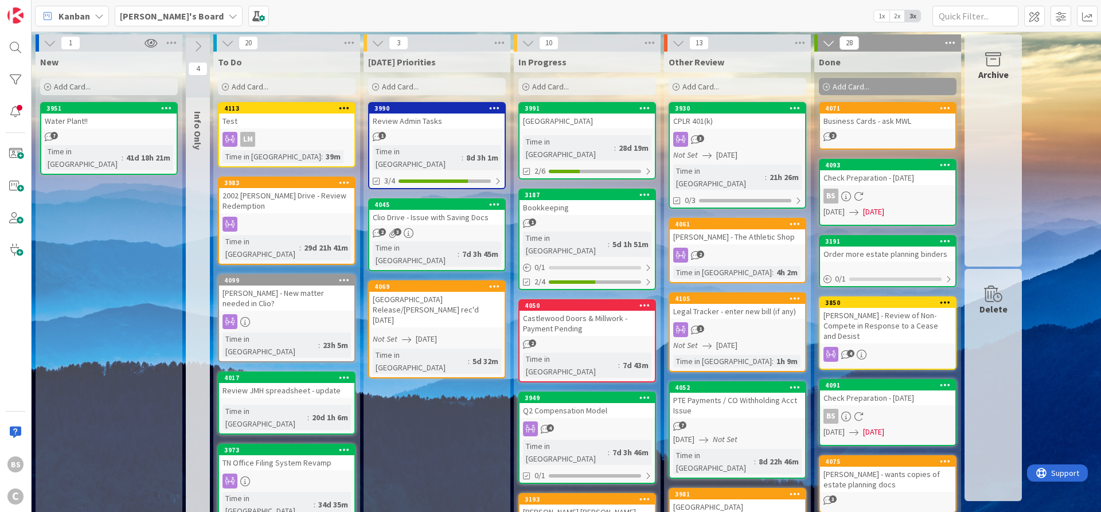
click at [146, 10] on span "[PERSON_NAME]'s Board" at bounding box center [172, 16] width 104 height 14
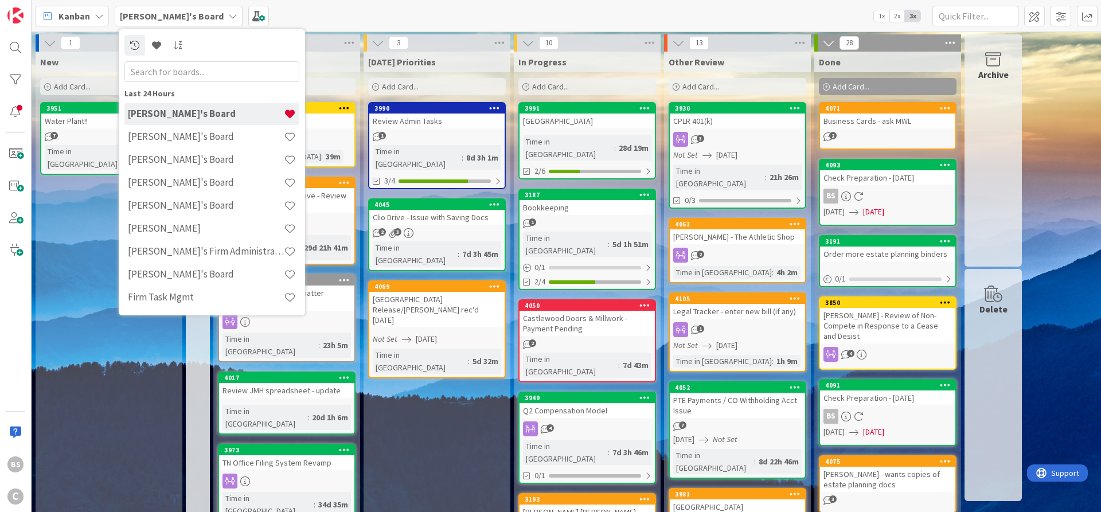
click at [153, 252] on h4 "[PERSON_NAME]'s Firm Administration Board" at bounding box center [206, 250] width 156 height 11
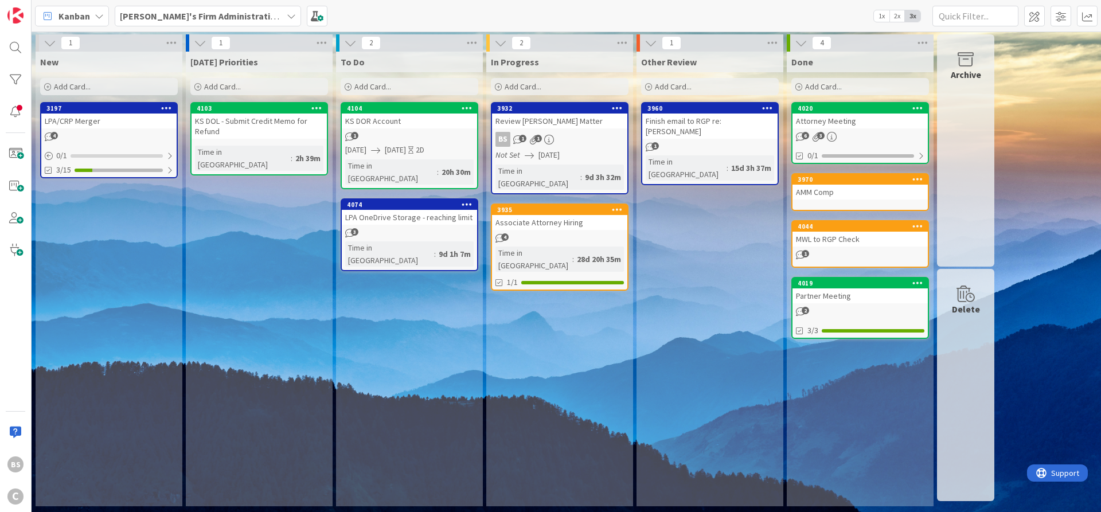
click at [60, 84] on span "Add Card..." at bounding box center [72, 86] width 37 height 10
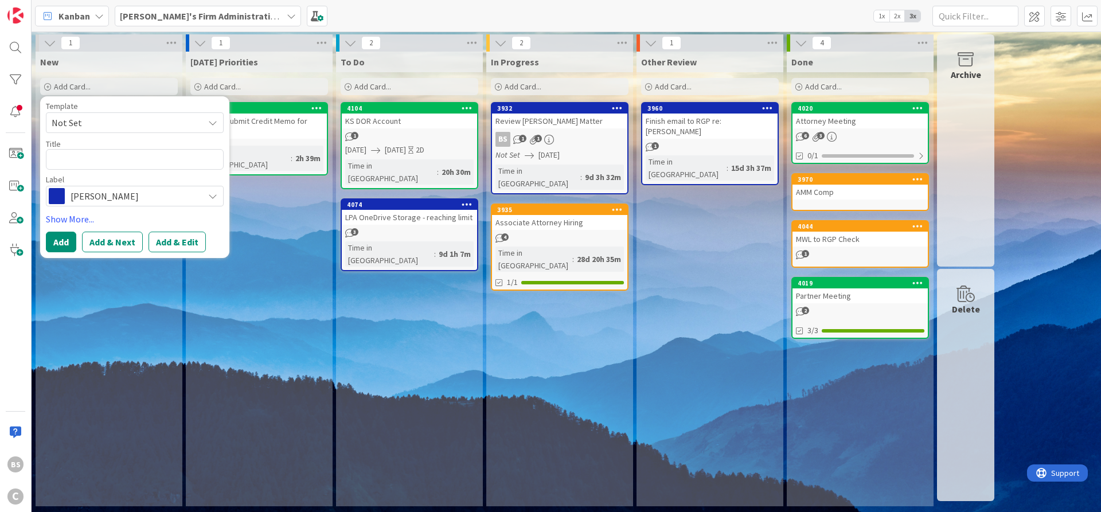
type textarea "x"
type textarea "L"
type textarea "x"
type textarea "Li"
type textarea "x"
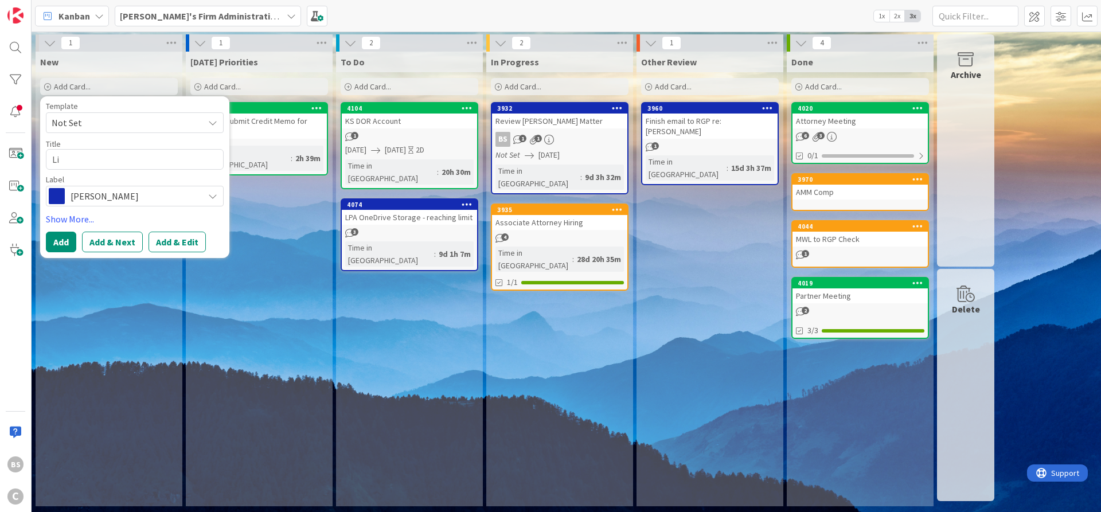
type textarea "Lit"
type textarea "x"
type textarea "[PERSON_NAME]"
type textarea "x"
type textarea "Litchfo"
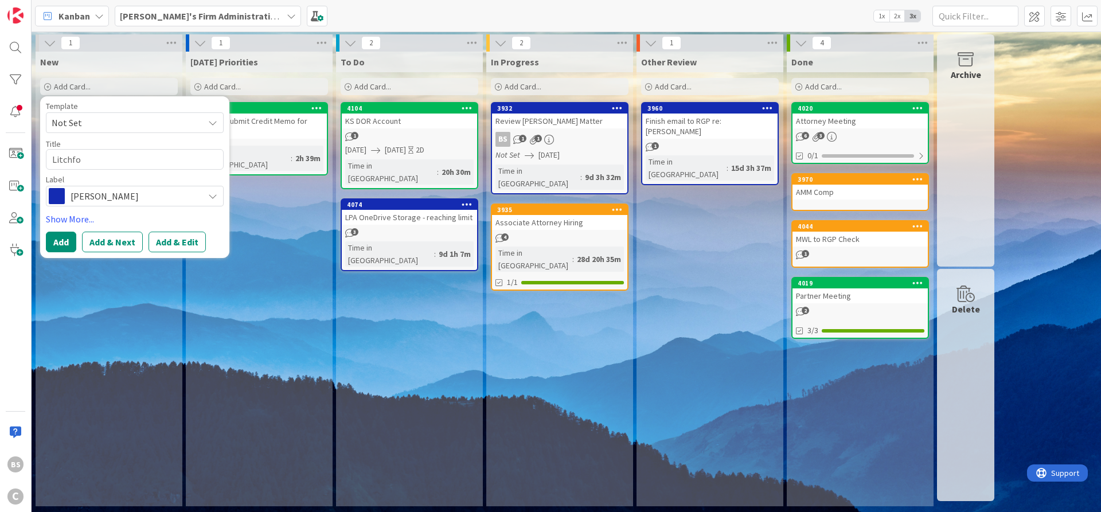
type textarea "x"
type textarea "Litchfor"
type textarea "x"
type textarea "[PERSON_NAME]"
type textarea "x"
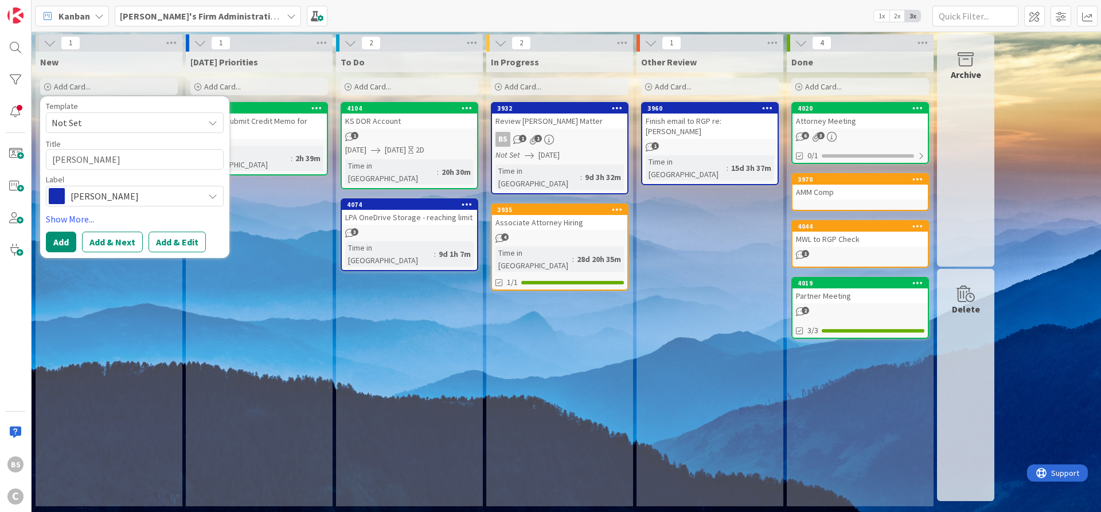
type textarea "[PERSON_NAME]"
type textarea "x"
type textarea "[PERSON_NAME] F"
type textarea "x"
type textarea "[PERSON_NAME]"
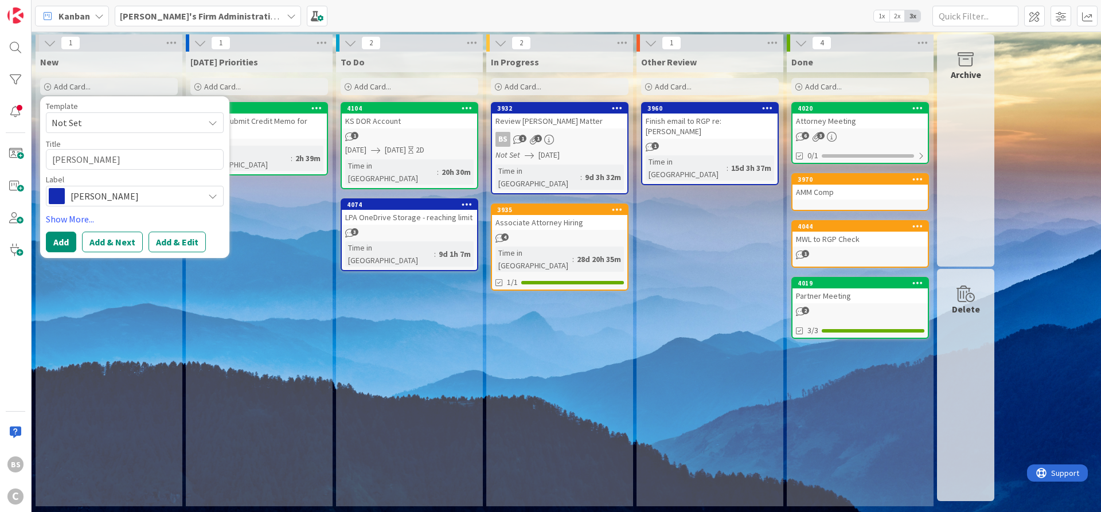
type textarea "x"
type textarea "[PERSON_NAME] Fee"
type textarea "x"
type textarea "[PERSON_NAME]"
type textarea "x"
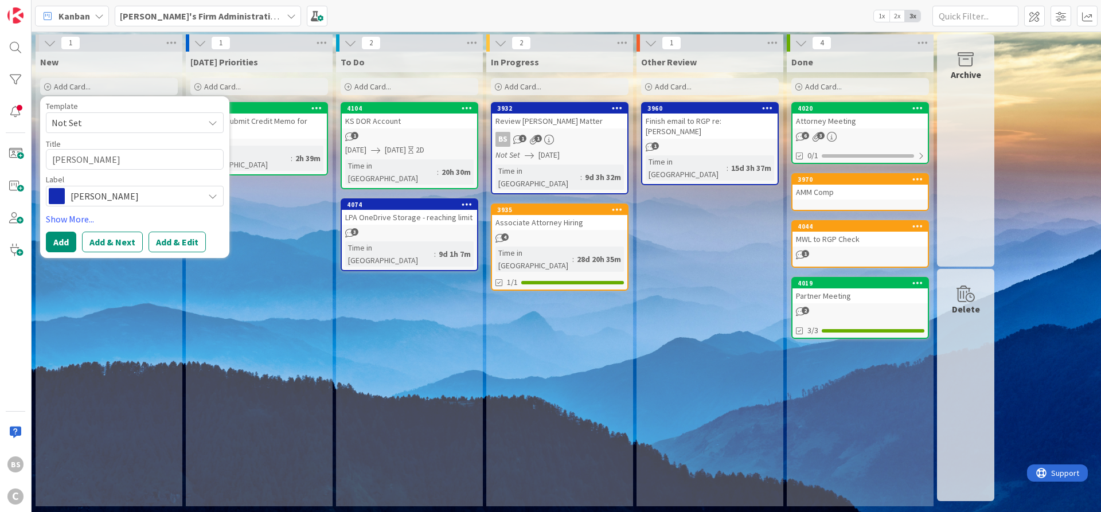
type textarea "[PERSON_NAME] F"
type textarea "x"
type textarea "[PERSON_NAME]"
type textarea "x"
type textarea "[PERSON_NAME] F"
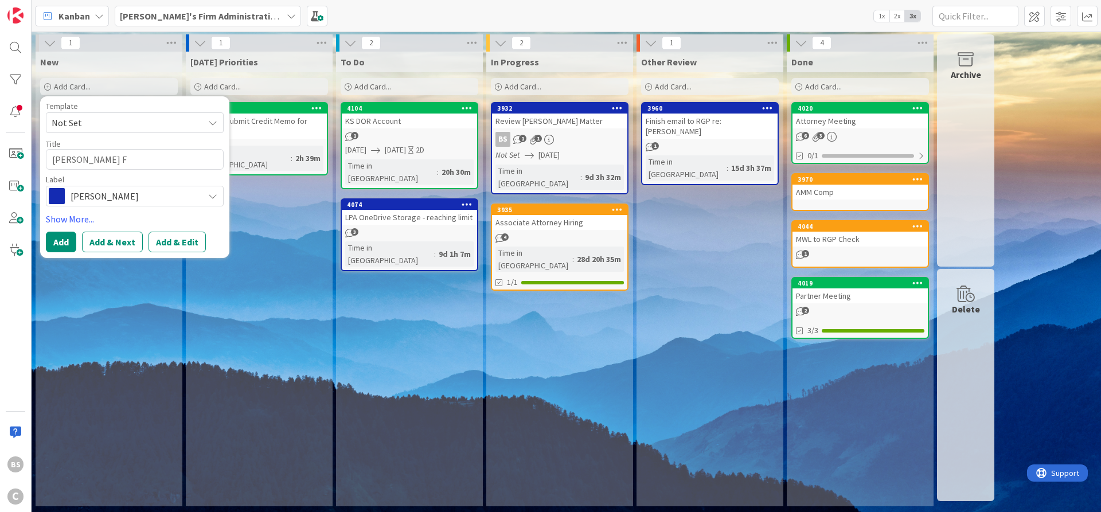
type textarea "x"
type textarea "[PERSON_NAME]"
type textarea "x"
type textarea "[PERSON_NAME] Fee"
type textarea "x"
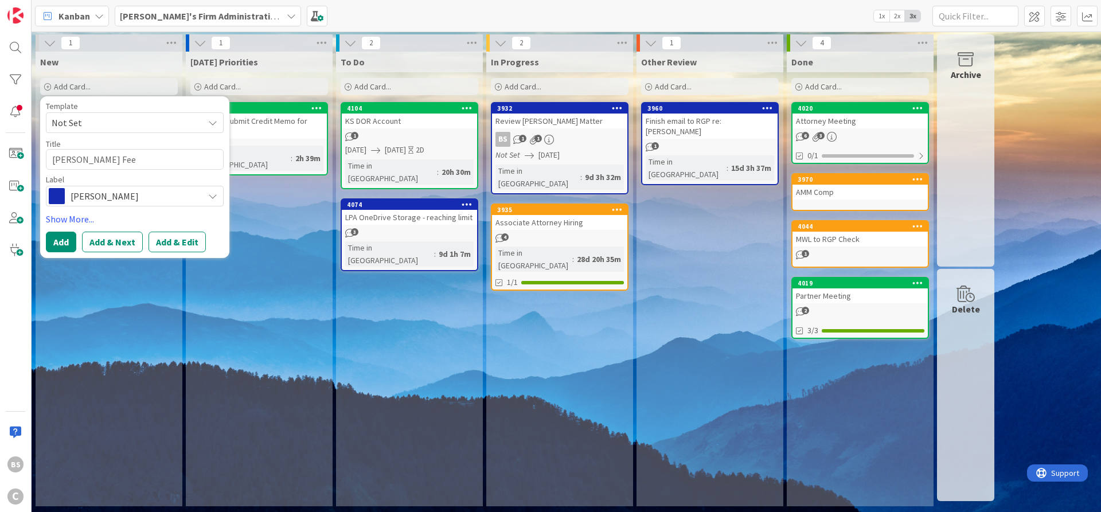
type textarea "[PERSON_NAME] Fees"
type textarea "x"
type textarea "[PERSON_NAME]"
type textarea "x"
type textarea "[PERSON_NAME] F"
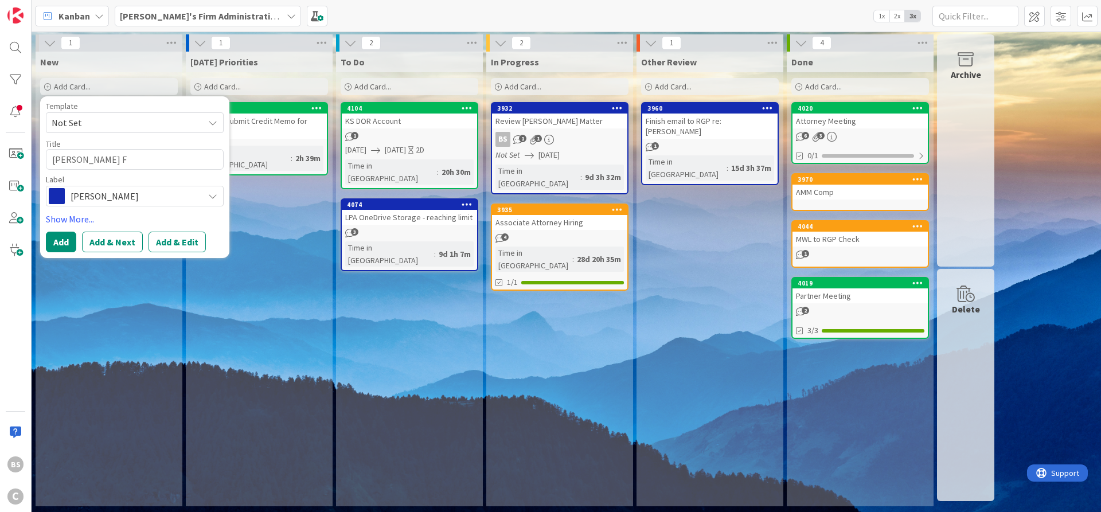
type textarea "x"
type textarea "[PERSON_NAME]"
type textarea "x"
type textarea "[PERSON_NAME] Fam"
type textarea "x"
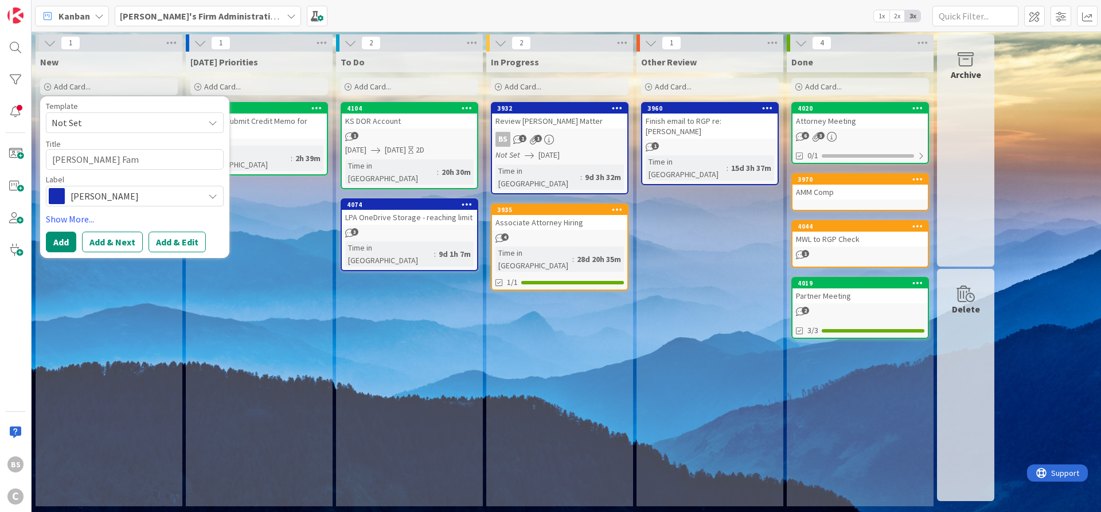
type textarea "[PERSON_NAME] Fami"
type textarea "x"
type textarea "[PERSON_NAME] Famil"
type textarea "x"
type textarea "[PERSON_NAME] Family"
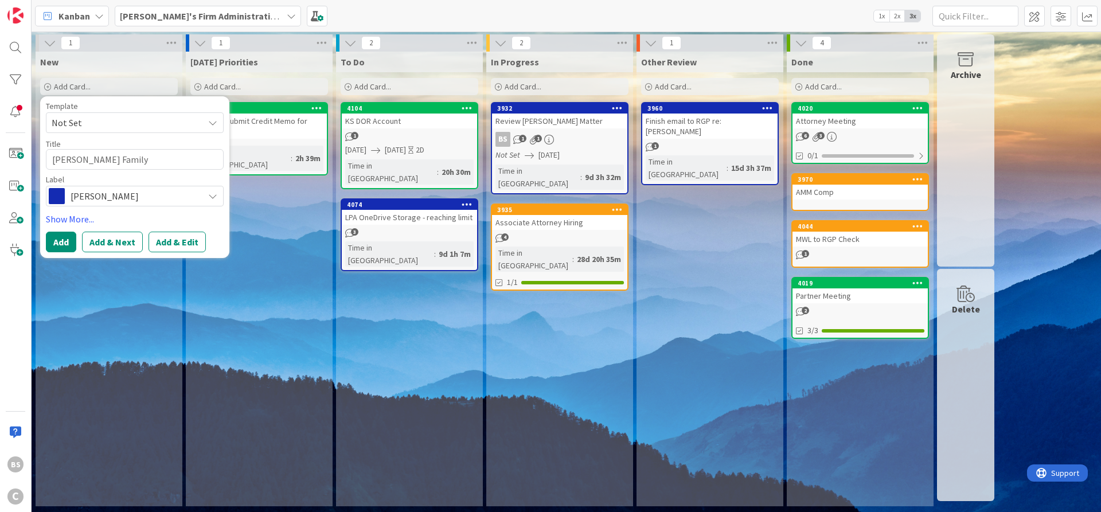
type textarea "x"
type textarea "[PERSON_NAME] Family"
type textarea "x"
type textarea "F"
type textarea "x"
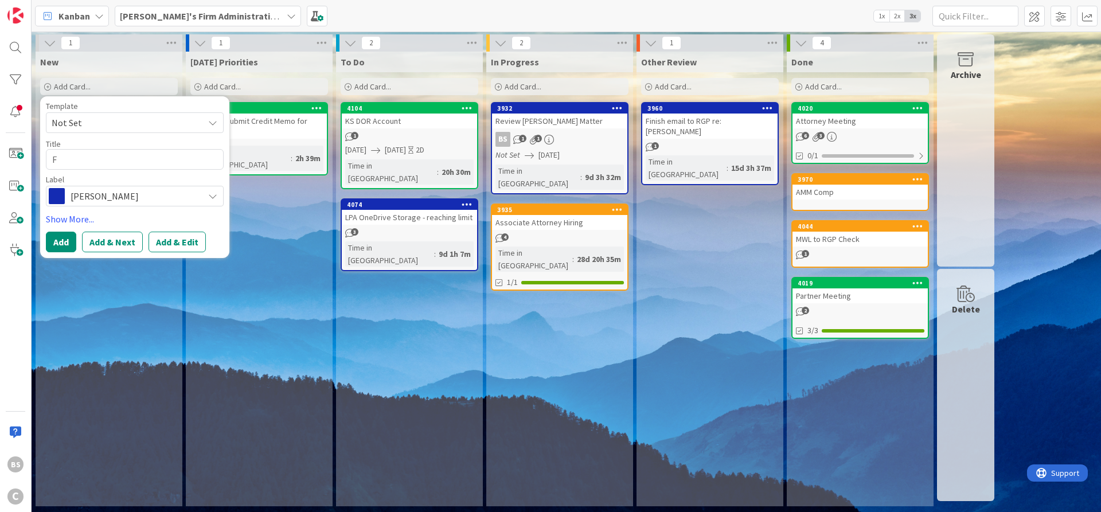
type textarea "Fa"
type textarea "x"
type textarea "Fam"
type textarea "x"
type textarea "Fami"
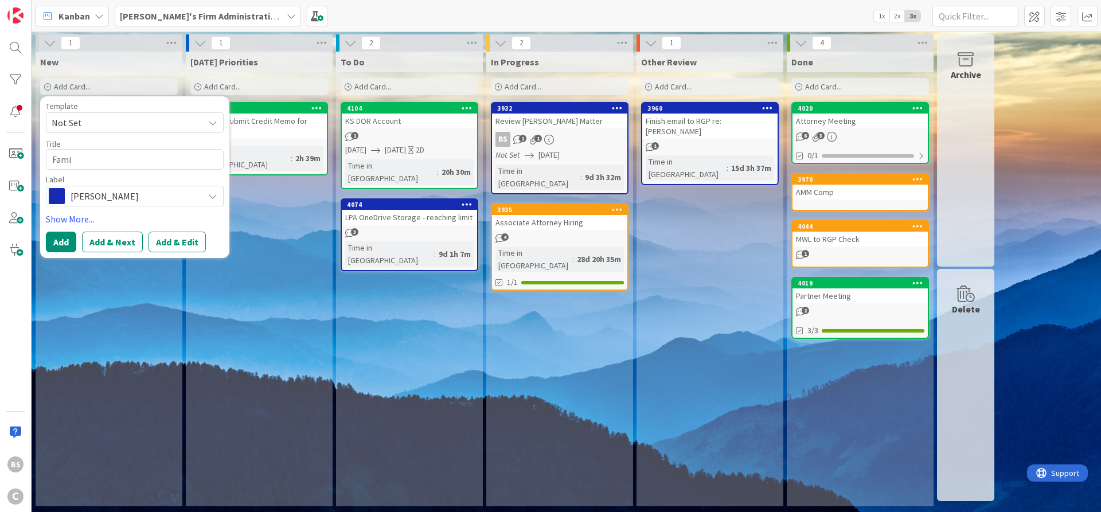
type textarea "x"
type textarea "Famil"
type textarea "x"
type textarea "Family"
type textarea "x"
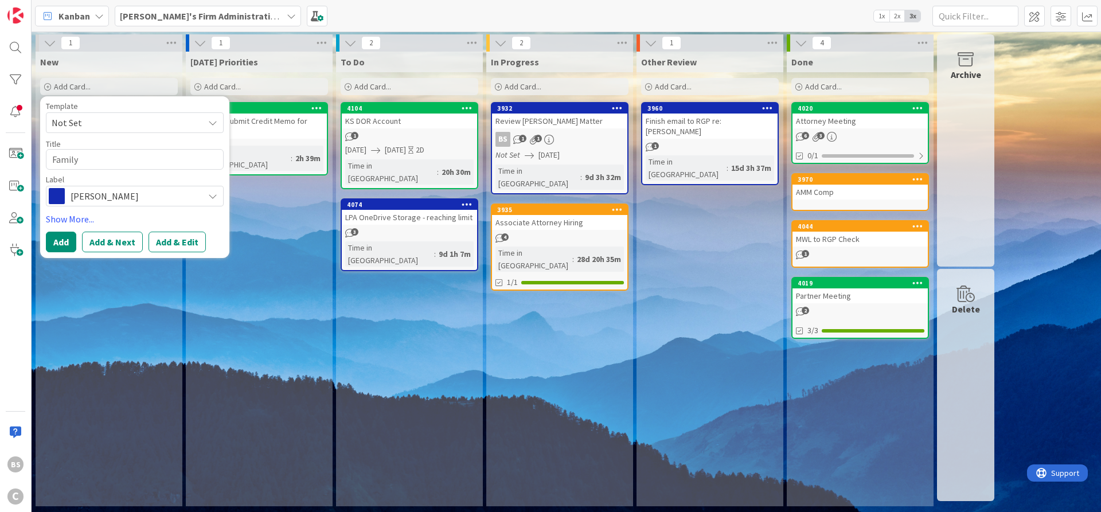
type textarea "Family"
type textarea "x"
type textarea "Family T"
type textarea "x"
type textarea "Family Ta"
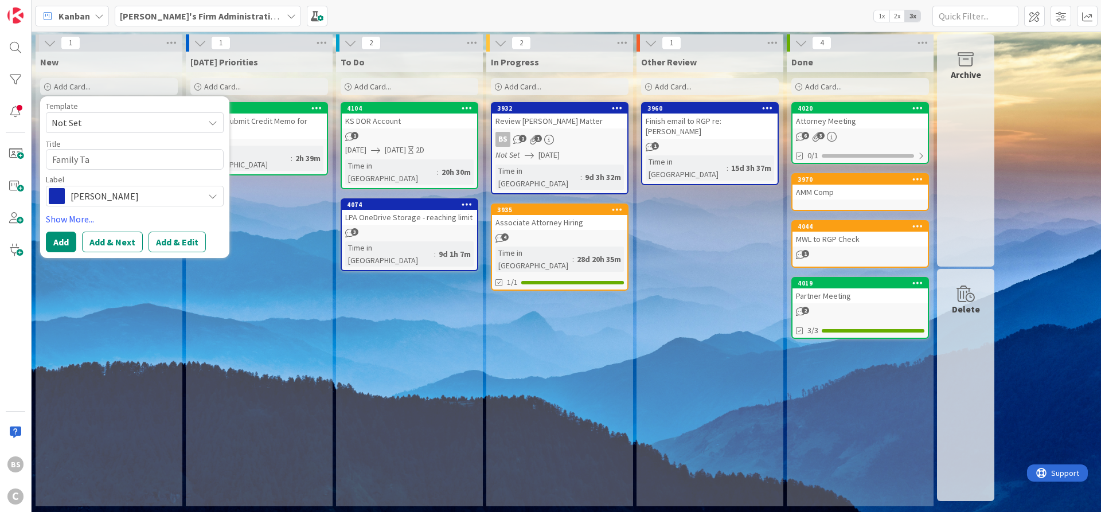
type textarea "x"
type textarea "Family Tax"
type textarea "x"
type textarea "Family Tax Fe"
type textarea "x"
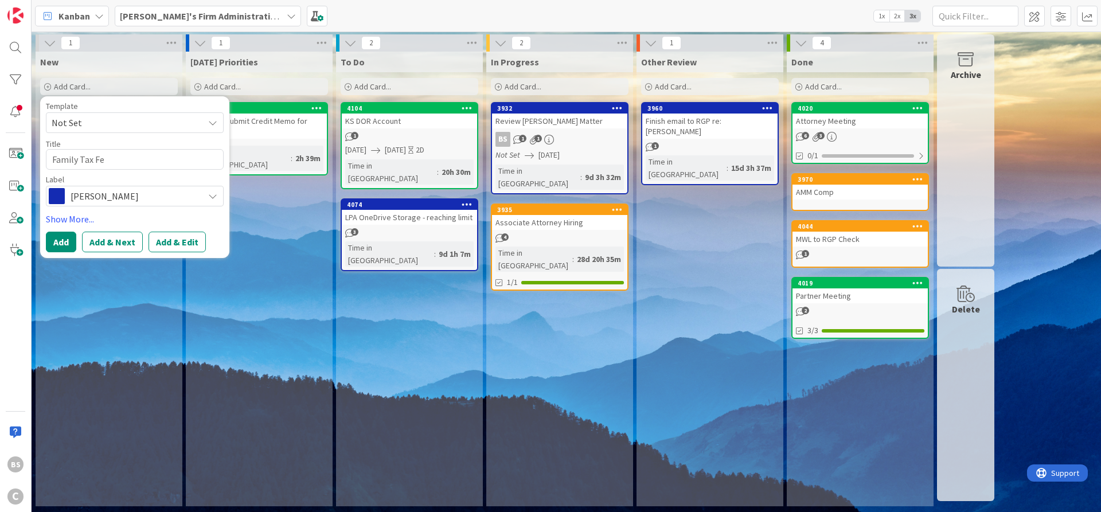
type textarea "Family Tax Fes"
type textarea "x"
type textarea "Family Tax Fess"
type textarea "x"
type textarea "Family Tax Fes"
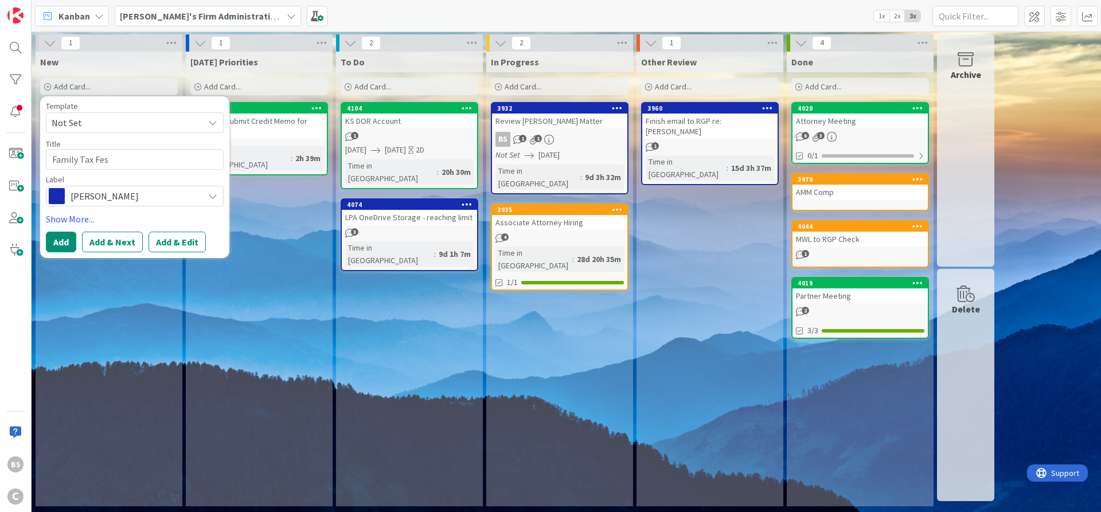
type textarea "x"
type textarea "Family Tax Fe"
type textarea "x"
type textarea "Family Tax Fee"
type textarea "x"
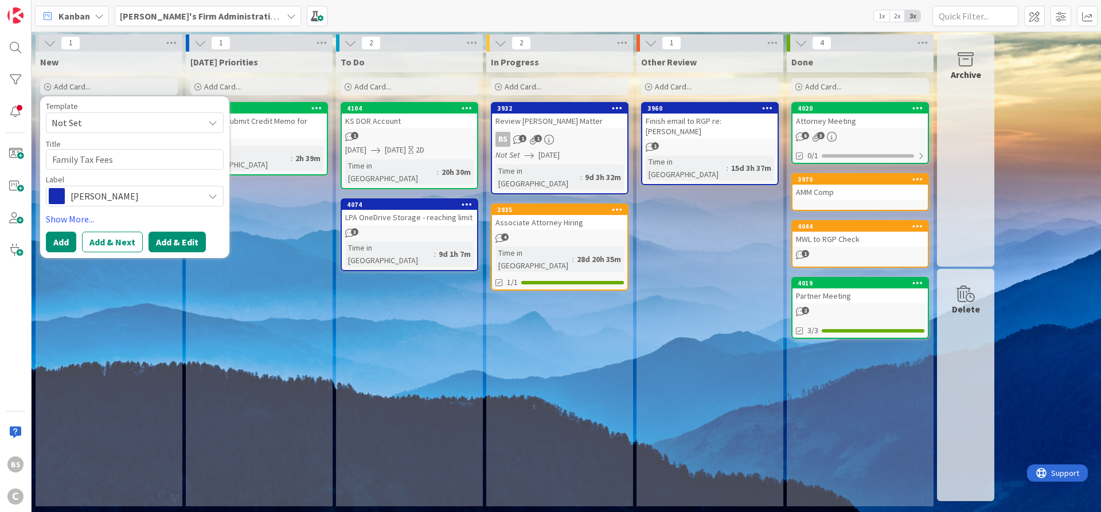
type textarea "Family Tax Fees"
click at [161, 239] on button "Add & Edit" at bounding box center [176, 242] width 57 height 21
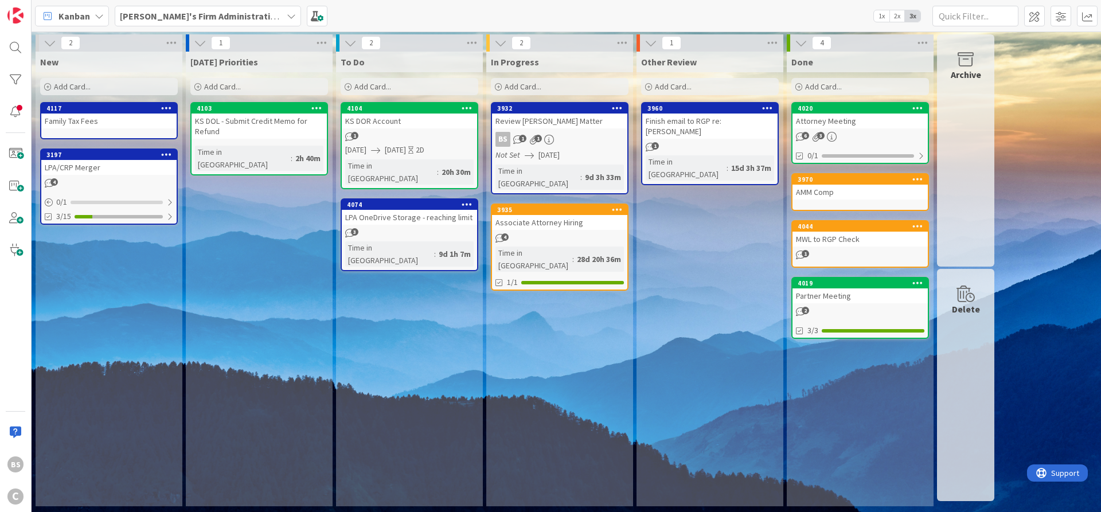
type textarea "x"
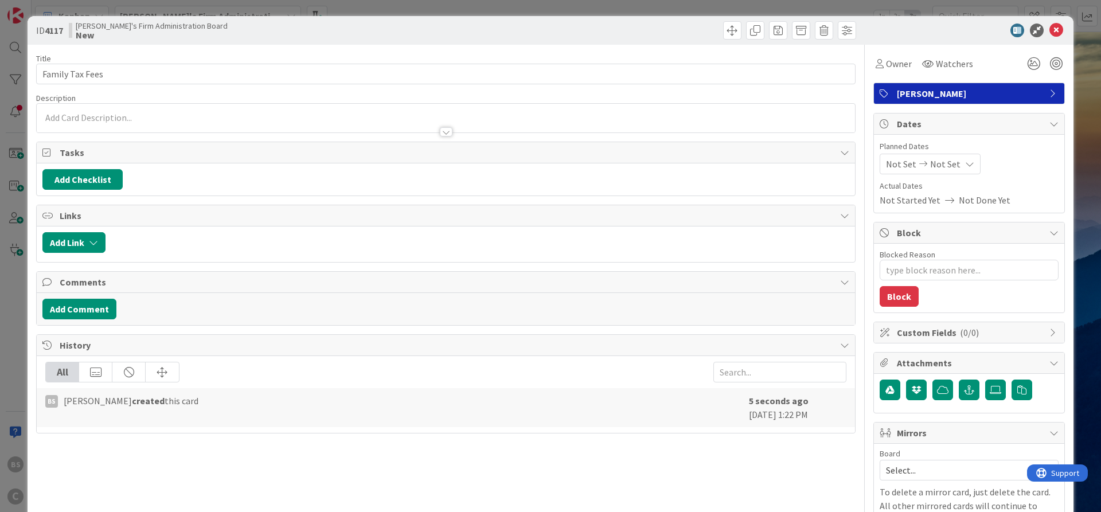
click at [72, 115] on div at bounding box center [446, 121] width 818 height 24
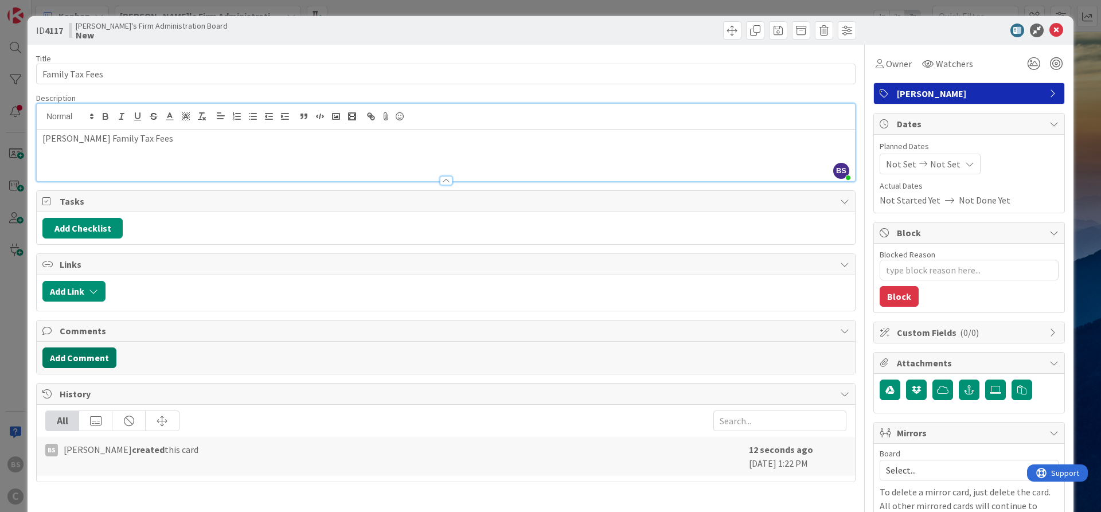
click at [91, 358] on button "Add Comment" at bounding box center [79, 357] width 74 height 21
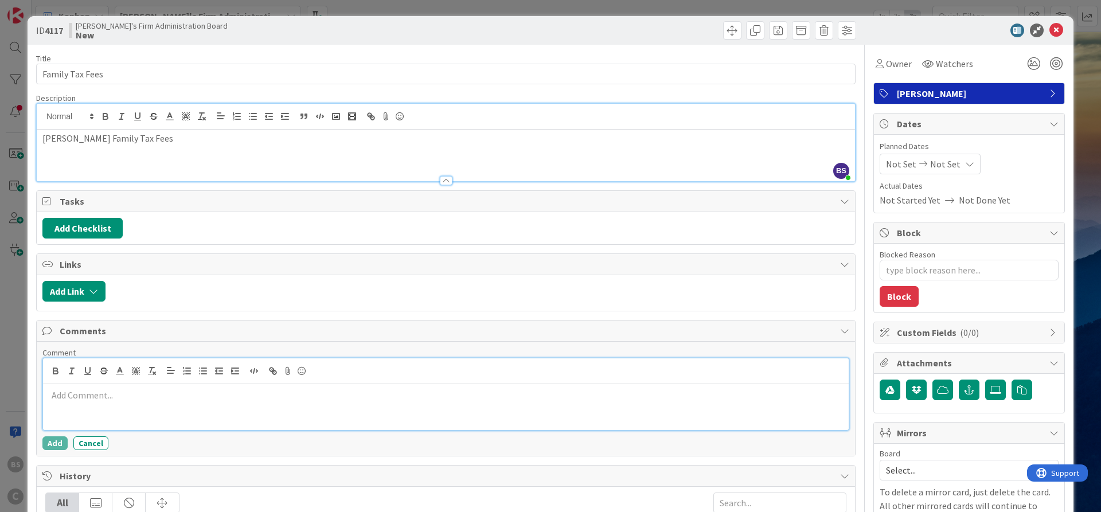
click at [102, 400] on p at bounding box center [446, 395] width 796 height 13
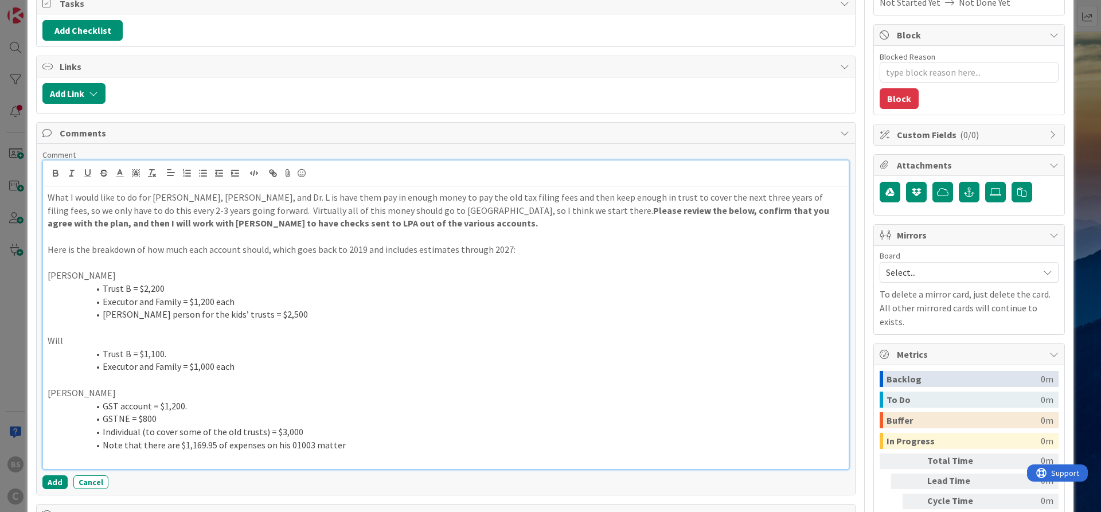
scroll to position [314, 0]
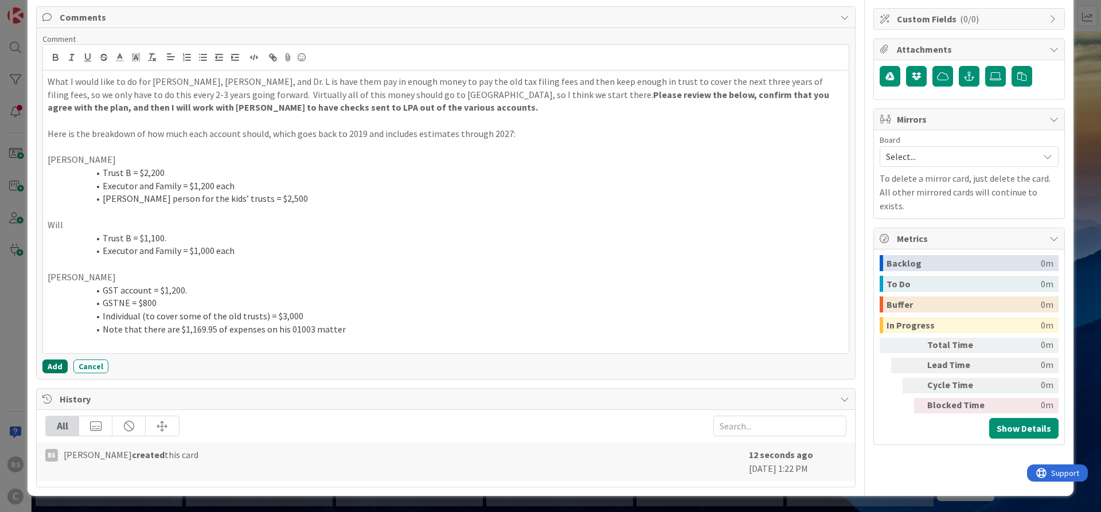
click at [49, 367] on button "Add" at bounding box center [54, 366] width 25 height 14
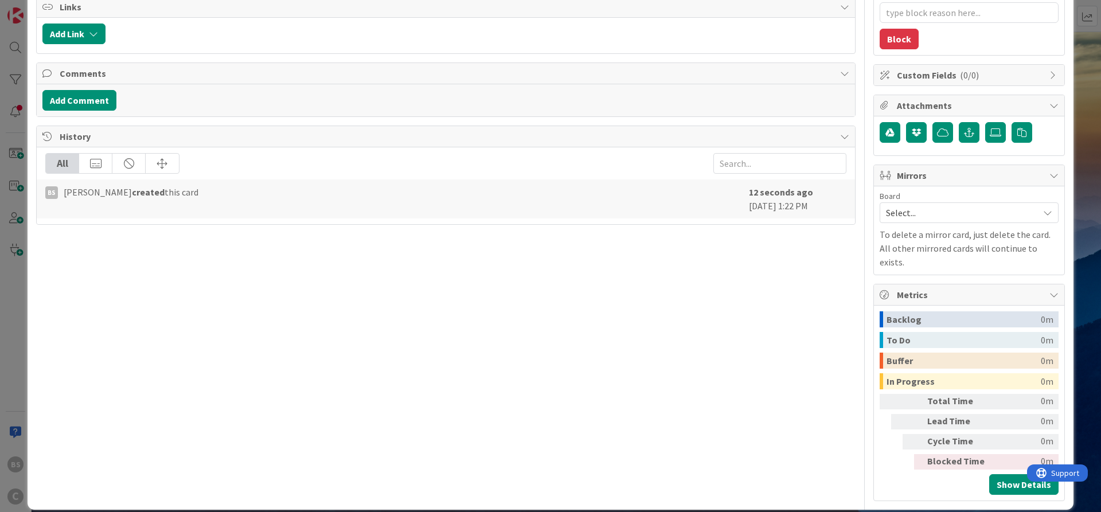
type textarea "x"
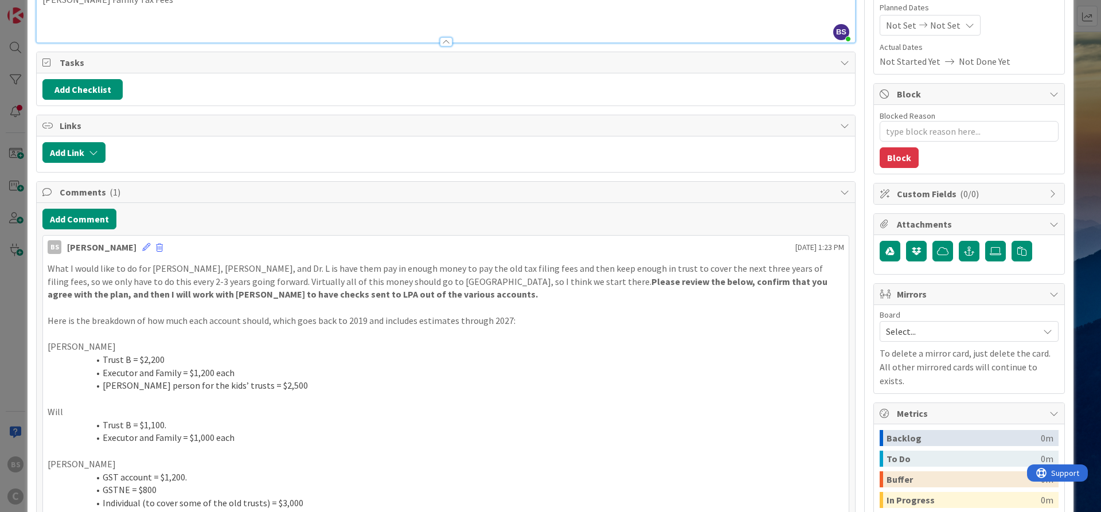
scroll to position [206, 0]
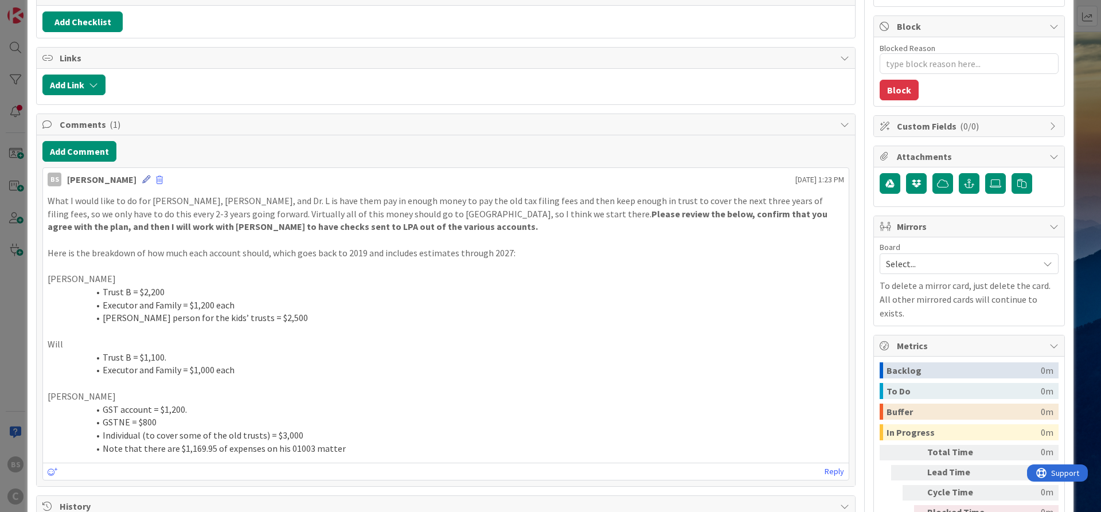
click at [142, 181] on icon at bounding box center [146, 179] width 8 height 8
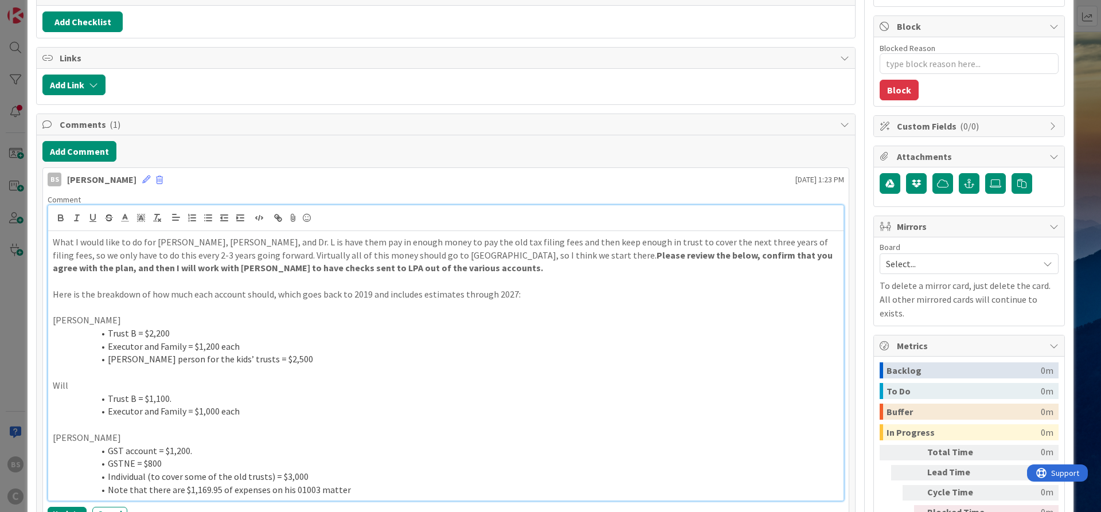
click at [376, 269] on p "What I would like to do for [PERSON_NAME], [PERSON_NAME], and Dr. L is have the…" at bounding box center [446, 255] width 786 height 39
click at [126, 215] on icon at bounding box center [125, 218] width 10 height 10
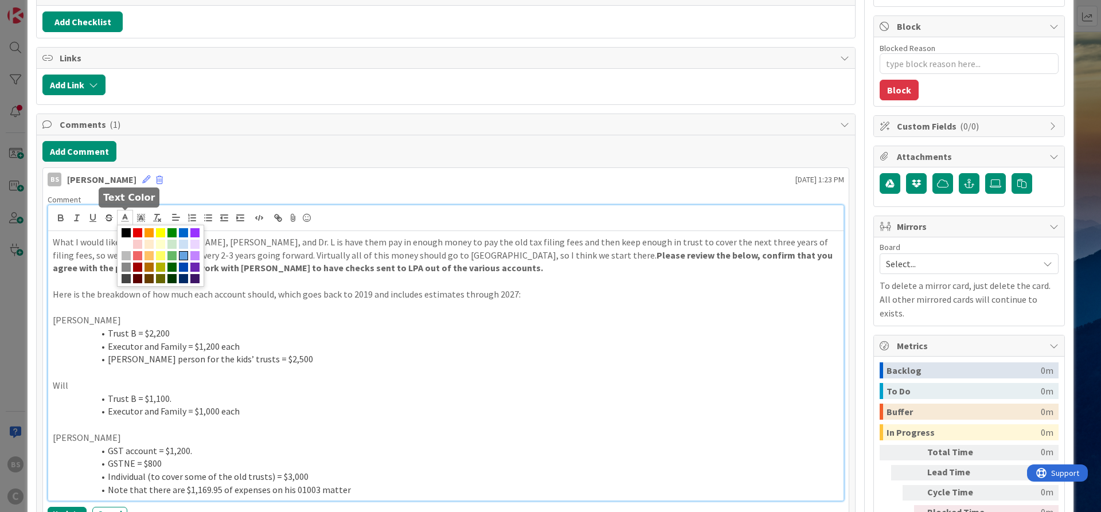
click at [183, 252] on span at bounding box center [183, 255] width 9 height 9
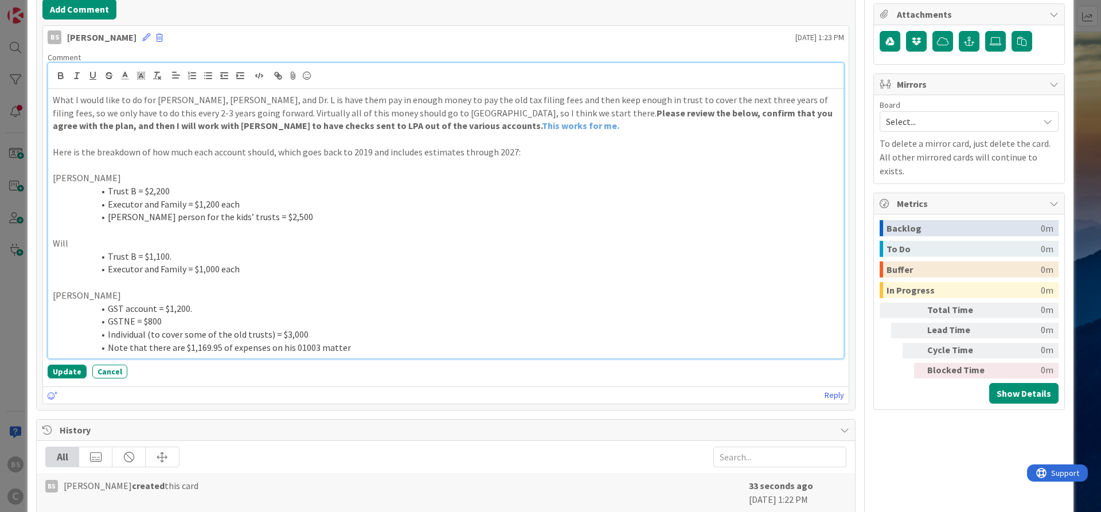
scroll to position [380, 0]
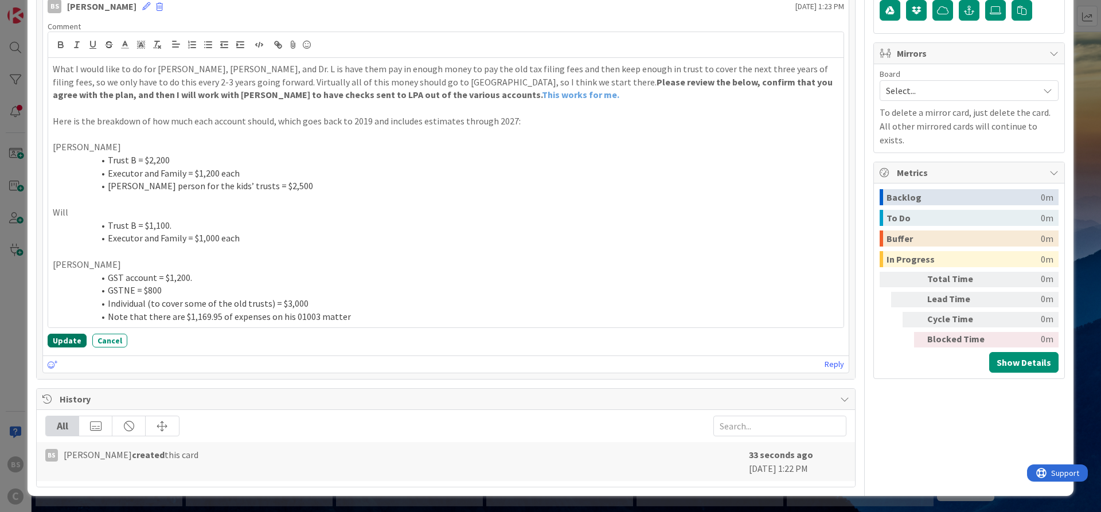
click at [64, 340] on button "Update" at bounding box center [67, 341] width 39 height 14
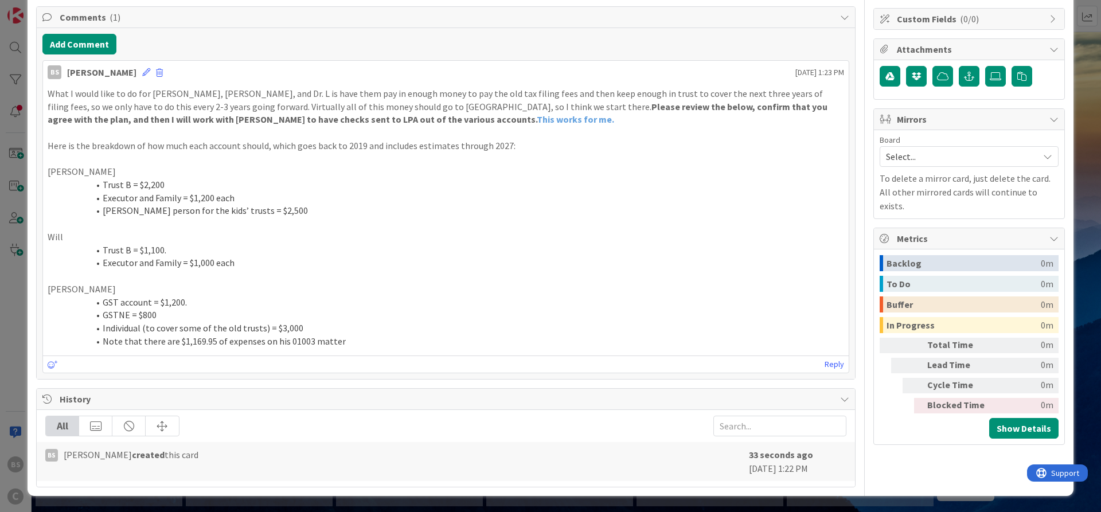
scroll to position [314, 0]
type textarea "x"
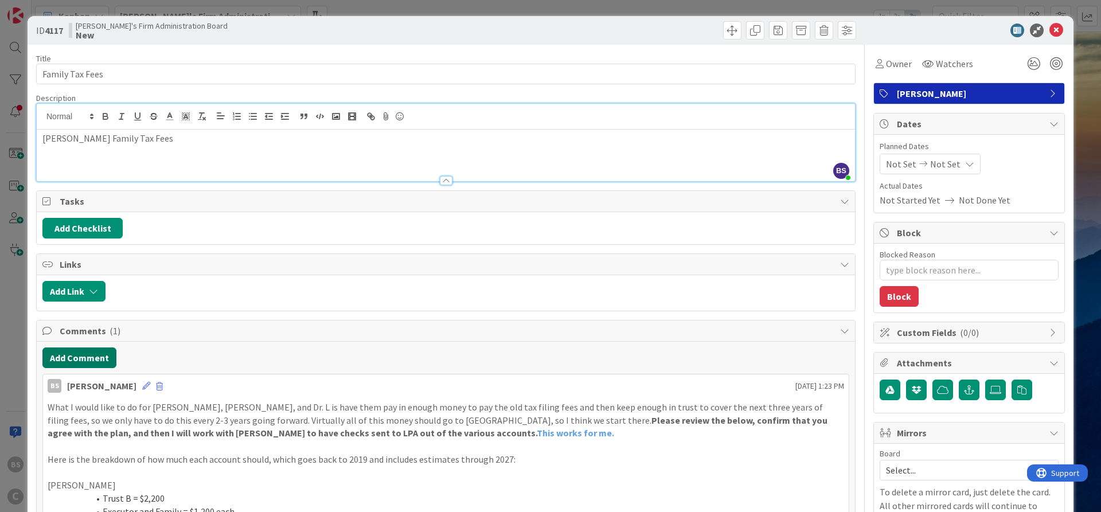
click at [63, 358] on button "Add Comment" at bounding box center [79, 357] width 74 height 21
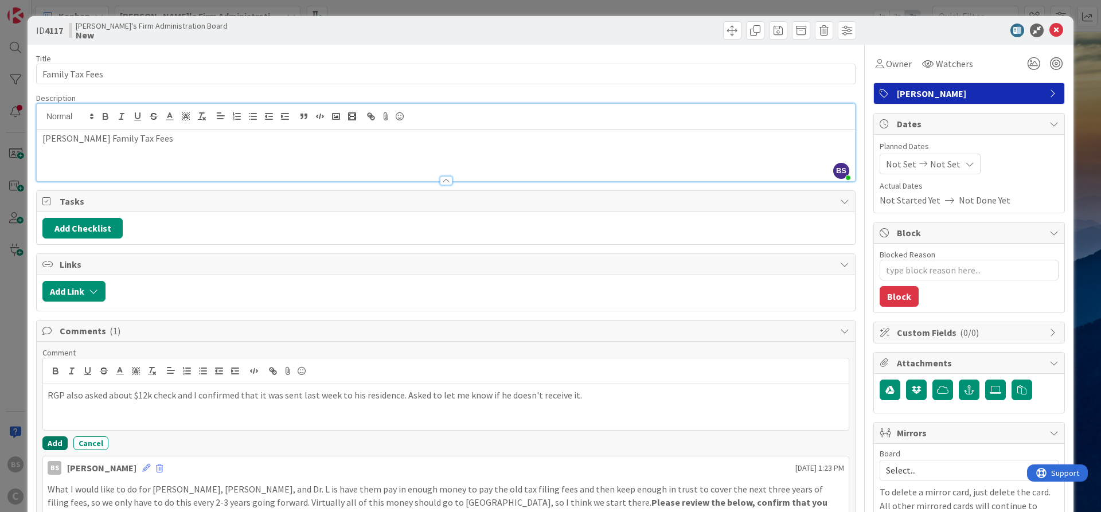
click at [46, 443] on button "Add" at bounding box center [54, 443] width 25 height 14
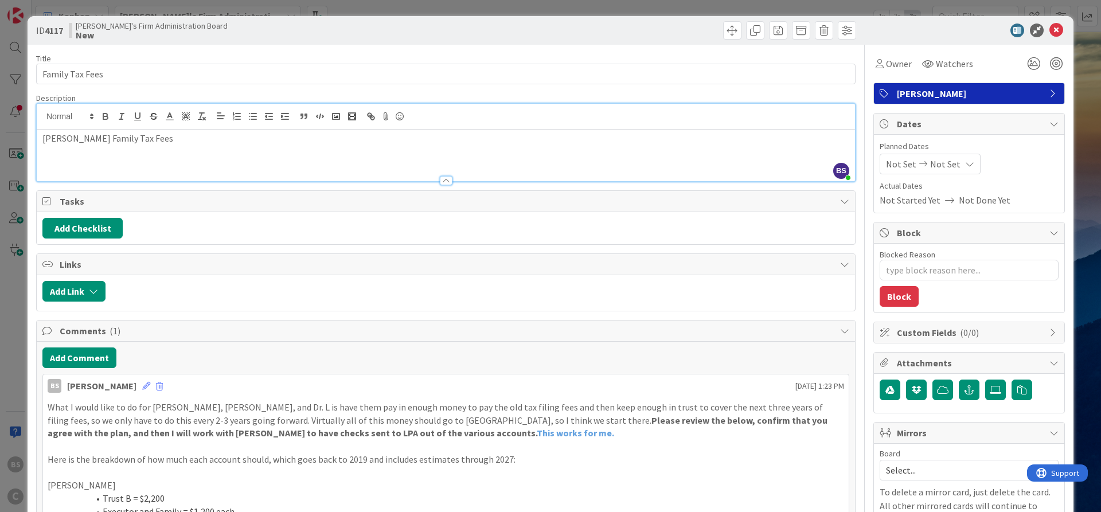
type textarea "x"
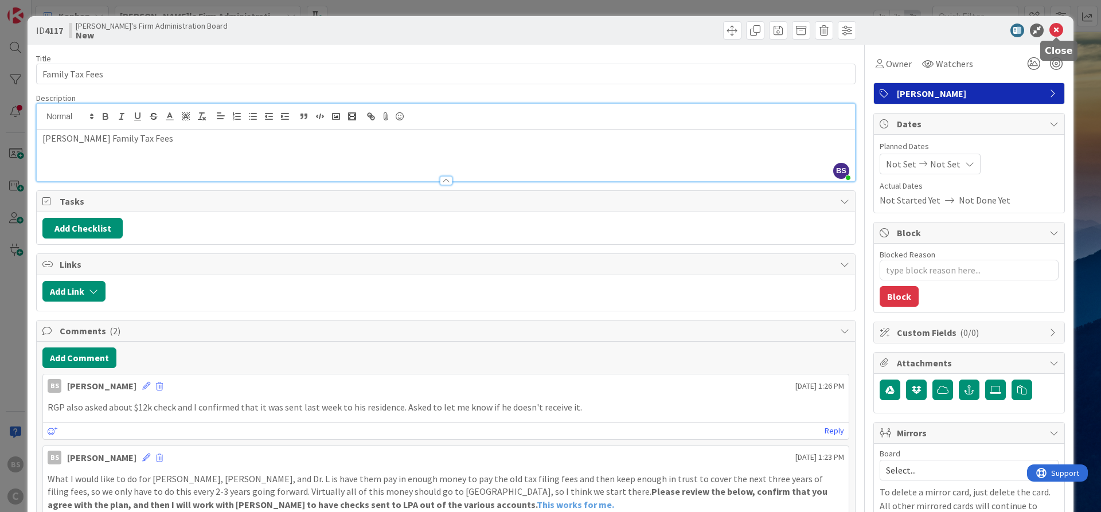
click at [1058, 28] on icon at bounding box center [1056, 31] width 14 height 14
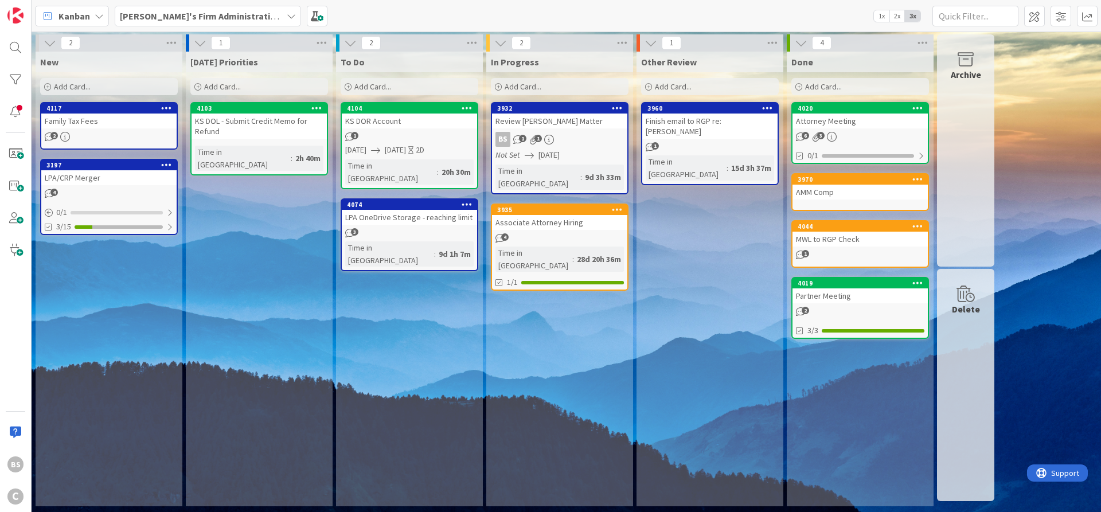
click at [200, 13] on b "[PERSON_NAME]'s Firm Administration Board" at bounding box center [214, 15] width 188 height 11
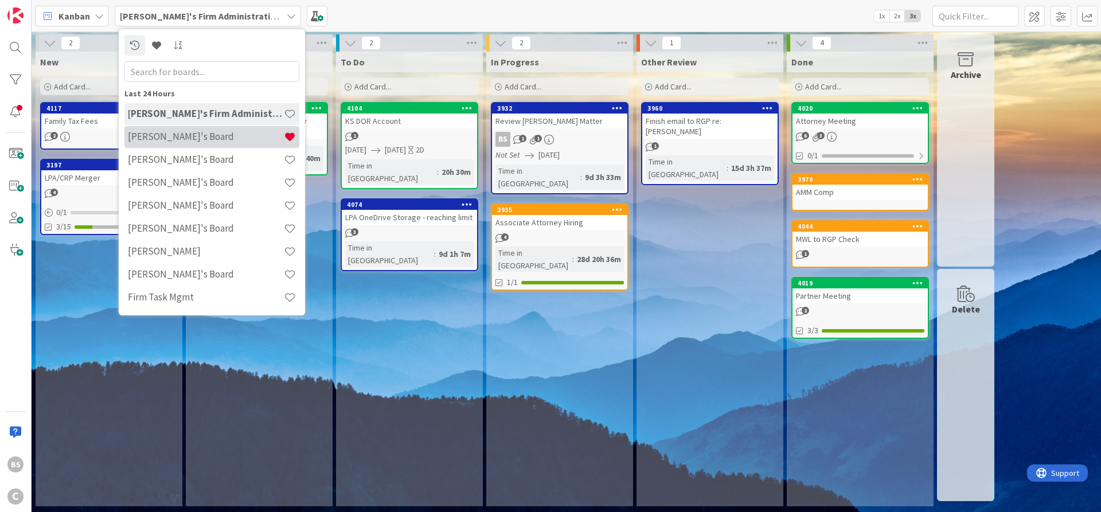
click at [196, 131] on h4 "[PERSON_NAME]'s Board" at bounding box center [206, 136] width 156 height 11
